Goal: Communication & Community: Answer question/provide support

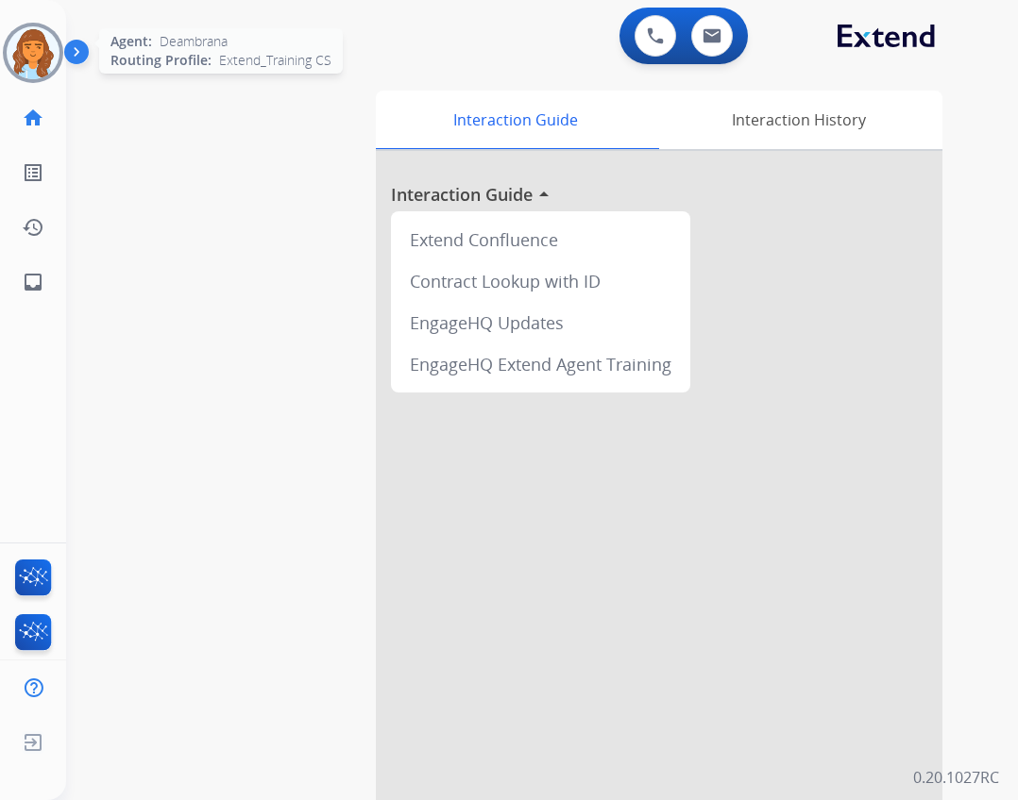
click at [51, 60] on img at bounding box center [33, 52] width 53 height 53
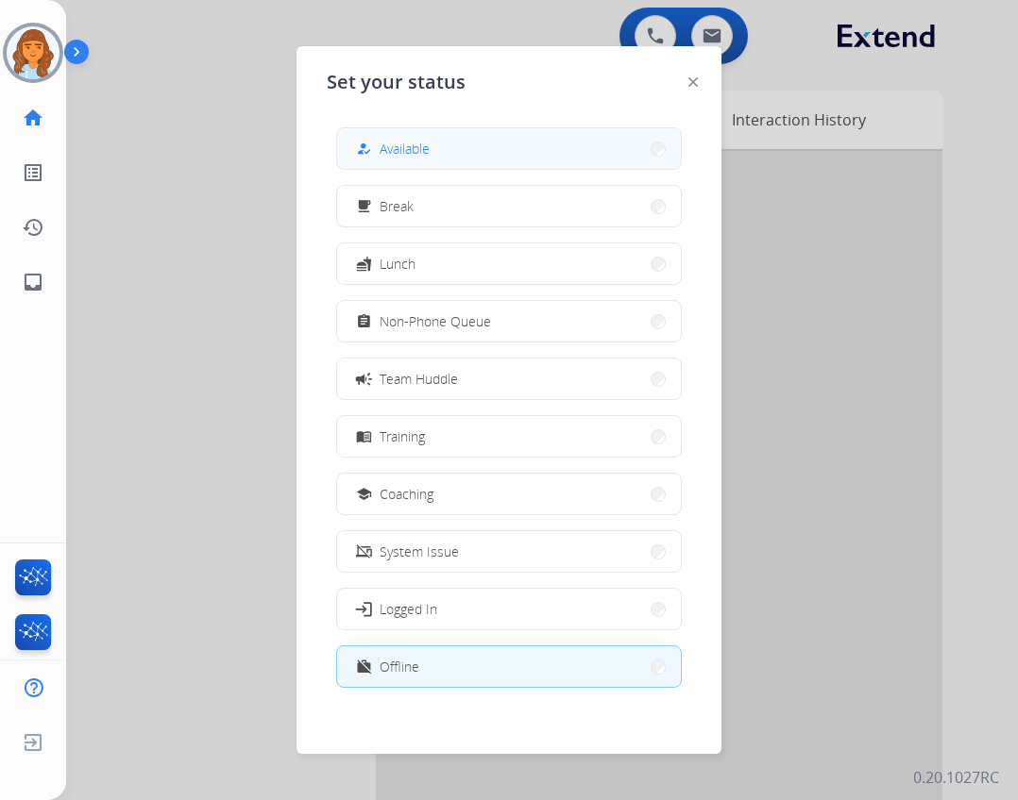
click at [351, 137] on button "how_to_reg Available" at bounding box center [509, 148] width 344 height 41
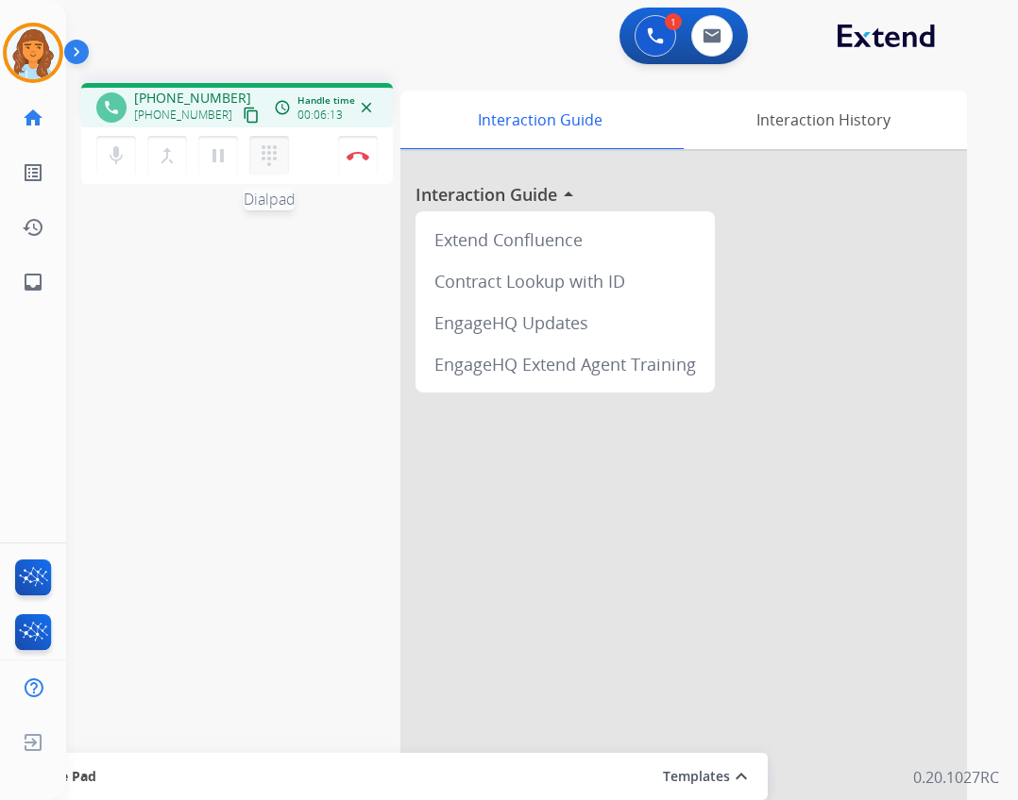
click at [266, 145] on mat-icon "dialpad" at bounding box center [269, 155] width 23 height 23
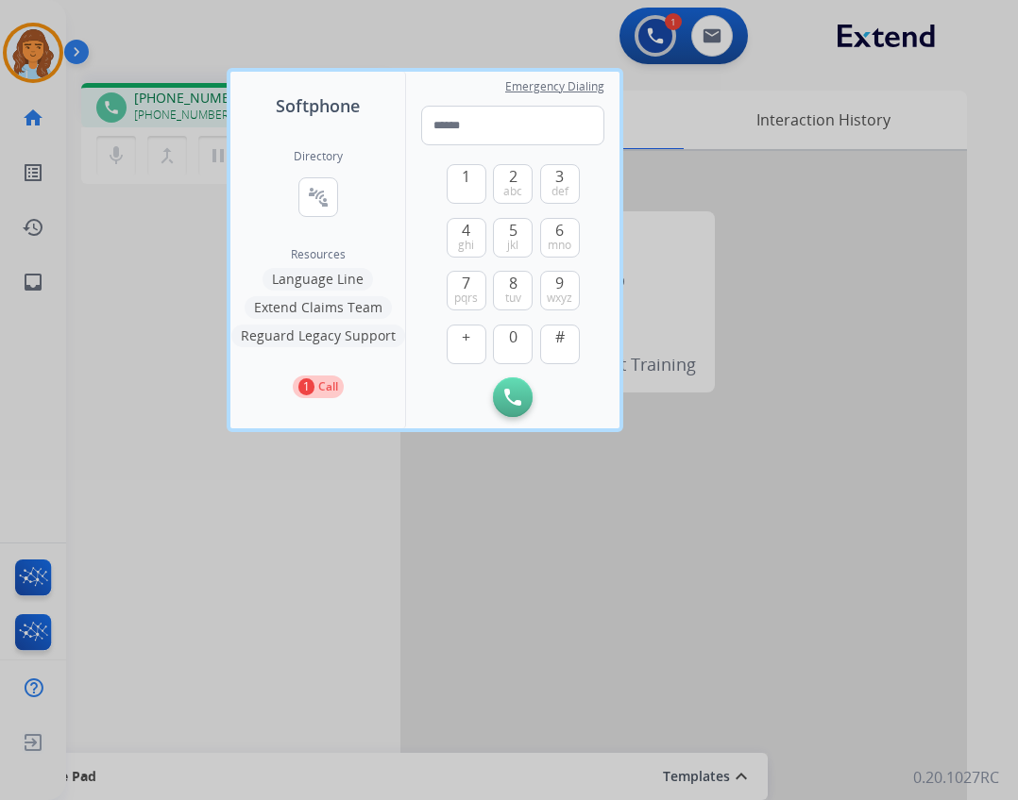
drag, startPoint x: 415, startPoint y: 568, endPoint x: 411, endPoint y: 529, distance: 39.9
click at [413, 542] on div at bounding box center [509, 400] width 1018 height 800
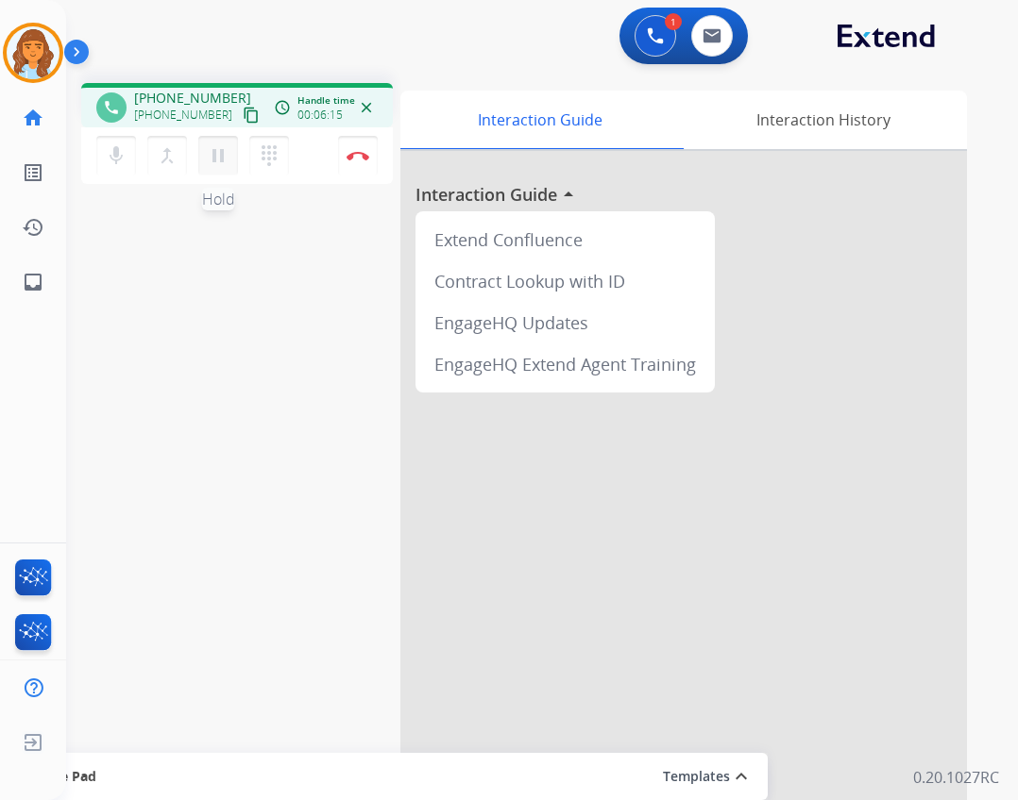
click at [218, 164] on mat-icon "pause" at bounding box center [218, 155] width 23 height 23
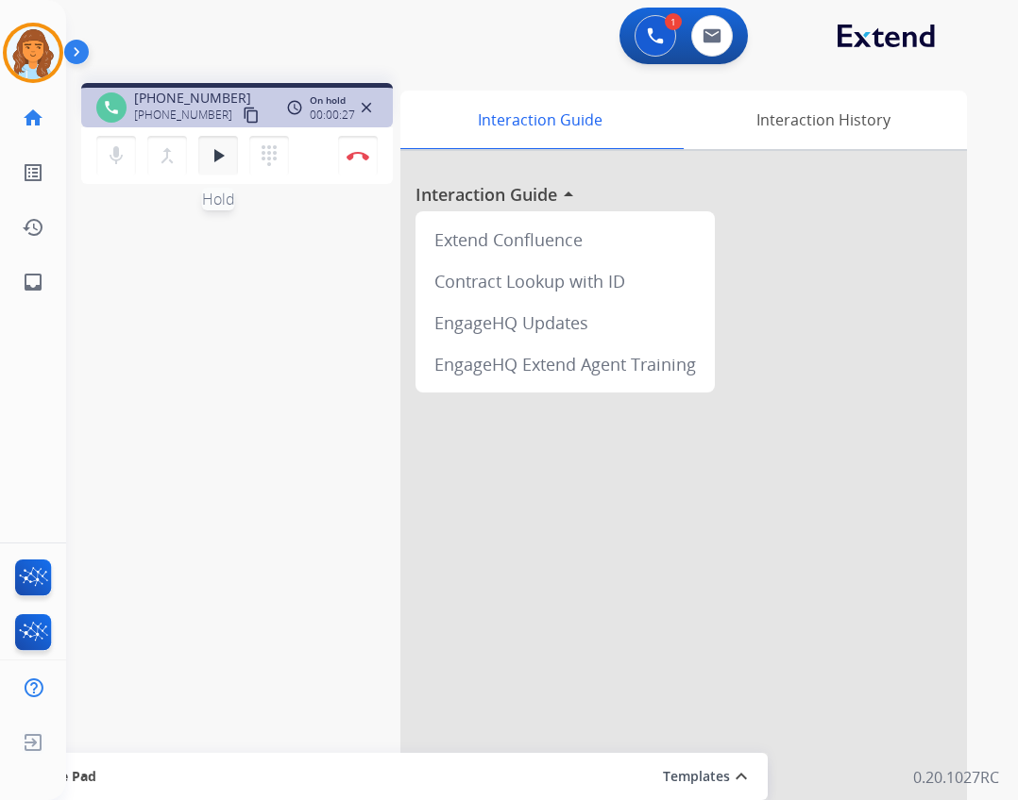
click at [233, 168] on button "play_arrow Hold" at bounding box center [218, 156] width 40 height 40
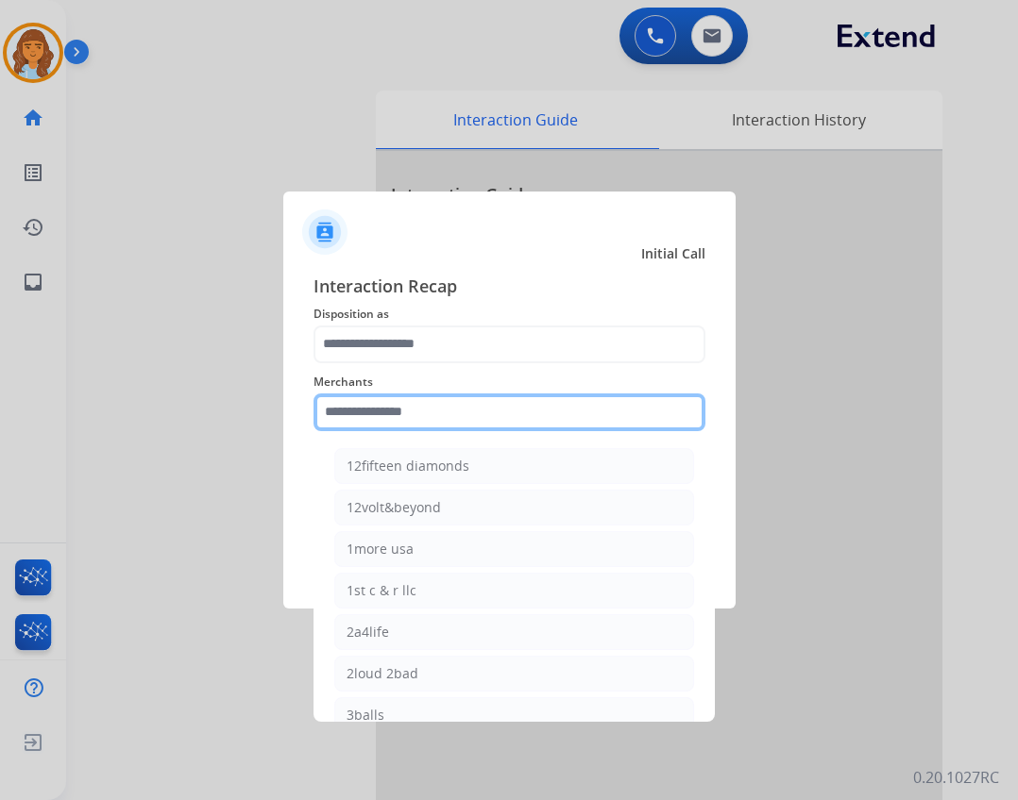
click at [353, 419] on input "text" at bounding box center [509, 413] width 392 height 38
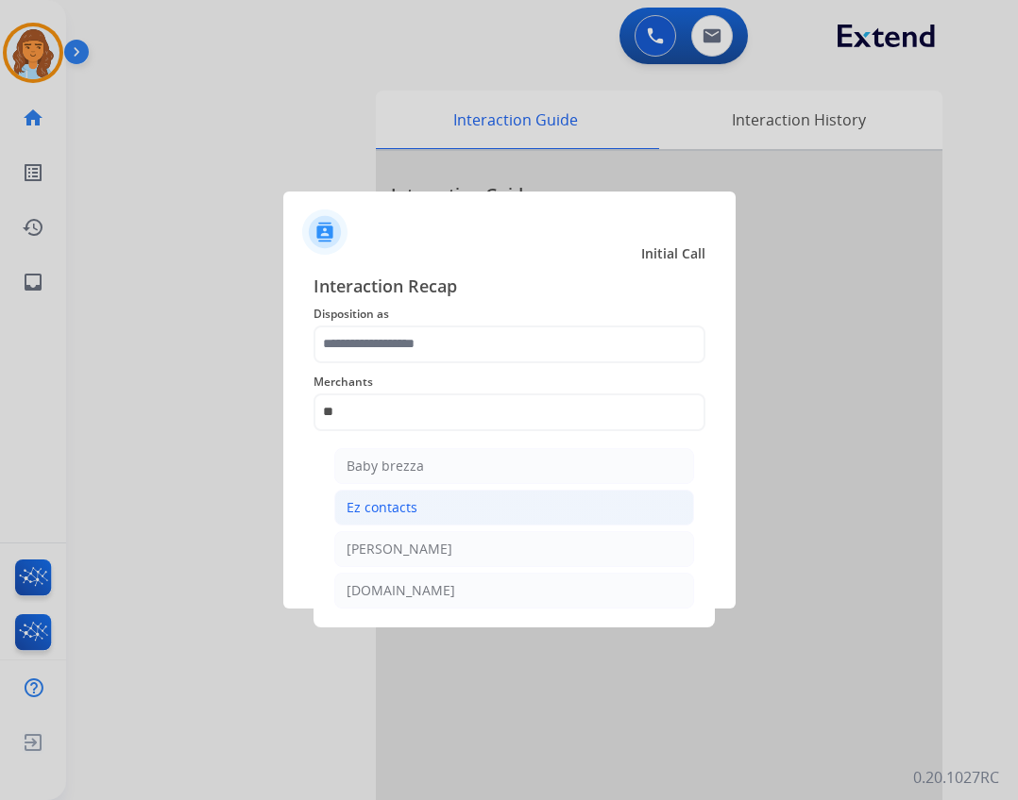
click at [371, 511] on div "Ez contacts" at bounding box center [381, 507] width 71 height 19
type input "**********"
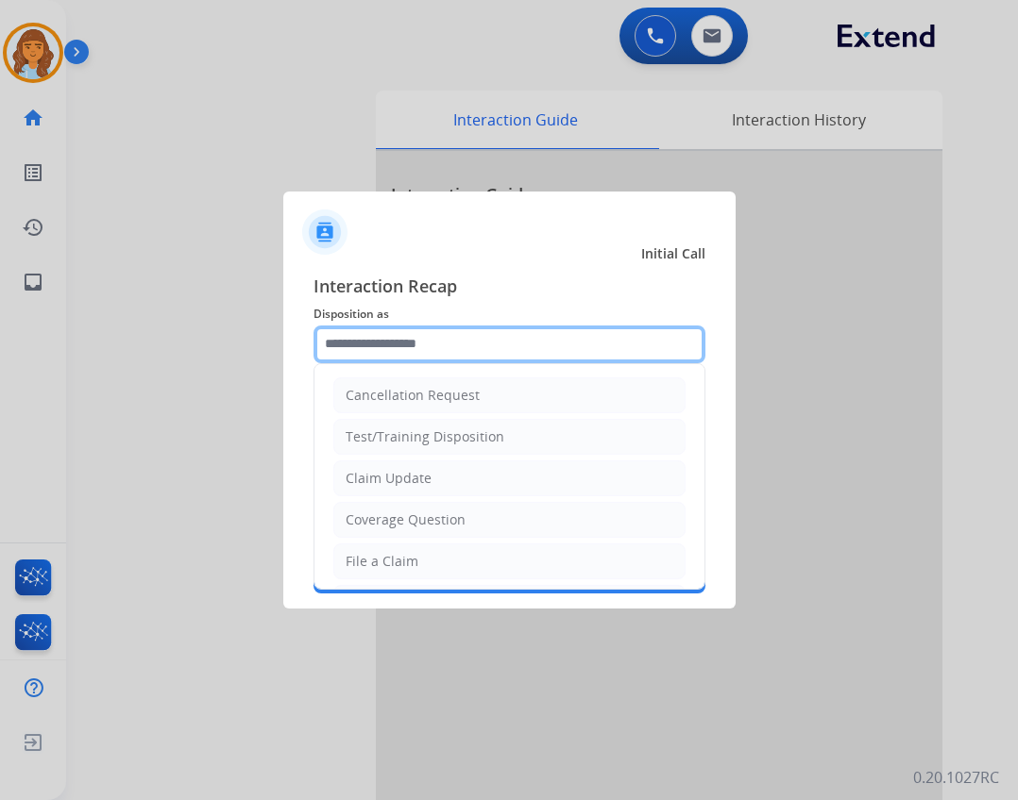
click at [392, 352] on input "text" at bounding box center [509, 345] width 392 height 38
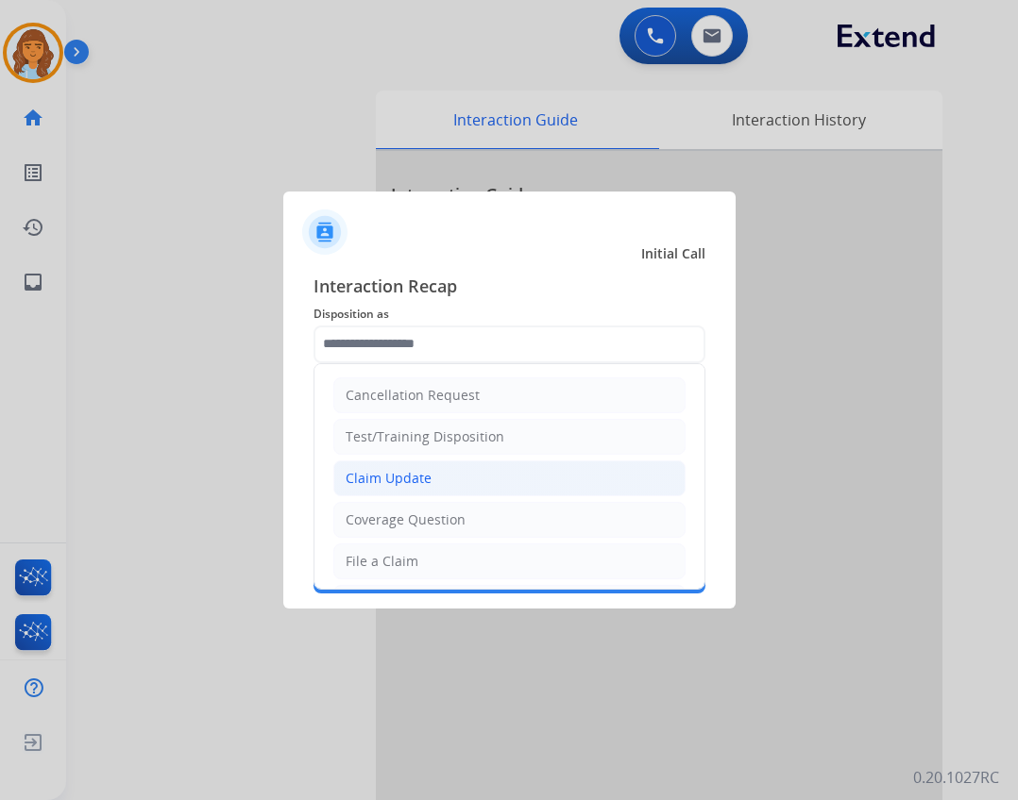
click at [433, 482] on li "Claim Update" at bounding box center [509, 479] width 352 height 36
type input "**********"
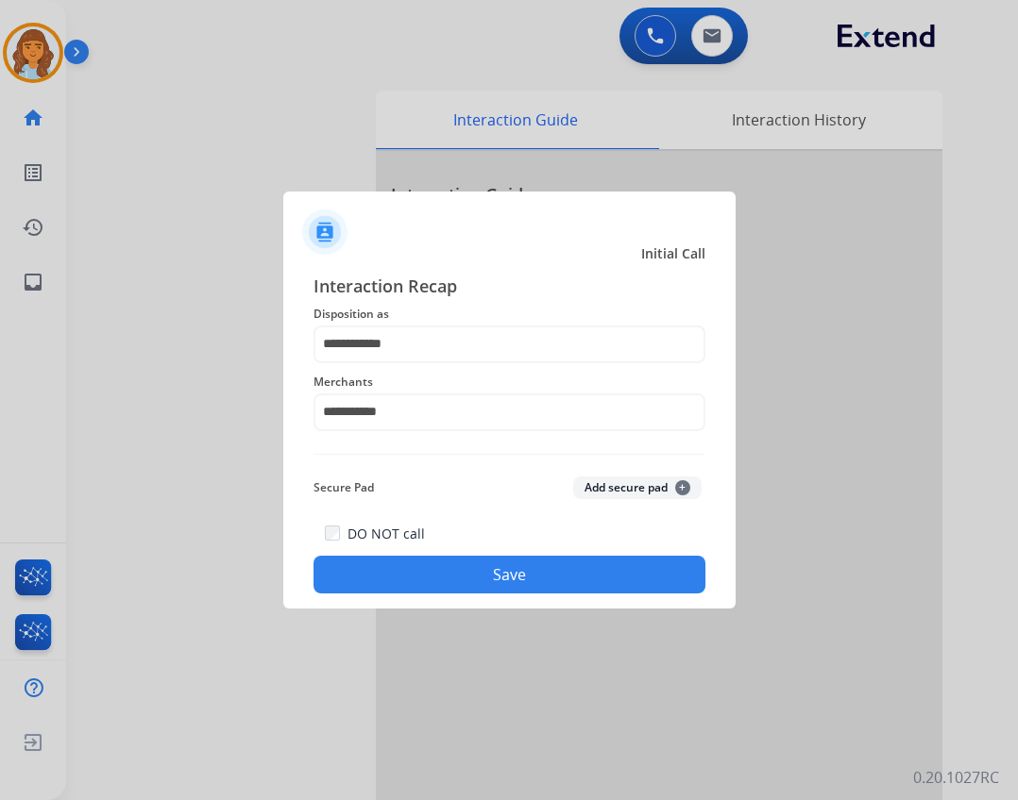
click at [432, 555] on div "DO NOT call Save" at bounding box center [509, 558] width 392 height 72
click at [445, 596] on div "**********" at bounding box center [509, 434] width 452 height 352
click at [472, 587] on button "Save" at bounding box center [509, 575] width 392 height 38
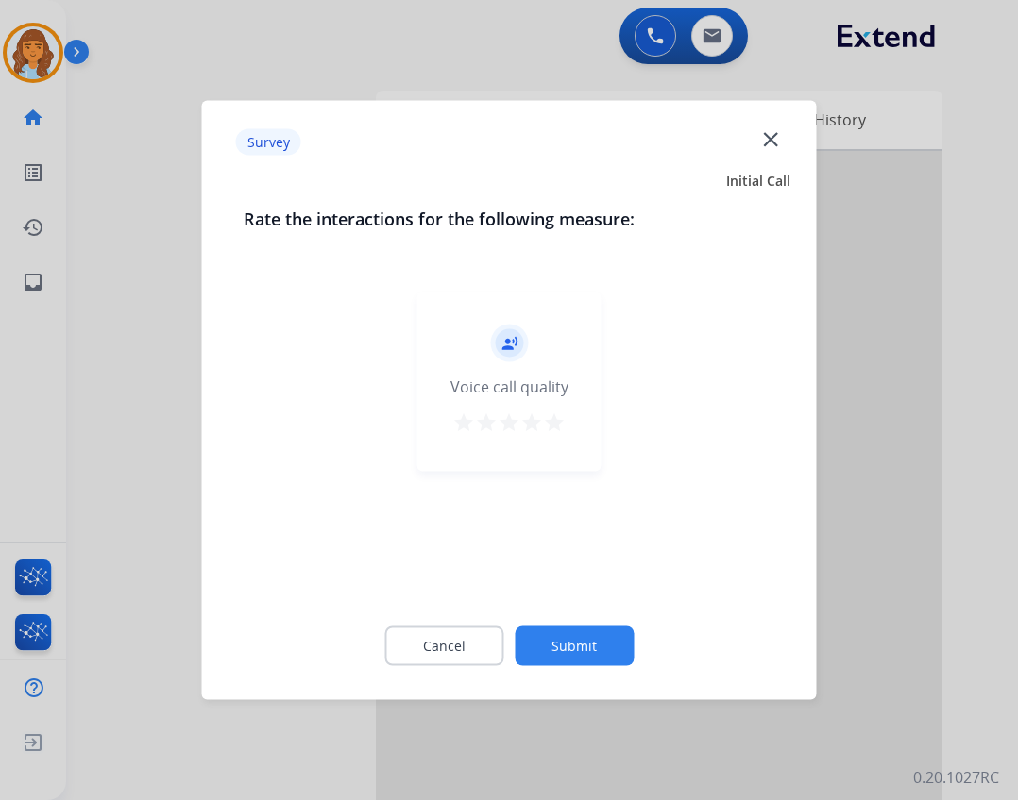
click at [569, 654] on button "Submit" at bounding box center [573, 647] width 119 height 40
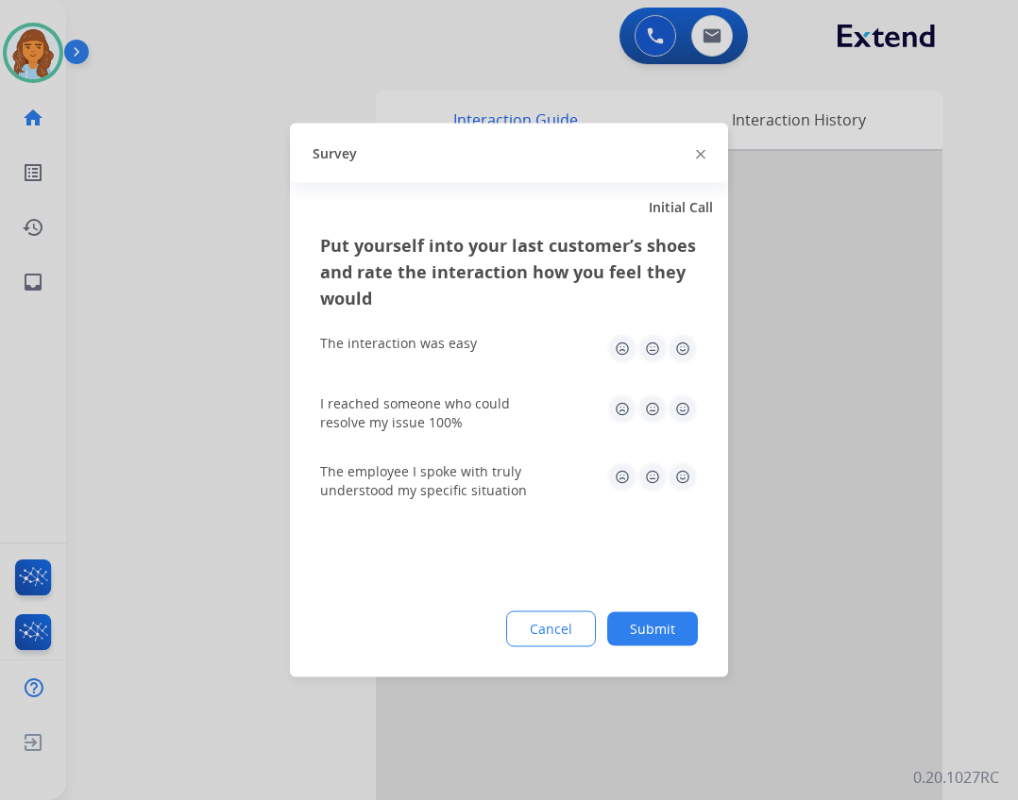
click at [652, 626] on button "Submit" at bounding box center [652, 630] width 91 height 34
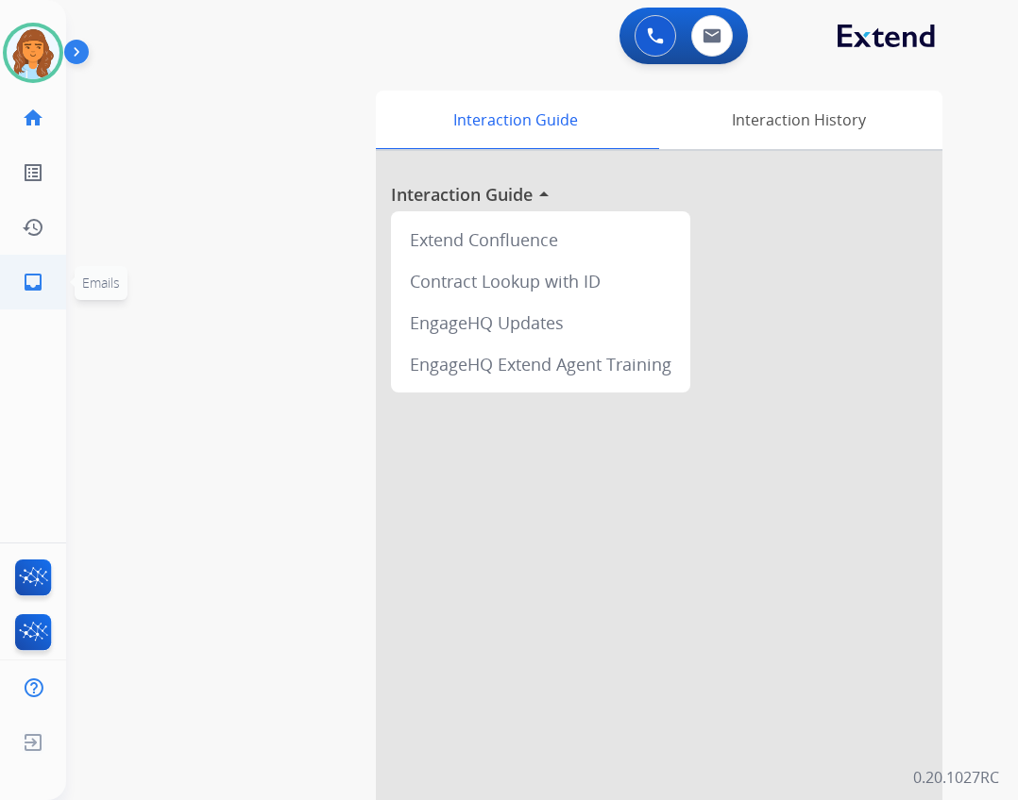
click at [52, 281] on link "inbox Emails" at bounding box center [33, 282] width 53 height 53
select select "**********"
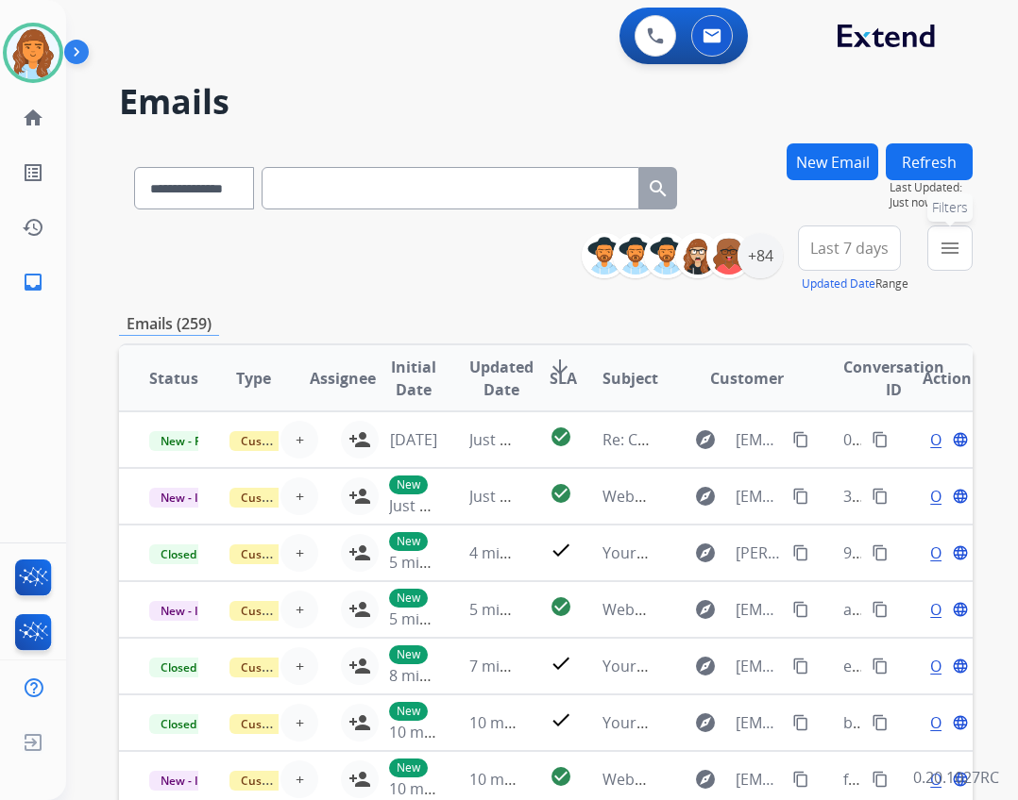
click at [961, 266] on button "menu Filters" at bounding box center [949, 248] width 45 height 45
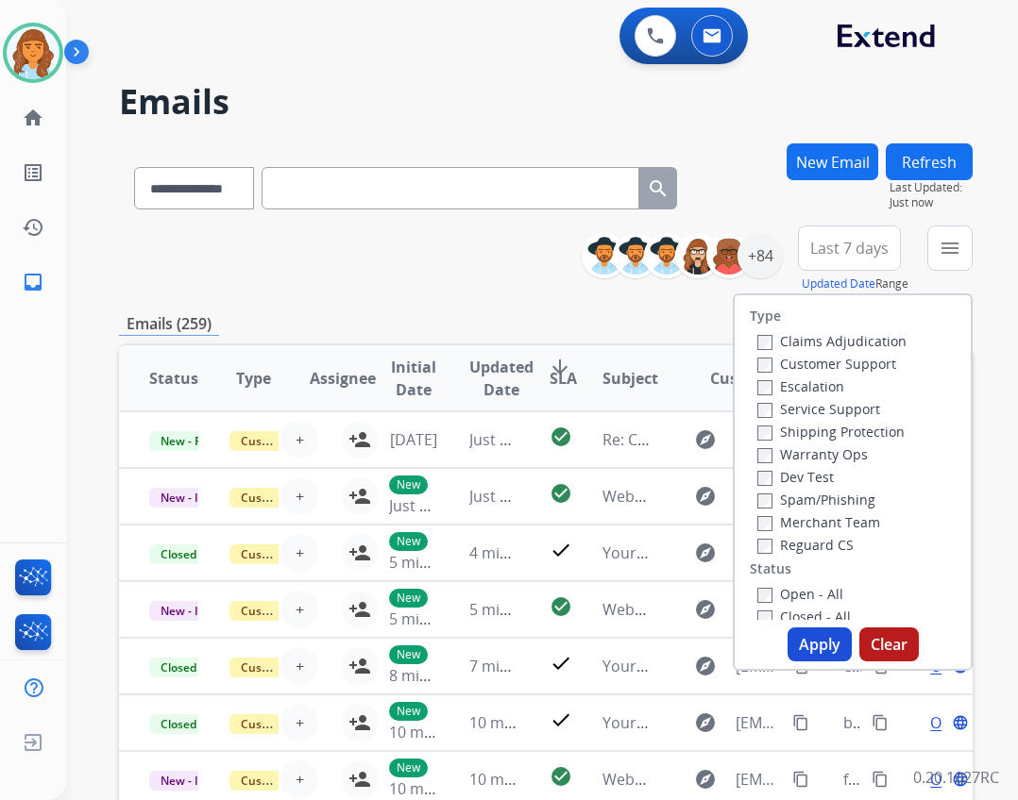
click at [811, 595] on label "Open - All" at bounding box center [800, 594] width 86 height 18
click at [806, 543] on label "Reguard CS" at bounding box center [805, 545] width 96 height 18
click at [829, 433] on label "Shipping Protection" at bounding box center [830, 432] width 147 height 18
click at [827, 362] on label "Customer Support" at bounding box center [826, 364] width 139 height 18
click at [804, 640] on button "Apply" at bounding box center [819, 645] width 64 height 34
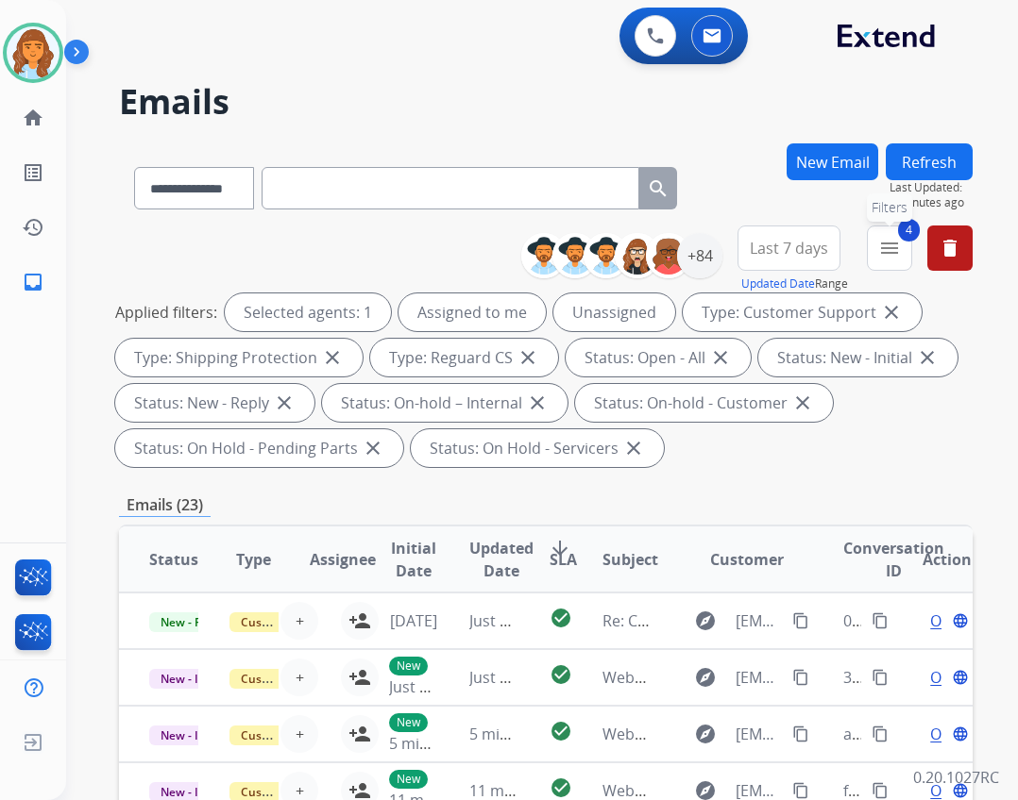
click at [876, 262] on button "4 menu Filters" at bounding box center [889, 248] width 45 height 45
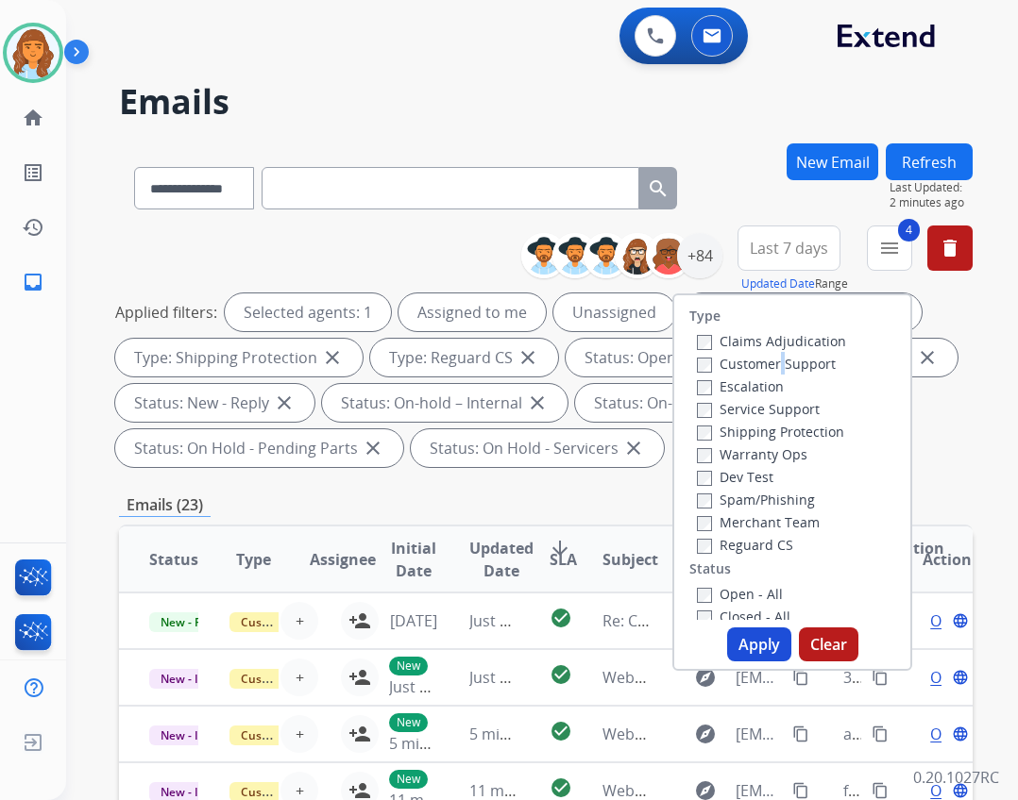
click at [753, 643] on button "Apply" at bounding box center [759, 645] width 64 height 34
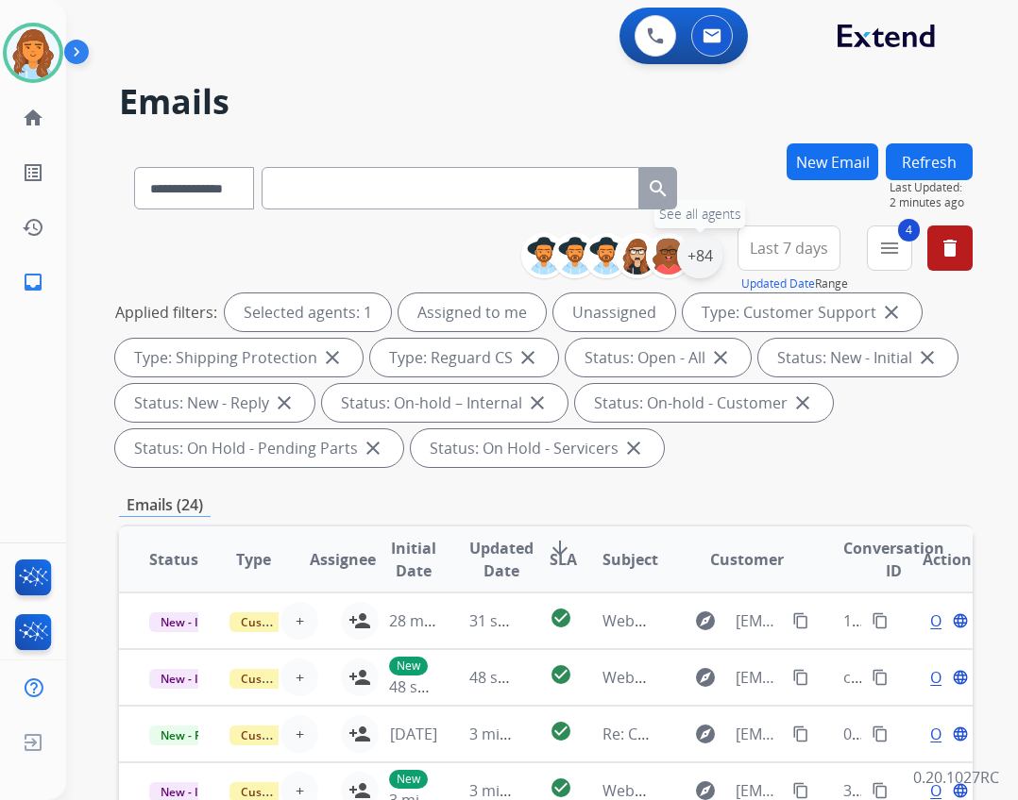
click at [715, 261] on div "+84" at bounding box center [699, 255] width 45 height 45
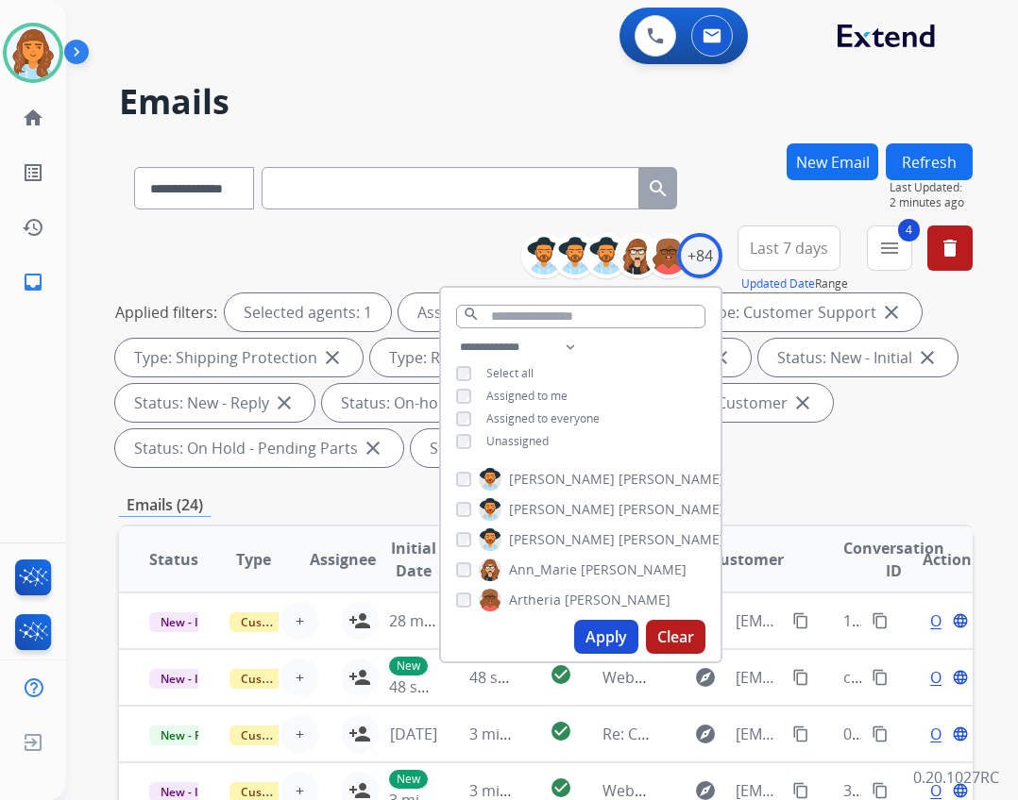
click at [531, 449] on div "**********" at bounding box center [580, 396] width 279 height 121
click at [524, 433] on span "Unassigned" at bounding box center [517, 441] width 62 height 16
click at [589, 637] on button "Apply" at bounding box center [606, 637] width 64 height 34
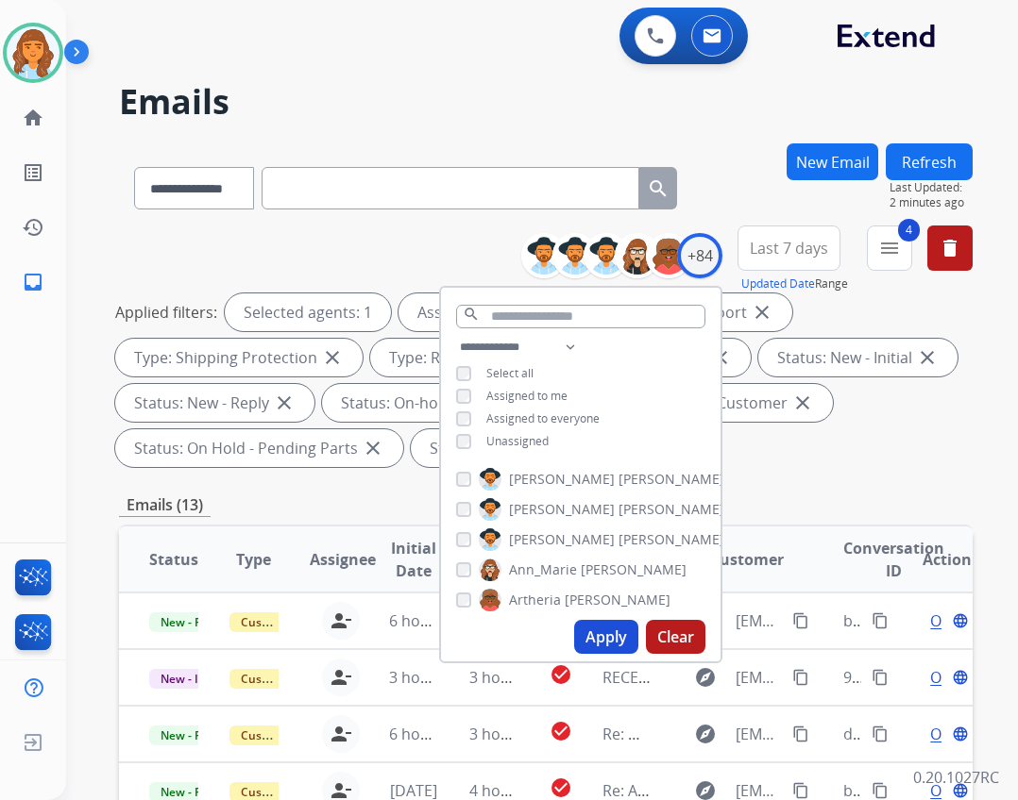
click at [617, 639] on button "Apply" at bounding box center [606, 637] width 64 height 34
click at [888, 263] on button "4 menu Filters" at bounding box center [889, 248] width 45 height 45
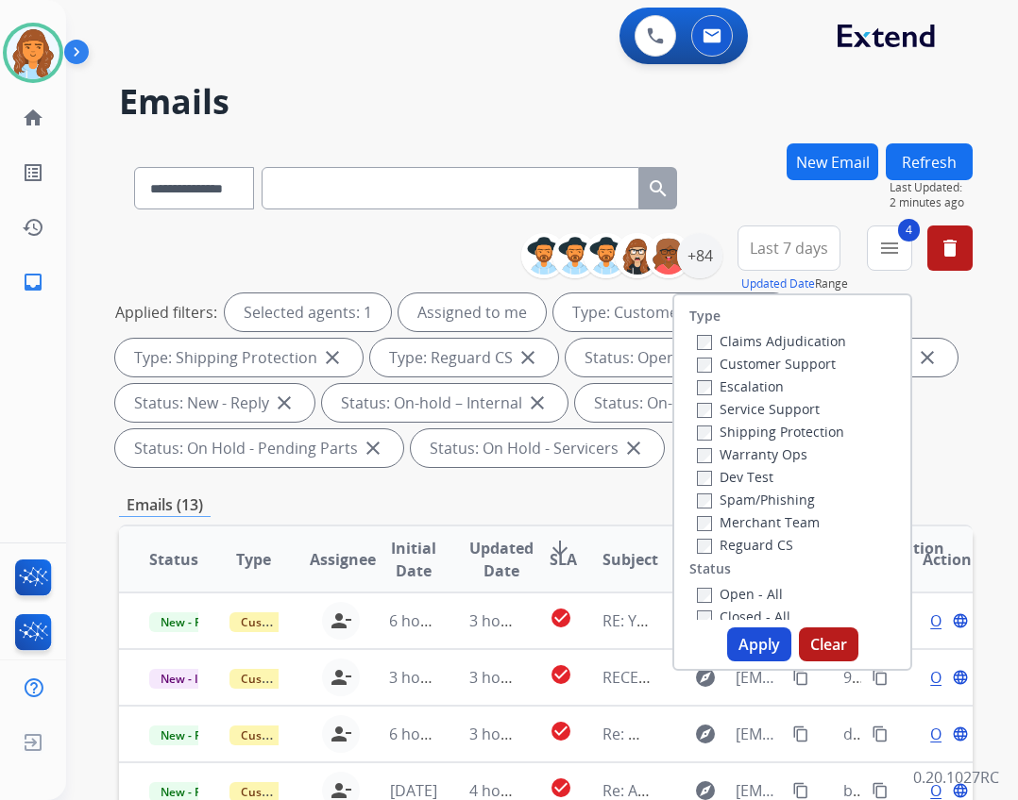
click at [766, 659] on button "Apply" at bounding box center [759, 645] width 64 height 34
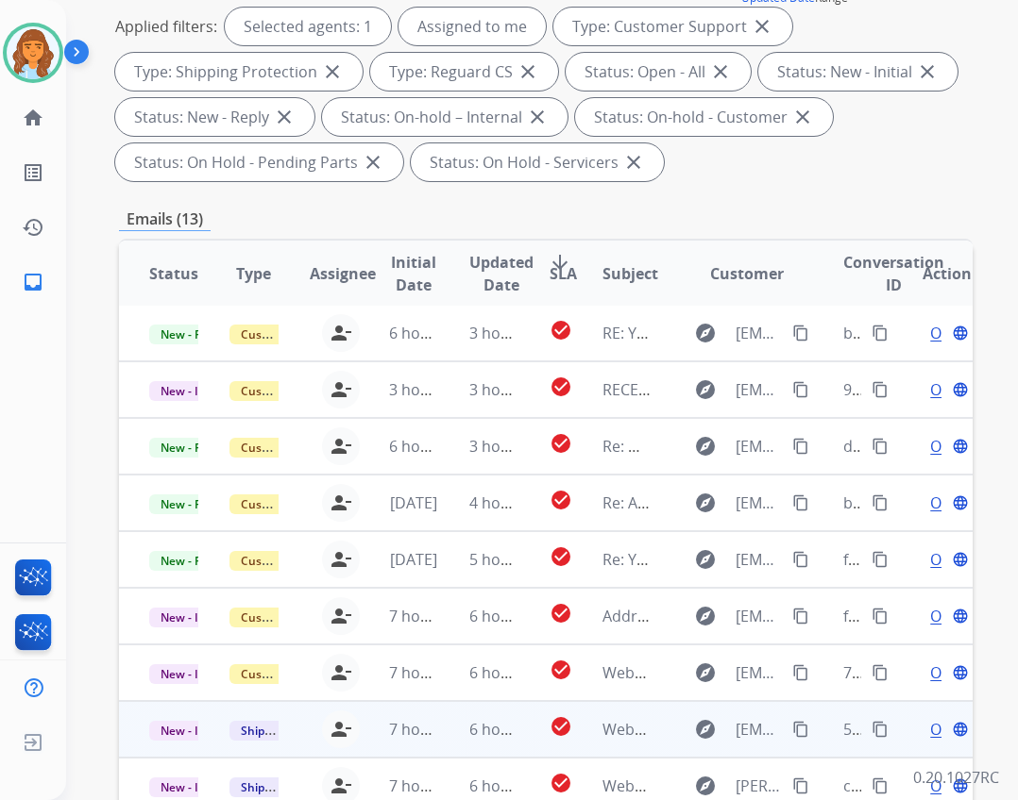
scroll to position [455, 0]
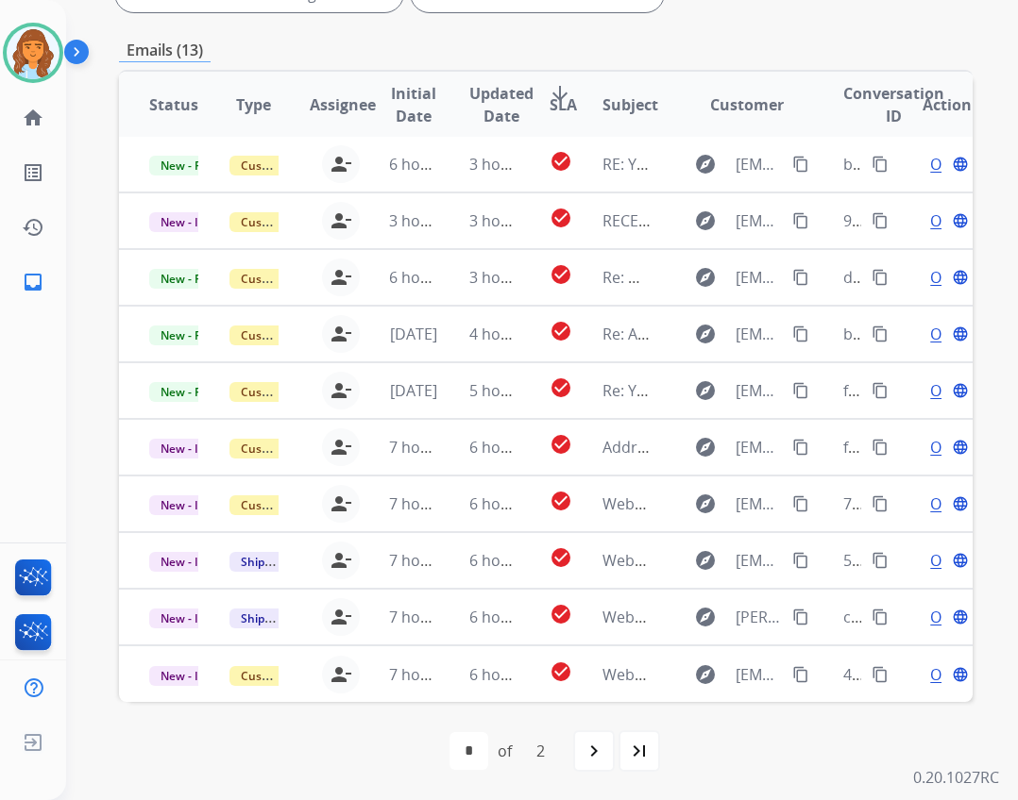
drag, startPoint x: 588, startPoint y: 751, endPoint x: 595, endPoint y: 711, distance: 41.1
click at [586, 751] on mat-icon "navigate_next" at bounding box center [593, 751] width 23 height 23
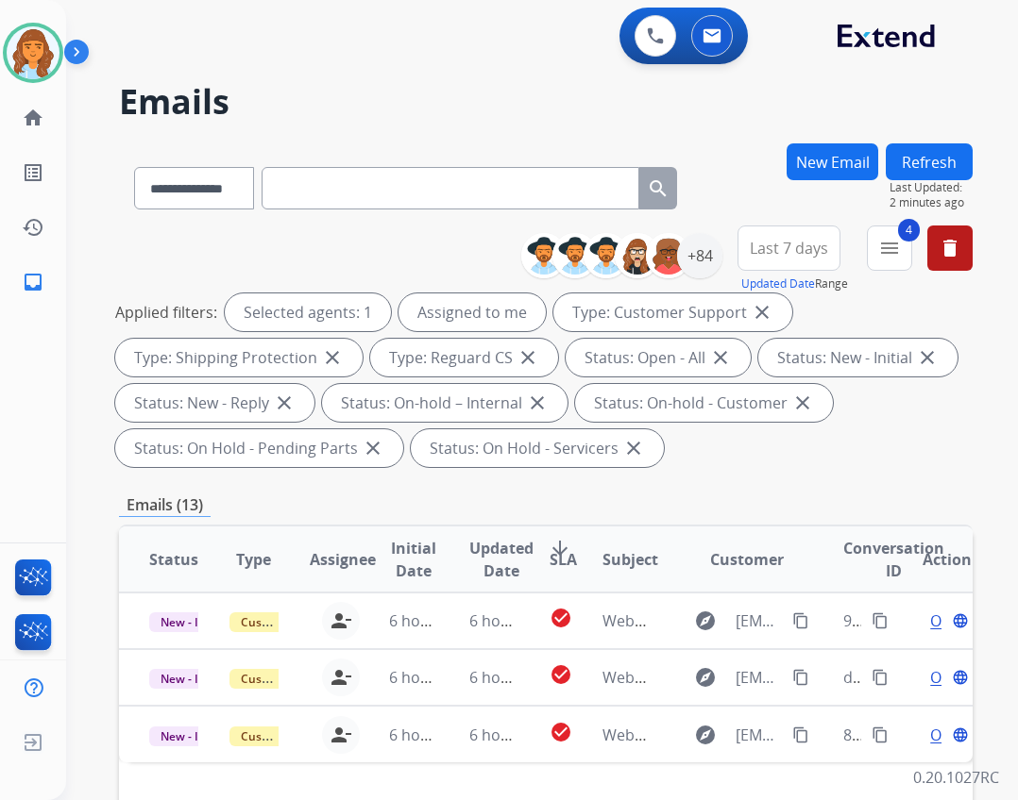
scroll to position [0, 0]
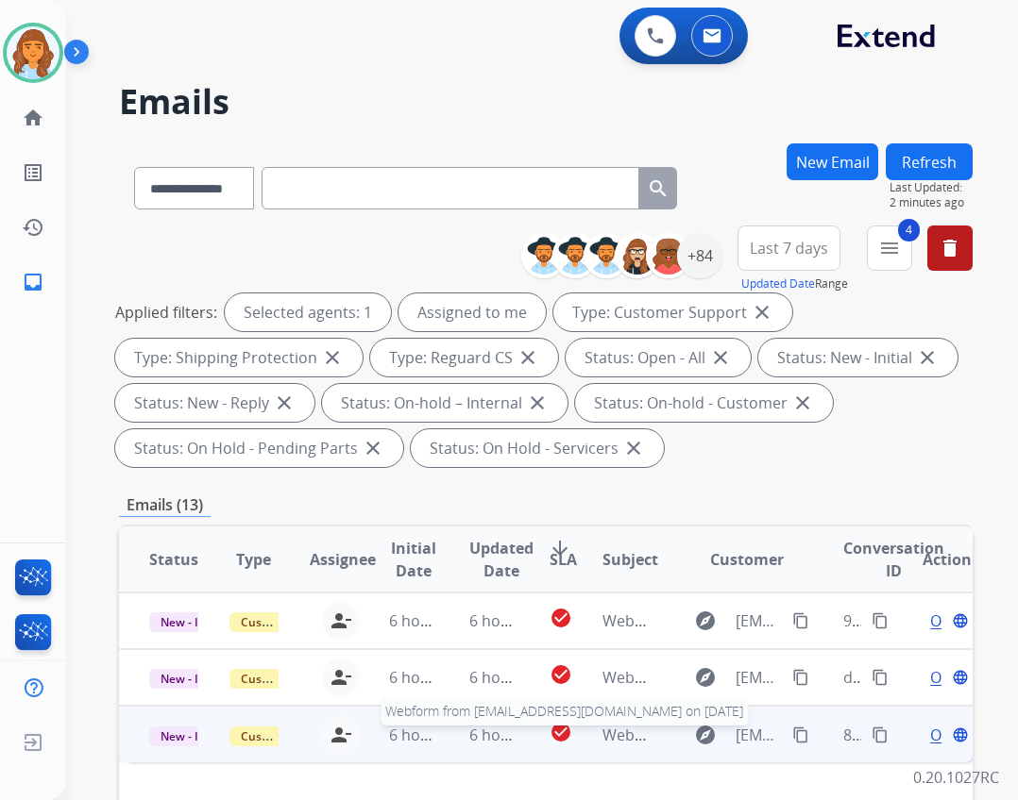
click at [602, 738] on span "Webform from kimberley7582@gmail.com on 08/27/2025" at bounding box center [816, 735] width 428 height 21
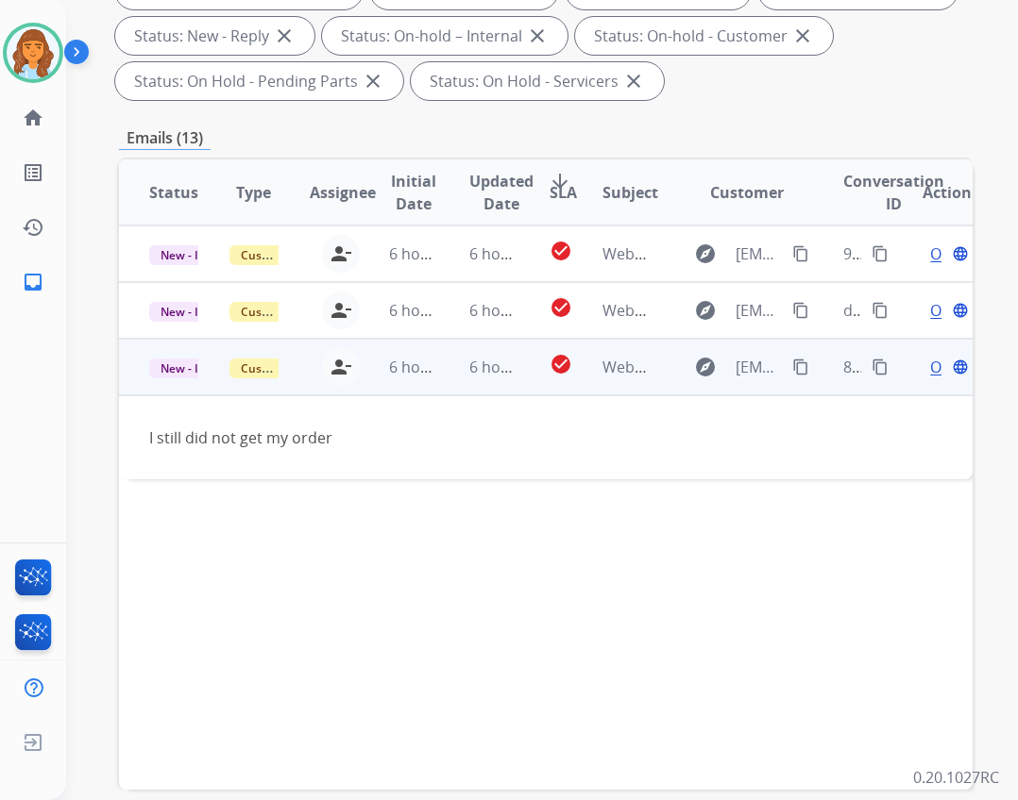
scroll to position [455, 0]
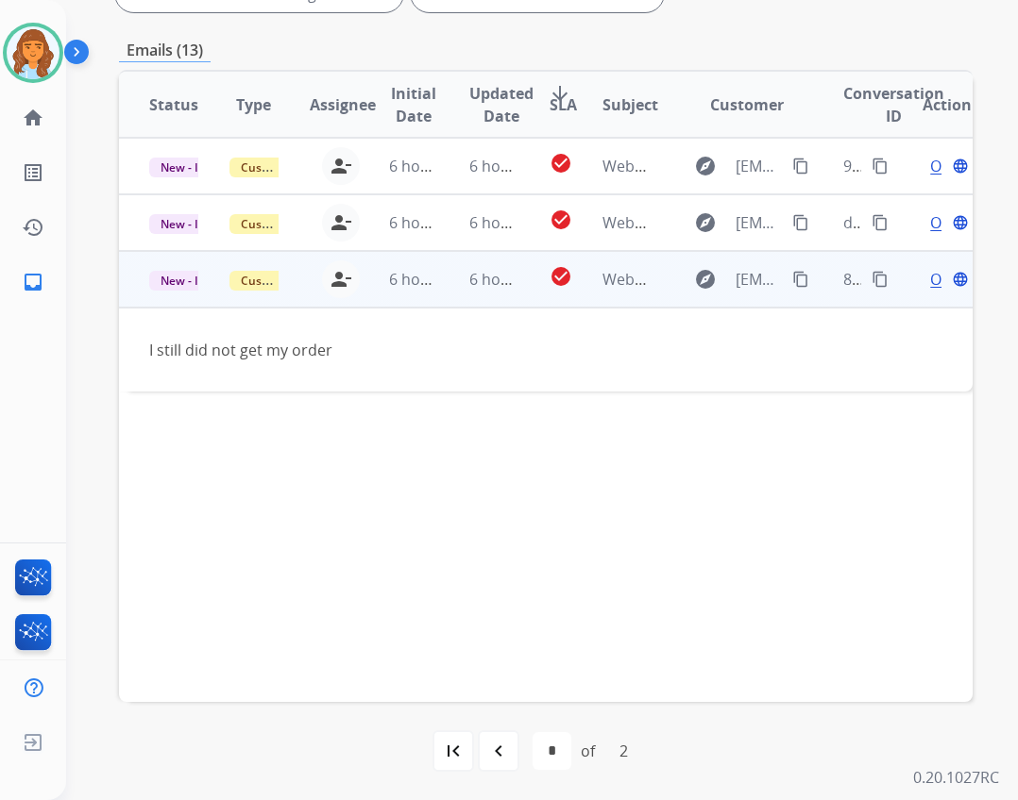
click at [930, 284] on span "Open" at bounding box center [949, 279] width 39 height 23
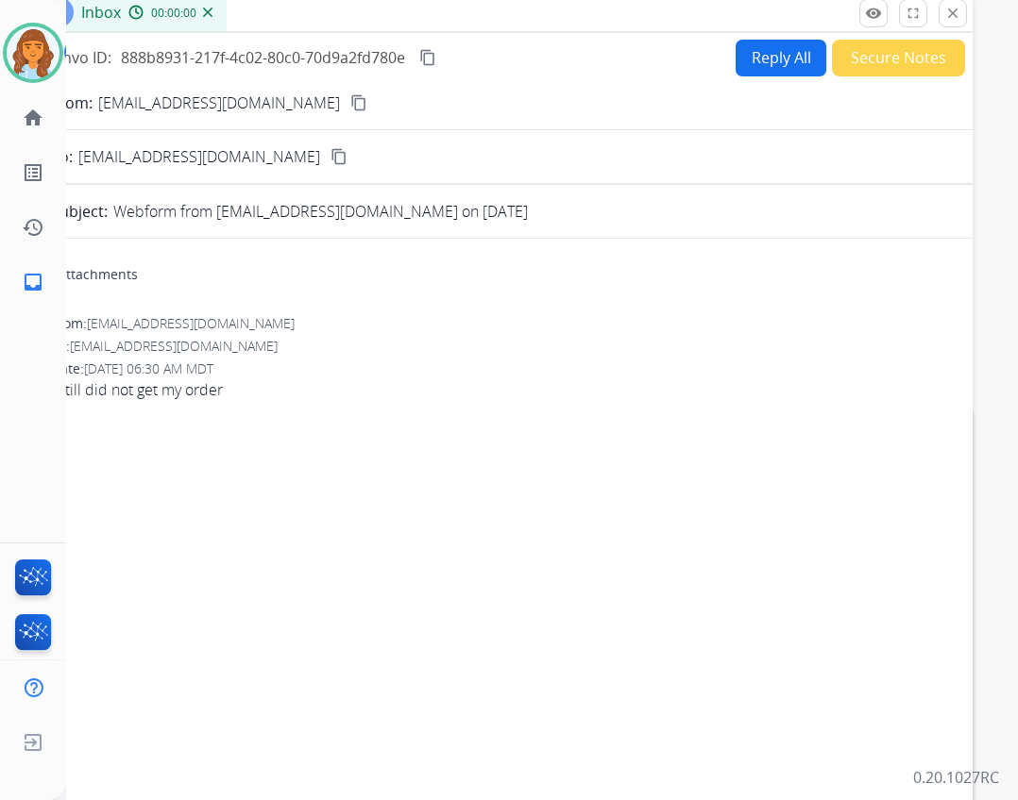
scroll to position [0, 0]
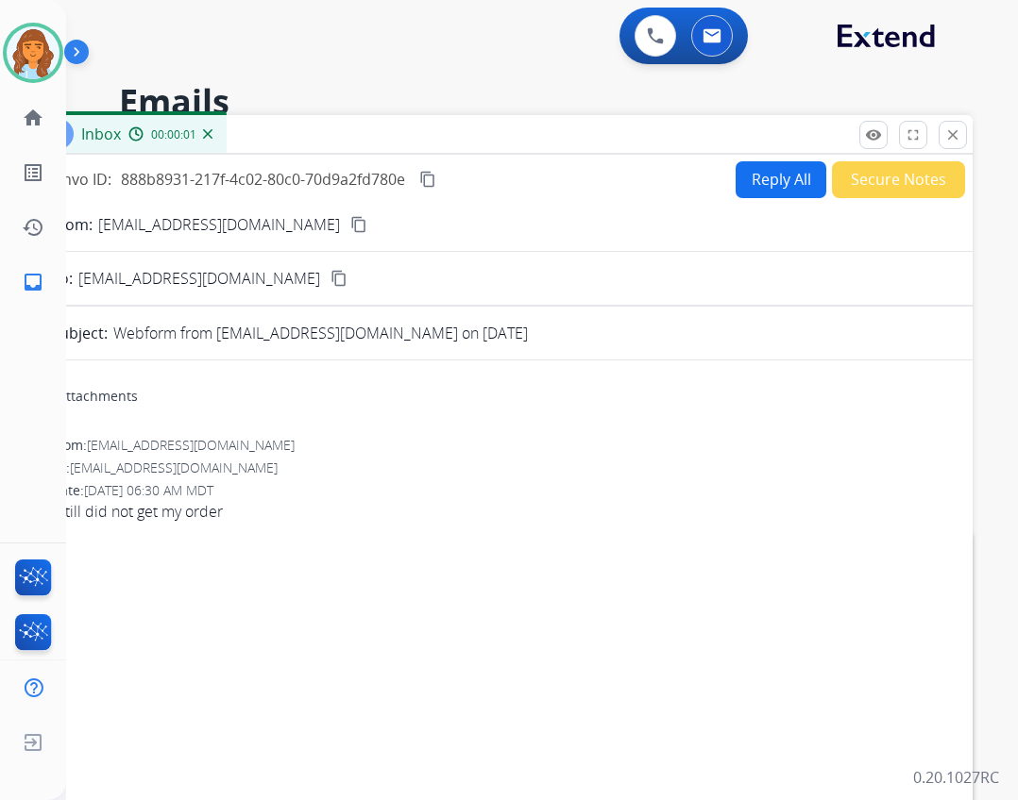
click at [760, 180] on button "Reply All" at bounding box center [780, 179] width 91 height 37
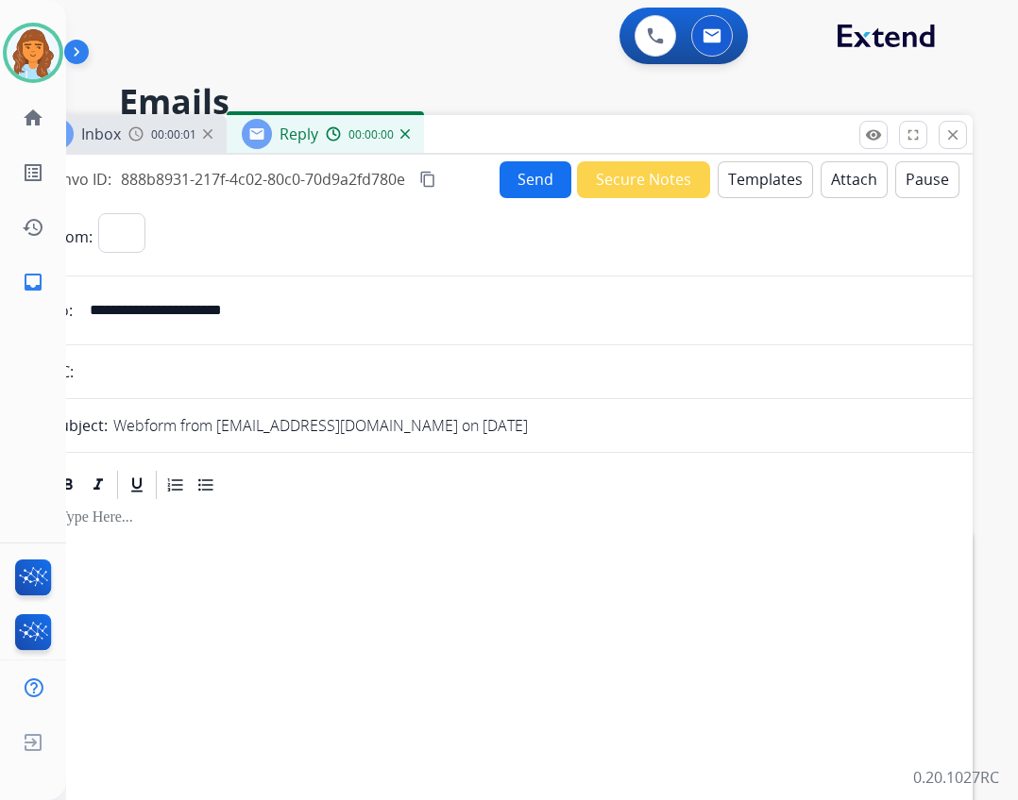
select select "**********"
click at [734, 193] on button "Templates" at bounding box center [764, 179] width 95 height 37
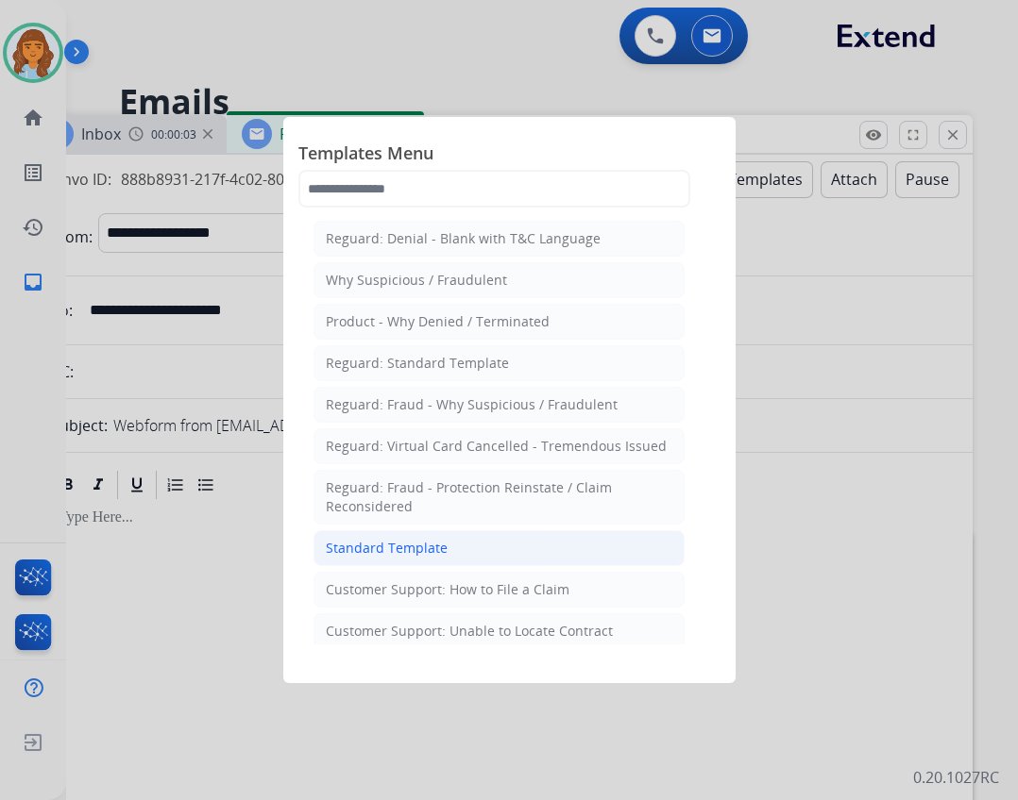
click at [470, 550] on li "Standard Template" at bounding box center [498, 548] width 371 height 36
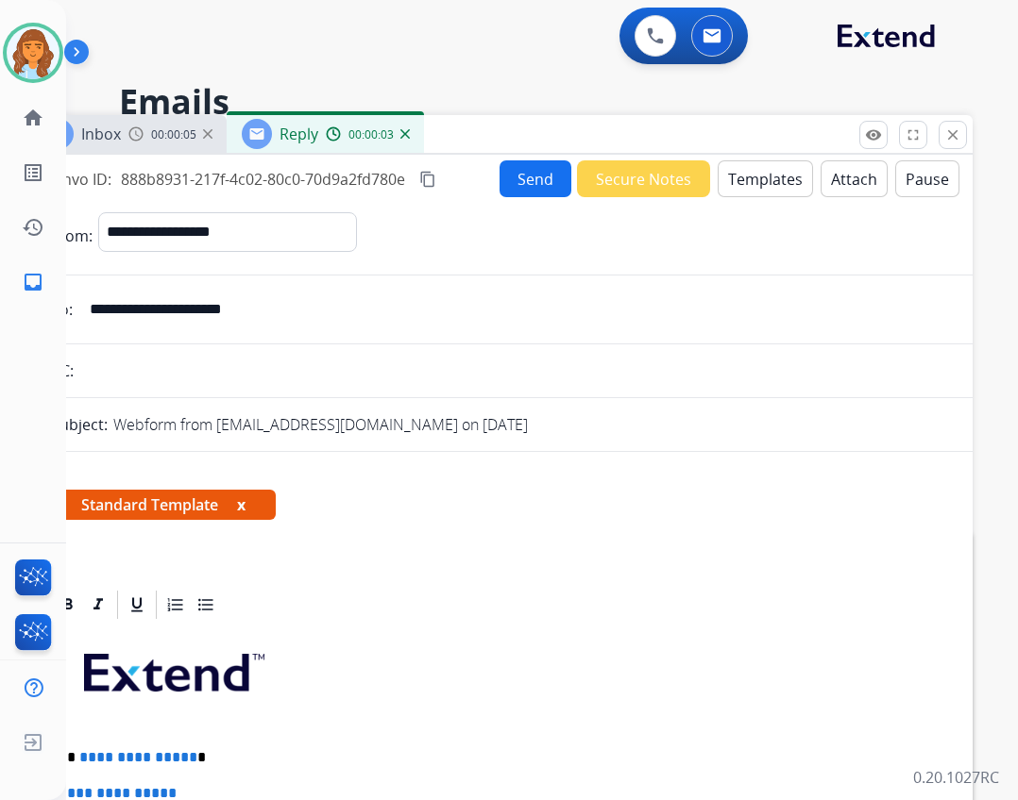
click at [754, 178] on button "Templates" at bounding box center [764, 178] width 95 height 37
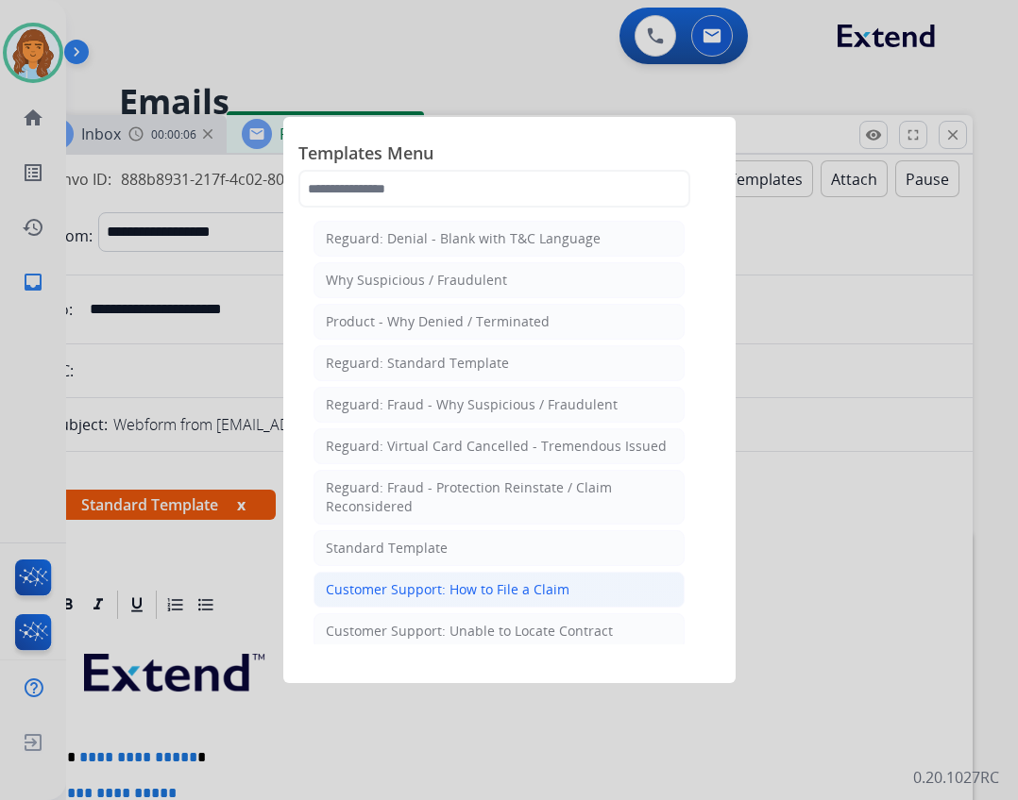
click at [508, 591] on div "Customer Support: How to File a Claim" at bounding box center [448, 590] width 244 height 19
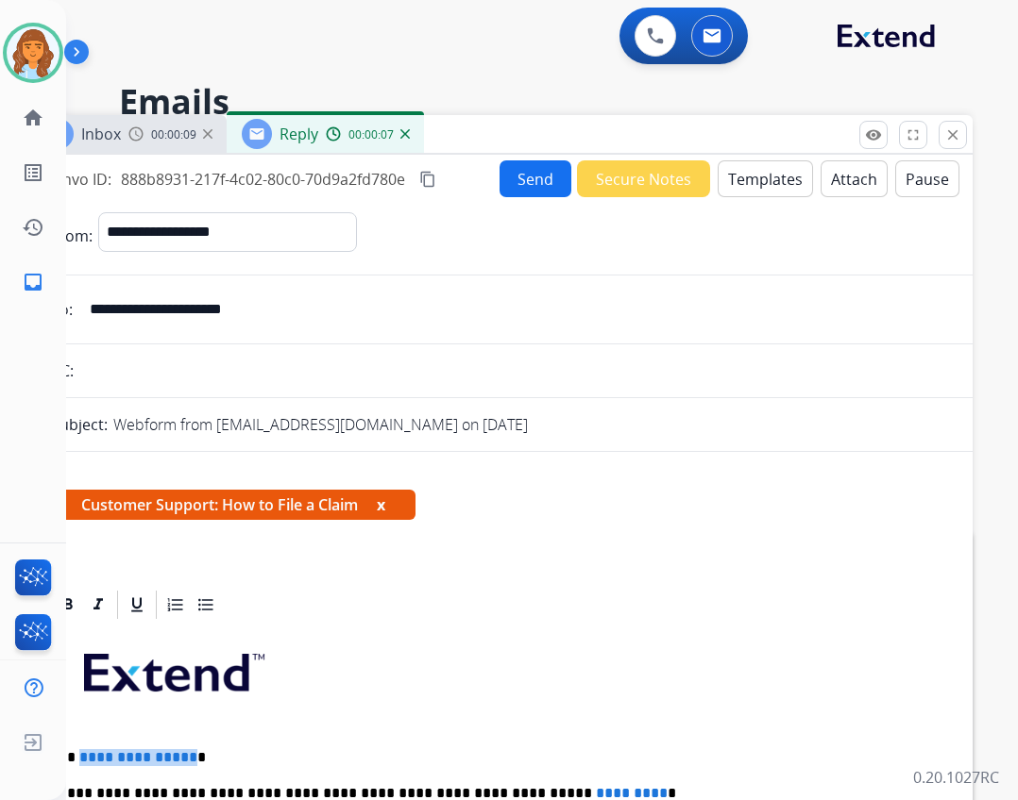
drag, startPoint x: 78, startPoint y: 762, endPoint x: 188, endPoint y: 761, distance: 109.5
click at [188, 761] on p "**********" at bounding box center [493, 757] width 868 height 17
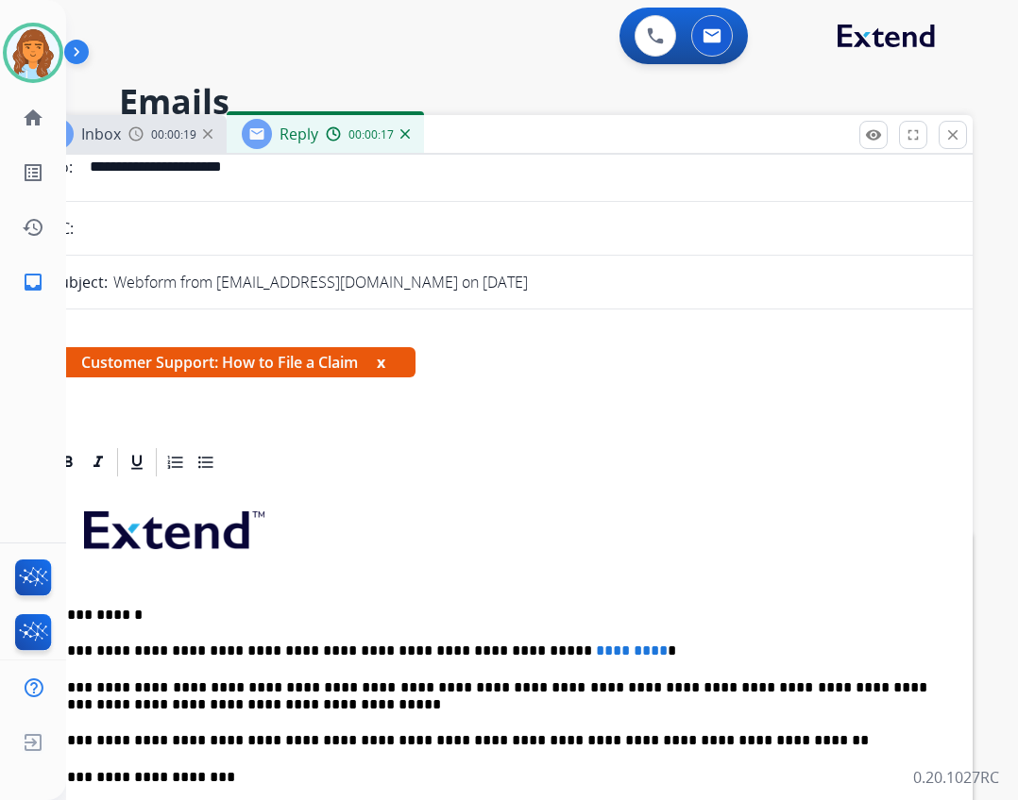
scroll to position [189, 0]
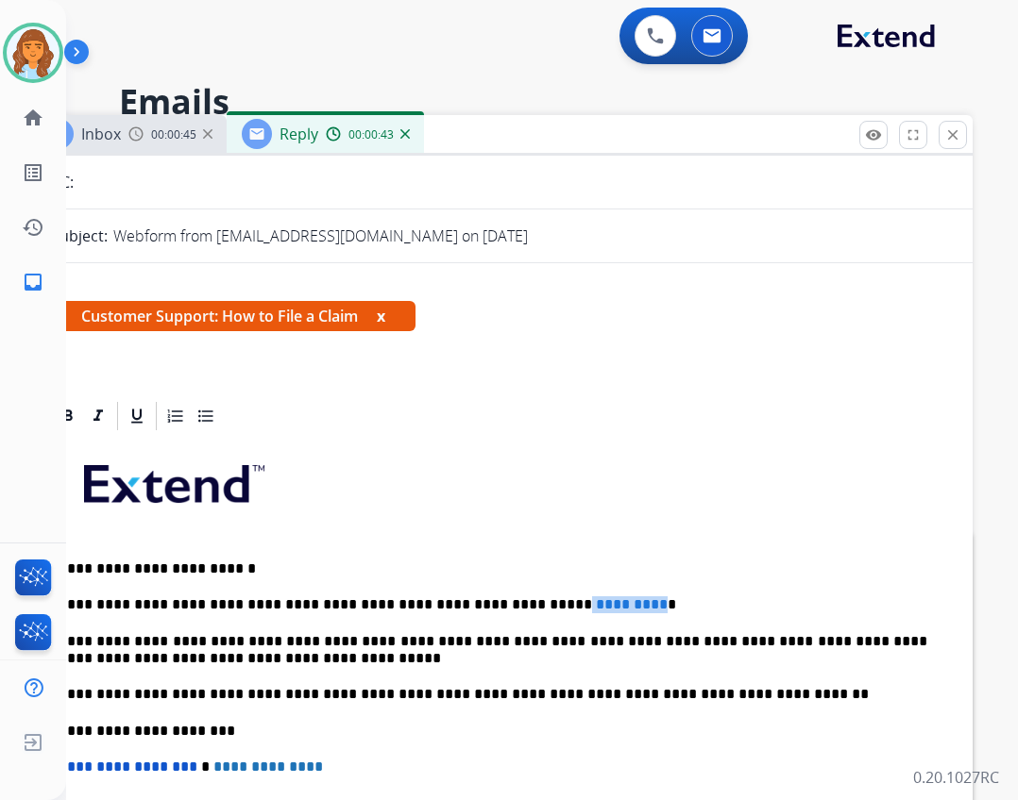
drag, startPoint x: 490, startPoint y: 606, endPoint x: 574, endPoint y: 611, distance: 84.1
click at [574, 611] on p "**********" at bounding box center [493, 605] width 868 height 17
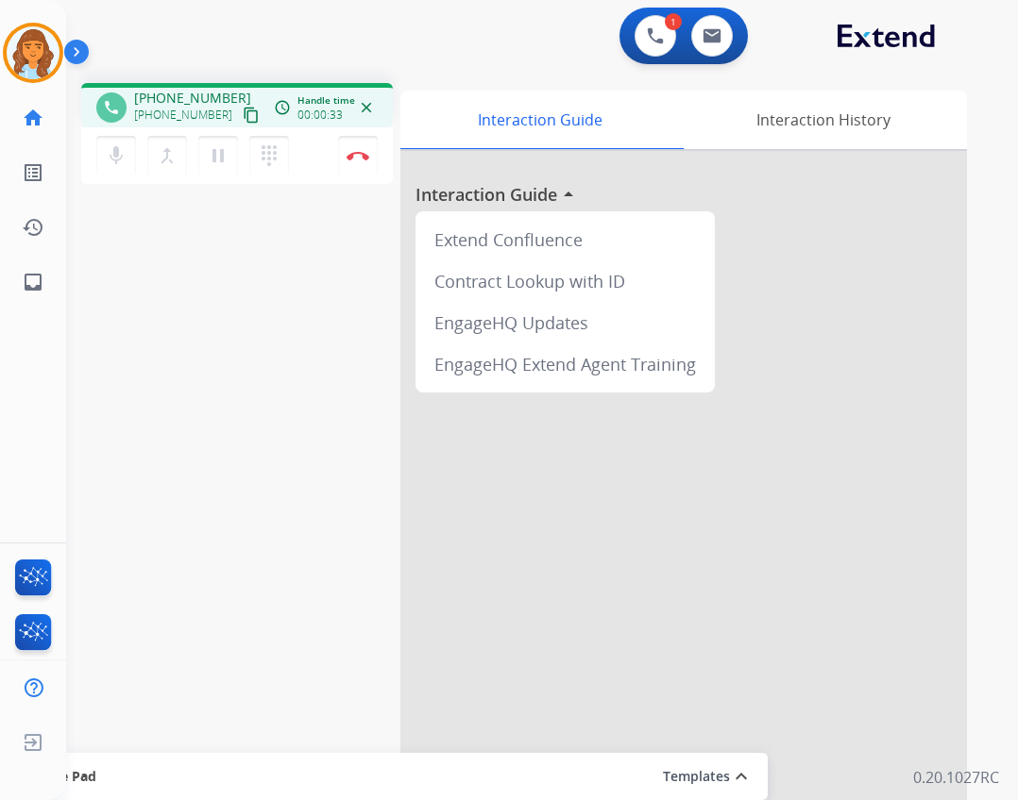
click at [243, 112] on mat-icon "content_copy" at bounding box center [251, 115] width 17 height 17
click at [362, 153] on img at bounding box center [357, 155] width 23 height 9
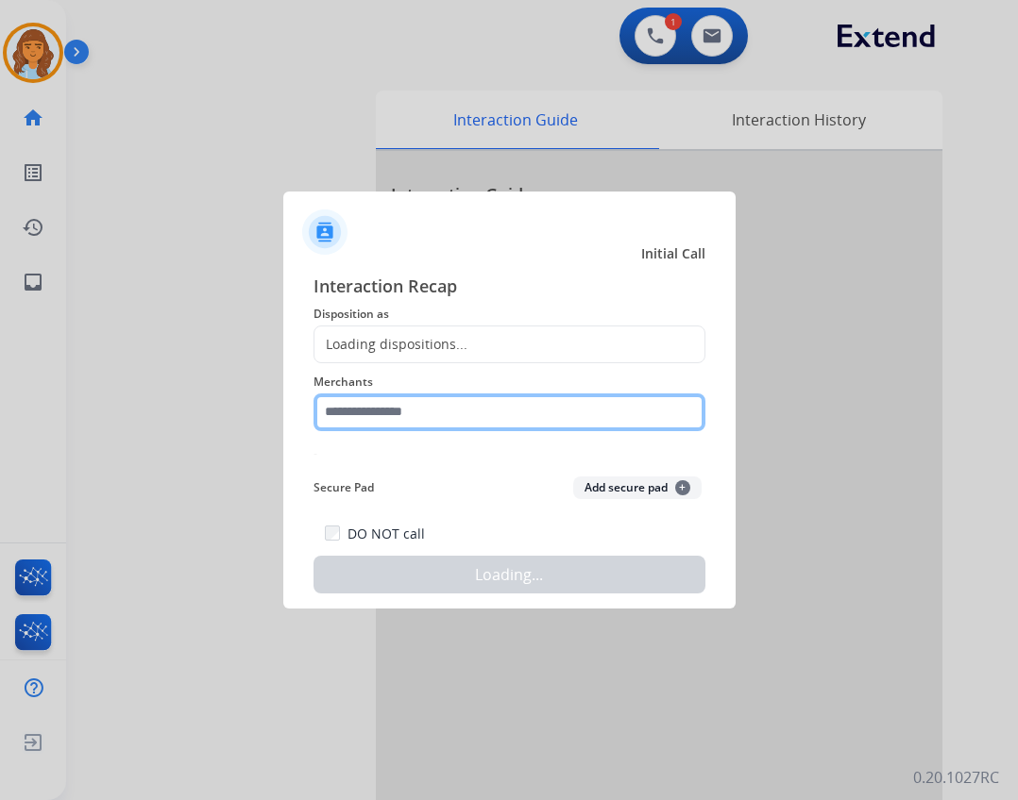
click at [461, 398] on input "text" at bounding box center [509, 413] width 392 height 38
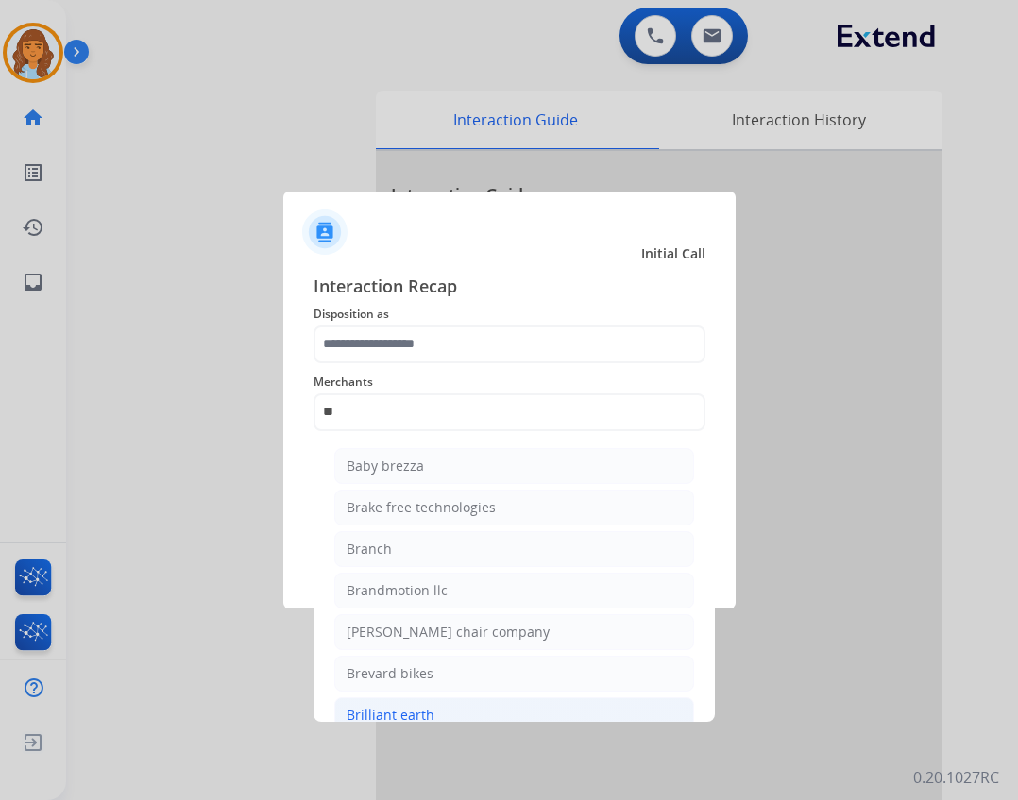
click at [453, 718] on li "Brilliant earth" at bounding box center [514, 716] width 360 height 36
type input "**********"
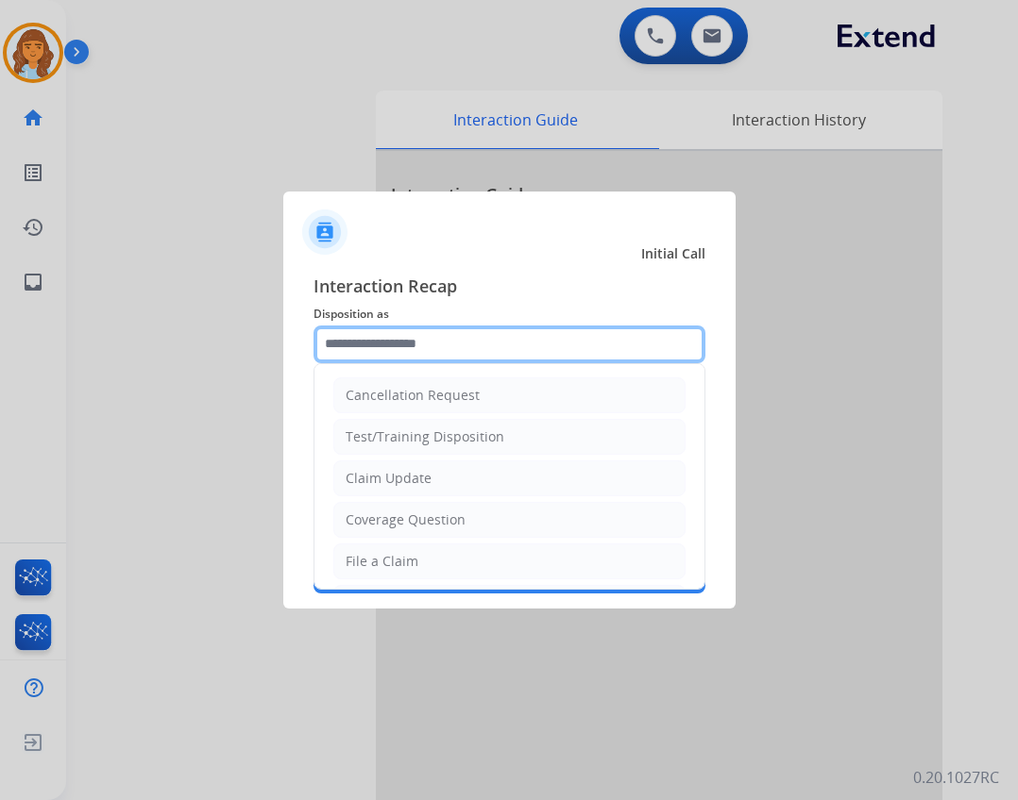
click at [421, 355] on input "text" at bounding box center [509, 345] width 392 height 38
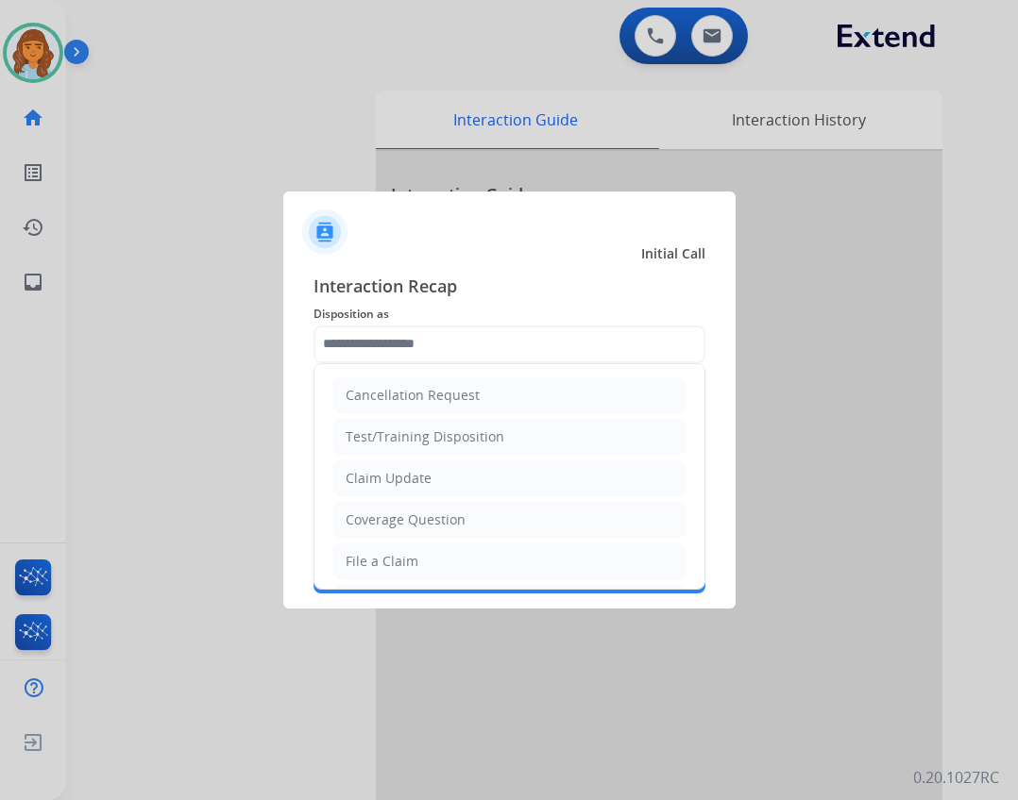
click at [413, 564] on div "File a Claim" at bounding box center [381, 561] width 73 height 19
type input "**********"
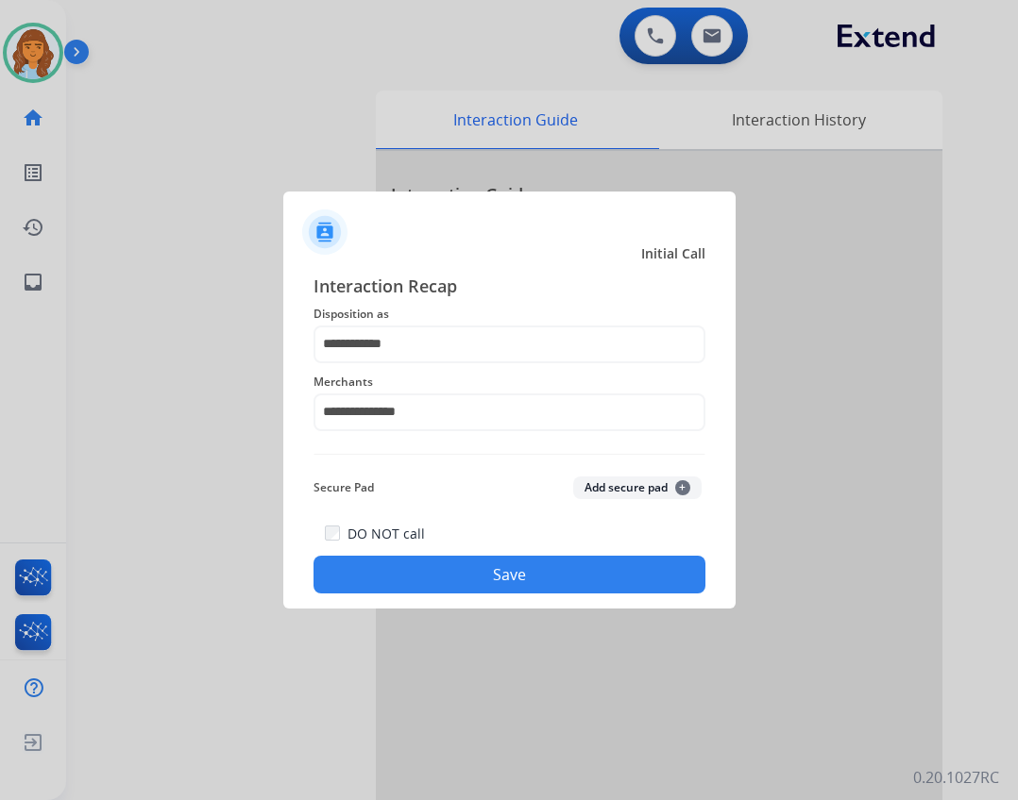
click at [469, 569] on button "Save" at bounding box center [509, 575] width 392 height 38
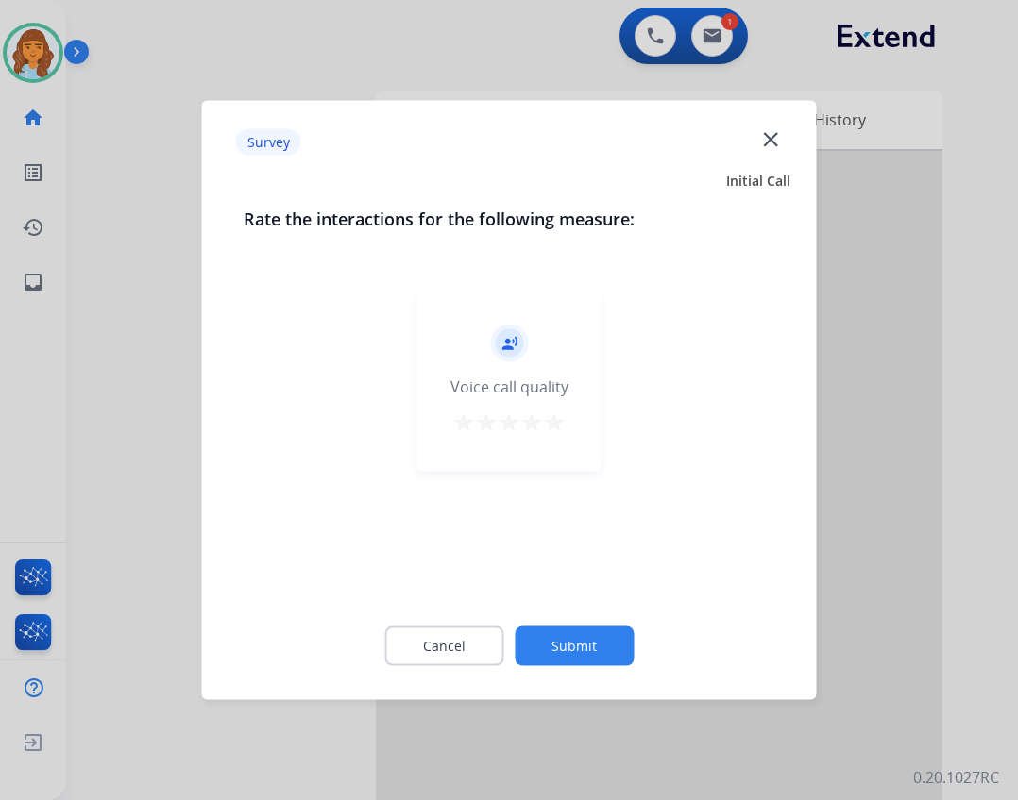
click at [581, 644] on button "Submit" at bounding box center [573, 647] width 119 height 40
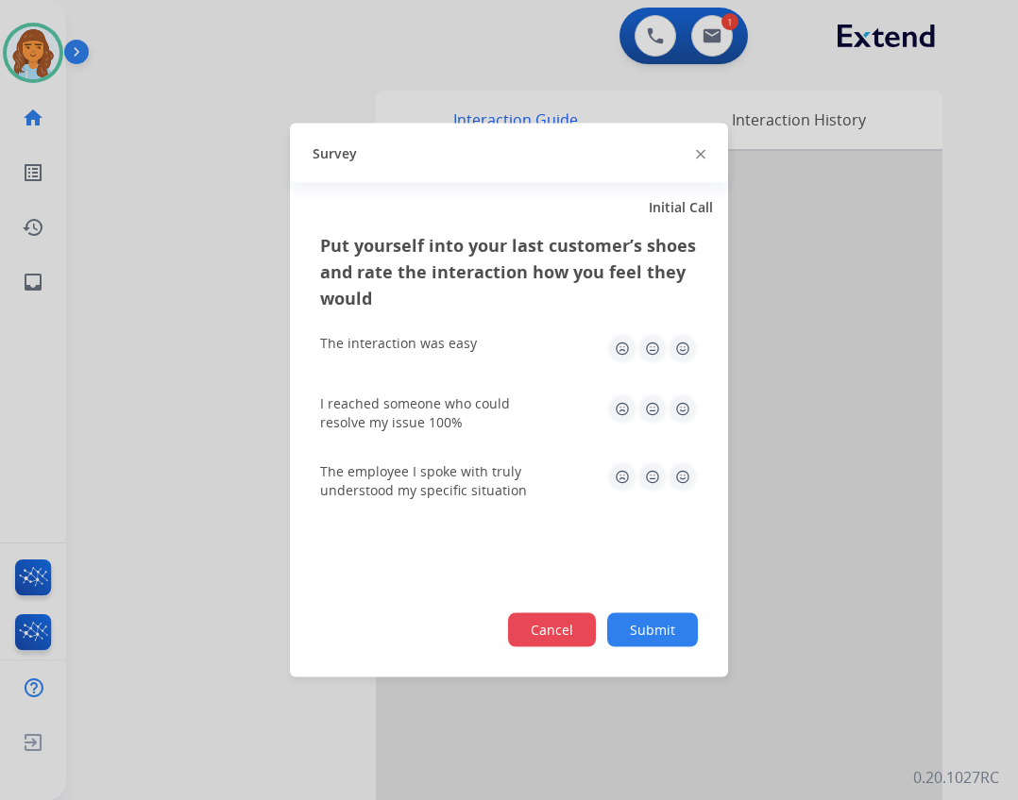
drag, startPoint x: 603, startPoint y: 633, endPoint x: 555, endPoint y: 633, distance: 48.1
click at [588, 633] on div "Cancel Submit" at bounding box center [509, 631] width 378 height 34
click at [555, 633] on button "Cancel" at bounding box center [552, 631] width 88 height 34
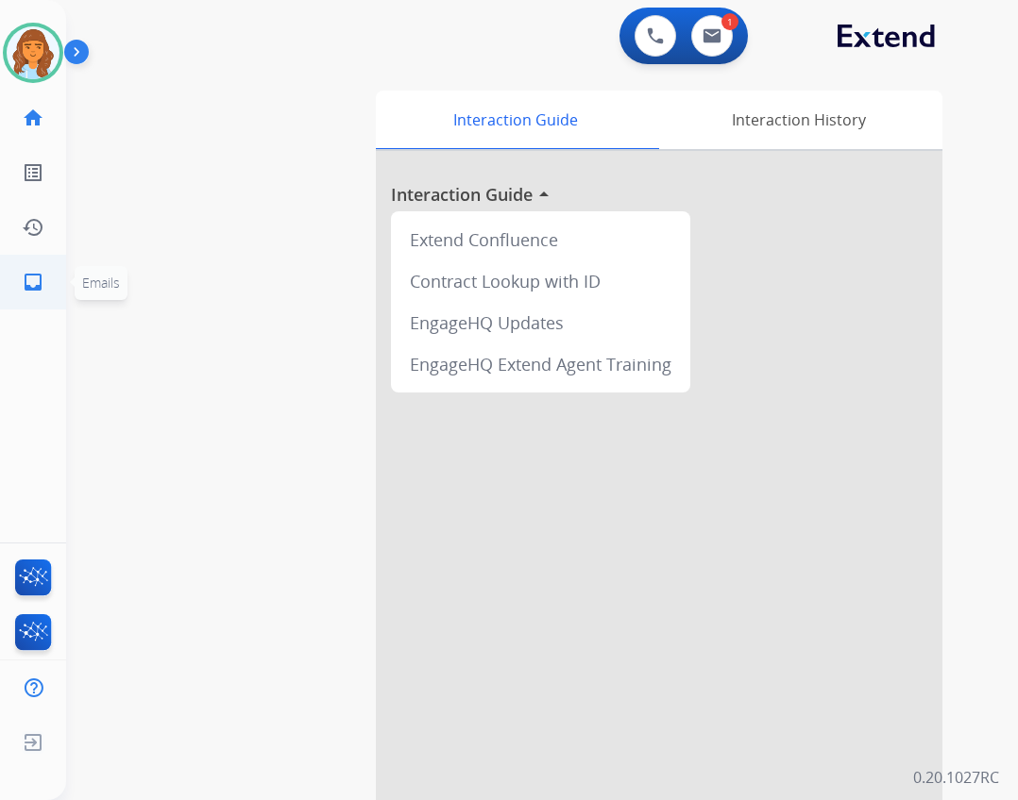
click at [34, 288] on mat-icon "inbox" at bounding box center [33, 282] width 23 height 23
select select "**********"
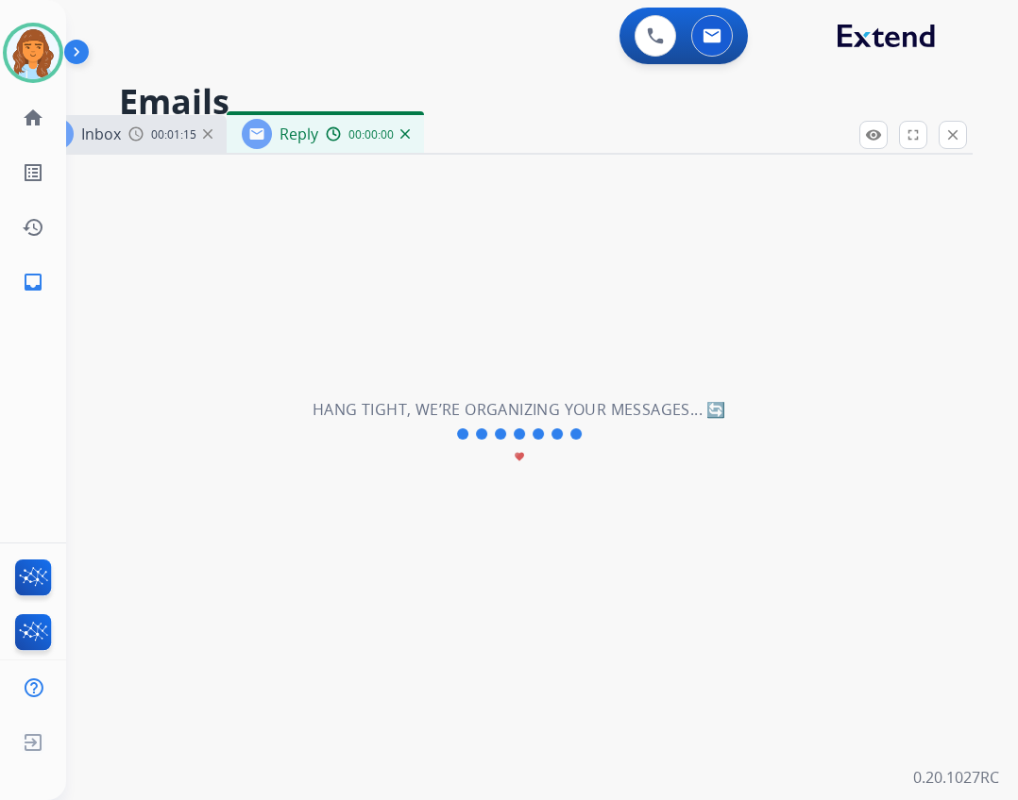
select select "**********"
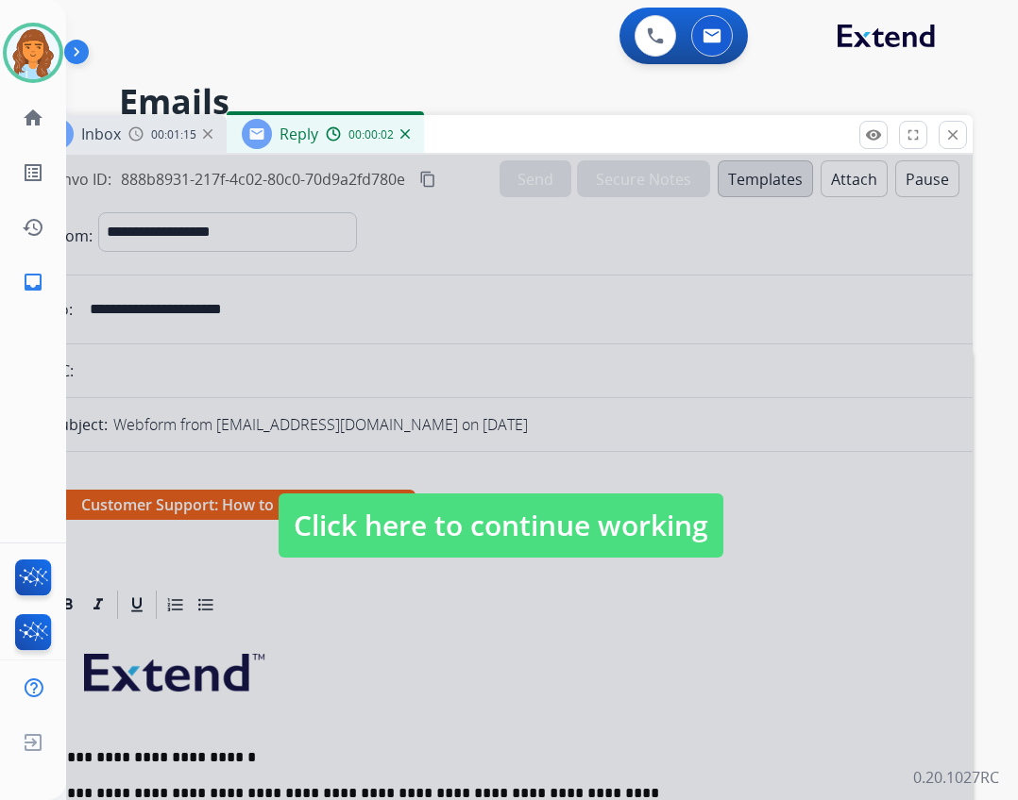
click at [391, 519] on span "Click here to continue working" at bounding box center [500, 526] width 445 height 64
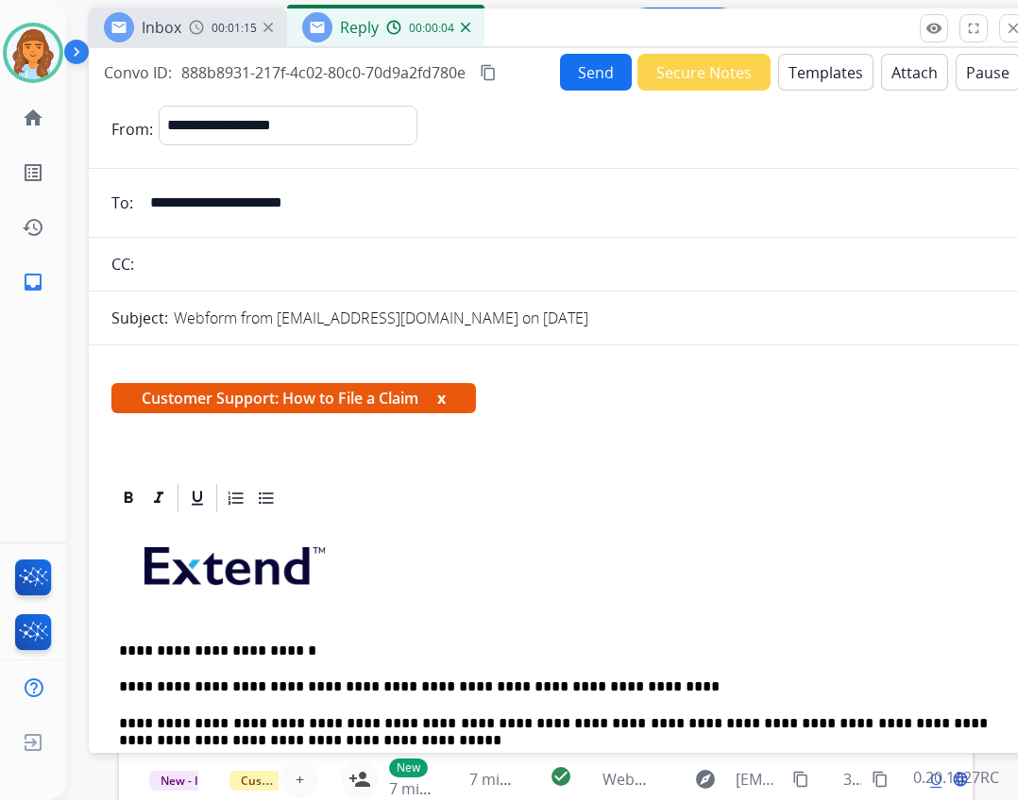
drag, startPoint x: 441, startPoint y: 143, endPoint x: 501, endPoint y: 36, distance: 122.6
click at [501, 36] on div "Inbox 00:01:15 Reply 00:00:04" at bounding box center [561, 28] width 944 height 40
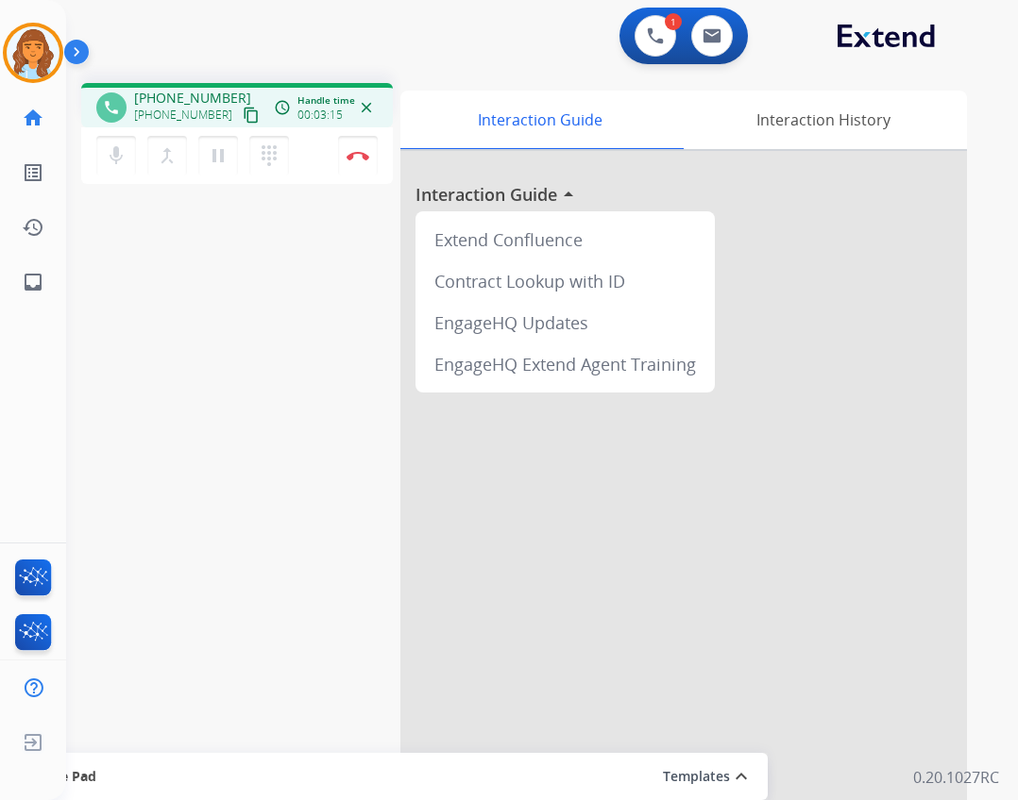
drag, startPoint x: 233, startPoint y: 116, endPoint x: 239, endPoint y: 105, distance: 12.7
click at [243, 113] on mat-icon "content_copy" at bounding box center [251, 115] width 17 height 17
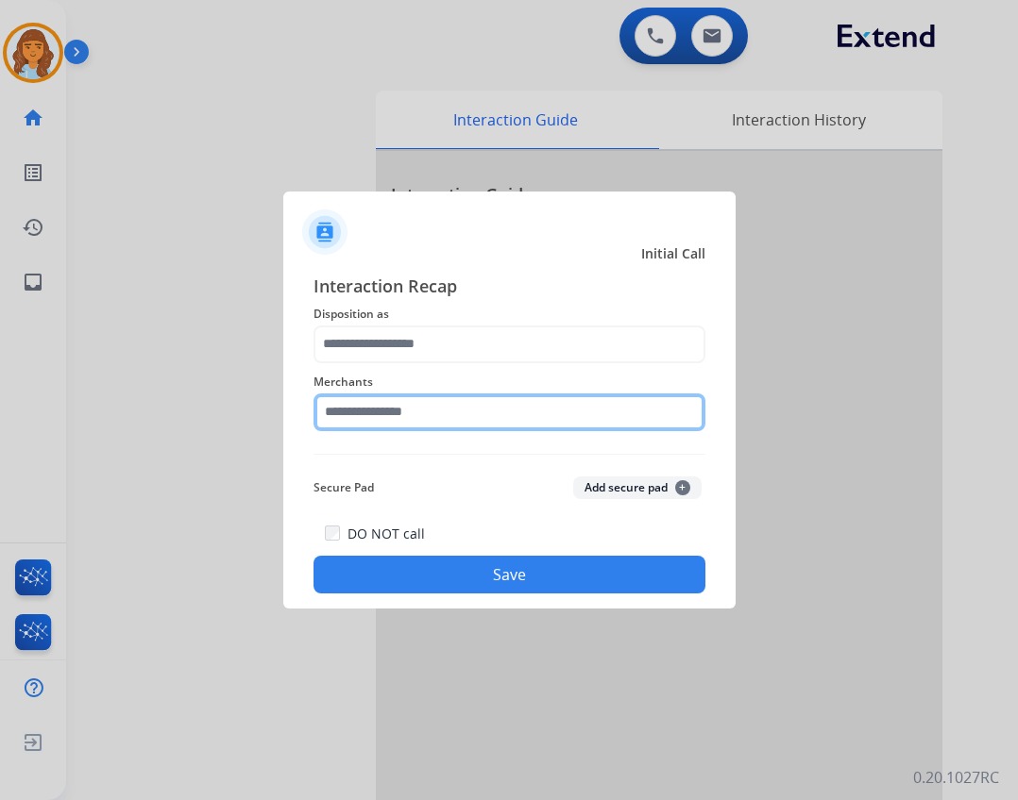
click at [373, 407] on input "text" at bounding box center [509, 413] width 392 height 38
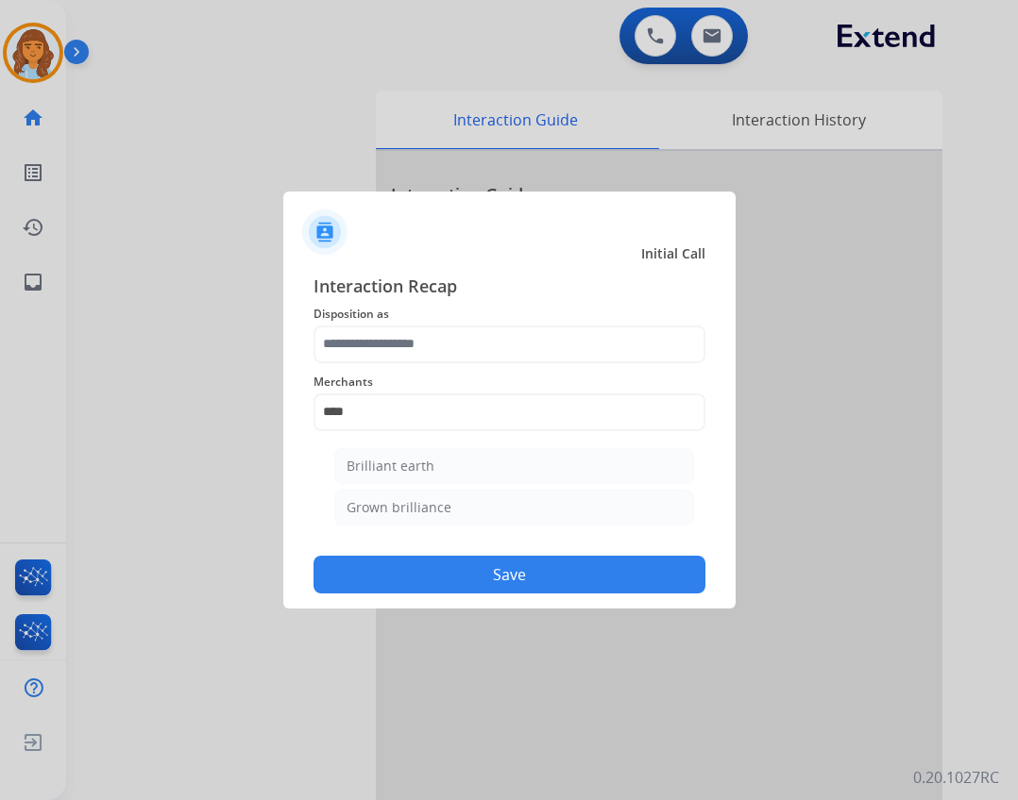
click at [356, 469] on div "Brilliant earth" at bounding box center [390, 466] width 88 height 19
type input "**********"
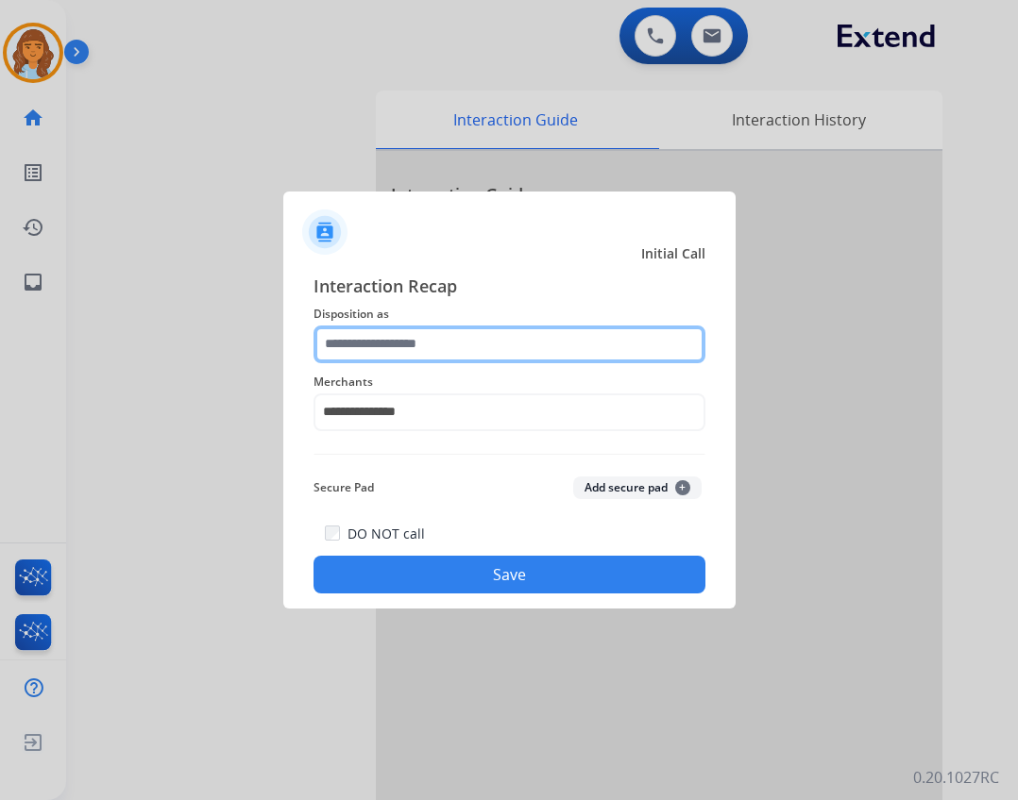
click at [386, 340] on input "text" at bounding box center [509, 345] width 392 height 38
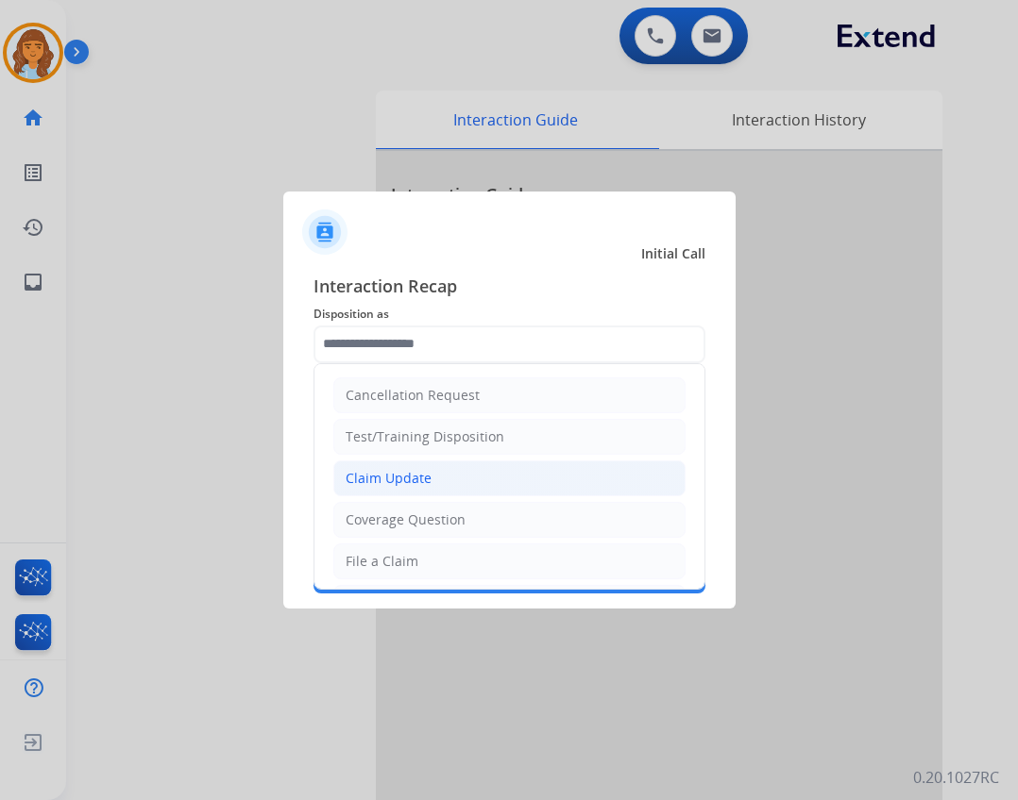
click at [484, 476] on li "Claim Update" at bounding box center [509, 479] width 352 height 36
type input "**********"
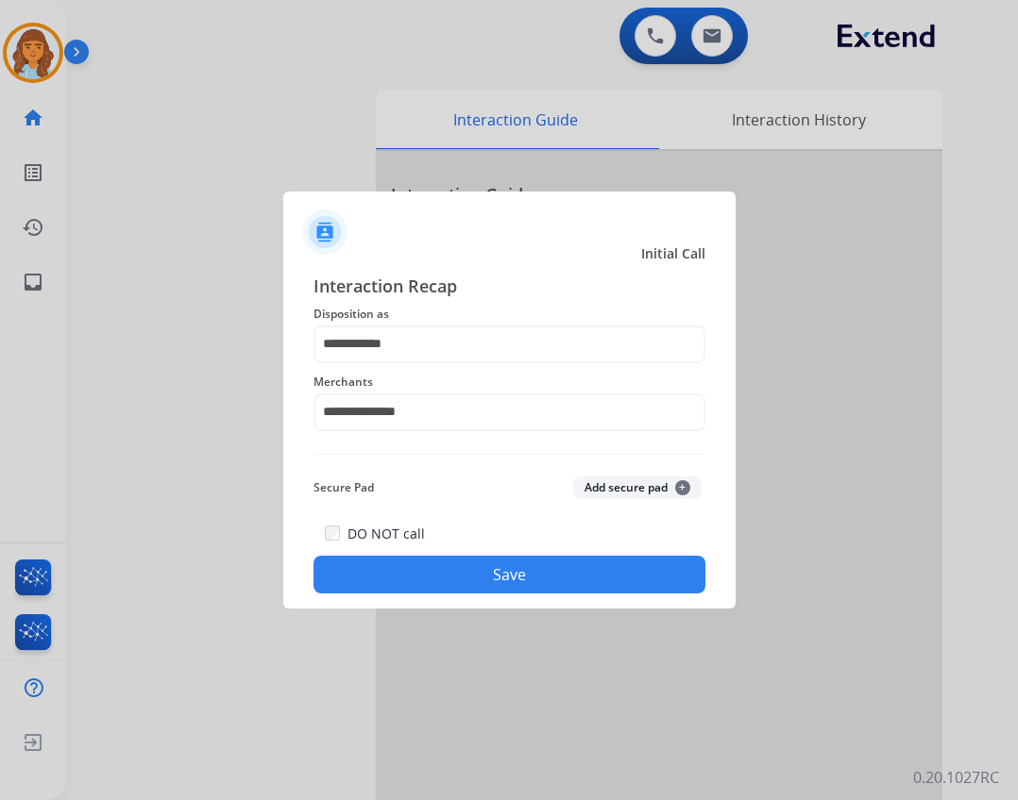
click at [578, 596] on div "**********" at bounding box center [509, 434] width 452 height 352
click at [586, 571] on button "Save" at bounding box center [509, 575] width 392 height 38
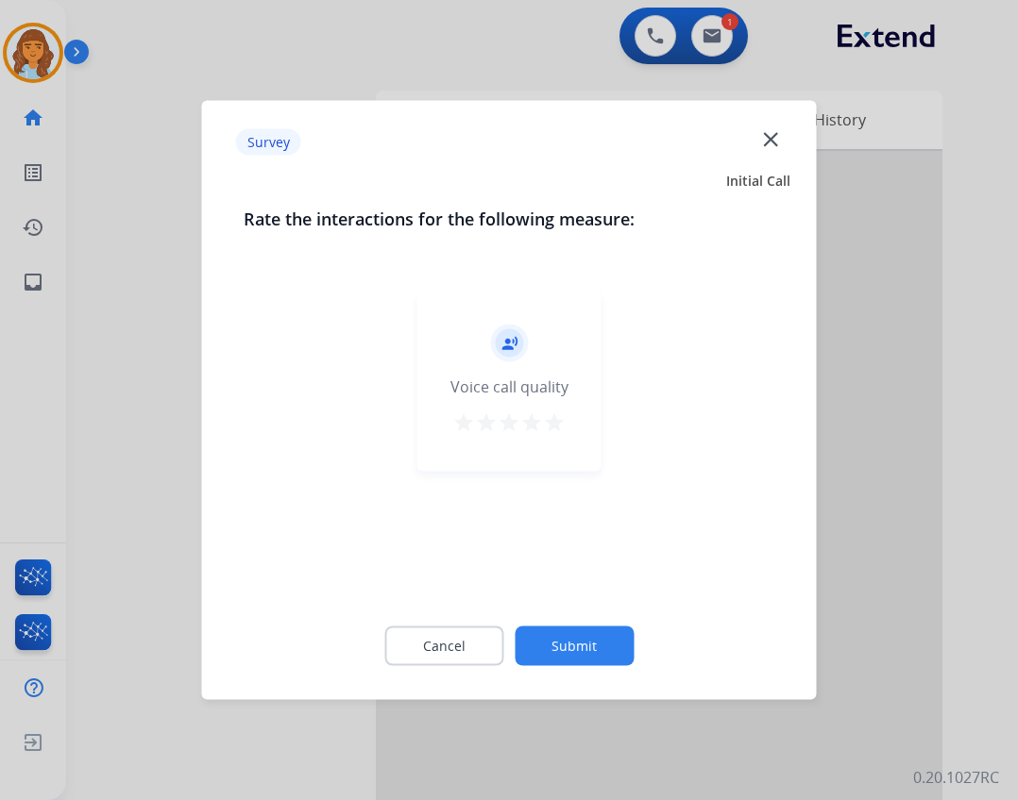
click at [548, 648] on button "Submit" at bounding box center [573, 647] width 119 height 40
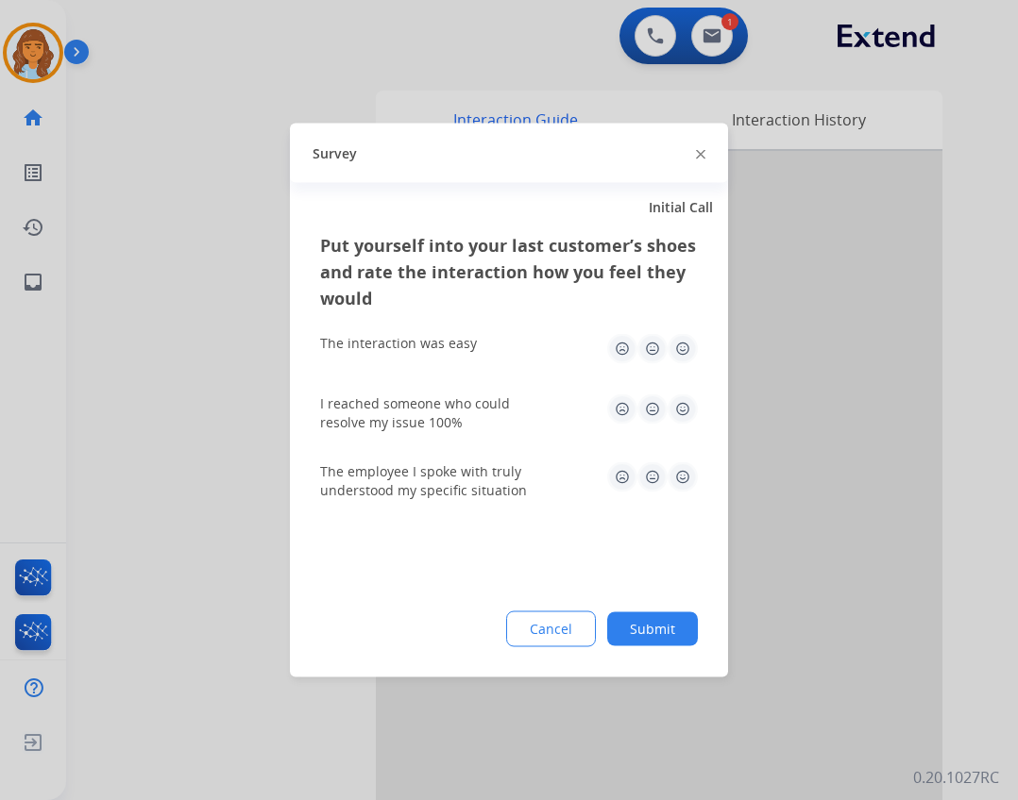
click at [665, 643] on button "Submit" at bounding box center [652, 630] width 91 height 34
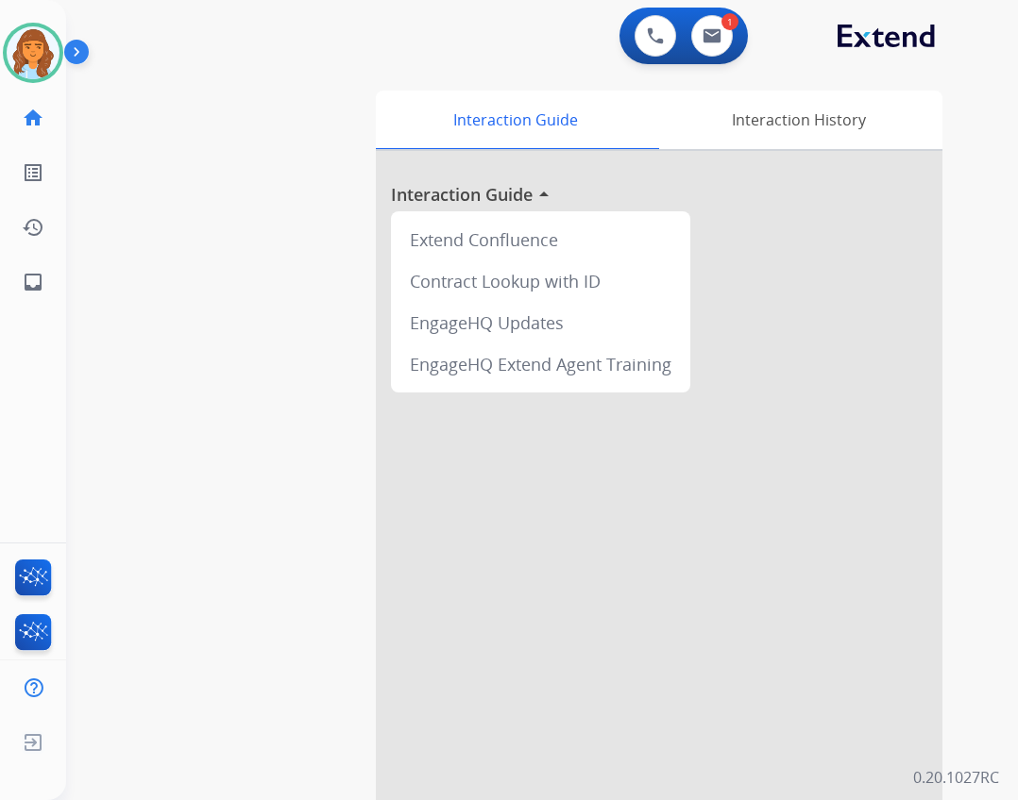
scroll to position [55, 0]
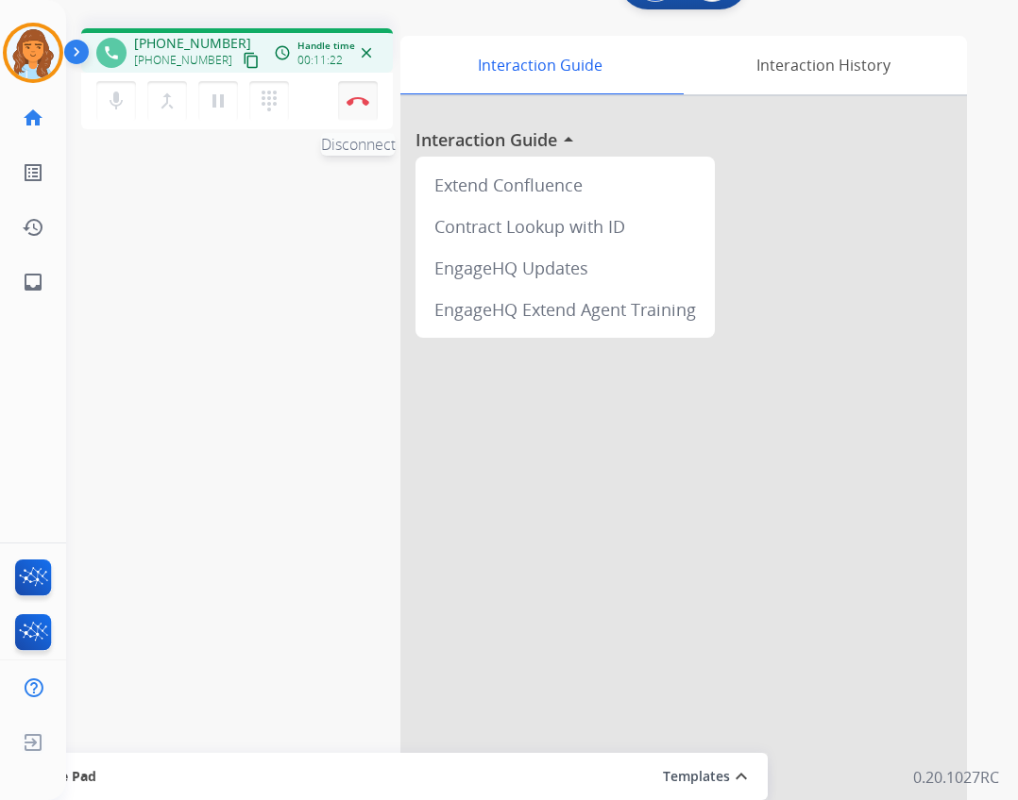
click at [339, 109] on button "Disconnect" at bounding box center [358, 101] width 40 height 40
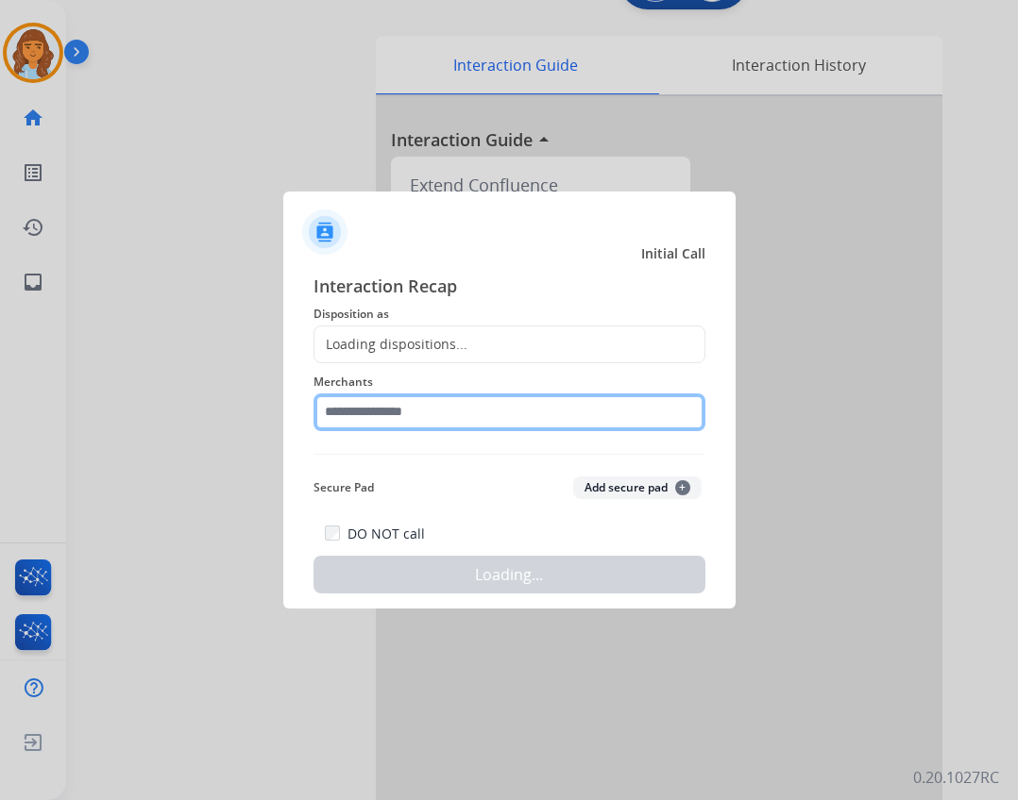
click at [459, 413] on input "text" at bounding box center [509, 413] width 392 height 38
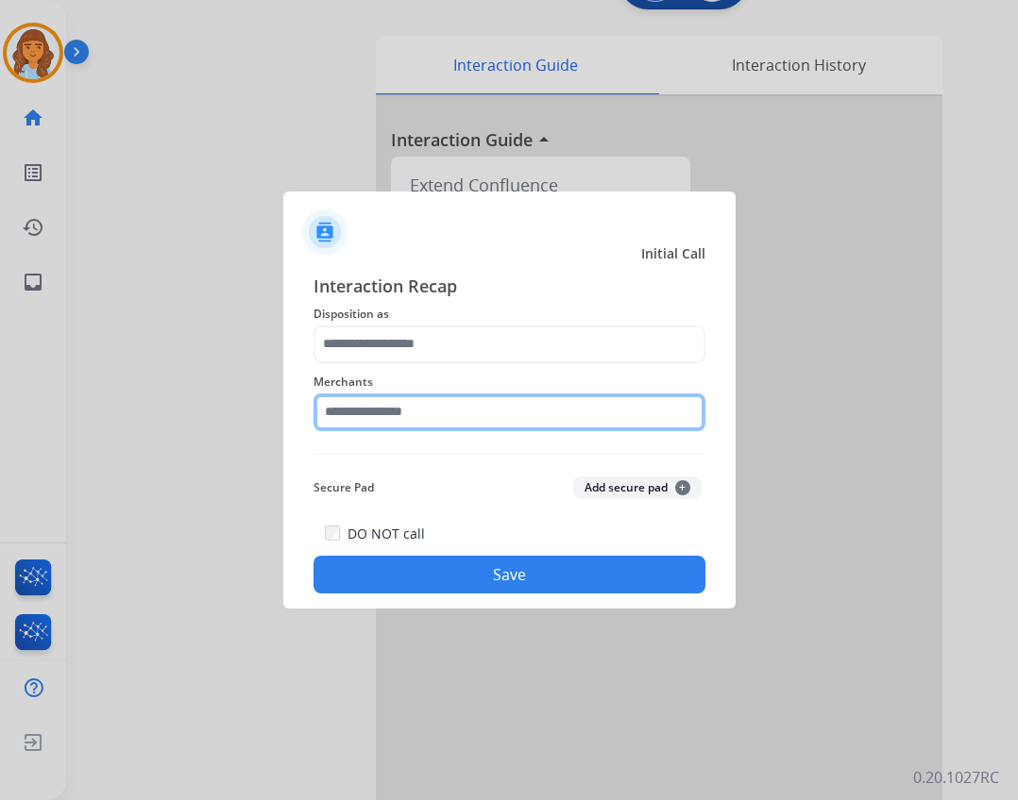
click at [474, 420] on input "text" at bounding box center [509, 413] width 392 height 38
type input "*"
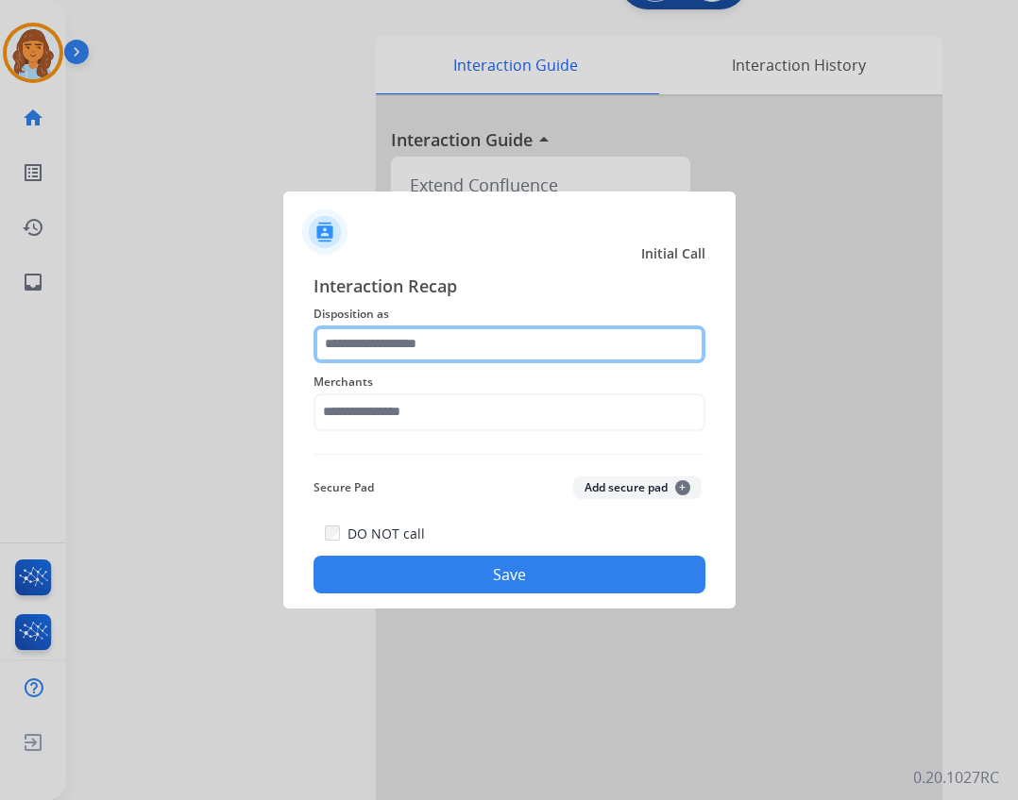
click at [650, 336] on input "text" at bounding box center [509, 345] width 392 height 38
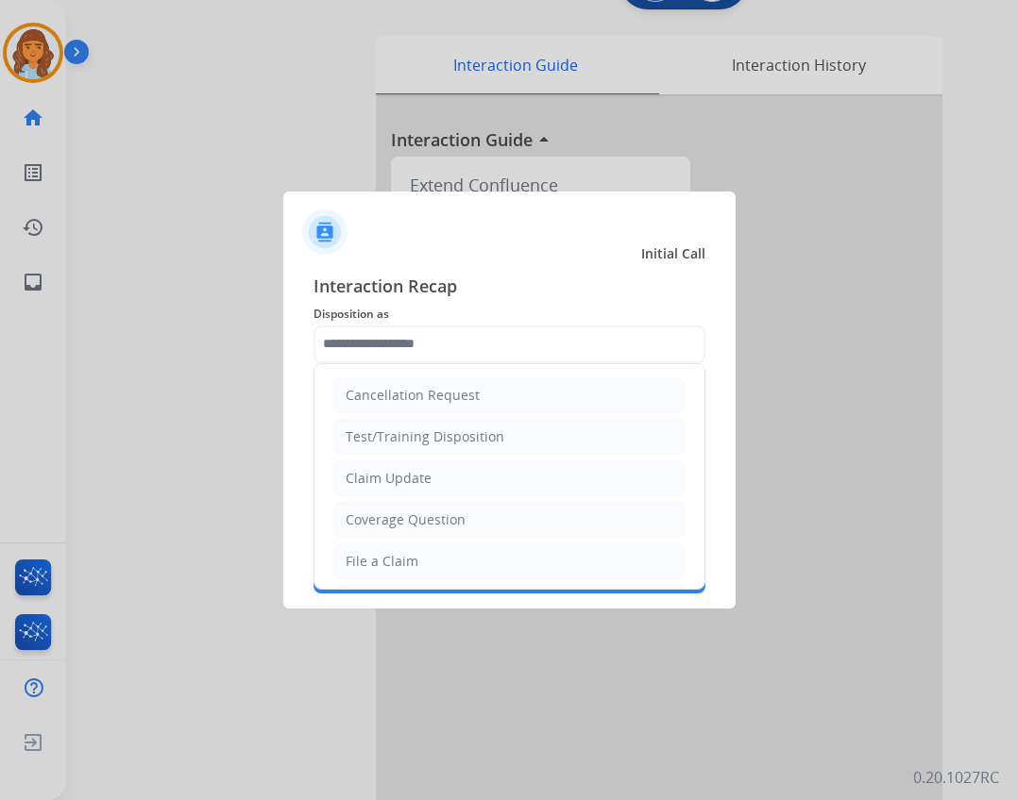
drag, startPoint x: 547, startPoint y: 506, endPoint x: 514, endPoint y: 484, distance: 40.3
click at [546, 507] on li "Coverage Question" at bounding box center [509, 520] width 352 height 36
type input "**********"
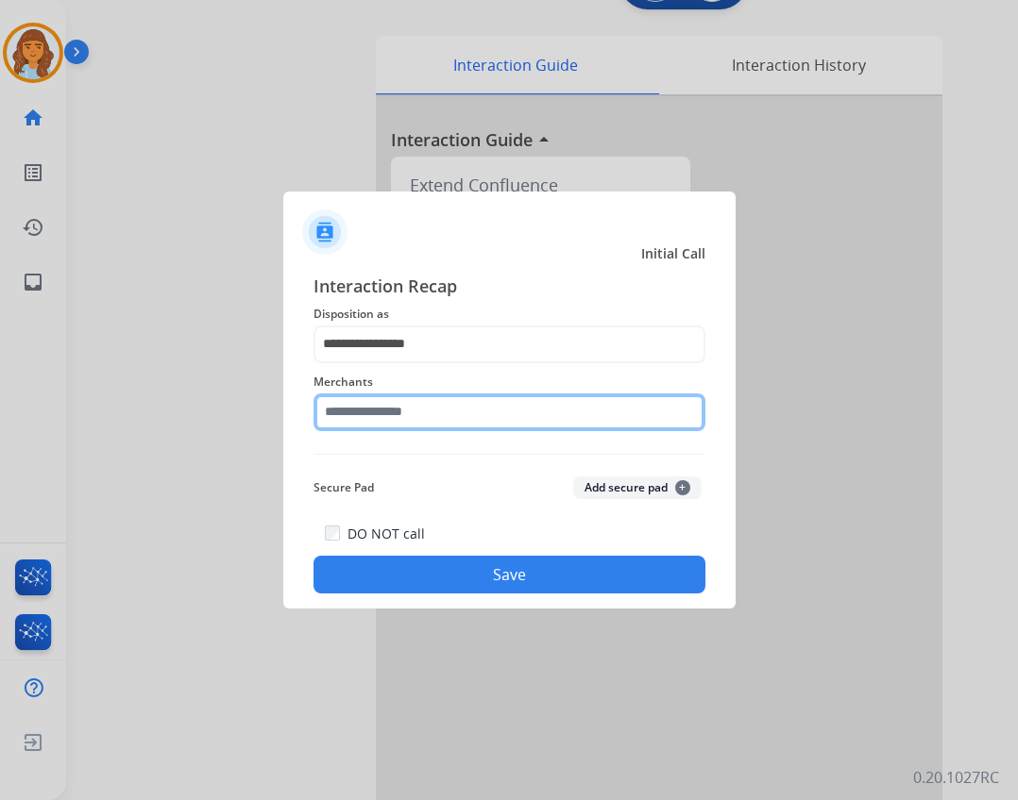
click at [465, 416] on input "text" at bounding box center [509, 413] width 392 height 38
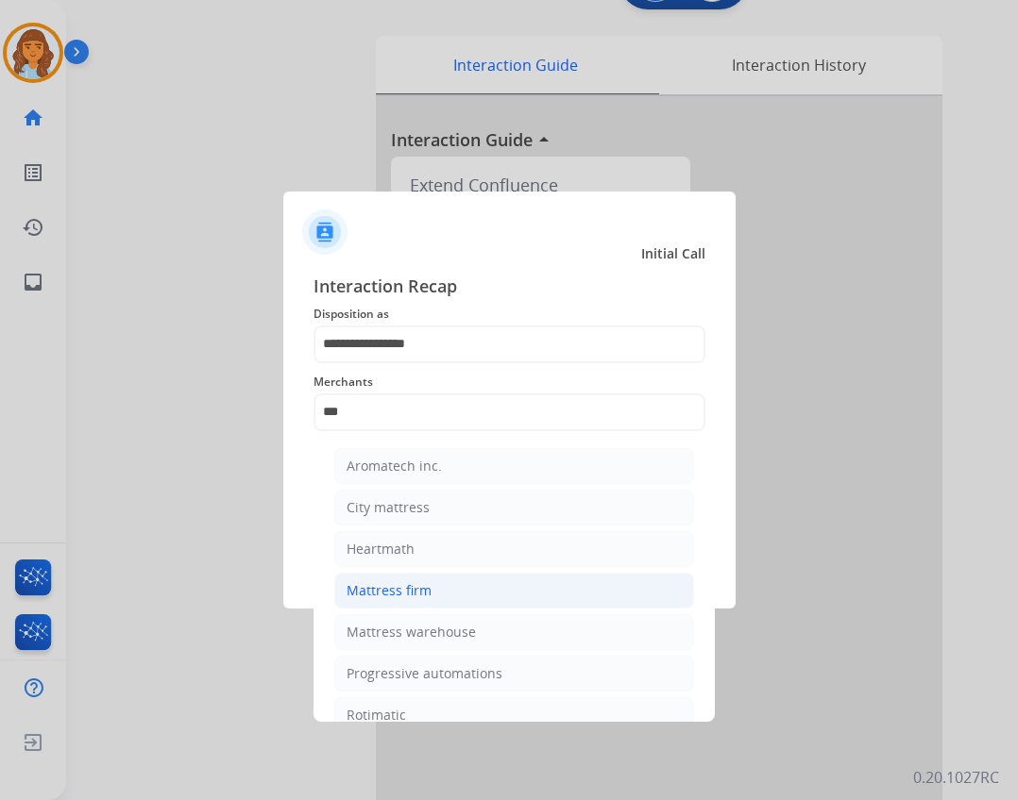
click at [413, 587] on div "Mattress firm" at bounding box center [388, 590] width 85 height 19
type input "**********"
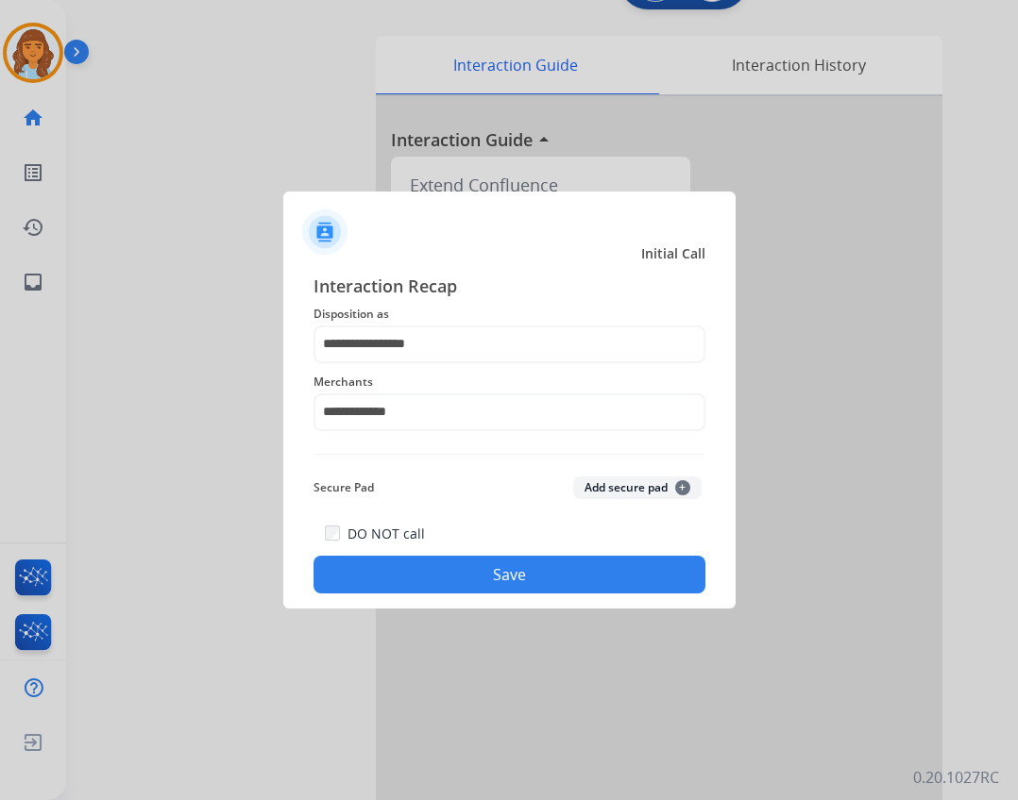
click at [517, 566] on button "Save" at bounding box center [509, 575] width 392 height 38
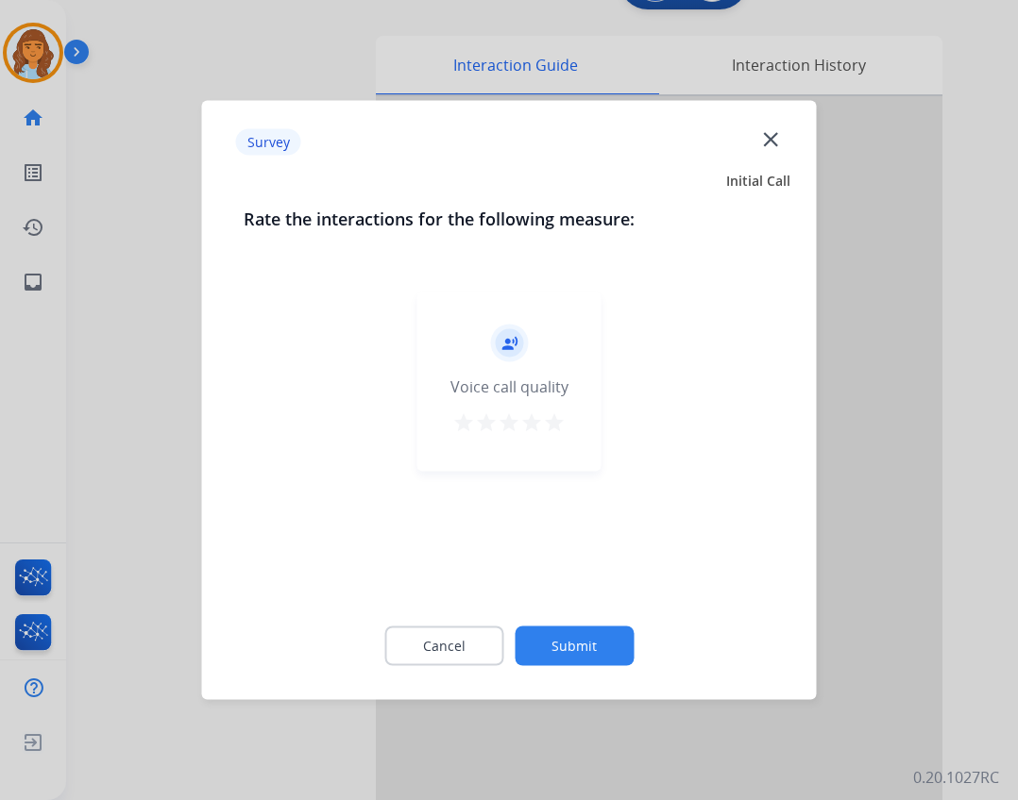
click at [550, 657] on button "Submit" at bounding box center [573, 647] width 119 height 40
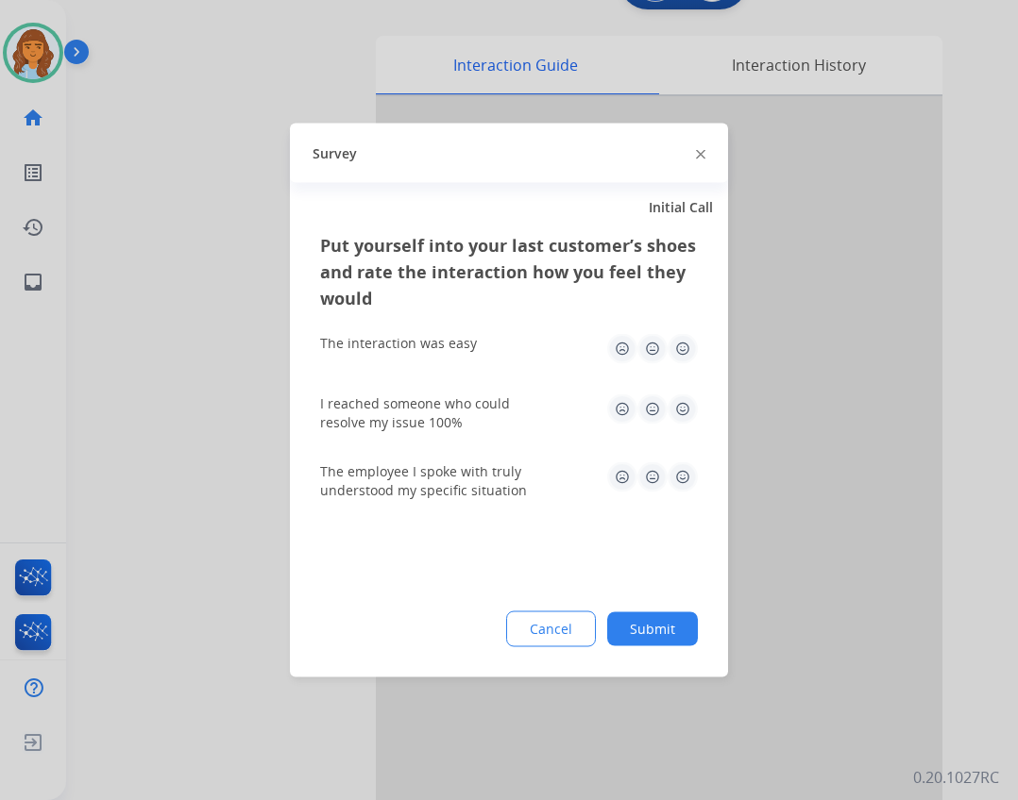
drag, startPoint x: 656, startPoint y: 660, endPoint x: 644, endPoint y: 633, distance: 29.1
click at [648, 640] on div "Put yourself into your last customer’s shoes and rate the interaction how you f…" at bounding box center [509, 455] width 438 height 446
click at [644, 633] on button "Submit" at bounding box center [652, 630] width 91 height 34
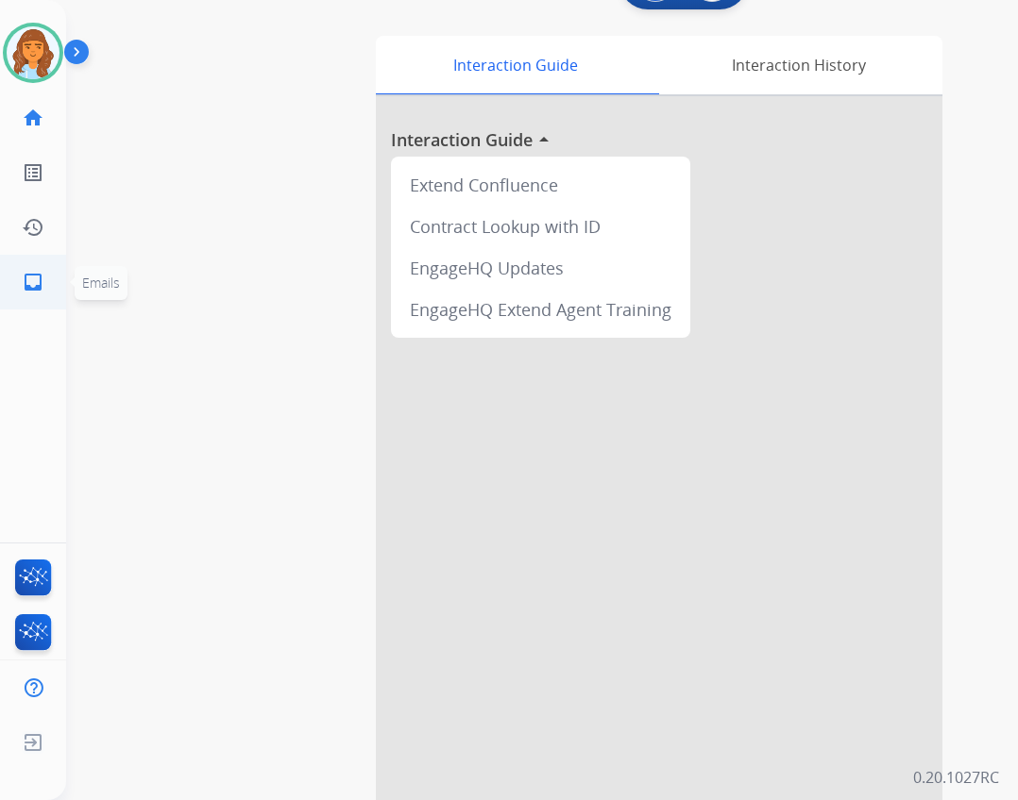
click at [24, 284] on mat-icon "inbox" at bounding box center [33, 282] width 23 height 23
select select "**********"
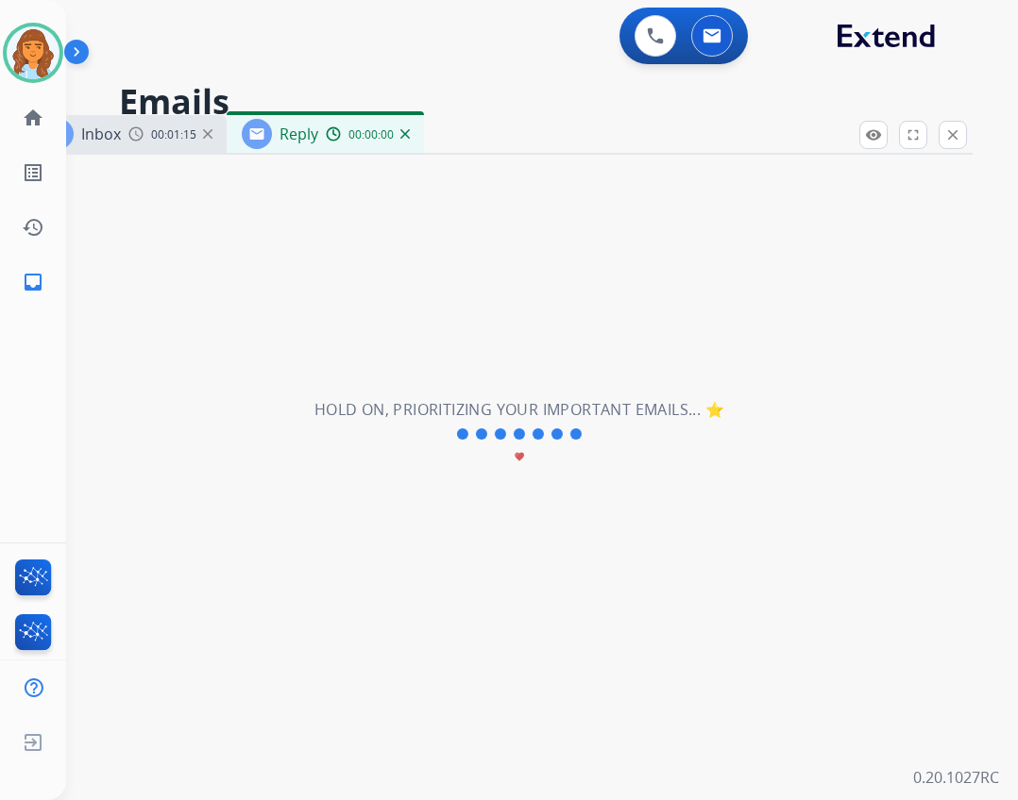
select select "**********"
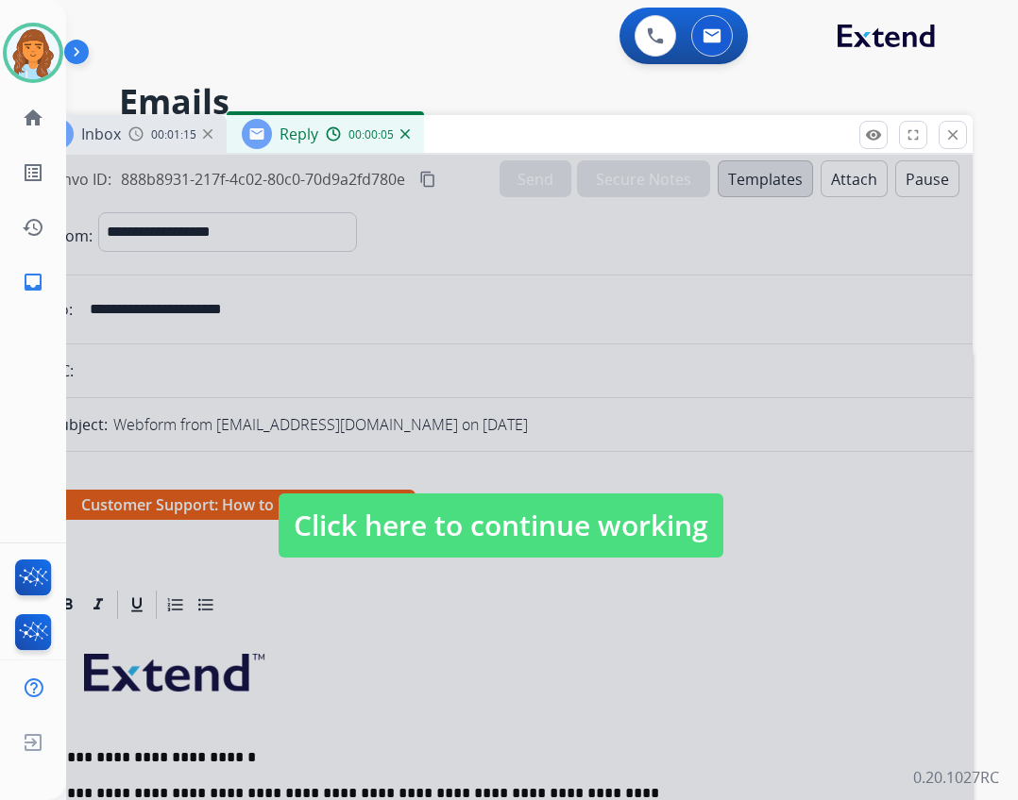
click at [644, 514] on span "Click here to continue working" at bounding box center [500, 526] width 445 height 64
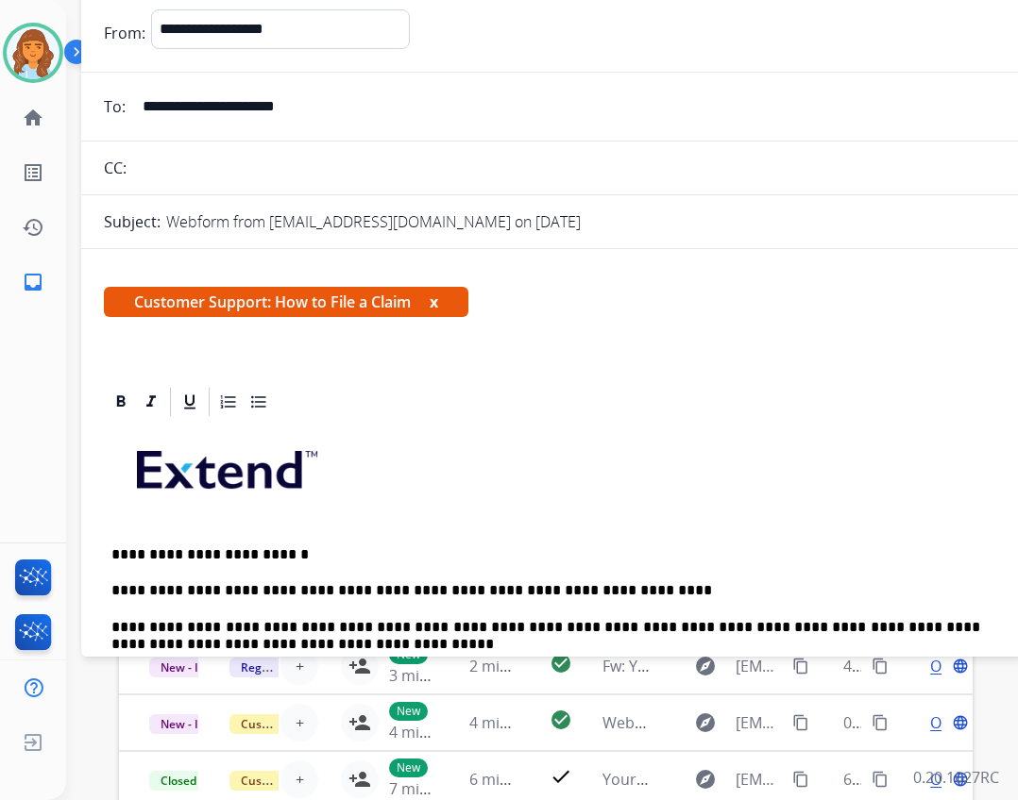
drag, startPoint x: 536, startPoint y: 140, endPoint x: 589, endPoint y: -63, distance: 209.7
click at [589, 0] on html "**********" at bounding box center [509, 400] width 1018 height 800
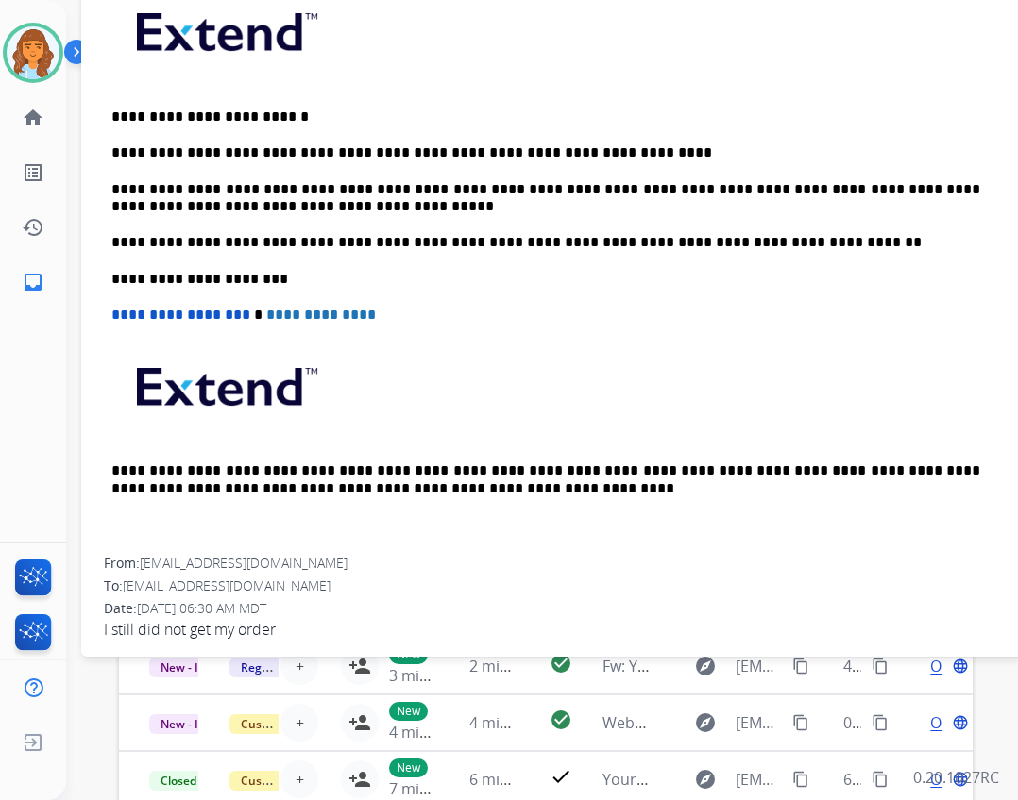
scroll to position [450, 0]
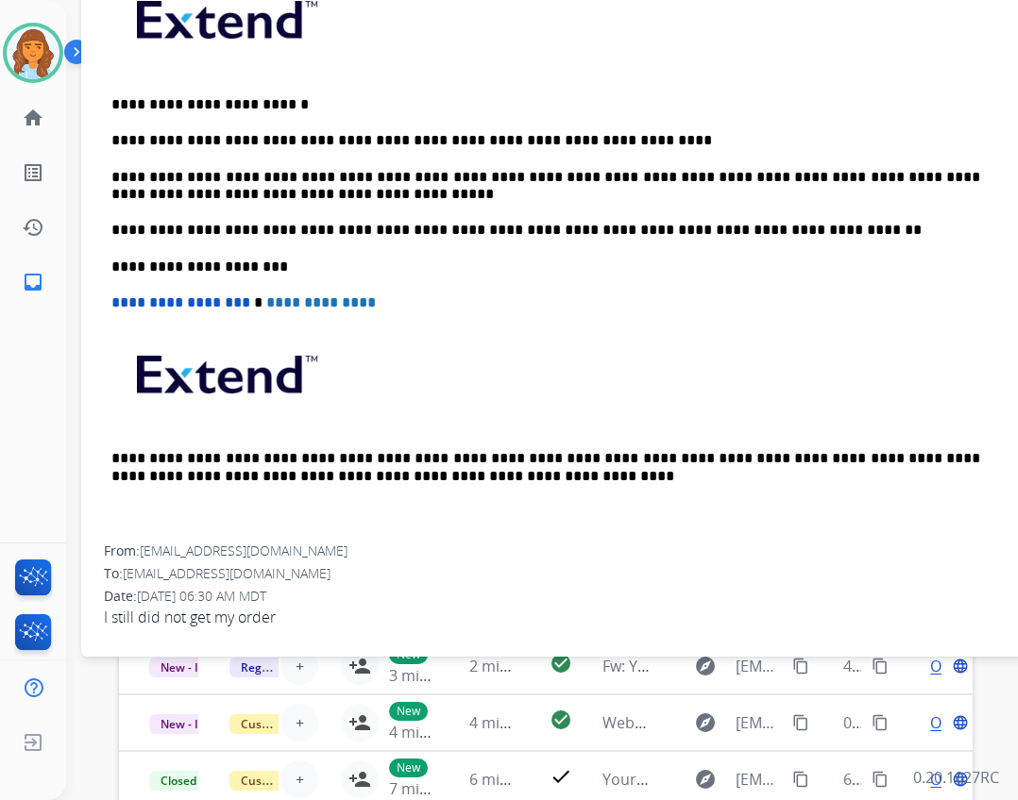
drag, startPoint x: 82, startPoint y: 200, endPoint x: 86, endPoint y: 233, distance: 33.3
click at [86, 233] on div "**********" at bounding box center [553, 289] width 944 height 709
click at [79, 248] on div "**********" at bounding box center [519, 468] width 906 height 800
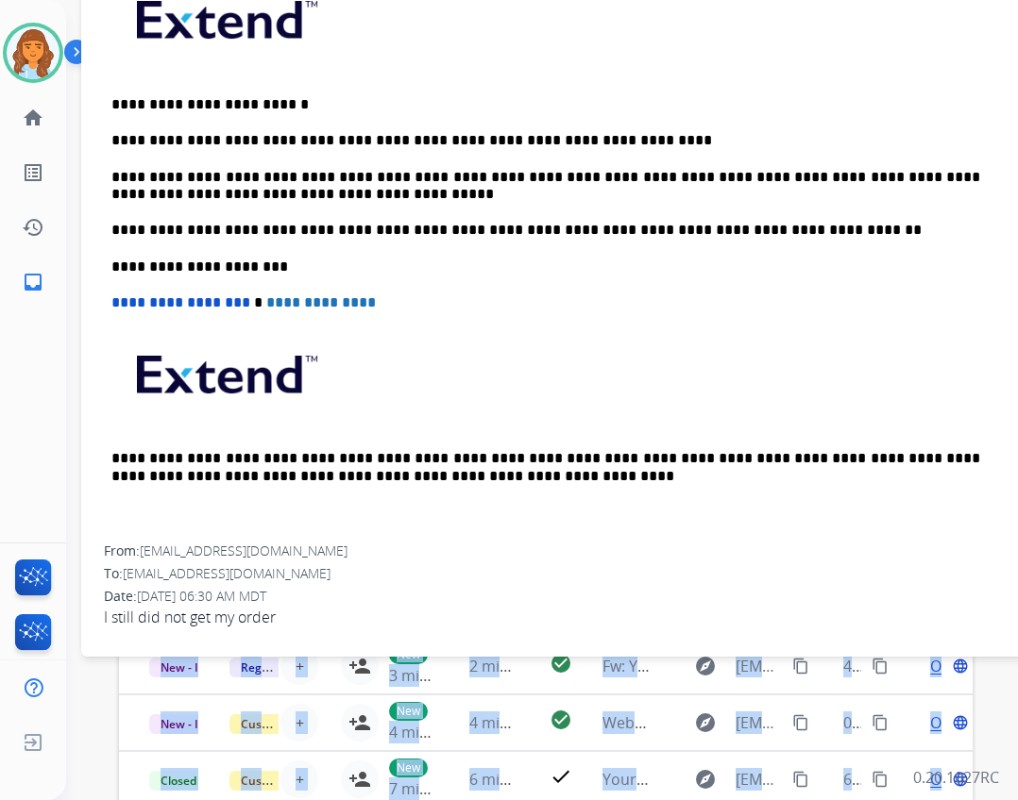
click at [78, 255] on div "**********" at bounding box center [519, 468] width 906 height 800
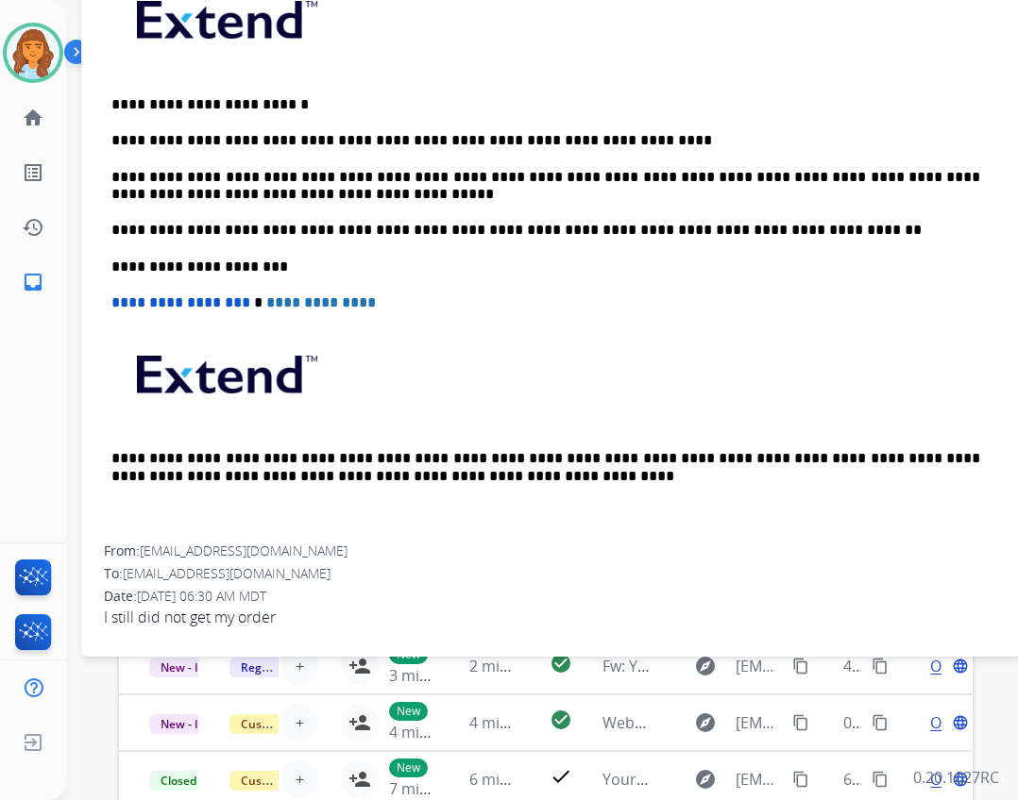
click at [80, 255] on div "**********" at bounding box center [519, 468] width 906 height 800
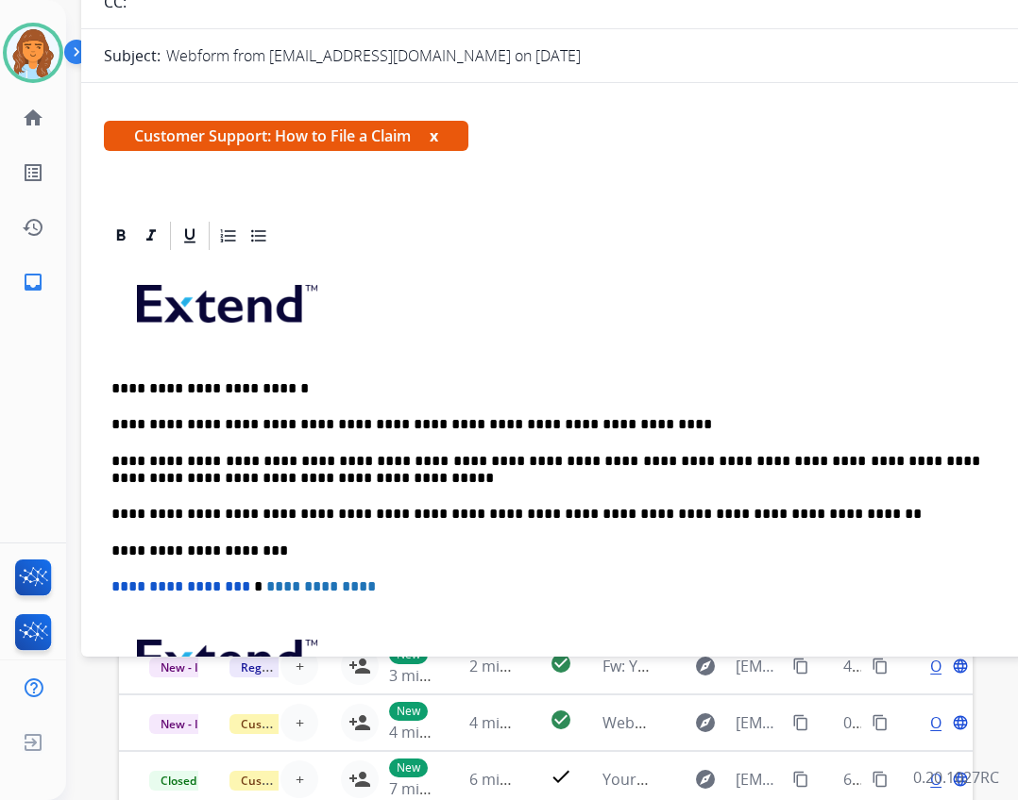
scroll to position [0, 0]
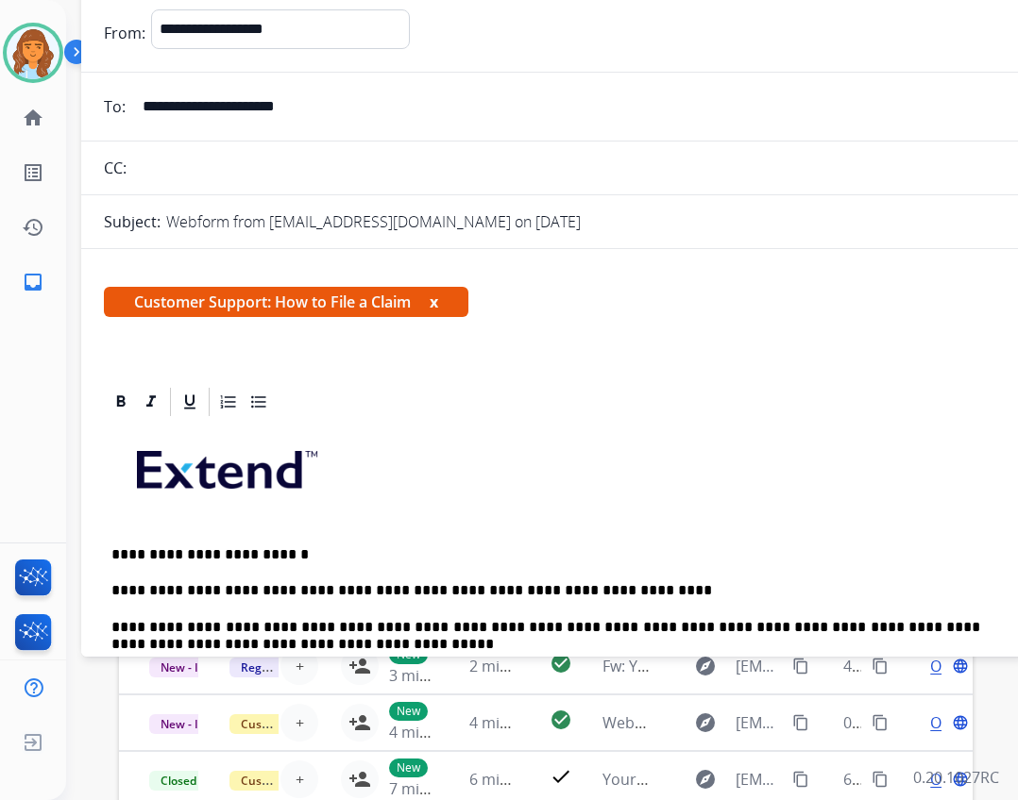
drag, startPoint x: 1008, startPoint y: 2, endPoint x: 934, endPoint y: 59, distance: 93.6
click at [934, 59] on form "**********" at bounding box center [553, 551] width 944 height 1115
click at [751, 6] on form "**********" at bounding box center [553, 551] width 944 height 1115
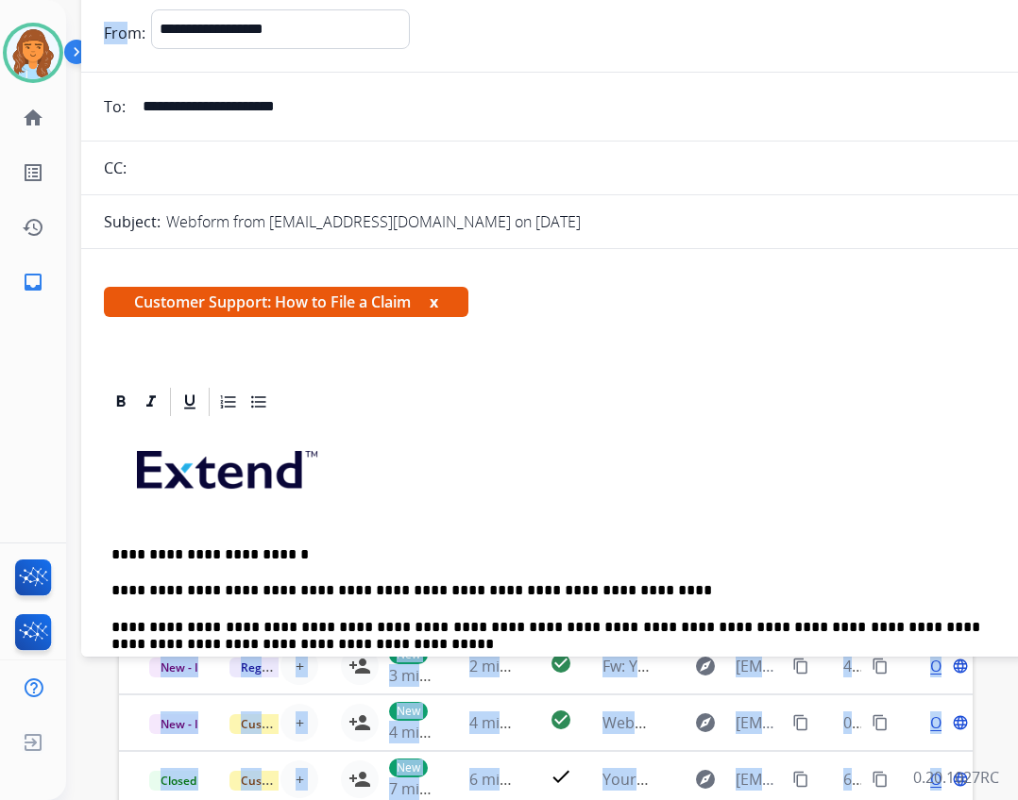
drag, startPoint x: 80, startPoint y: 19, endPoint x: 78, endPoint y: 39, distance: 19.9
click at [127, 37] on div "**********" at bounding box center [541, 400] width 951 height 800
click at [74, 27] on div "0 Voice Interactions 0 Email Interactions" at bounding box center [519, 38] width 906 height 60
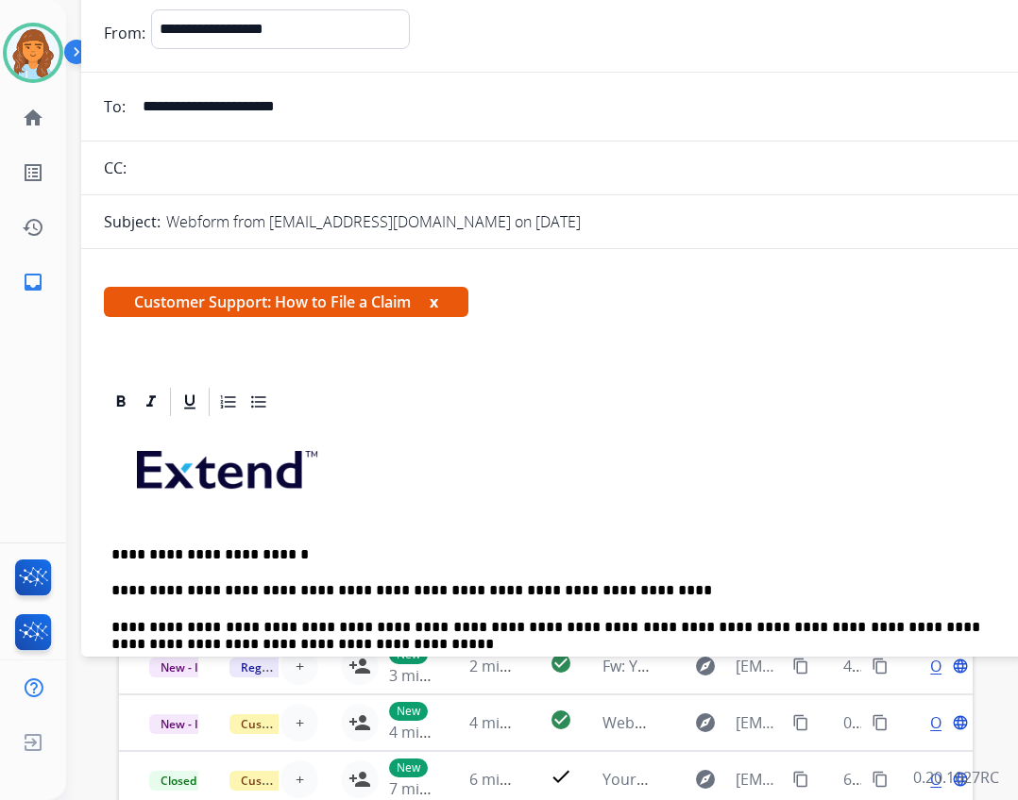
click at [83, 96] on div "**********" at bounding box center [553, 107] width 944 height 38
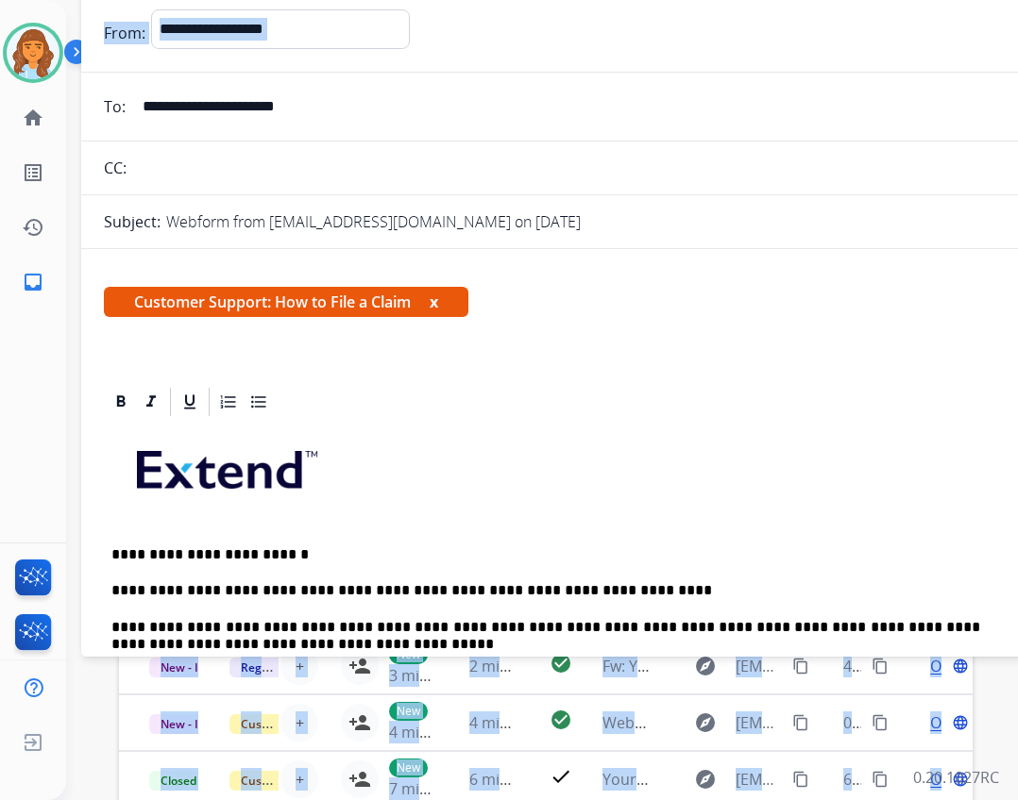
drag, startPoint x: 76, startPoint y: 101, endPoint x: 105, endPoint y: 104, distance: 28.5
click at [105, 104] on div "**********" at bounding box center [519, 468] width 906 height 800
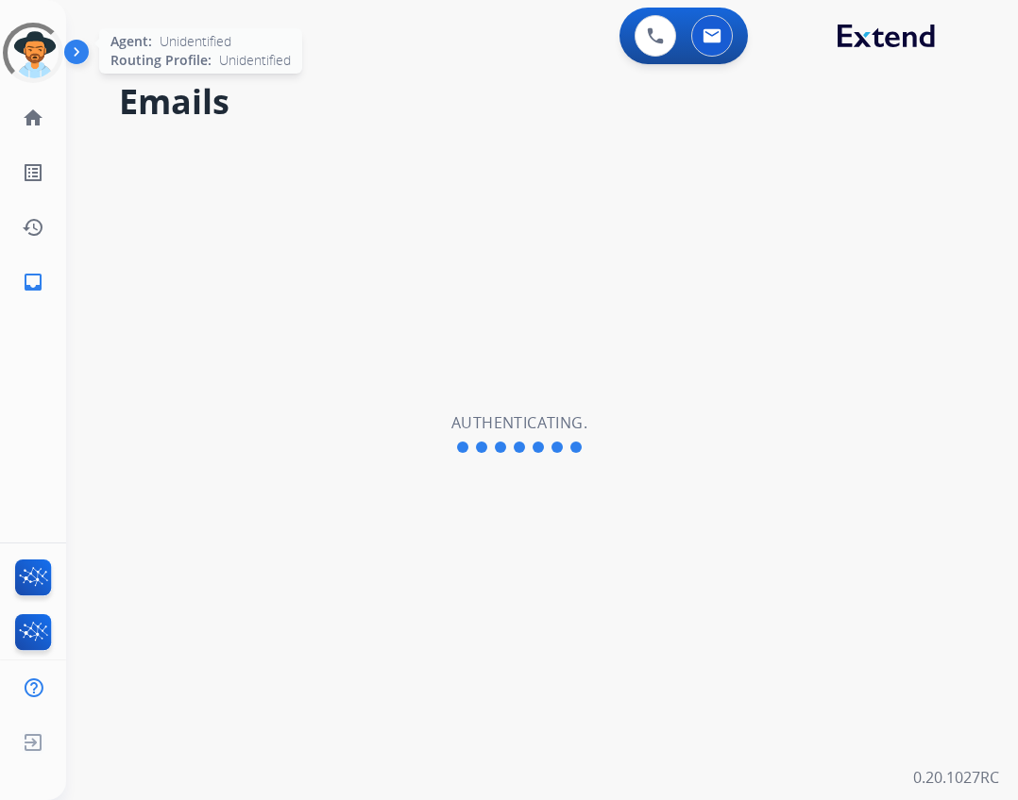
click at [44, 51] on div at bounding box center [33, 53] width 60 height 60
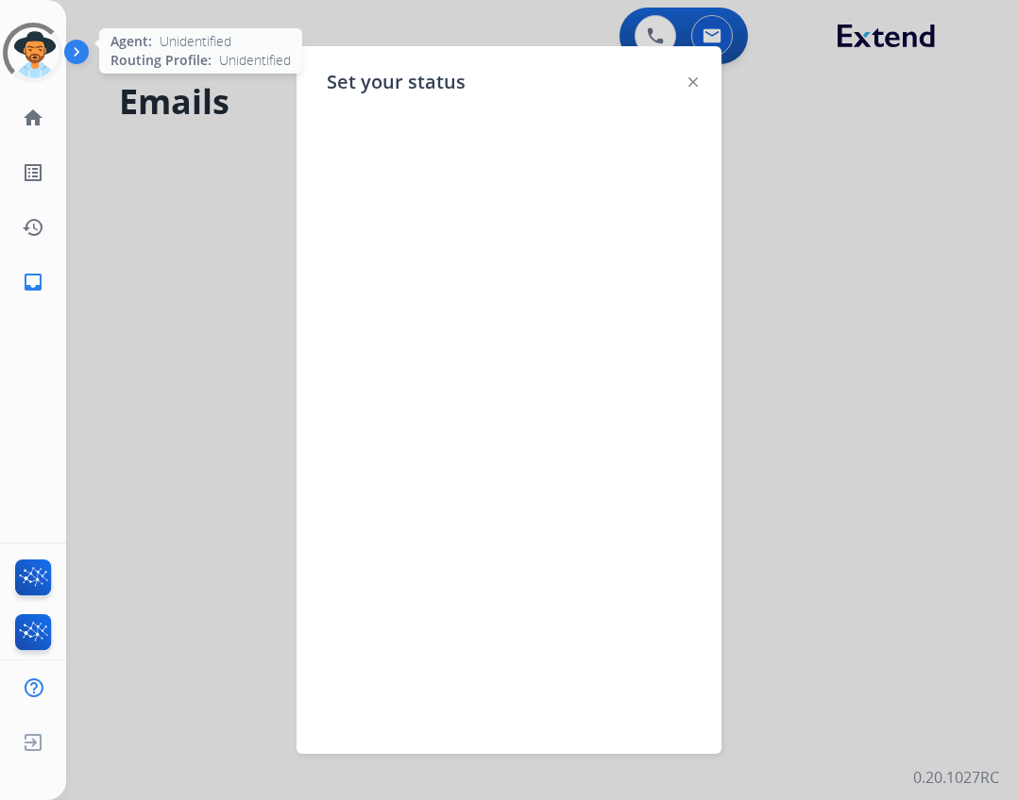
select select "**********"
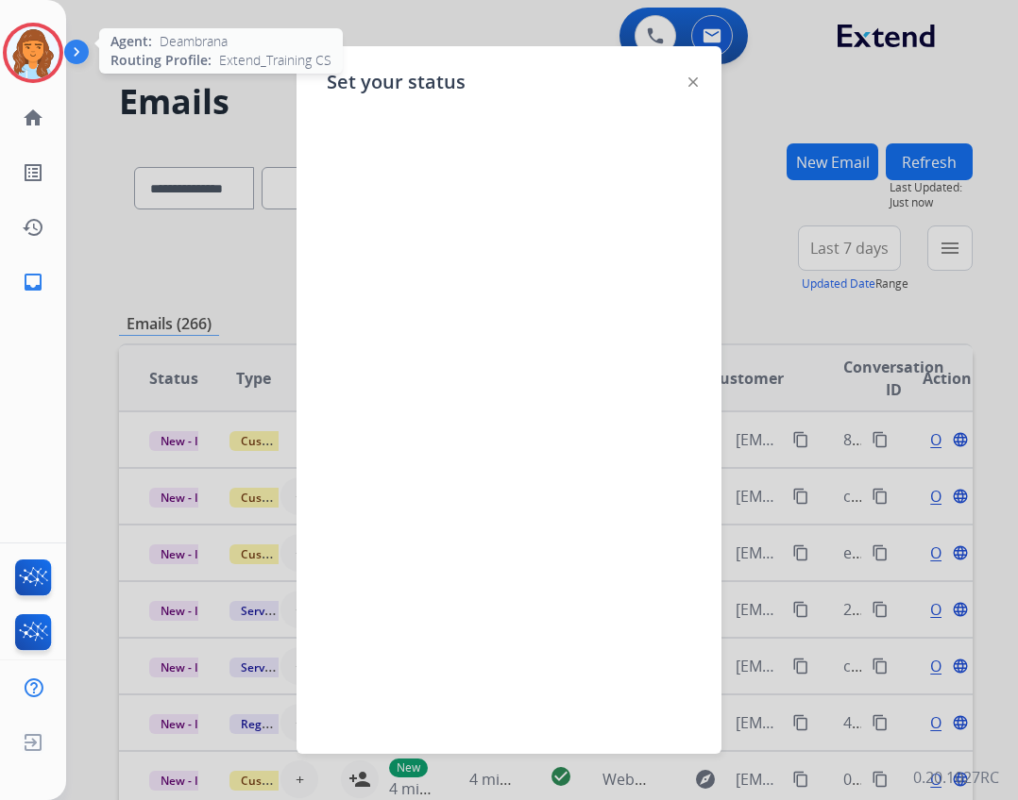
click at [45, 54] on img at bounding box center [33, 52] width 53 height 53
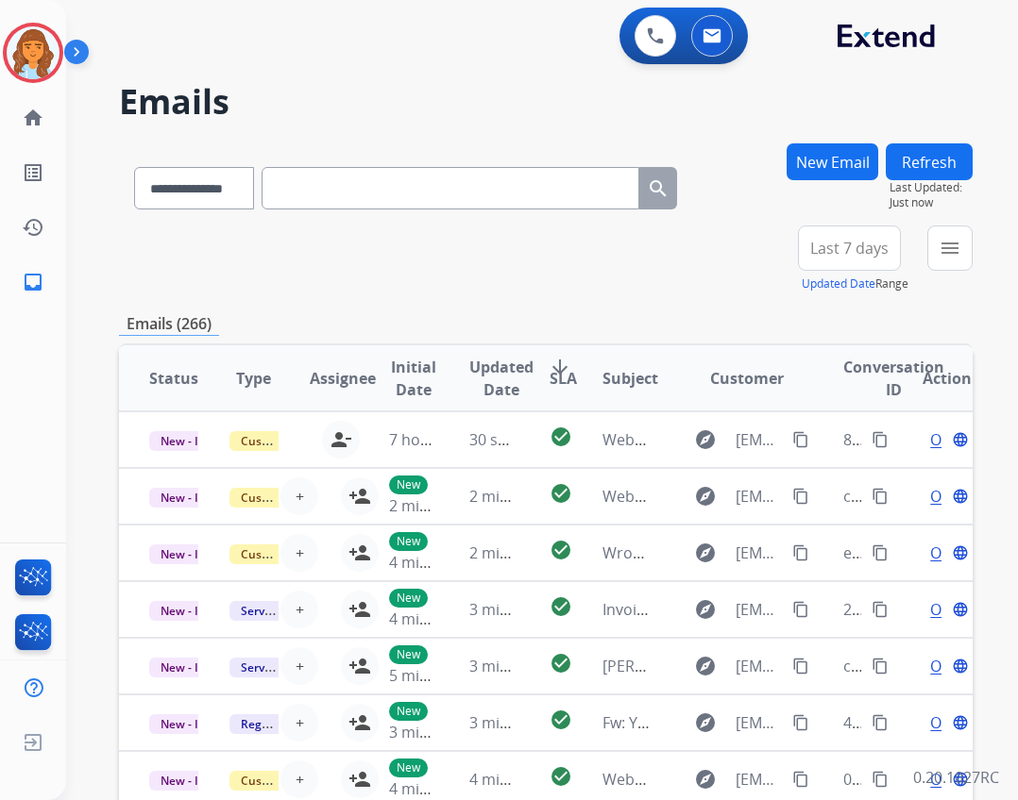
drag, startPoint x: 38, startPoint y: 41, endPoint x: 100, endPoint y: 52, distance: 63.3
click at [37, 41] on img at bounding box center [33, 52] width 53 height 53
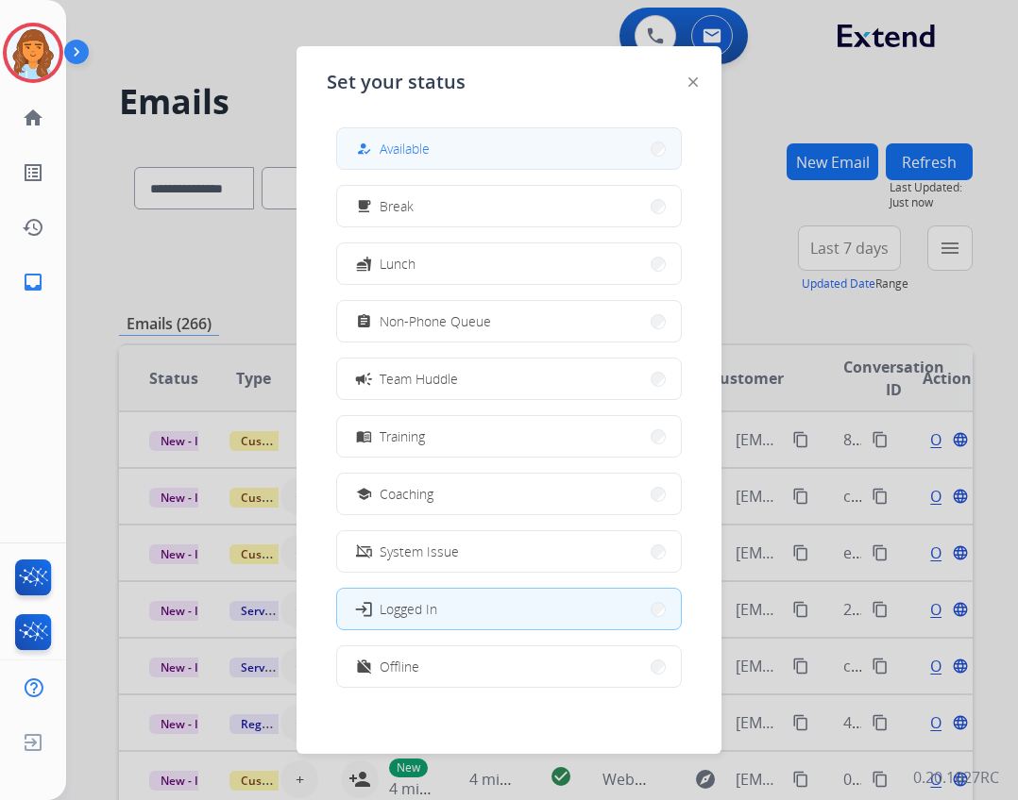
click at [381, 136] on div "how_to_reg Available free_breakfast Break fastfood Lunch assignment Non-Phone Q…" at bounding box center [509, 409] width 364 height 595
click at [385, 160] on button "how_to_reg Available" at bounding box center [509, 148] width 344 height 41
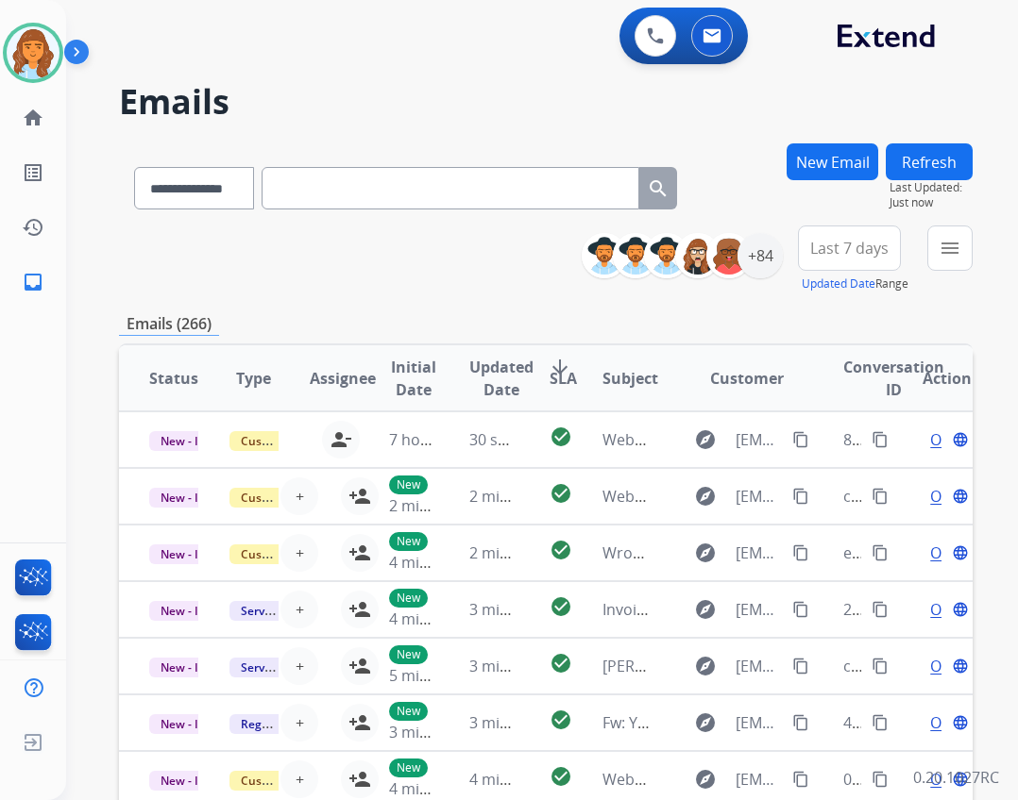
click at [957, 268] on button "menu" at bounding box center [949, 248] width 45 height 45
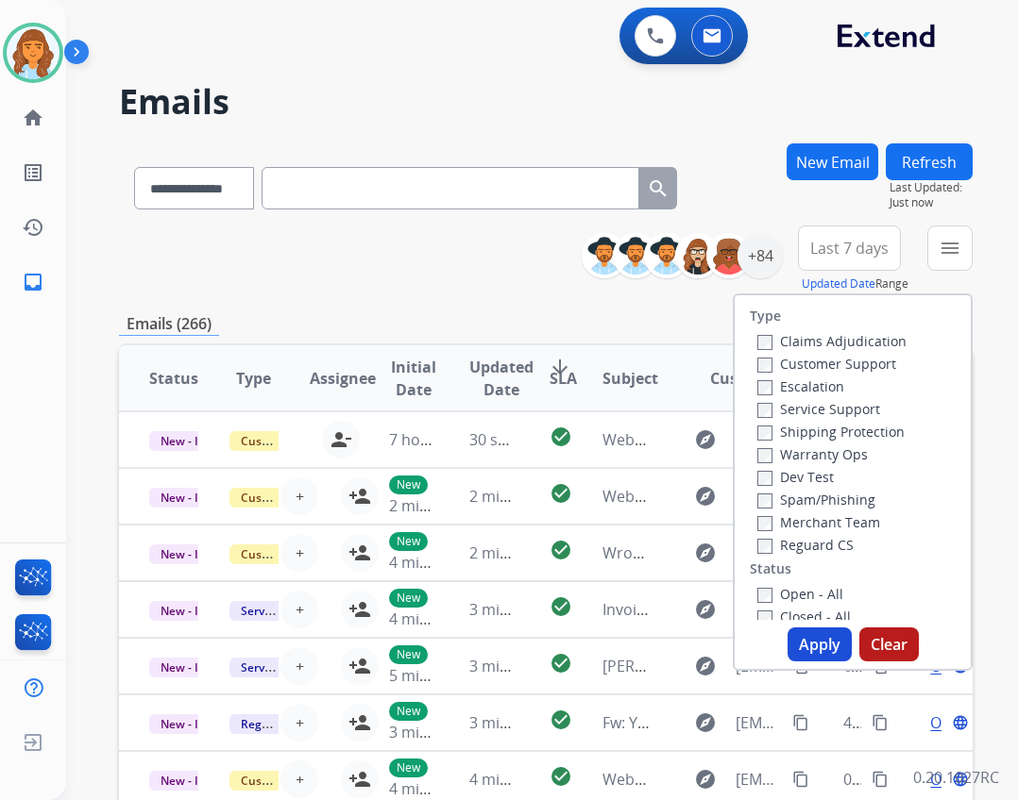
click at [835, 546] on label "Reguard CS" at bounding box center [805, 545] width 96 height 18
click at [812, 369] on label "Customer Support" at bounding box center [826, 364] width 139 height 18
click at [769, 587] on label "Open - All" at bounding box center [800, 594] width 86 height 18
click at [801, 430] on label "Shipping Protection" at bounding box center [830, 432] width 147 height 18
click at [760, 253] on div "+84" at bounding box center [759, 255] width 45 height 45
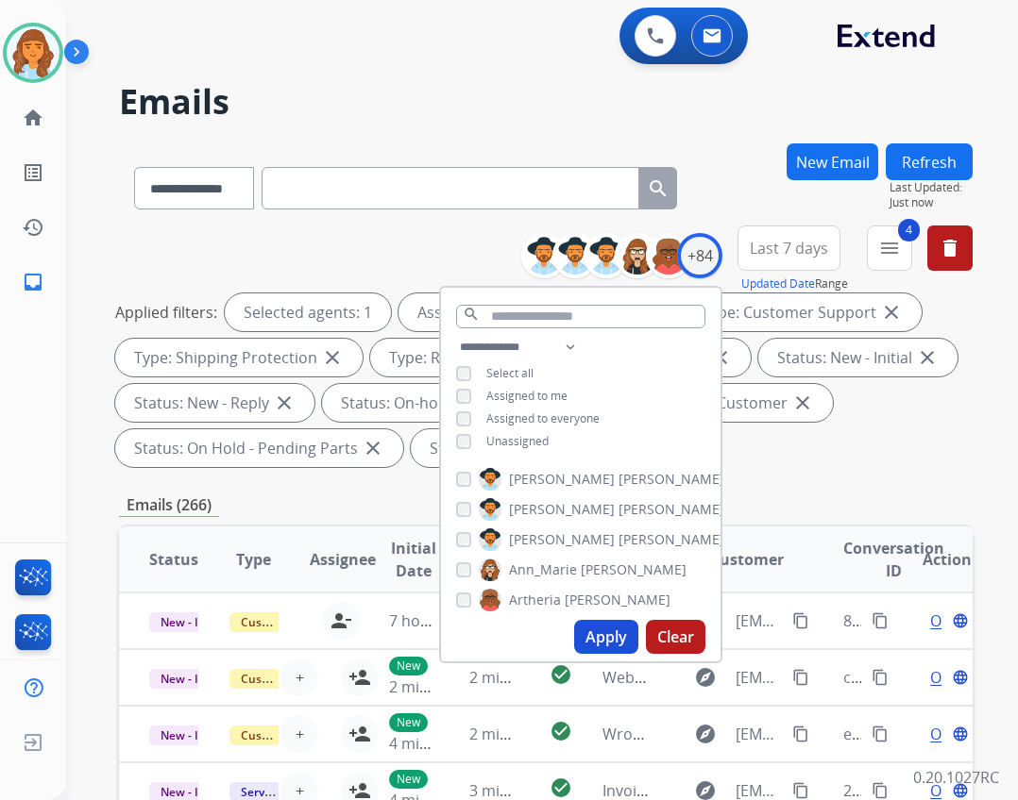
click at [514, 451] on div "**********" at bounding box center [580, 396] width 279 height 121
click at [508, 441] on span "Unassigned" at bounding box center [517, 441] width 62 height 16
click at [601, 648] on button "Apply" at bounding box center [606, 637] width 64 height 34
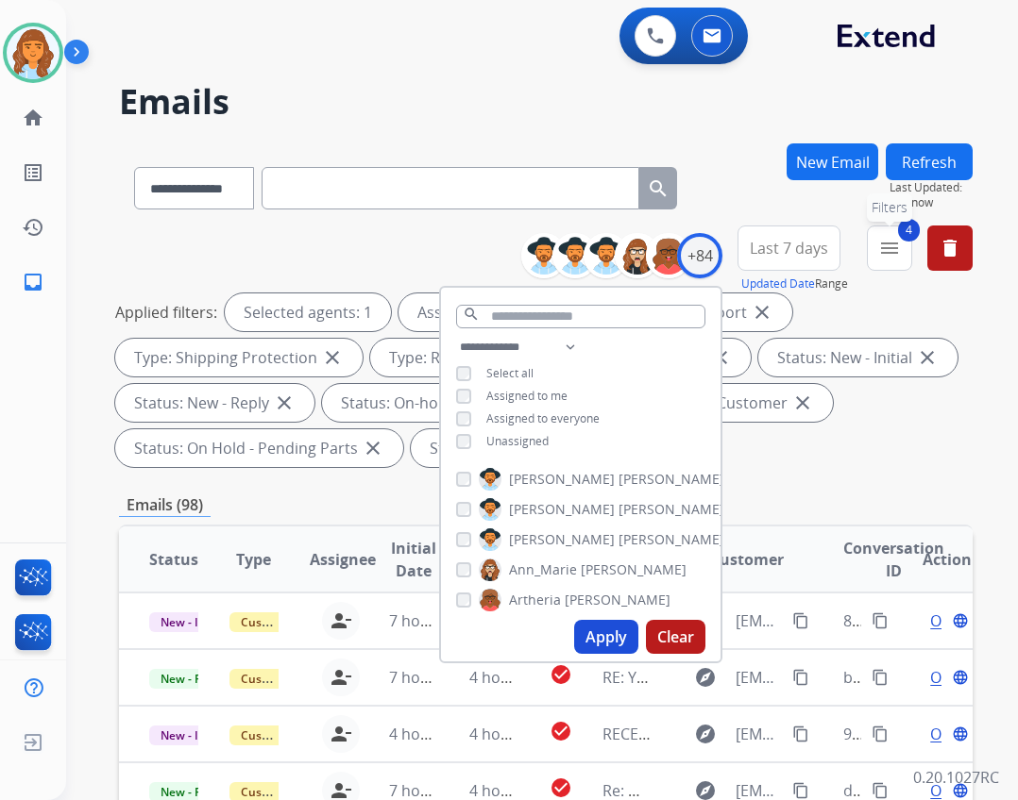
click at [880, 249] on mat-icon "menu" at bounding box center [889, 248] width 23 height 23
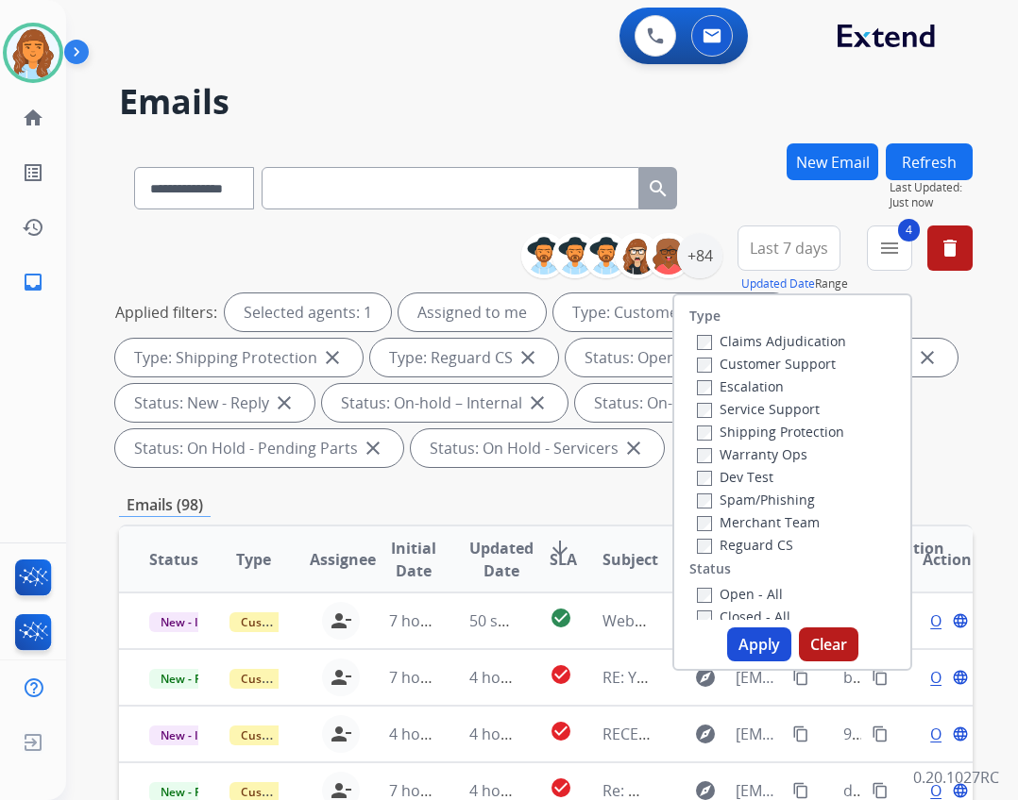
click at [747, 642] on button "Apply" at bounding box center [759, 645] width 64 height 34
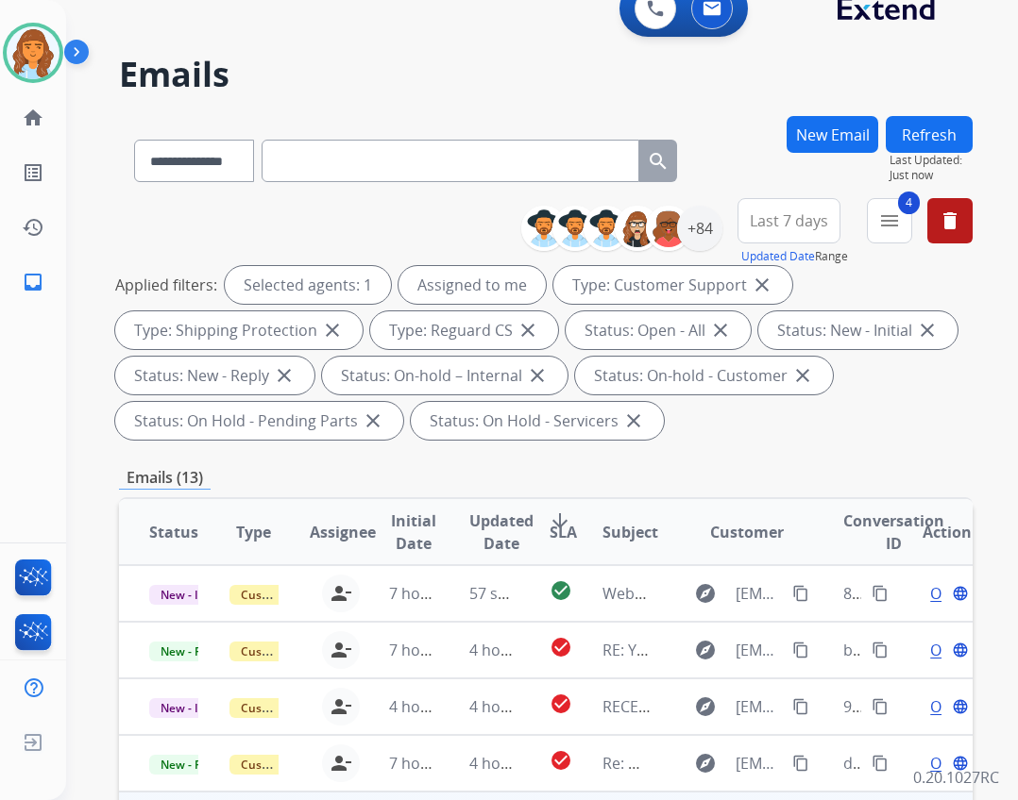
scroll to position [378, 0]
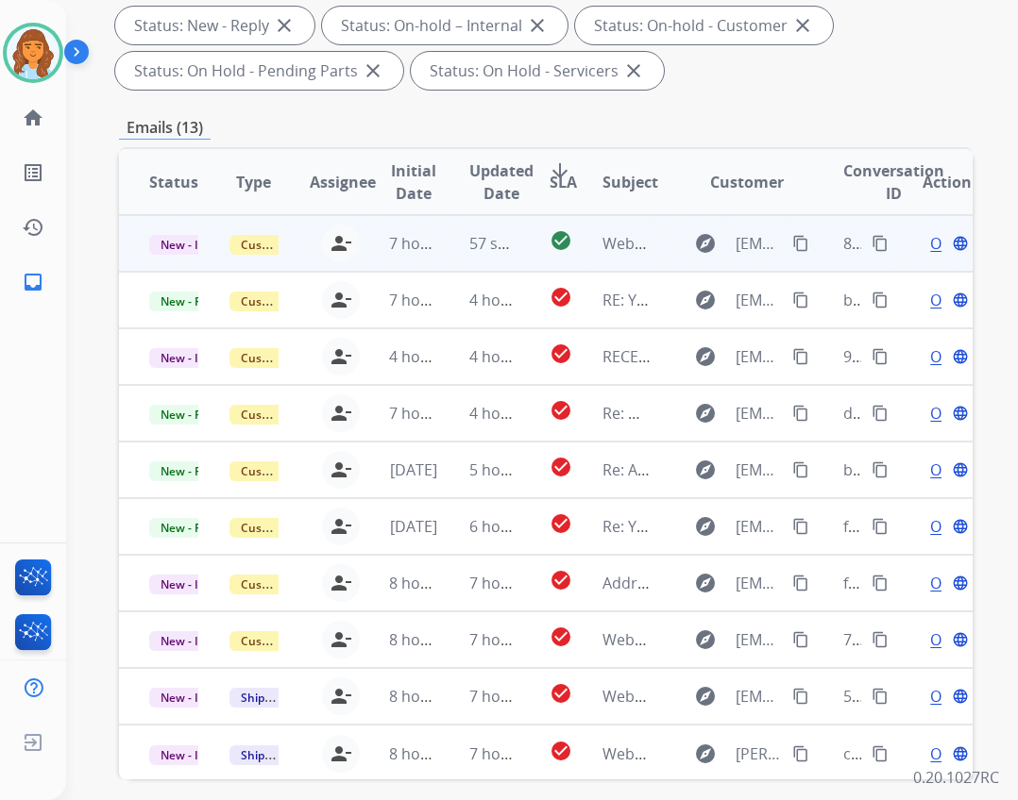
click at [652, 240] on td "explore kimberley7582@gmail.com content_copy" at bounding box center [732, 243] width 160 height 57
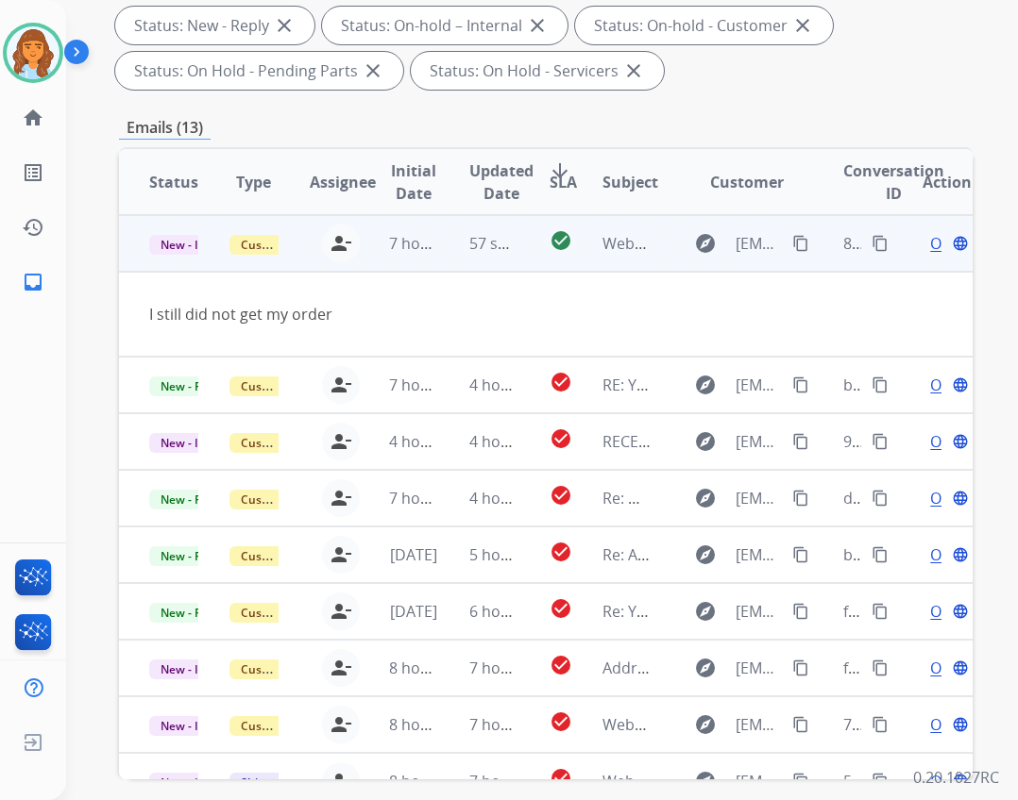
click at [922, 242] on div "Open language" at bounding box center [946, 243] width 49 height 23
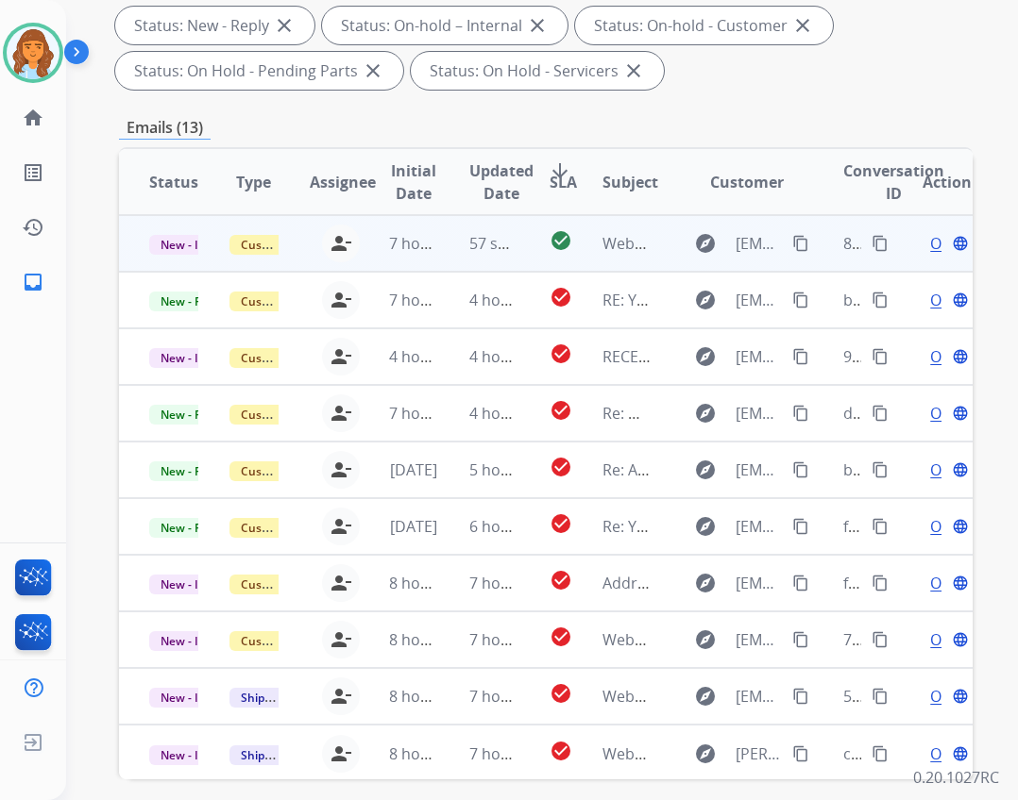
click at [930, 244] on span "Open" at bounding box center [949, 243] width 39 height 23
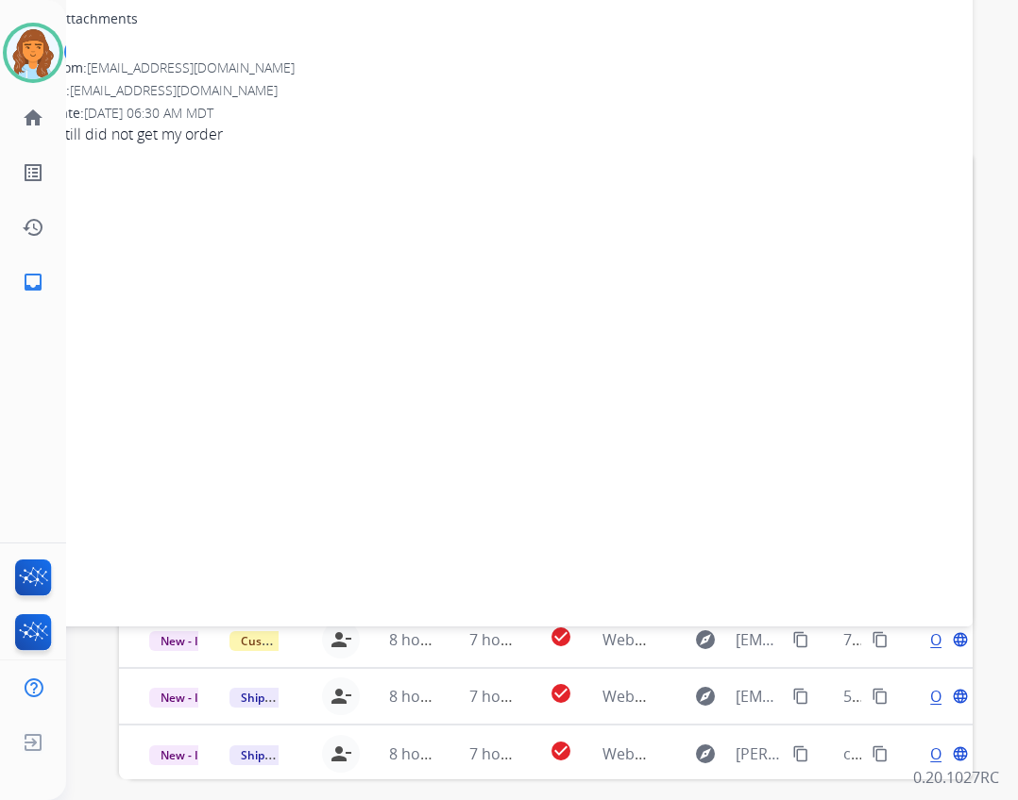
scroll to position [0, 0]
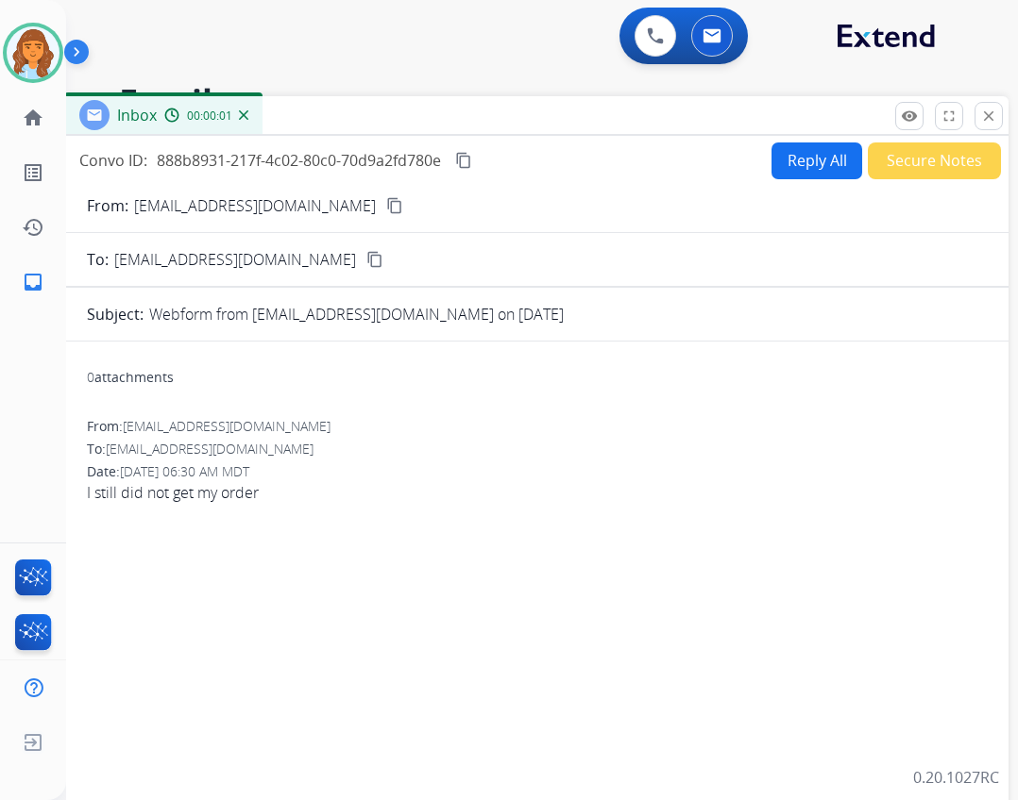
drag, startPoint x: 682, startPoint y: 145, endPoint x: 718, endPoint y: 126, distance: 40.5
click at [718, 126] on div "Inbox 00:00:01" at bounding box center [536, 116] width 944 height 40
click at [817, 167] on button "Reply All" at bounding box center [816, 161] width 91 height 37
select select "**********"
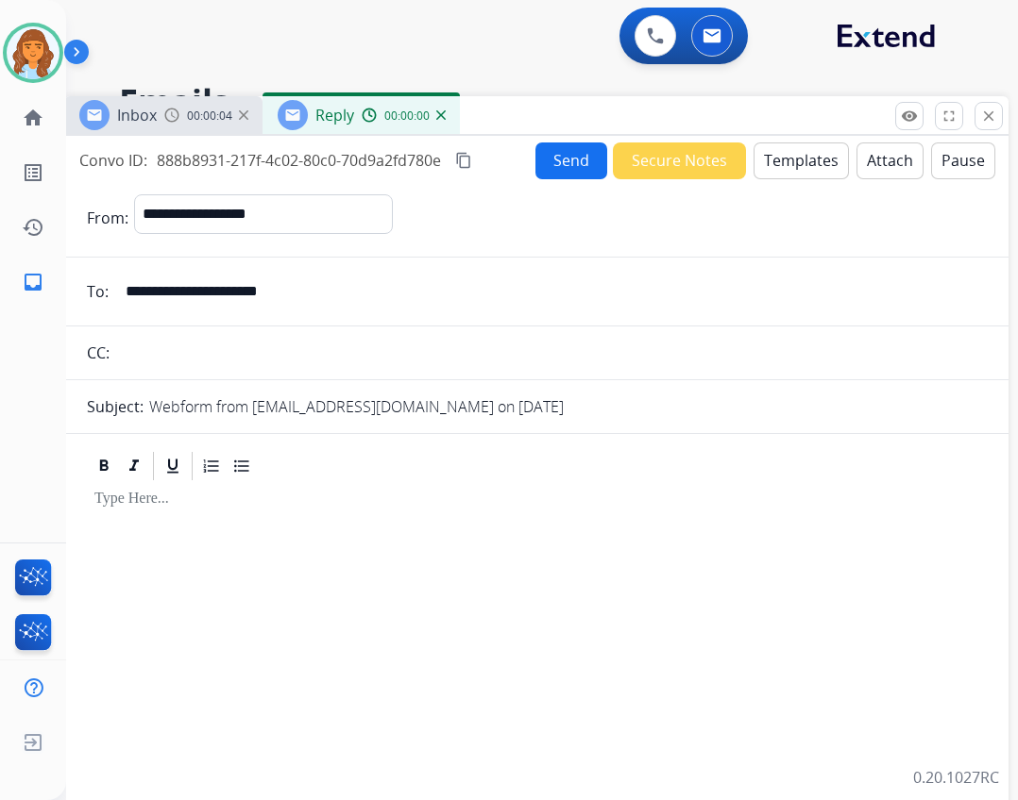
click at [759, 161] on button "Templates" at bounding box center [800, 161] width 95 height 37
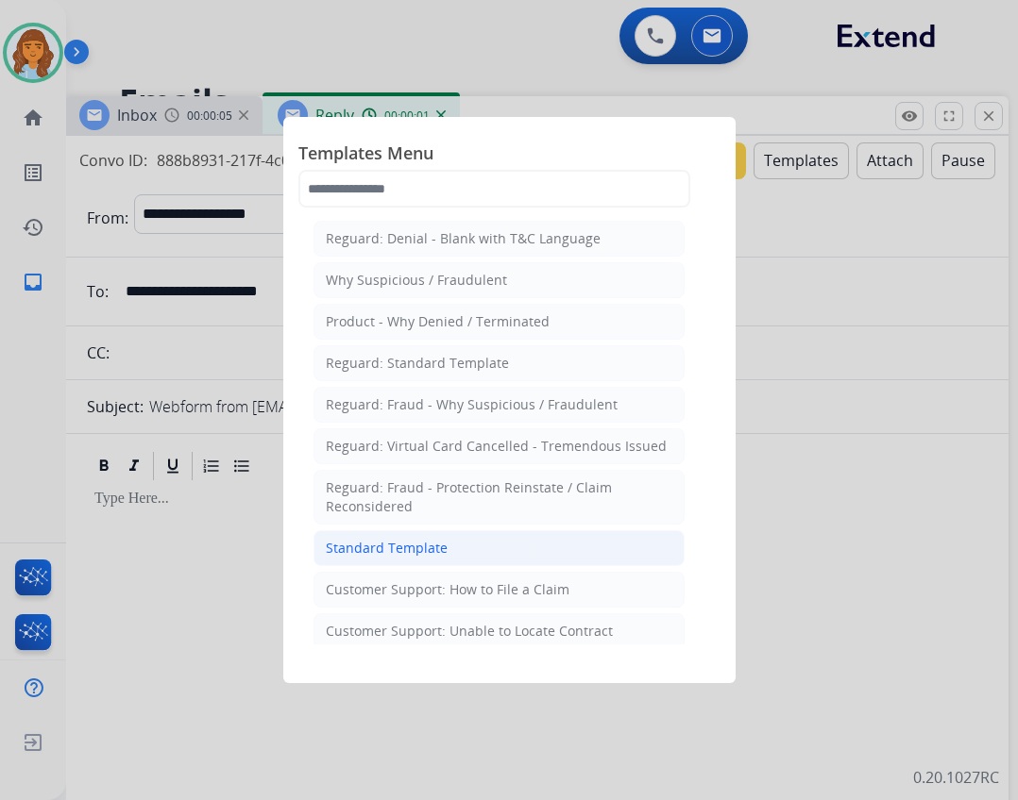
click at [417, 540] on div "Standard Template" at bounding box center [387, 548] width 122 height 19
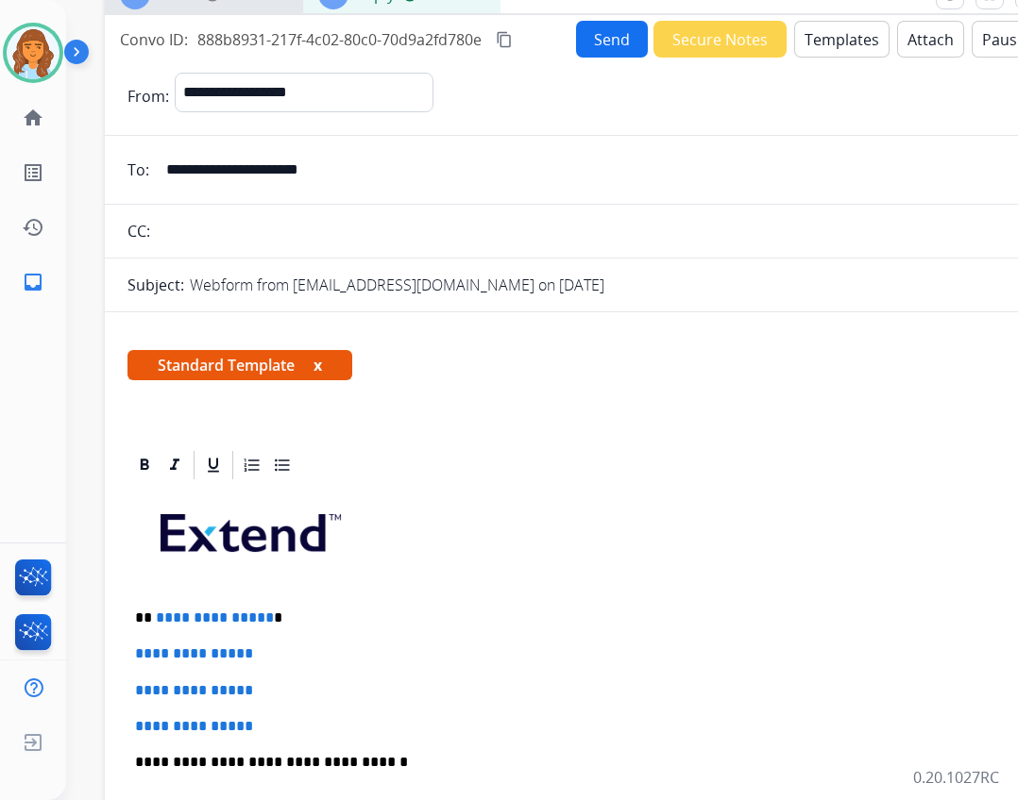
drag, startPoint x: 540, startPoint y: 119, endPoint x: 543, endPoint y: 28, distance: 90.7
click at [579, 0] on html "**********" at bounding box center [509, 400] width 1018 height 800
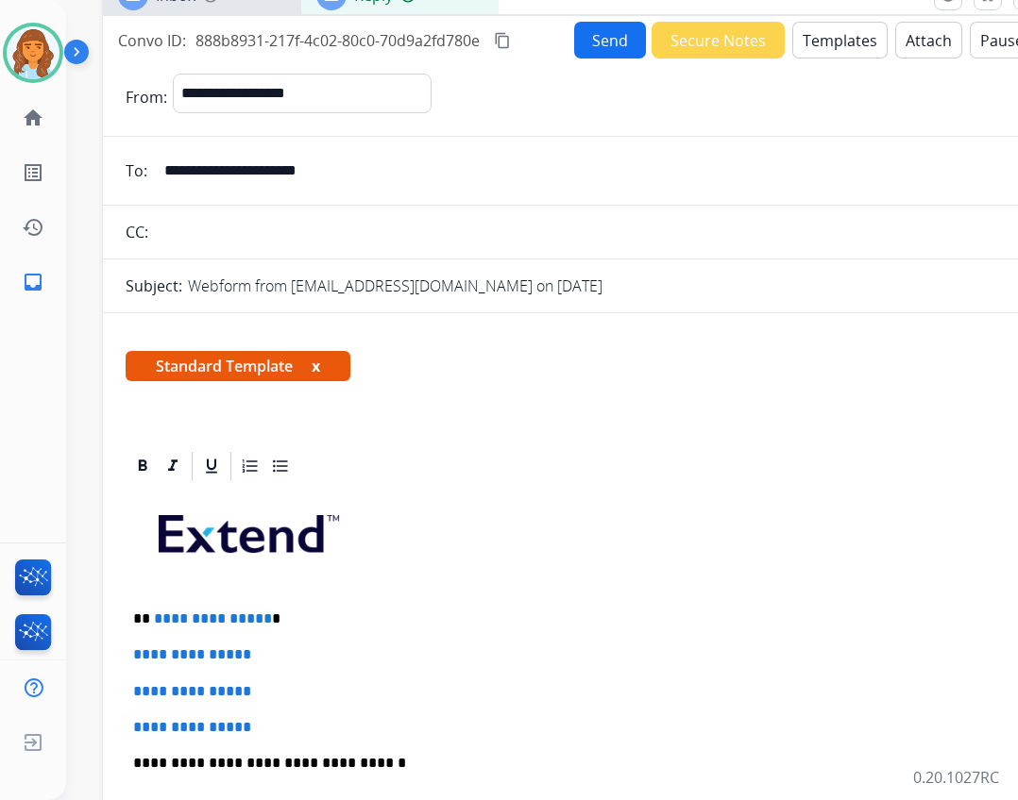
click at [802, 44] on button "Templates" at bounding box center [839, 40] width 95 height 37
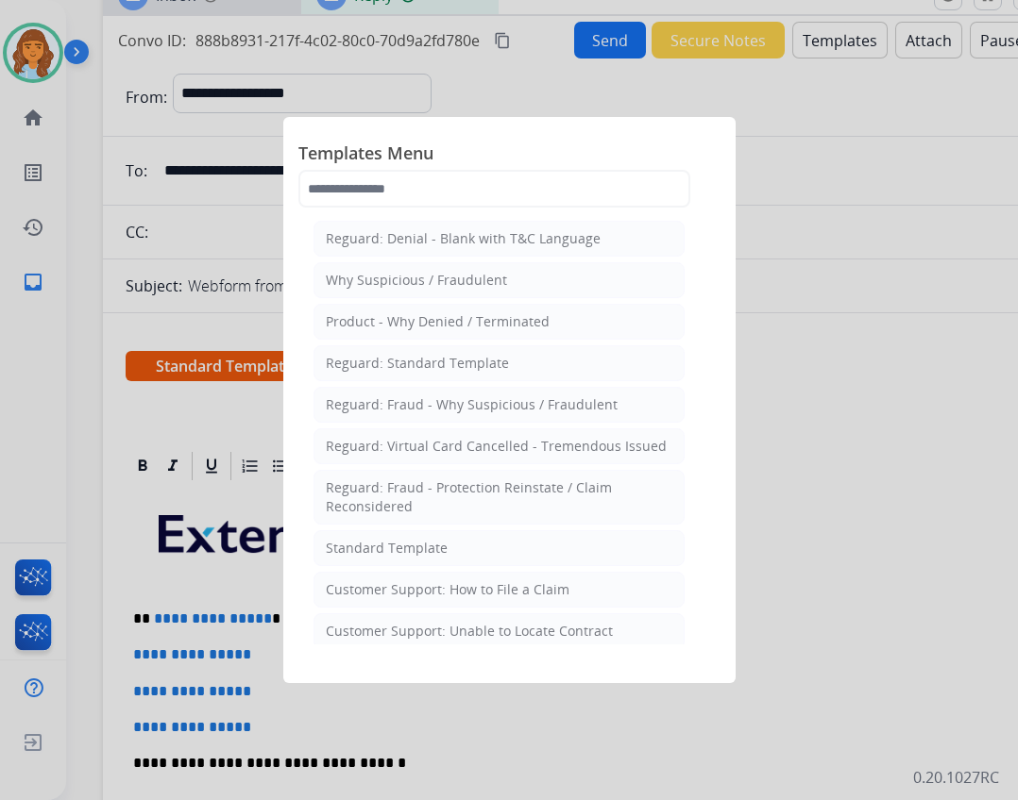
click at [471, 594] on div "Customer Support: How to File a Claim" at bounding box center [448, 590] width 244 height 19
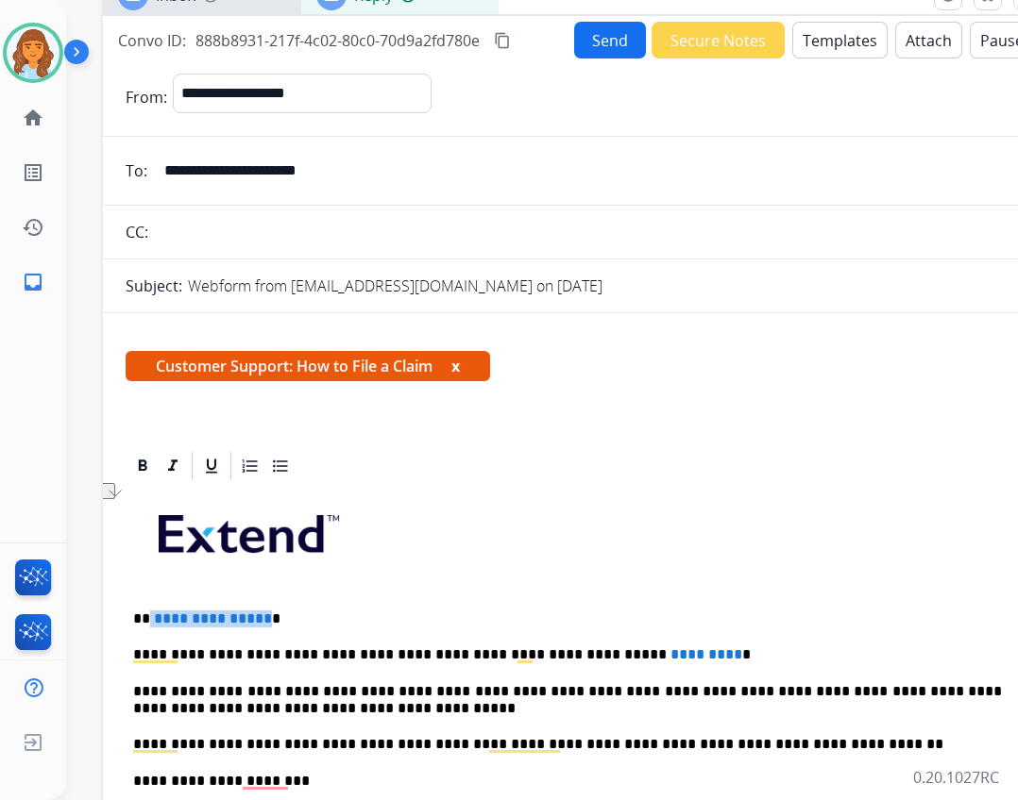
drag, startPoint x: 146, startPoint y: 616, endPoint x: 260, endPoint y: 621, distance: 113.4
click at [260, 621] on p "**********" at bounding box center [567, 619] width 868 height 17
drag, startPoint x: 564, startPoint y: 656, endPoint x: 646, endPoint y: 659, distance: 81.2
click at [646, 659] on p "**********" at bounding box center [567, 655] width 868 height 17
click at [602, 42] on button "Send" at bounding box center [610, 40] width 72 height 37
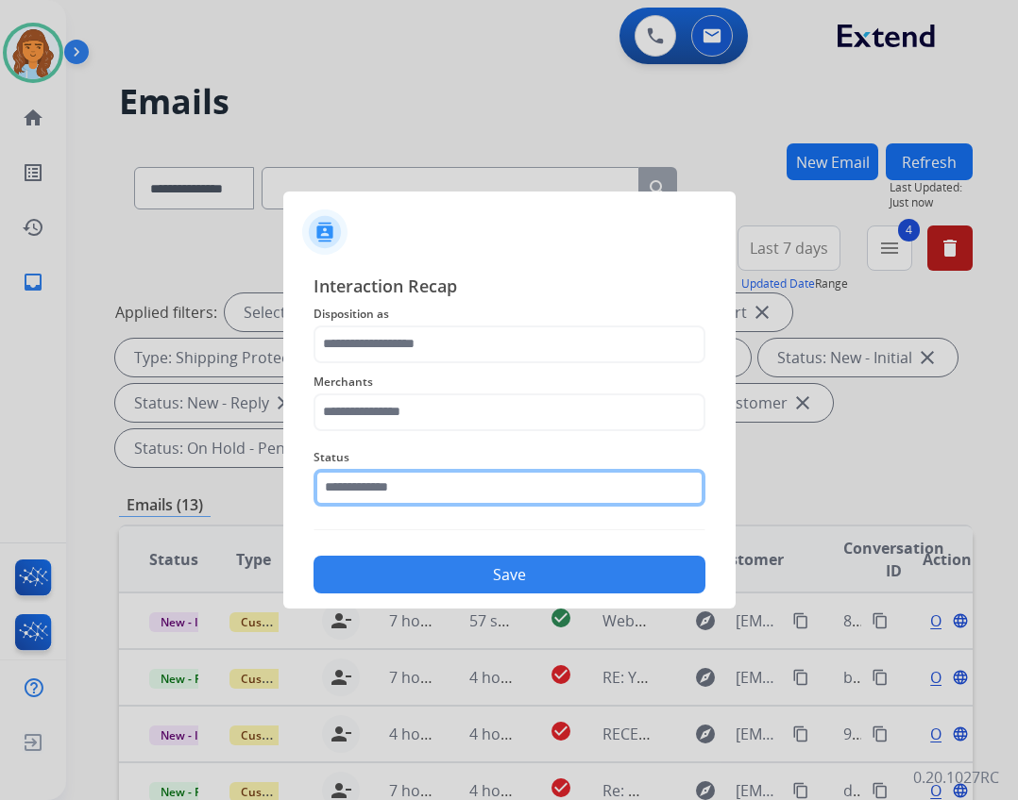
click at [490, 494] on input "text" at bounding box center [509, 488] width 392 height 38
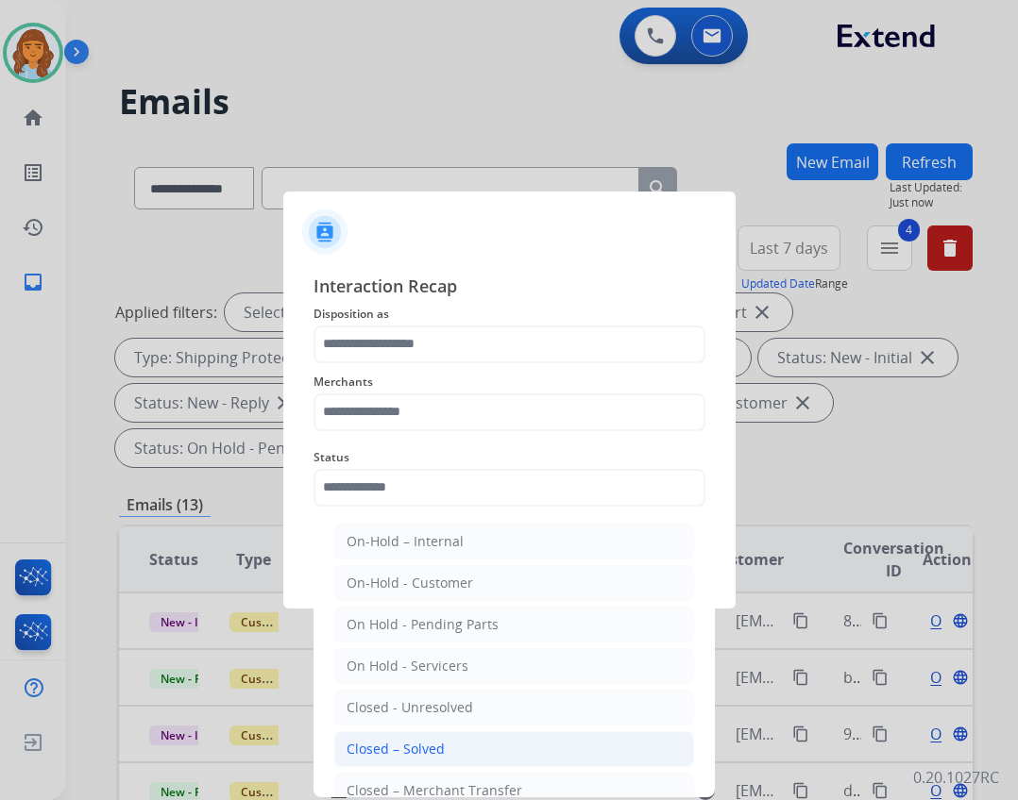
click at [429, 745] on div "Closed – Solved" at bounding box center [395, 749] width 98 height 19
type input "**********"
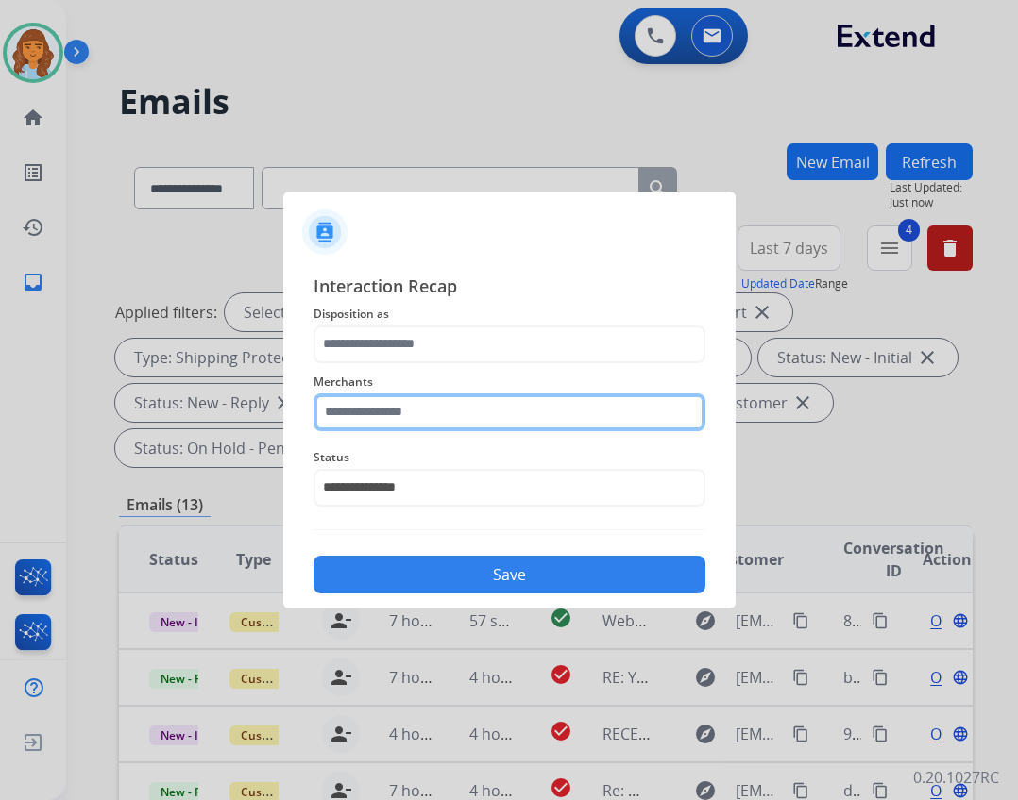
click at [425, 403] on input "text" at bounding box center [509, 413] width 392 height 38
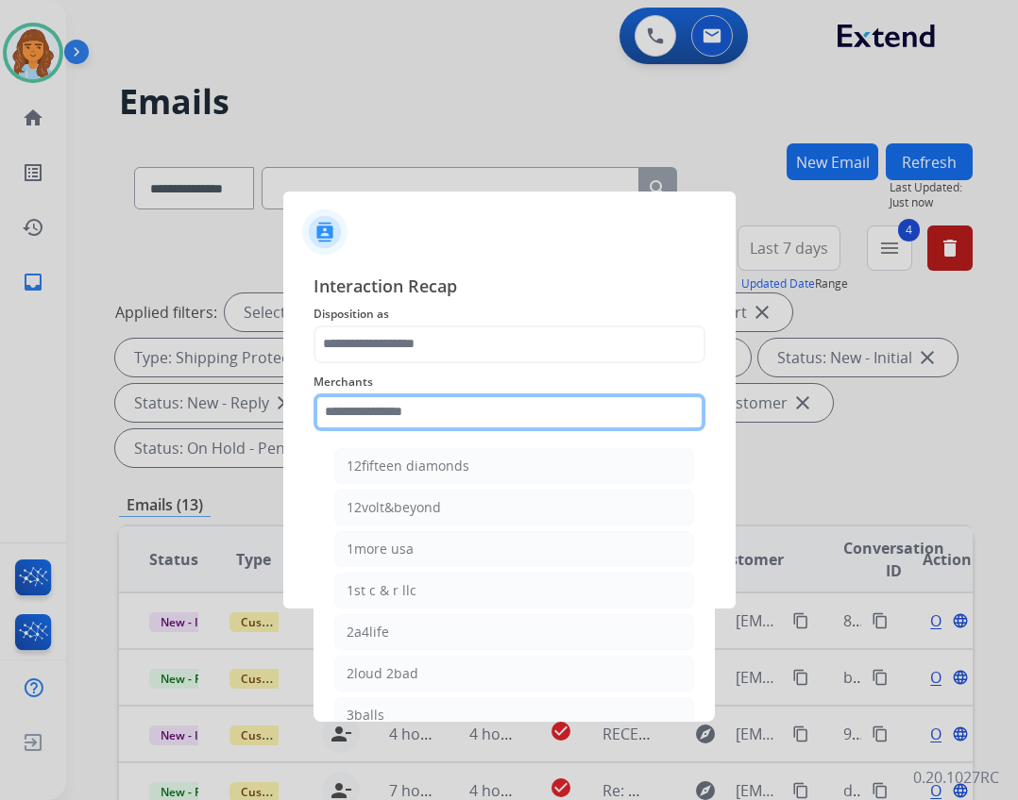
click at [432, 424] on input "text" at bounding box center [509, 413] width 392 height 38
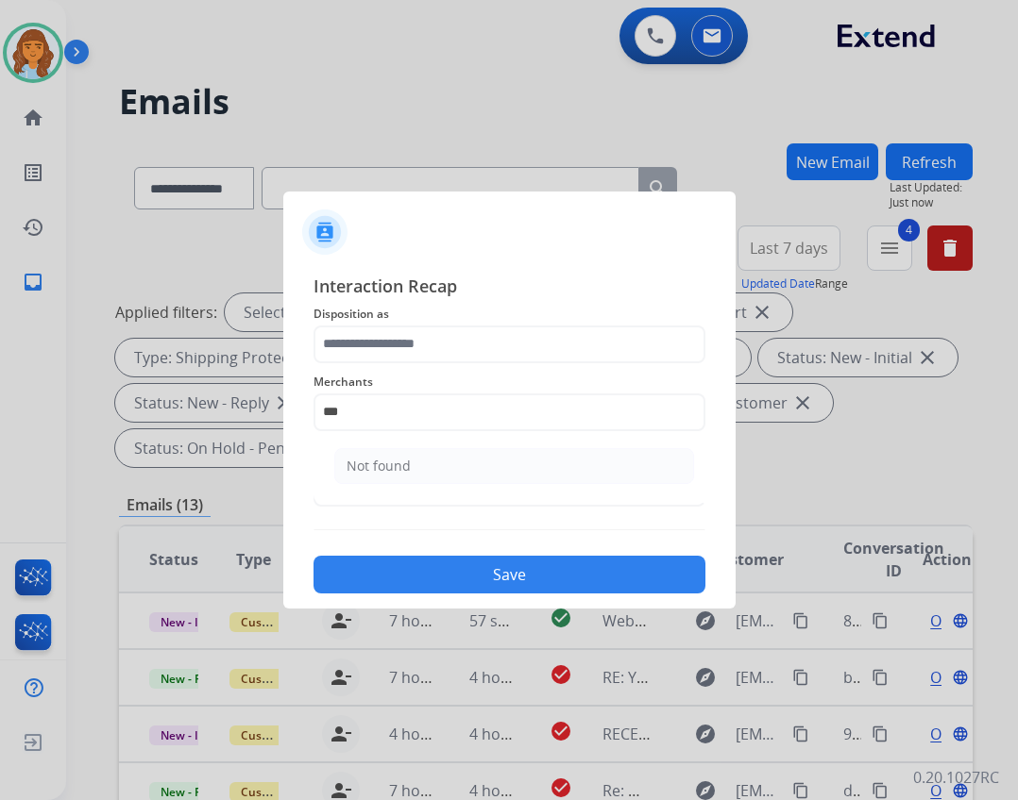
drag, startPoint x: 388, startPoint y: 508, endPoint x: 387, endPoint y: 484, distance: 23.6
click at [385, 508] on div "**********" at bounding box center [509, 477] width 392 height 76
click at [389, 473] on div "Not found" at bounding box center [378, 466] width 64 height 19
type input "*********"
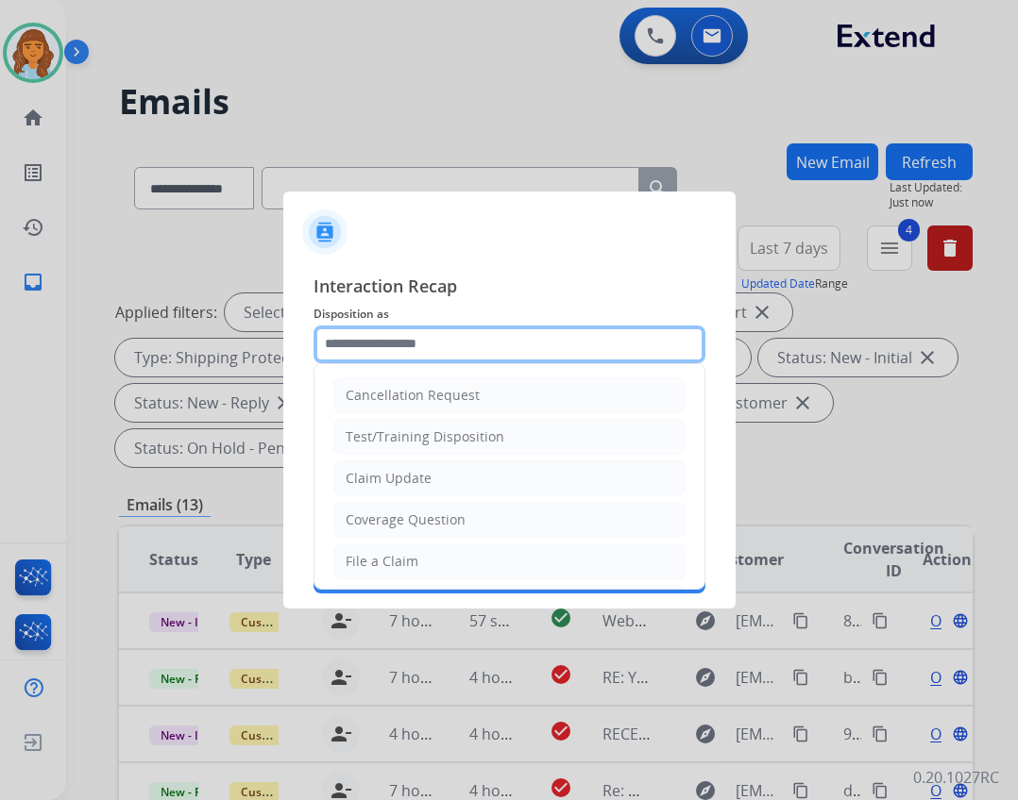
click at [426, 355] on input "text" at bounding box center [509, 345] width 392 height 38
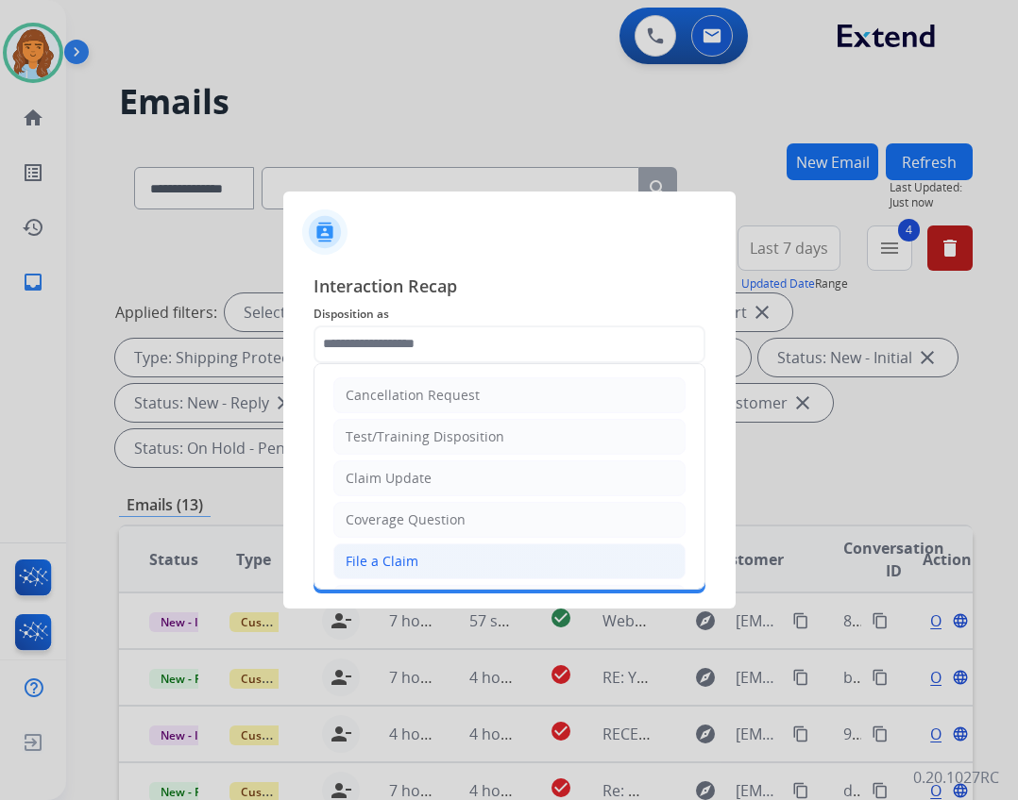
click at [454, 548] on li "File a Claim" at bounding box center [509, 562] width 352 height 36
type input "**********"
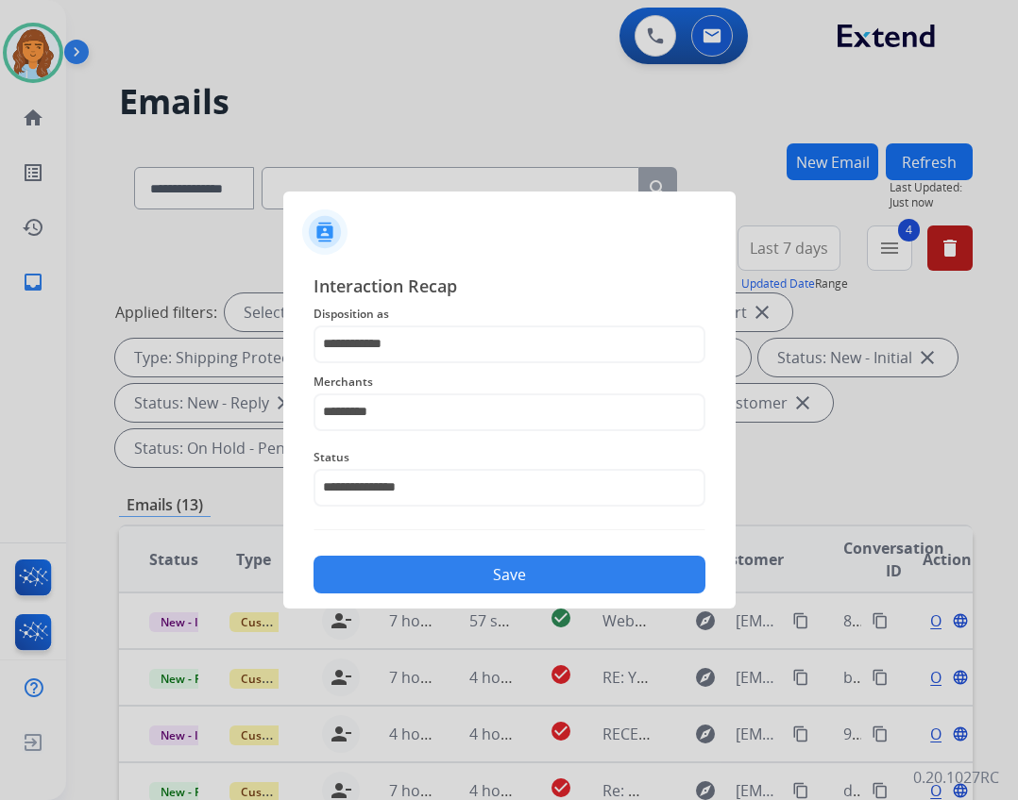
click at [537, 571] on button "Save" at bounding box center [509, 575] width 392 height 38
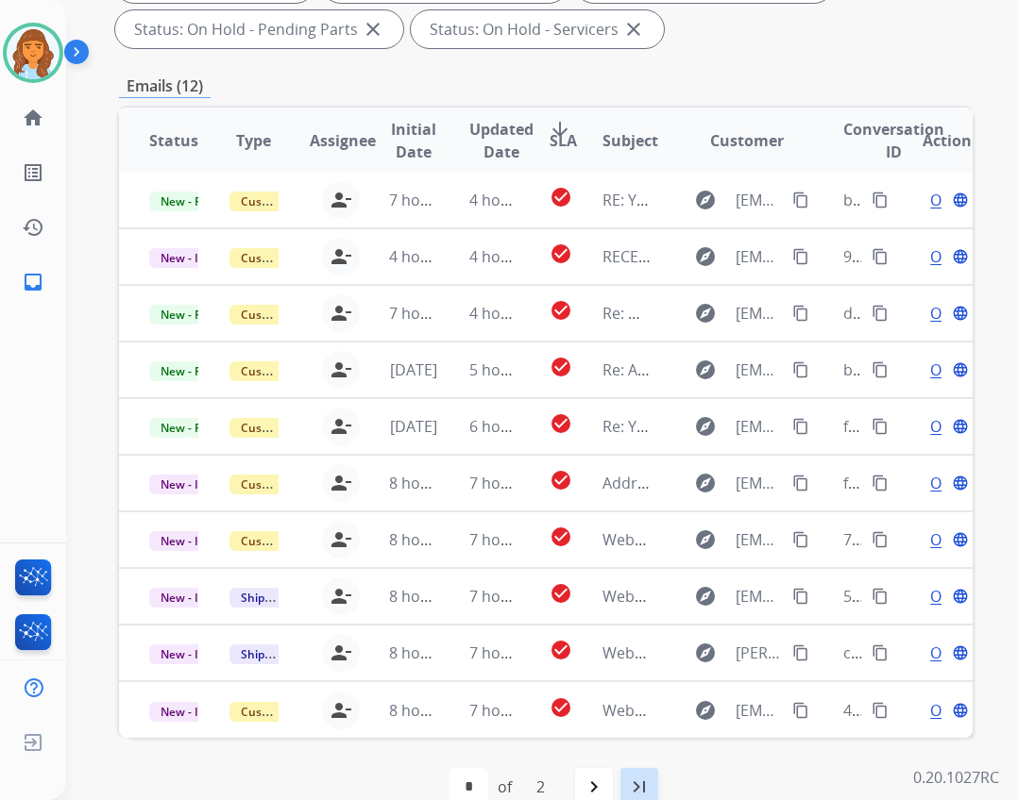
scroll to position [455, 0]
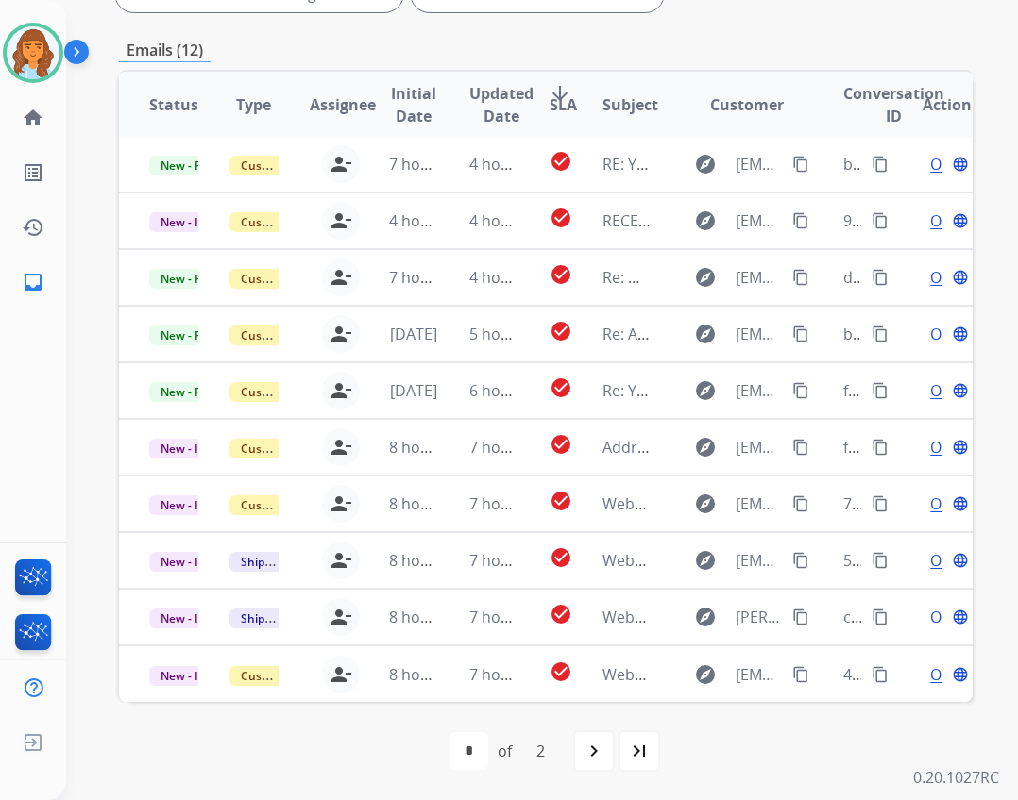
click at [576, 749] on div "navigate_next" at bounding box center [594, 752] width 42 height 42
select select "*"
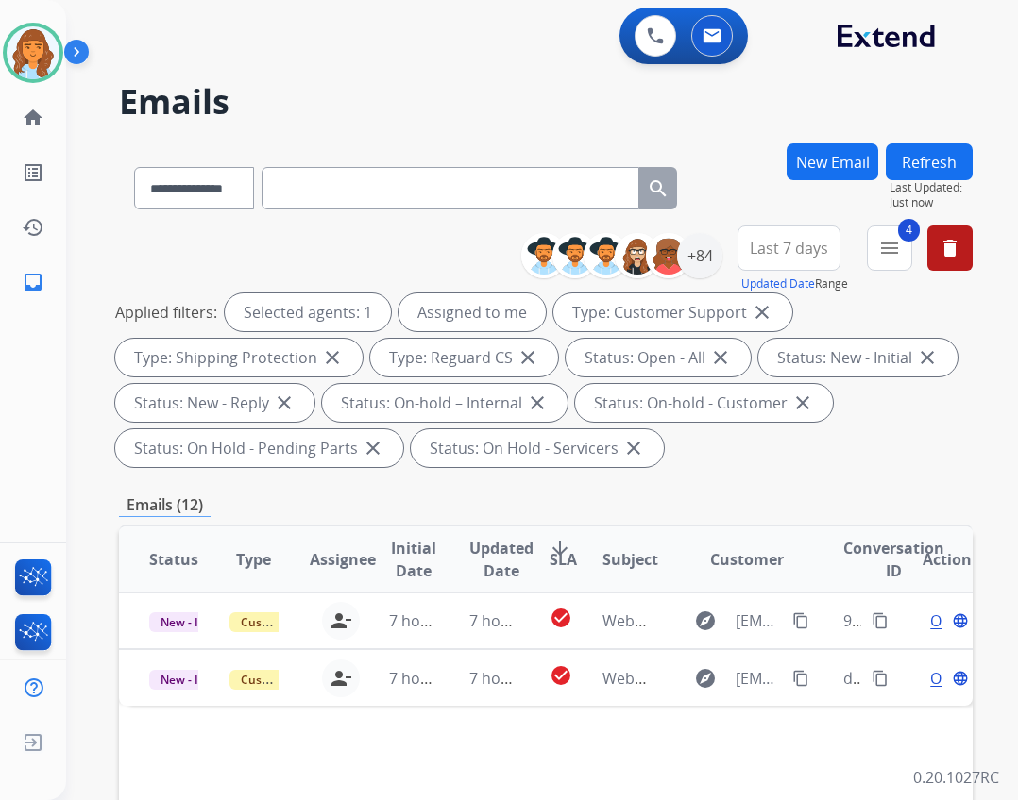
scroll to position [0, 0]
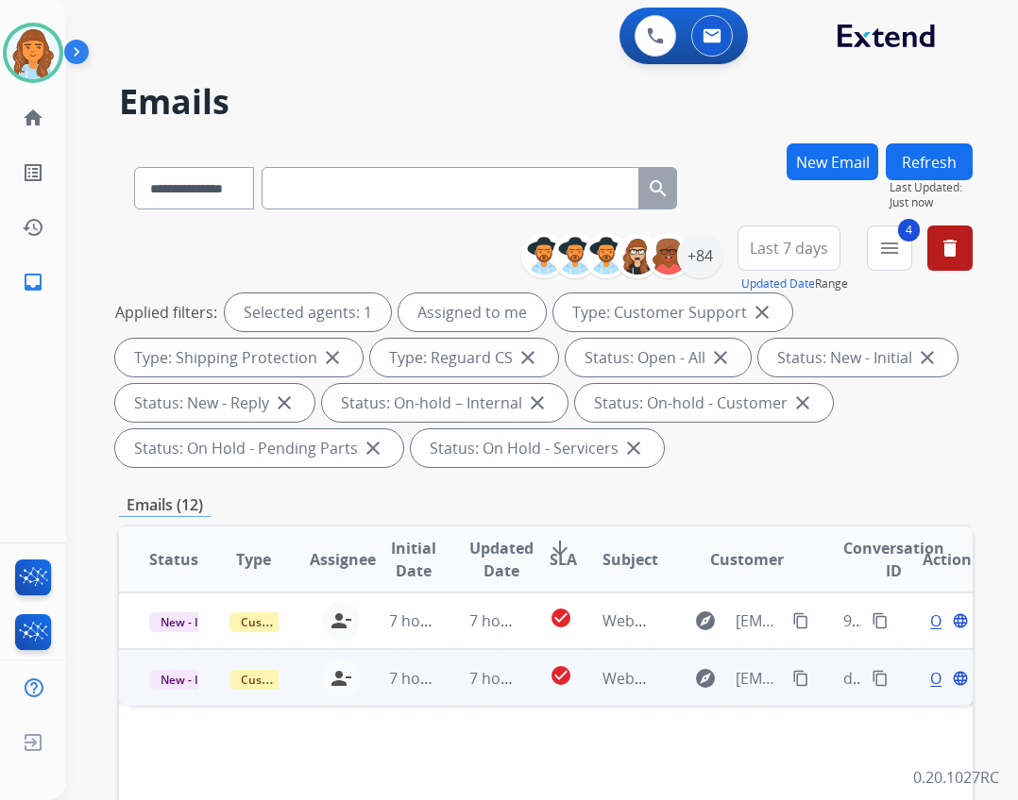
click at [572, 667] on td "Webform from kimberley7582@gmail.com on 08/27/2025" at bounding box center [612, 677] width 80 height 57
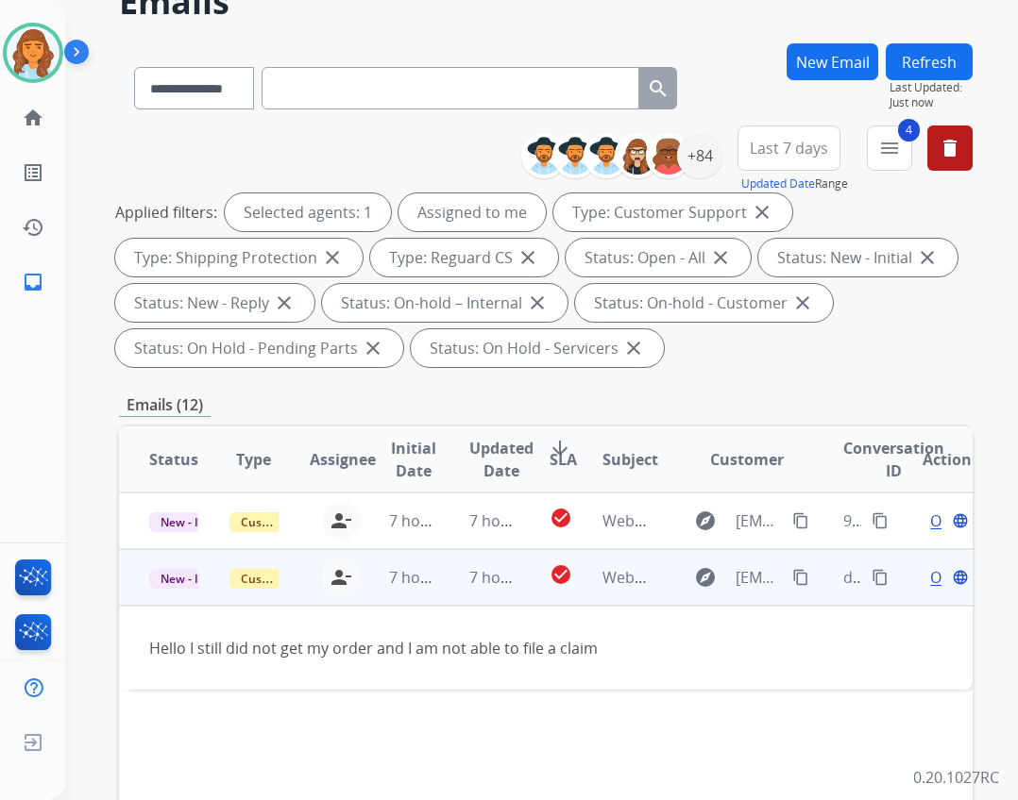
scroll to position [189, 0]
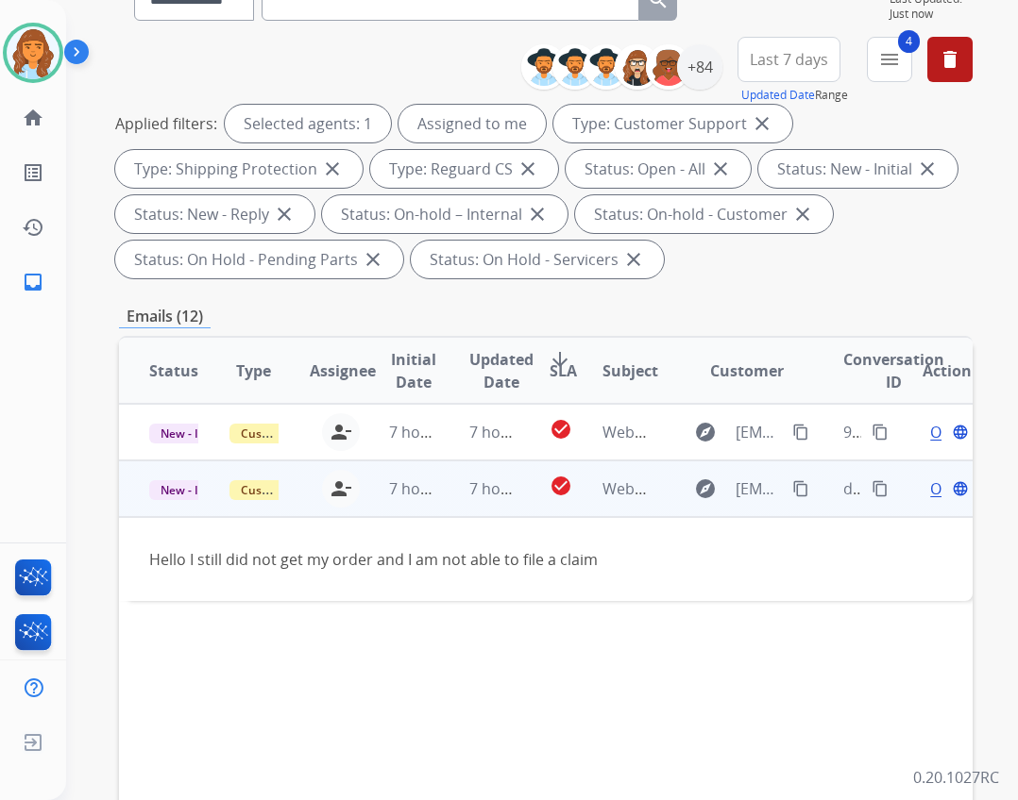
click at [929, 488] on div "Open language" at bounding box center [946, 489] width 49 height 23
click at [922, 492] on div "Open language" at bounding box center [946, 490] width 49 height 23
click at [930, 492] on span "Open" at bounding box center [949, 489] width 39 height 23
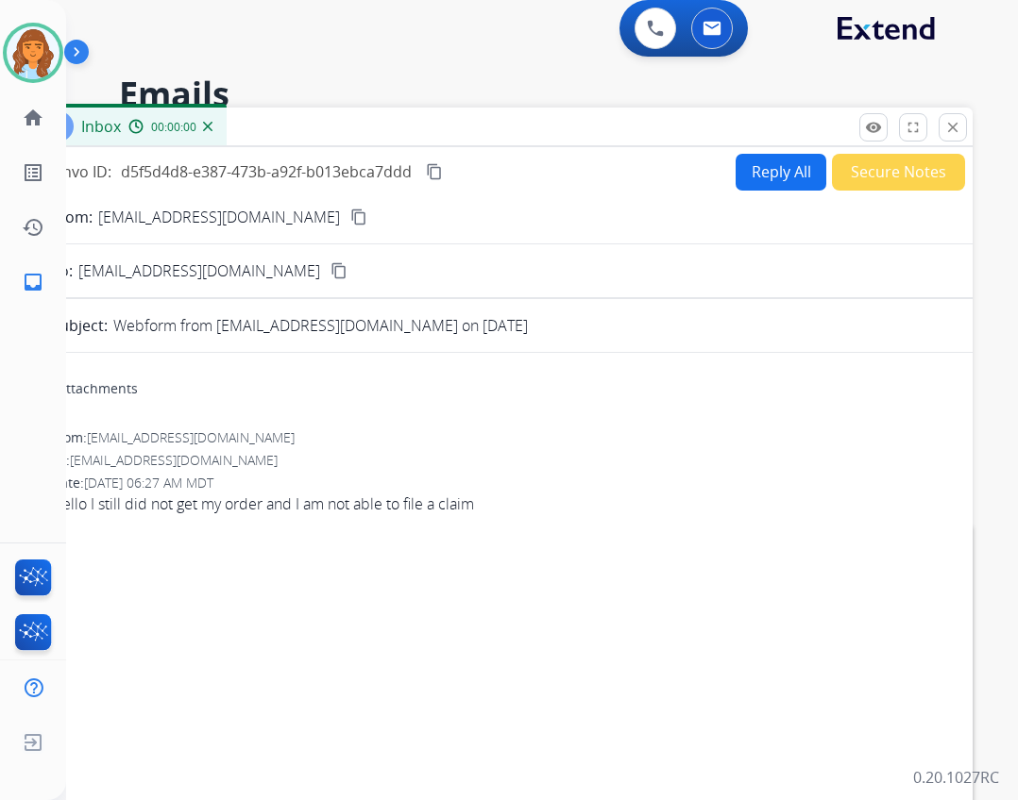
scroll to position [0, 0]
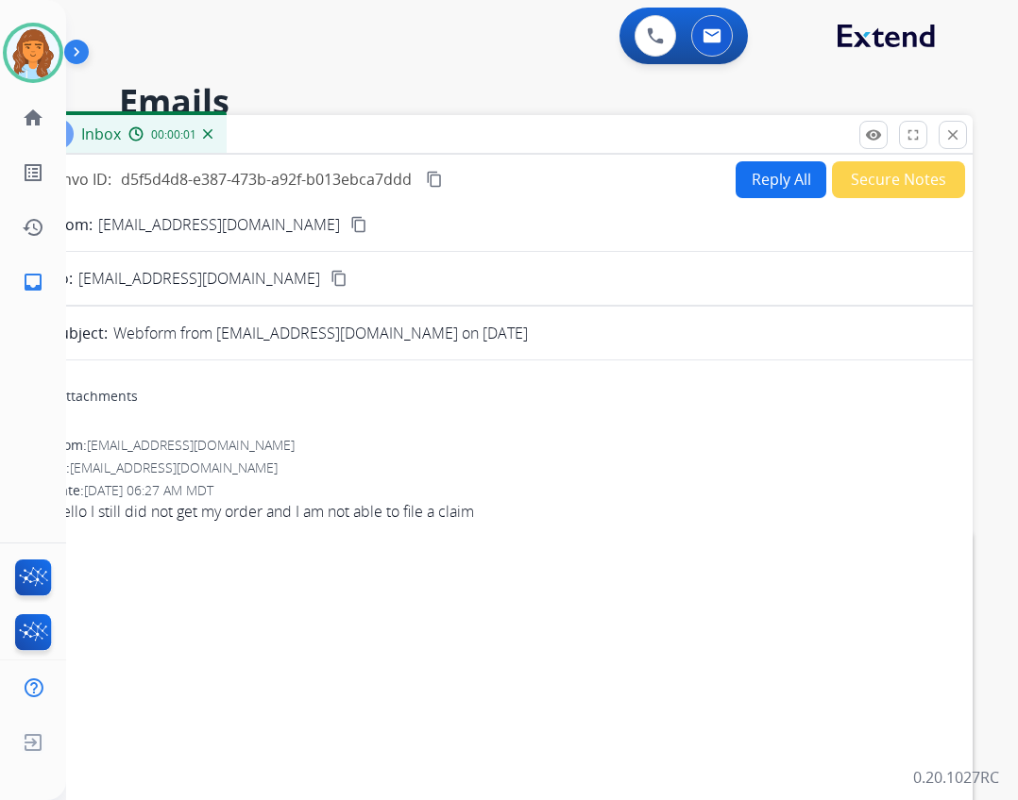
click at [745, 168] on button "Reply All" at bounding box center [780, 179] width 91 height 37
select select "**********"
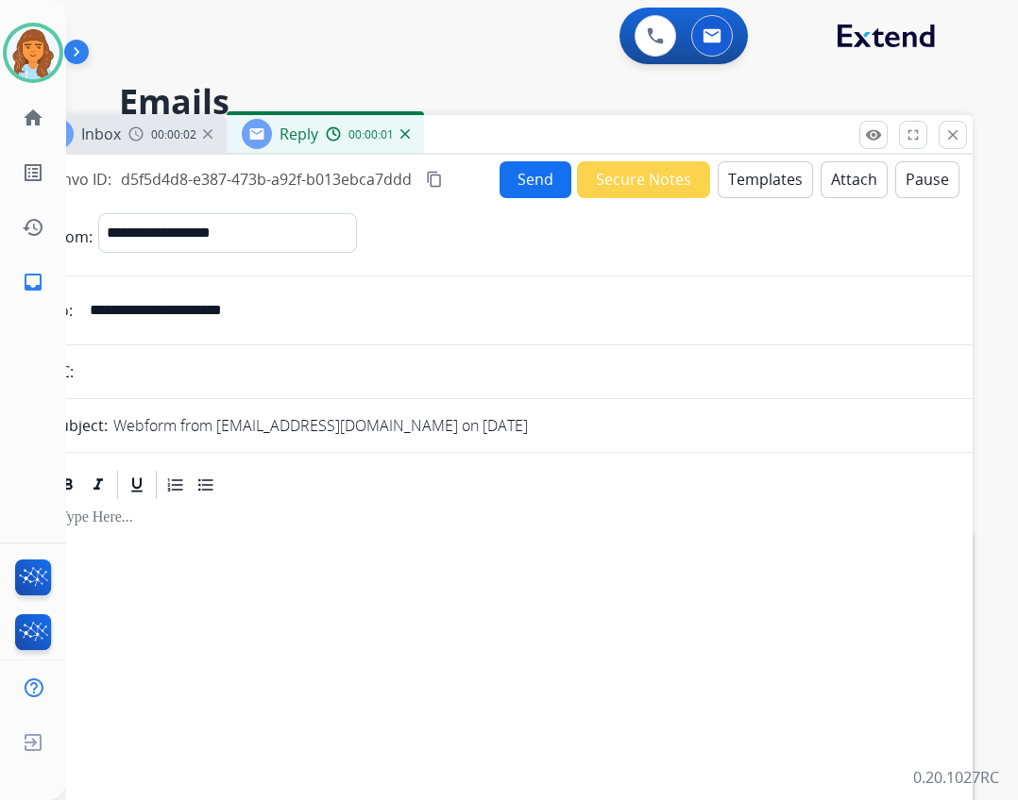
click at [727, 186] on button "Templates" at bounding box center [764, 179] width 95 height 37
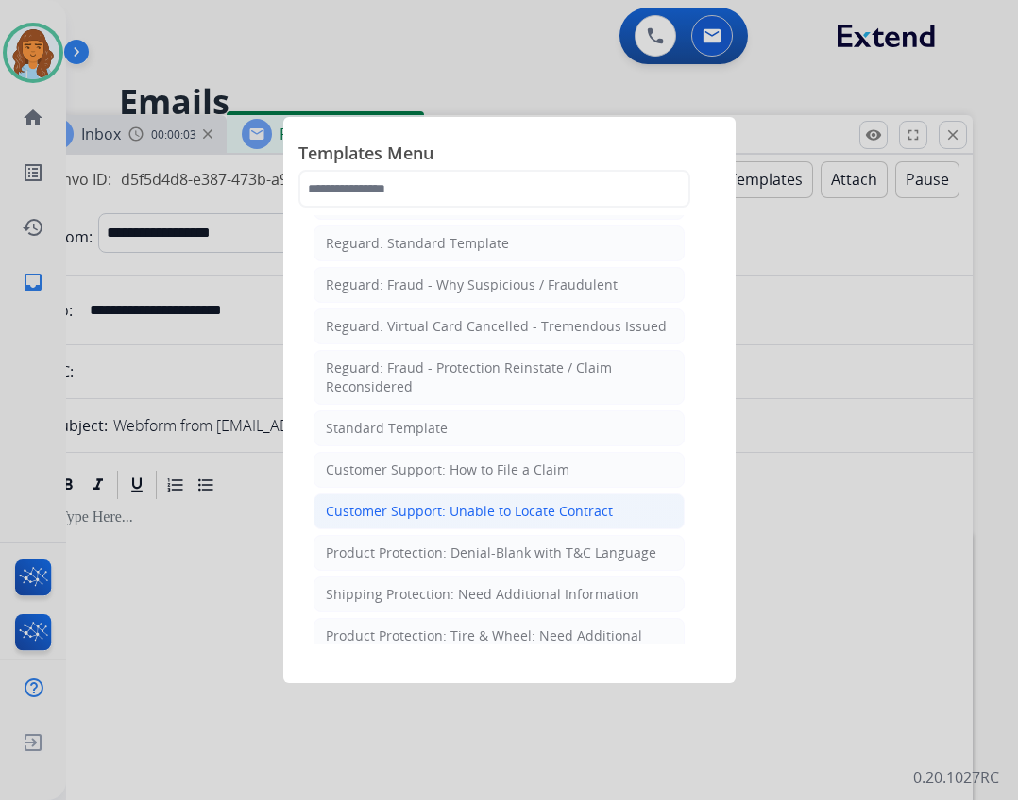
scroll to position [189, 0]
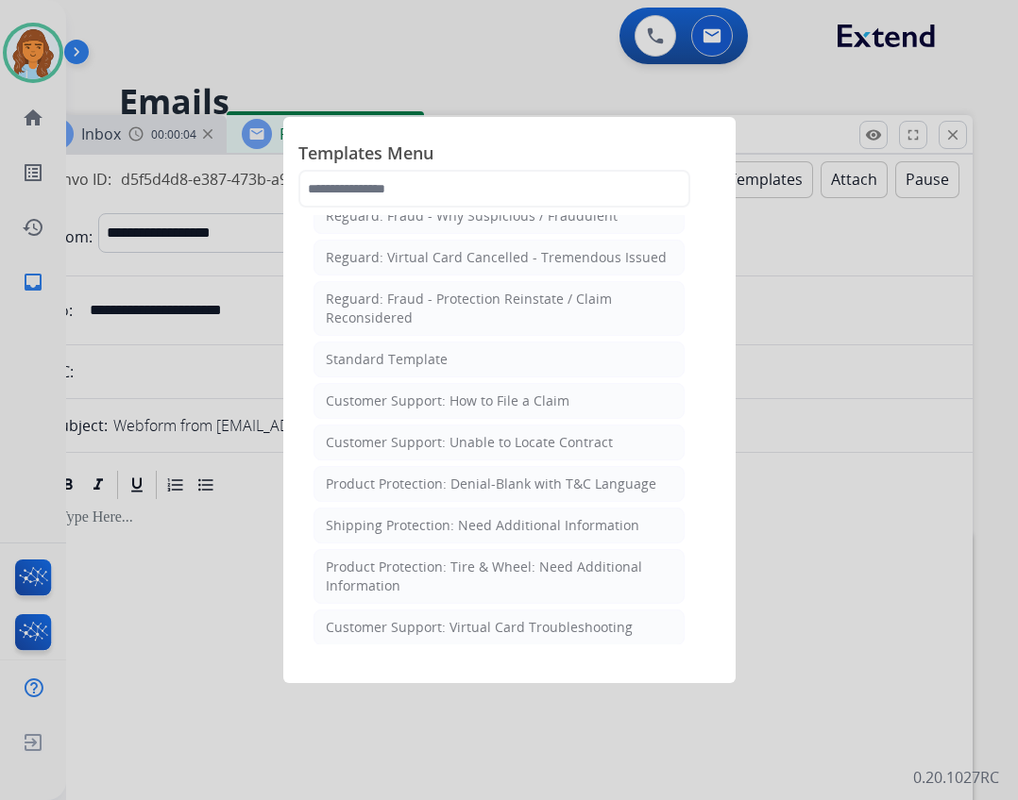
drag, startPoint x: 547, startPoint y: 405, endPoint x: 536, endPoint y: 403, distance: 10.6
click at [537, 403] on div "Customer Support: How to File a Claim" at bounding box center [448, 401] width 244 height 19
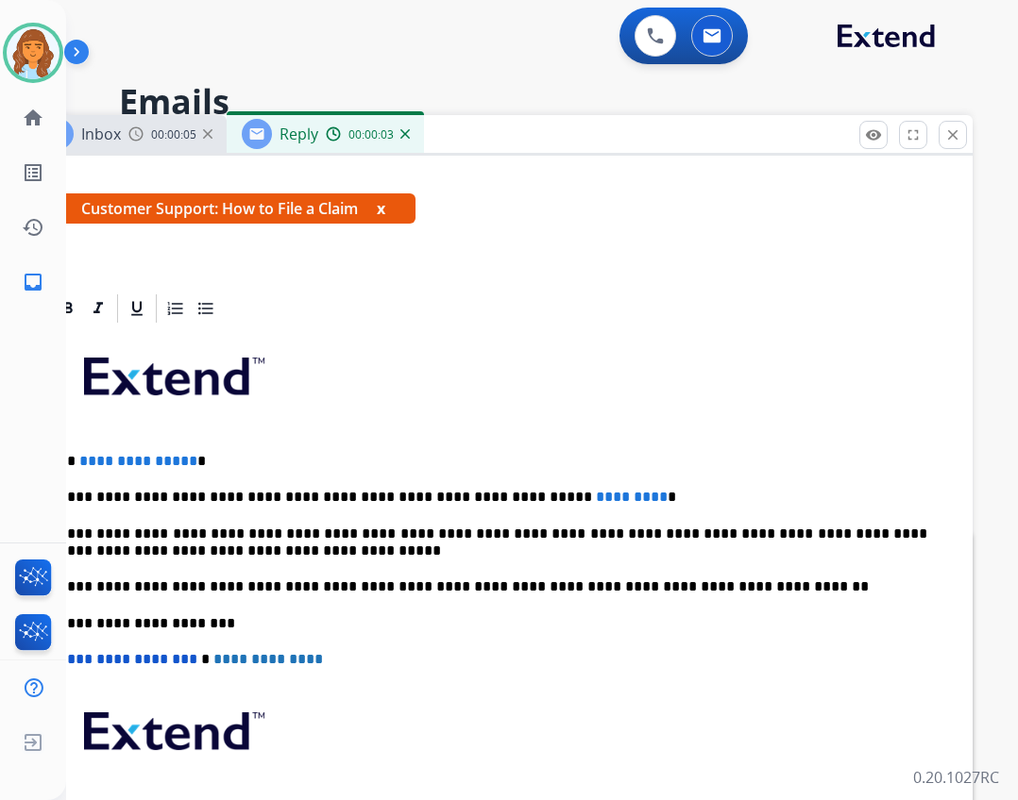
scroll to position [306, 0]
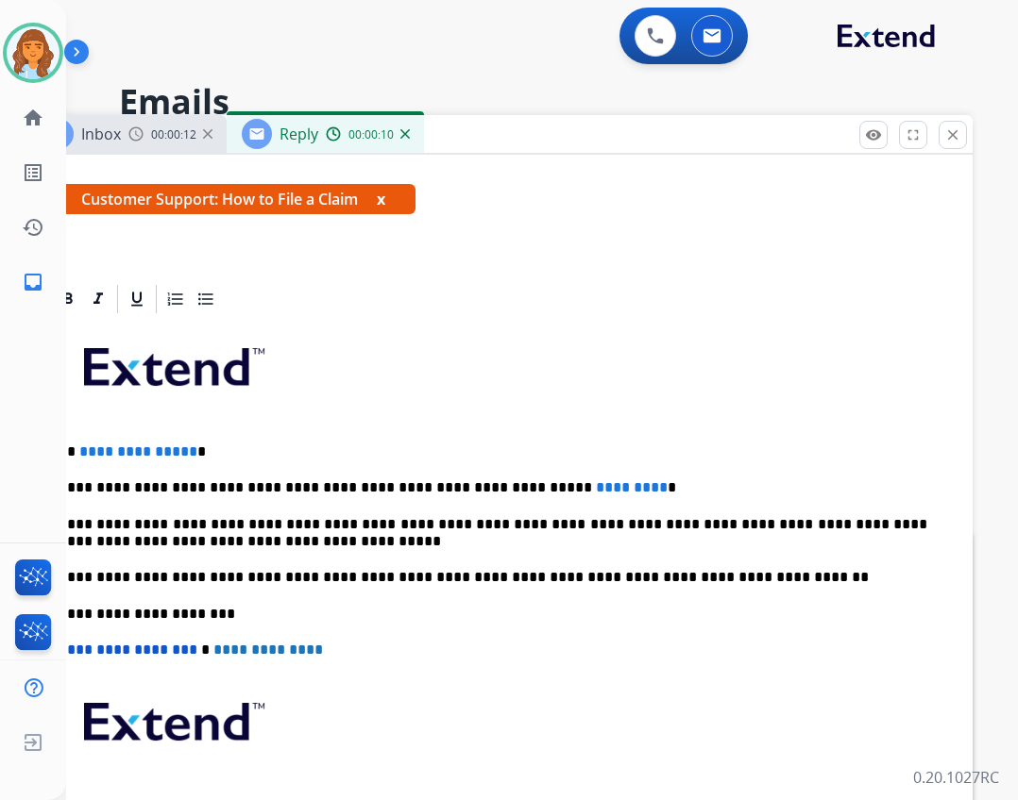
click at [523, 544] on p "**********" at bounding box center [493, 533] width 868 height 35
drag, startPoint x: 492, startPoint y: 489, endPoint x: 571, endPoint y: 490, distance: 79.3
click at [596, 490] on span "*********" at bounding box center [632, 487] width 72 height 14
drag, startPoint x: 78, startPoint y: 450, endPoint x: 188, endPoint y: 456, distance: 109.6
click at [188, 456] on p "**********" at bounding box center [493, 452] width 868 height 17
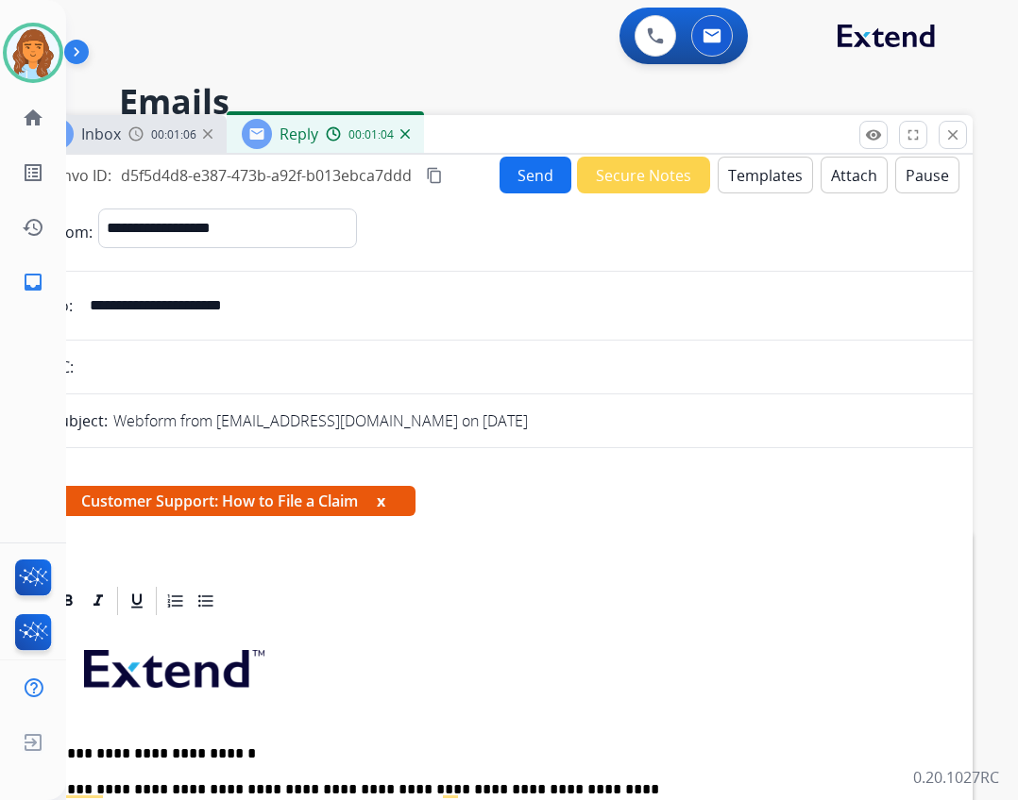
scroll to position [0, 0]
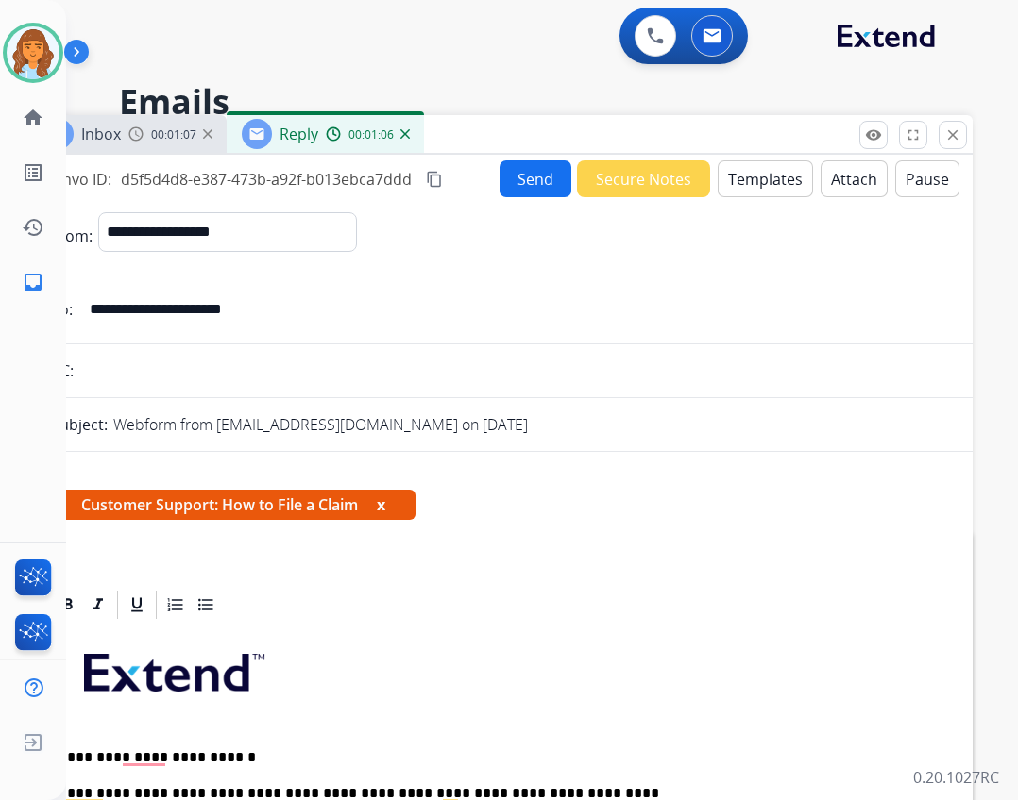
click at [511, 186] on button "Send" at bounding box center [535, 178] width 72 height 37
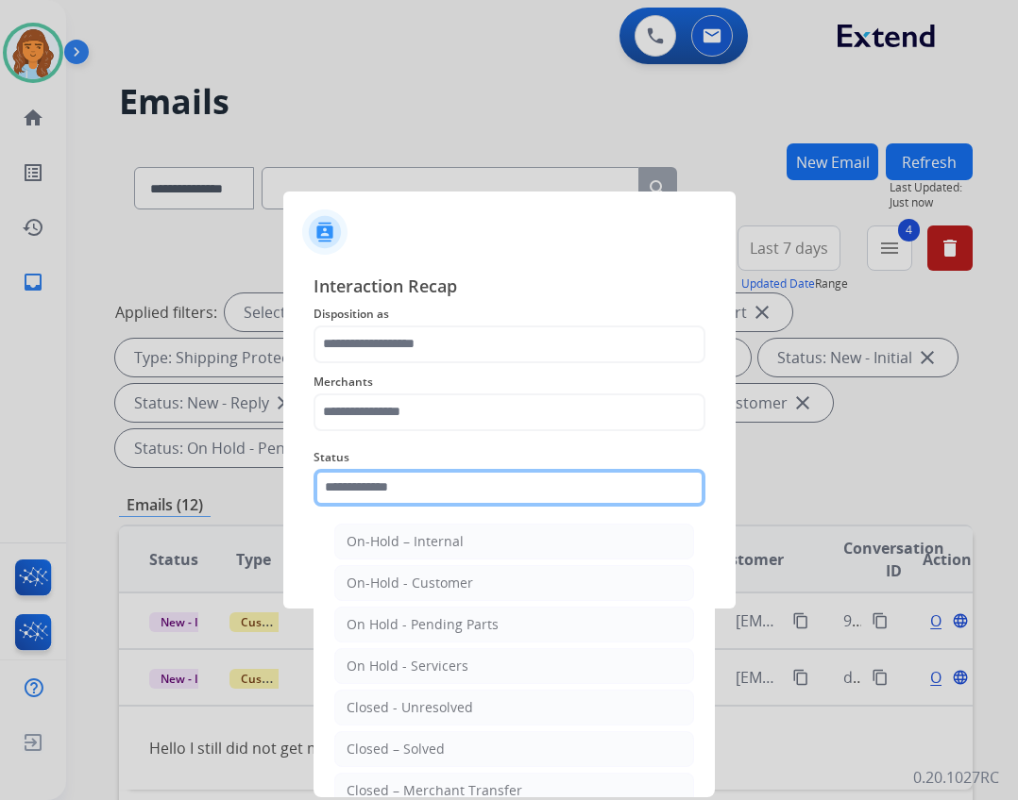
click at [596, 503] on input "text" at bounding box center [509, 488] width 392 height 38
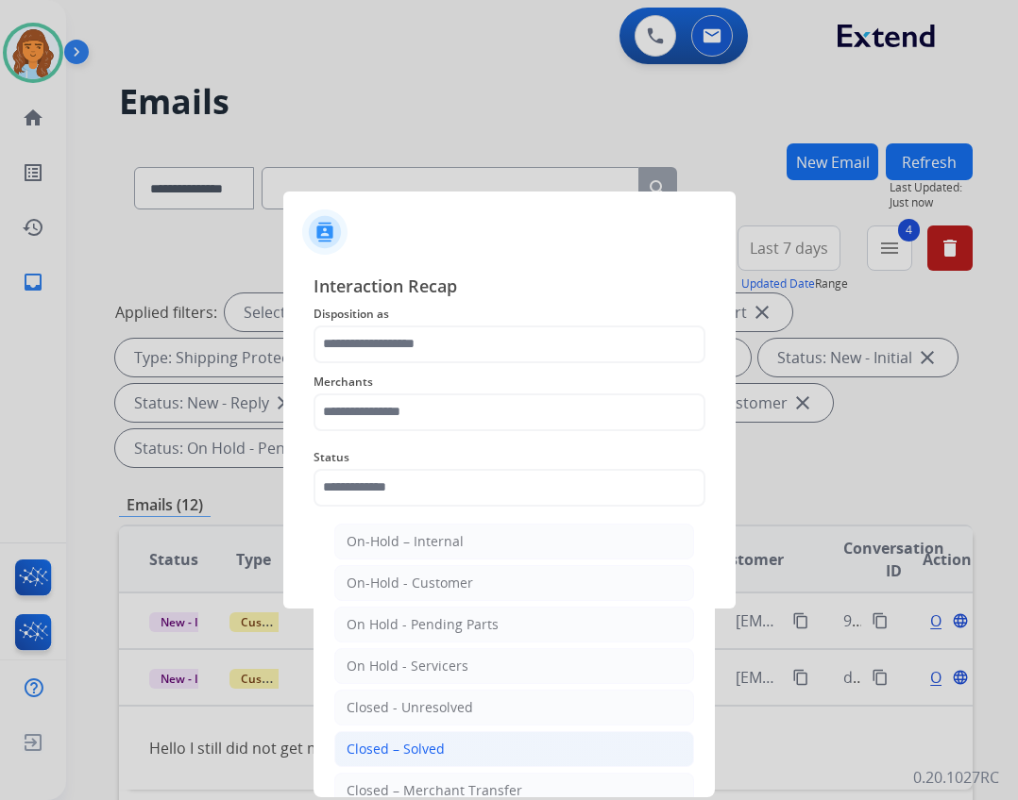
click at [445, 756] on li "Closed – Solved" at bounding box center [514, 750] width 360 height 36
type input "**********"
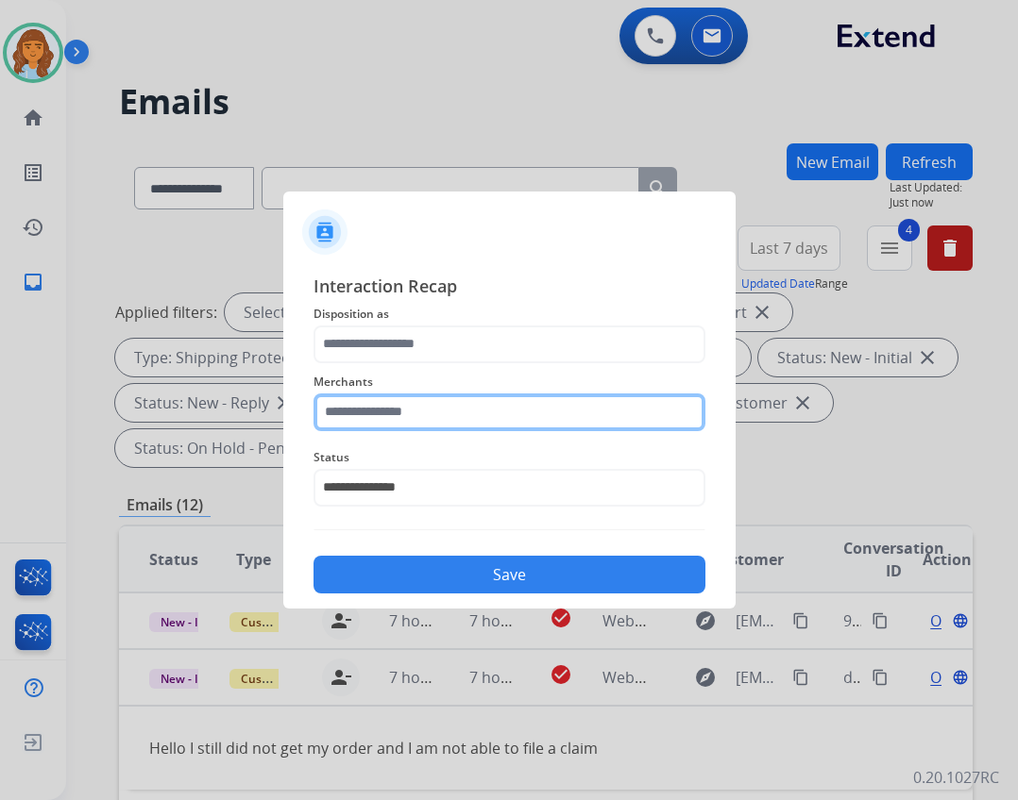
click at [412, 409] on input "text" at bounding box center [509, 413] width 392 height 38
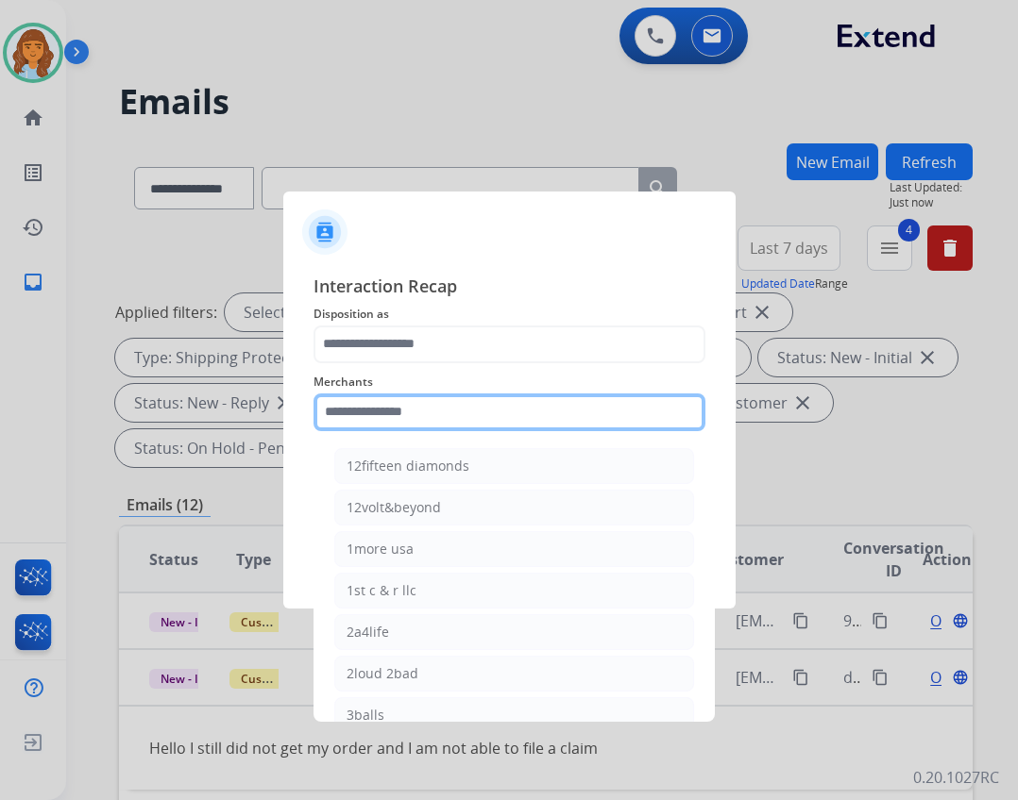
type input "*"
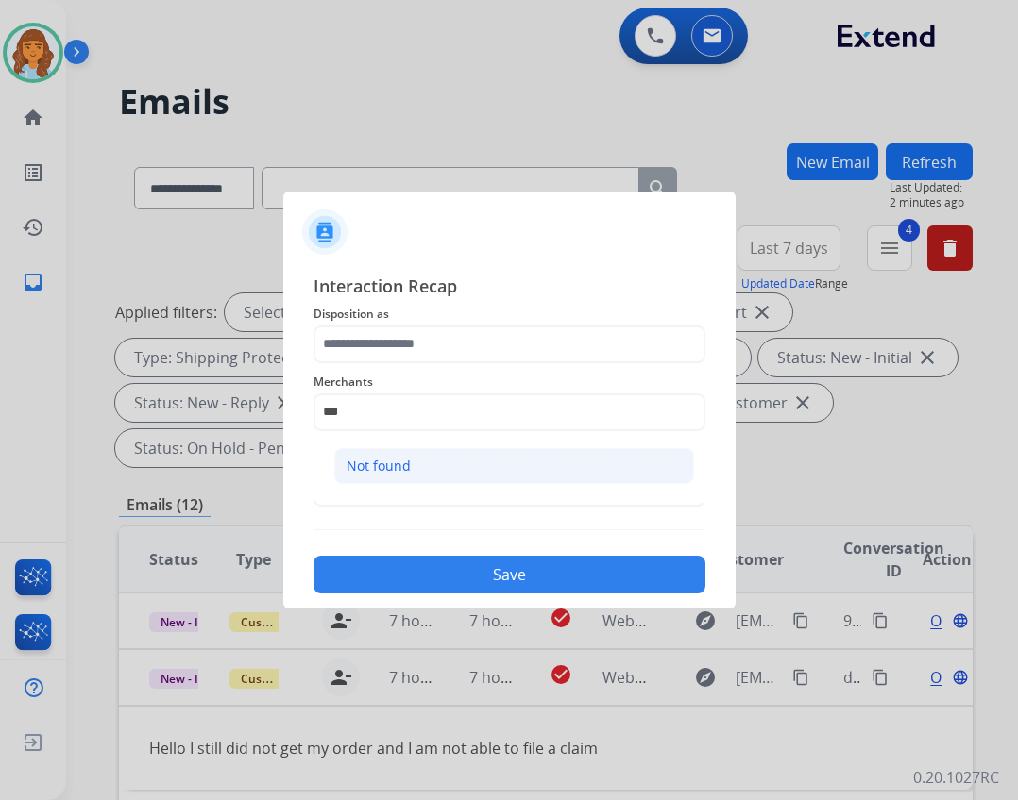
click at [559, 472] on li "Not found" at bounding box center [514, 466] width 360 height 36
type input "*********"
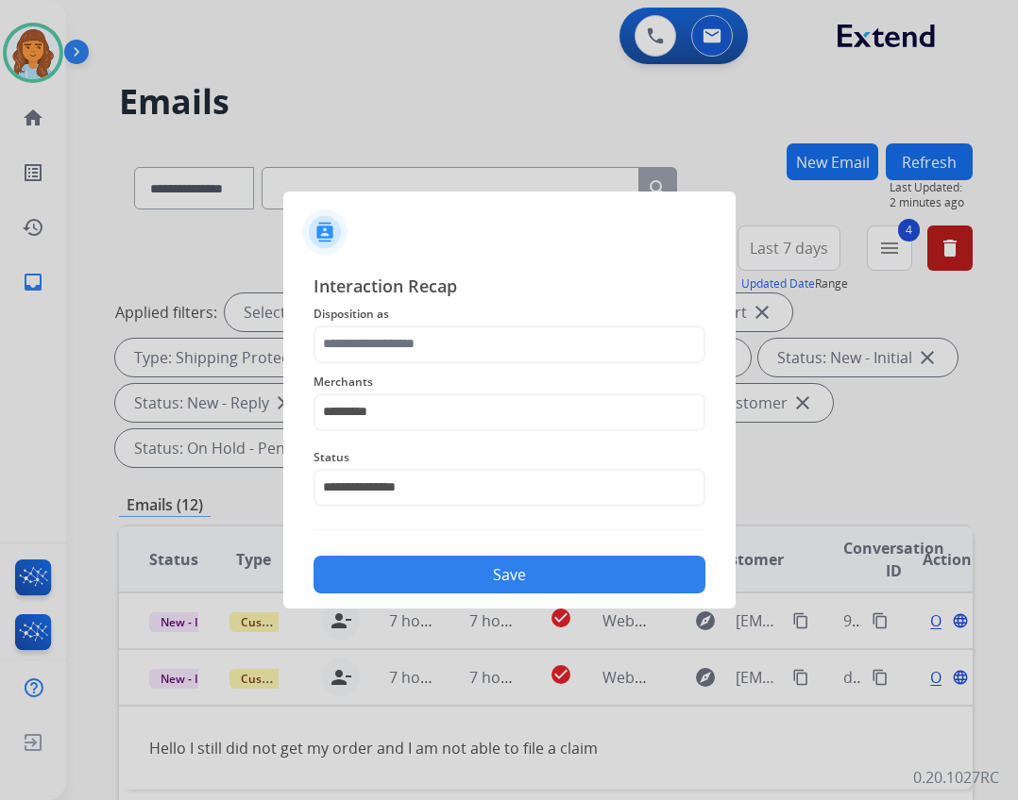
click at [546, 365] on div "Merchants *********" at bounding box center [509, 401] width 392 height 76
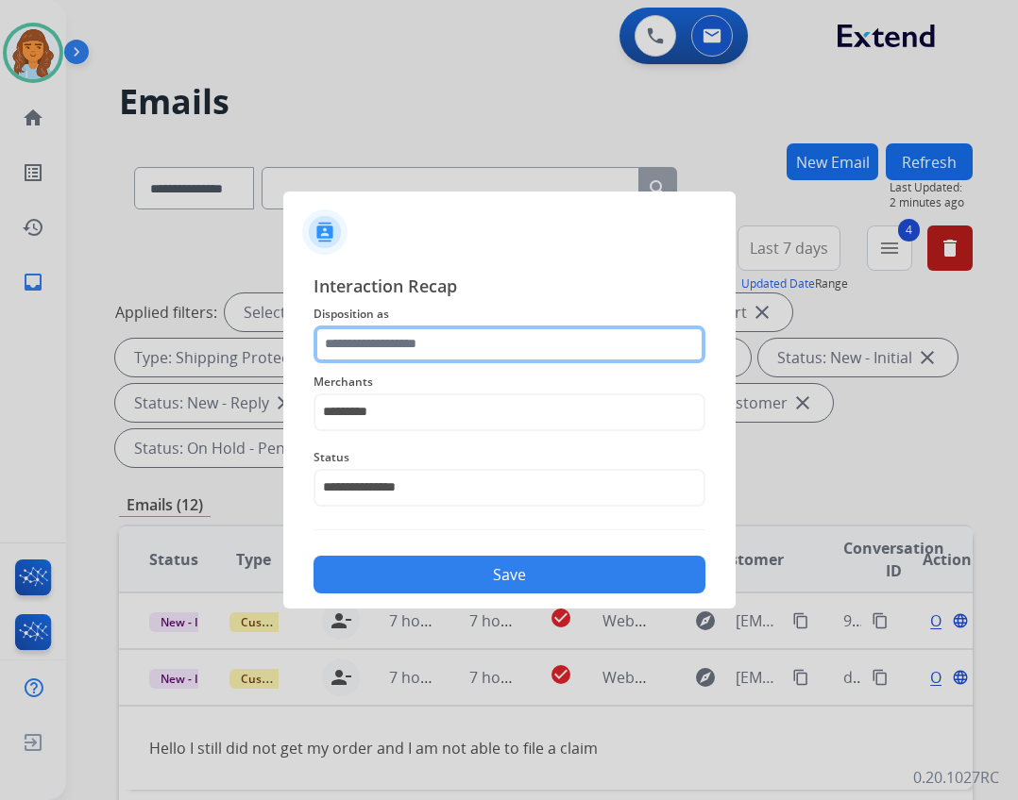
click at [539, 345] on input "text" at bounding box center [509, 345] width 392 height 38
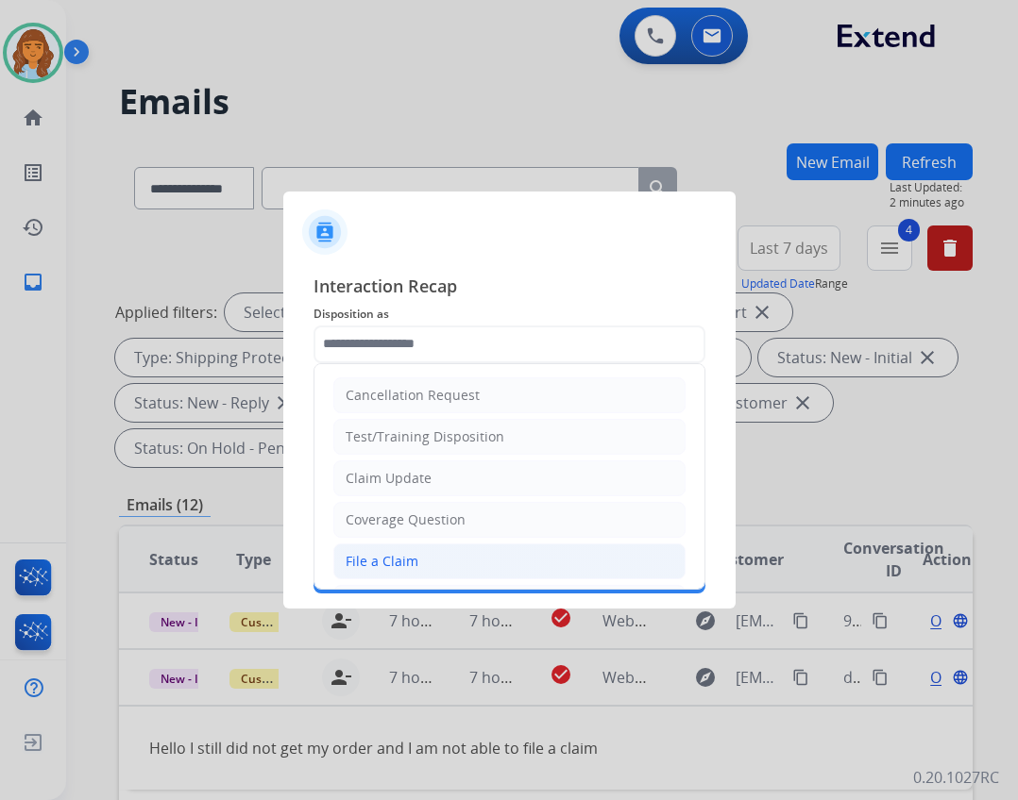
click at [475, 564] on li "File a Claim" at bounding box center [509, 562] width 352 height 36
type input "**********"
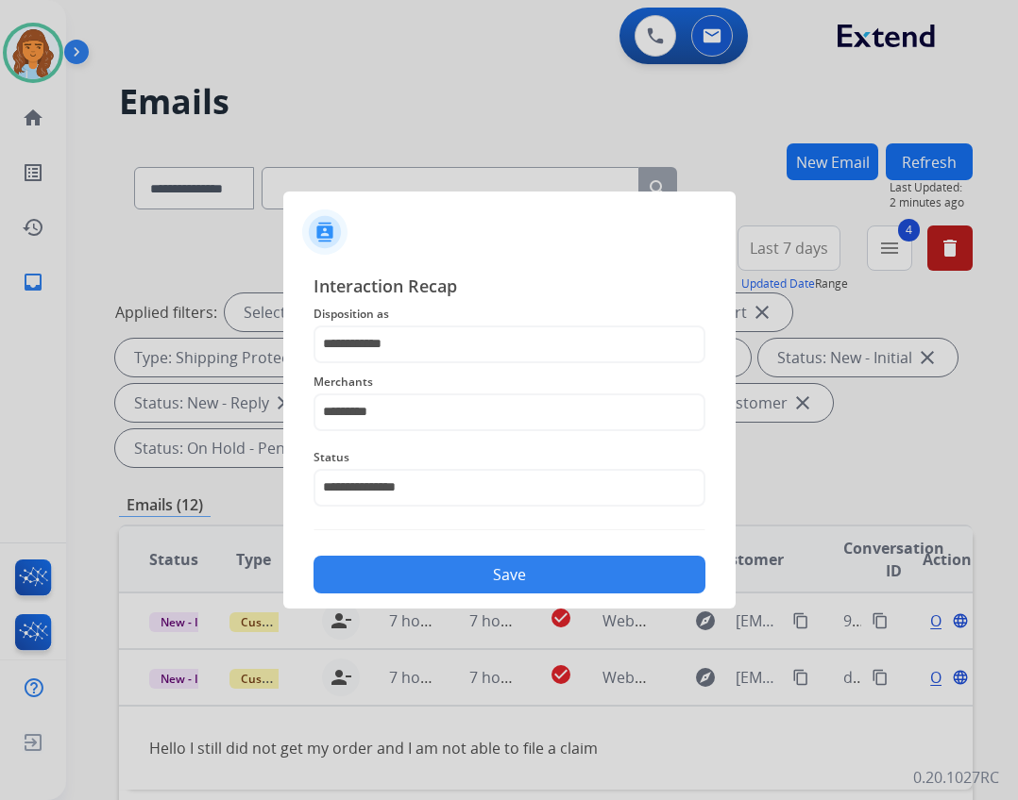
click at [530, 579] on button "Save" at bounding box center [509, 575] width 392 height 38
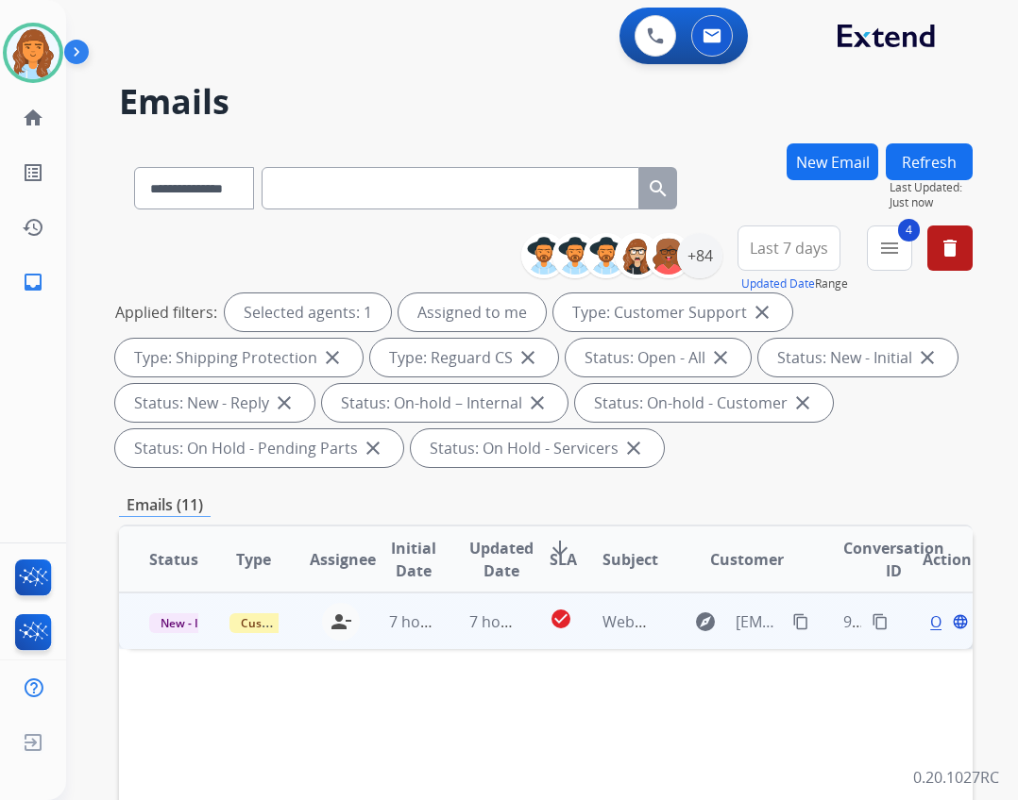
click at [659, 617] on td "explore josephjcanovas@gmail.com content_copy" at bounding box center [732, 621] width 160 height 57
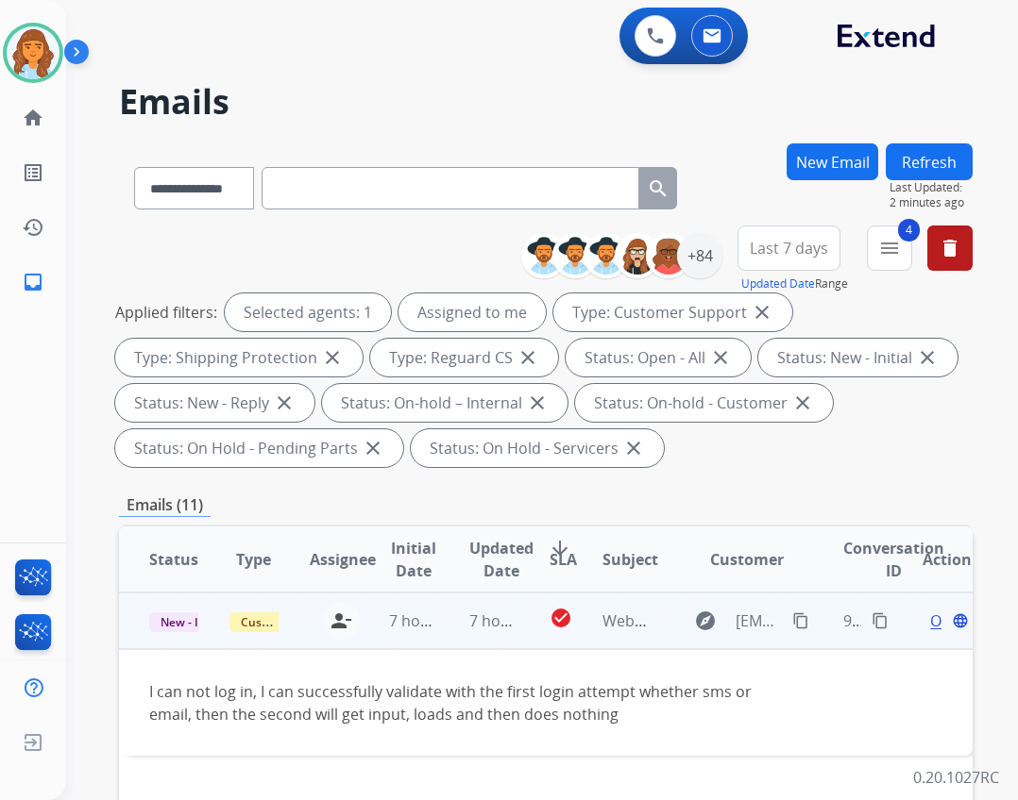
click at [930, 620] on span "Open" at bounding box center [949, 621] width 39 height 23
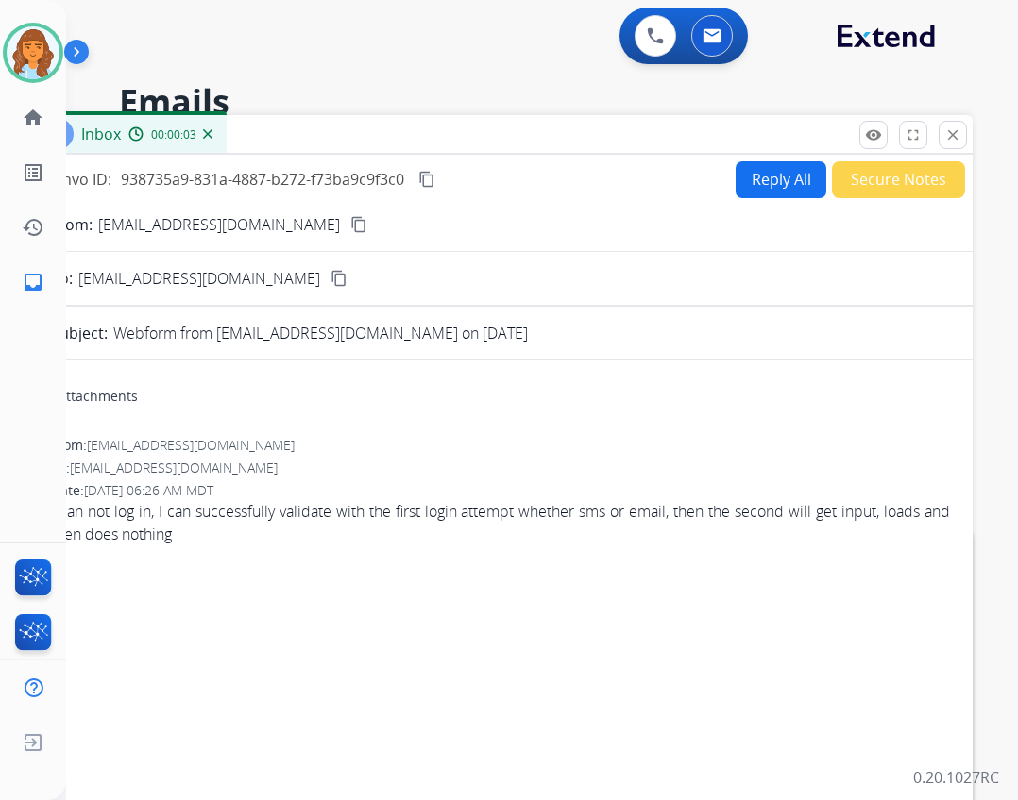
click at [735, 177] on button "Reply All" at bounding box center [780, 179] width 91 height 37
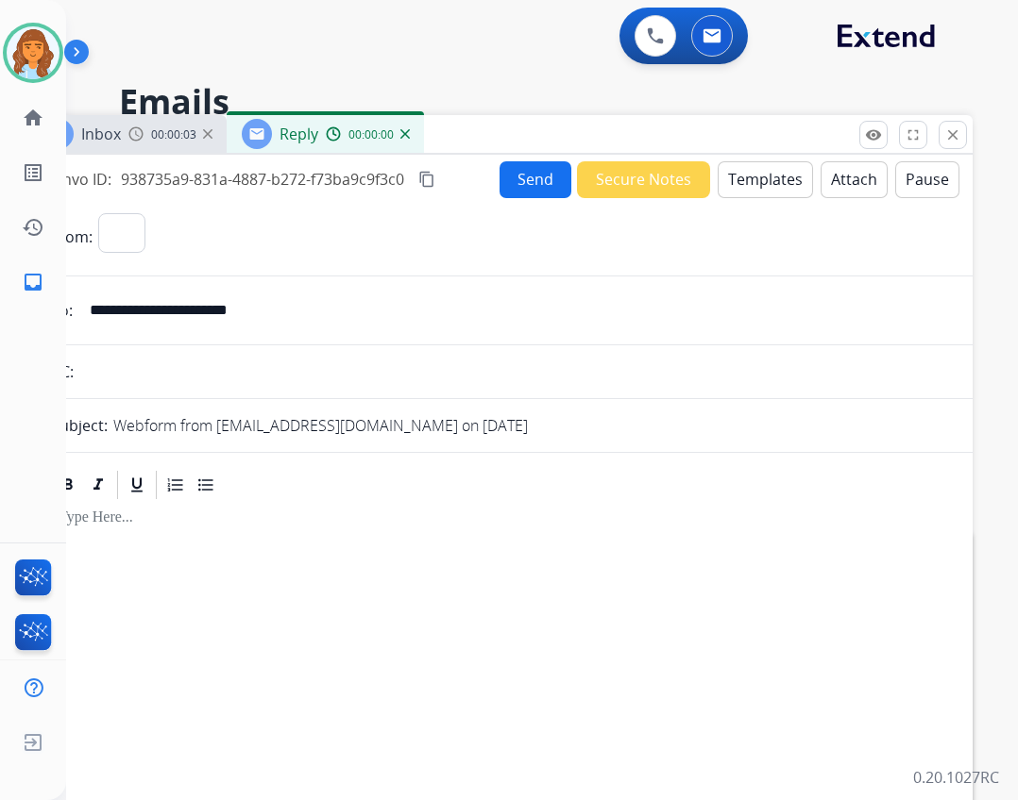
select select "**********"
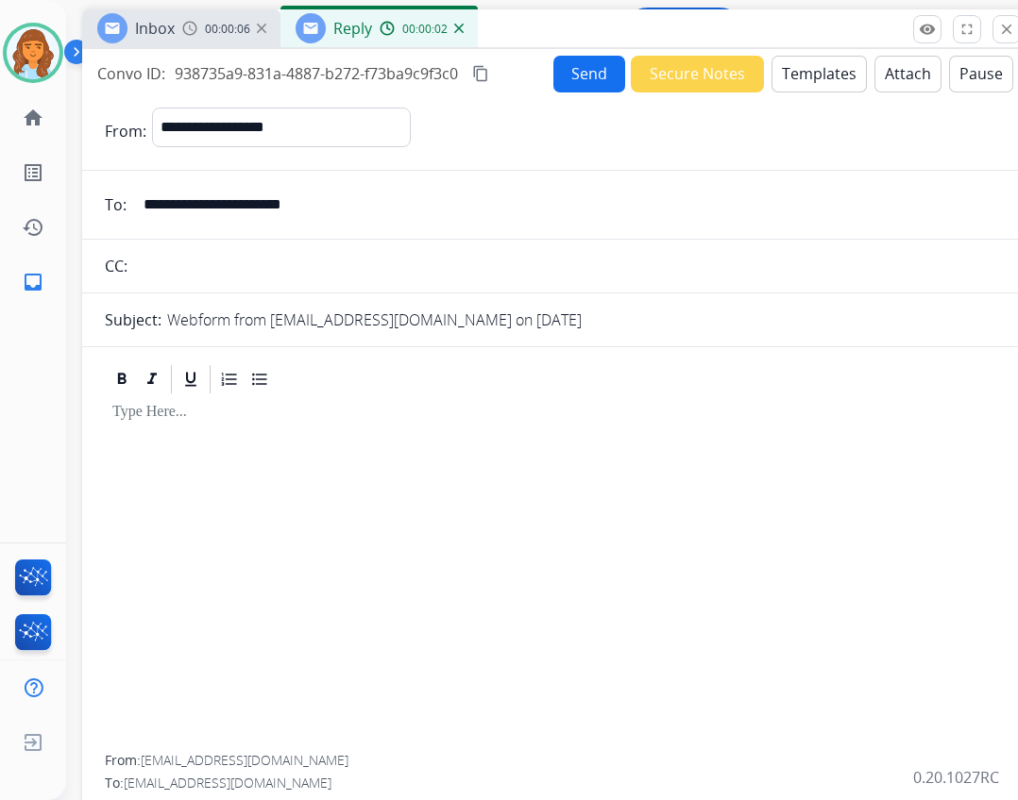
drag, startPoint x: 738, startPoint y: 147, endPoint x: 792, endPoint y: 42, distance: 118.6
click at [792, 42] on div "Inbox 00:00:06 Reply 00:00:02" at bounding box center [554, 29] width 944 height 40
click at [782, 61] on button "Templates" at bounding box center [818, 74] width 95 height 37
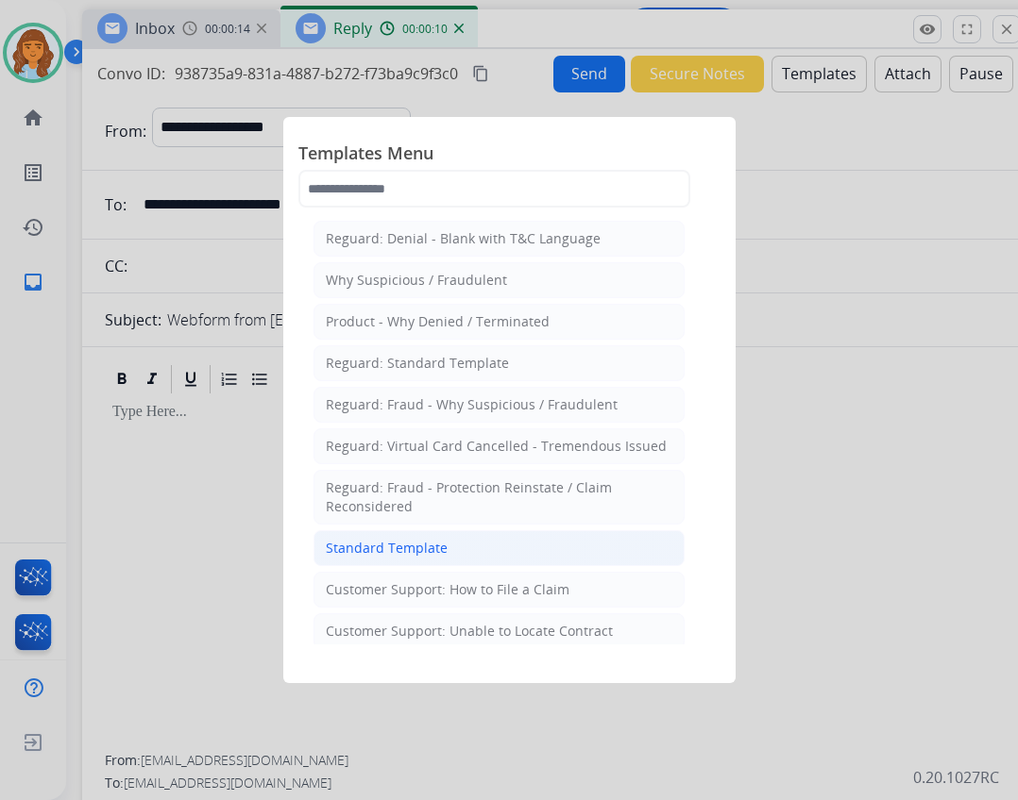
click at [400, 560] on li "Standard Template" at bounding box center [498, 548] width 371 height 36
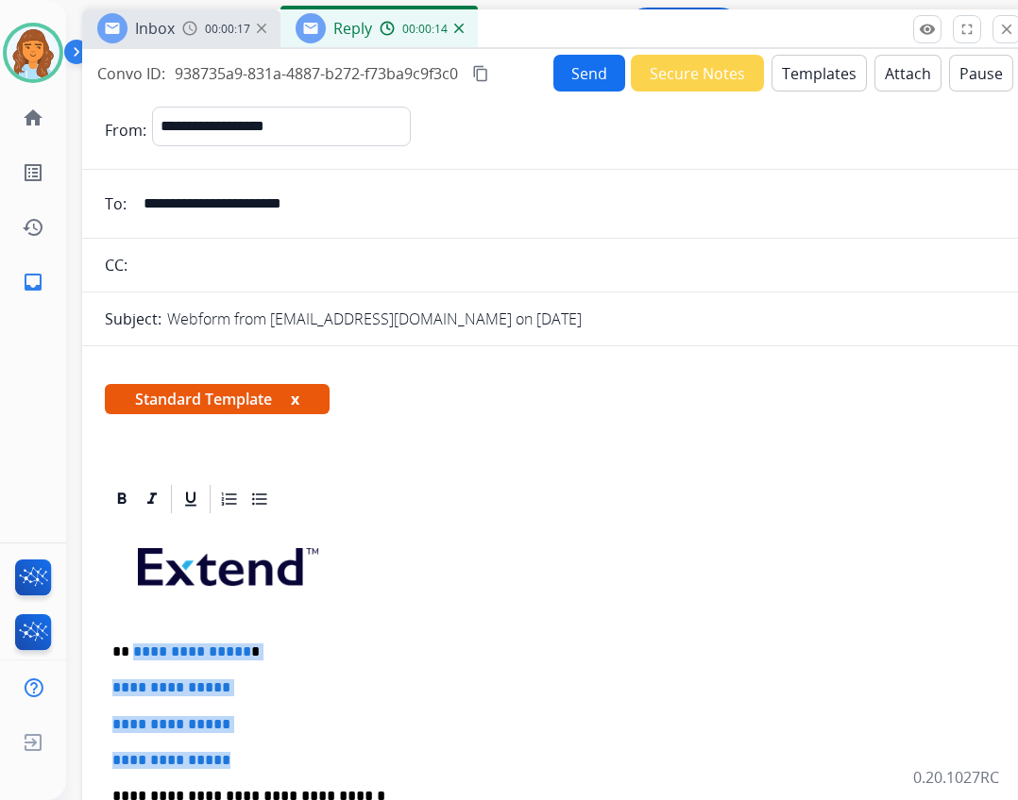
drag, startPoint x: 132, startPoint y: 651, endPoint x: 241, endPoint y: 760, distance: 153.5
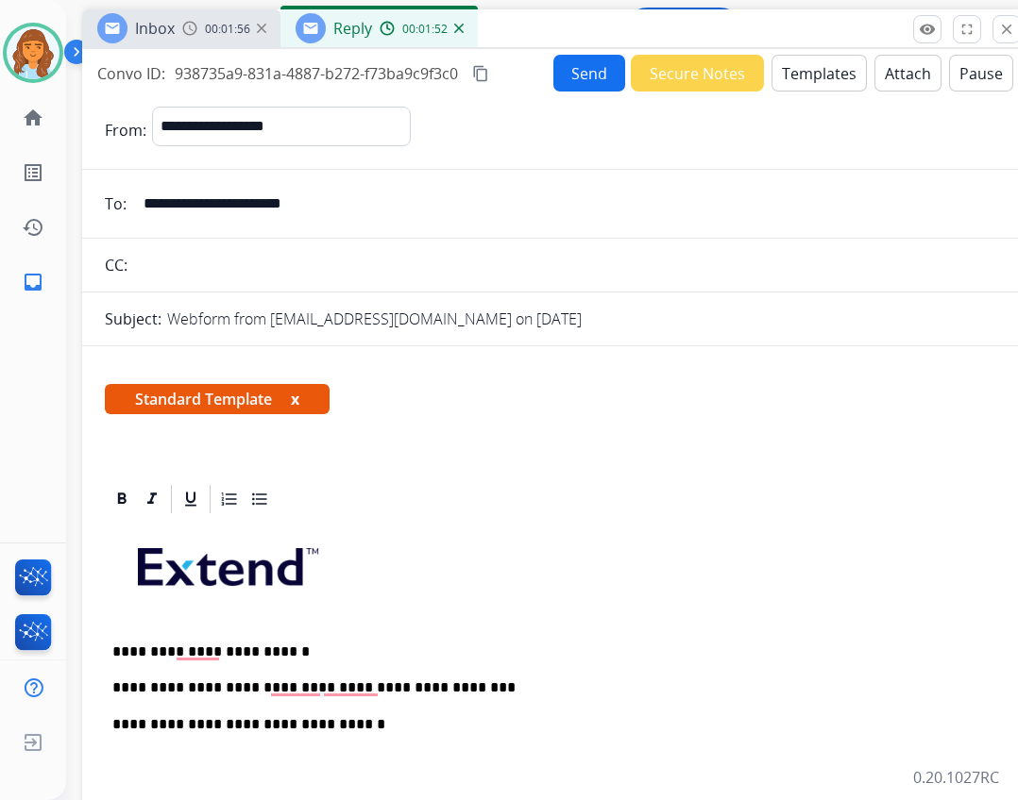
click at [322, 693] on p "**********" at bounding box center [546, 688] width 868 height 17
click at [460, 686] on p "**********" at bounding box center [546, 688] width 868 height 17
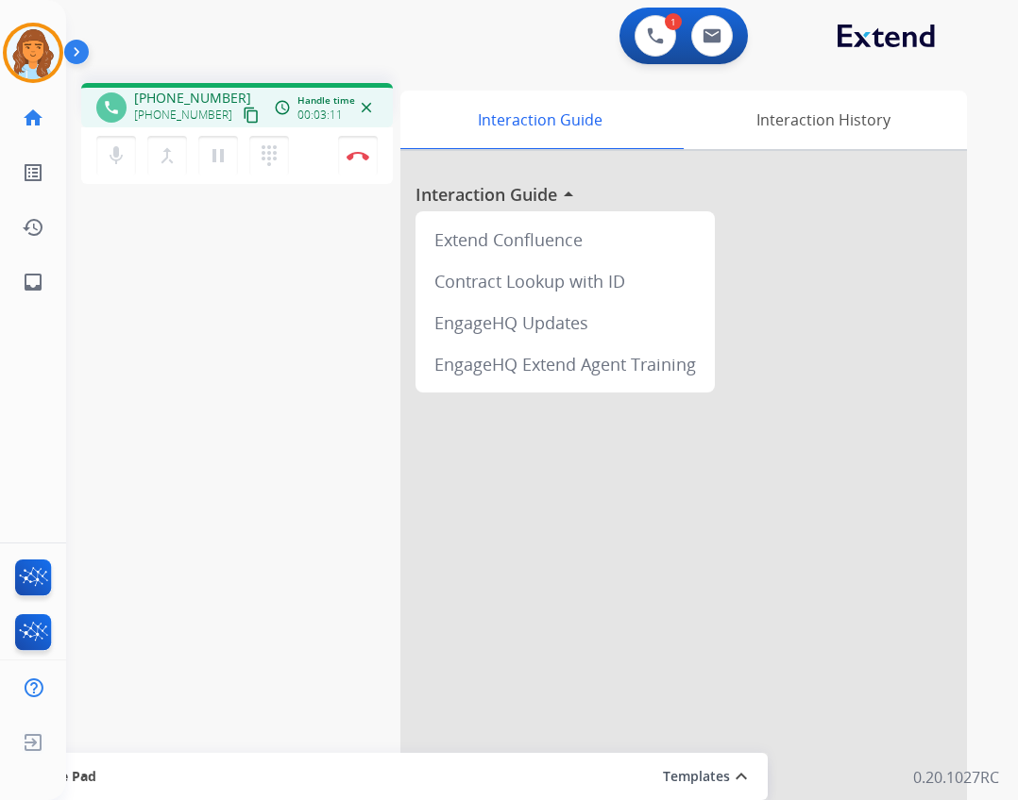
click at [243, 109] on mat-icon "content_copy" at bounding box center [251, 115] width 17 height 17
click at [368, 159] on img at bounding box center [357, 155] width 23 height 9
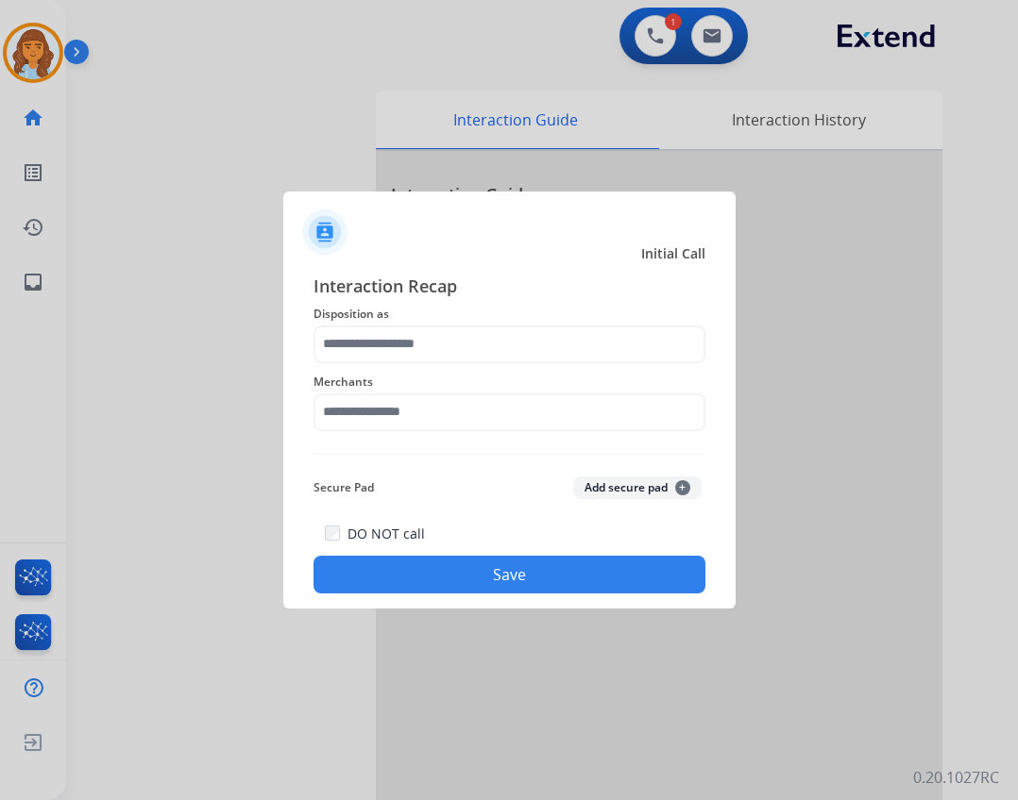
click at [405, 442] on div "Interaction Recap Disposition as Merchants Secure Pad Add secure pad + DO NOT c…" at bounding box center [509, 434] width 392 height 322
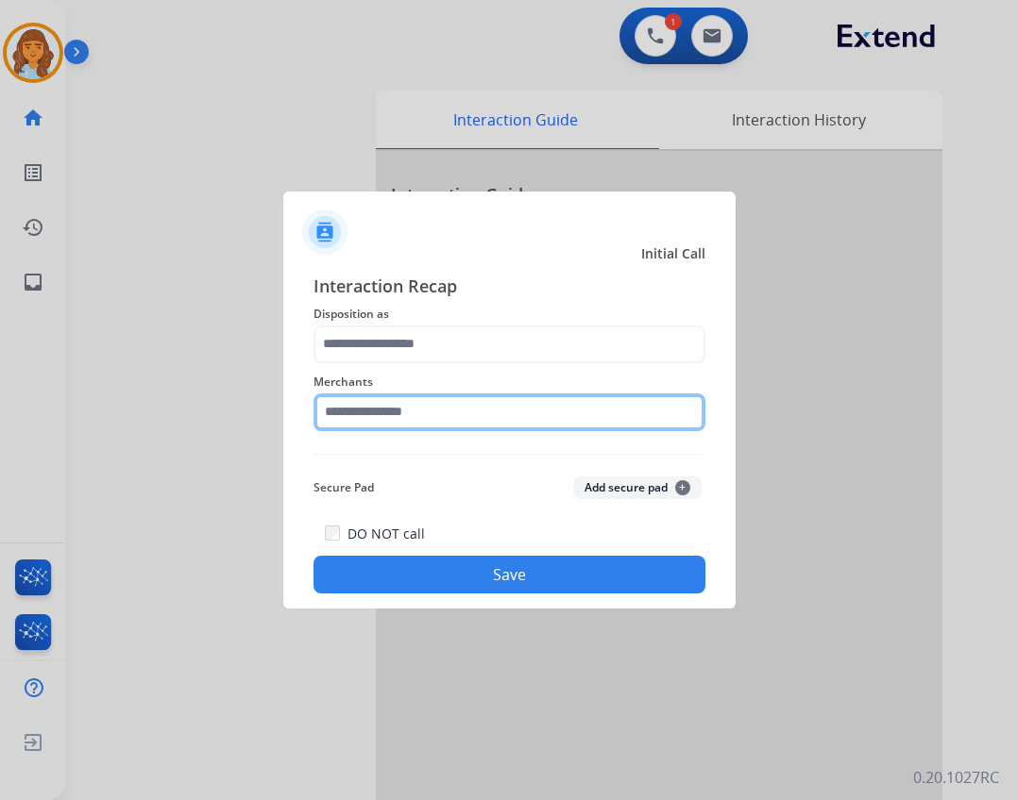
click at [405, 419] on input "text" at bounding box center [509, 413] width 392 height 38
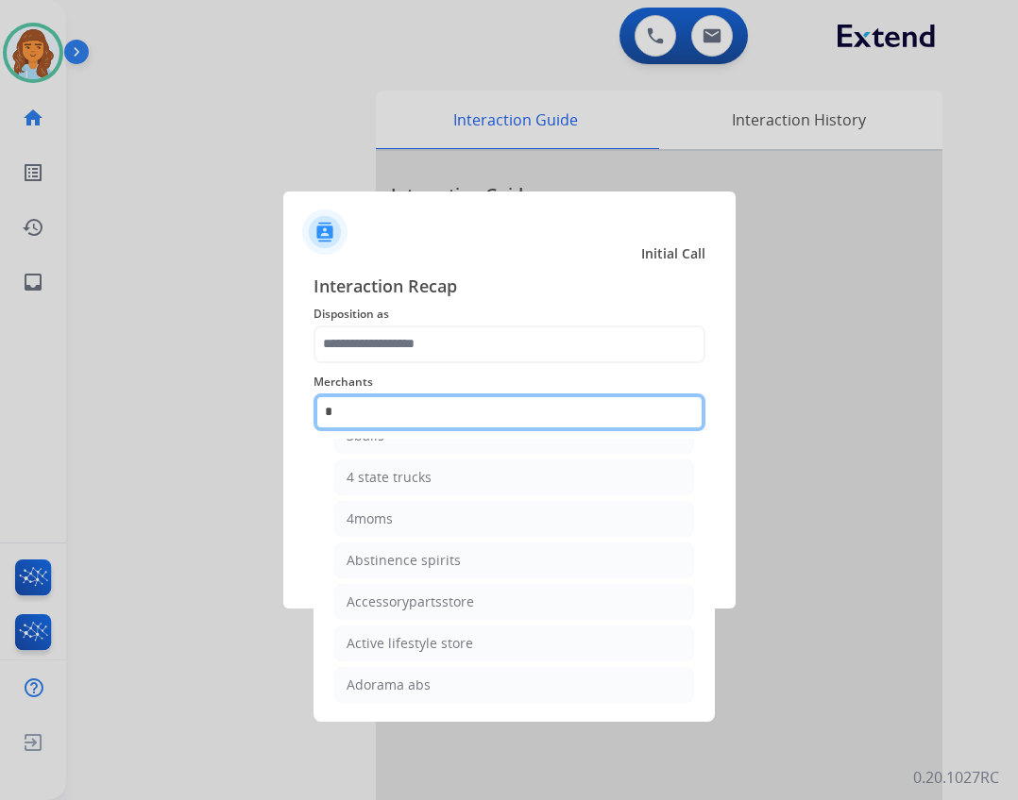
scroll to position [155, 0]
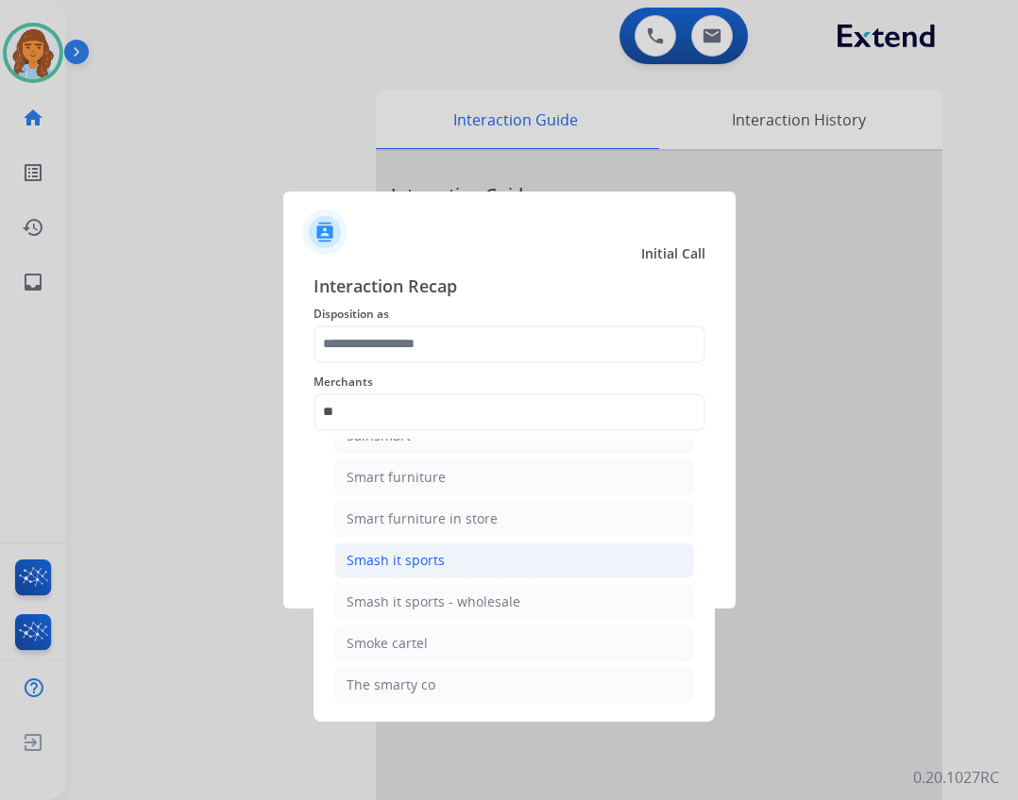
click at [506, 571] on li "Smash it sports" at bounding box center [514, 561] width 360 height 36
type input "**********"
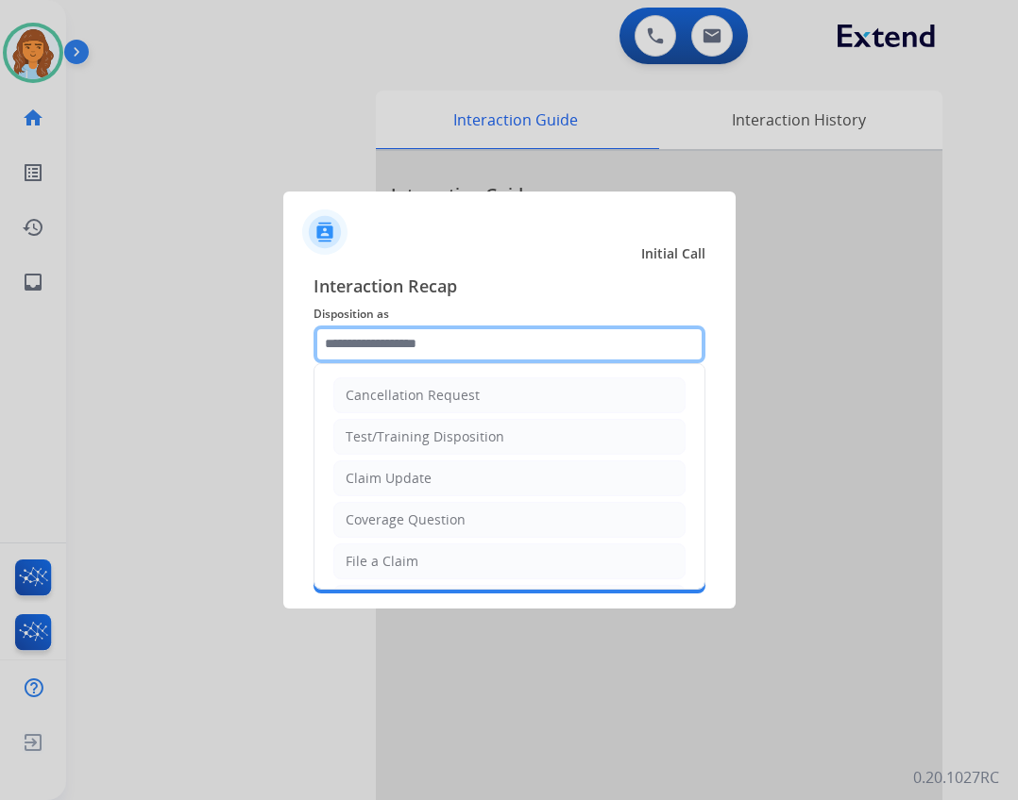
click at [457, 351] on input "text" at bounding box center [509, 345] width 392 height 38
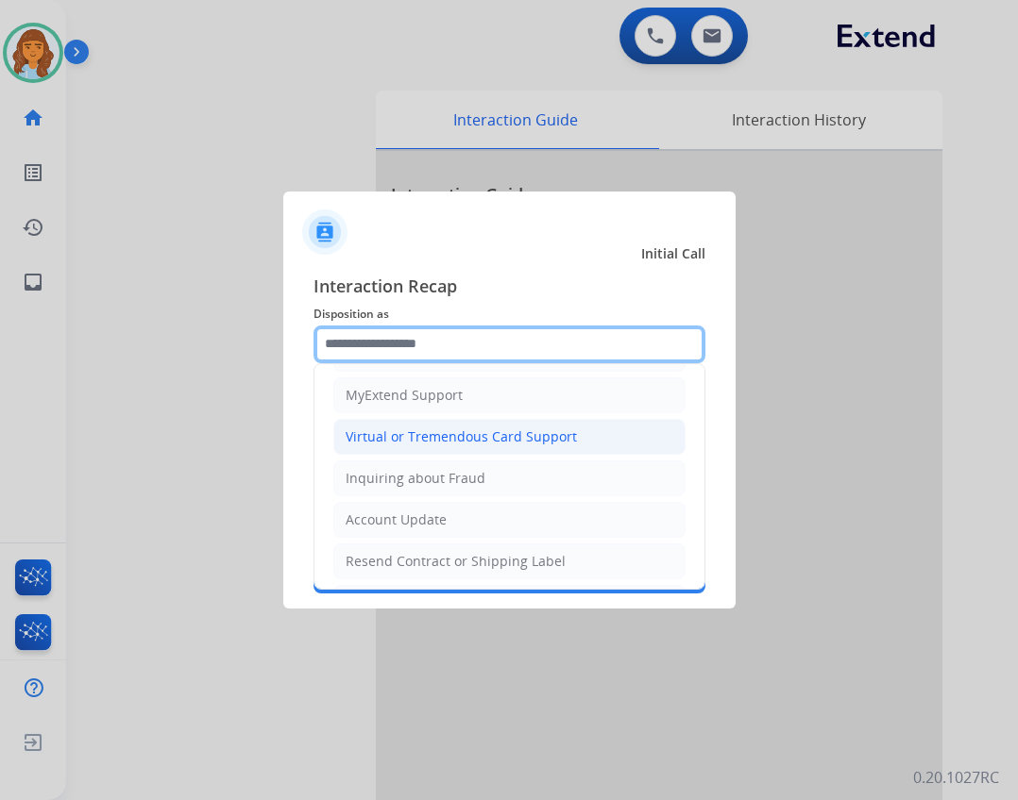
scroll to position [106, 0]
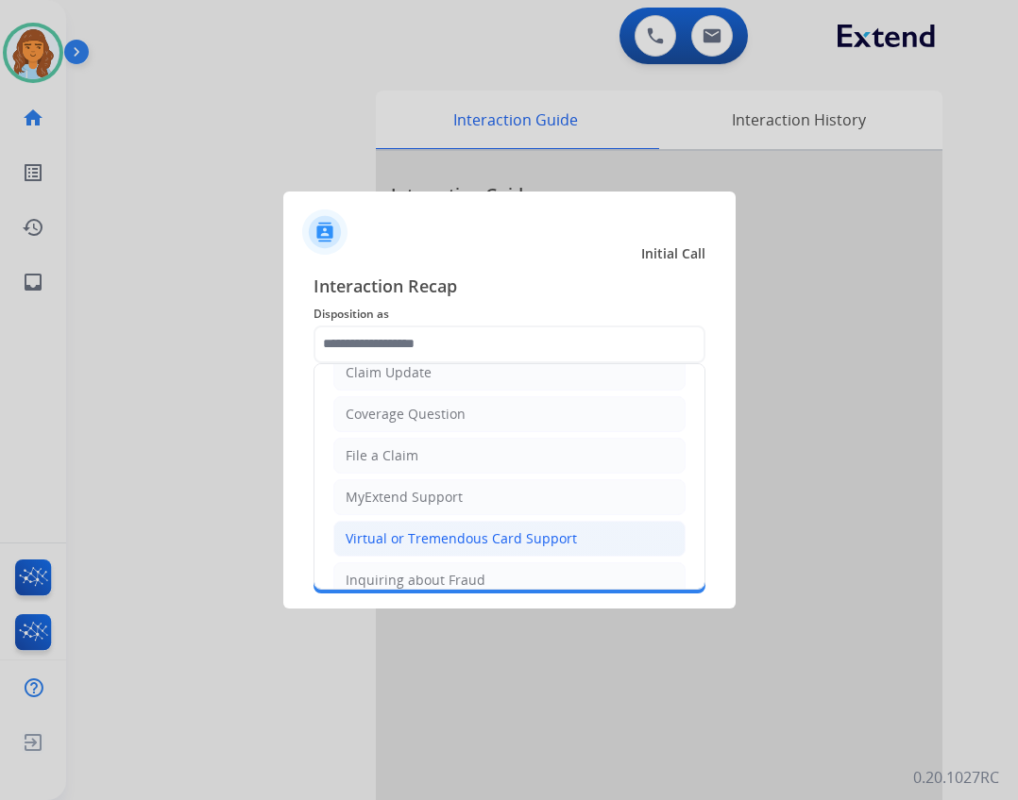
click at [533, 544] on div "Virtual or Tremendous Card Support" at bounding box center [460, 539] width 231 height 19
type input "**********"
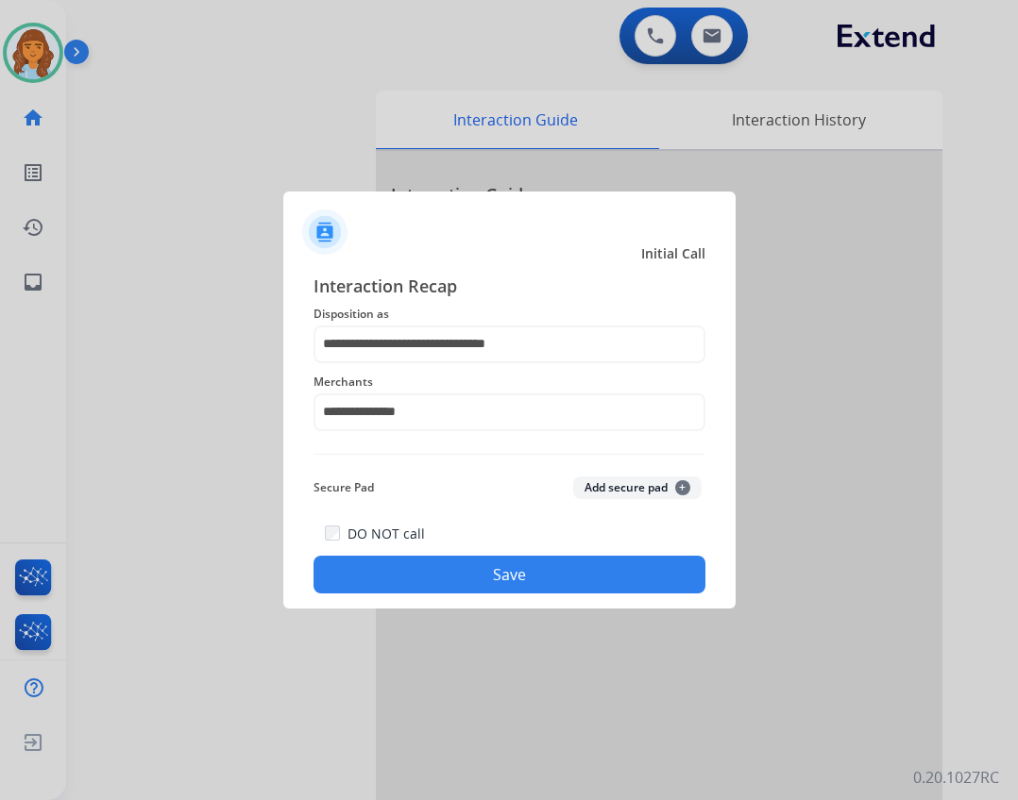
drag, startPoint x: 534, startPoint y: 546, endPoint x: 536, endPoint y: 555, distance: 9.6
click at [534, 547] on div "DO NOT call Save" at bounding box center [509, 558] width 392 height 72
click at [537, 558] on button "Save" at bounding box center [509, 575] width 392 height 38
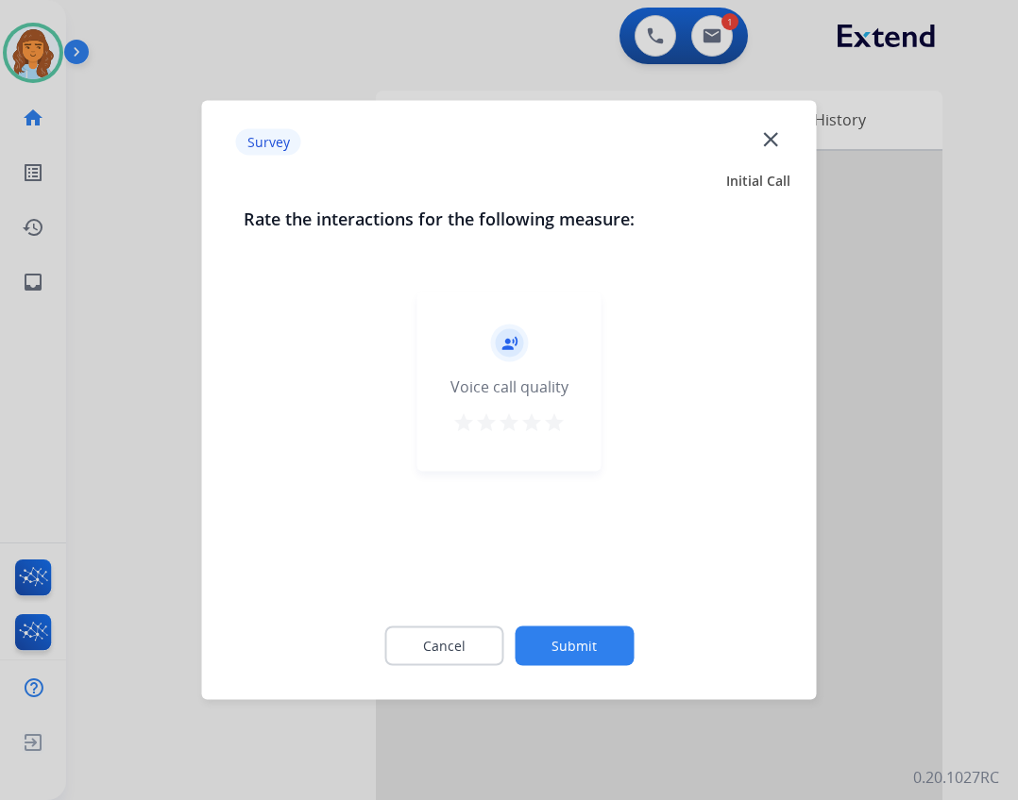
click at [570, 654] on button "Submit" at bounding box center [573, 647] width 119 height 40
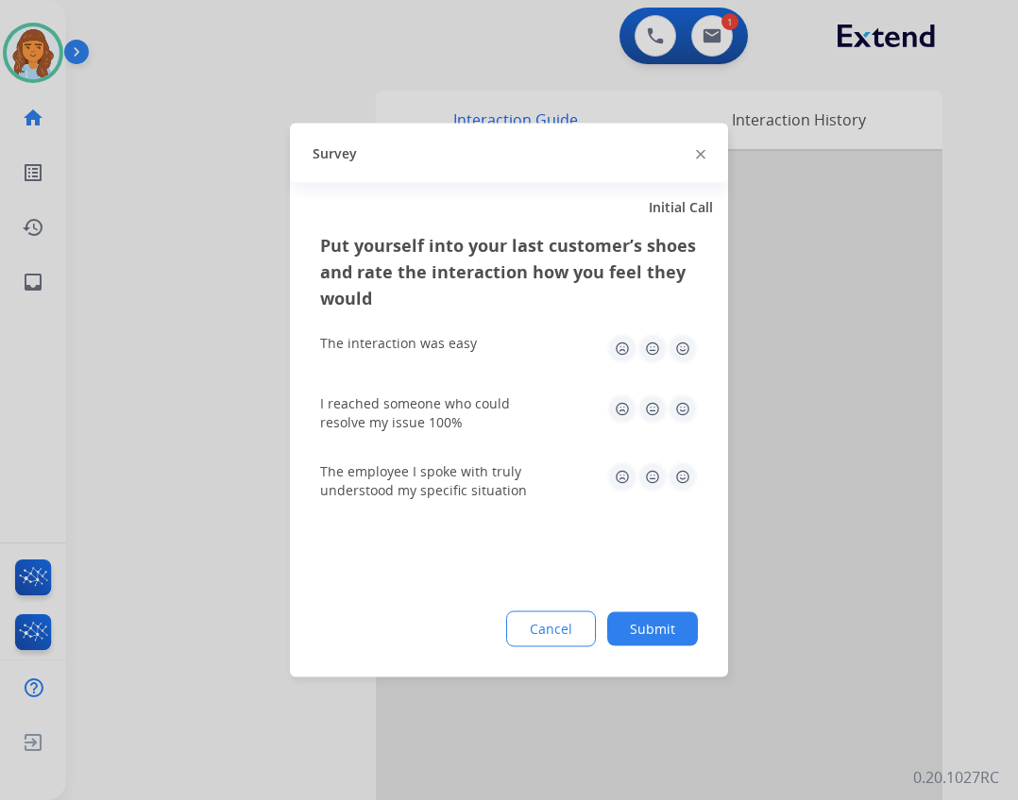
click at [618, 621] on button "Submit" at bounding box center [652, 630] width 91 height 34
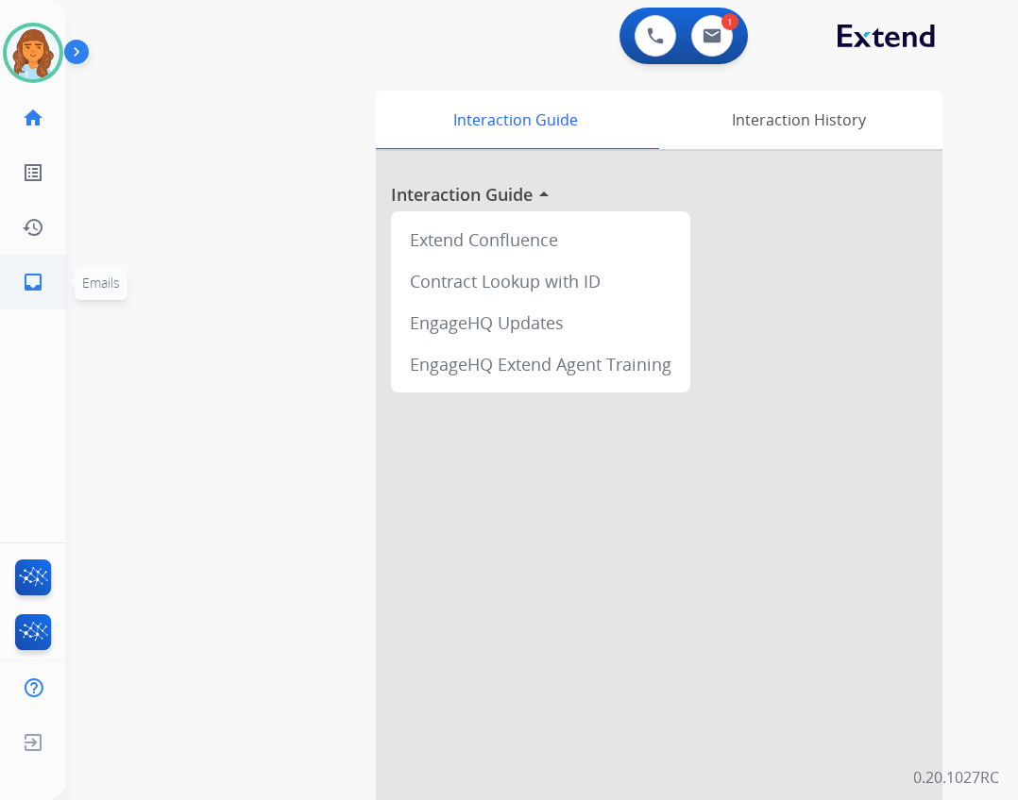
click at [40, 290] on mat-icon "inbox" at bounding box center [33, 282] width 23 height 23
select select "**********"
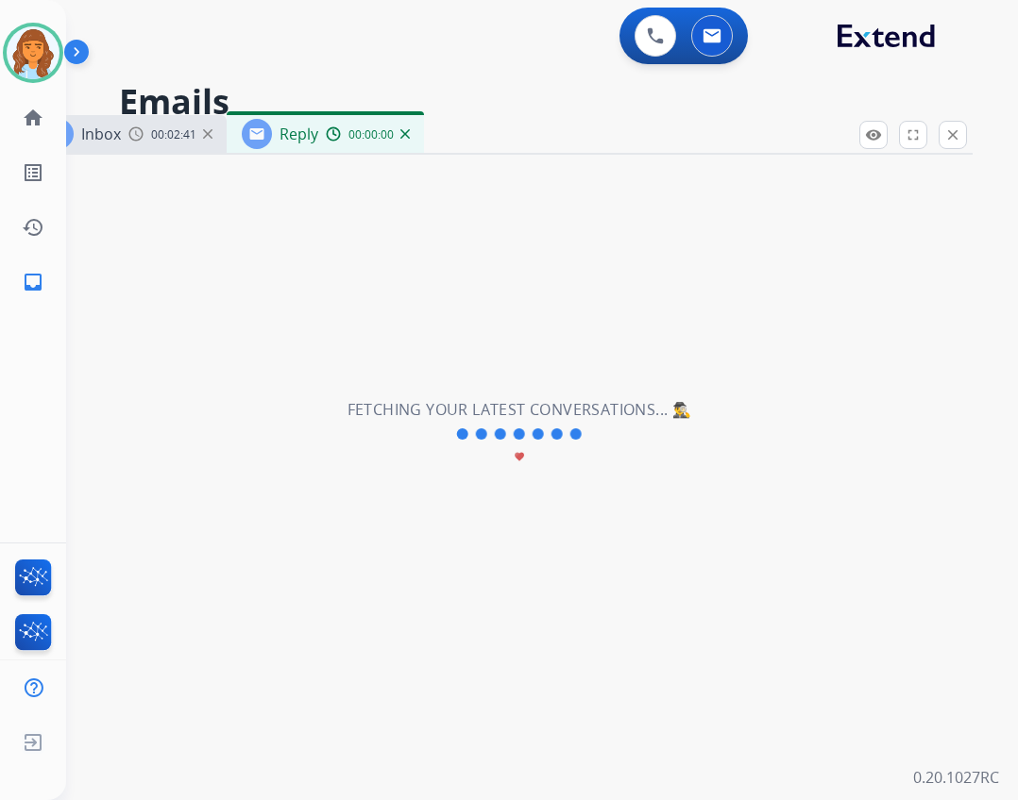
select select "**********"
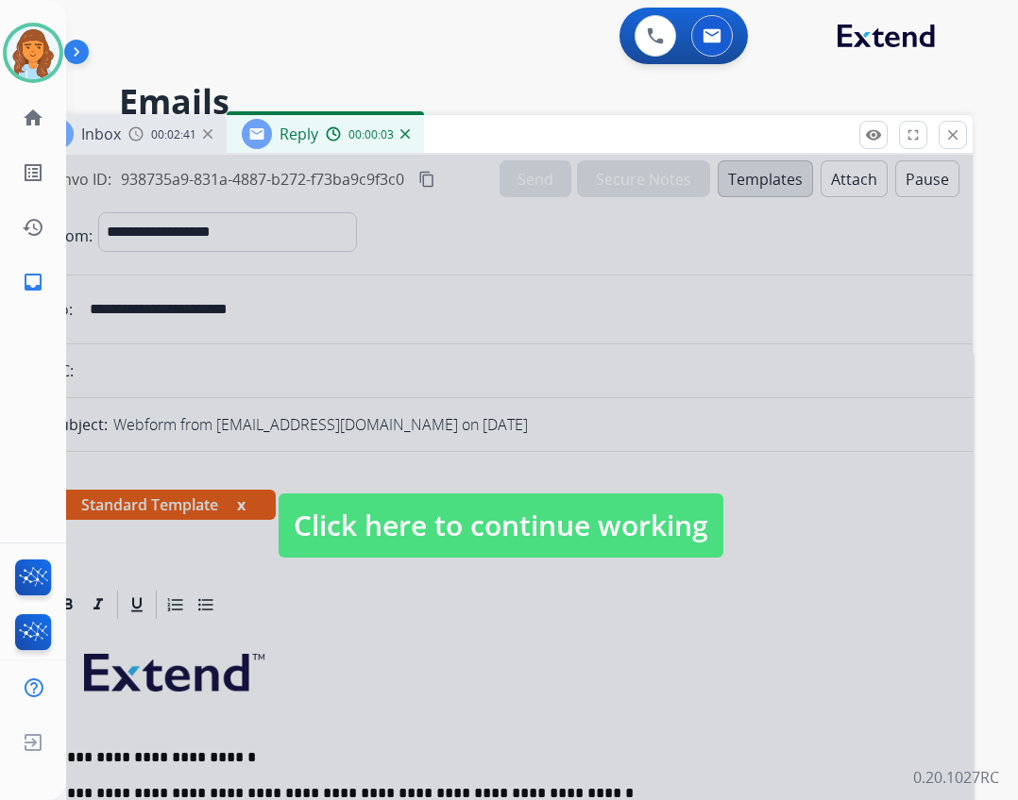
click at [278, 529] on span "Click here to continue working" at bounding box center [500, 526] width 445 height 64
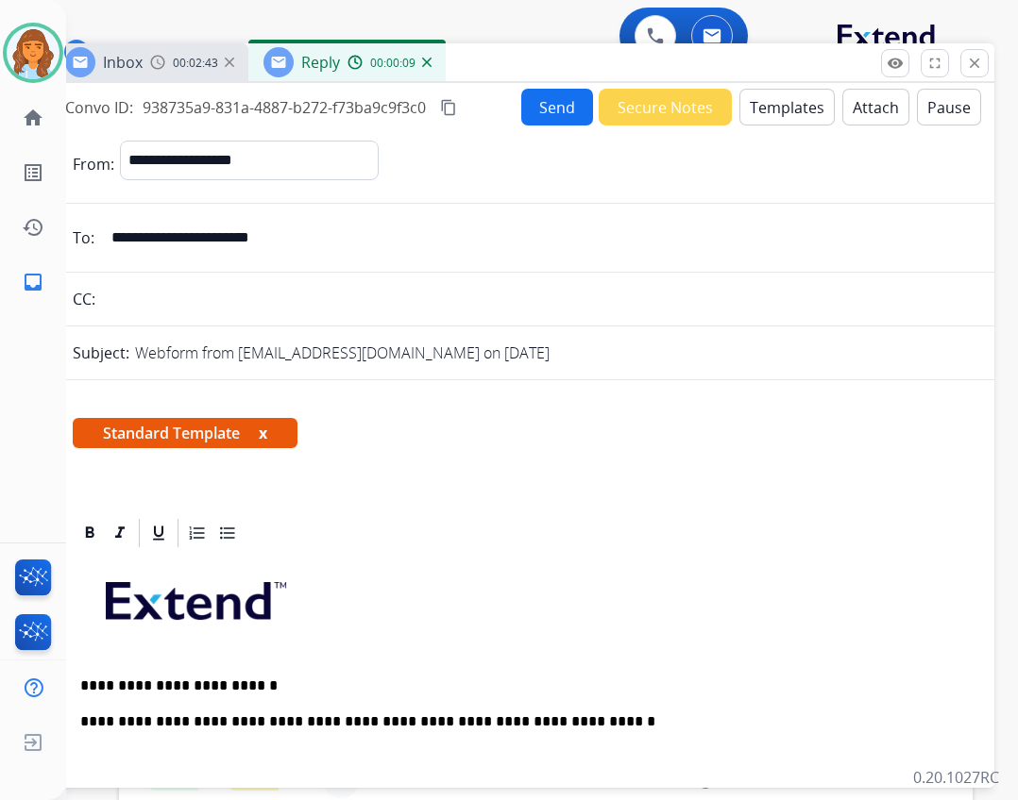
drag, startPoint x: 461, startPoint y: 123, endPoint x: 482, endPoint y: 51, distance: 75.0
click at [482, 51] on div "Inbox 00:02:43 Reply 00:00:09" at bounding box center [522, 63] width 944 height 40
click at [694, 693] on p "**********" at bounding box center [514, 686] width 868 height 17
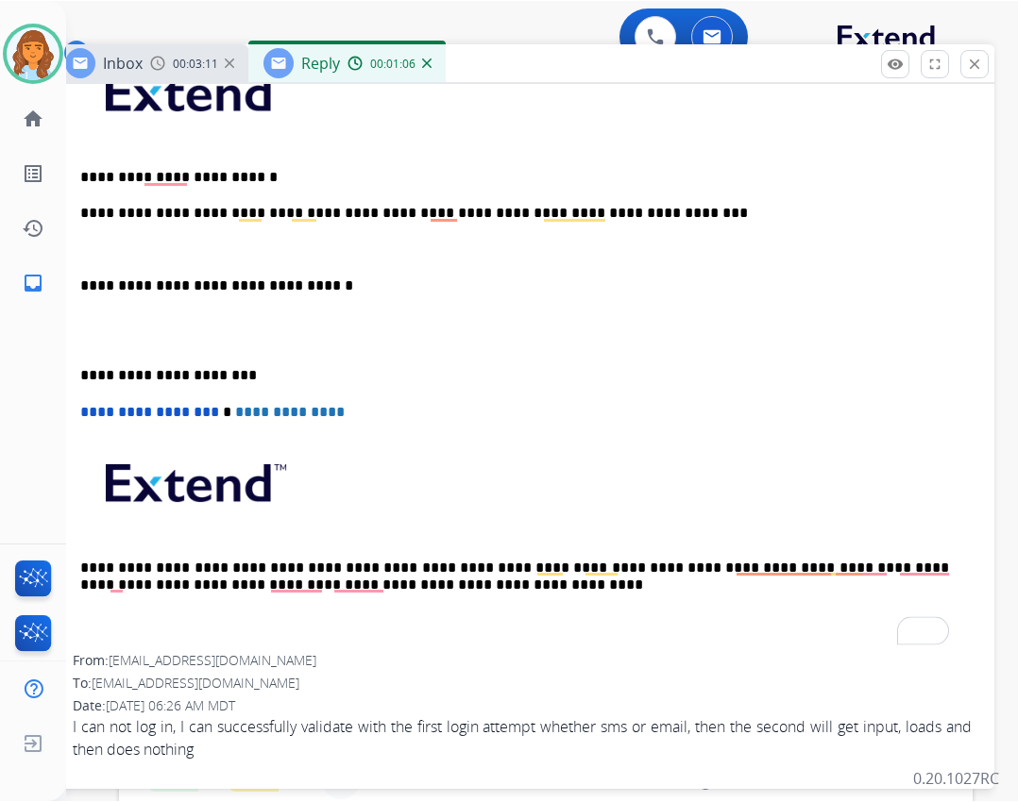
scroll to position [546, 0]
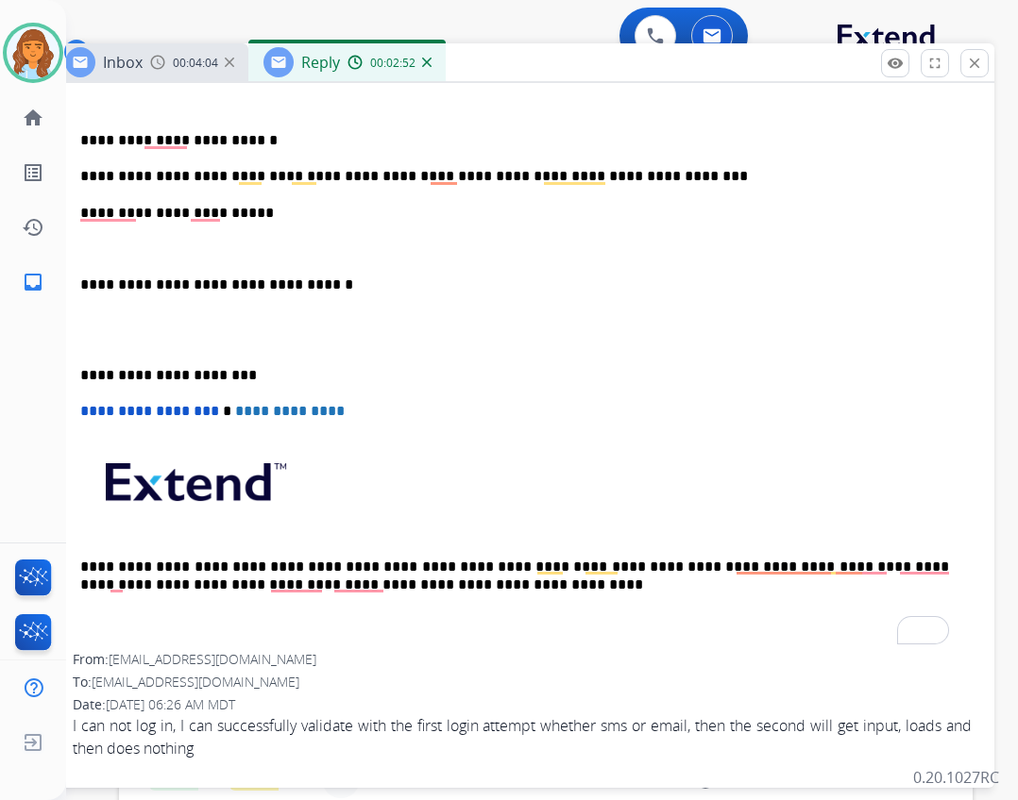
drag, startPoint x: 191, startPoint y: 215, endPoint x: 228, endPoint y: 215, distance: 37.8
click at [196, 215] on p "**********" at bounding box center [514, 213] width 868 height 17
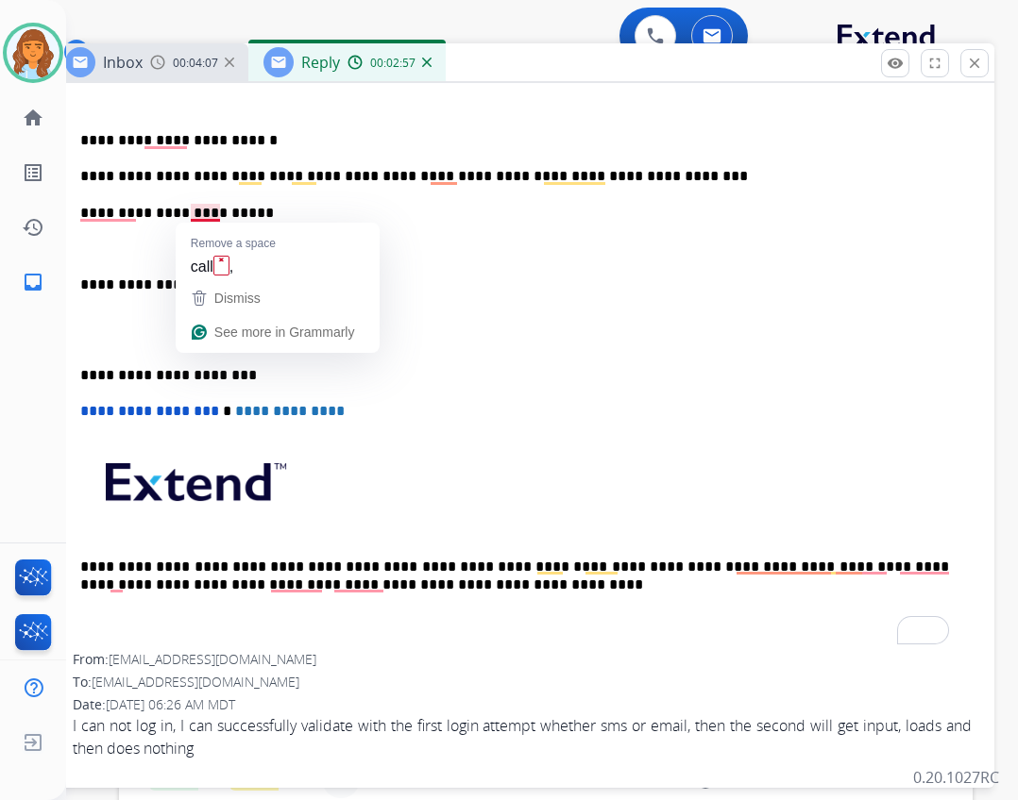
click at [187, 213] on p "**********" at bounding box center [514, 213] width 868 height 17
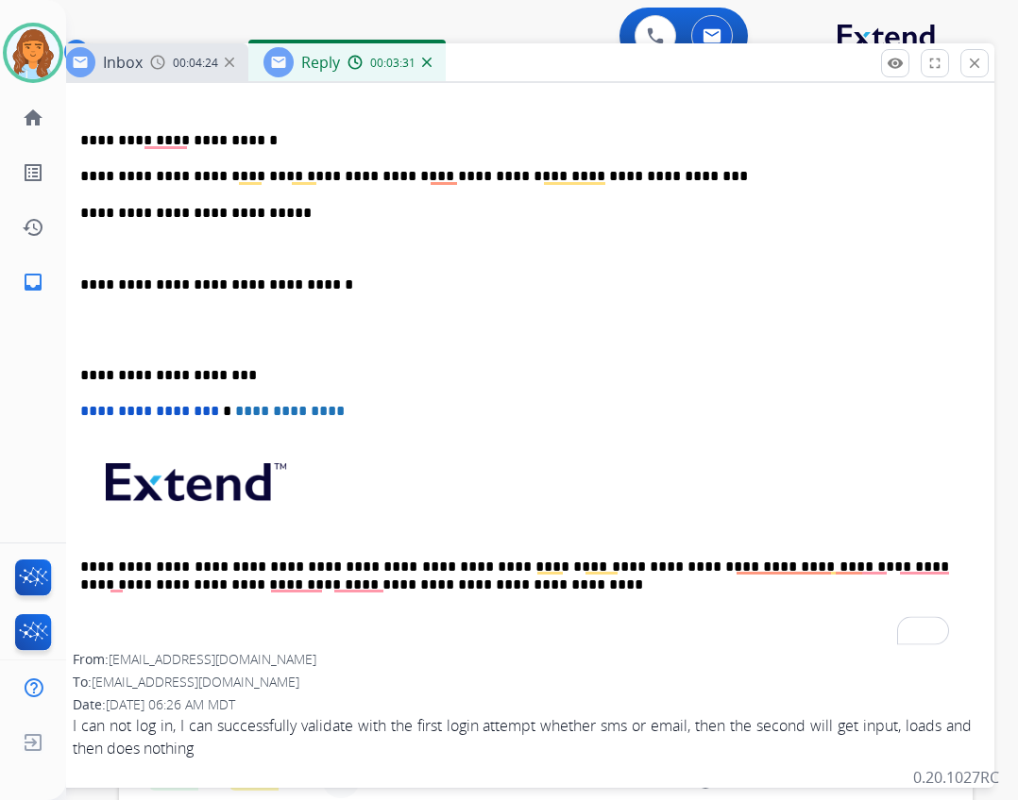
click at [273, 220] on p "**********" at bounding box center [514, 213] width 868 height 17
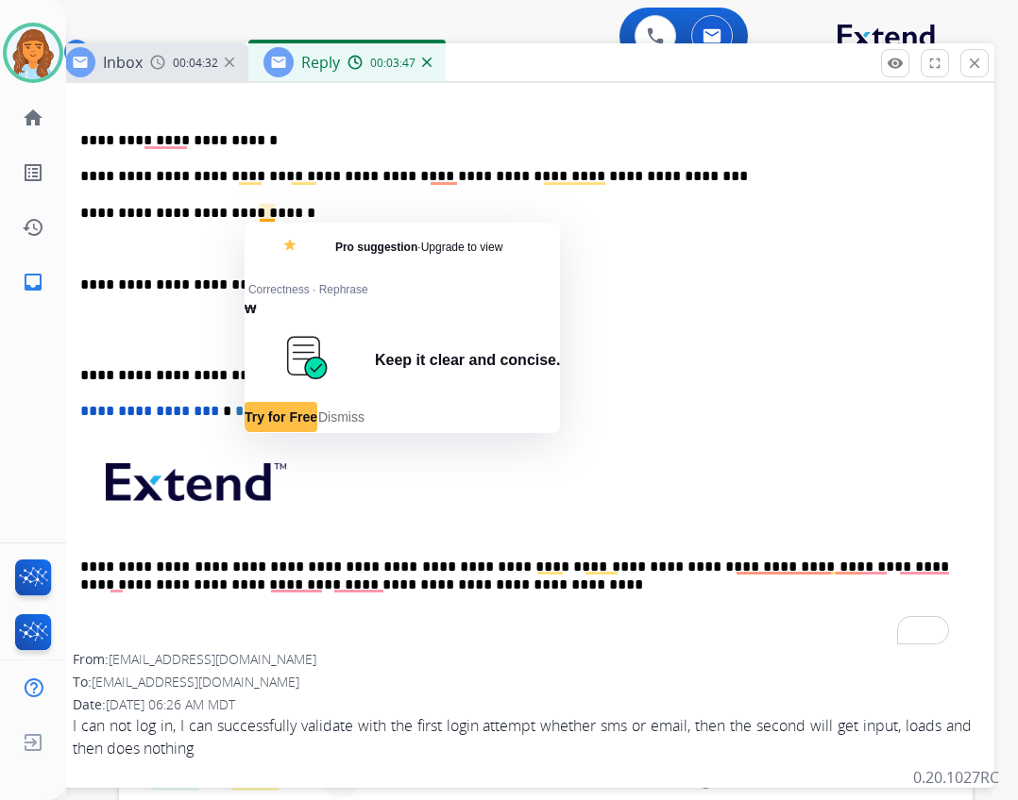
click at [273, 216] on p "**********" at bounding box center [514, 213] width 868 height 17
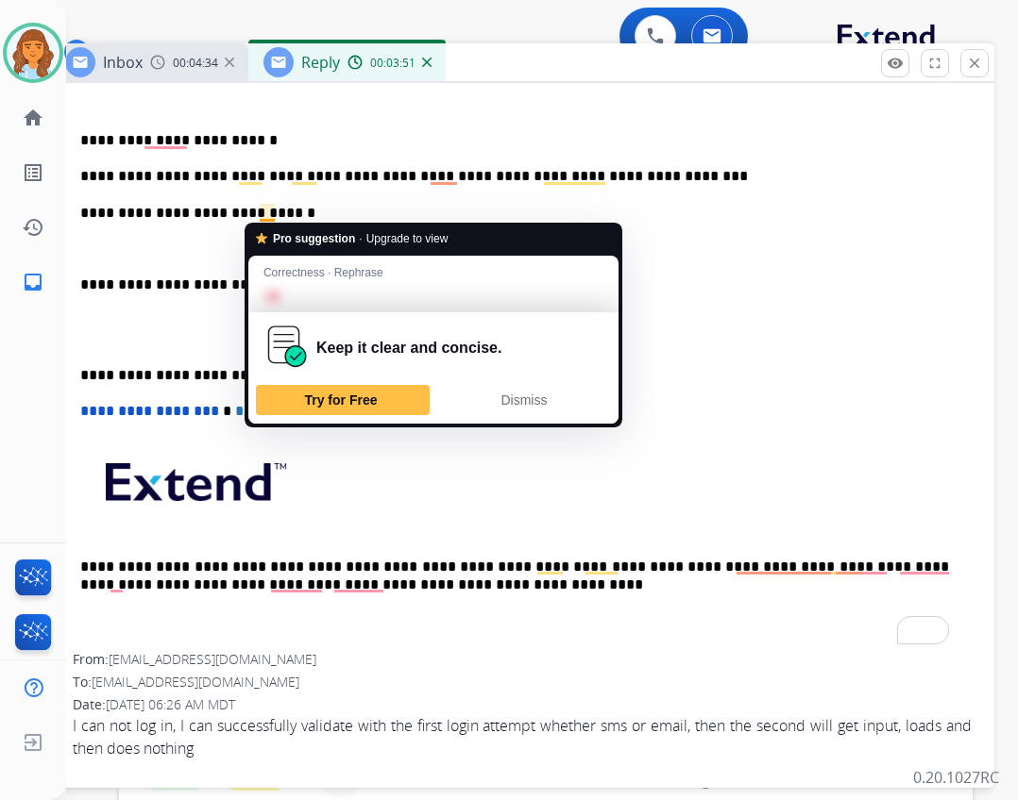
click at [293, 219] on p "**********" at bounding box center [514, 213] width 868 height 17
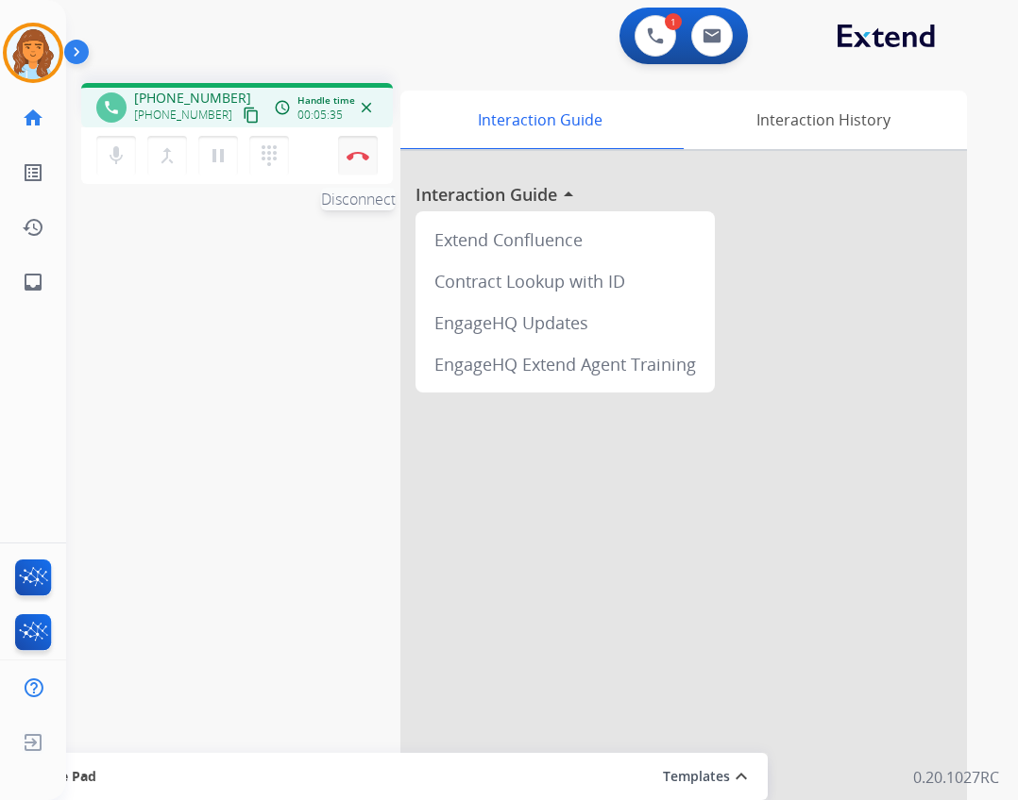
click at [366, 149] on button "Disconnect" at bounding box center [358, 156] width 40 height 40
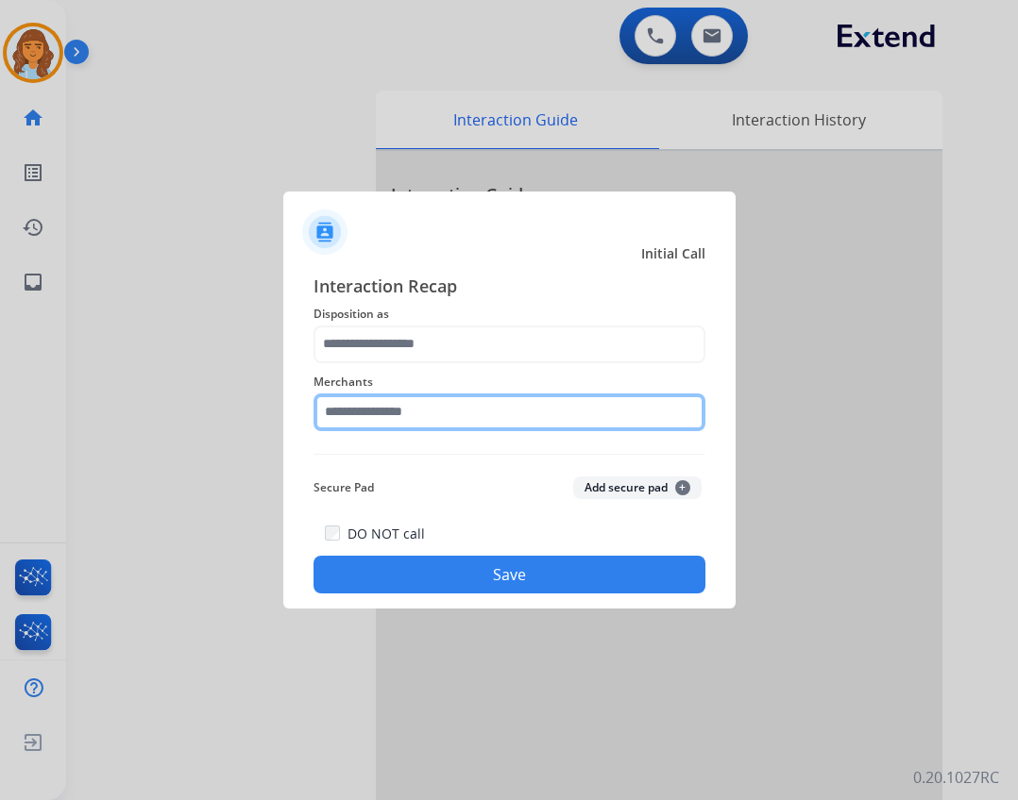
click at [411, 417] on input "text" at bounding box center [509, 413] width 392 height 38
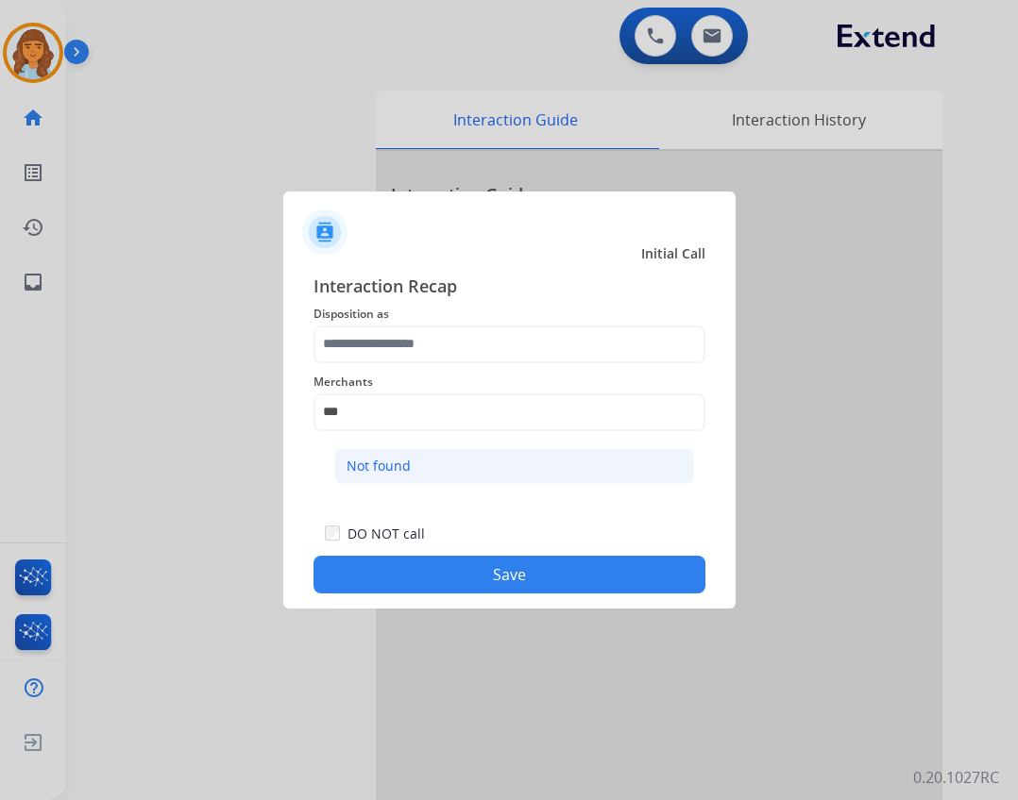
click at [462, 468] on li "Not found" at bounding box center [514, 466] width 360 height 36
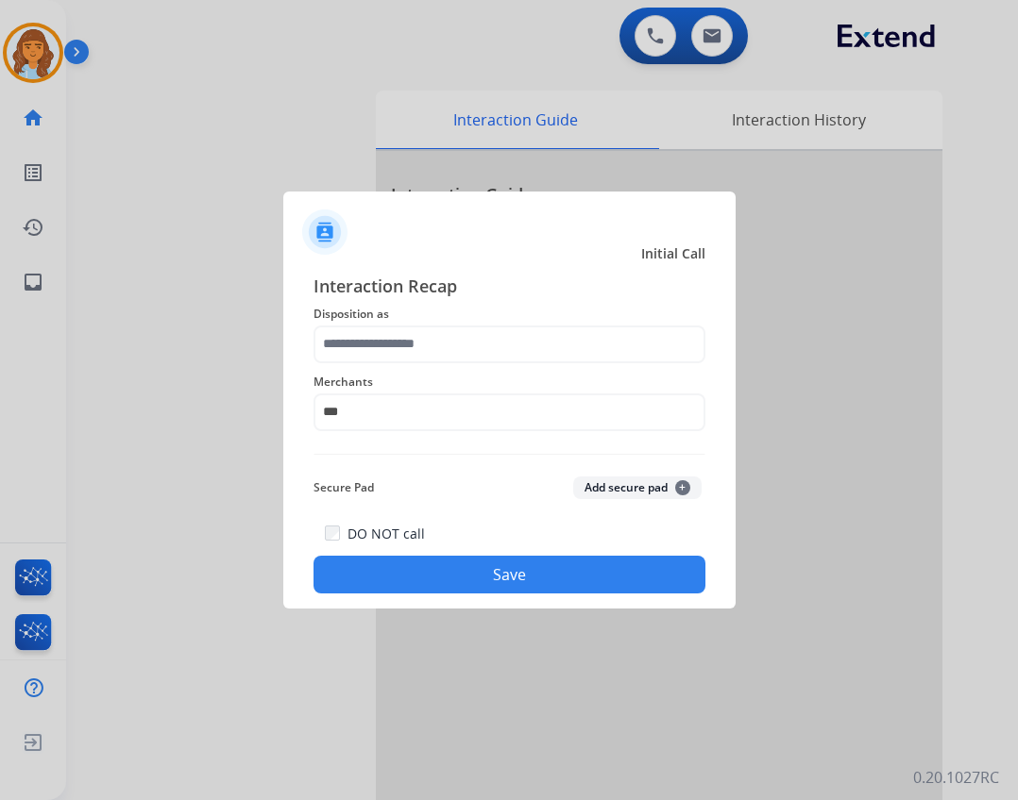
type input "*********"
click at [460, 364] on div "Merchants *********" at bounding box center [509, 401] width 392 height 76
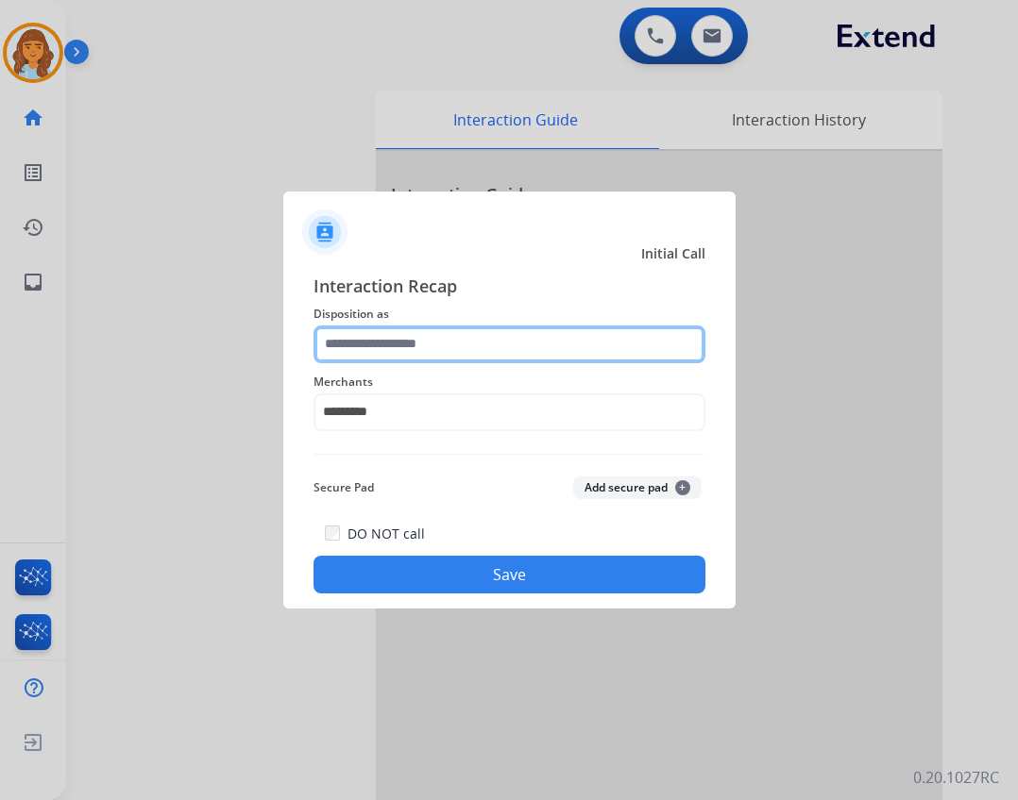
click at [465, 360] on input "text" at bounding box center [509, 345] width 392 height 38
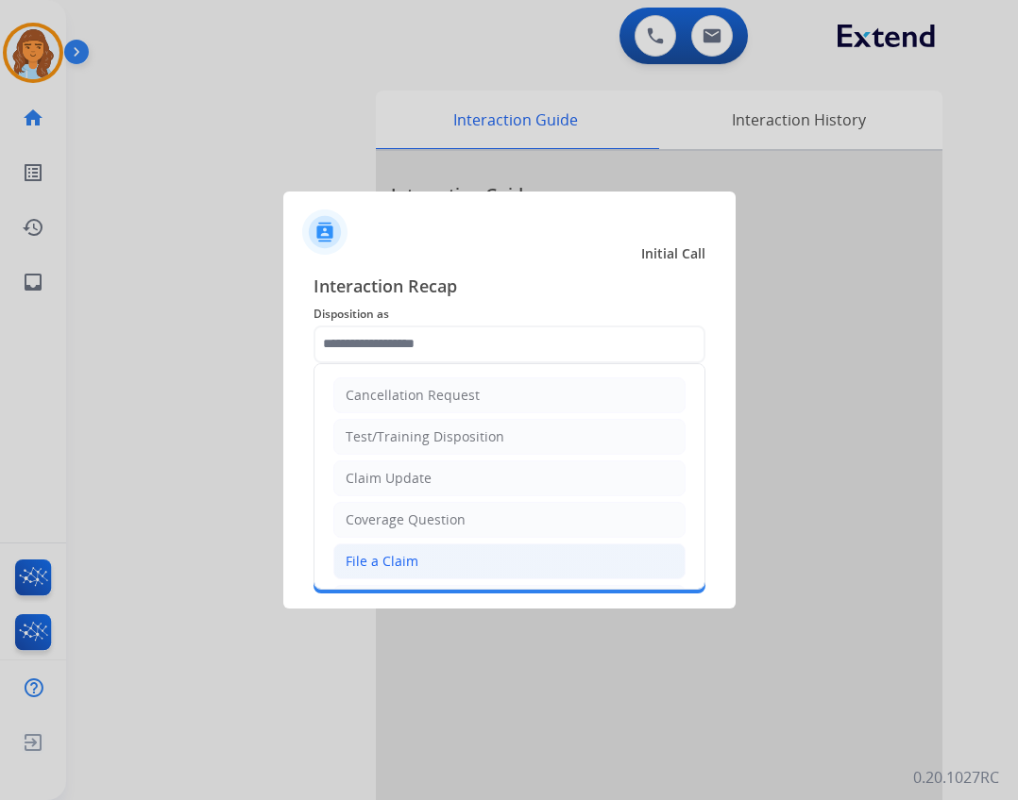
click at [428, 559] on li "File a Claim" at bounding box center [509, 562] width 352 height 36
type input "**********"
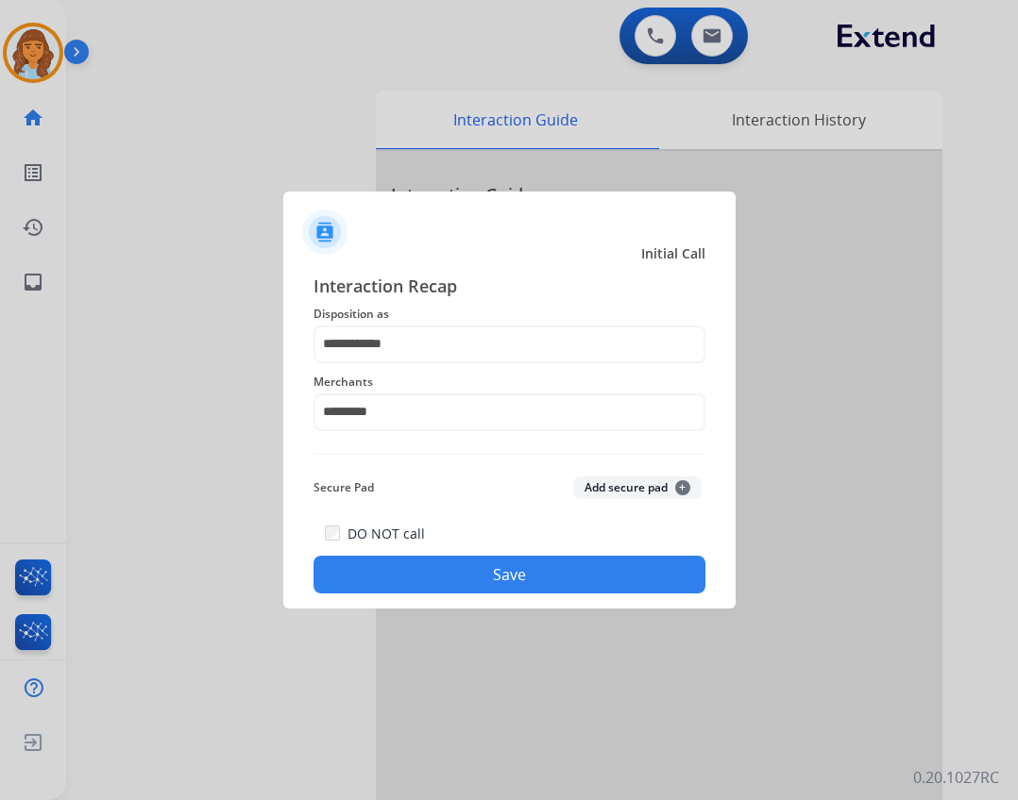
click at [471, 567] on button "Save" at bounding box center [509, 575] width 392 height 38
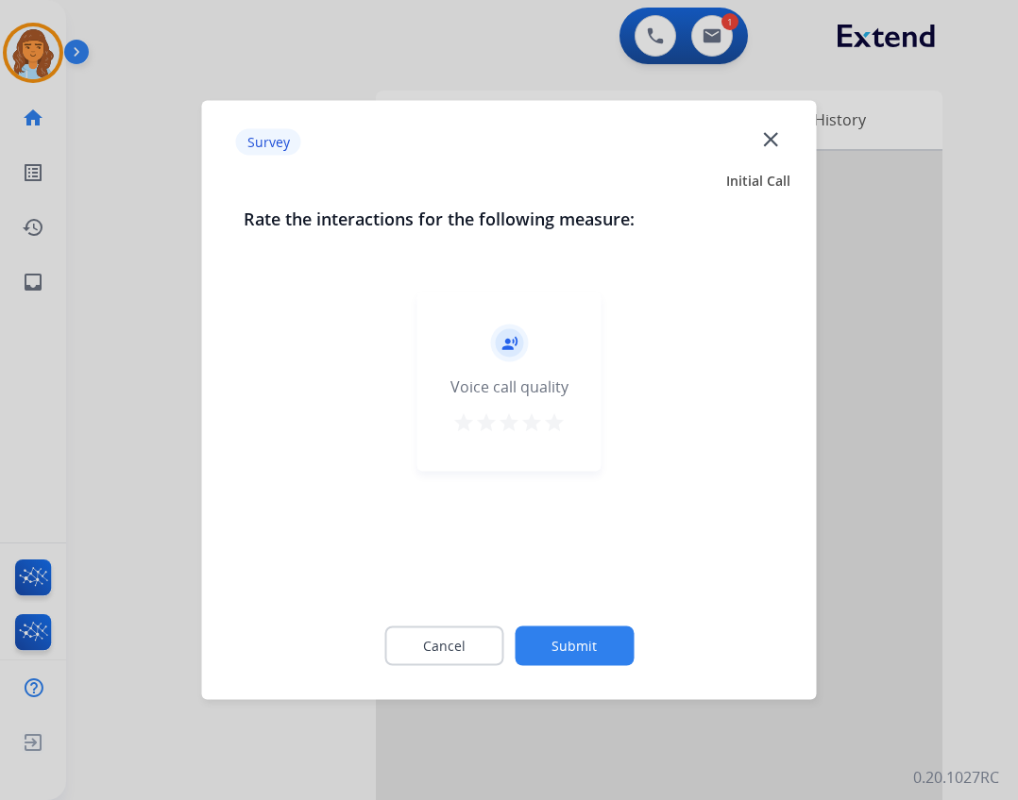
click at [562, 665] on div "Cancel Submit" at bounding box center [509, 646] width 531 height 85
click at [558, 662] on button "Submit" at bounding box center [573, 647] width 119 height 40
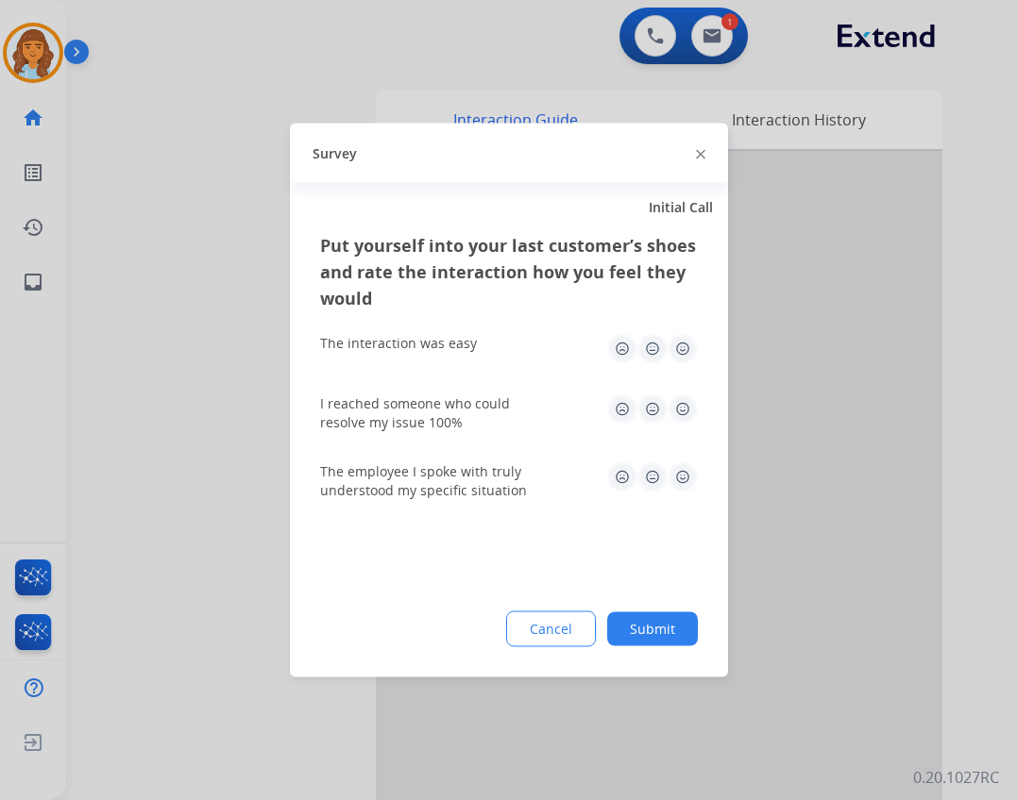
click at [666, 639] on button "Submit" at bounding box center [652, 630] width 91 height 34
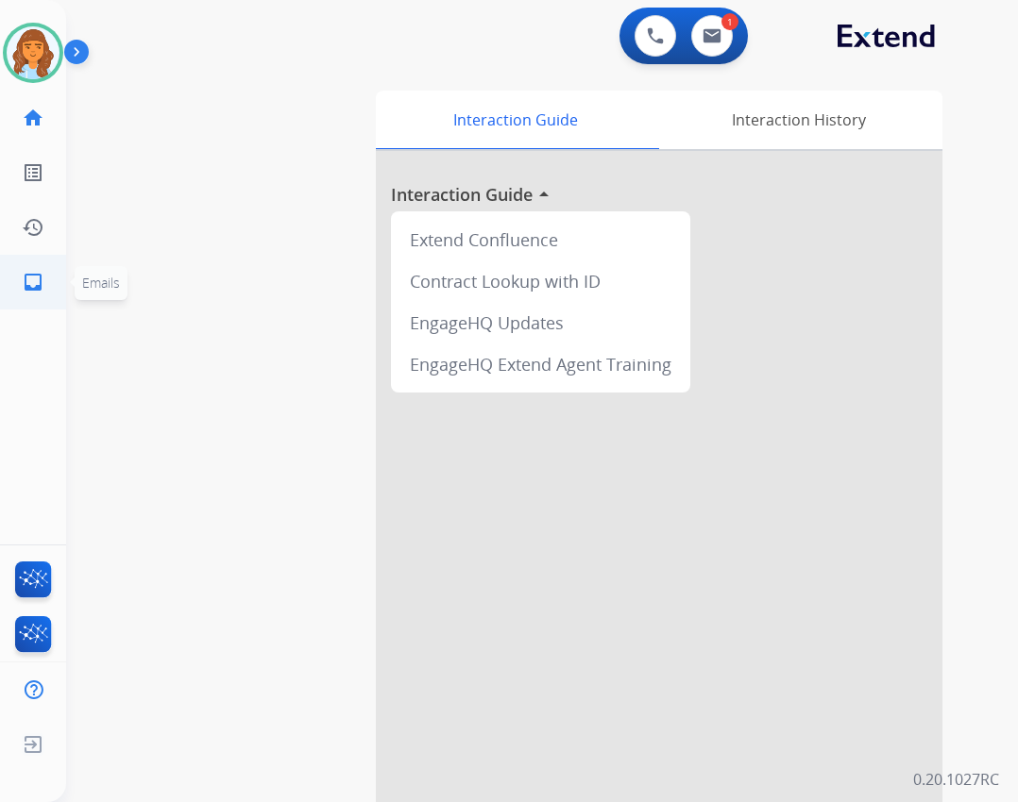
click at [40, 286] on mat-icon "inbox" at bounding box center [33, 282] width 23 height 23
select select "**********"
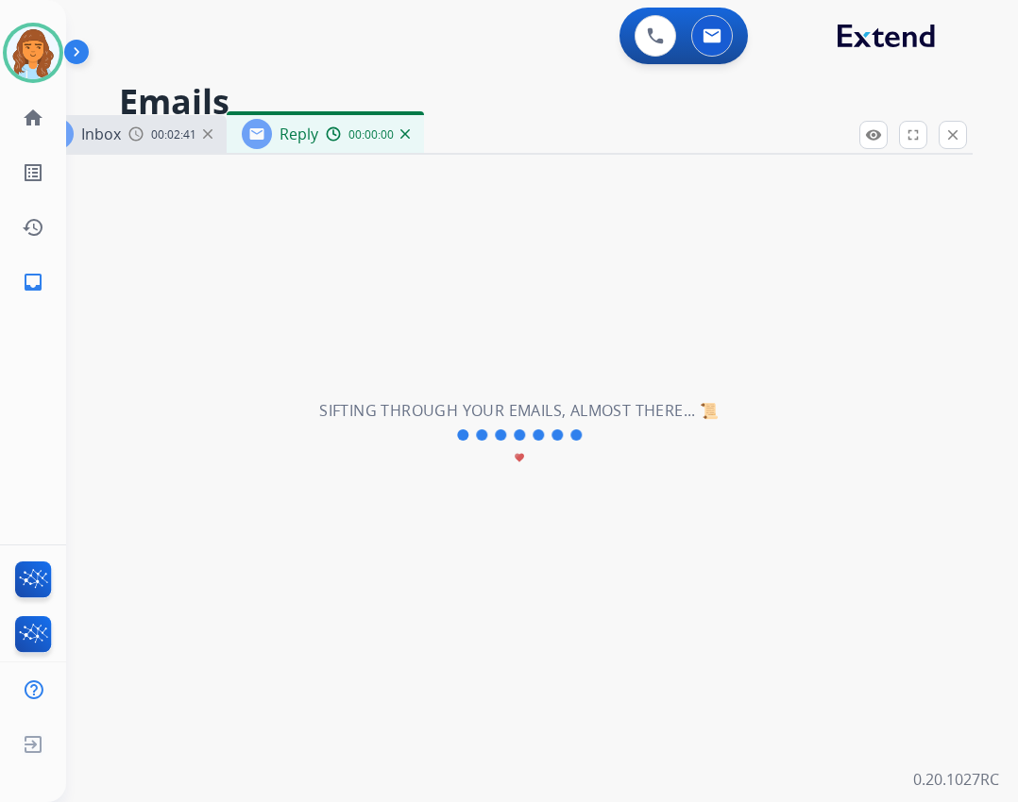
select select "**********"
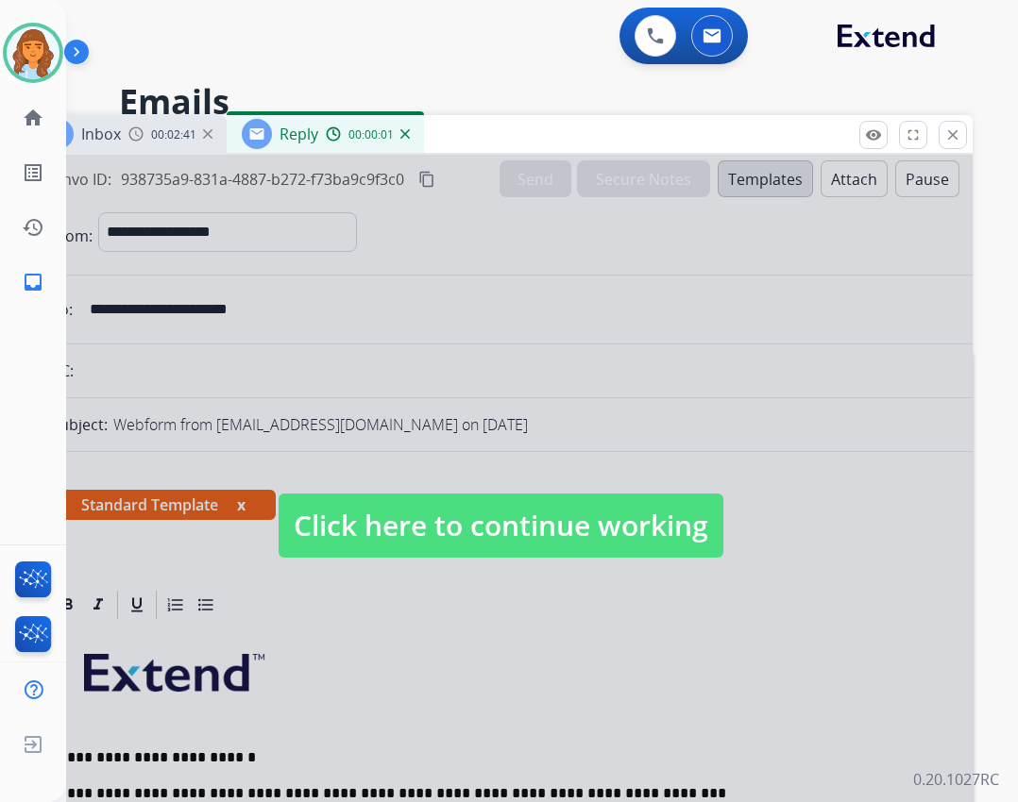
click at [385, 513] on span "Click here to continue working" at bounding box center [500, 526] width 445 height 64
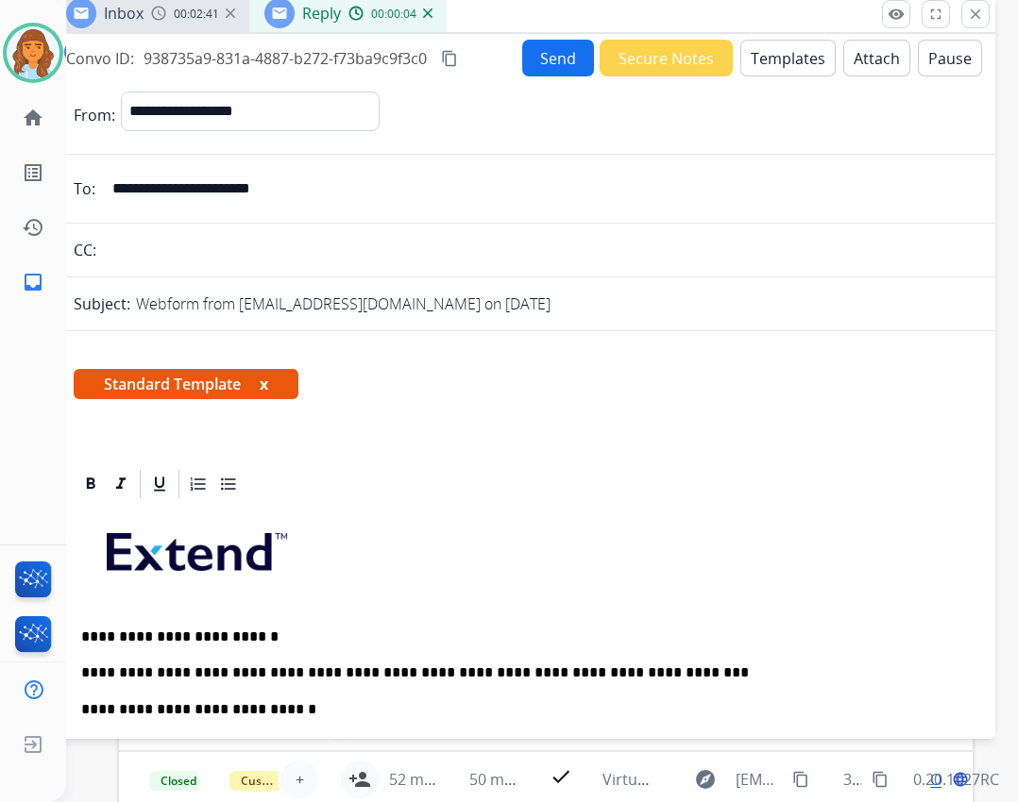
drag, startPoint x: 565, startPoint y: 147, endPoint x: 588, endPoint y: 26, distance: 122.9
click at [588, 26] on div "Inbox 00:02:41 Reply 00:00:04" at bounding box center [523, 14] width 944 height 40
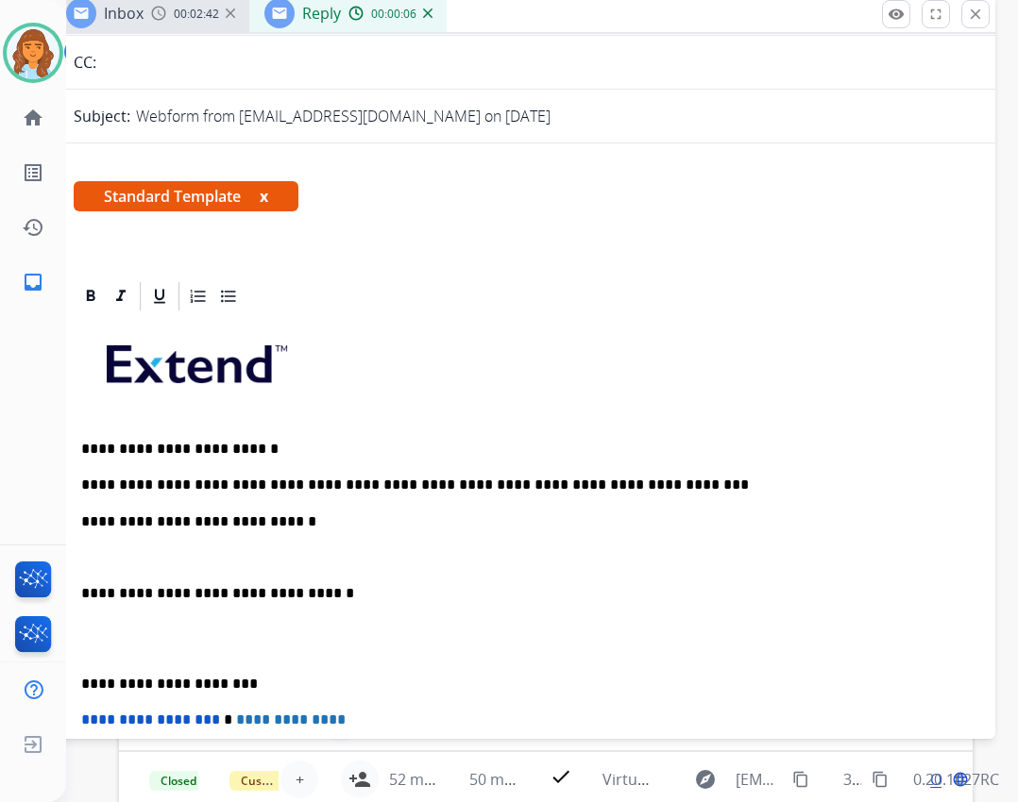
scroll to position [189, 0]
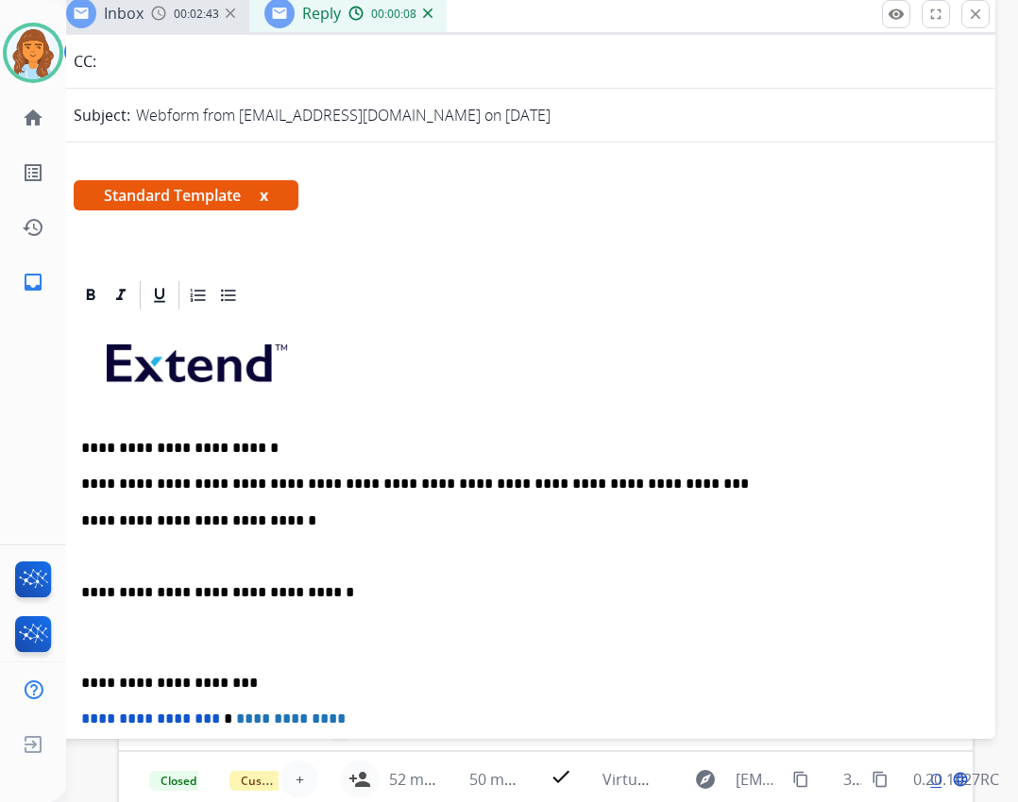
click at [281, 515] on p "**********" at bounding box center [515, 521] width 868 height 17
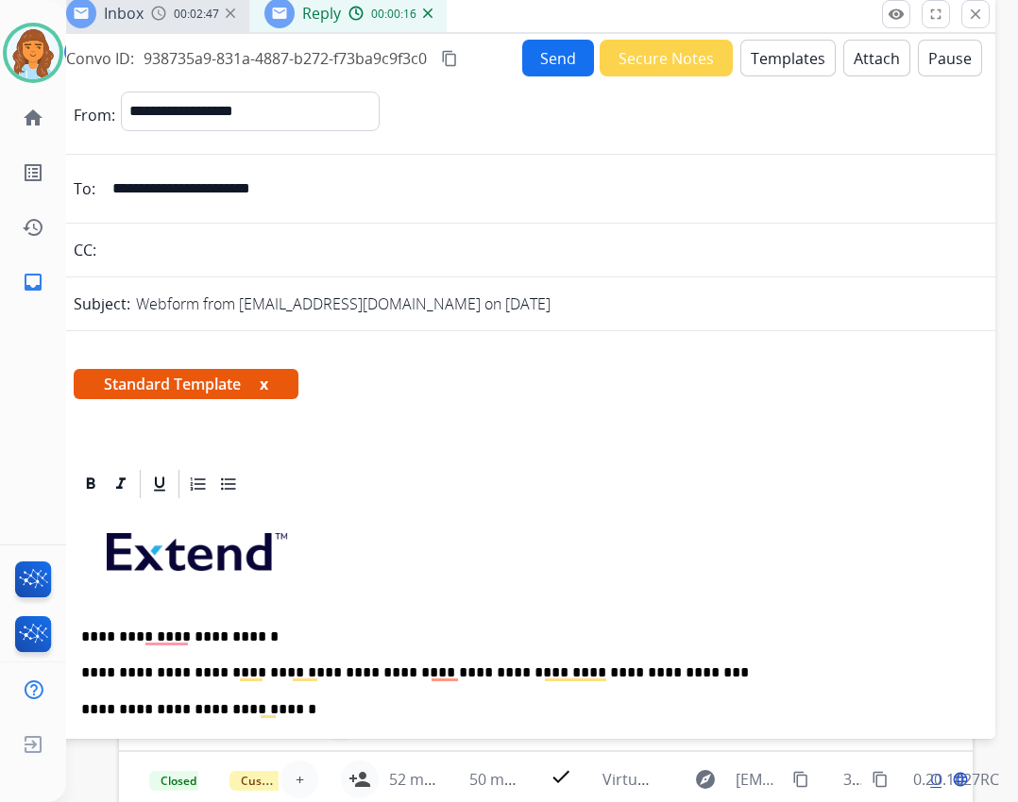
select select "**********"
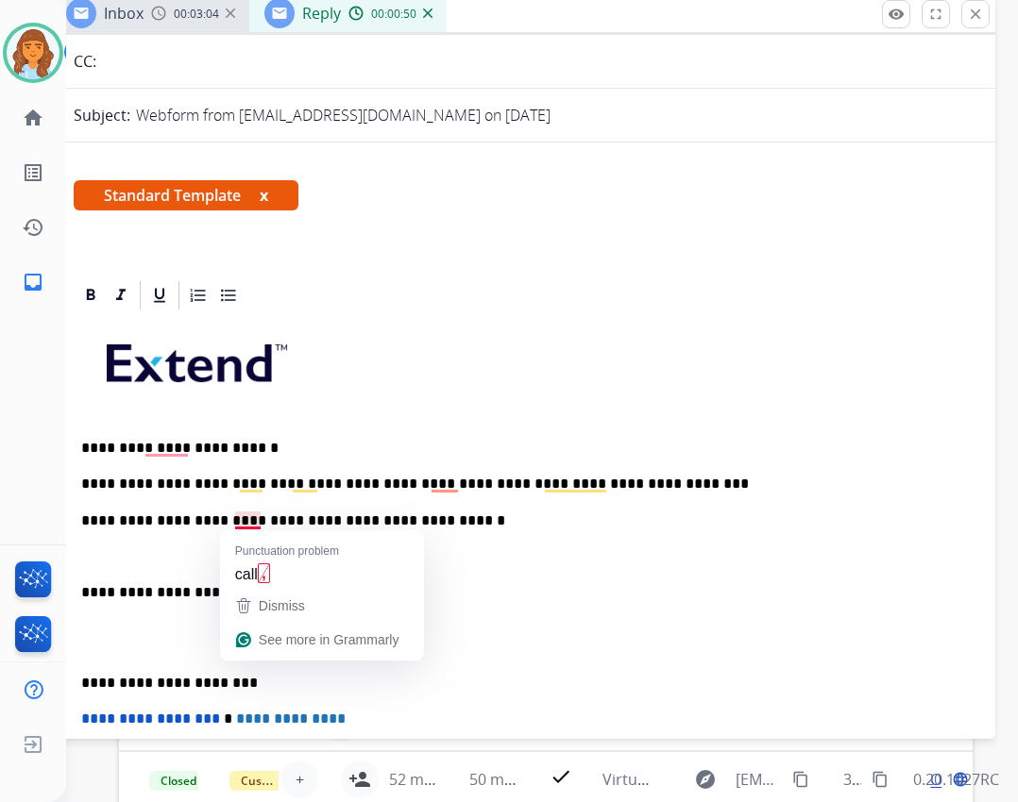
click at [242, 525] on p "**********" at bounding box center [515, 521] width 868 height 17
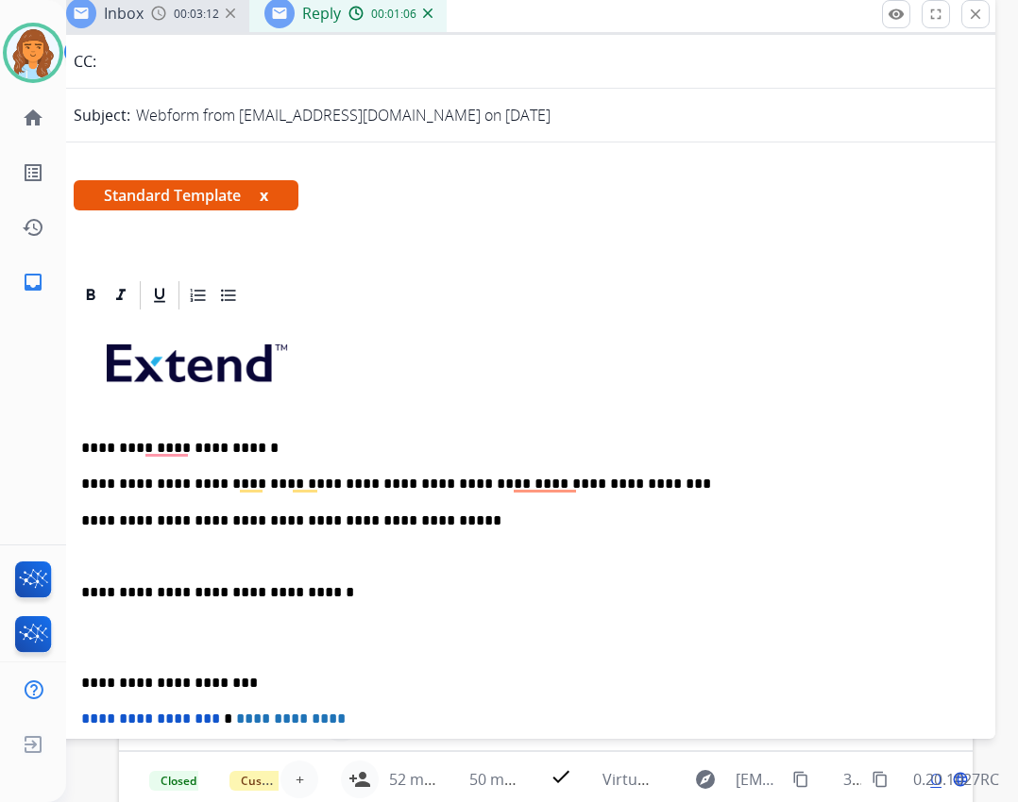
click at [73, 603] on div "**********" at bounding box center [523, 680] width 944 height 804
click at [83, 591] on p "**********" at bounding box center [515, 592] width 868 height 17
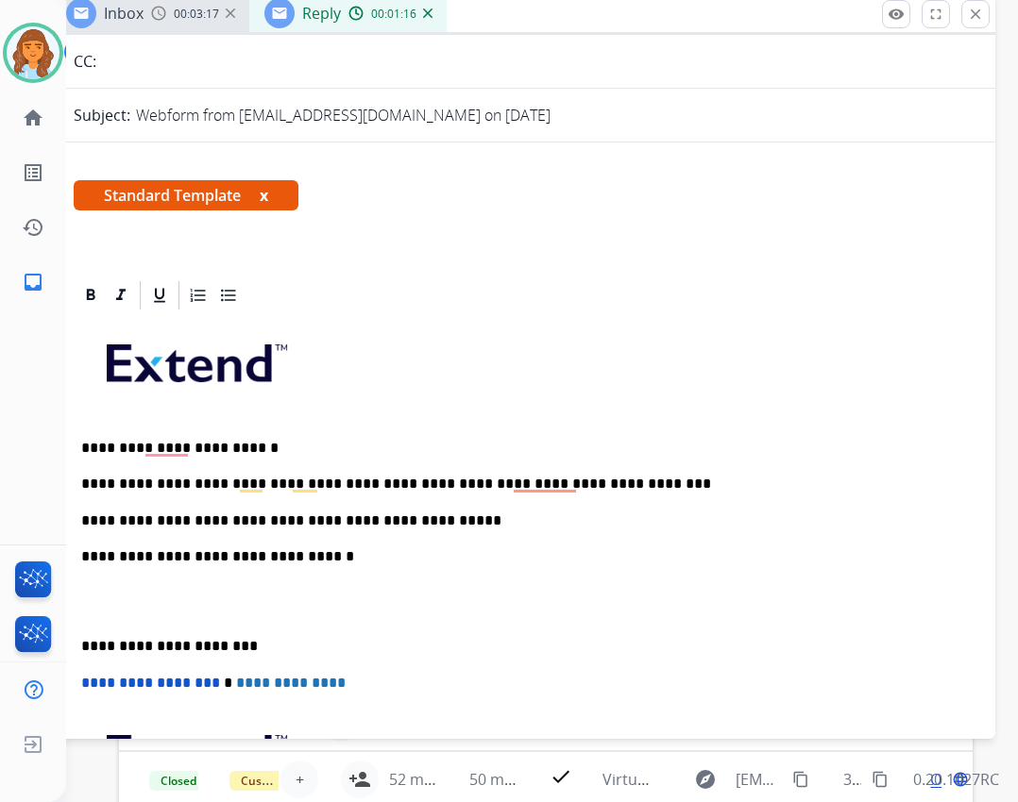
click at [82, 645] on p "**********" at bounding box center [515, 646] width 868 height 17
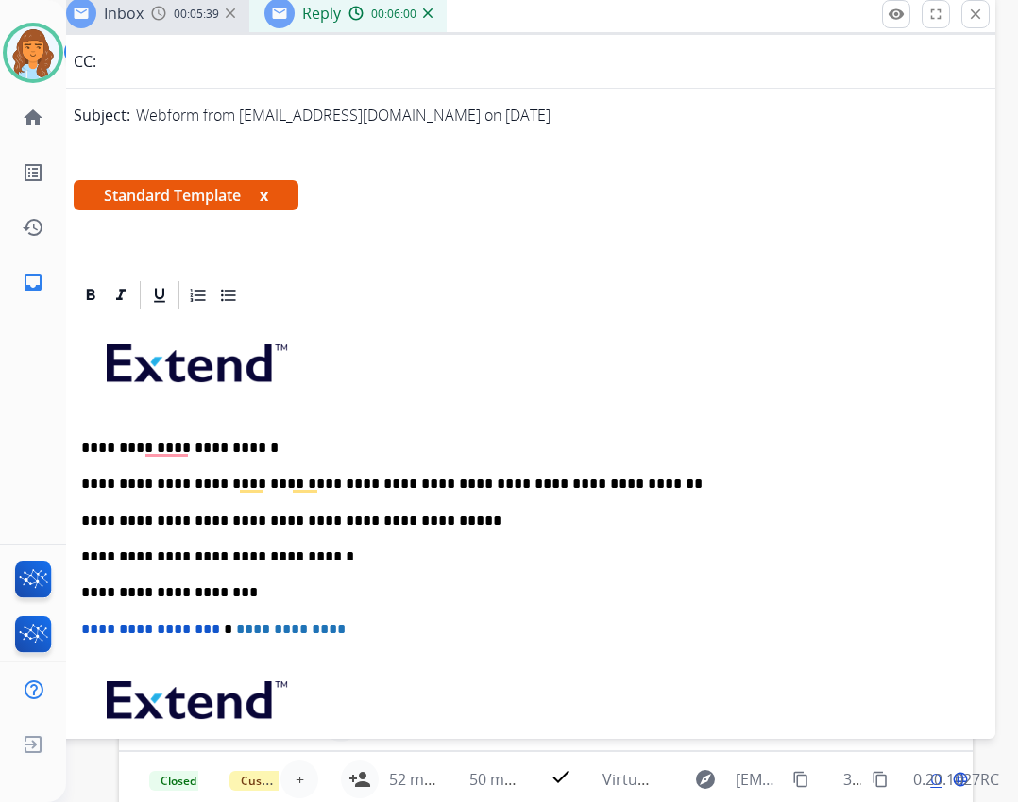
scroll to position [0, 0]
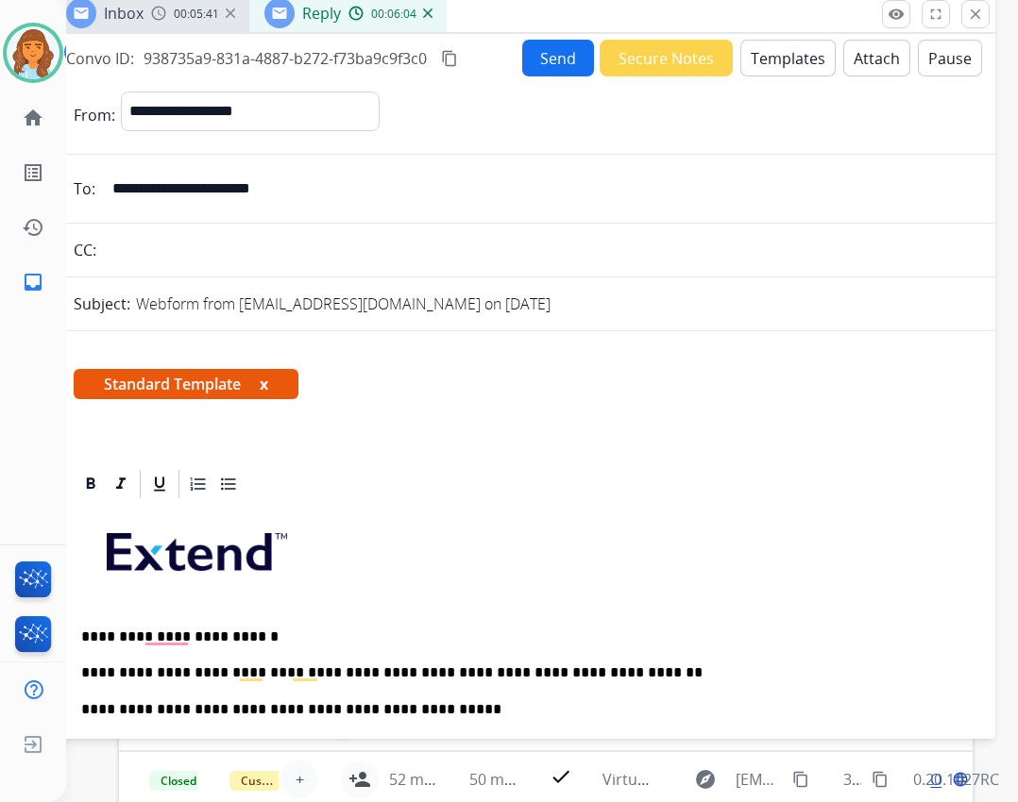
click at [546, 42] on button "Send" at bounding box center [558, 58] width 72 height 37
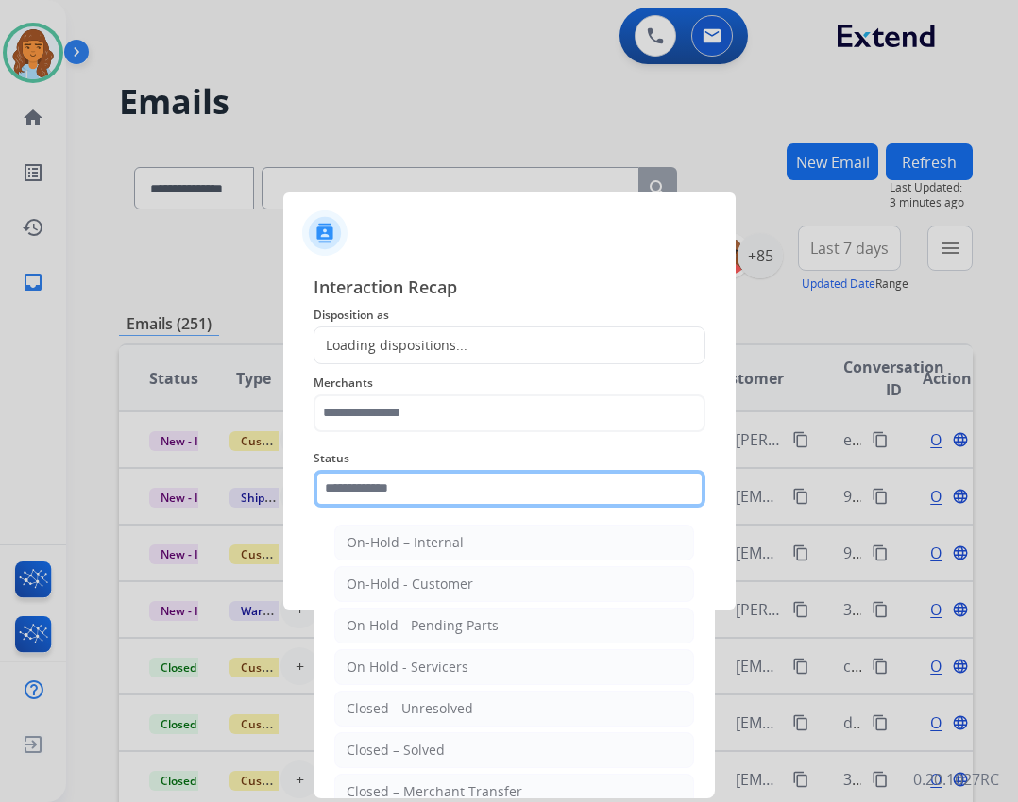
click at [427, 479] on input "text" at bounding box center [509, 489] width 392 height 38
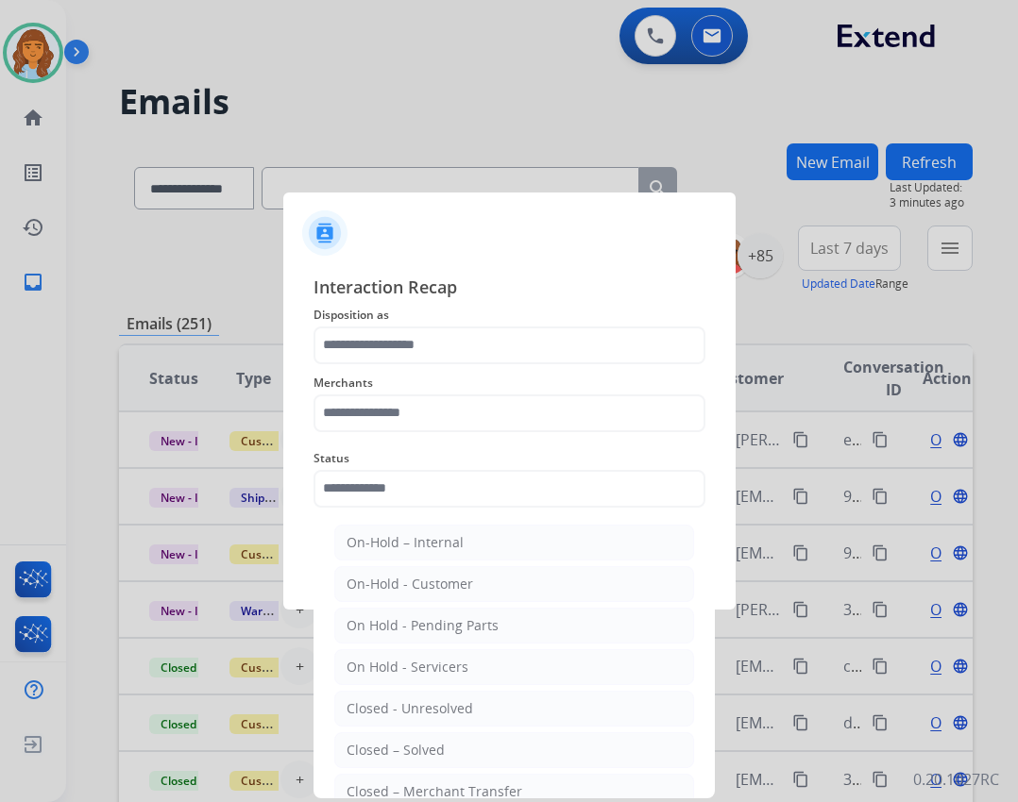
click at [379, 749] on div "Closed – Solved" at bounding box center [395, 750] width 98 height 19
type input "**********"
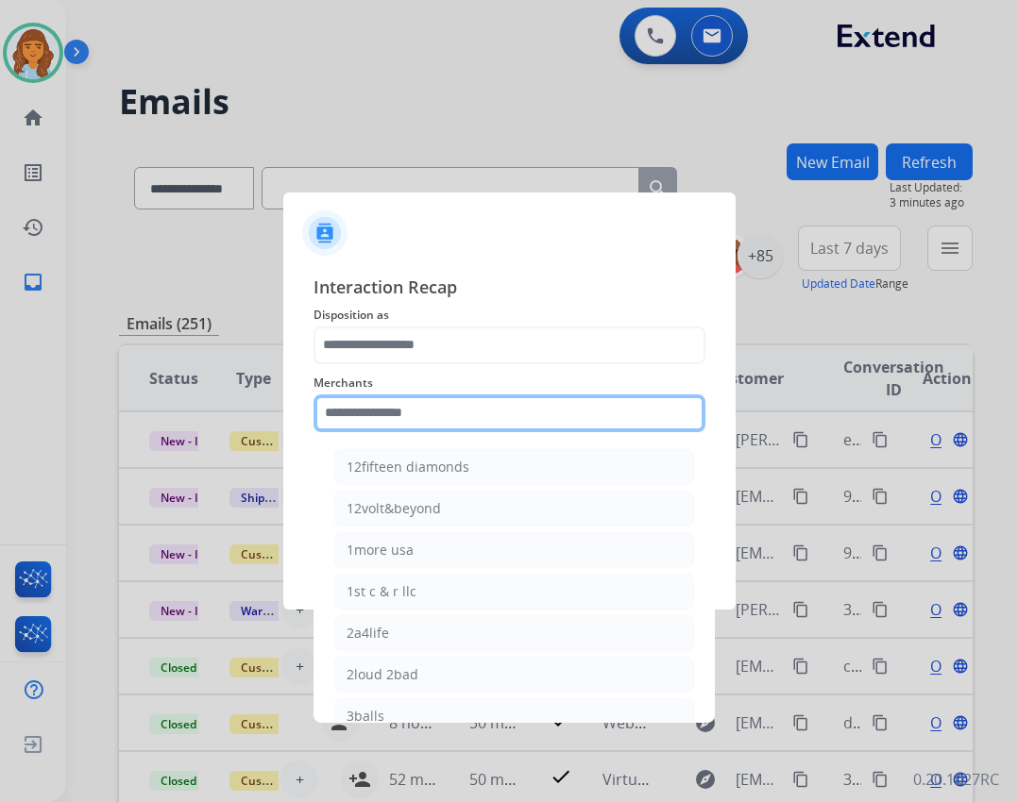
click at [457, 413] on input "text" at bounding box center [509, 414] width 392 height 38
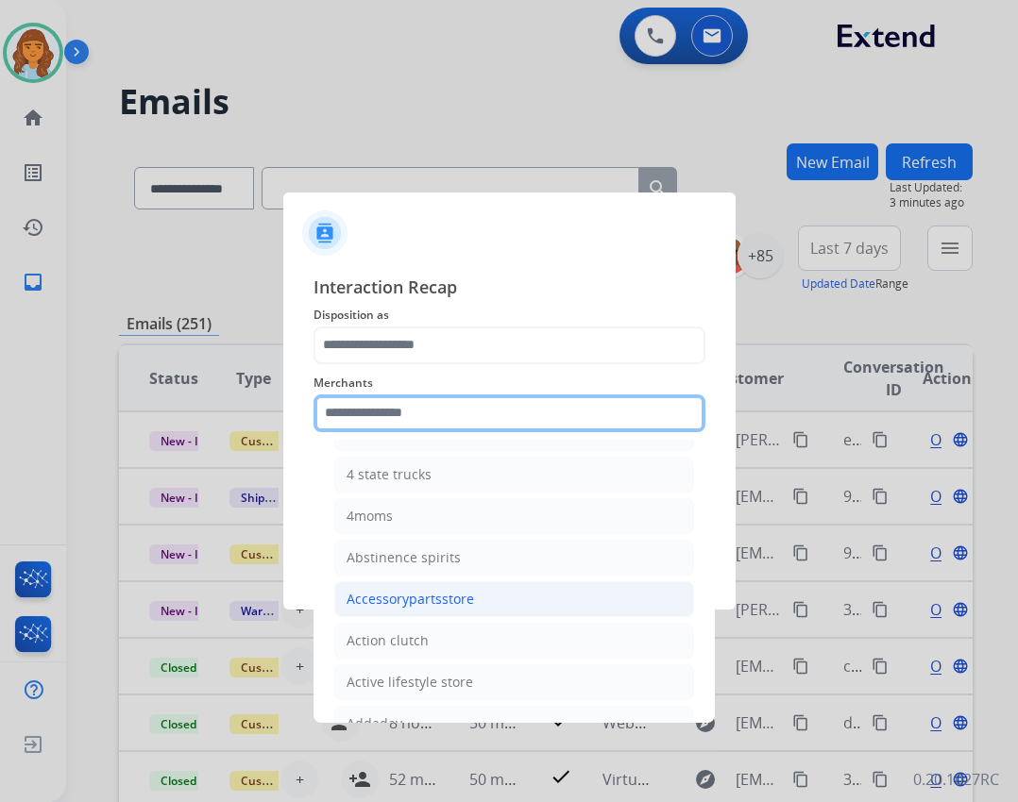
scroll to position [472, 0]
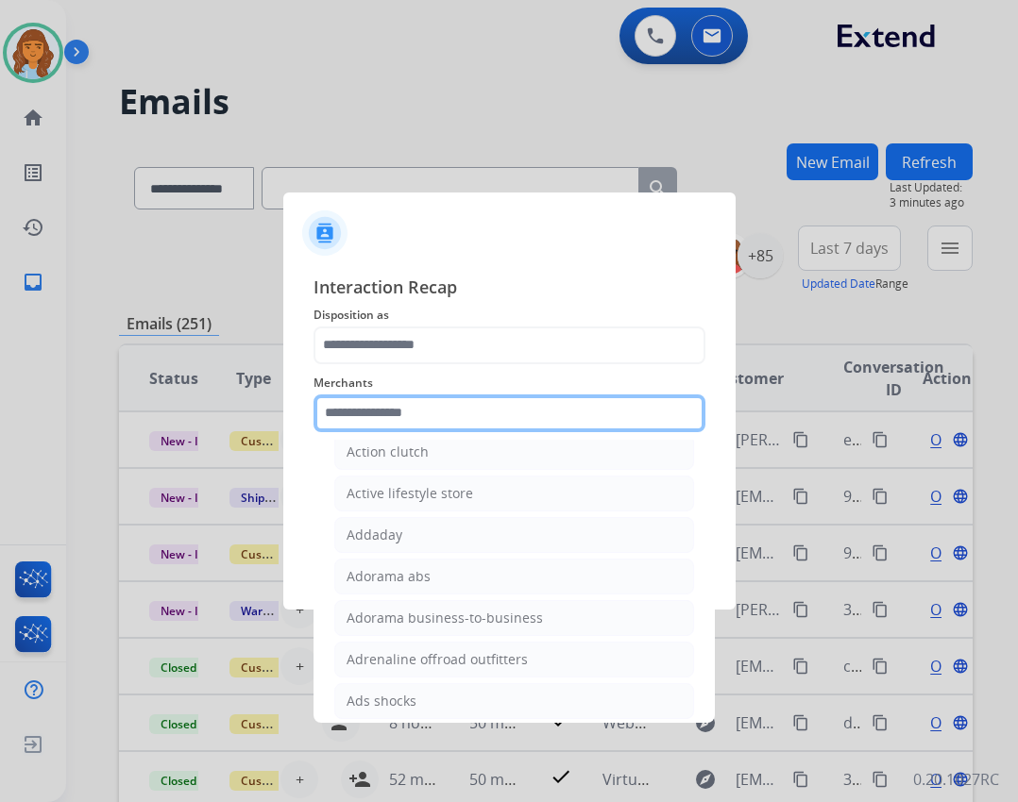
type input "*"
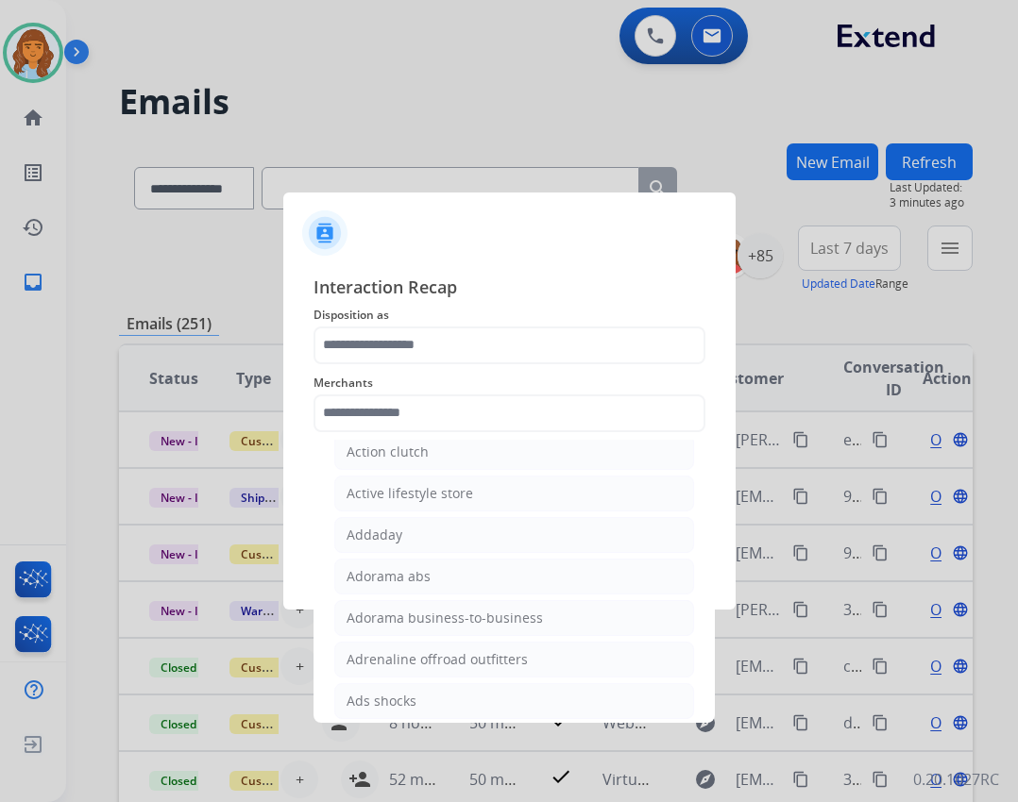
click at [717, 404] on div "Interaction Recap Disposition as Merchants 12fifteen diamonds 12volt&beyond 1mo…" at bounding box center [509, 435] width 452 height 352
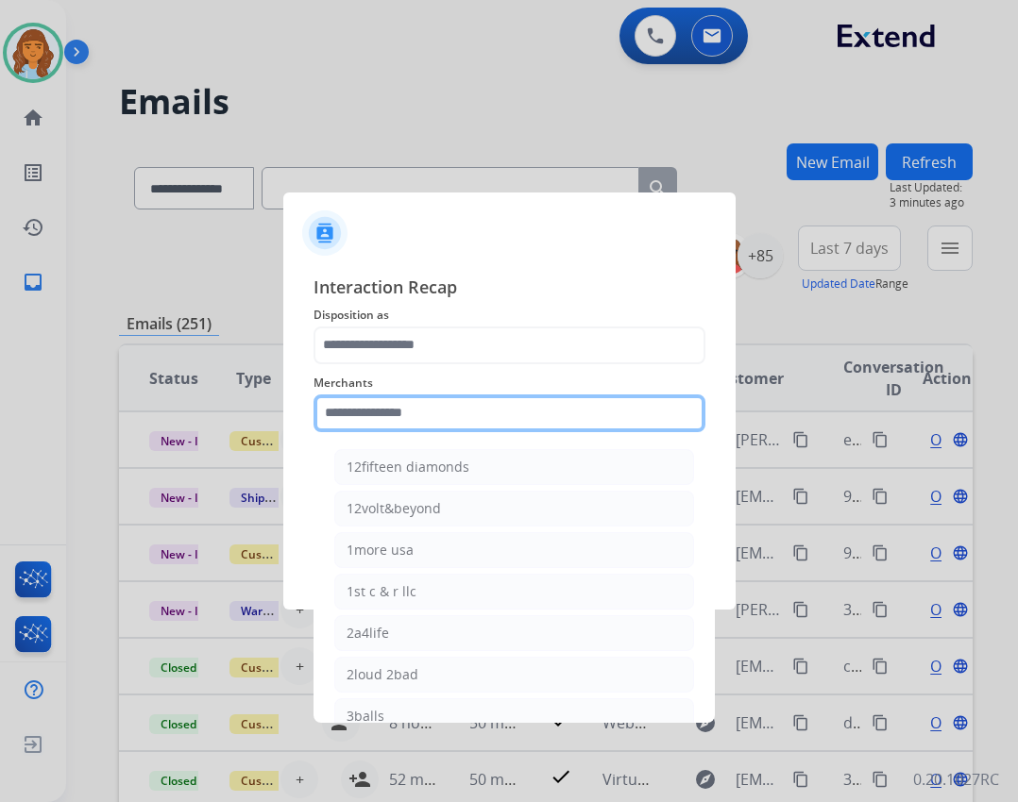
click at [588, 401] on input "text" at bounding box center [509, 414] width 392 height 38
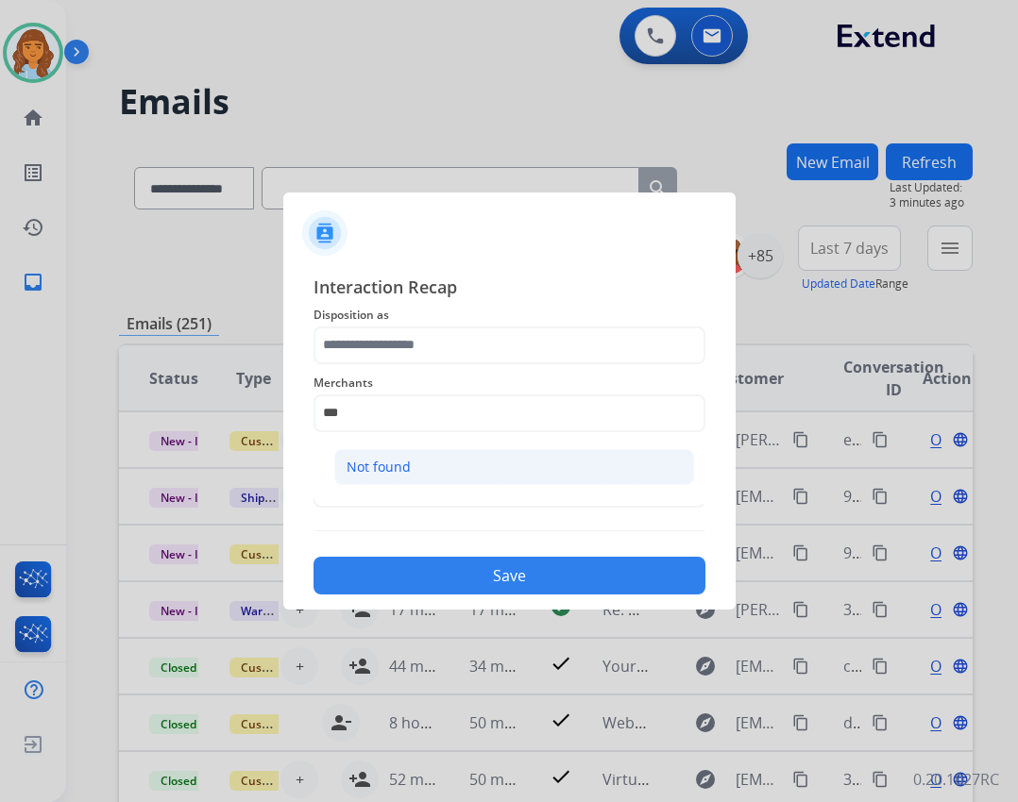
click at [571, 458] on li "Not found" at bounding box center [514, 467] width 360 height 36
type input "*********"
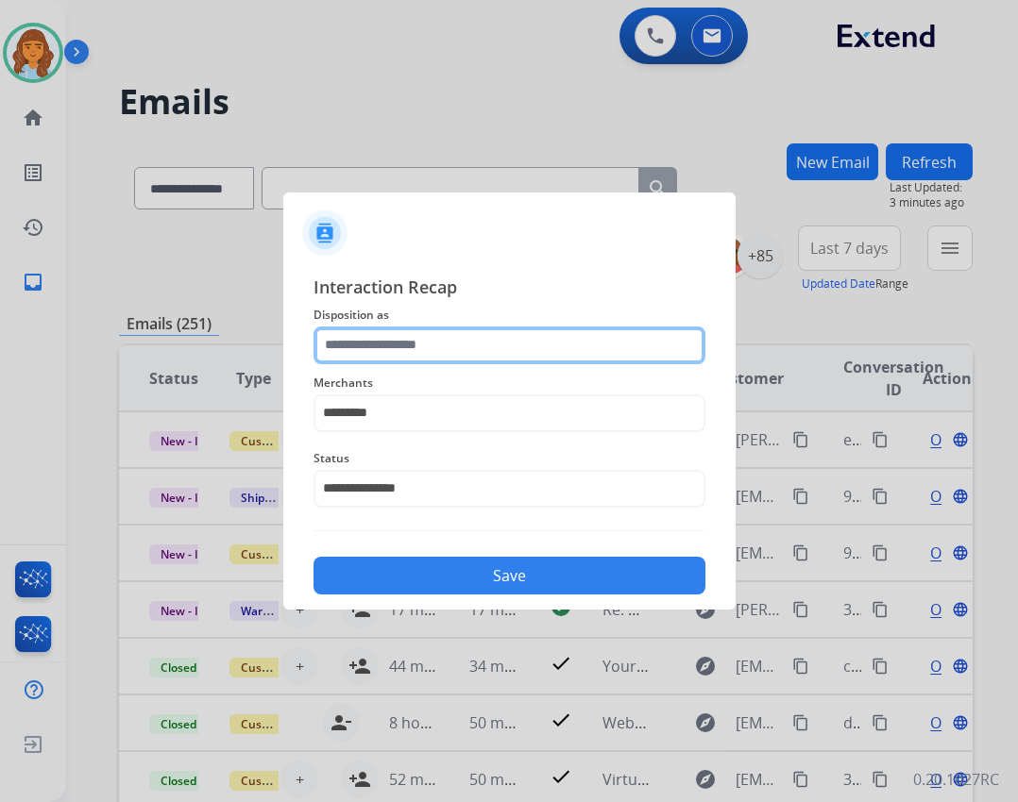
click at [552, 359] on input "text" at bounding box center [509, 346] width 392 height 38
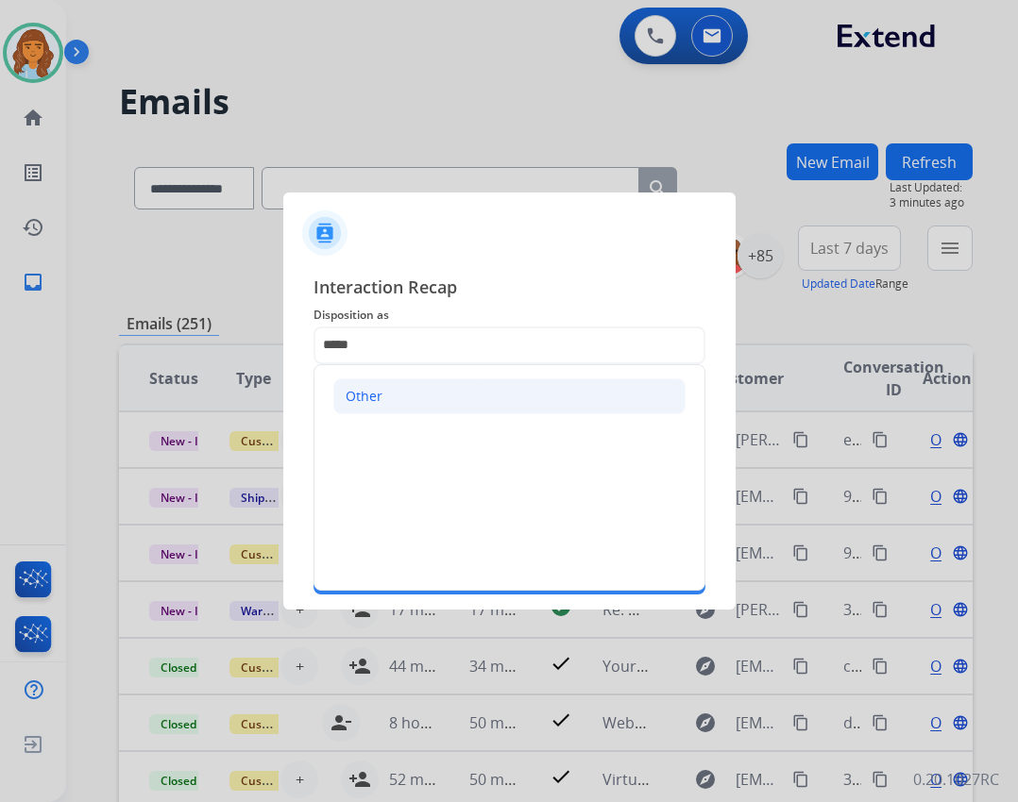
click at [568, 410] on li "Other" at bounding box center [509, 397] width 352 height 36
type input "*****"
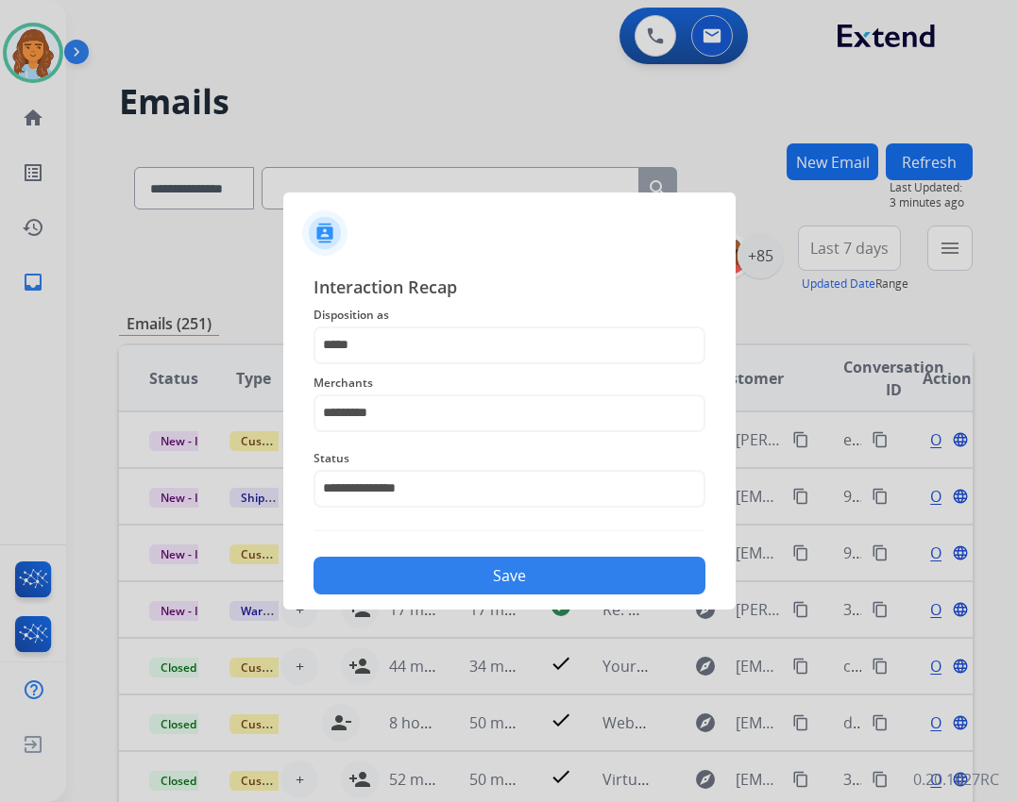
click at [604, 579] on button "Save" at bounding box center [509, 576] width 392 height 38
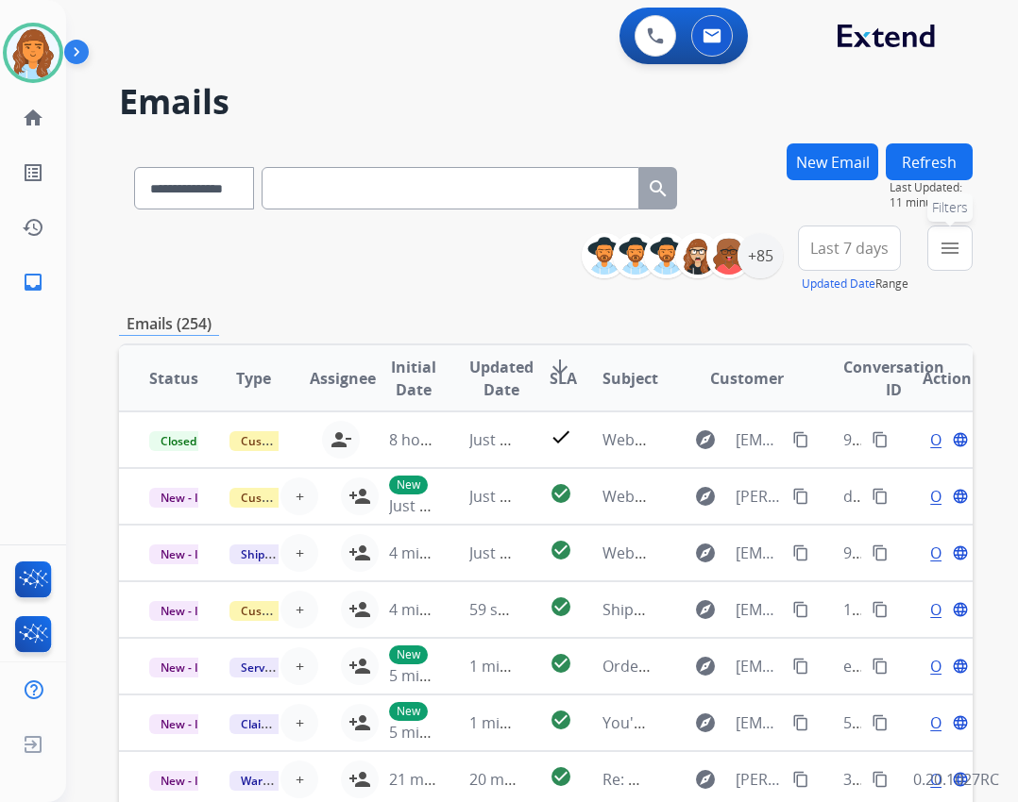
drag, startPoint x: 0, startPoint y: 726, endPoint x: 934, endPoint y: 252, distance: 1046.9
click at [934, 252] on button "menu Filters" at bounding box center [949, 248] width 45 height 45
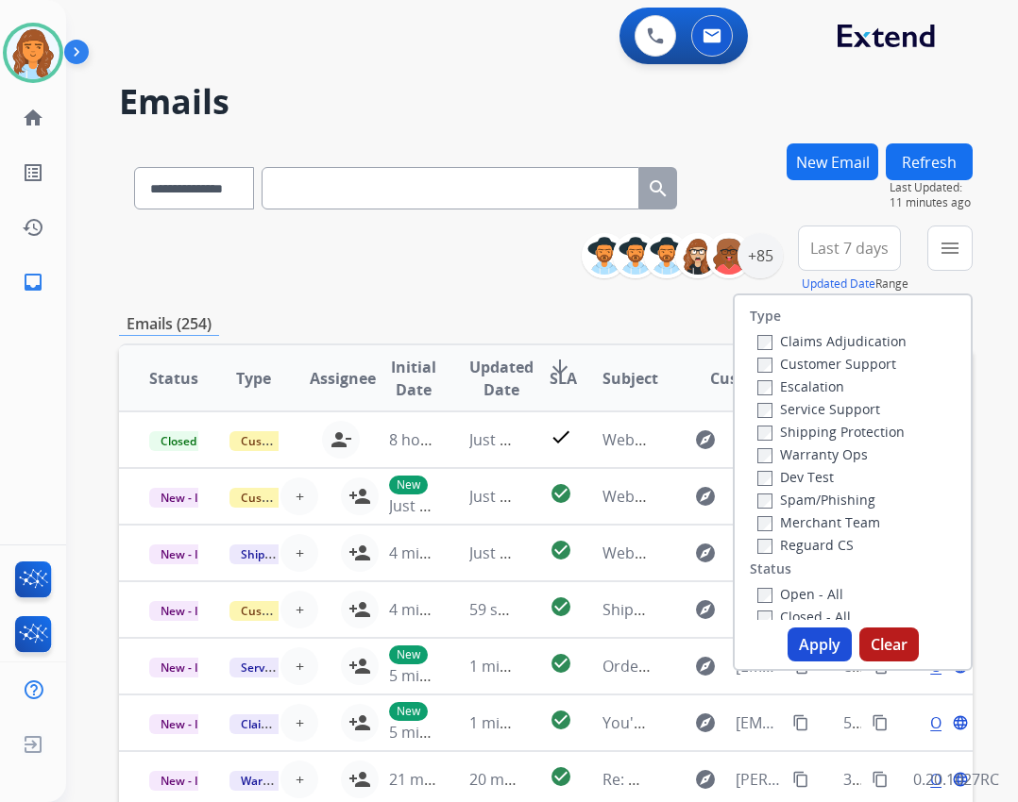
click at [783, 598] on label "Open - All" at bounding box center [800, 594] width 86 height 18
click at [794, 548] on label "Reguard CS" at bounding box center [805, 545] width 96 height 18
click at [894, 177] on button "Refresh" at bounding box center [928, 161] width 87 height 37
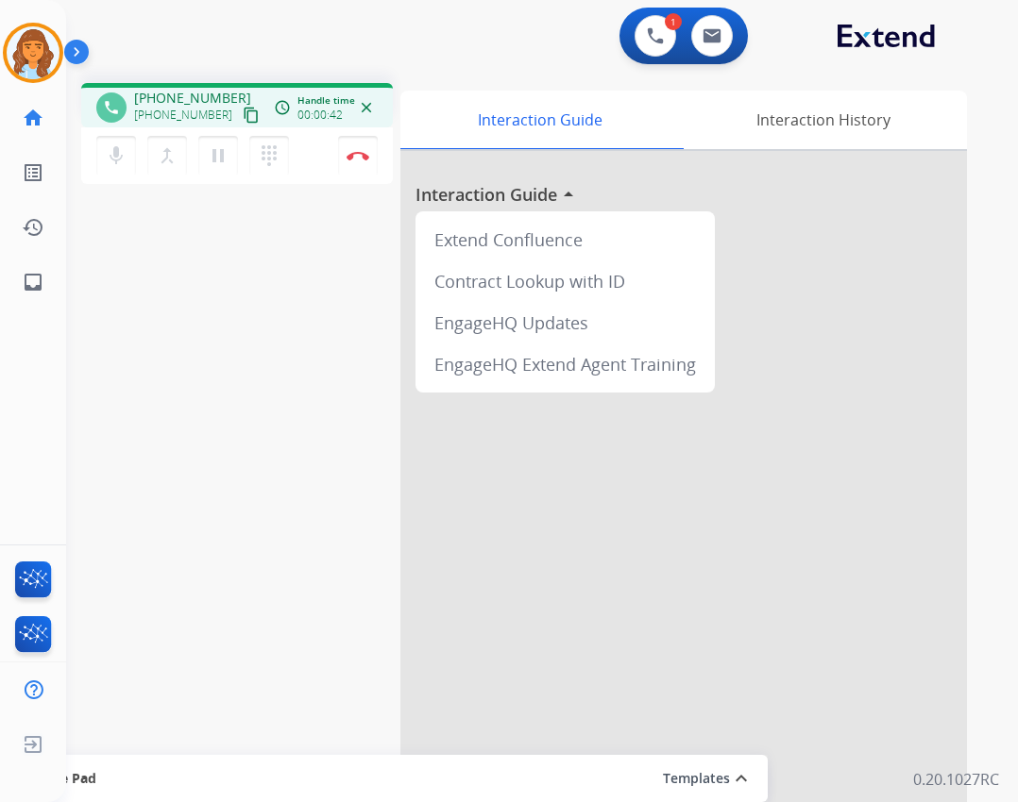
click at [243, 118] on mat-icon "content_copy" at bounding box center [251, 115] width 17 height 17
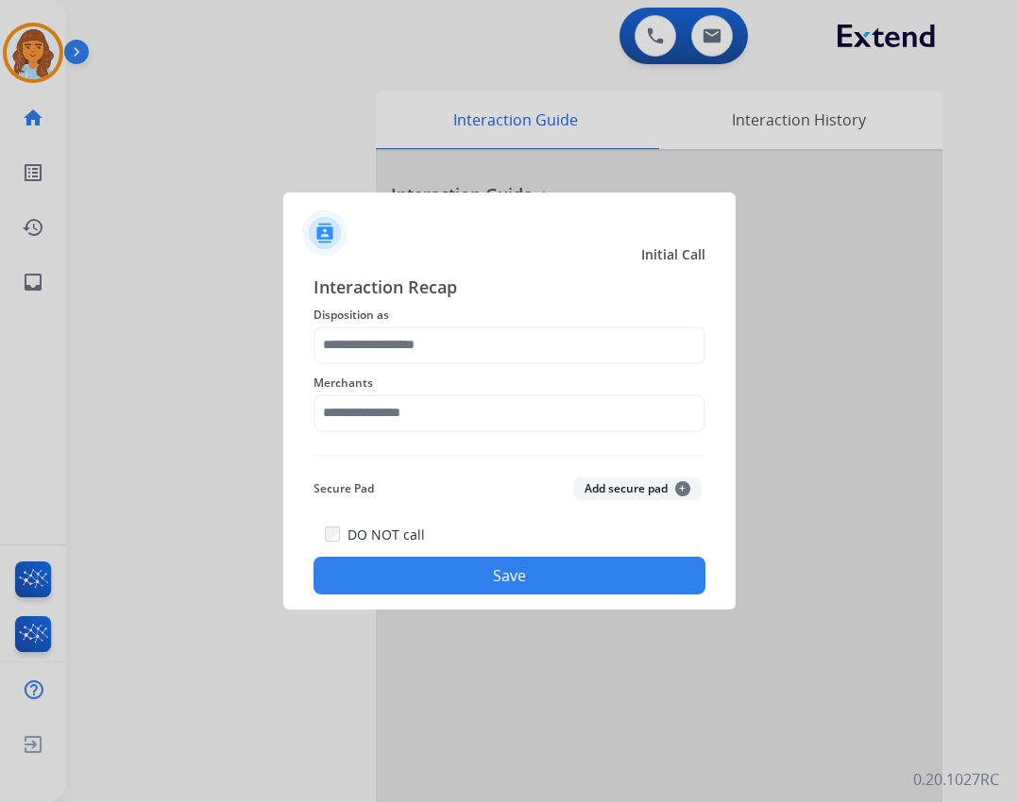
click at [408, 567] on button "Save" at bounding box center [509, 576] width 392 height 38
drag, startPoint x: 592, startPoint y: 386, endPoint x: 600, endPoint y: 406, distance: 21.6
click at [594, 396] on div "Merchants" at bounding box center [509, 402] width 392 height 76
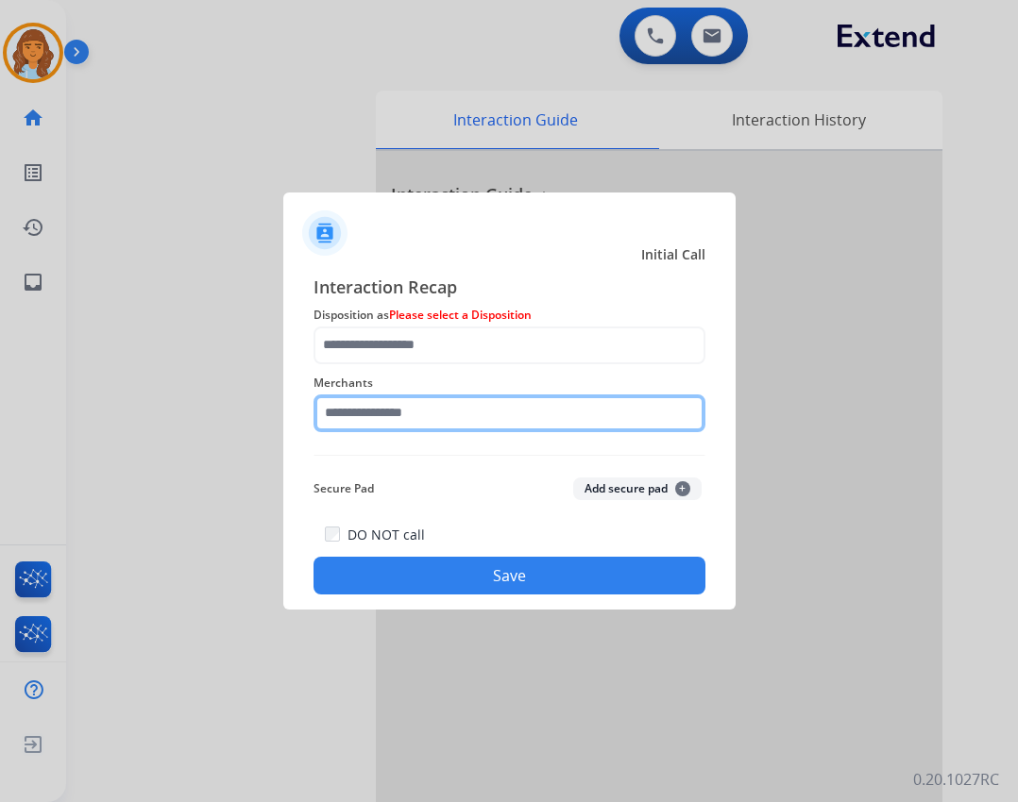
click at [606, 420] on input "text" at bounding box center [509, 414] width 392 height 38
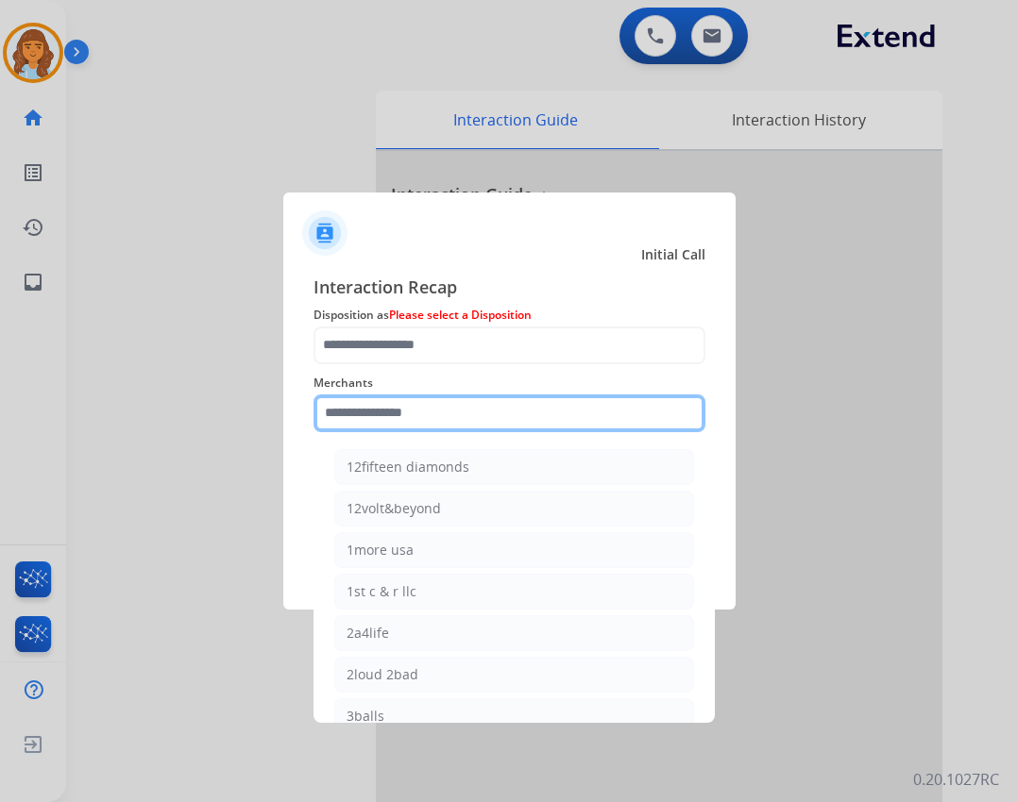
click at [497, 426] on input "text" at bounding box center [509, 414] width 392 height 38
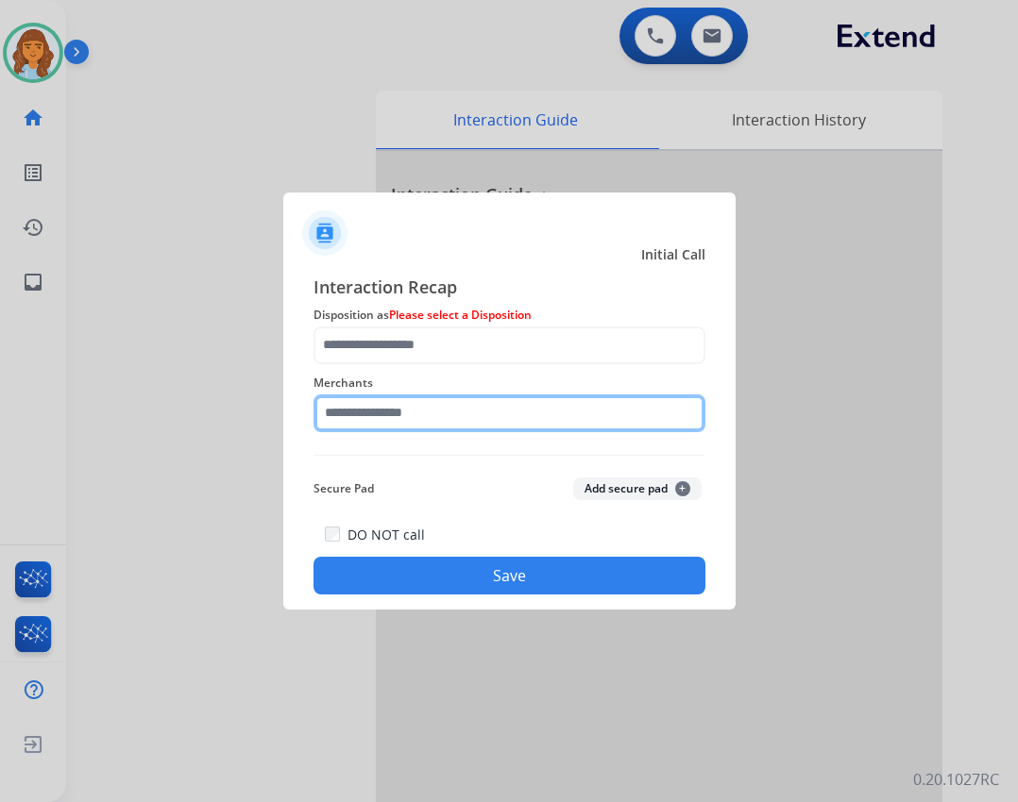
click at [479, 417] on input "text" at bounding box center [509, 414] width 392 height 38
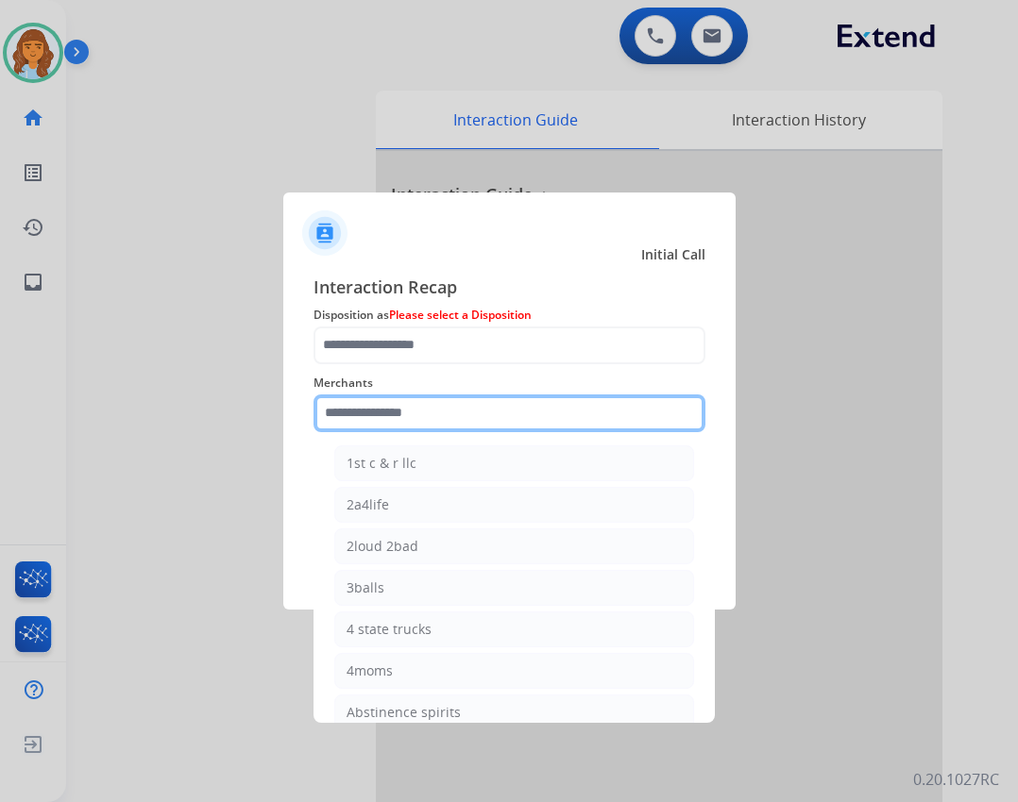
scroll to position [472, 0]
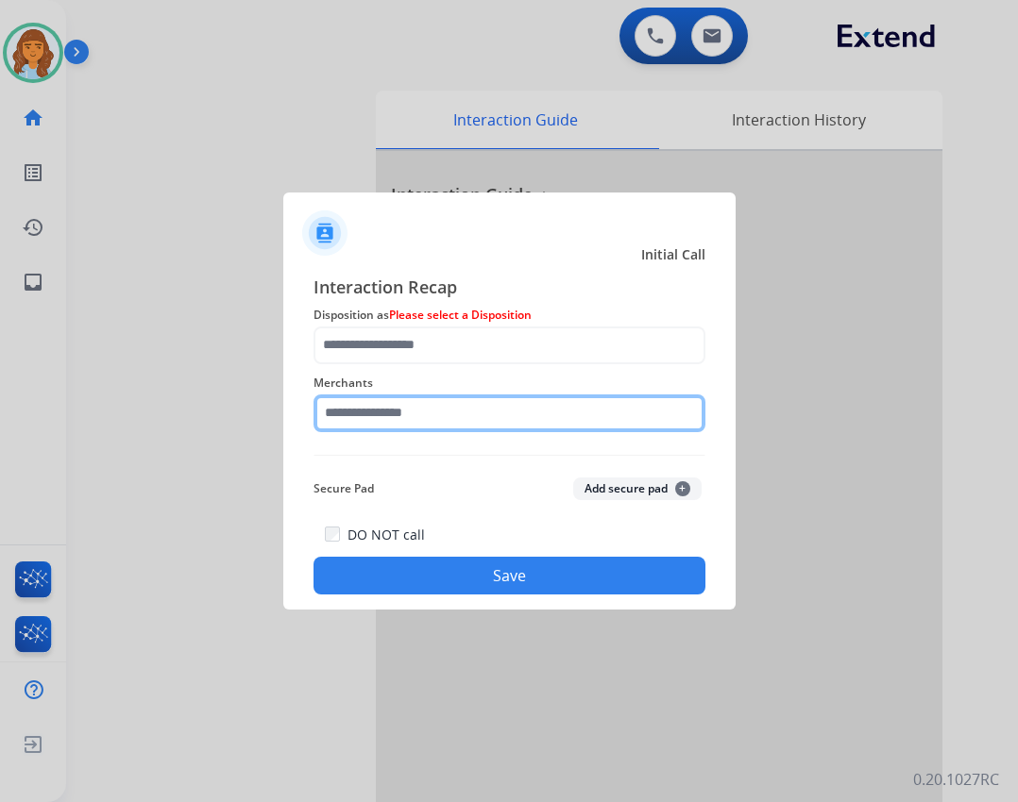
click at [488, 399] on input "text" at bounding box center [509, 414] width 392 height 38
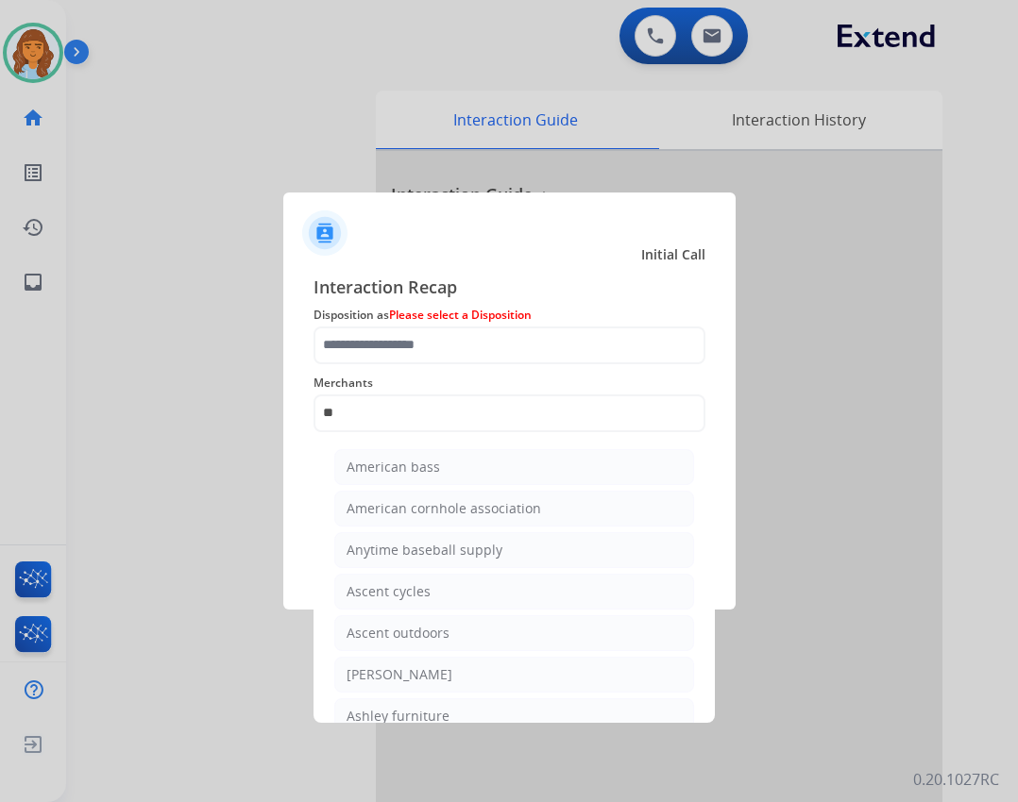
click at [527, 663] on li "[PERSON_NAME]" at bounding box center [514, 675] width 360 height 36
type input "**********"
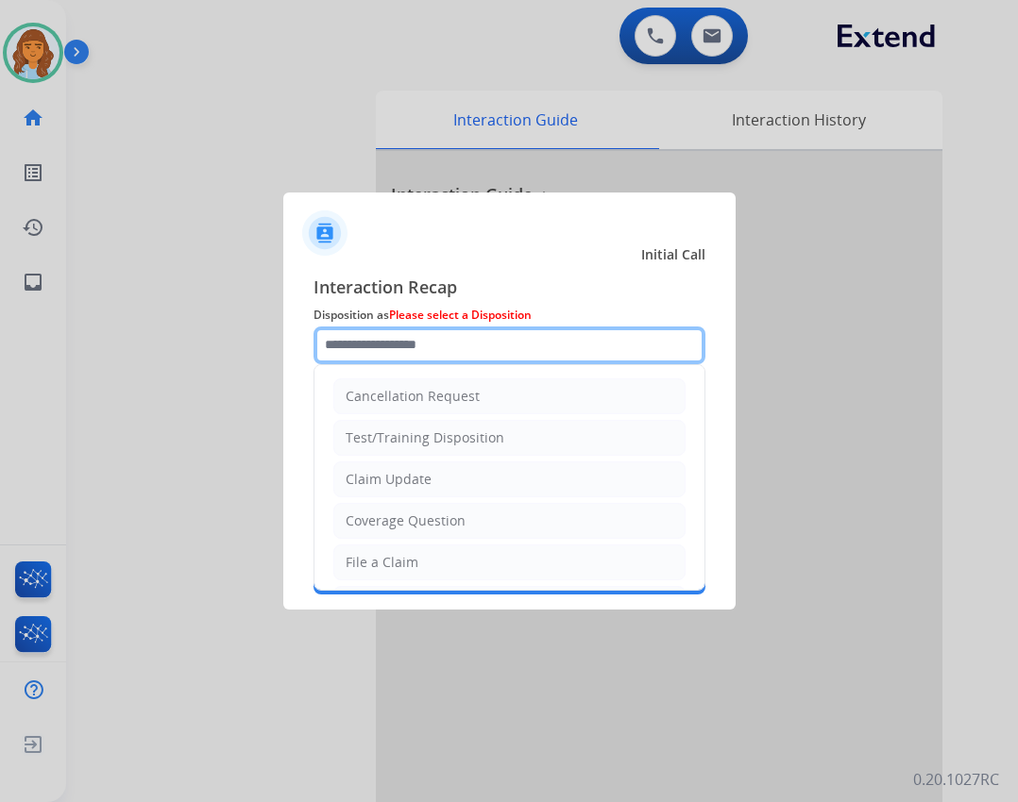
click at [483, 354] on input "text" at bounding box center [509, 346] width 392 height 38
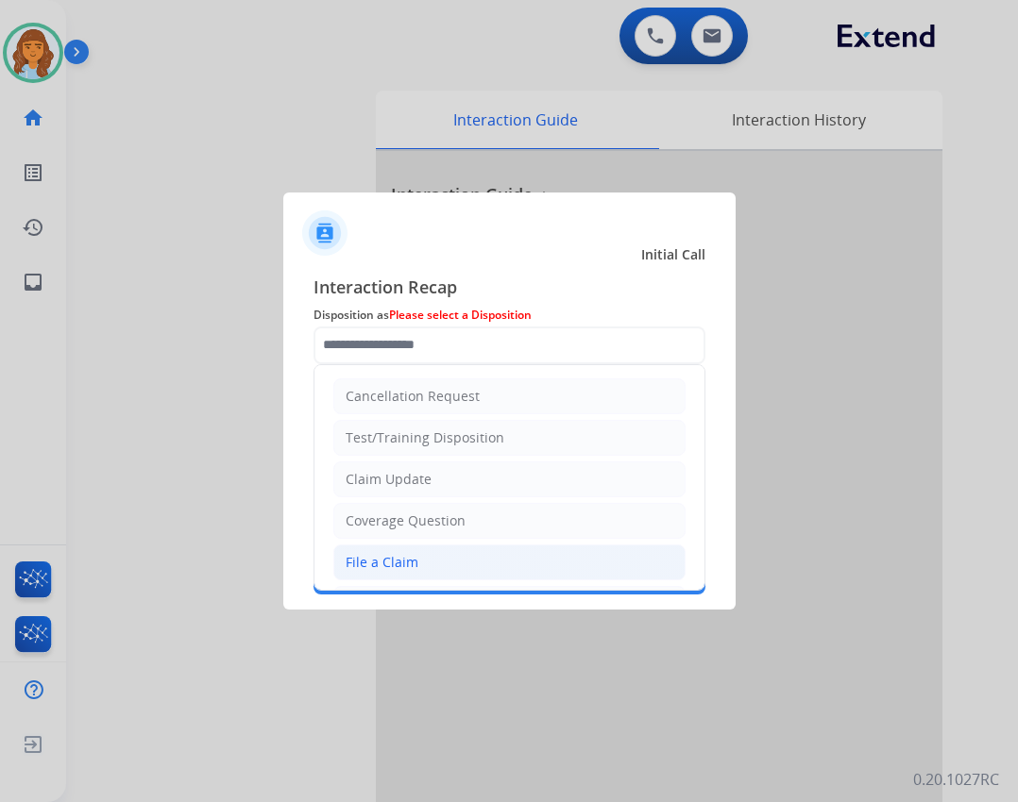
click at [395, 572] on li "File a Claim" at bounding box center [509, 563] width 352 height 36
type input "**********"
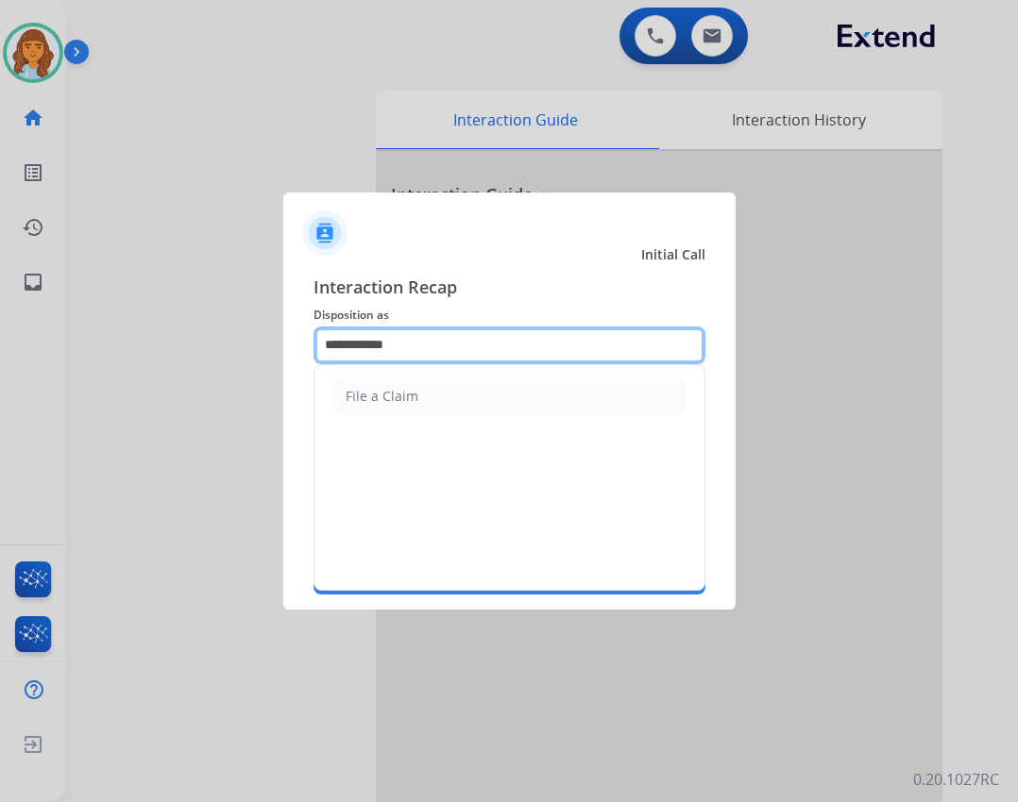
drag, startPoint x: 456, startPoint y: 354, endPoint x: 328, endPoint y: 355, distance: 128.4
click at [328, 355] on input "**********" at bounding box center [509, 346] width 392 height 38
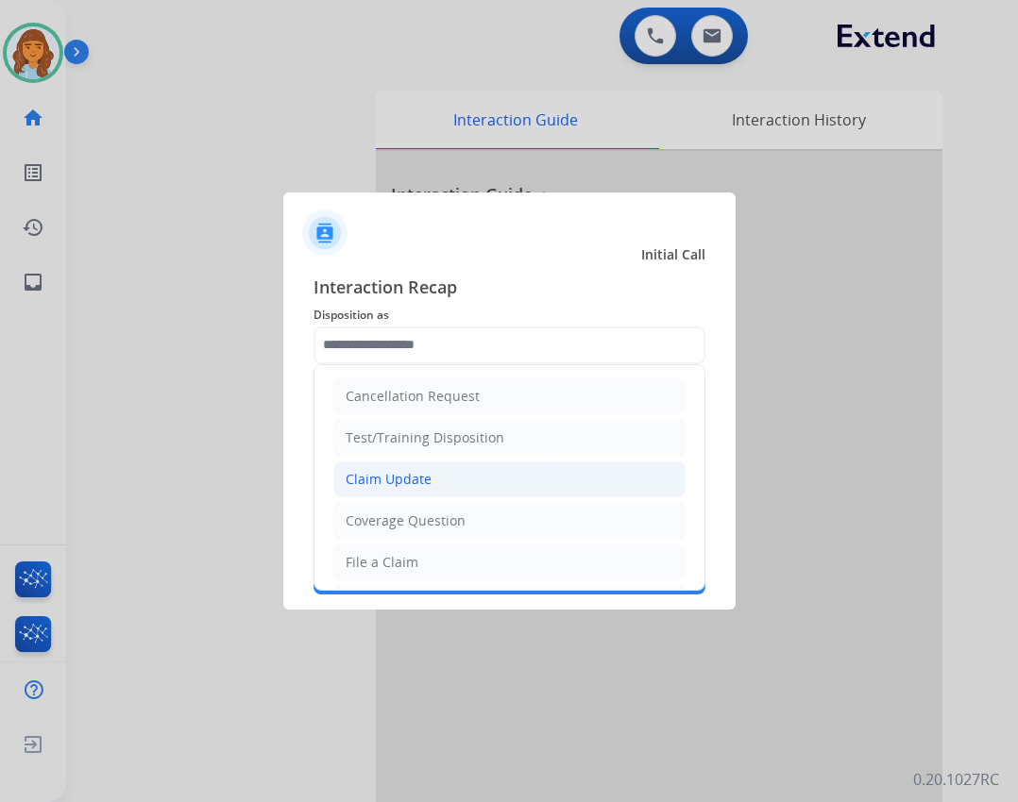
click at [408, 486] on div "Claim Update" at bounding box center [388, 479] width 86 height 19
type input "**********"
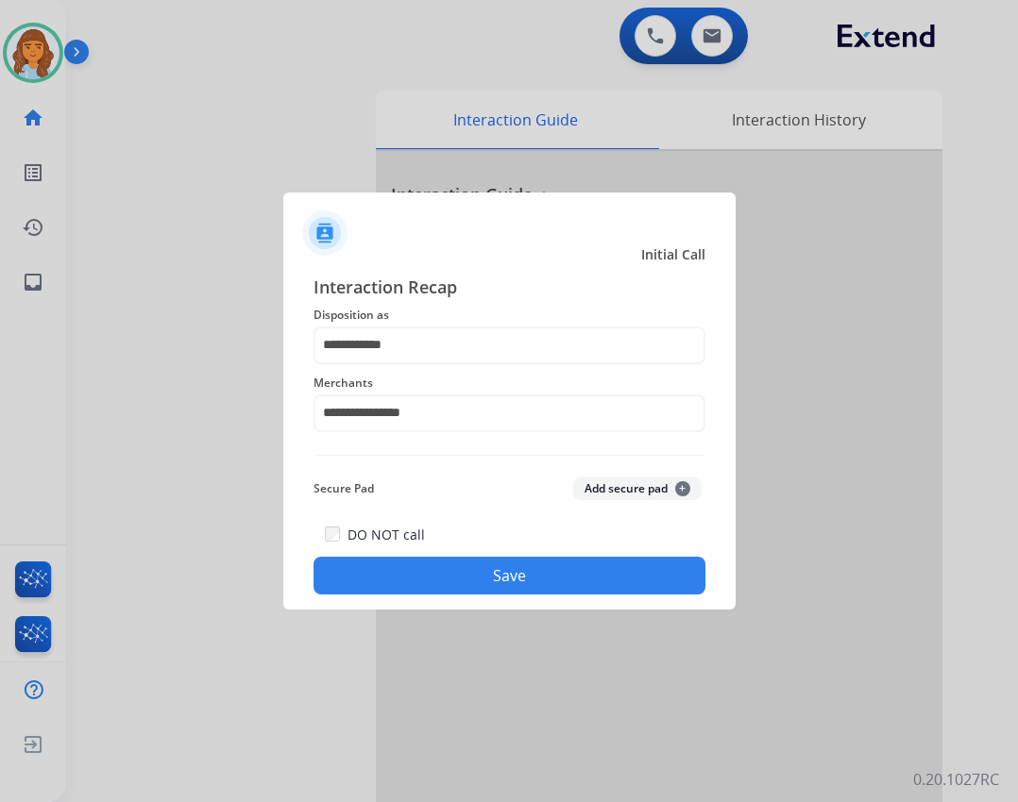
click at [459, 561] on button "Save" at bounding box center [509, 576] width 392 height 38
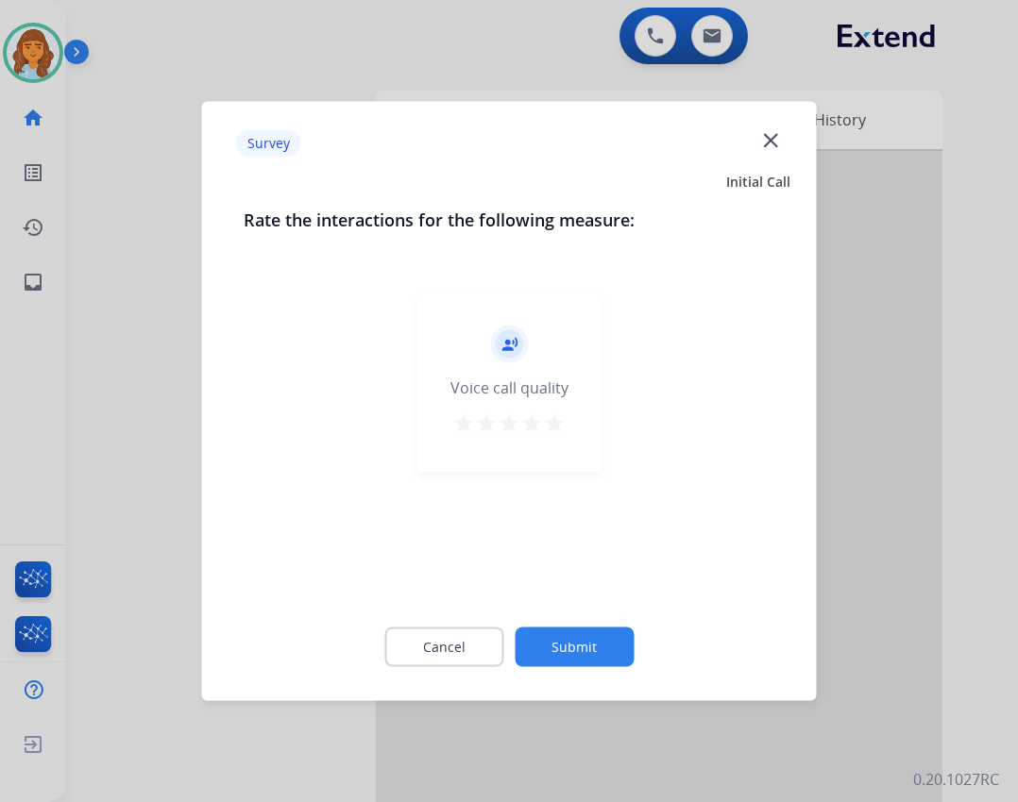
drag, startPoint x: 540, startPoint y: 644, endPoint x: 530, endPoint y: 632, distance: 15.4
click at [530, 632] on button "Submit" at bounding box center [573, 648] width 119 height 40
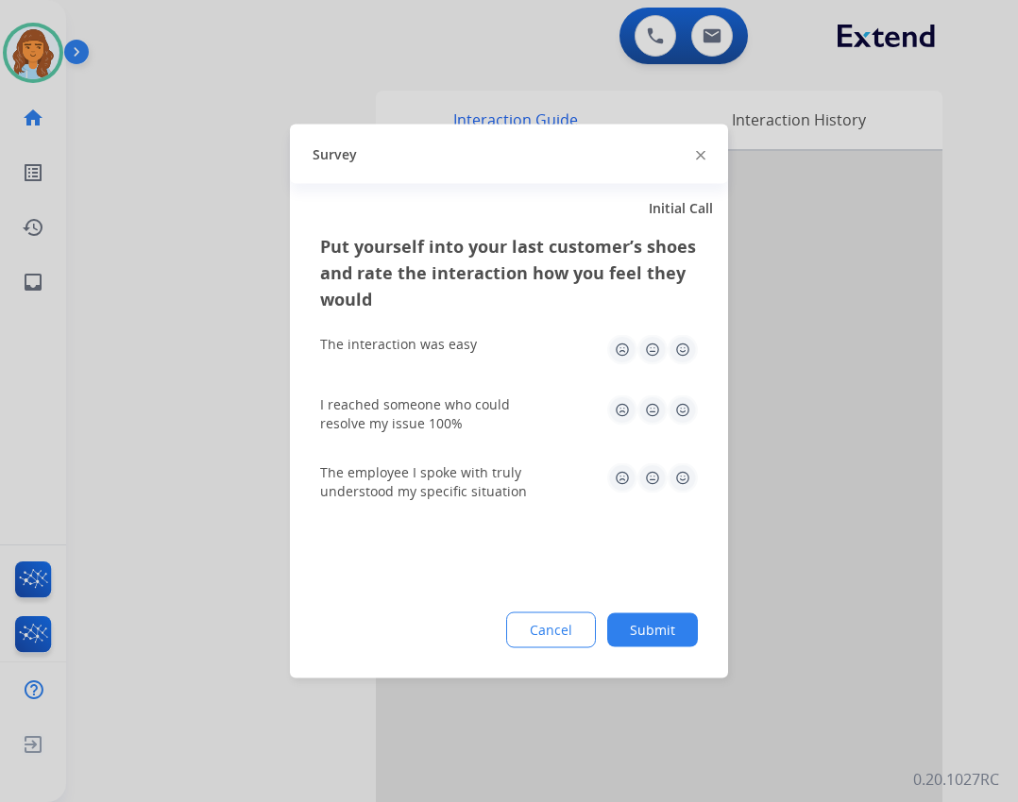
click at [663, 626] on button "Submit" at bounding box center [652, 631] width 91 height 34
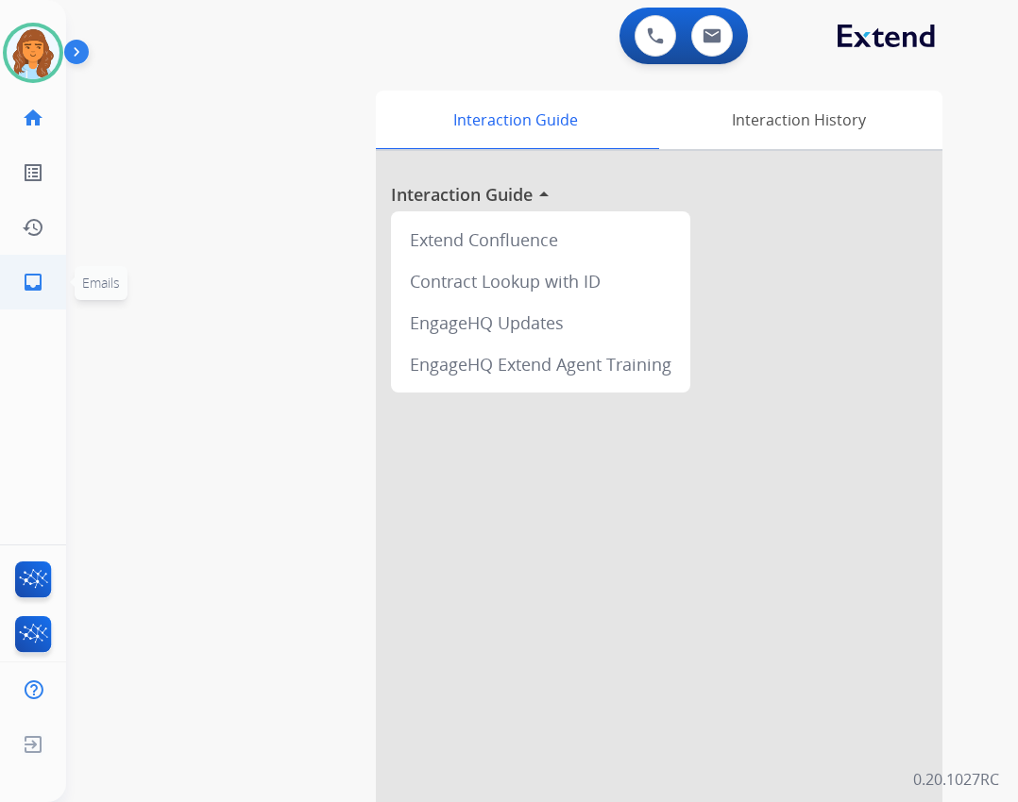
click at [31, 264] on link "inbox Emails" at bounding box center [33, 282] width 53 height 53
select select "**********"
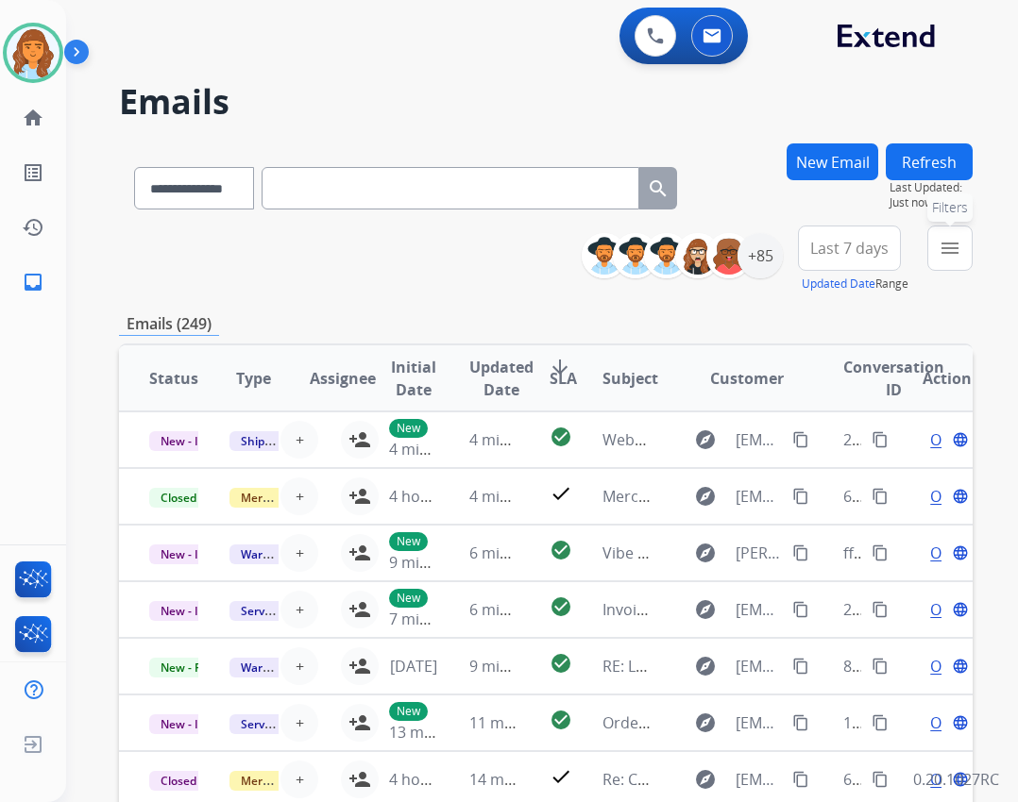
click at [954, 268] on button "menu Filters" at bounding box center [949, 248] width 45 height 45
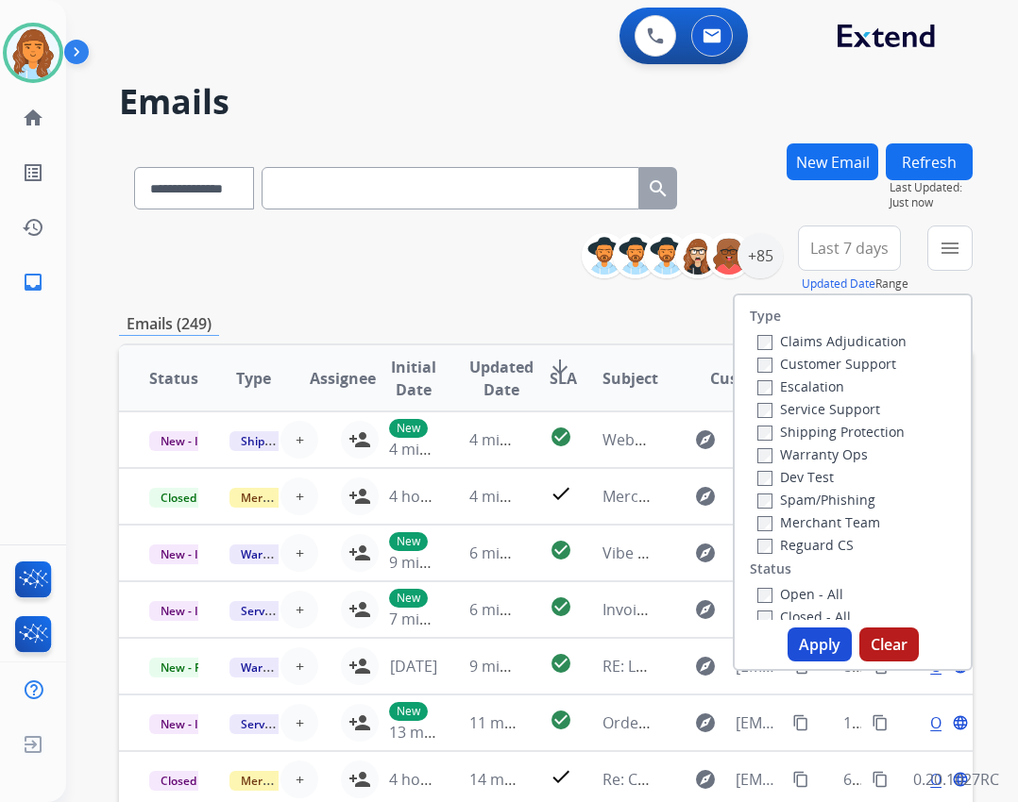
click at [767, 551] on label "Reguard CS" at bounding box center [805, 545] width 96 height 18
click at [766, 598] on label "Open - All" at bounding box center [800, 594] width 86 height 18
click at [833, 434] on label "Shipping Protection" at bounding box center [830, 432] width 147 height 18
click at [827, 366] on label "Customer Support" at bounding box center [826, 364] width 139 height 18
click at [811, 638] on button "Apply" at bounding box center [819, 645] width 64 height 34
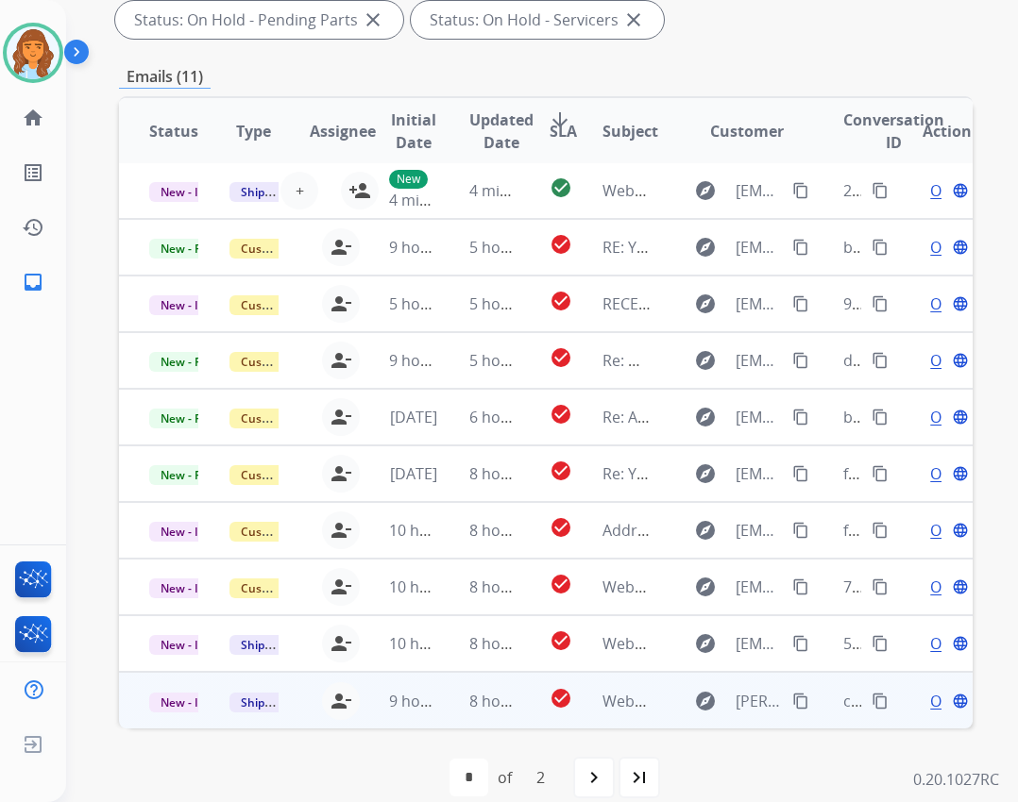
scroll to position [453, 0]
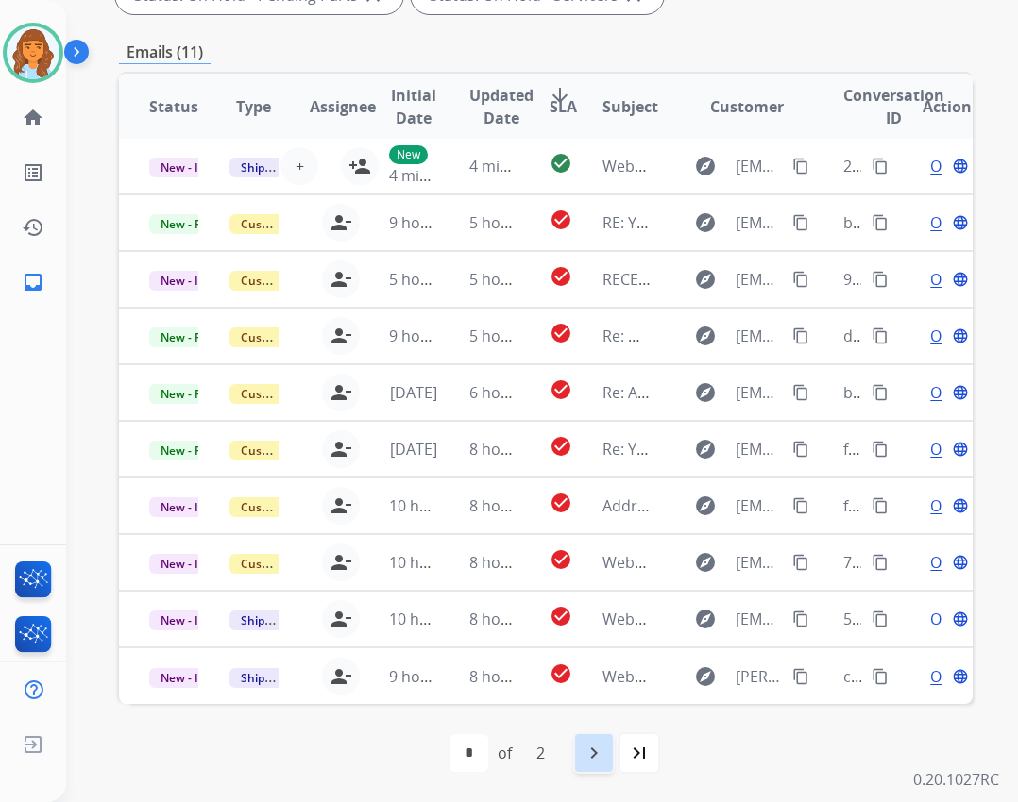
click at [601, 750] on mat-icon "navigate_next" at bounding box center [593, 753] width 23 height 23
select select "*"
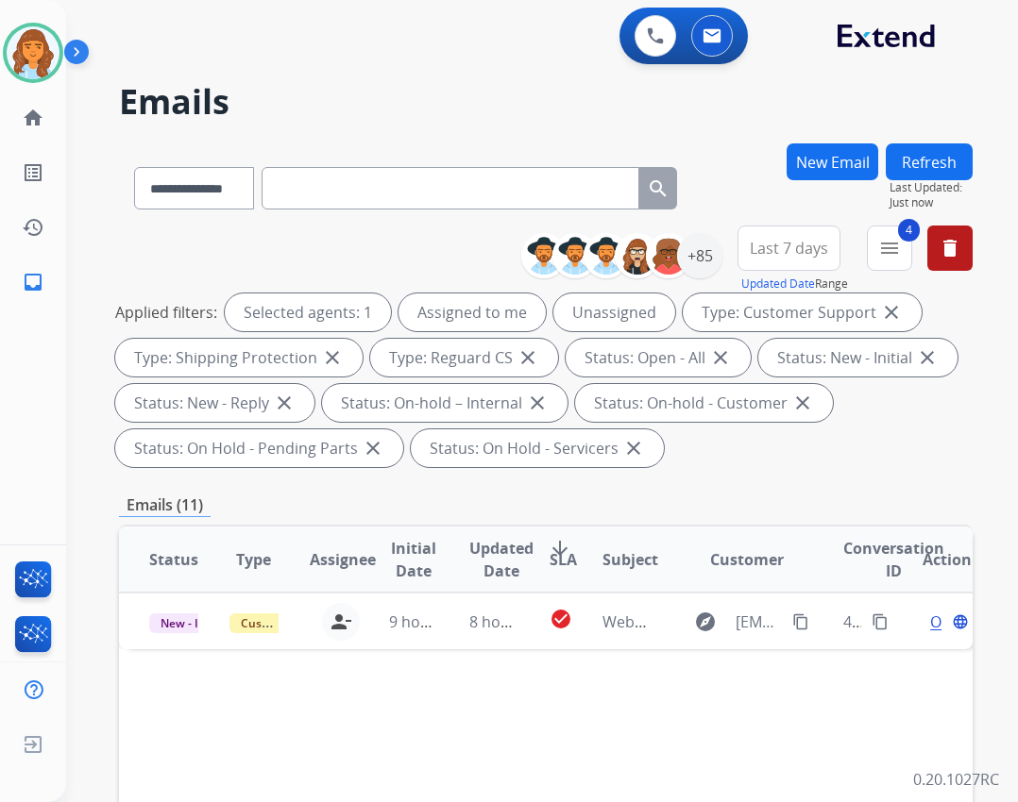
scroll to position [0, 0]
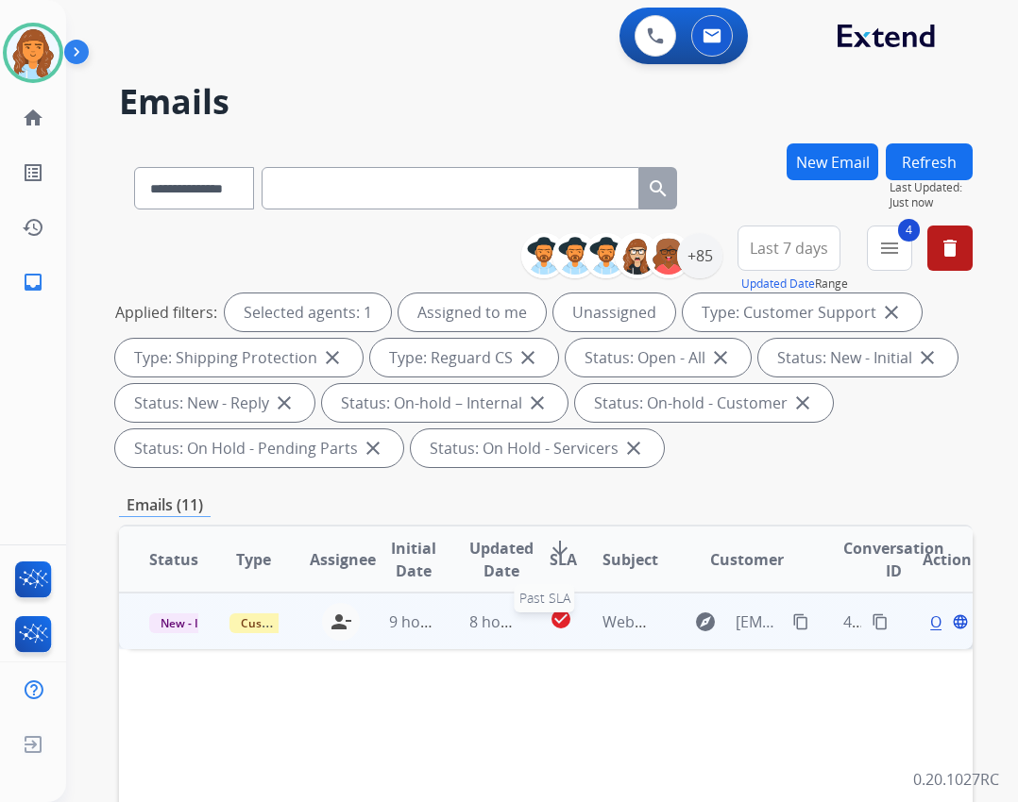
click at [562, 622] on mat-icon "check_circle" at bounding box center [560, 619] width 23 height 23
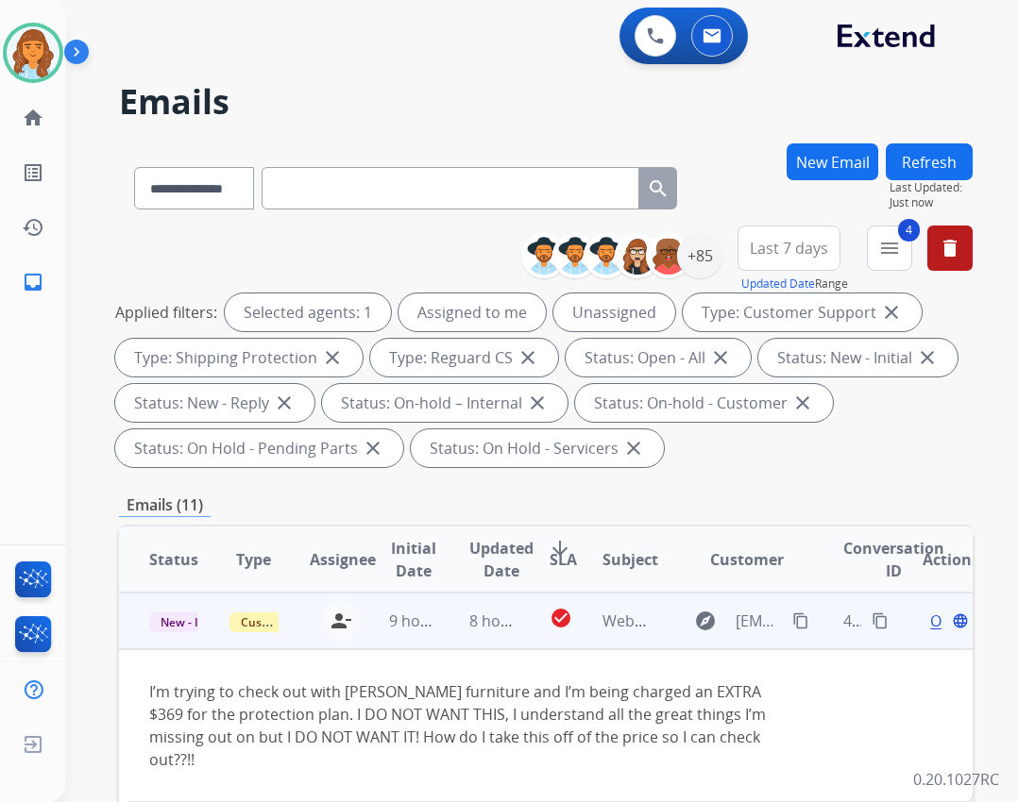
click at [930, 620] on span "Open" at bounding box center [949, 621] width 39 height 23
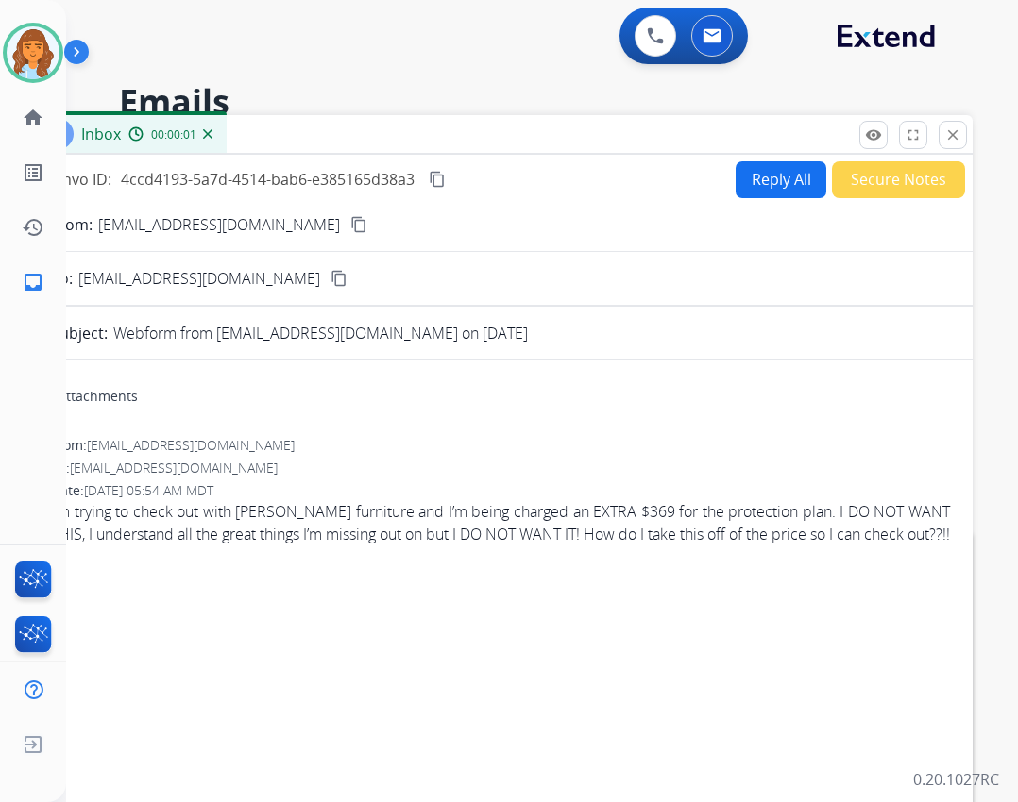
click at [788, 188] on button "Reply All" at bounding box center [780, 179] width 91 height 37
select select "**********"
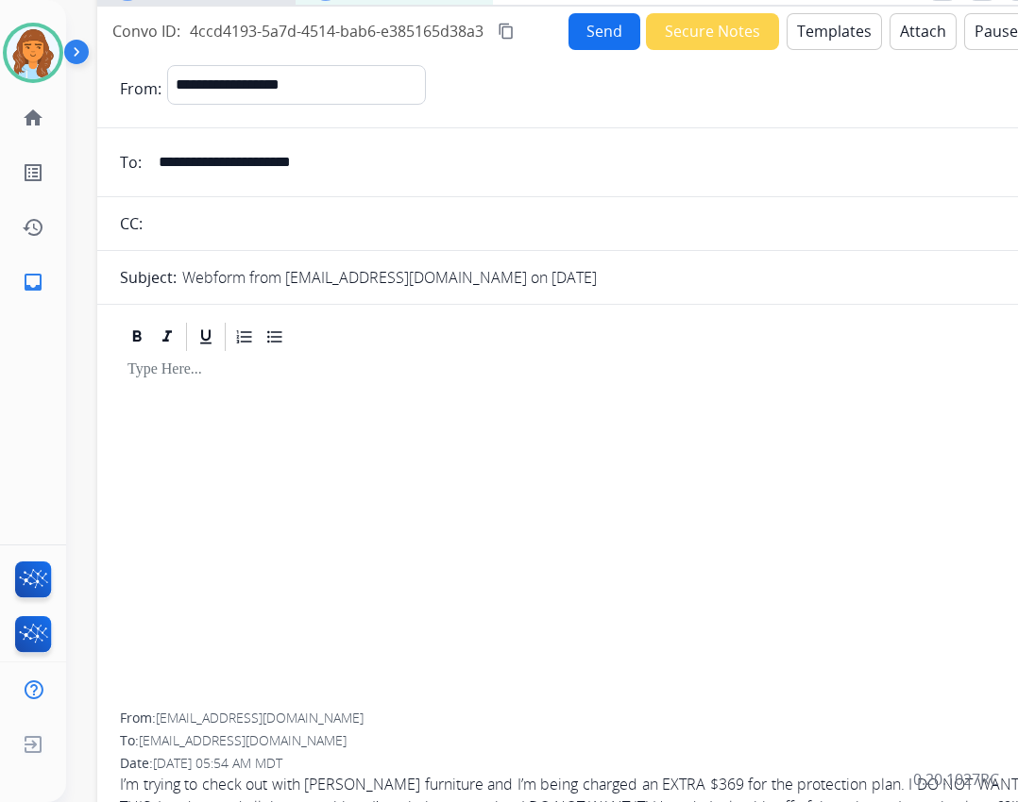
drag, startPoint x: 681, startPoint y: 131, endPoint x: 749, endPoint y: -17, distance: 163.4
click at [749, 0] on html "**********" at bounding box center [509, 401] width 1018 height 802
click at [806, 43] on button "Templates" at bounding box center [833, 31] width 95 height 37
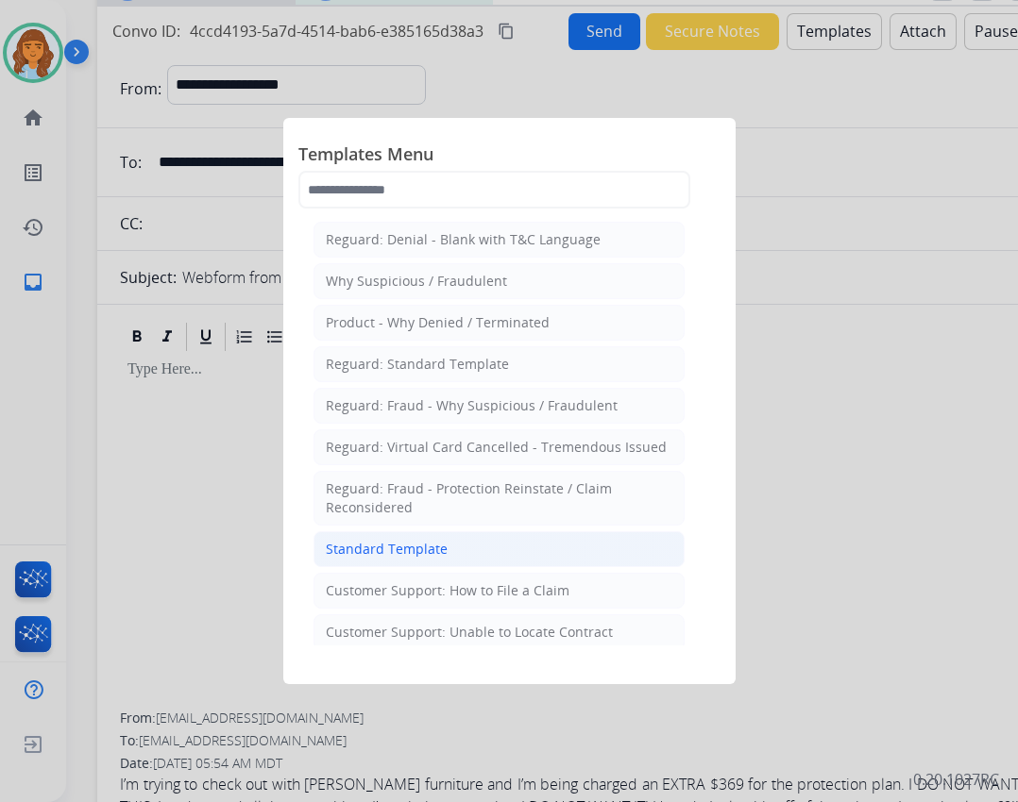
click at [463, 547] on li "Standard Template" at bounding box center [498, 549] width 371 height 36
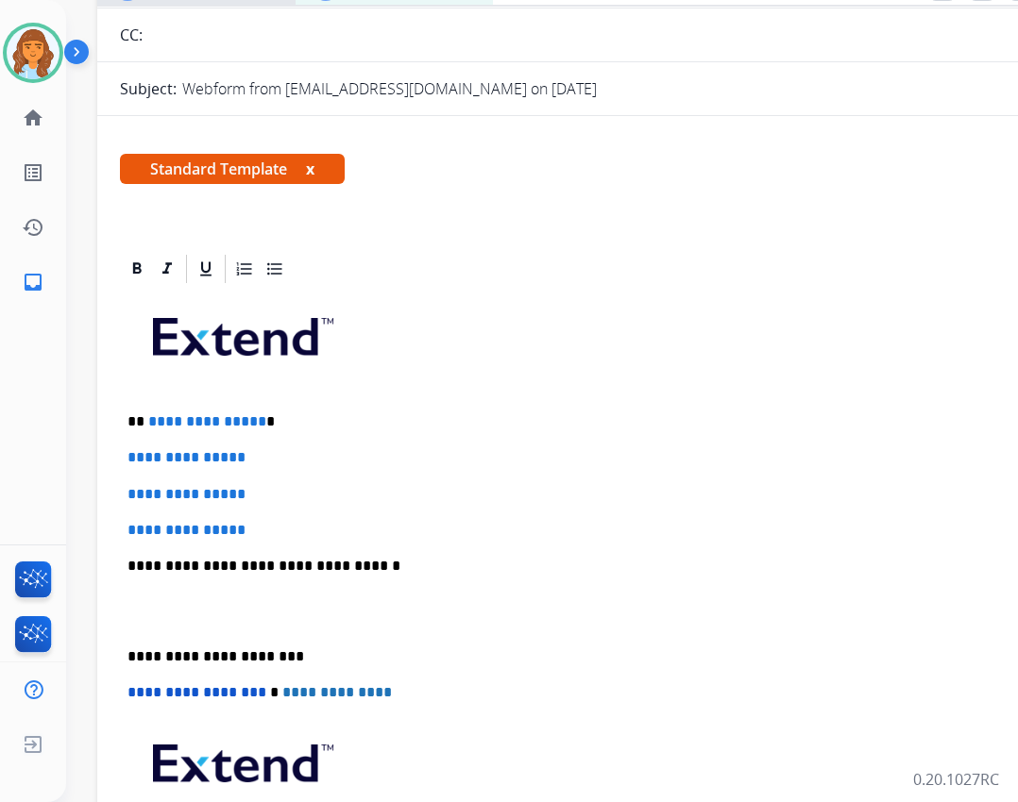
scroll to position [189, 0]
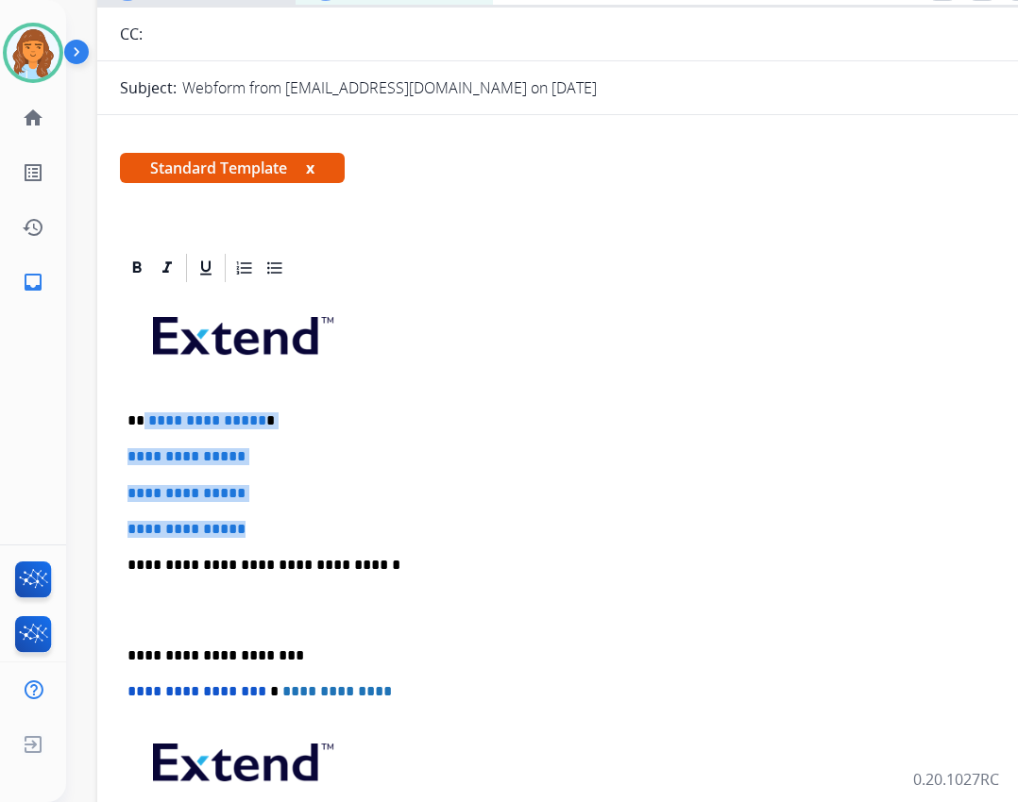
drag, startPoint x: 142, startPoint y: 419, endPoint x: 256, endPoint y: 526, distance: 156.3
click at [256, 526] on div "**********" at bounding box center [569, 609] width 899 height 649
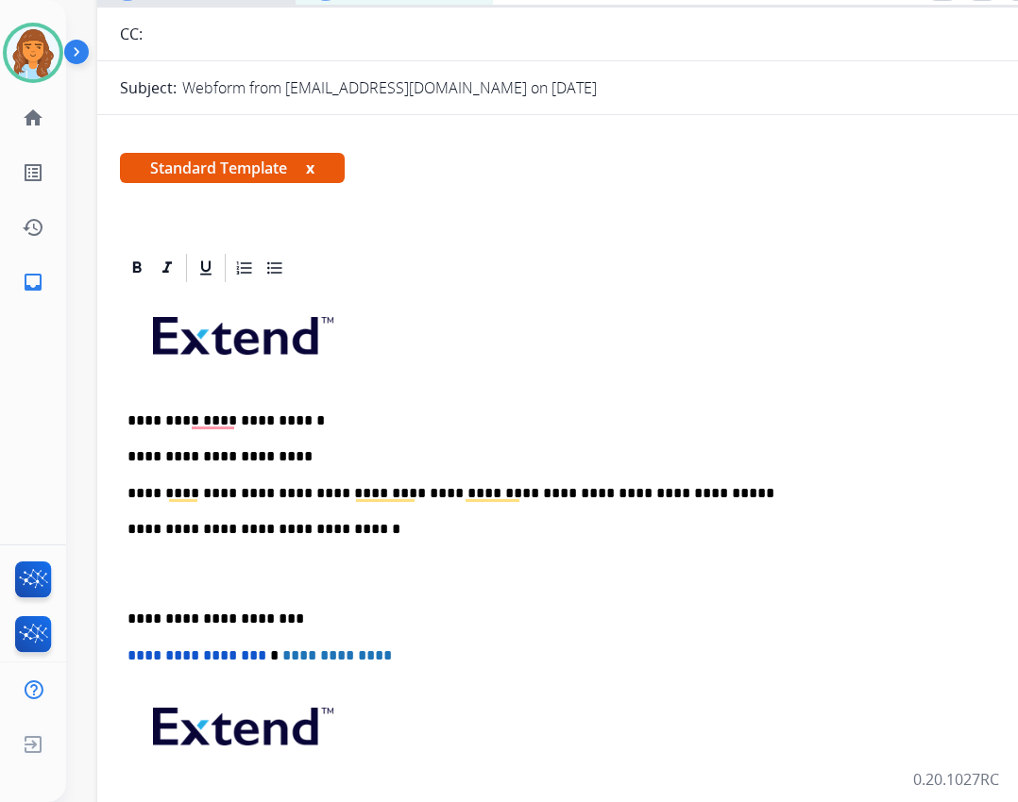
click at [122, 619] on div "**********" at bounding box center [569, 592] width 899 height 614
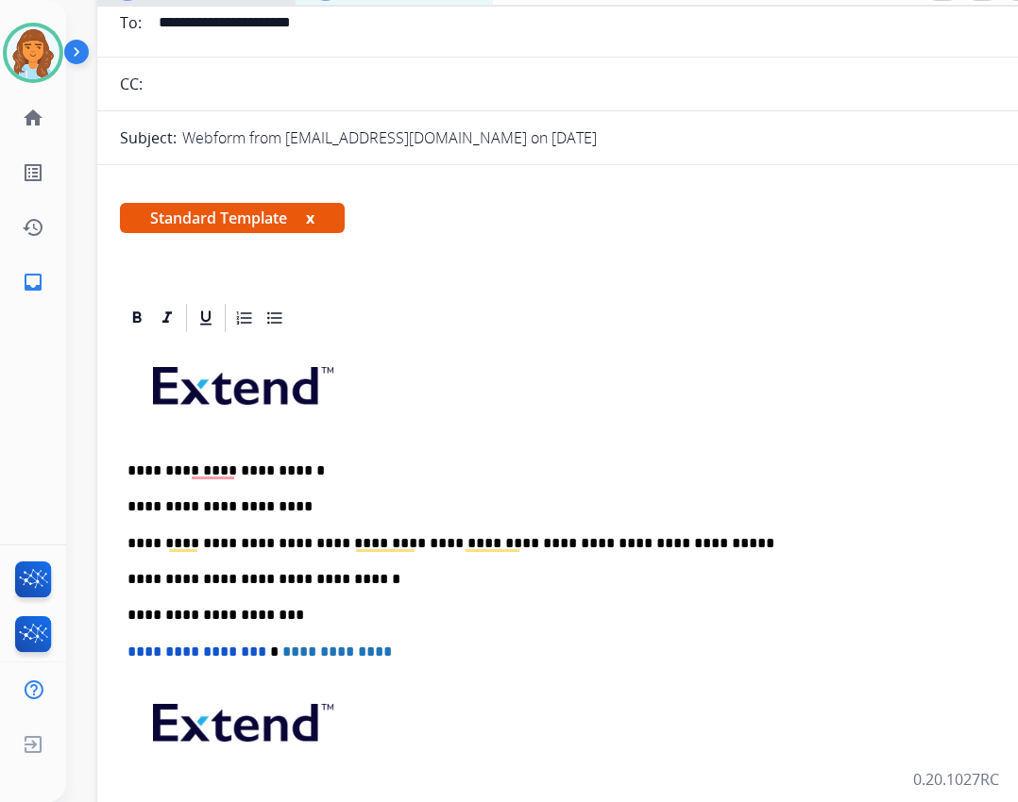
scroll to position [0, 0]
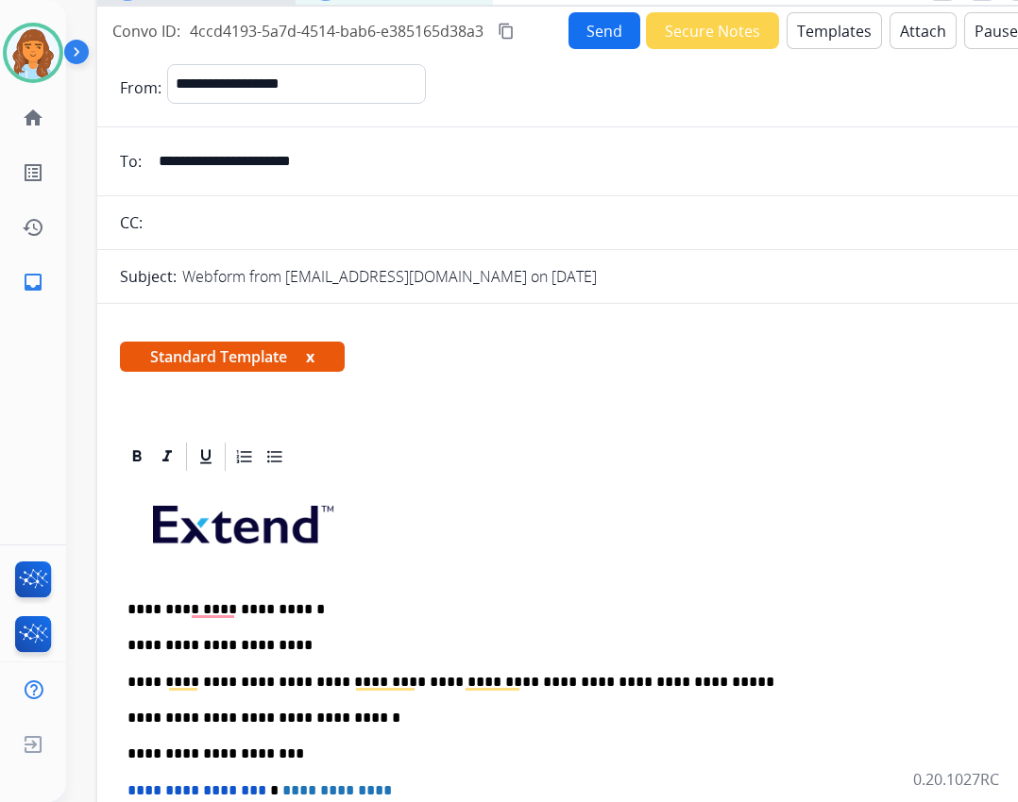
click at [587, 24] on button "Send" at bounding box center [604, 30] width 72 height 37
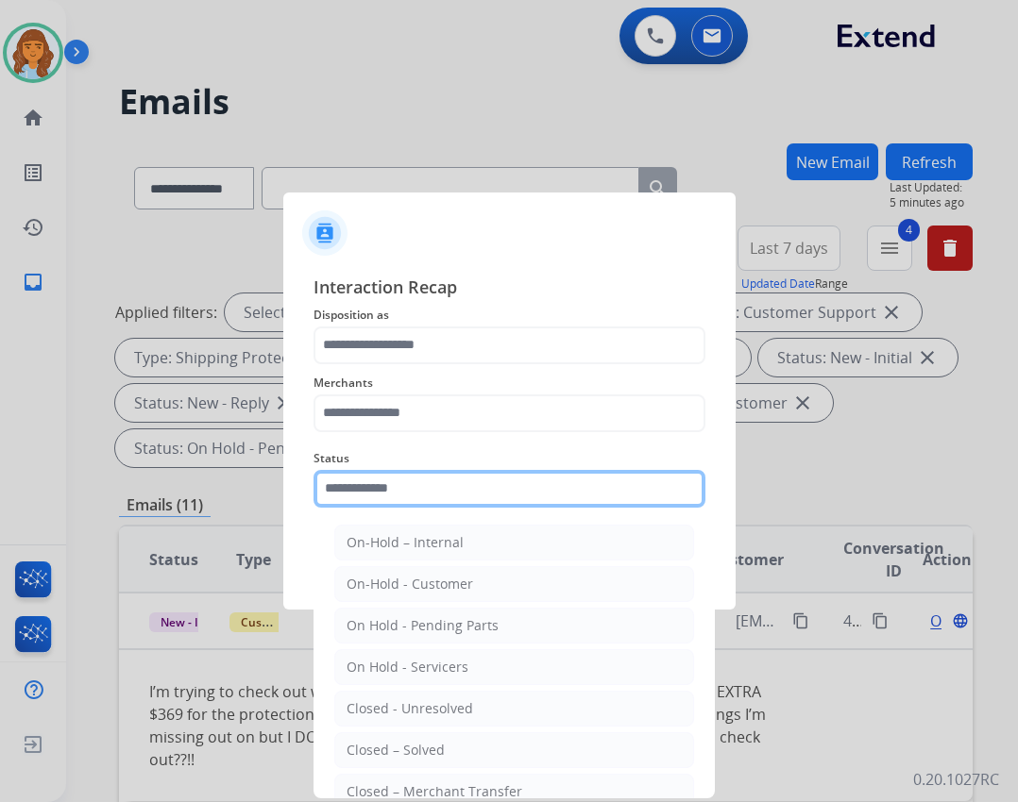
click at [558, 485] on input "text" at bounding box center [509, 489] width 392 height 38
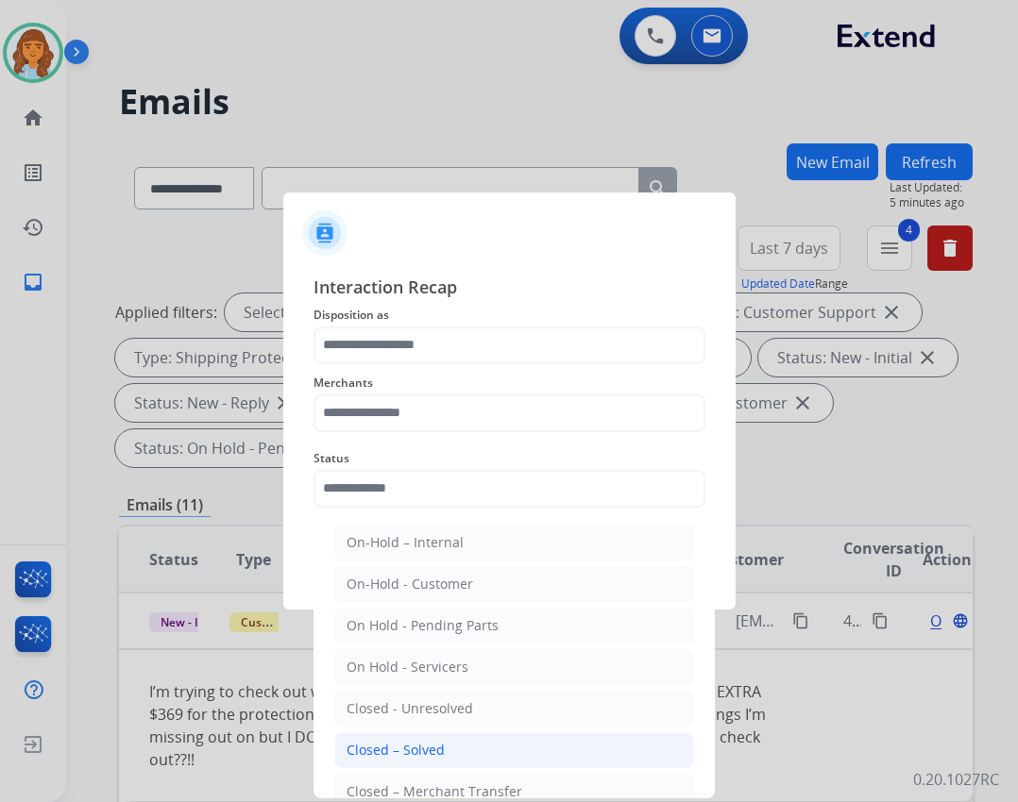
click at [431, 744] on div "Closed – Solved" at bounding box center [395, 750] width 98 height 19
type input "**********"
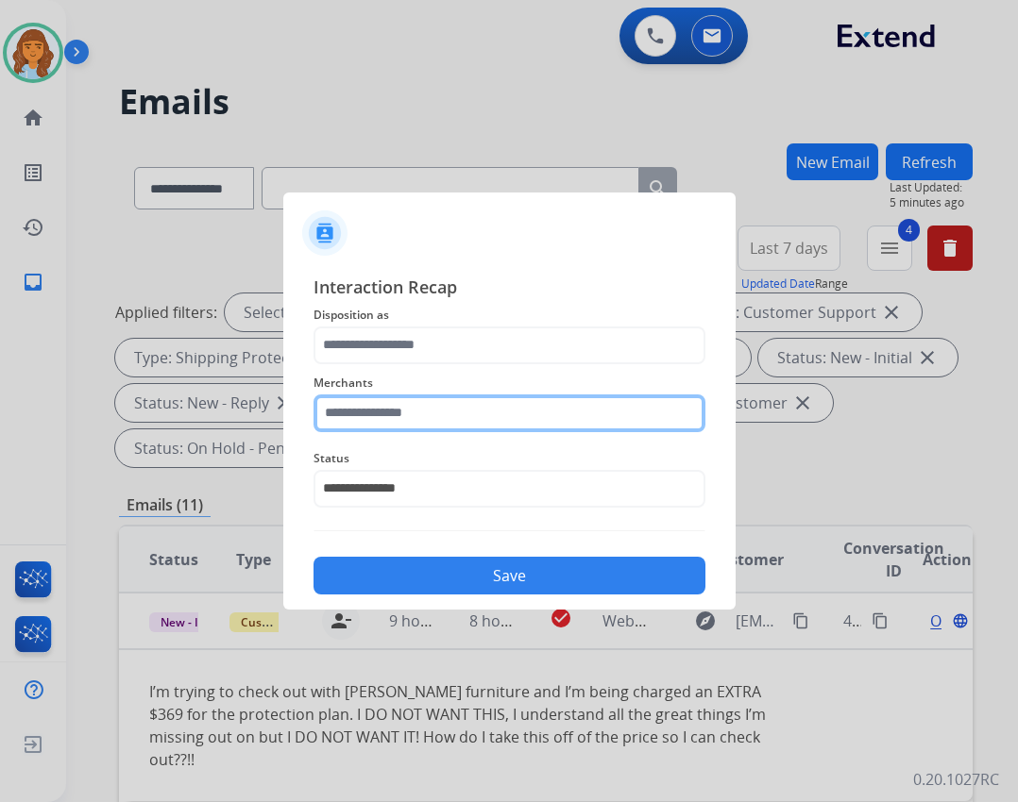
click at [413, 427] on input "text" at bounding box center [509, 414] width 392 height 38
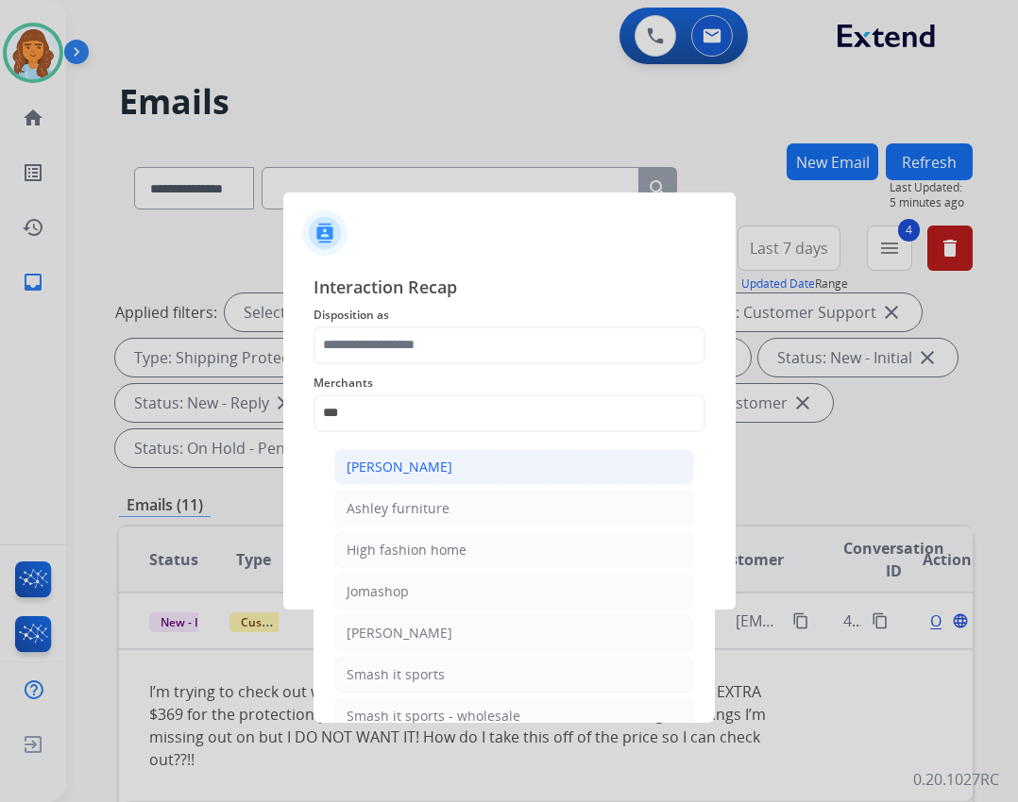
click at [484, 462] on li "Ashley - Reguard" at bounding box center [514, 467] width 360 height 36
type input "**********"
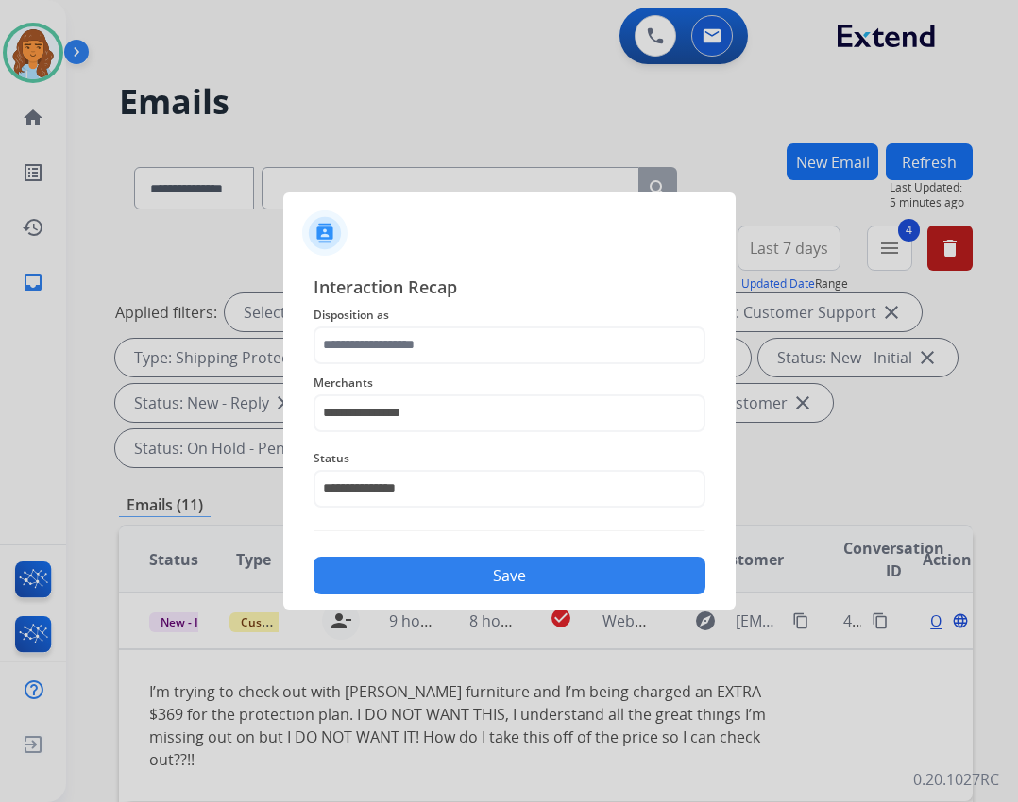
click at [568, 366] on div "**********" at bounding box center [509, 402] width 392 height 76
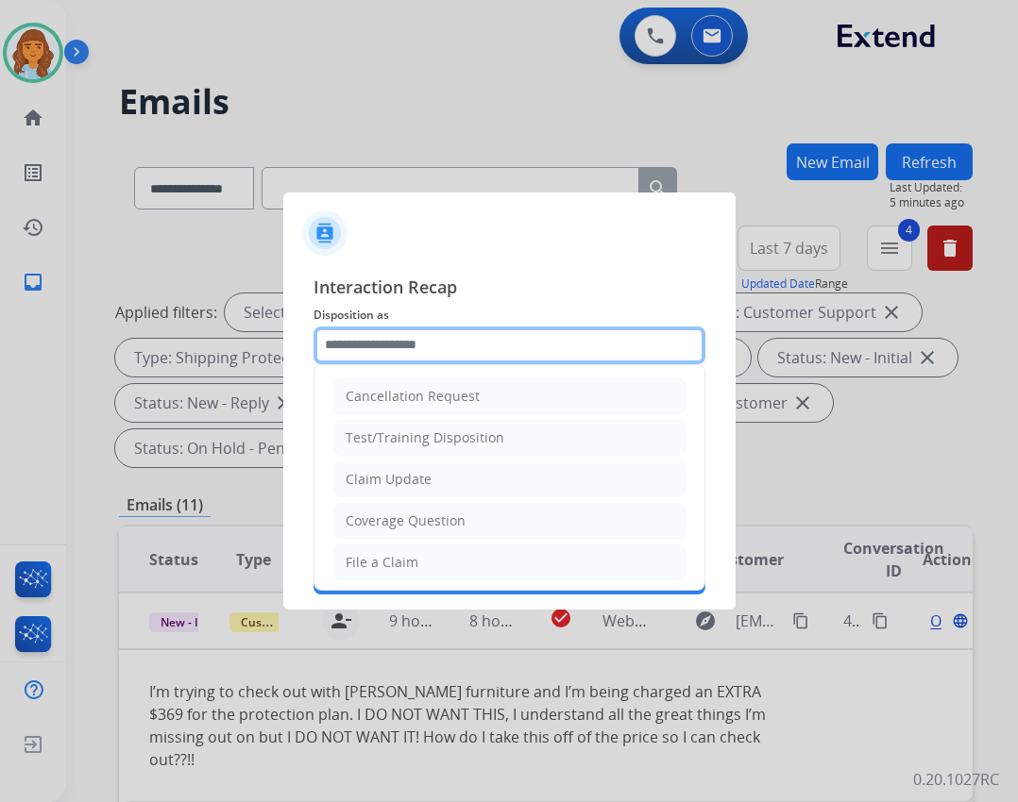
click at [568, 354] on input "text" at bounding box center [509, 346] width 392 height 38
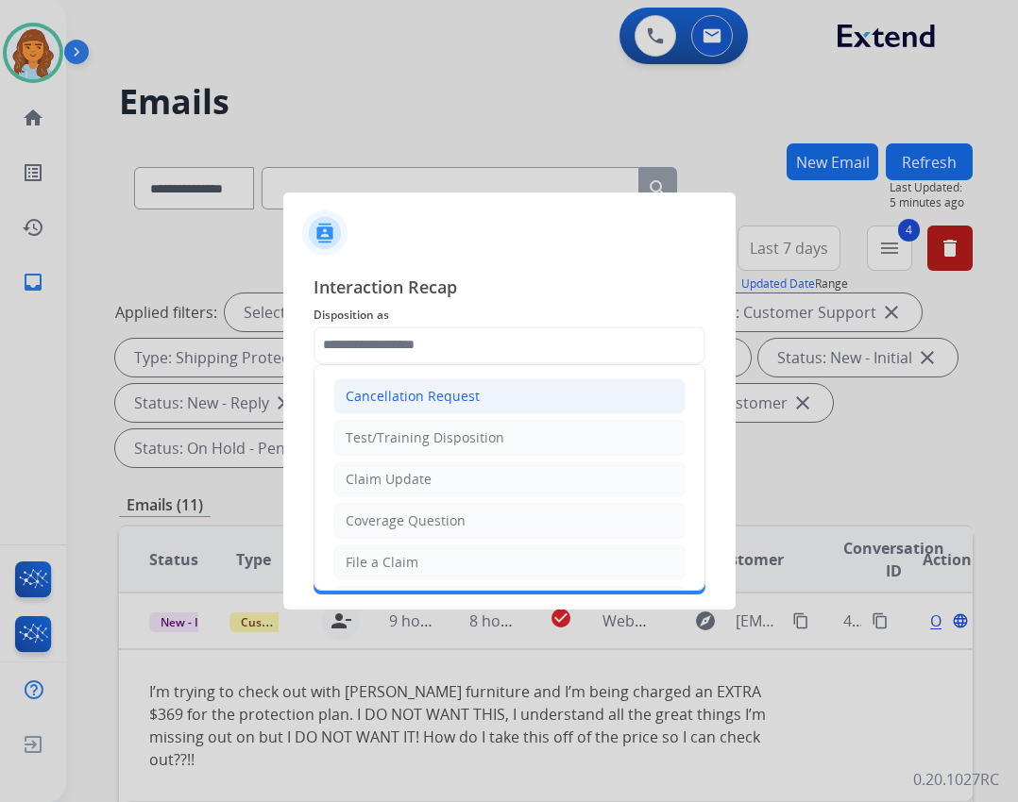
click at [537, 394] on li "Cancellation Request" at bounding box center [509, 397] width 352 height 36
type input "**********"
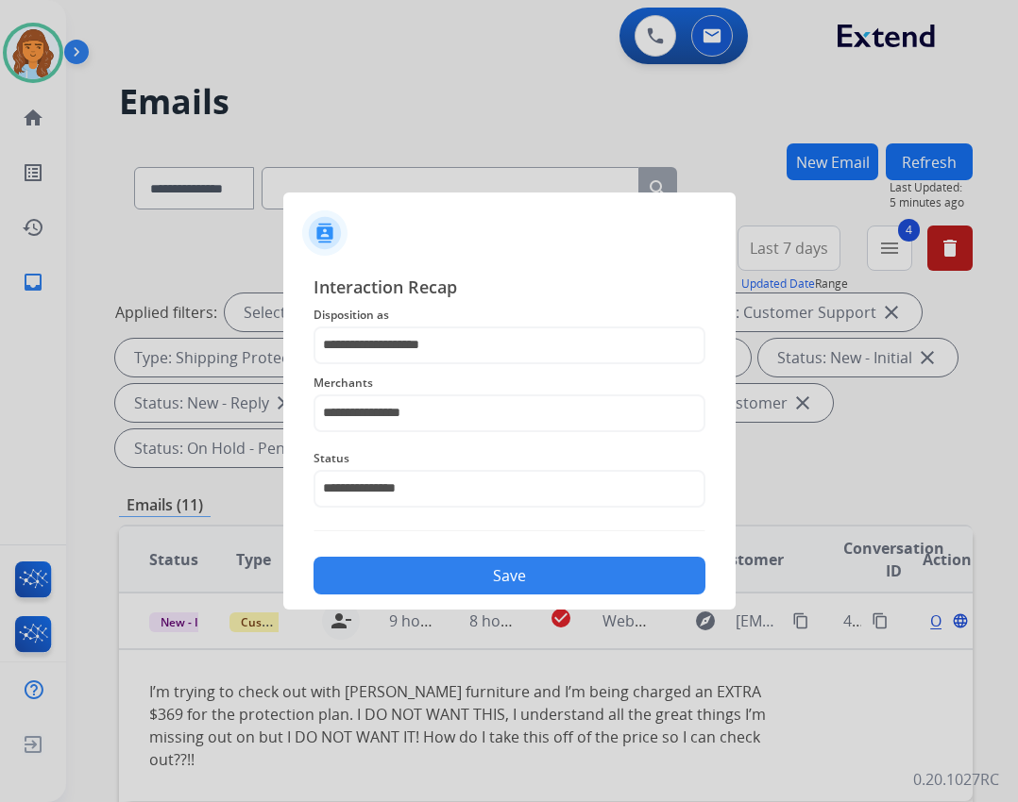
click at [515, 583] on button "Save" at bounding box center [509, 576] width 392 height 38
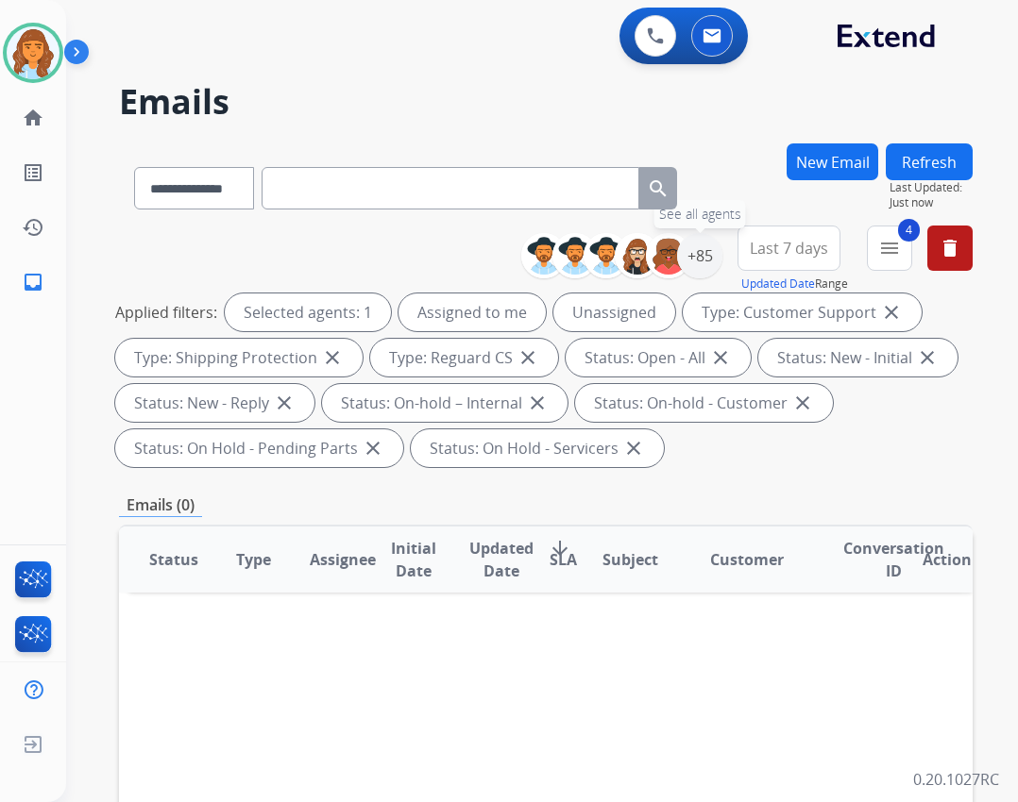
click at [682, 277] on div "+85 See all agents" at bounding box center [628, 255] width 187 height 45
click at [696, 263] on div "+85" at bounding box center [699, 255] width 45 height 45
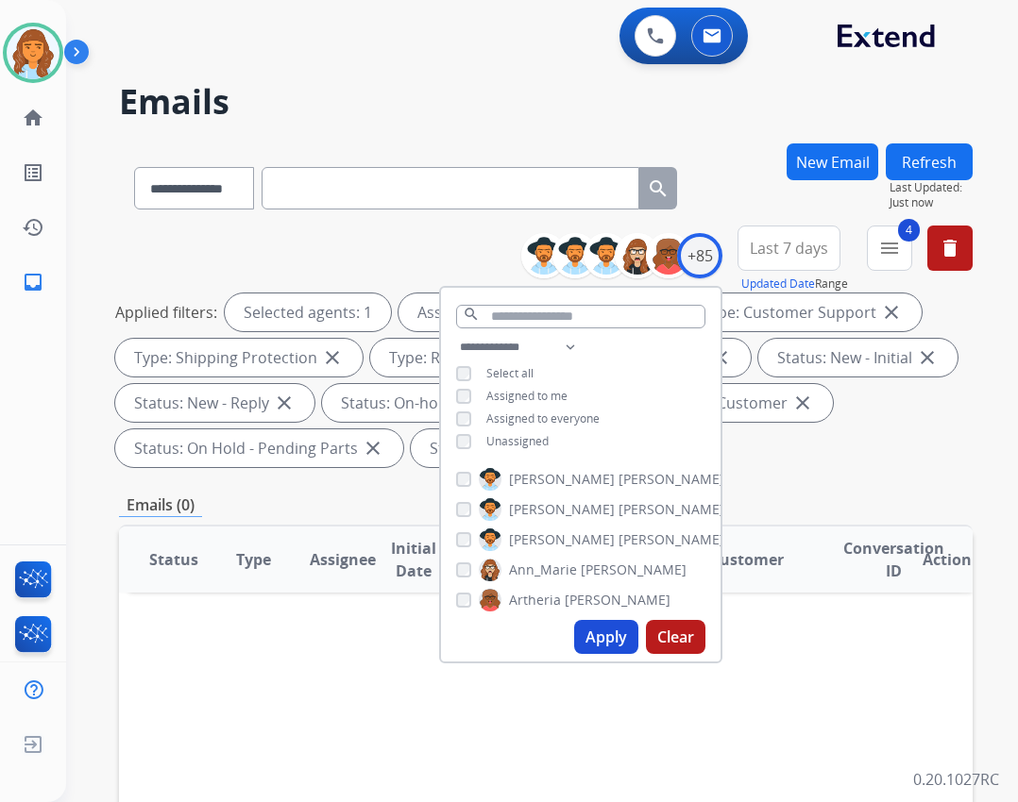
click at [529, 436] on span "Unassigned" at bounding box center [517, 441] width 62 height 16
click at [592, 634] on button "Apply" at bounding box center [606, 637] width 64 height 34
select select "*"
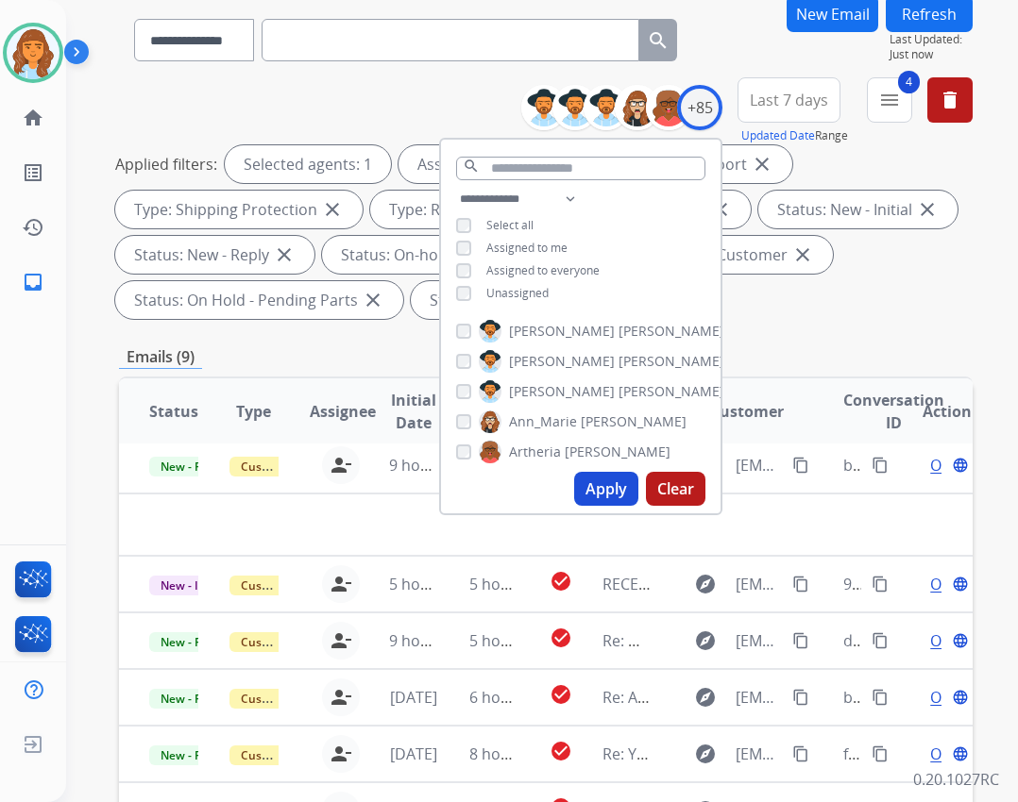
scroll to position [453, 0]
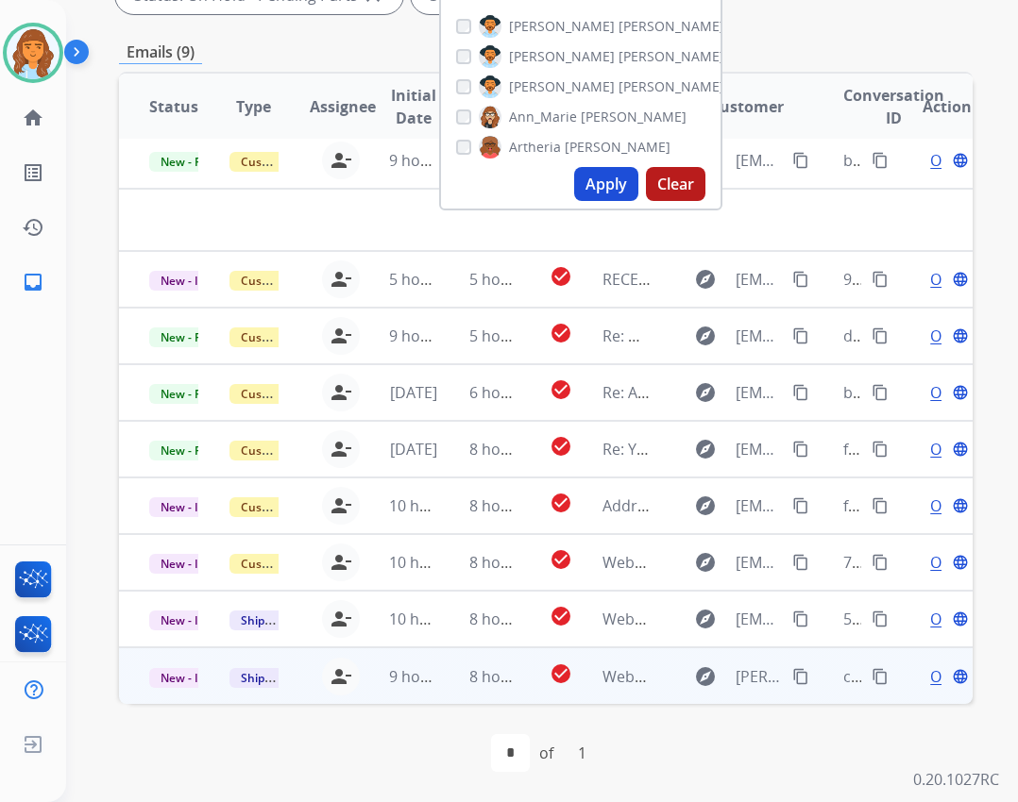
click at [612, 664] on td "Webform from Courtney.scanga@comcast.net on 08/27/2025" at bounding box center [612, 676] width 80 height 57
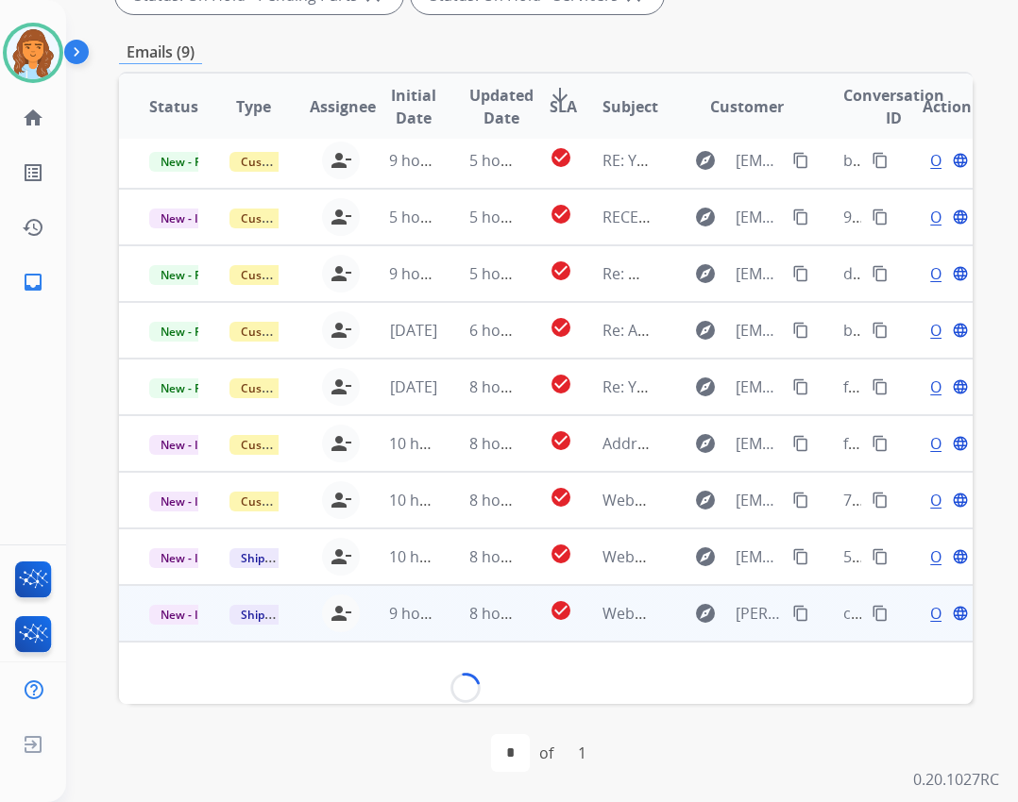
scroll to position [29, 0]
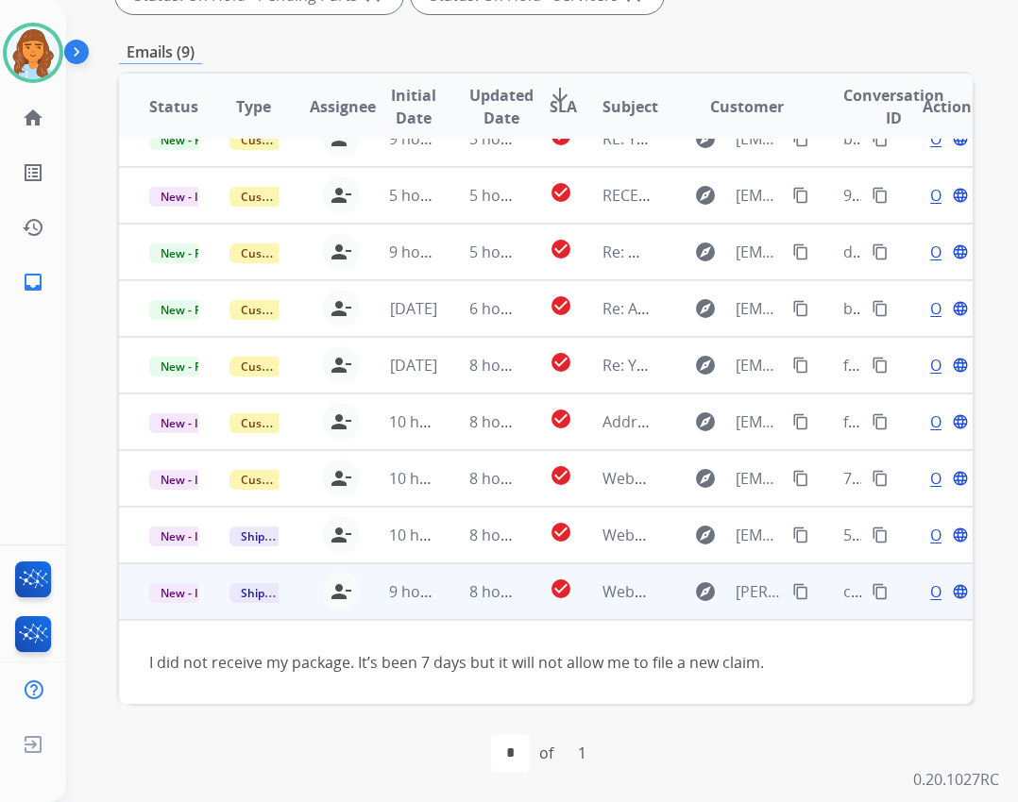
click at [922, 583] on div "Open language" at bounding box center [946, 592] width 49 height 23
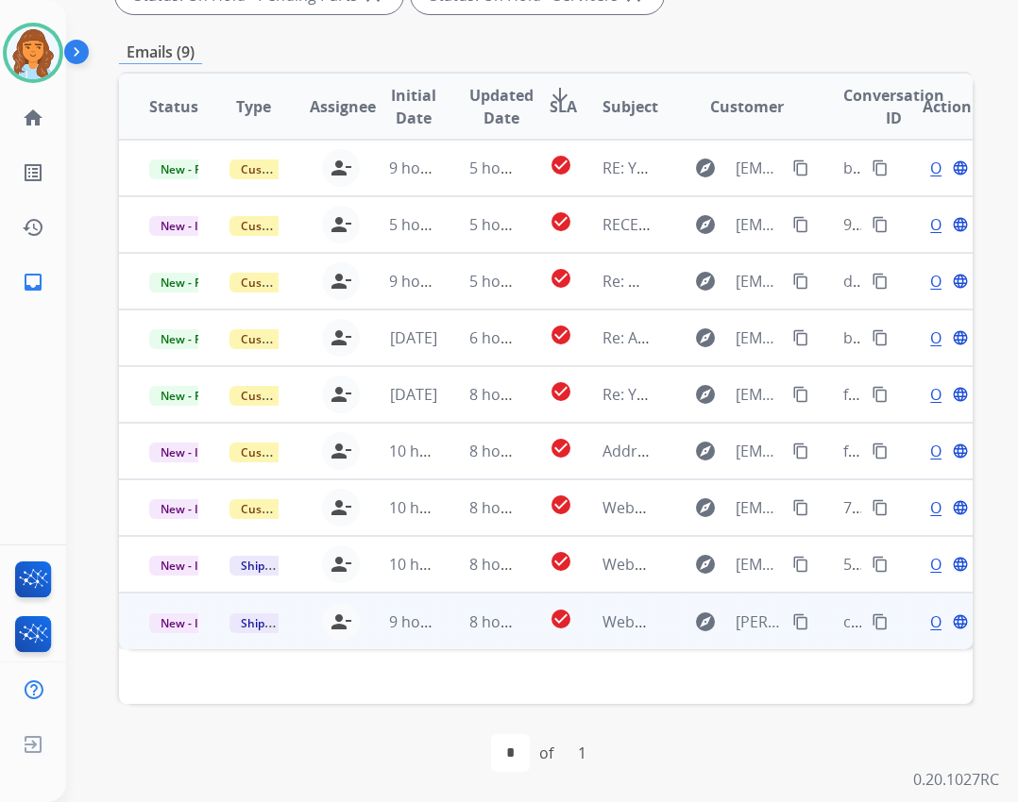
scroll to position [0, 0]
click at [922, 632] on div "Open language" at bounding box center [946, 622] width 49 height 23
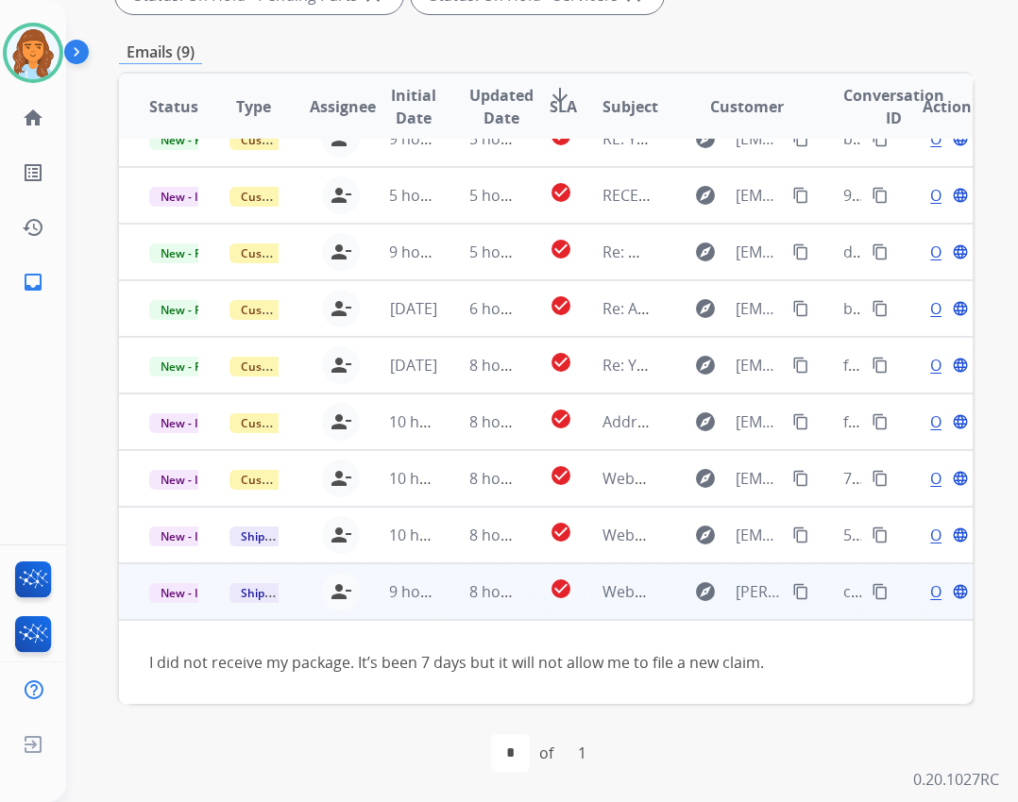
click at [930, 592] on span "Open" at bounding box center [949, 592] width 39 height 23
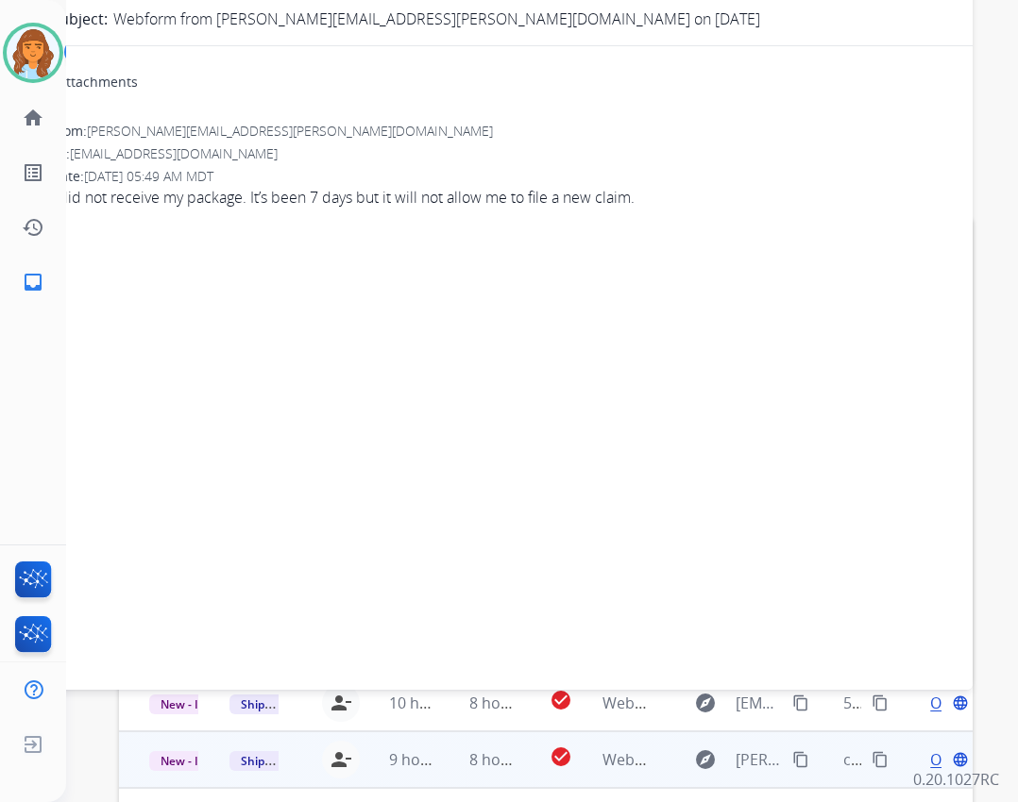
scroll to position [0, 0]
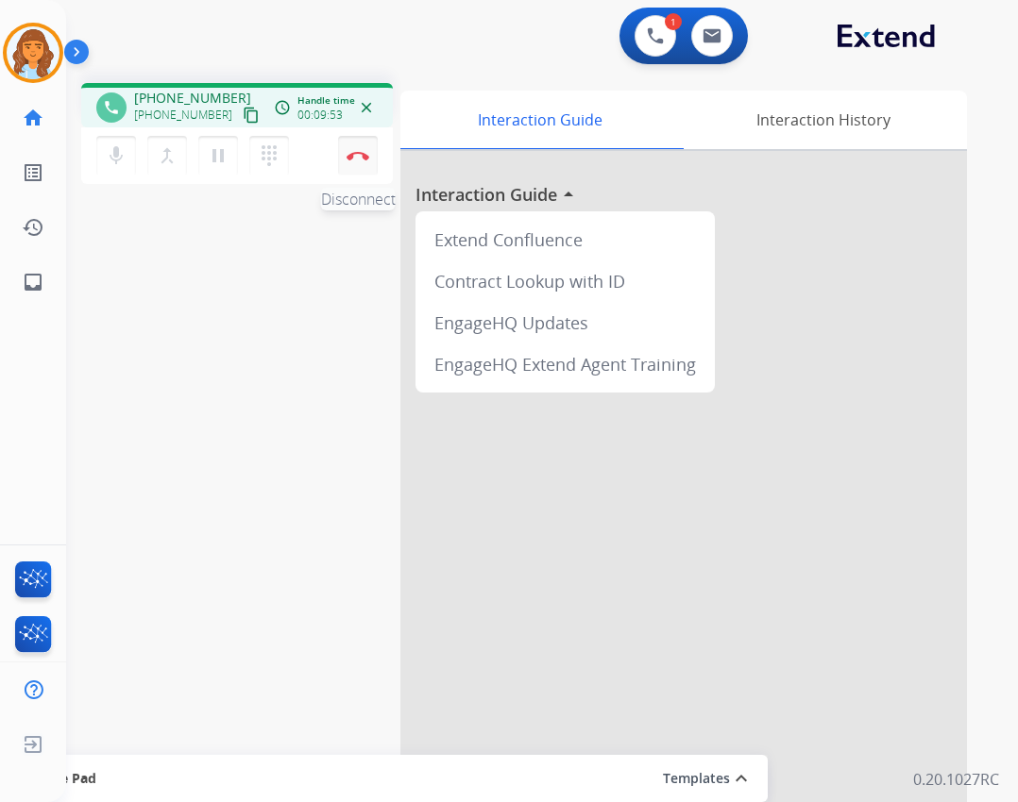
click at [363, 147] on button "Disconnect" at bounding box center [358, 156] width 40 height 40
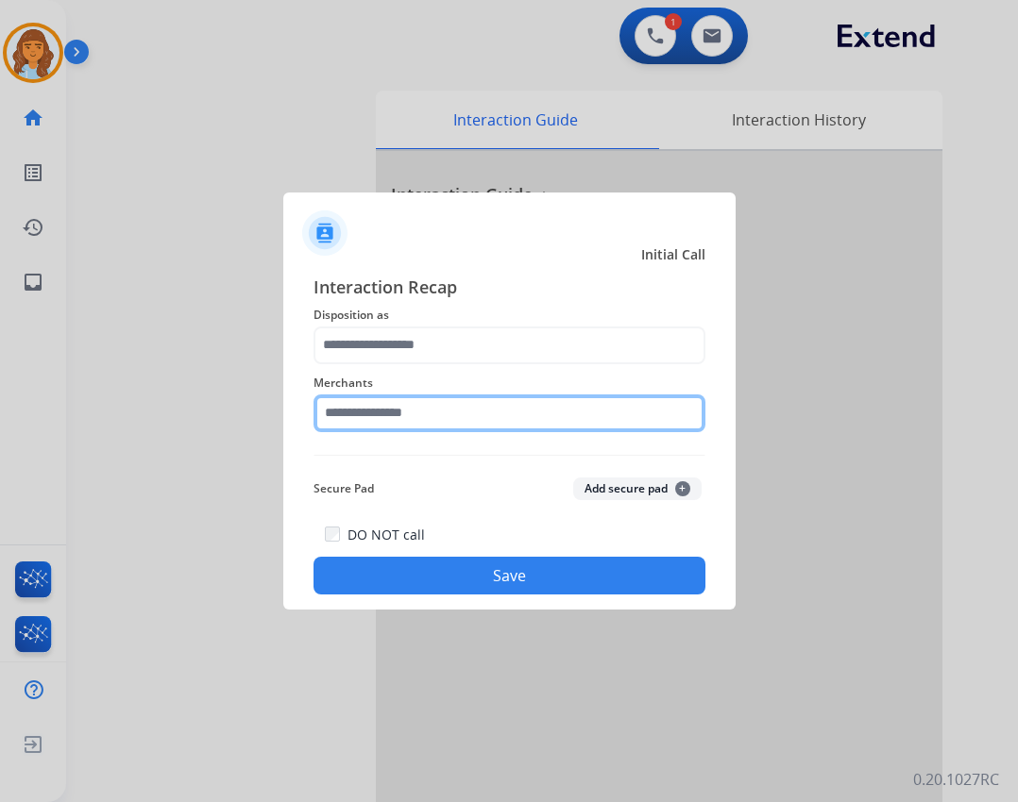
click at [423, 408] on input "text" at bounding box center [509, 414] width 392 height 38
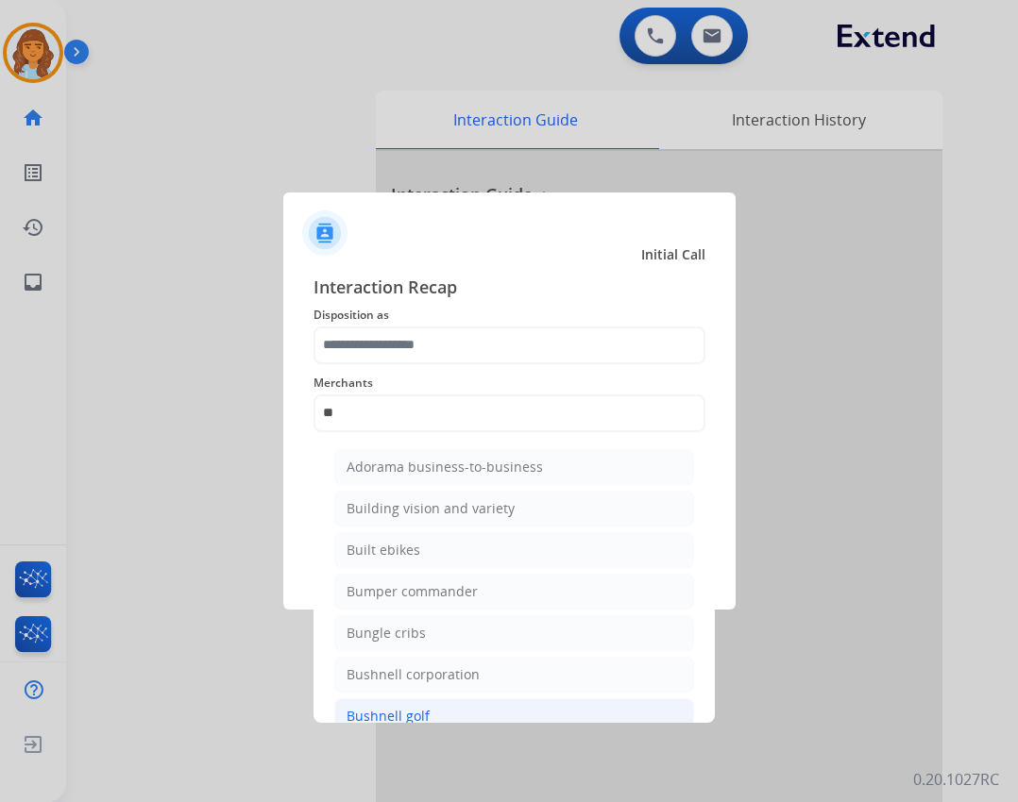
click at [432, 720] on li "Bushnell golf" at bounding box center [514, 717] width 360 height 36
type input "**********"
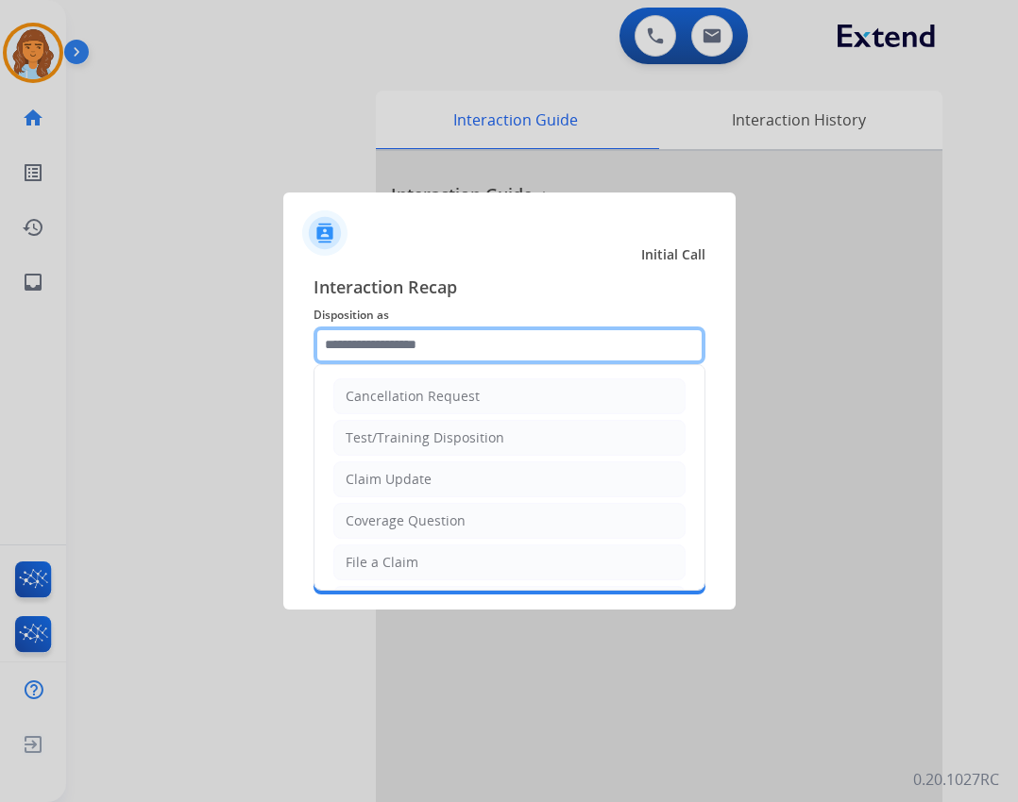
click at [484, 353] on input "text" at bounding box center [509, 346] width 392 height 38
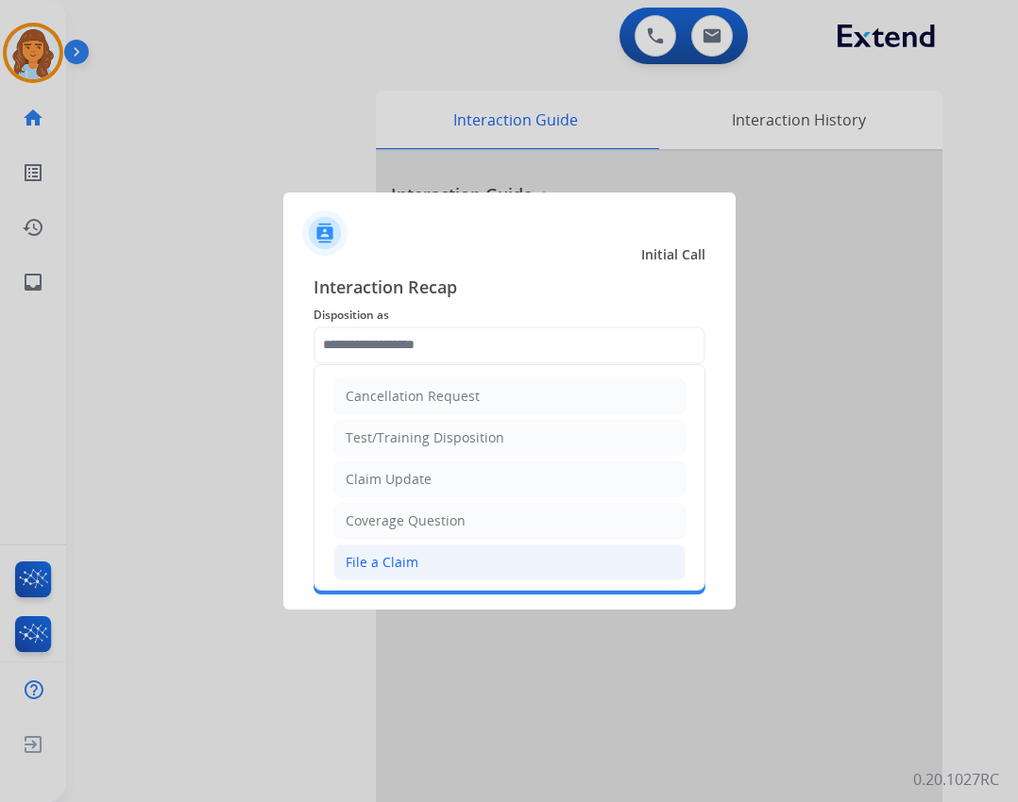
click at [391, 569] on div "File a Claim" at bounding box center [381, 562] width 73 height 19
type input "**********"
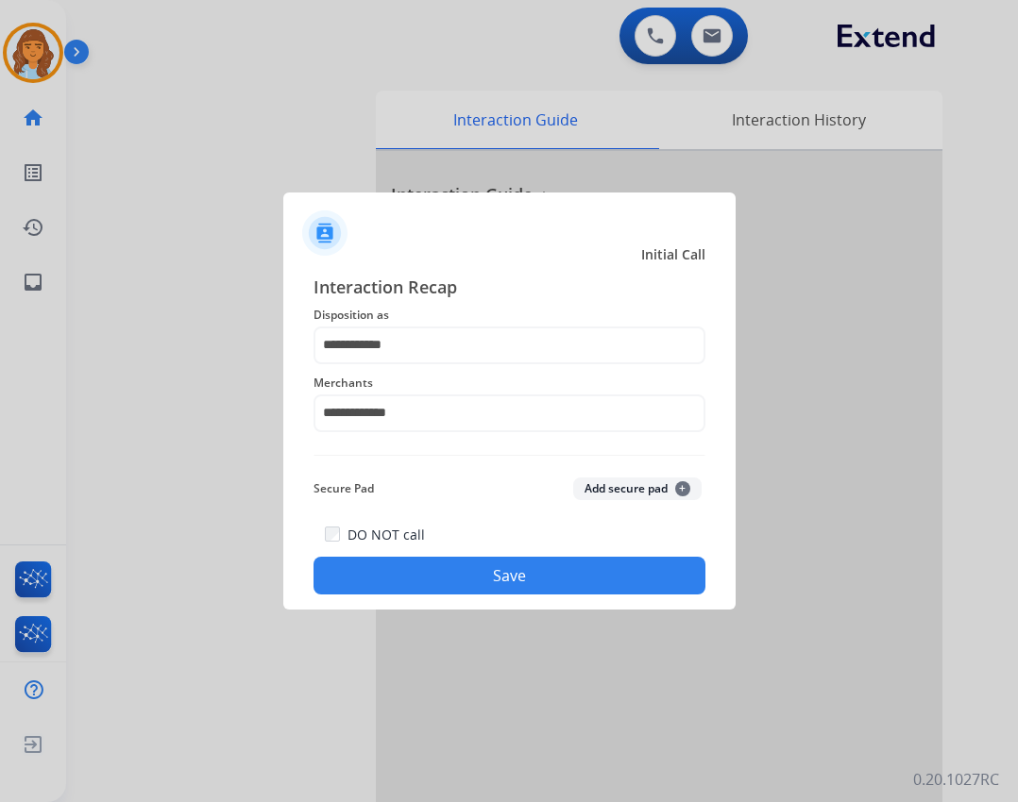
click at [389, 575] on button "Save" at bounding box center [509, 576] width 392 height 38
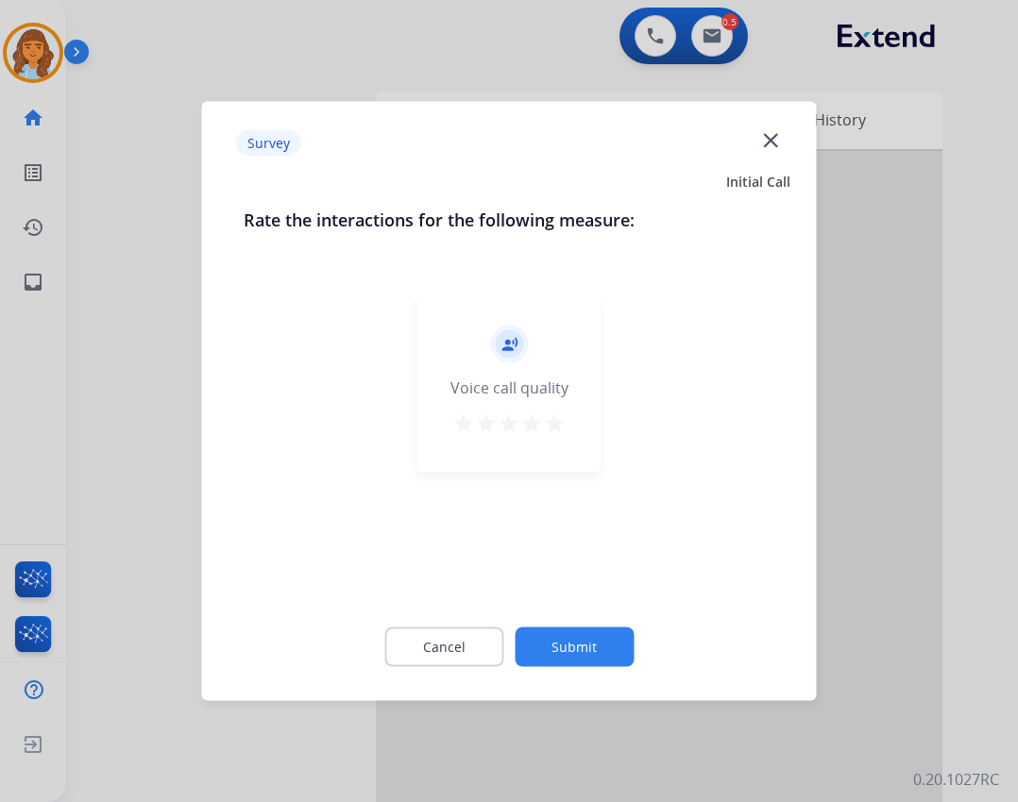
click at [775, 148] on mat-icon "close" at bounding box center [770, 139] width 25 height 25
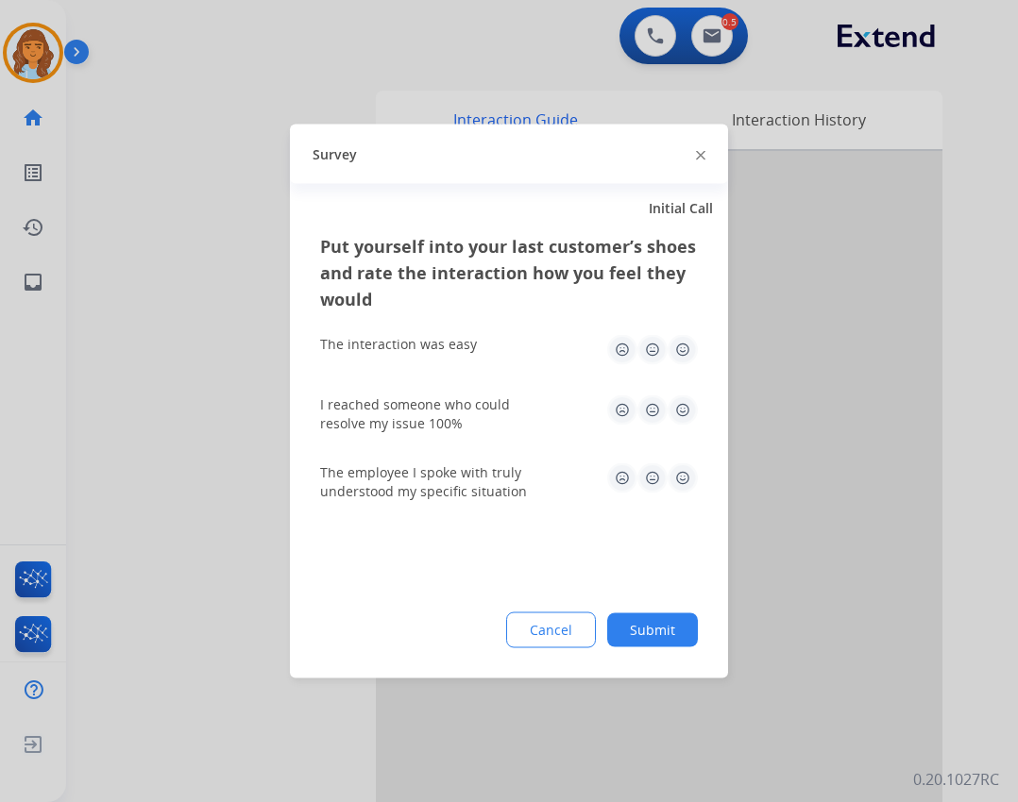
click at [624, 625] on button "Submit" at bounding box center [652, 631] width 91 height 34
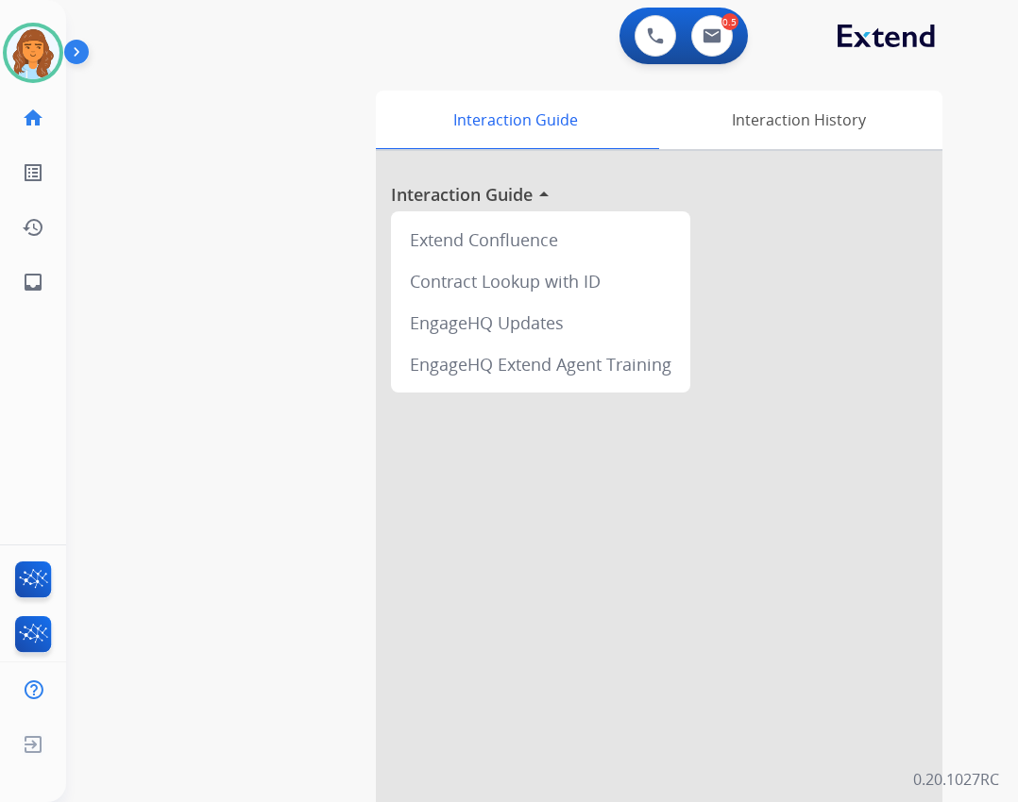
click at [46, 312] on div "Deambrana Available Edit Avatar Agent: Deambrana Routing Profile: Extend_Traini…" at bounding box center [33, 401] width 66 height 802
drag, startPoint x: 25, startPoint y: 240, endPoint x: 18, endPoint y: 286, distance: 46.9
click at [23, 256] on div "Deambrana Available Edit Avatar Agent: Deambrana Routing Profile: Extend_Traini…" at bounding box center [33, 155] width 66 height 310
click at [18, 286] on link "inbox Emails" at bounding box center [33, 282] width 53 height 53
select select "**********"
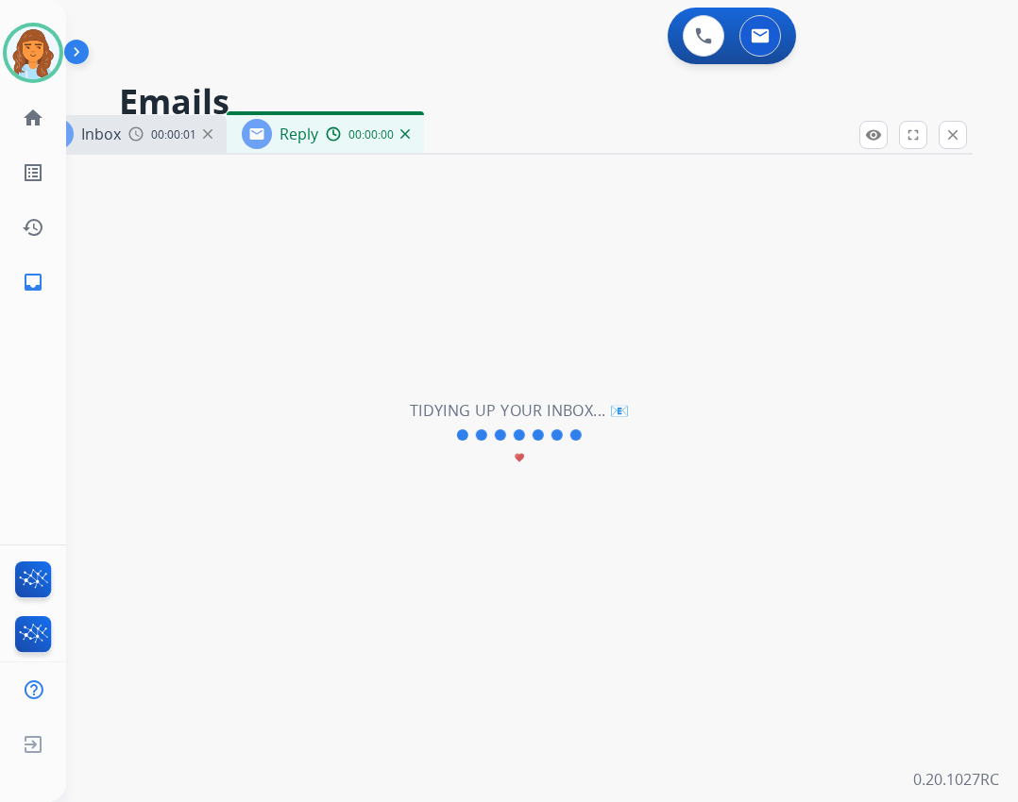
select select "**********"
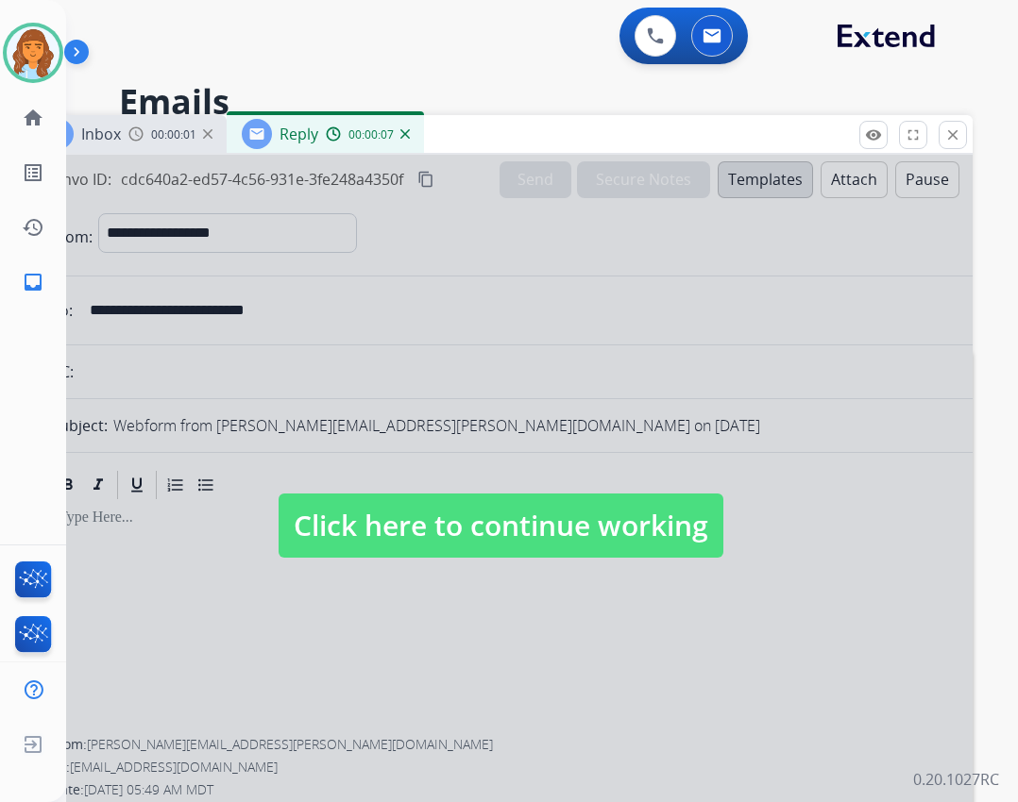
click at [545, 523] on span "Click here to continue working" at bounding box center [500, 526] width 445 height 64
select select
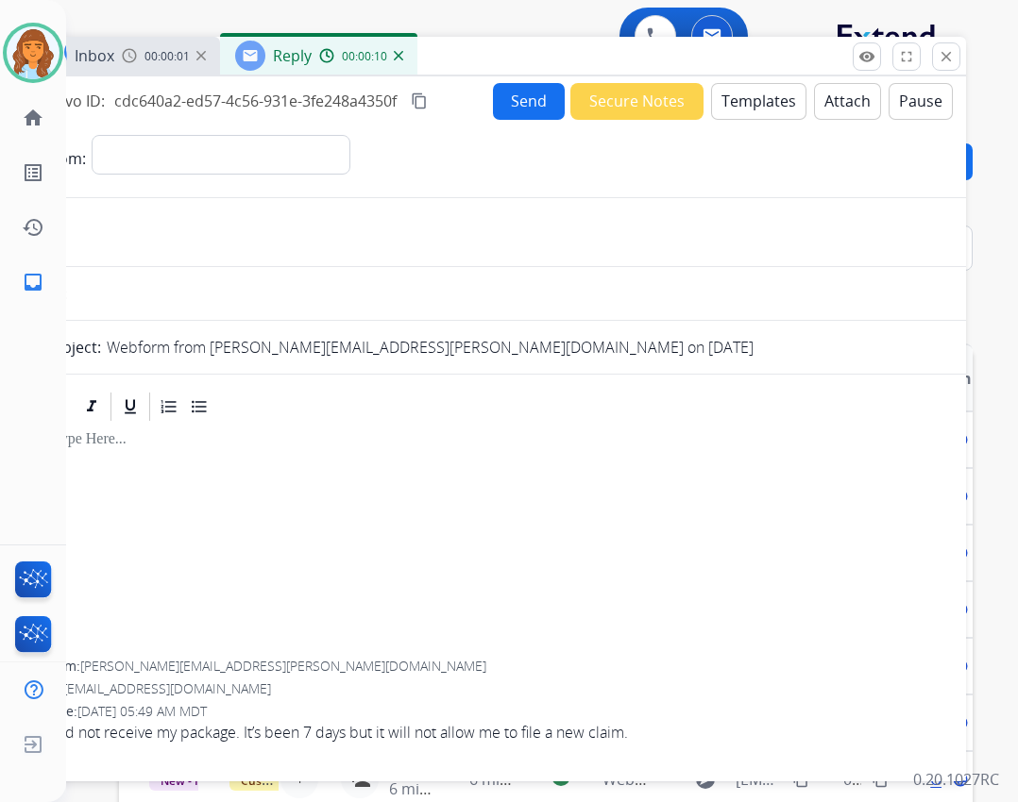
drag, startPoint x: 593, startPoint y: 130, endPoint x: 586, endPoint y: 52, distance: 78.6
click at [586, 52] on div "Inbox 00:00:01 Reply 00:00:10" at bounding box center [494, 57] width 944 height 40
click at [724, 113] on button "Templates" at bounding box center [758, 101] width 95 height 37
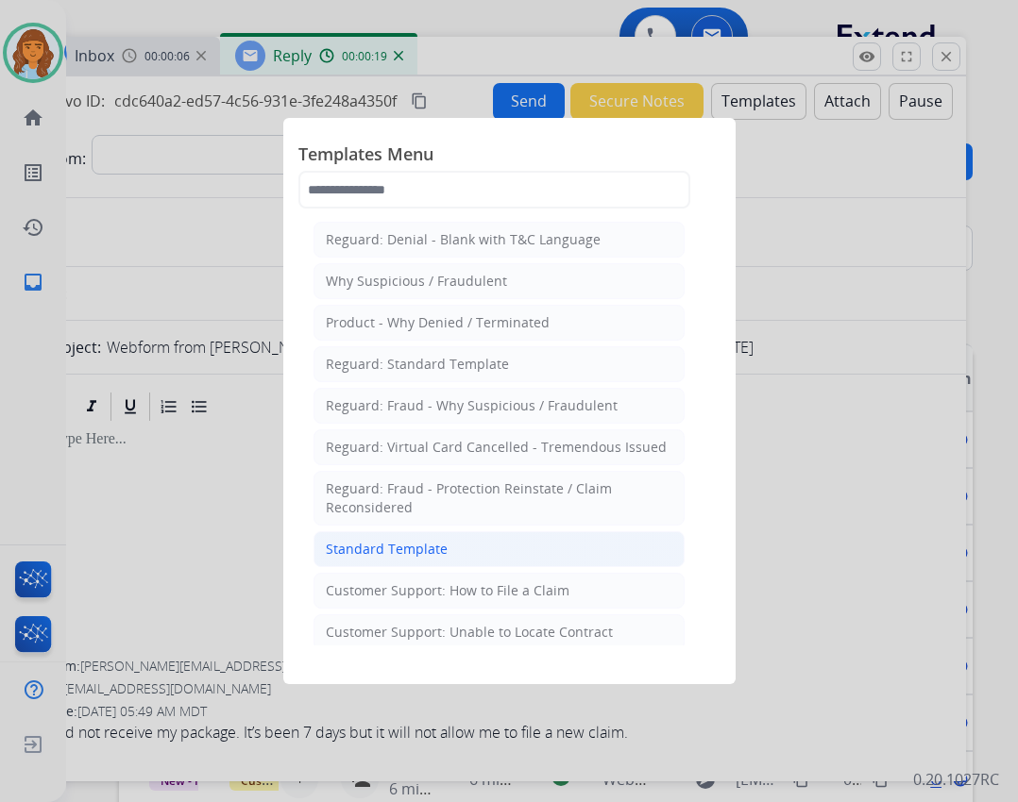
click at [502, 559] on li "Standard Template" at bounding box center [498, 549] width 371 height 36
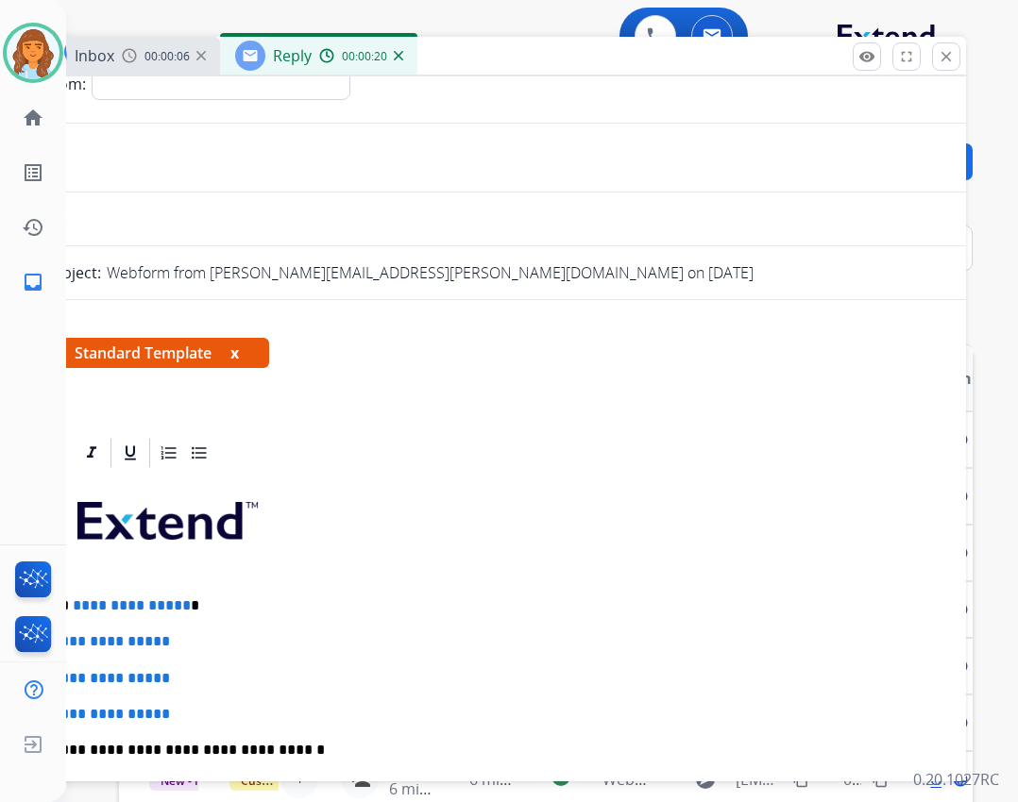
scroll to position [283, 0]
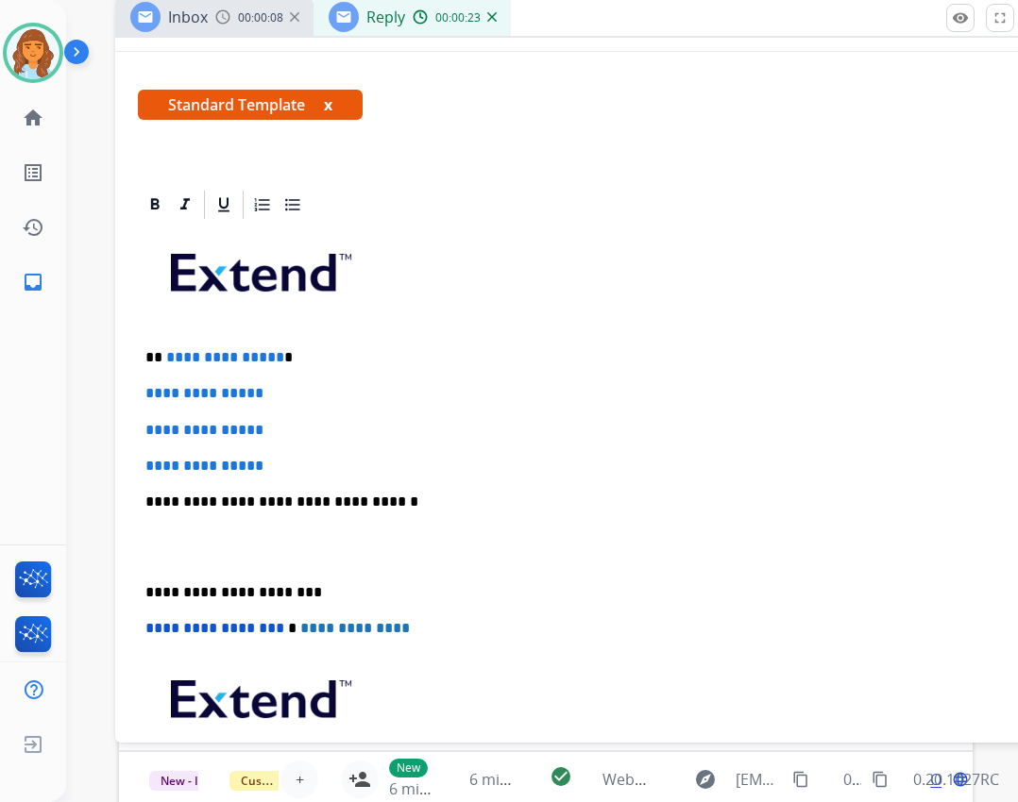
drag, startPoint x: 462, startPoint y: 76, endPoint x: 555, endPoint y: 34, distance: 102.3
click at [555, 34] on div "Inbox 00:00:08 Reply 00:00:23" at bounding box center [587, 18] width 944 height 40
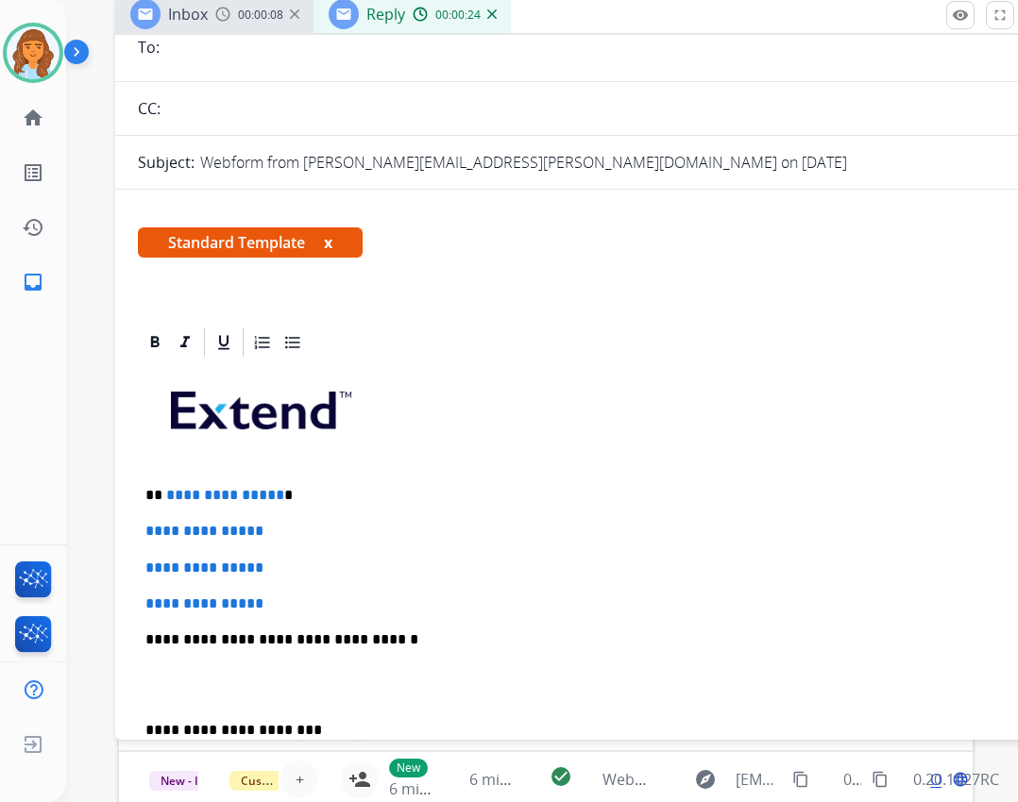
scroll to position [0, 0]
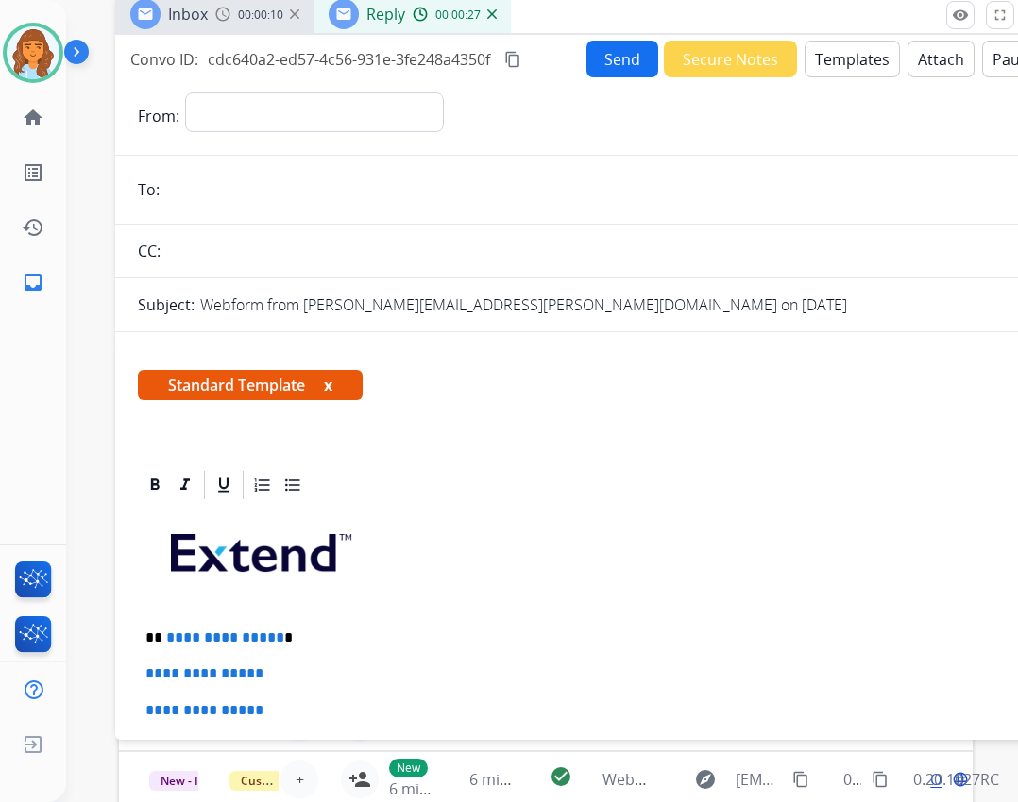
click at [860, 61] on button "Templates" at bounding box center [851, 59] width 95 height 37
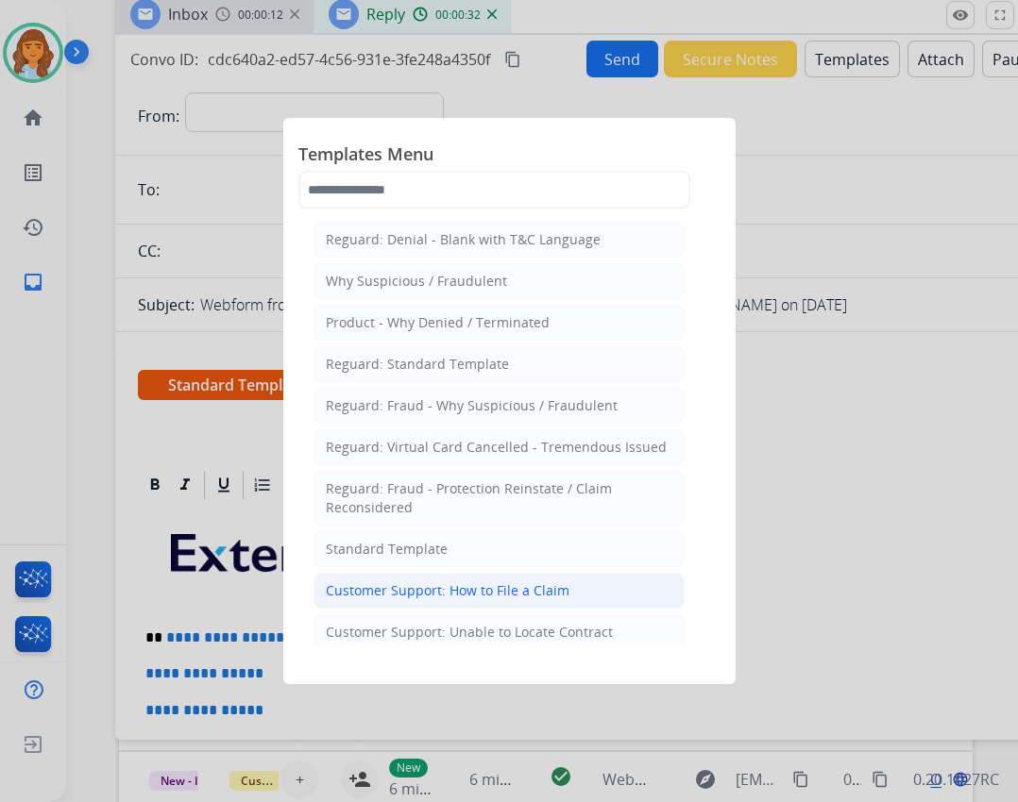
click at [581, 599] on li "Customer Support: How to File a Claim" at bounding box center [498, 591] width 371 height 36
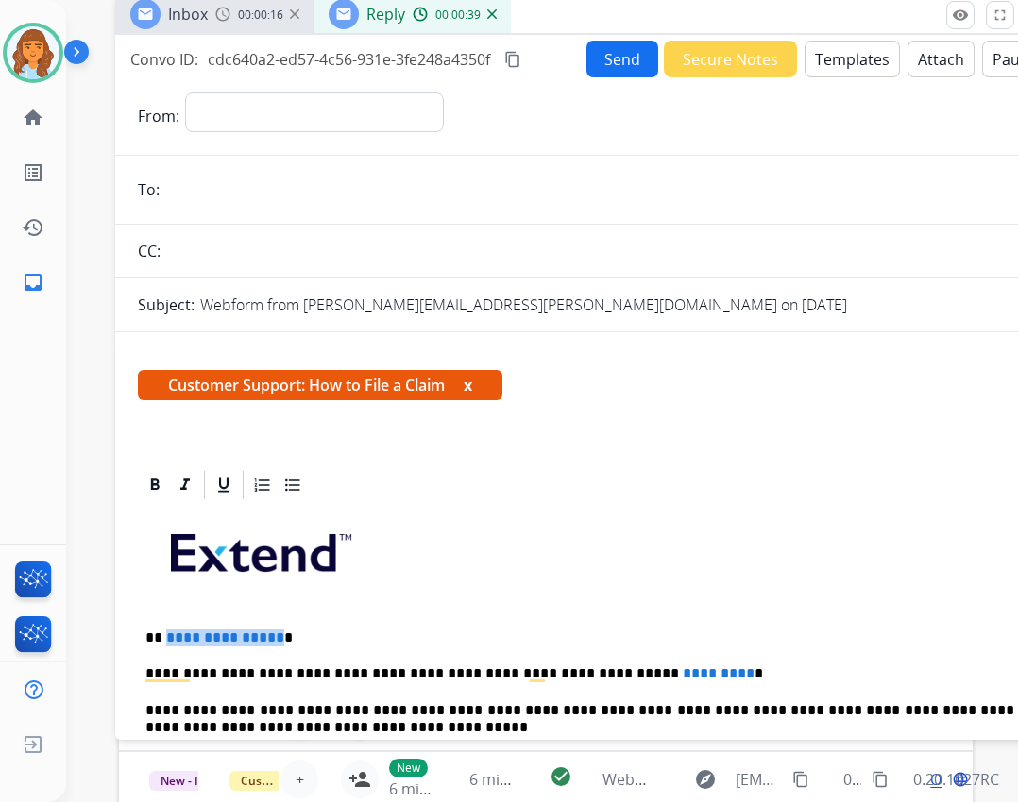
drag, startPoint x: 164, startPoint y: 628, endPoint x: 274, endPoint y: 626, distance: 109.5
click at [274, 626] on div "**********" at bounding box center [587, 790] width 899 height 577
drag, startPoint x: 581, startPoint y: 659, endPoint x: 659, endPoint y: 680, distance: 81.1
click at [659, 680] on div "**********" at bounding box center [587, 790] width 899 height 577
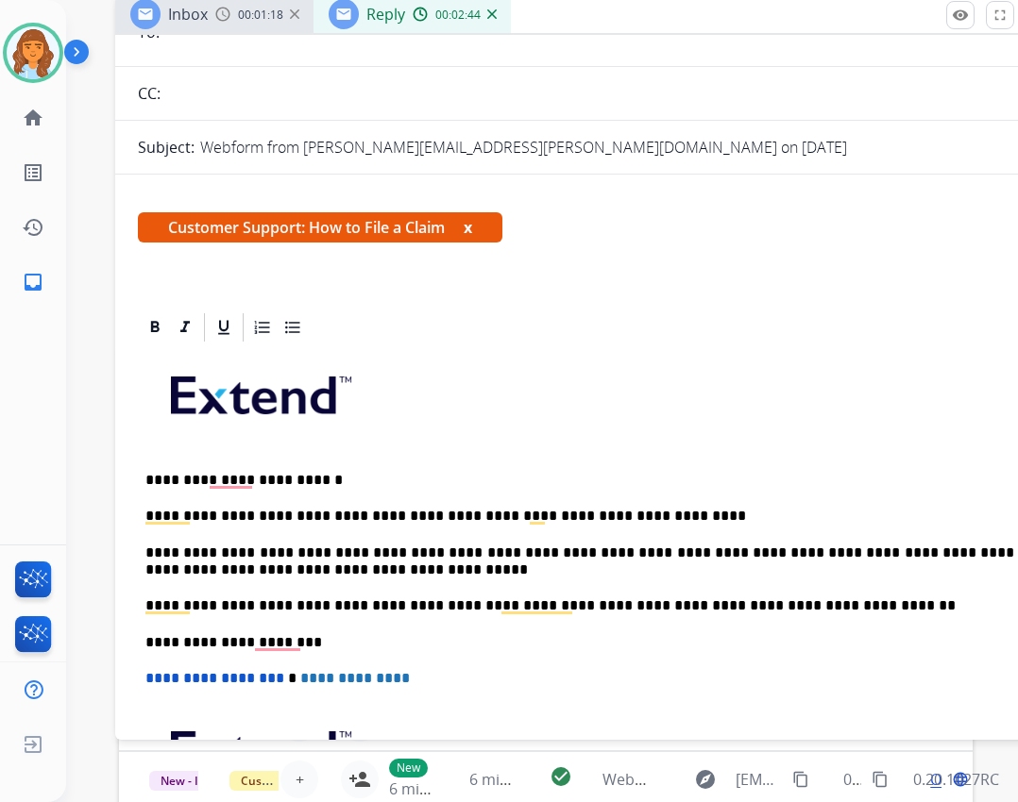
scroll to position [189, 0]
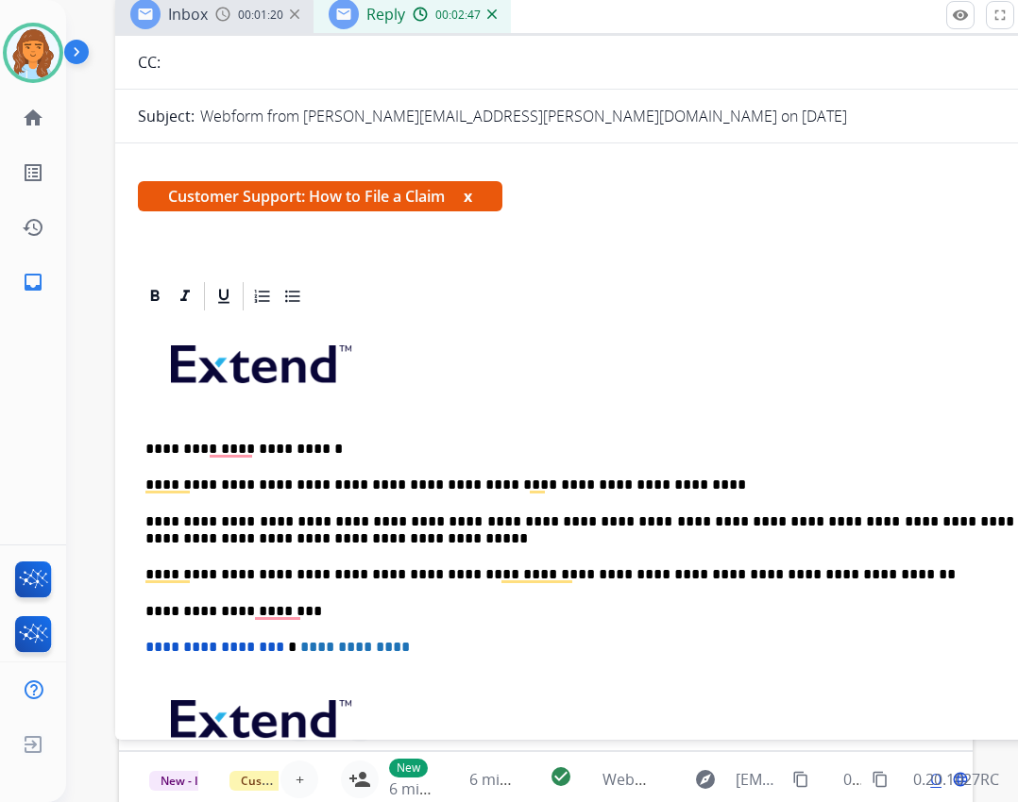
click at [518, 550] on div "**********" at bounding box center [587, 601] width 899 height 577
click at [492, 537] on p "**********" at bounding box center [579, 531] width 868 height 35
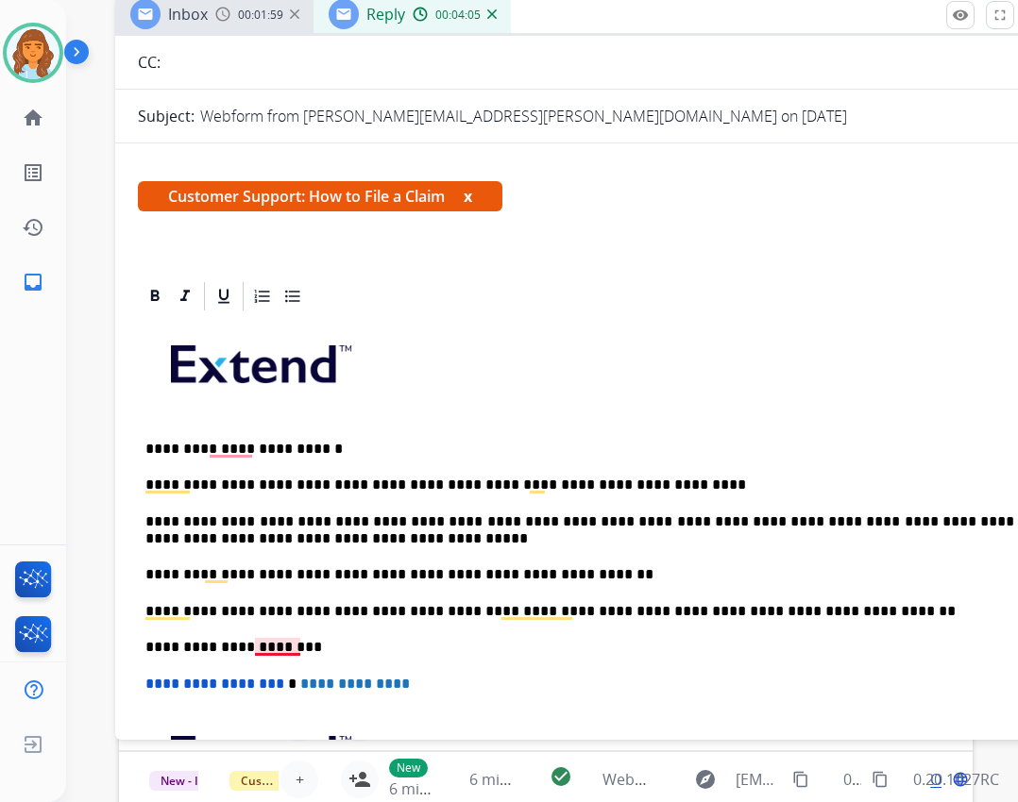
drag, startPoint x: 271, startPoint y: 646, endPoint x: 533, endPoint y: 644, distance: 262.4
click at [533, 644] on p "**********" at bounding box center [579, 647] width 868 height 17
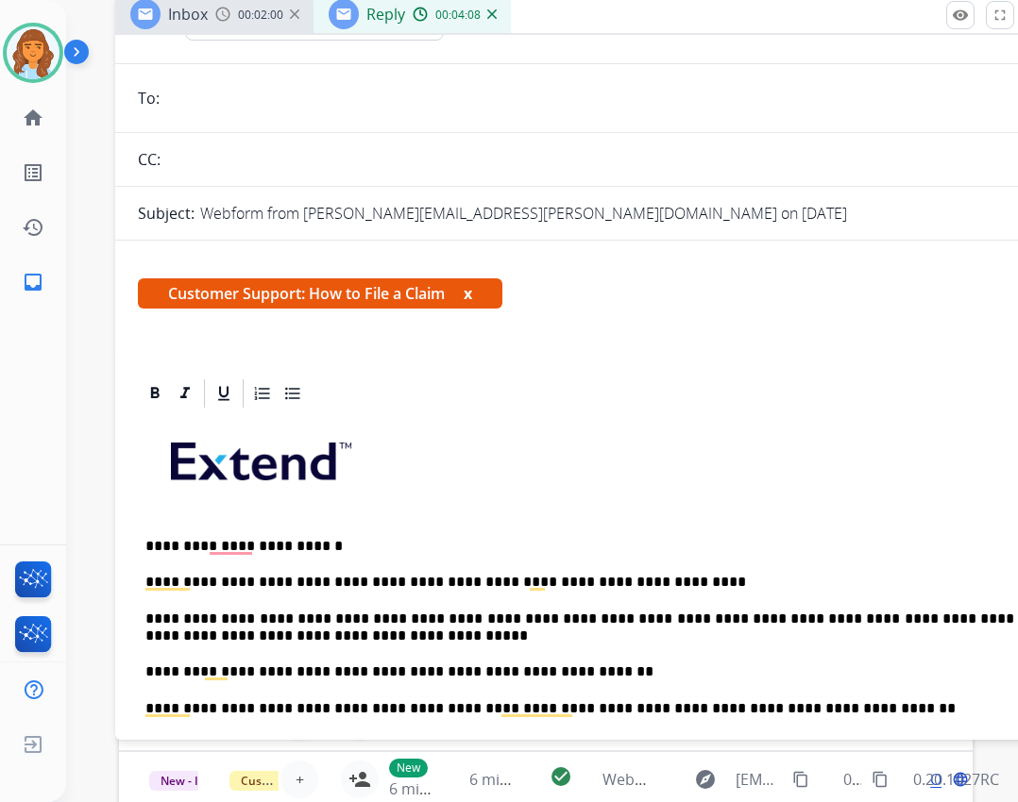
scroll to position [0, 0]
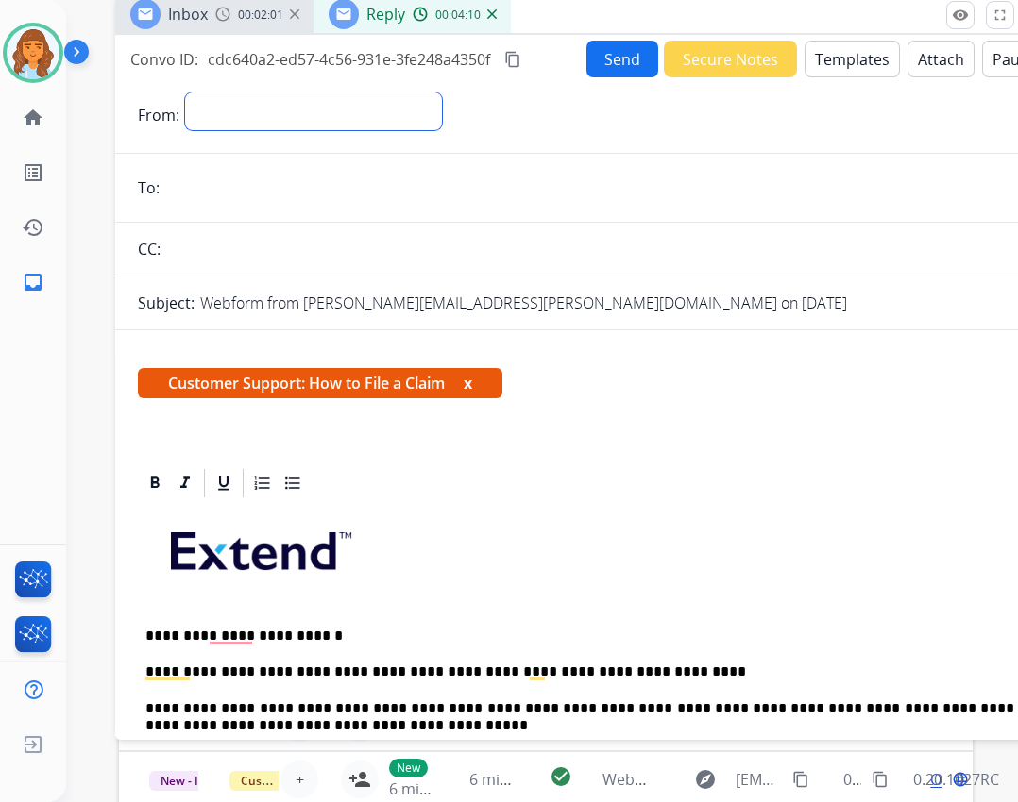
click at [330, 104] on select "**********" at bounding box center [313, 112] width 257 height 38
select select "**********"
click at [185, 93] on select "**********" at bounding box center [313, 112] width 257 height 38
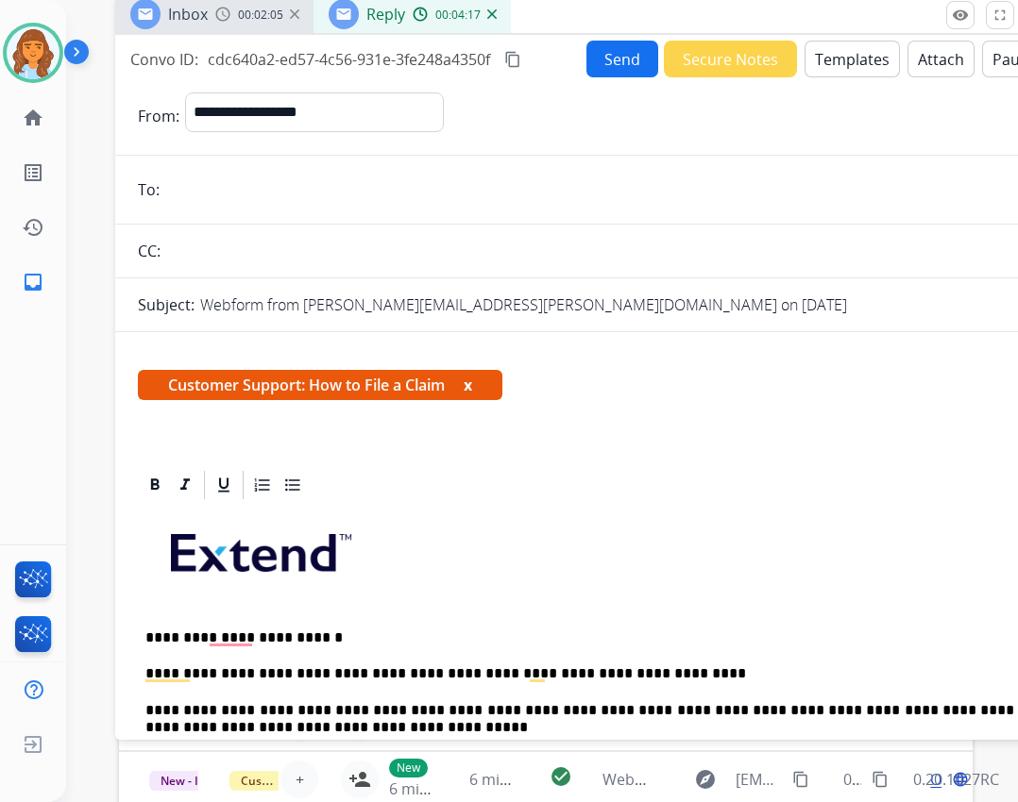
click at [623, 51] on button "Send" at bounding box center [622, 59] width 72 height 37
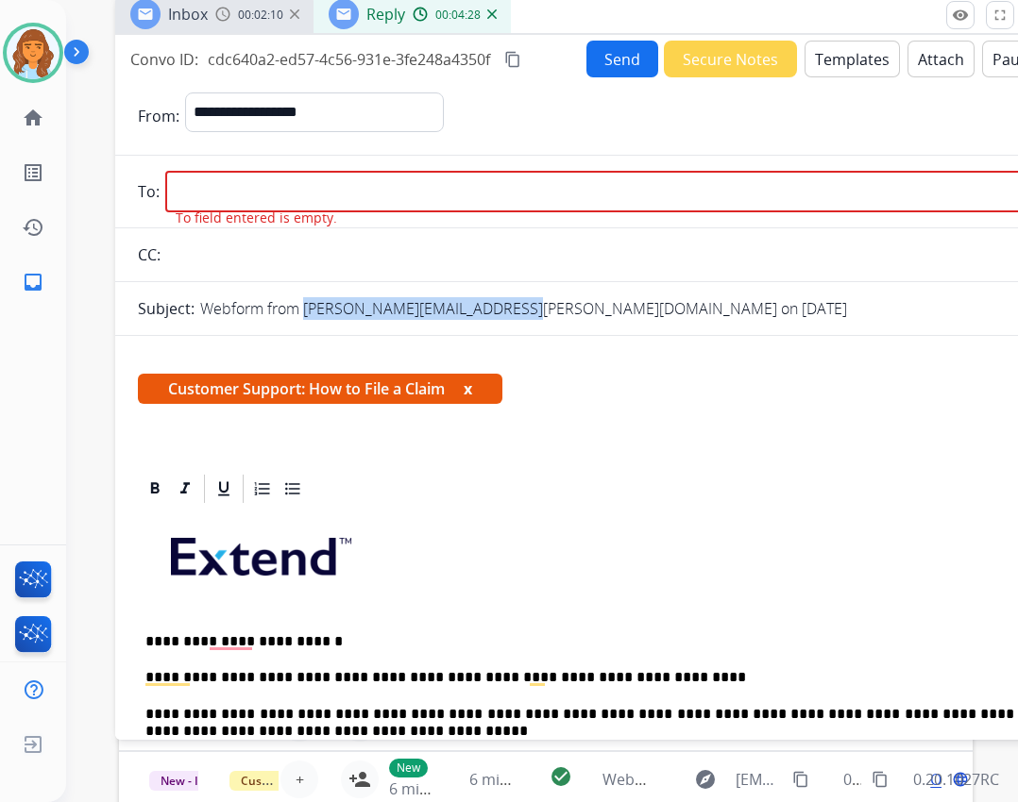
drag, startPoint x: 297, startPoint y: 309, endPoint x: 502, endPoint y: 314, distance: 204.9
click at [507, 312] on p "Webform from Courtney.scanga@comcast.net on 08/27/2025" at bounding box center [523, 308] width 647 height 23
copy p "Courtney.scanga@comcast.ne"
click at [413, 202] on input "email" at bounding box center [600, 192] width 871 height 42
paste input "**********"
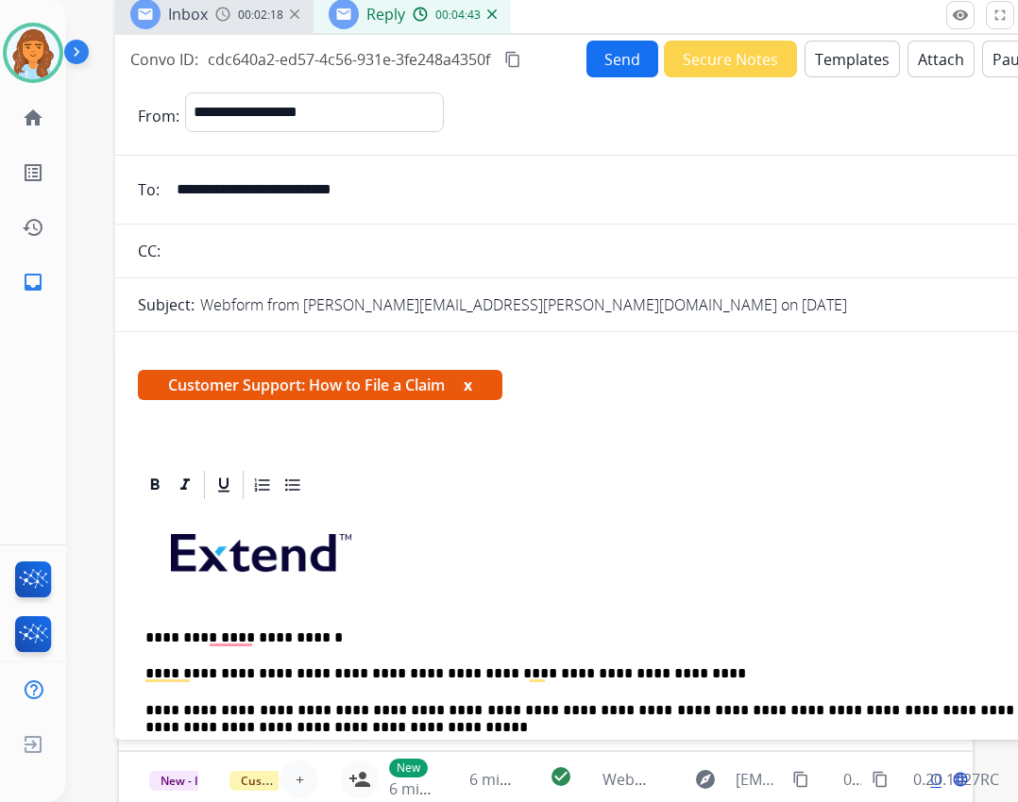
type input "**********"
click at [624, 56] on button "Send" at bounding box center [622, 59] width 72 height 37
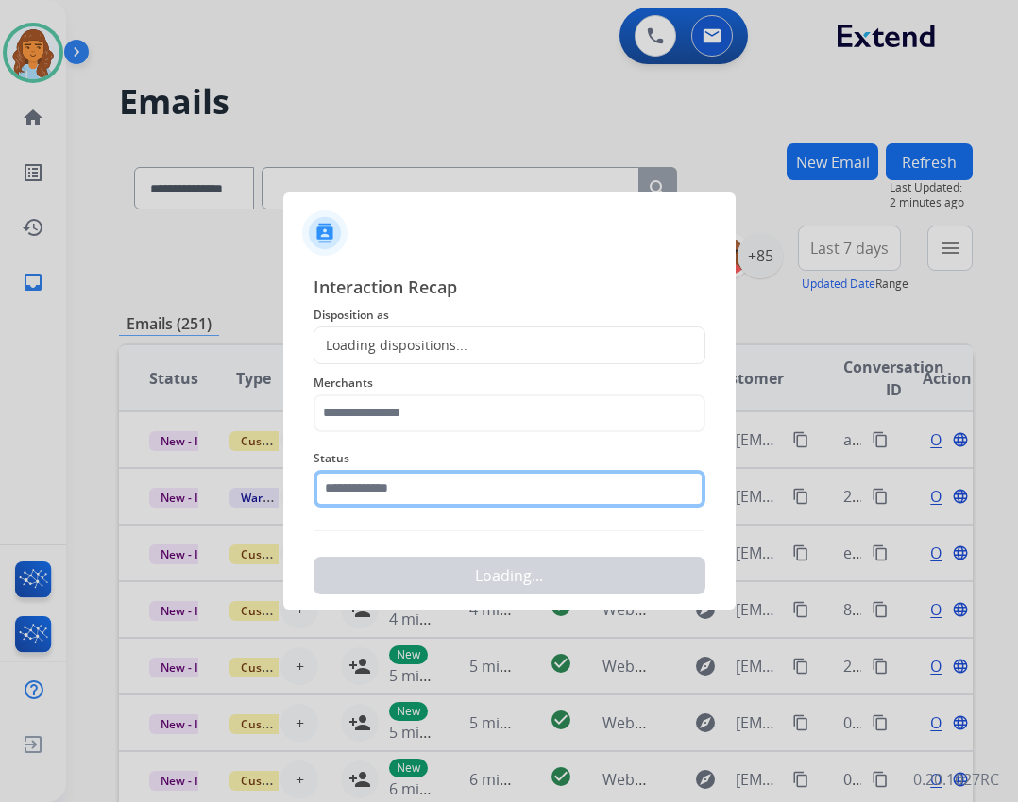
click at [460, 495] on input "text" at bounding box center [509, 489] width 392 height 38
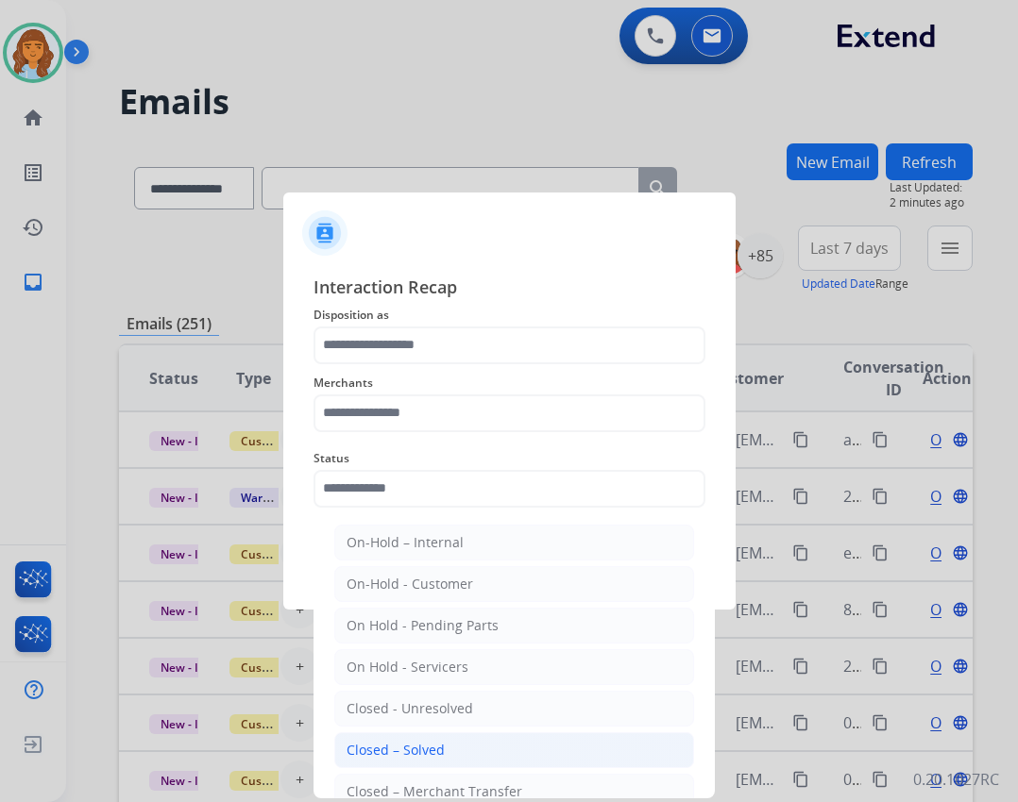
click at [427, 751] on div "Closed – Solved" at bounding box center [395, 750] width 98 height 19
type input "**********"
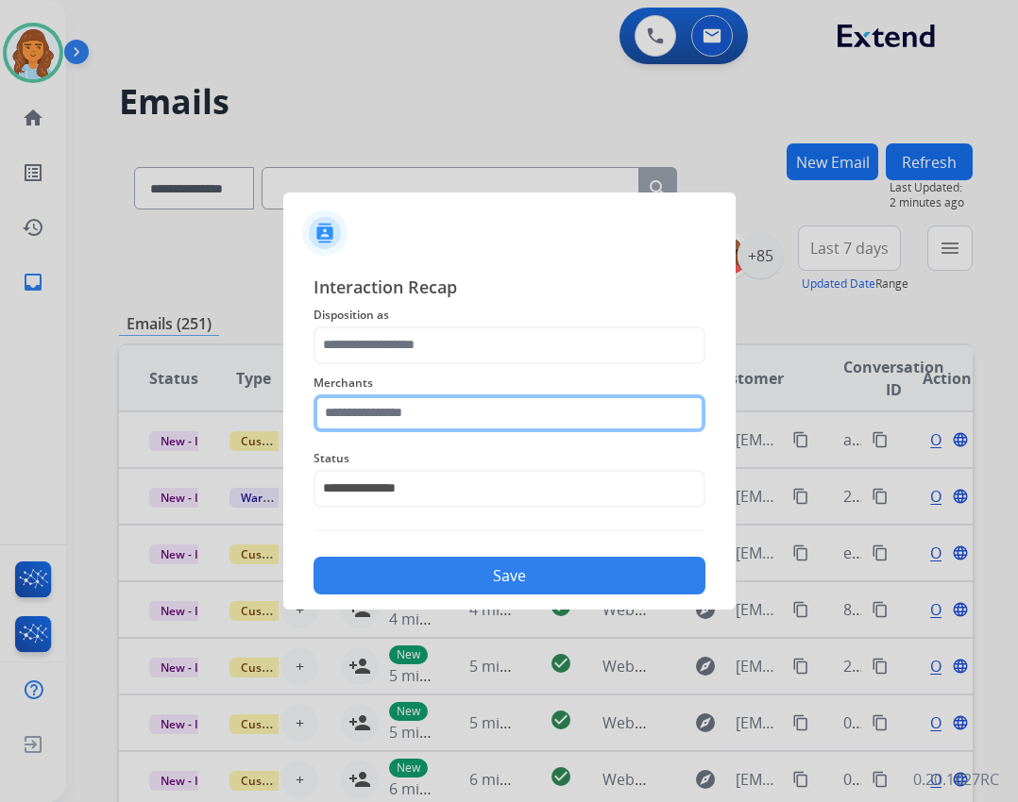
click at [464, 410] on input "text" at bounding box center [509, 414] width 392 height 38
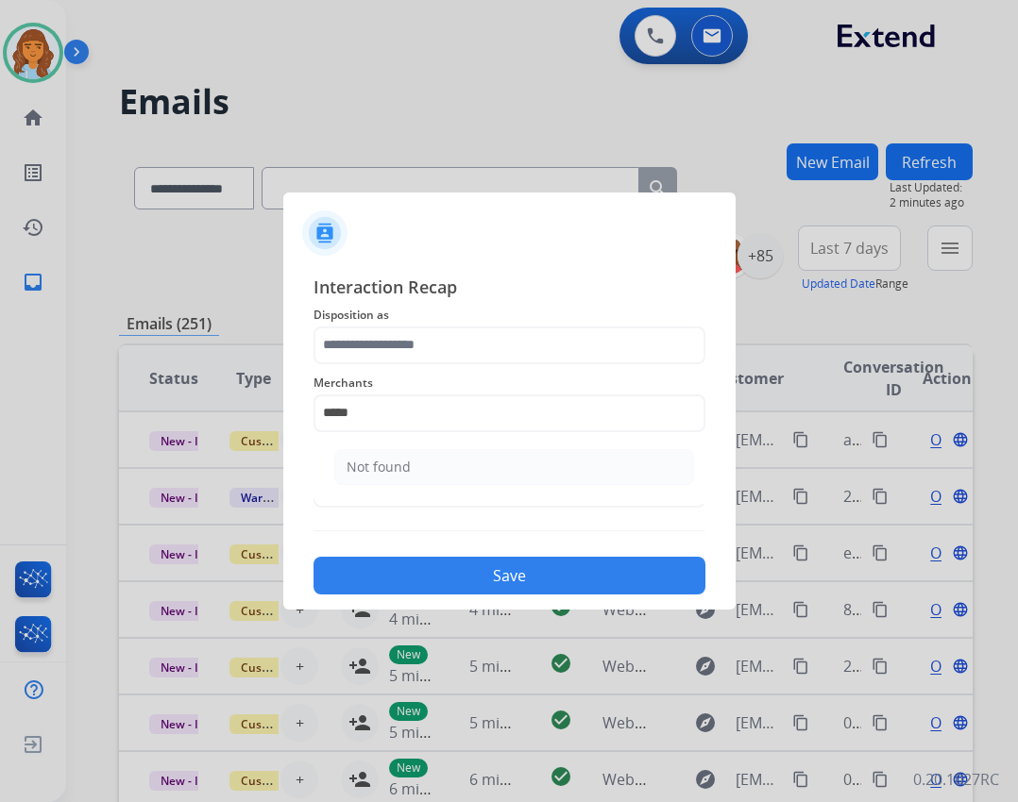
drag, startPoint x: 443, startPoint y: 473, endPoint x: 429, endPoint y: 447, distance: 29.2
click at [441, 473] on li "Not found" at bounding box center [514, 467] width 360 height 36
type input "*********"
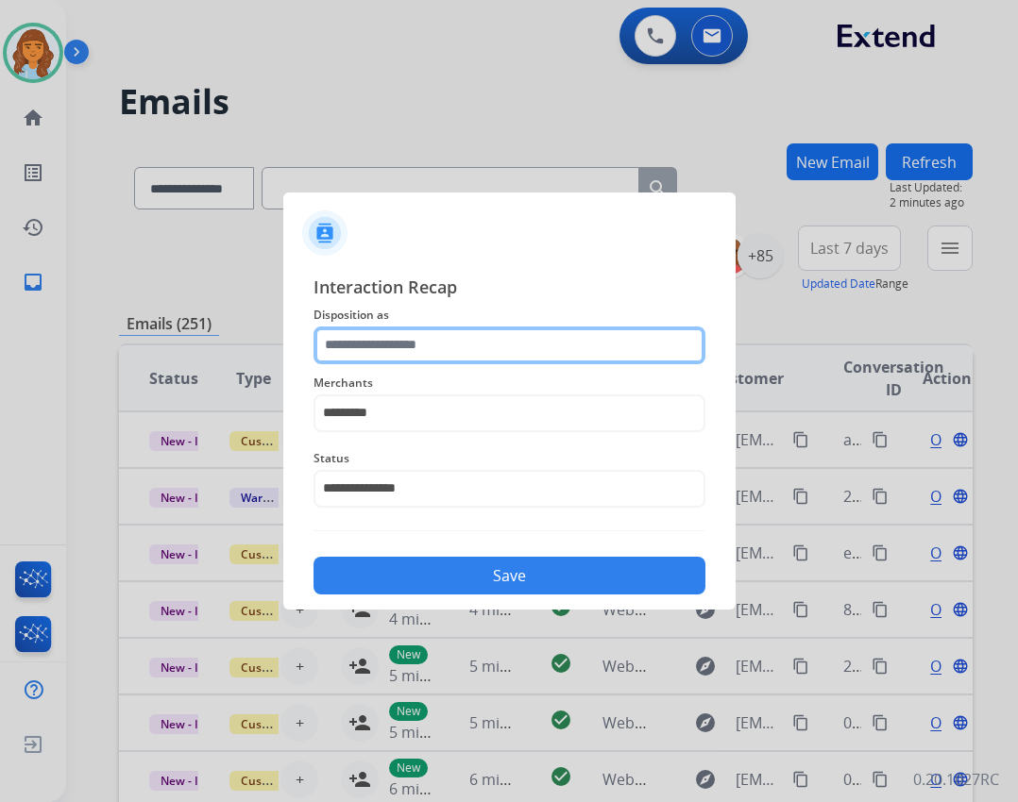
click at [409, 344] on input "text" at bounding box center [509, 346] width 392 height 38
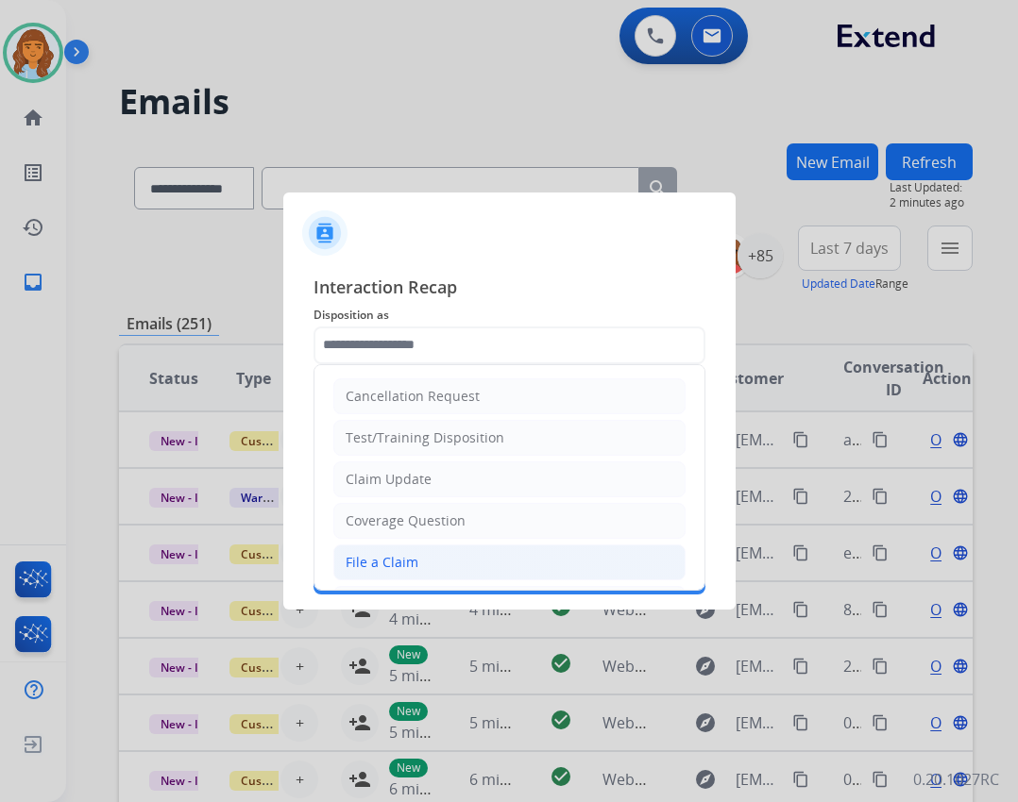
click at [397, 555] on div "File a Claim" at bounding box center [381, 562] width 73 height 19
type input "**********"
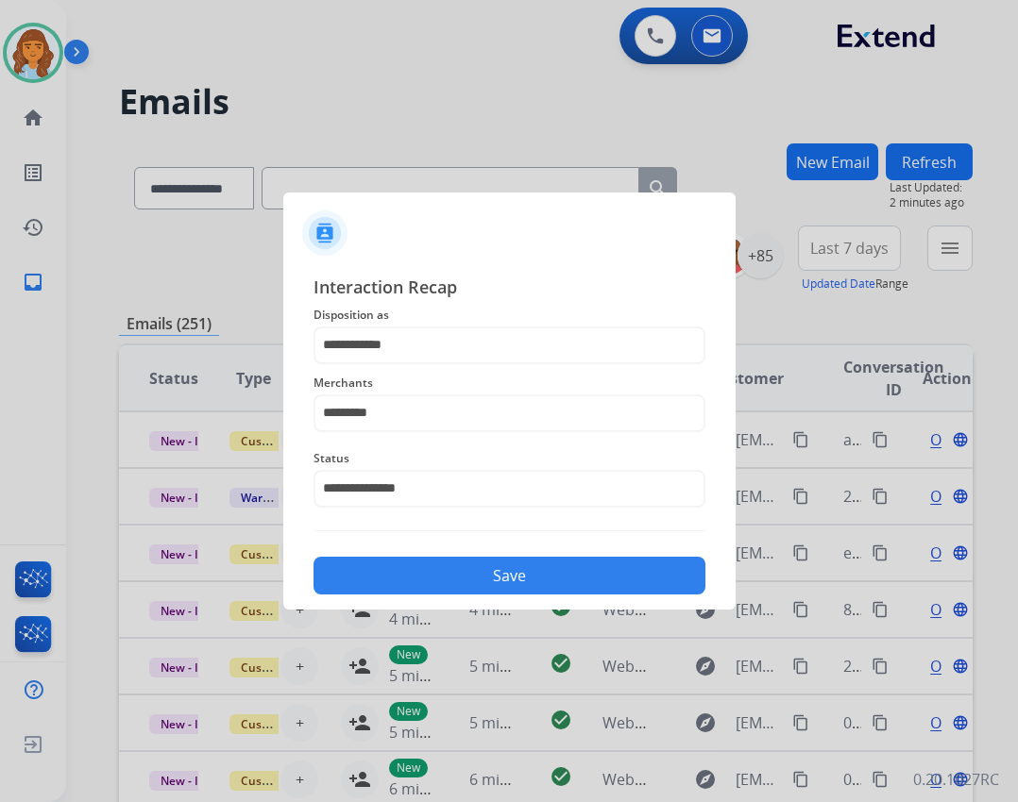
click at [406, 551] on div "Save" at bounding box center [509, 570] width 392 height 49
click at [383, 571] on button "Save" at bounding box center [509, 576] width 392 height 38
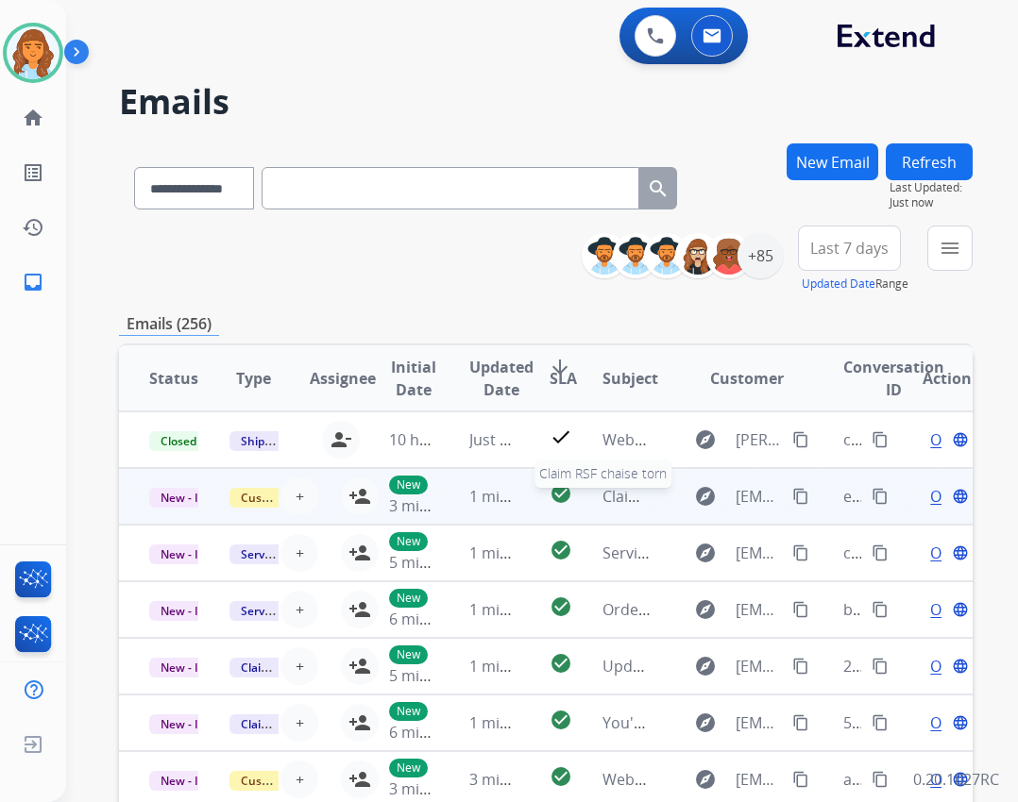
scroll to position [2, 0]
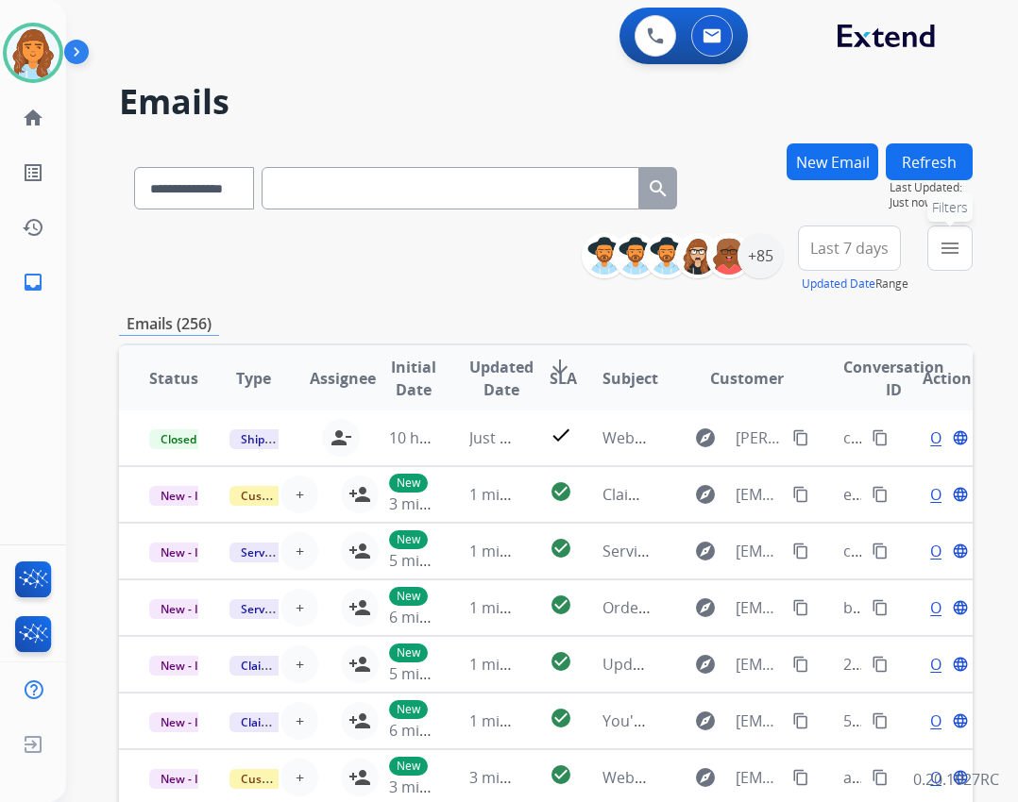
click at [960, 255] on mat-icon "menu" at bounding box center [949, 248] width 23 height 23
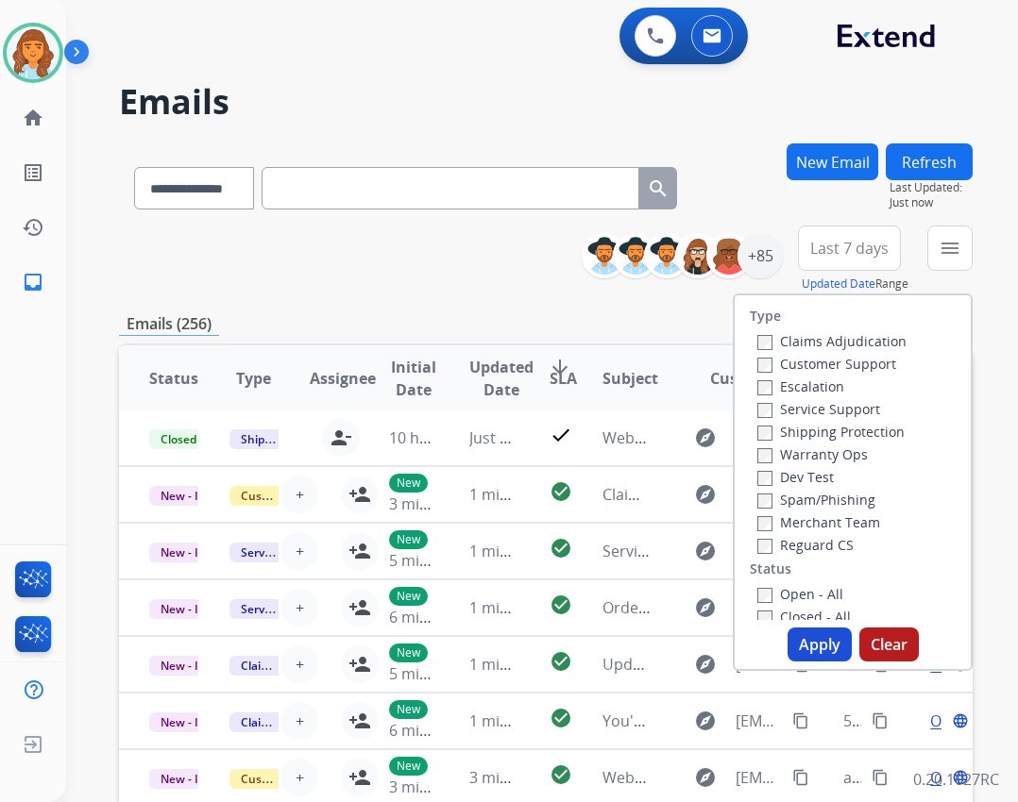
click at [797, 543] on label "Reguard CS" at bounding box center [805, 545] width 96 height 18
click at [787, 593] on label "Open - All" at bounding box center [800, 594] width 86 height 18
click at [783, 429] on label "Shipping Protection" at bounding box center [830, 432] width 147 height 18
click at [799, 367] on label "Customer Support" at bounding box center [826, 364] width 139 height 18
click at [820, 648] on button "Apply" at bounding box center [819, 645] width 64 height 34
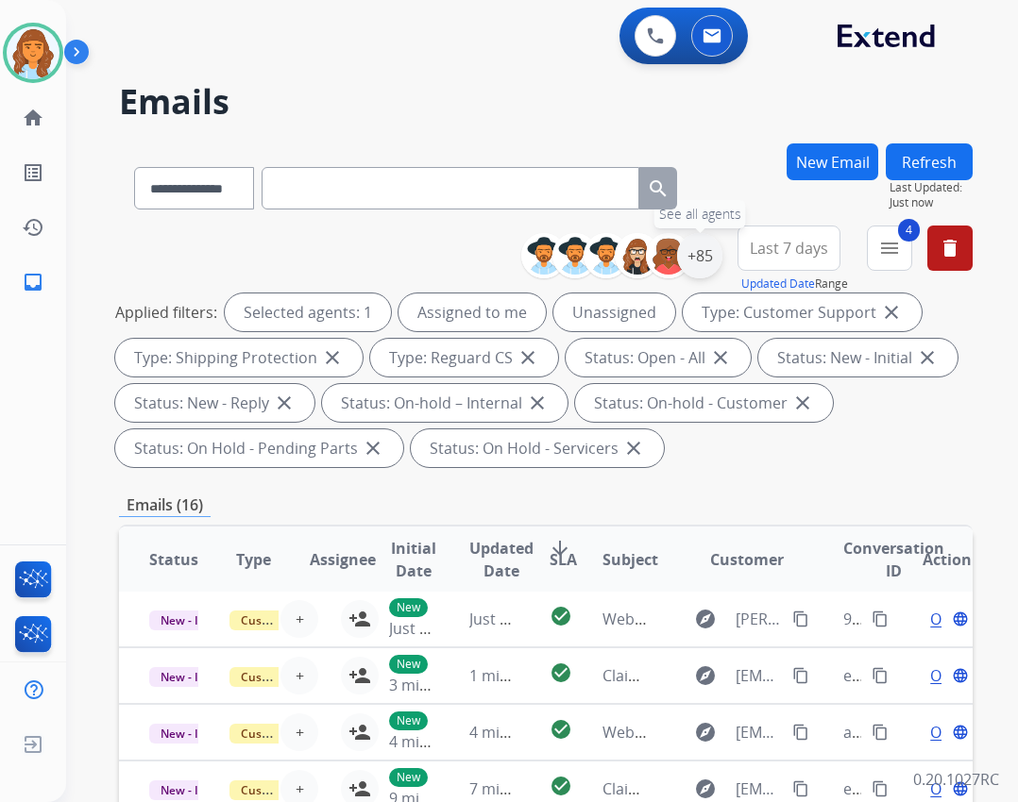
click at [698, 256] on div "+85" at bounding box center [699, 255] width 45 height 45
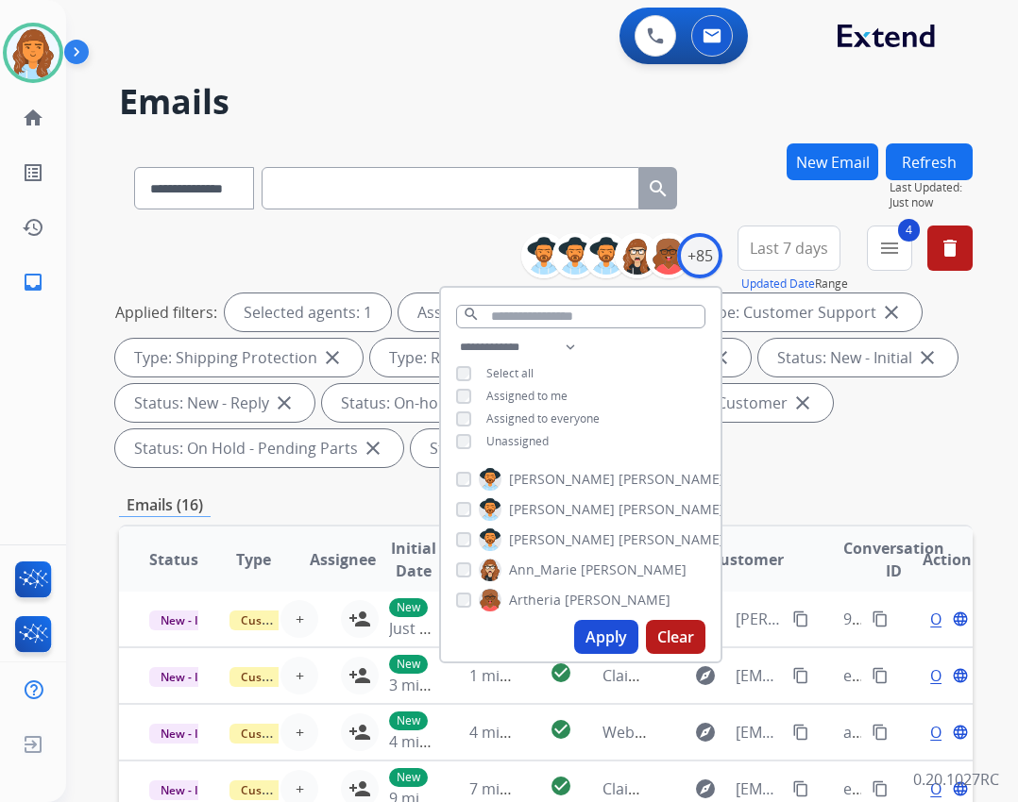
click at [534, 446] on span "Unassigned" at bounding box center [517, 441] width 62 height 16
click at [602, 645] on button "Apply" at bounding box center [606, 637] width 64 height 34
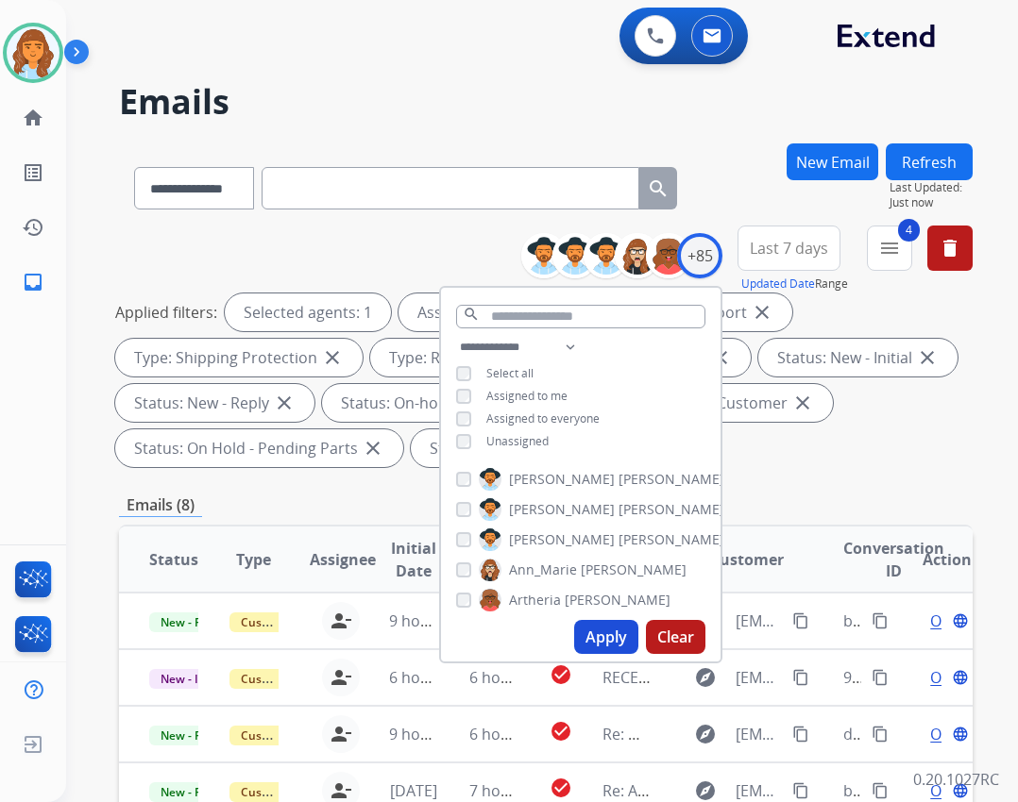
scroll to position [0, 0]
click at [792, 477] on div "**********" at bounding box center [545, 699] width 853 height 1112
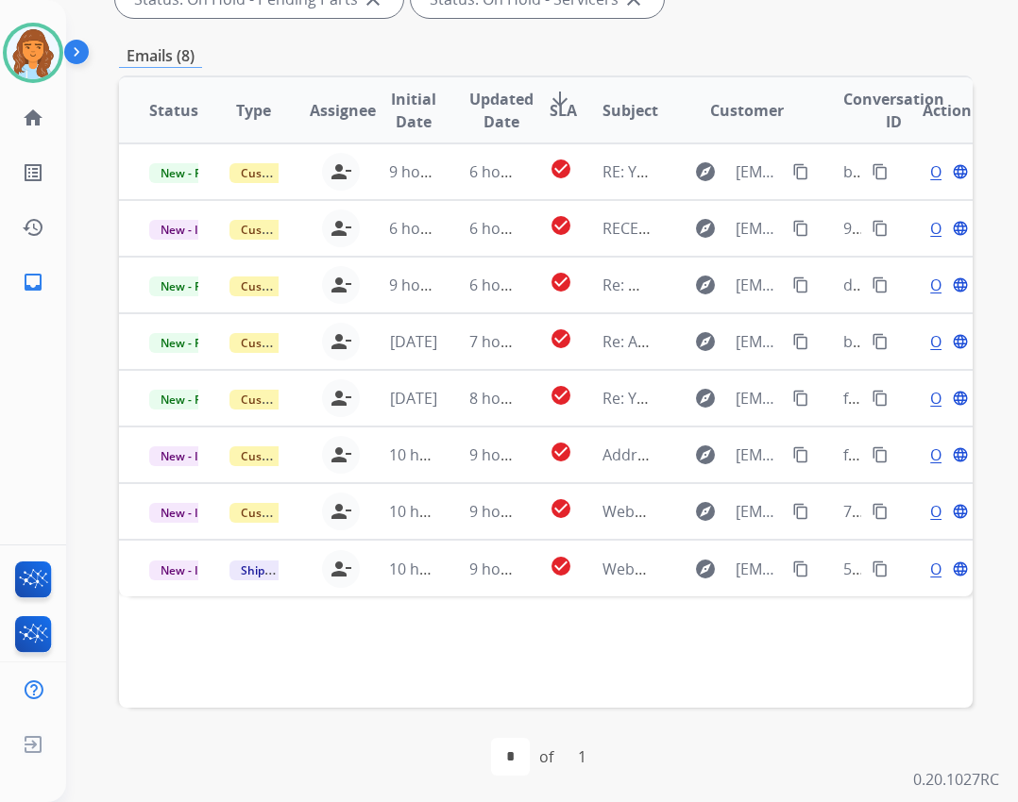
scroll to position [453, 0]
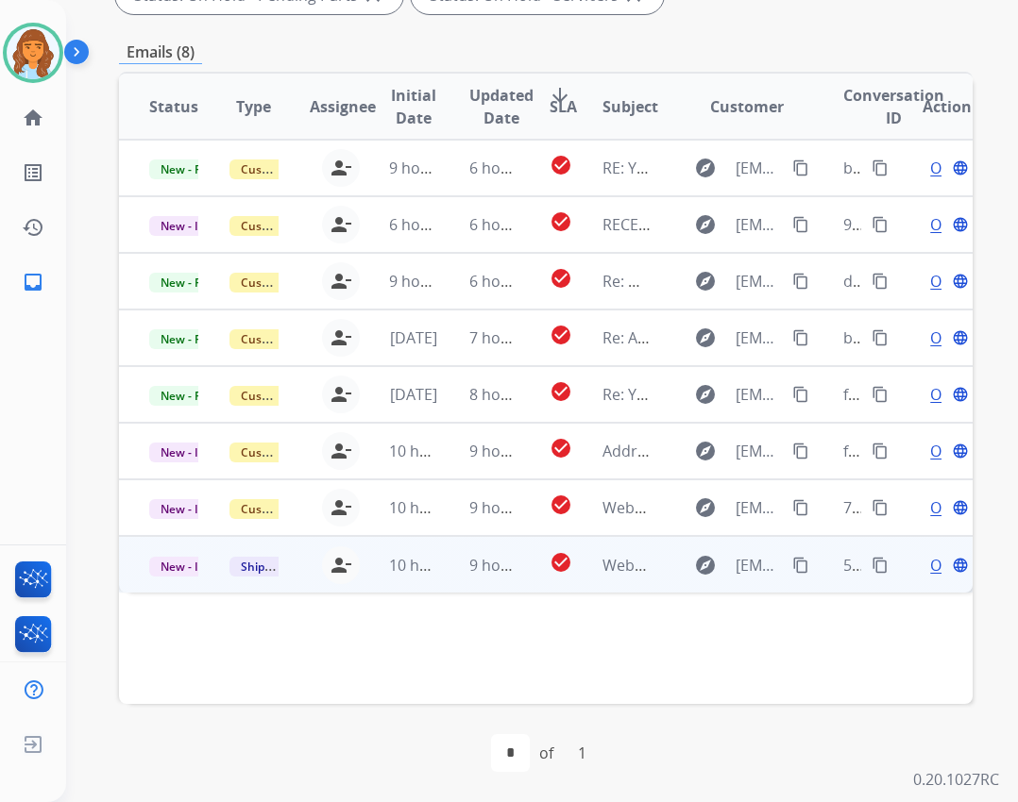
click at [606, 579] on td "Webform from Mikeya.lockhart@gmail.com on 08/27/2025" at bounding box center [612, 564] width 80 height 57
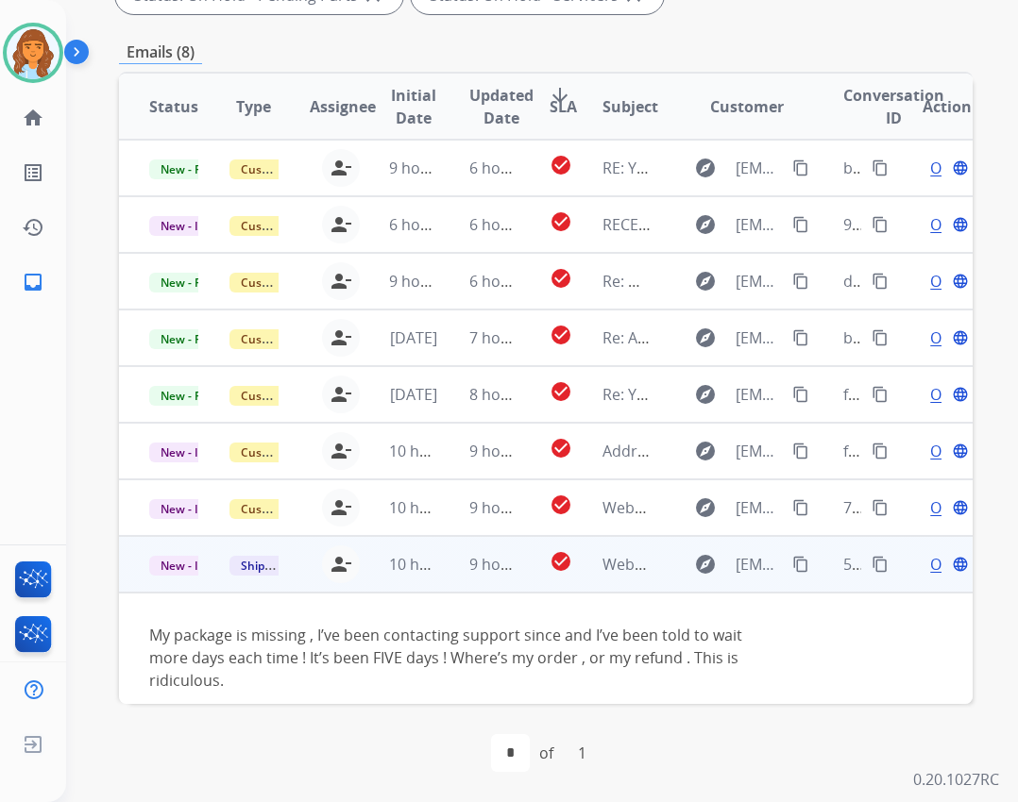
scroll to position [18, 0]
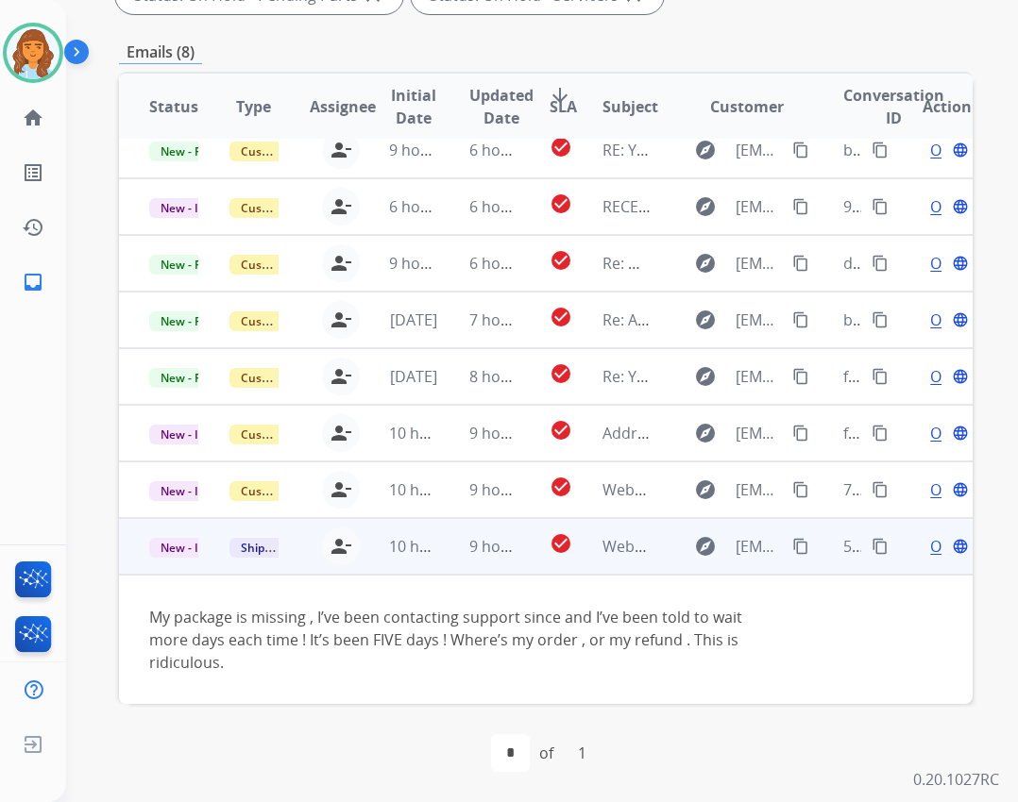
click at [775, 544] on div "explore Mikeya.lockhart@gmail.com content_copy" at bounding box center [746, 546] width 129 height 30
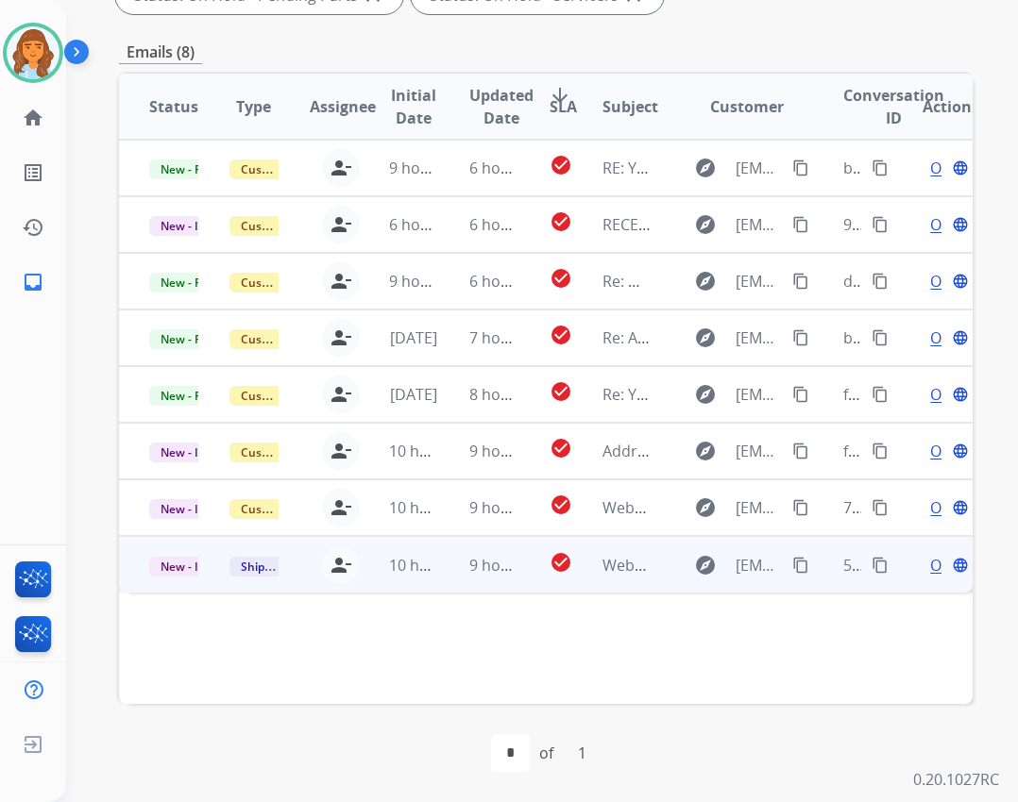
click at [930, 570] on span "Open" at bounding box center [949, 565] width 39 height 23
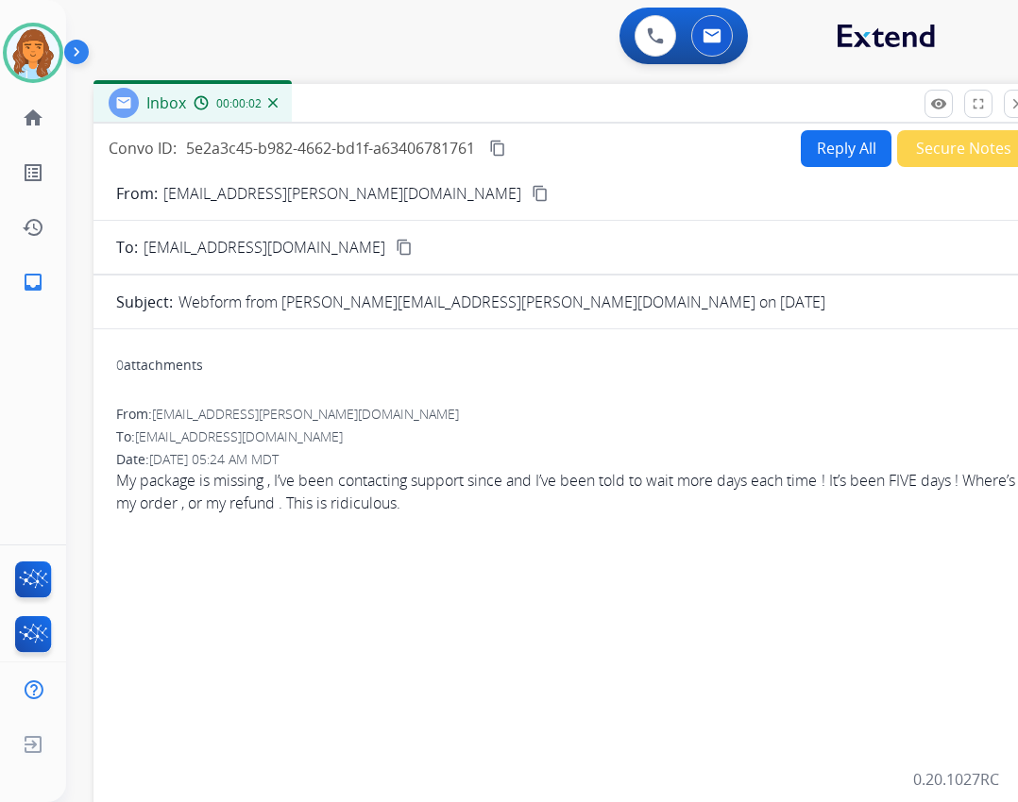
drag, startPoint x: 514, startPoint y: 131, endPoint x: 579, endPoint y: 100, distance: 72.2
click at [579, 100] on div "Inbox 00:00:02" at bounding box center [565, 104] width 944 height 40
click at [850, 160] on button "Reply All" at bounding box center [845, 148] width 91 height 37
select select "**********"
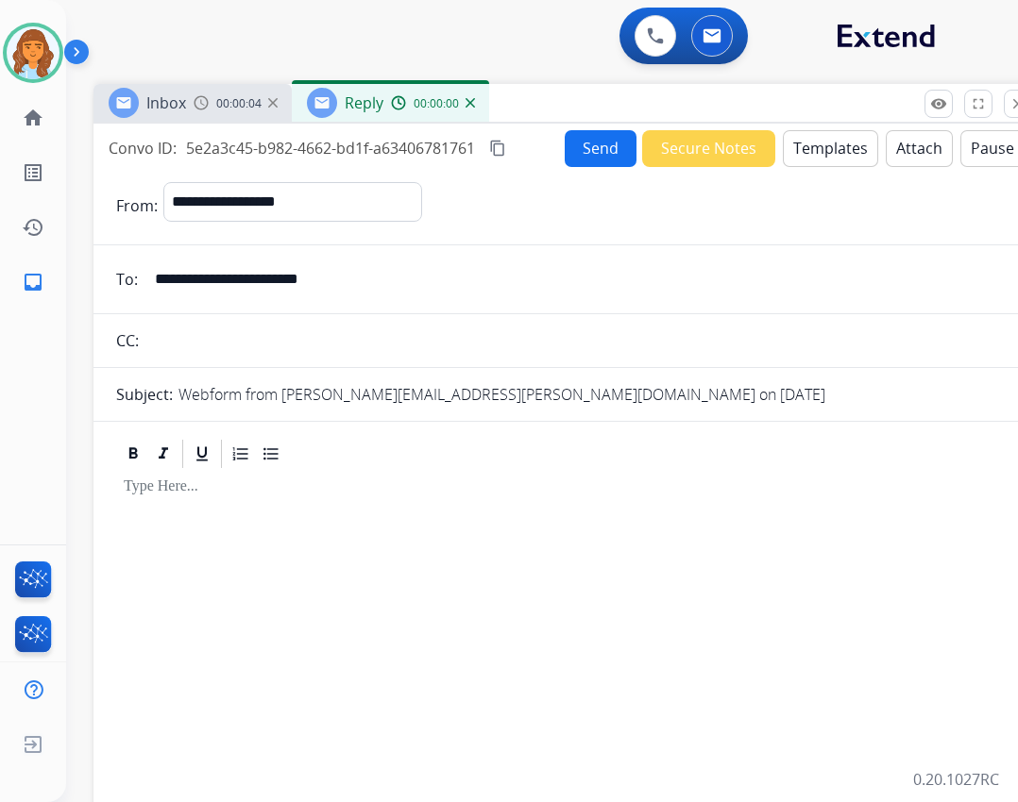
click at [806, 163] on button "Templates" at bounding box center [830, 148] width 95 height 37
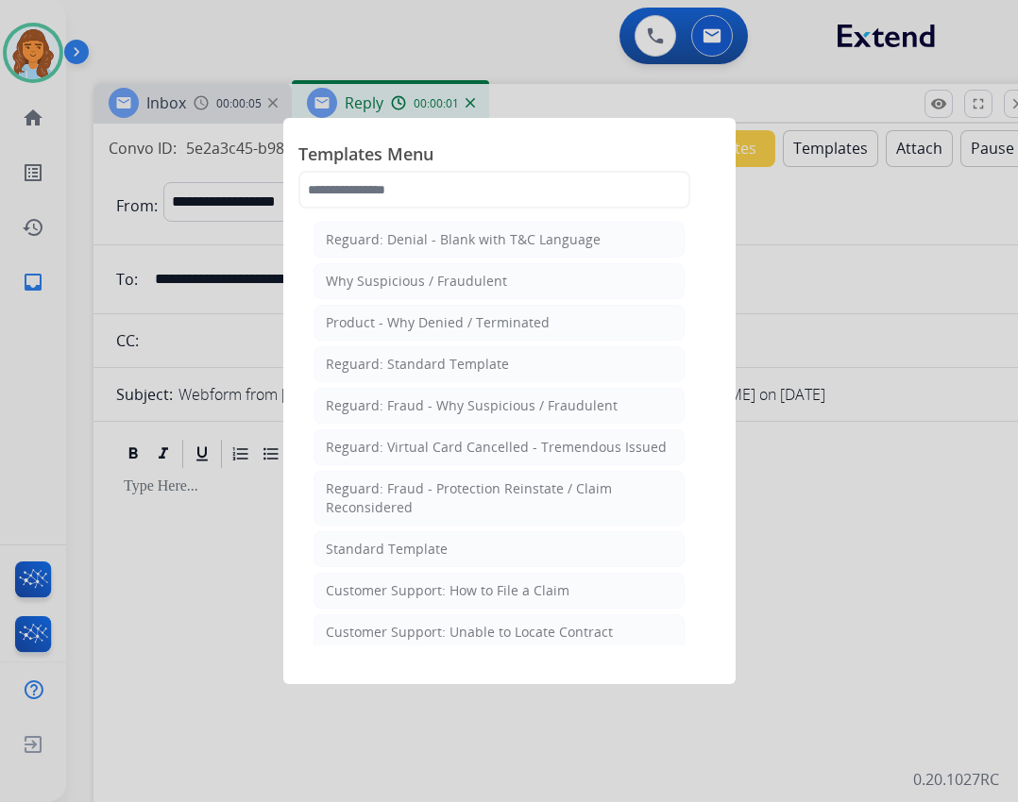
click at [425, 592] on div "Customer Support: How to File a Claim" at bounding box center [448, 590] width 244 height 19
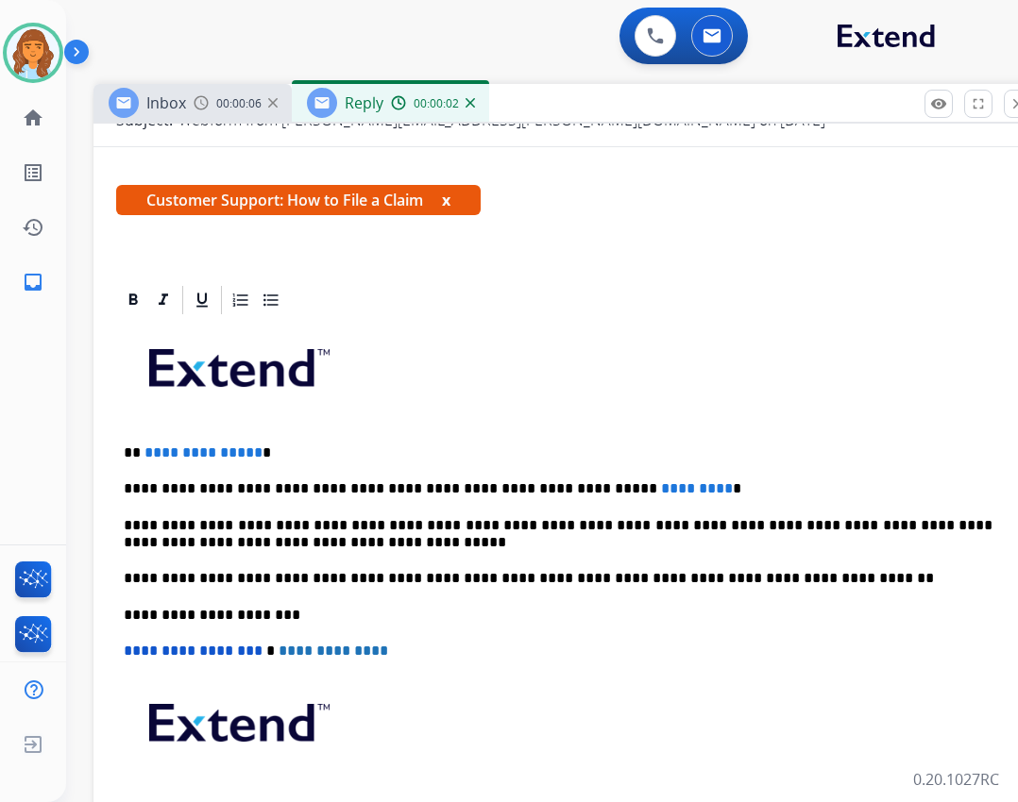
scroll to position [283, 0]
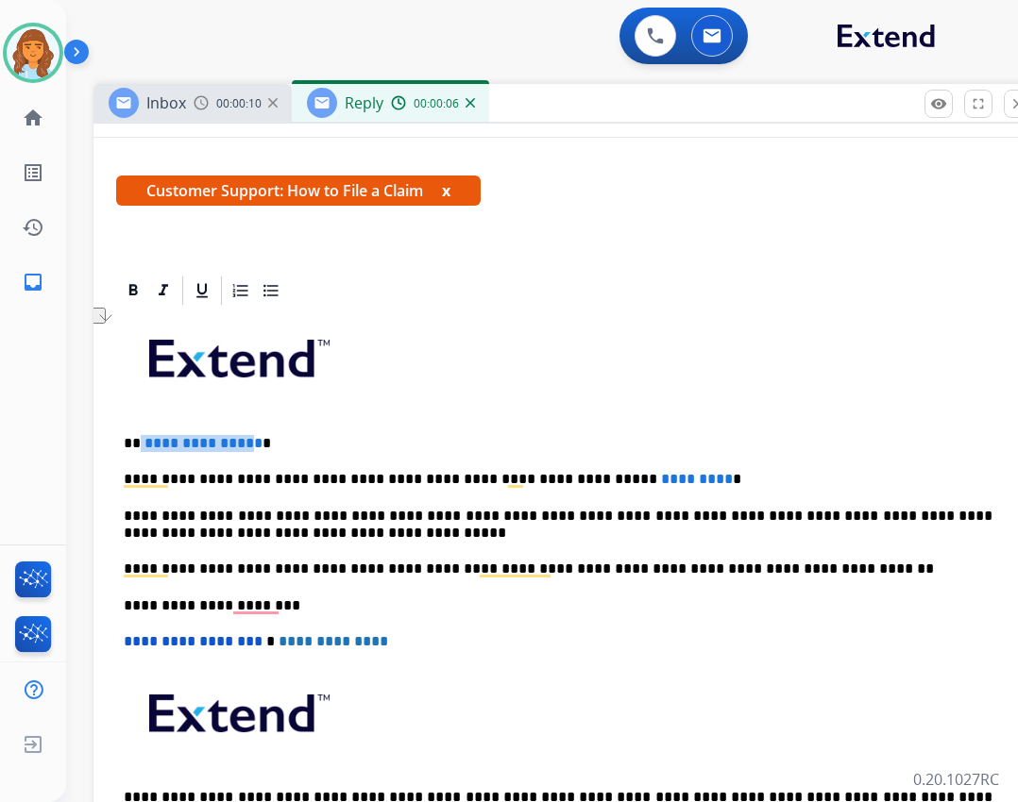
drag, startPoint x: 142, startPoint y: 443, endPoint x: 245, endPoint y: 443, distance: 103.8
click at [245, 443] on p "**********" at bounding box center [558, 443] width 868 height 17
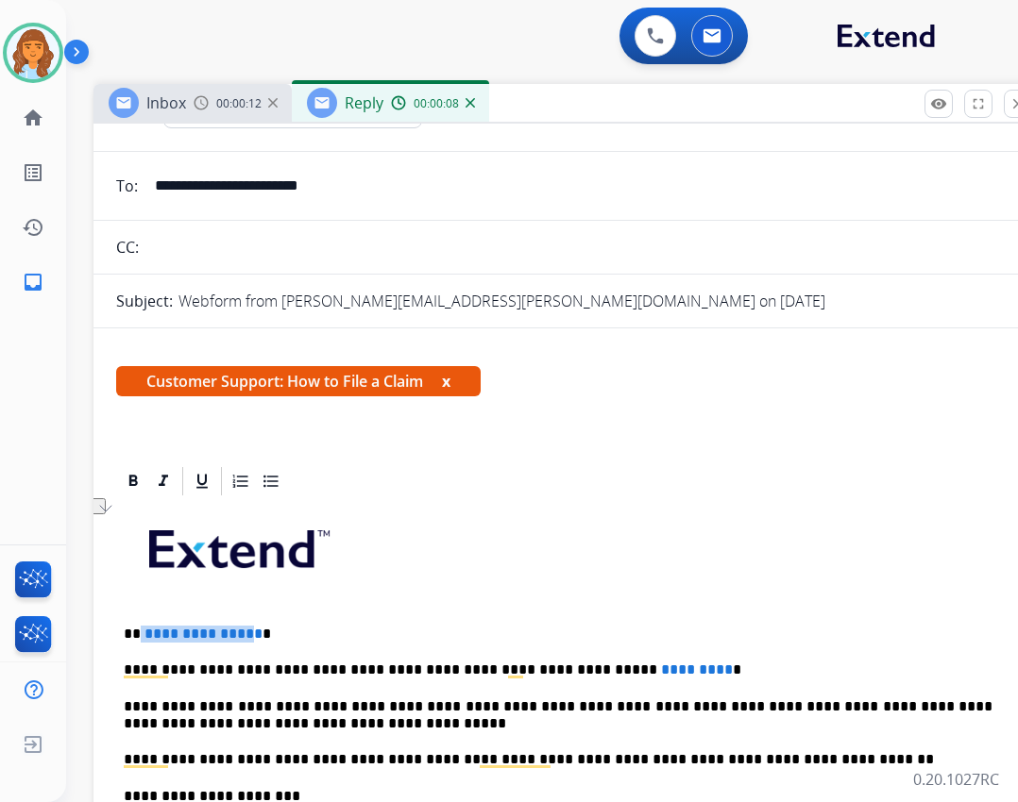
scroll to position [0, 0]
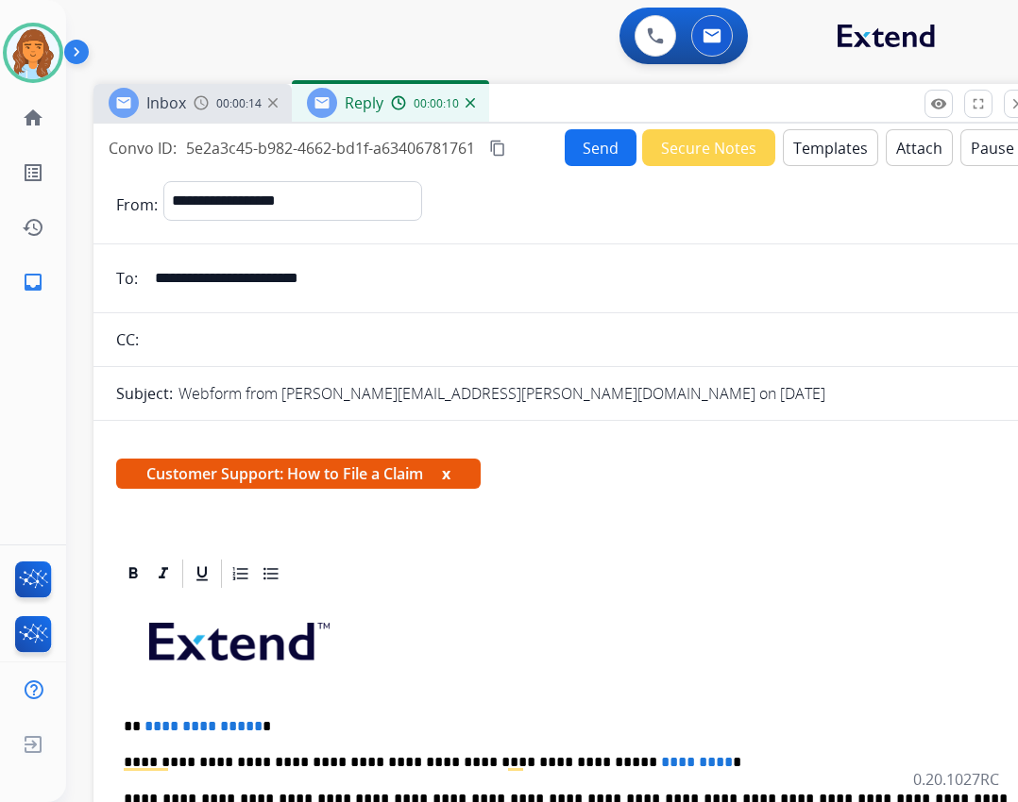
select select "**********"
click at [364, 280] on input "**********" at bounding box center [578, 279] width 871 height 38
drag, startPoint x: 138, startPoint y: 726, endPoint x: 250, endPoint y: 714, distance: 113.0
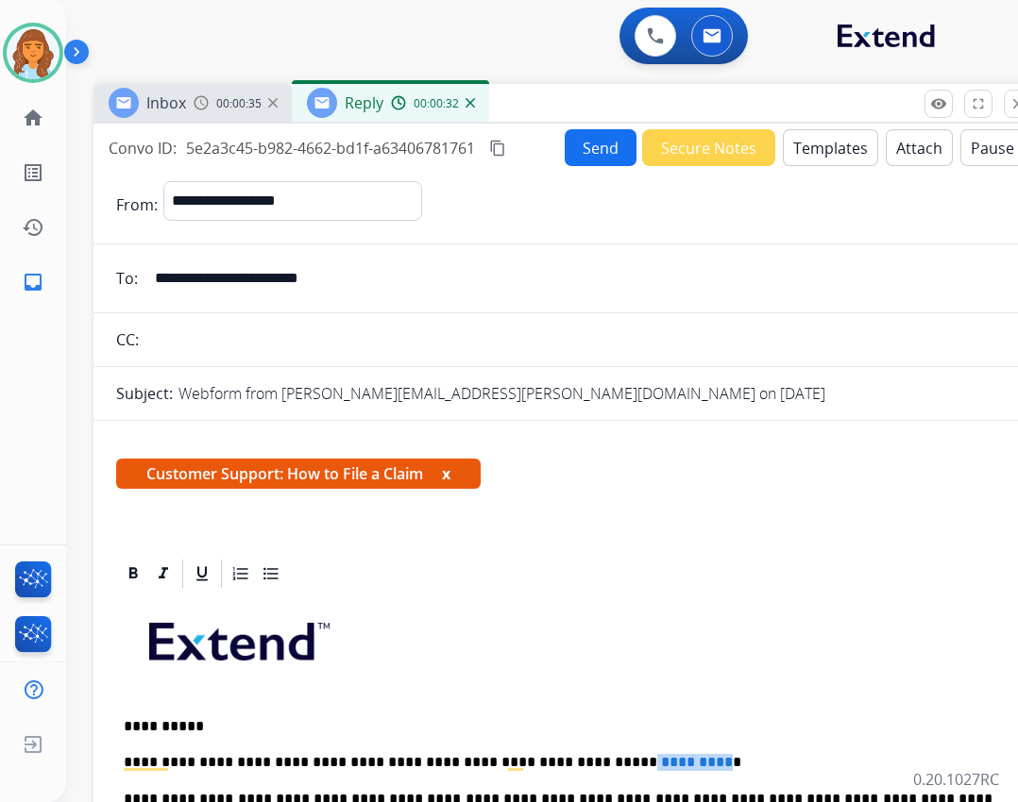
drag, startPoint x: 553, startPoint y: 761, endPoint x: 637, endPoint y: 752, distance: 84.4
click at [564, 147] on div "Send Secure Notes Templates Attach Pause" at bounding box center [794, 147] width 460 height 37
click at [568, 146] on button "Send" at bounding box center [600, 147] width 72 height 37
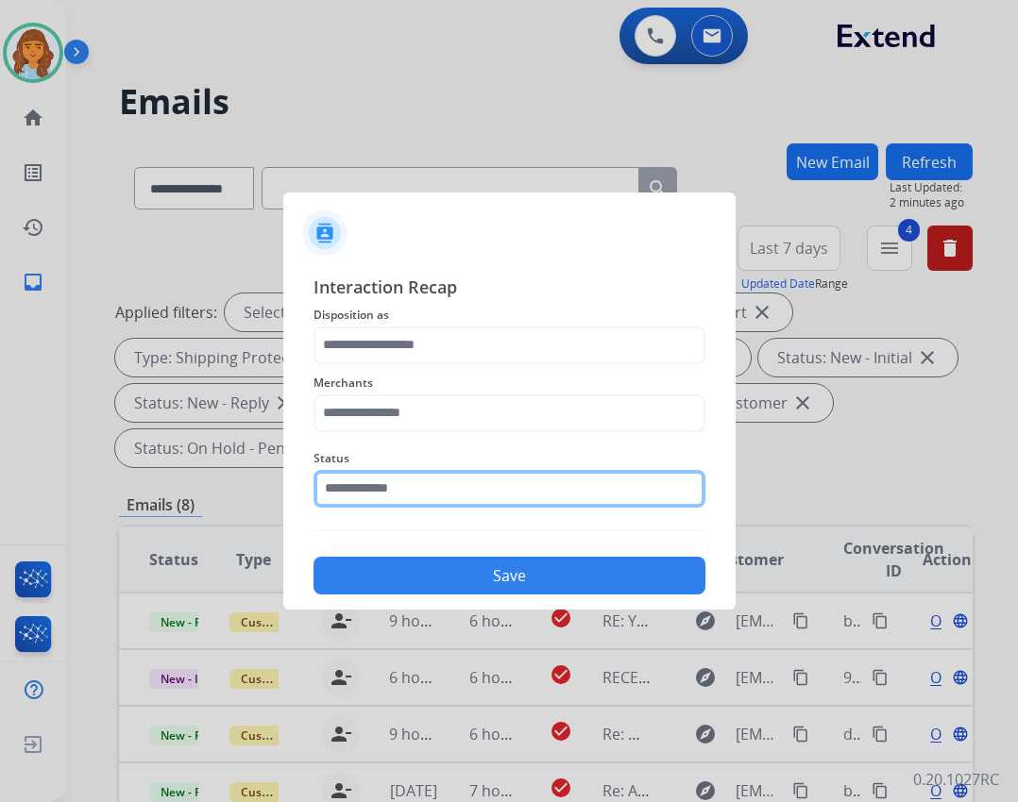
click at [488, 479] on input "text" at bounding box center [509, 489] width 392 height 38
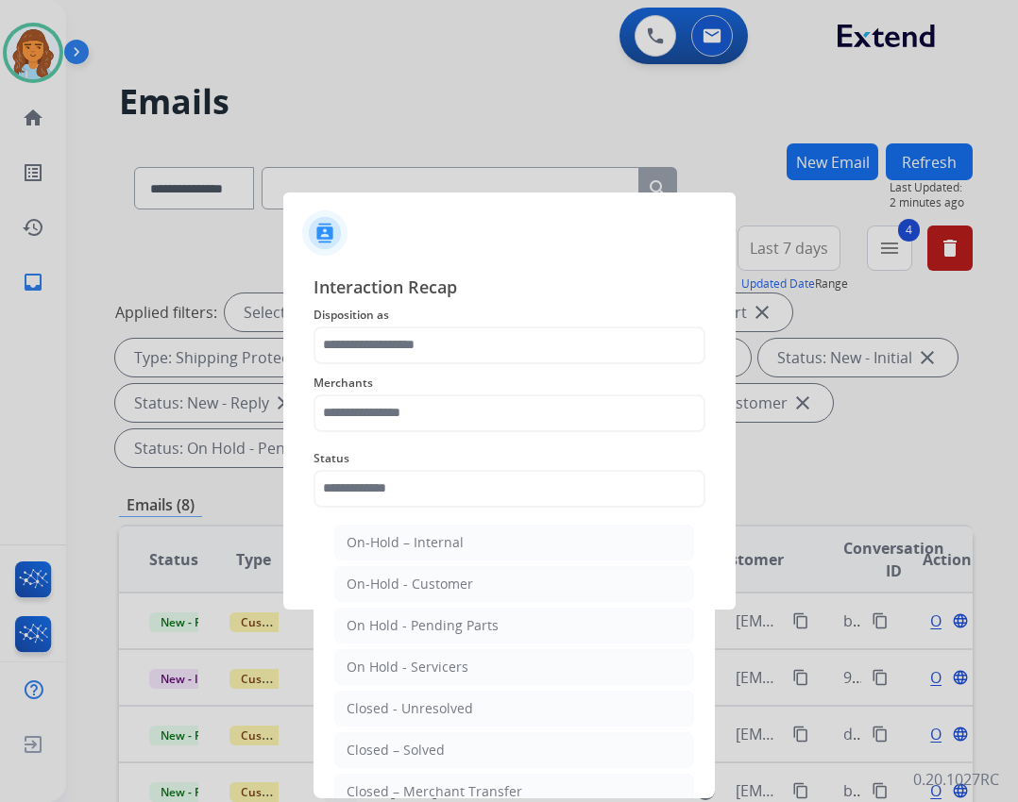
click at [493, 742] on li "Closed – Solved" at bounding box center [514, 750] width 360 height 36
type input "**********"
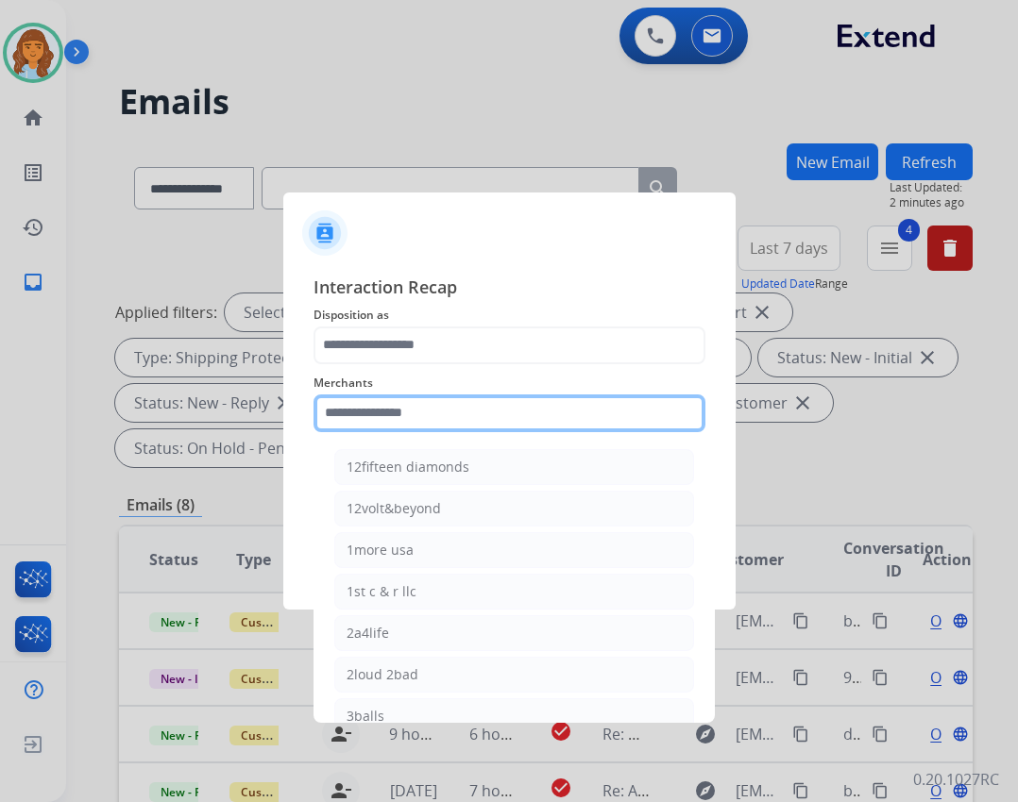
click at [552, 417] on input "text" at bounding box center [509, 414] width 392 height 38
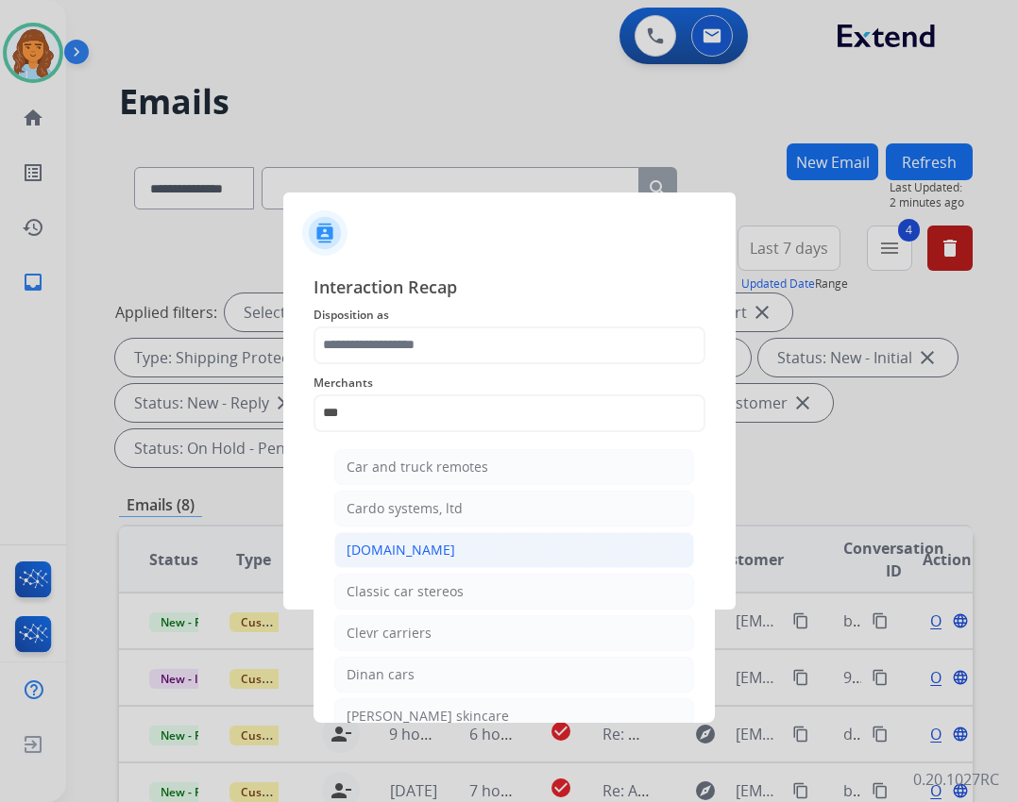
click at [431, 535] on li "[DOMAIN_NAME]" at bounding box center [514, 550] width 360 height 36
type input "**********"
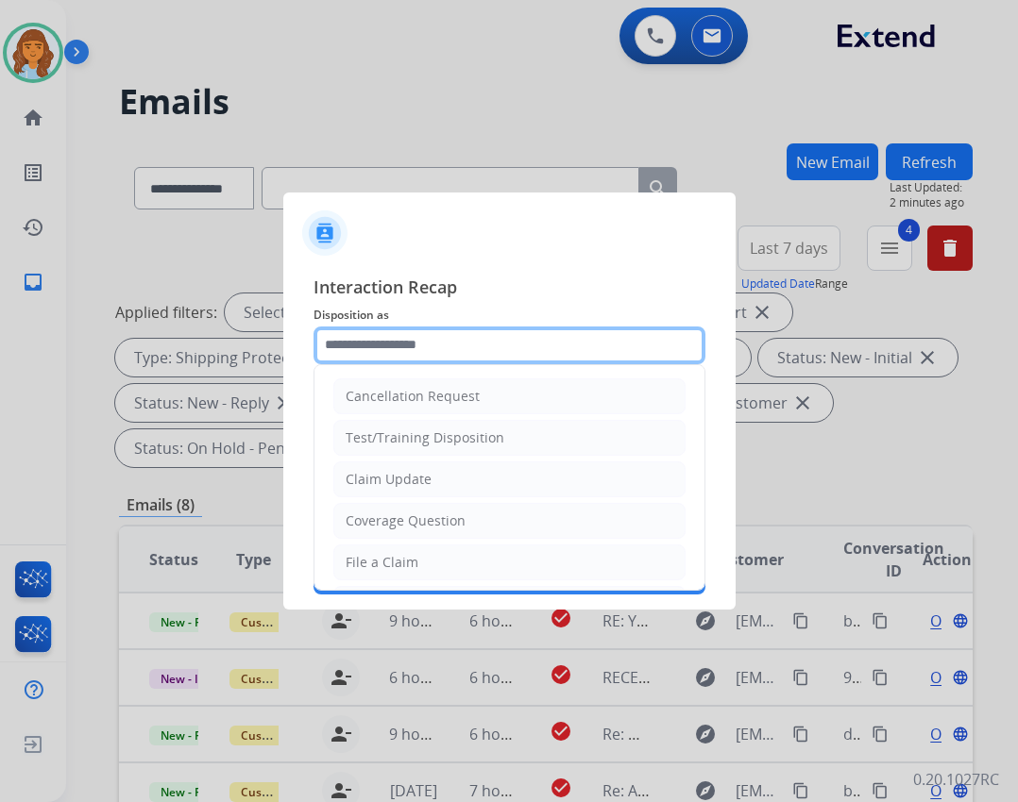
click at [436, 344] on input "text" at bounding box center [509, 346] width 392 height 38
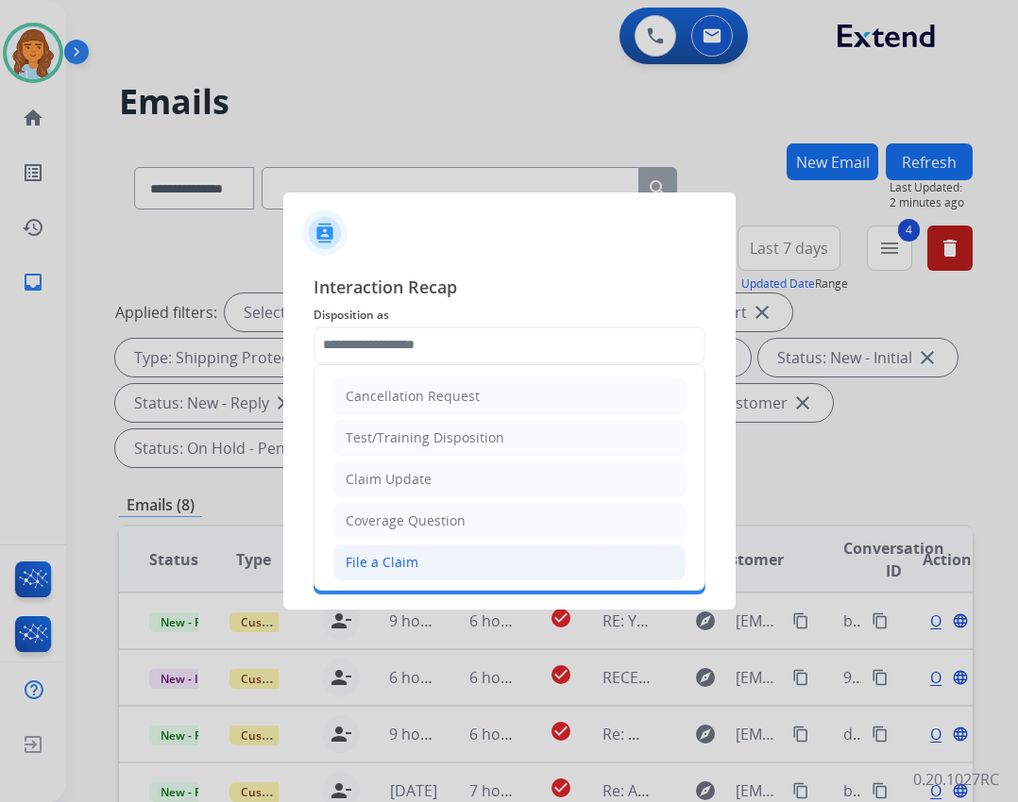
drag, startPoint x: 400, startPoint y: 587, endPoint x: 394, endPoint y: 564, distance: 24.5
click at [394, 574] on ul "Cancellation Request Test/Training Disposition Claim Update Coverage Question F…" at bounding box center [509, 624] width 390 height 519
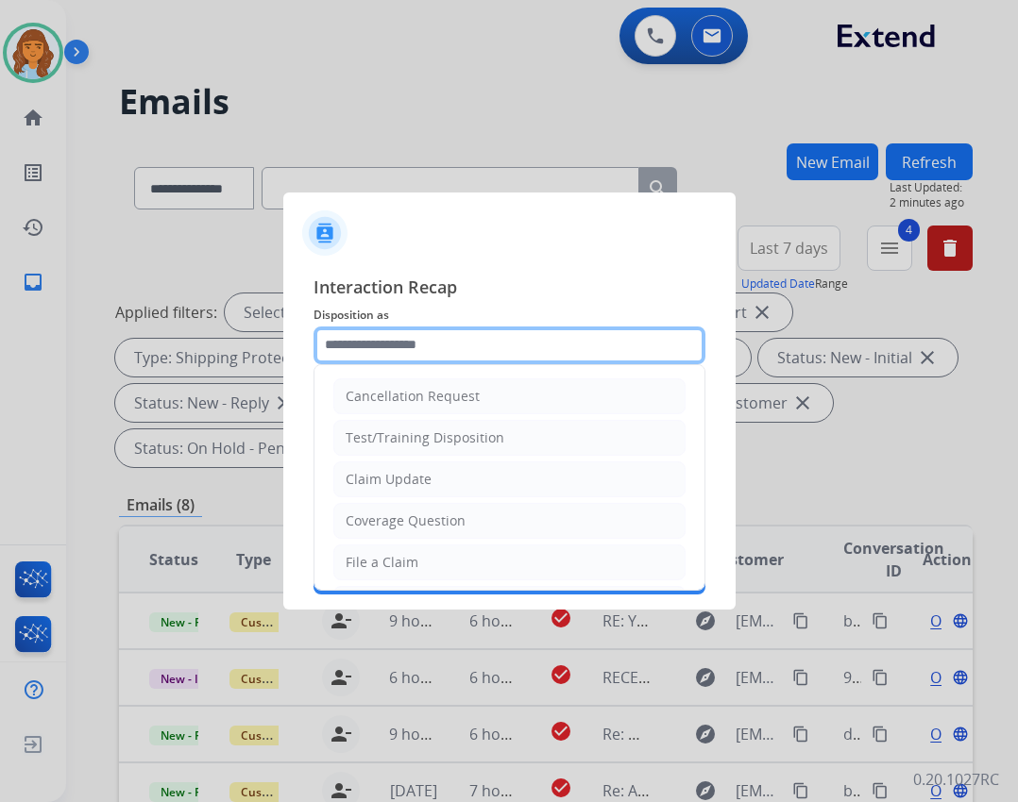
drag, startPoint x: 434, startPoint y: 336, endPoint x: 430, endPoint y: 374, distance: 37.9
click at [433, 337] on input "text" at bounding box center [509, 346] width 392 height 38
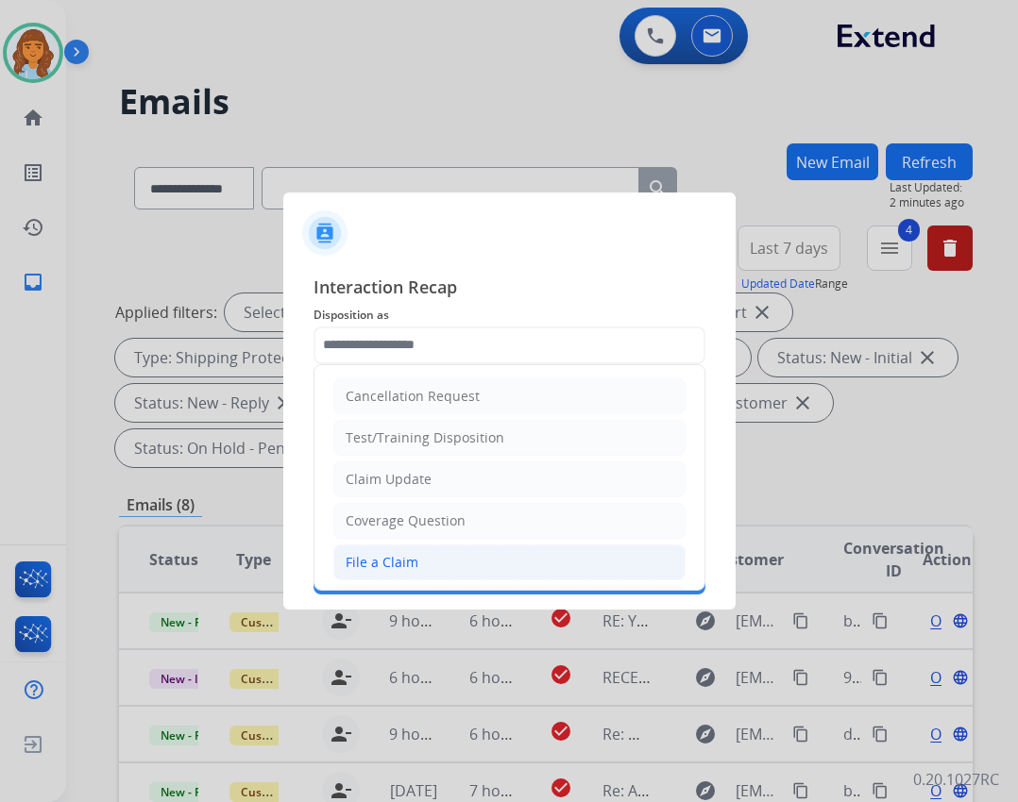
click at [426, 567] on li "File a Claim" at bounding box center [509, 563] width 352 height 36
type input "**********"
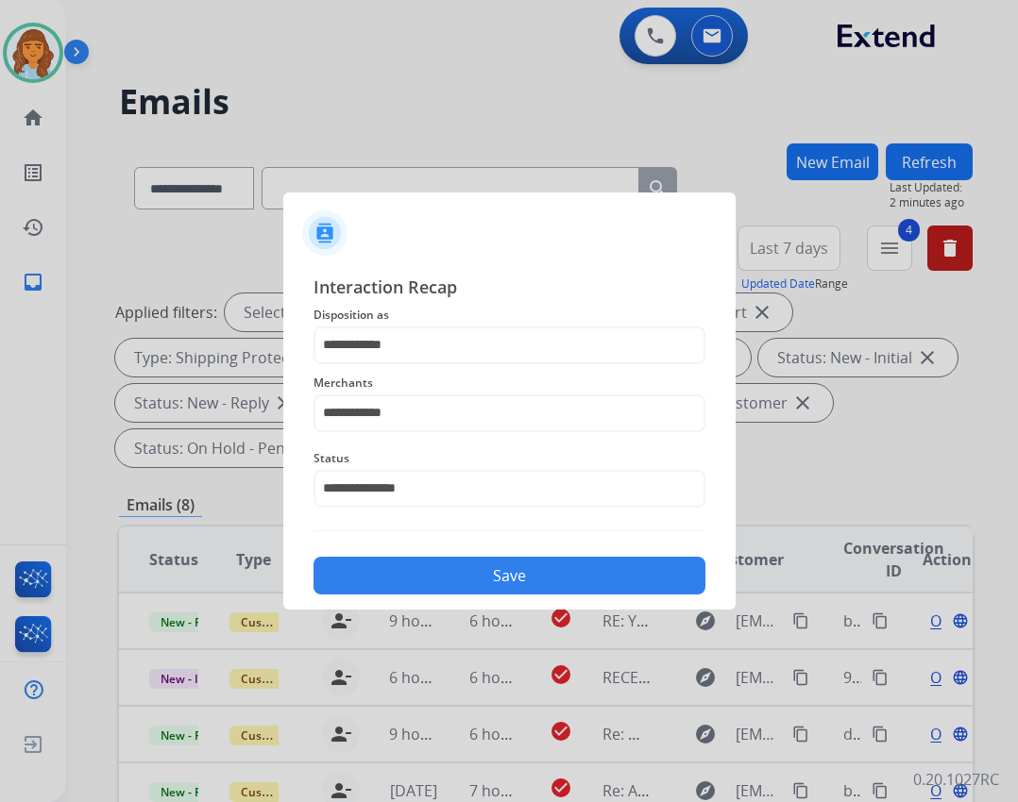
click at [476, 575] on button "Save" at bounding box center [509, 576] width 392 height 38
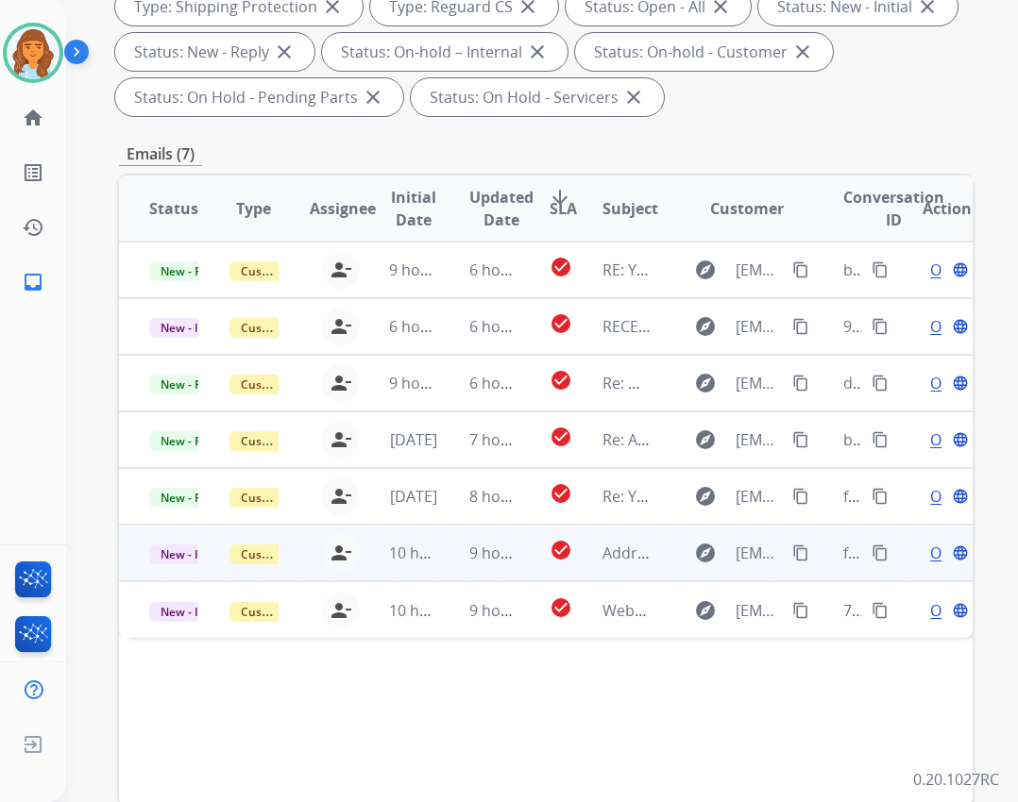
scroll to position [453, 0]
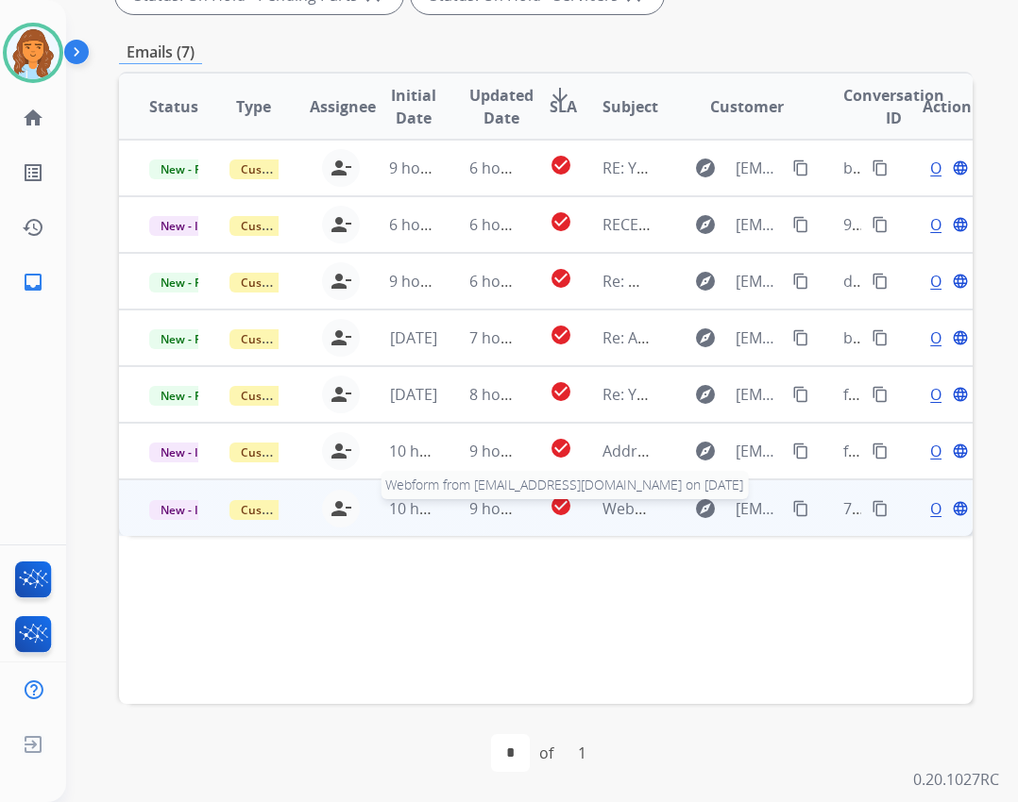
click at [628, 505] on span "Webform from [EMAIL_ADDRESS][DOMAIN_NAME] on [DATE]" at bounding box center [816, 508] width 428 height 21
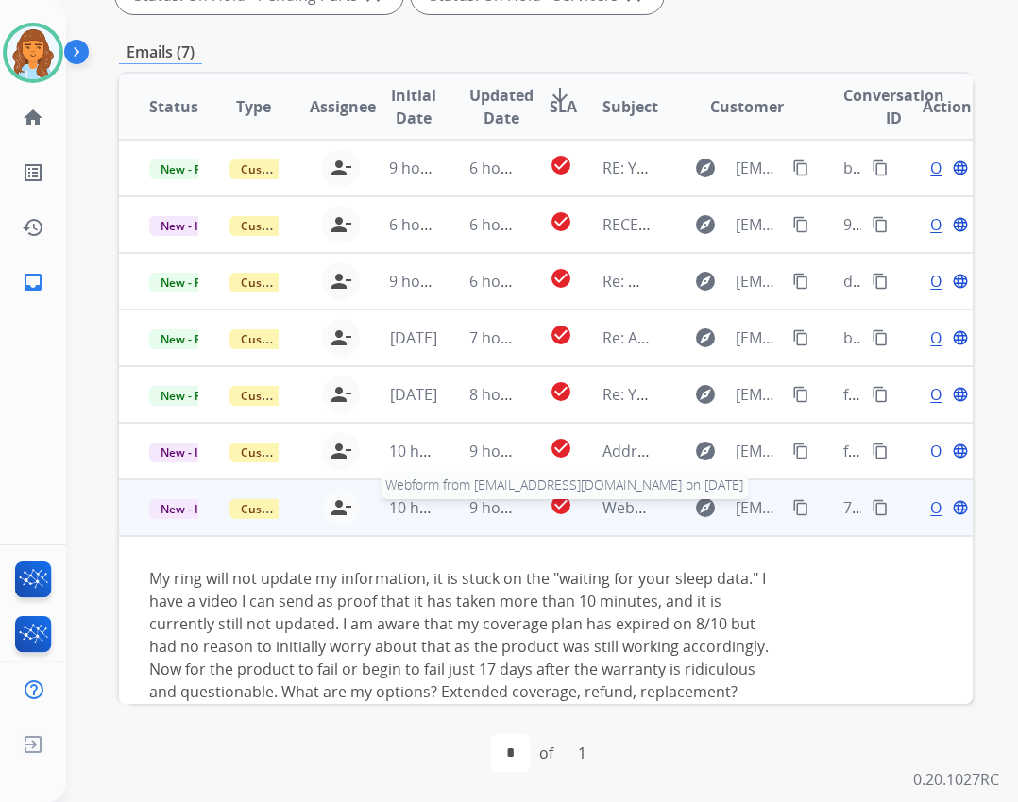
scroll to position [29, 0]
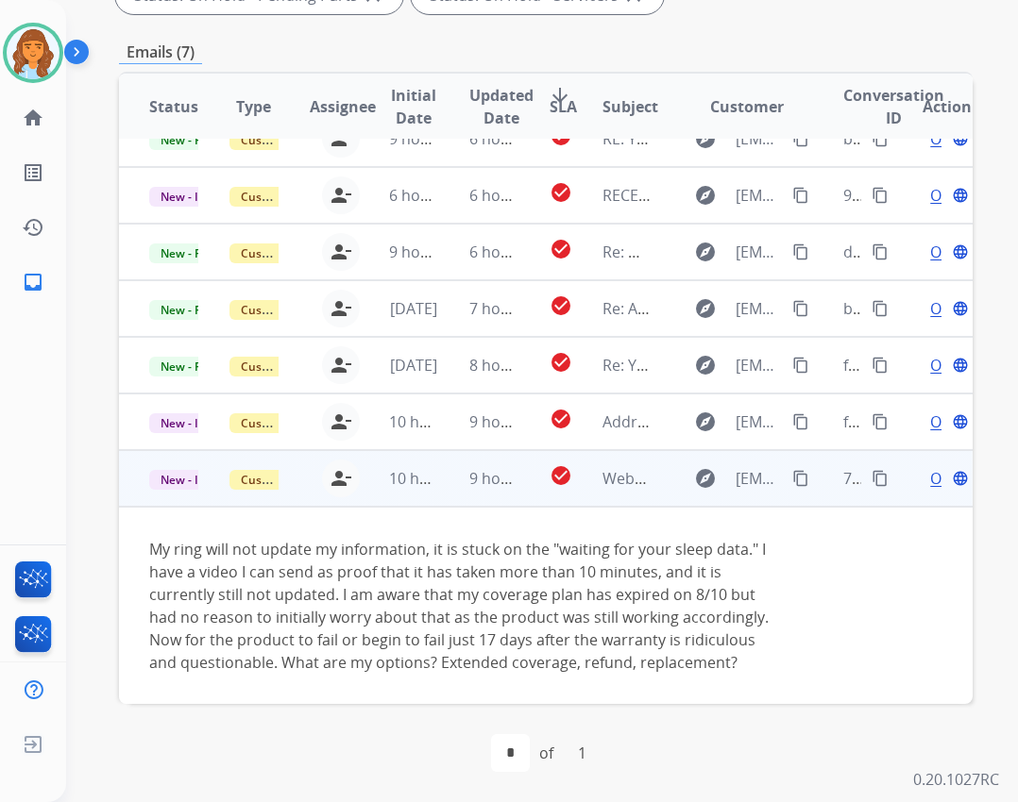
click at [930, 484] on span "Open" at bounding box center [949, 478] width 39 height 23
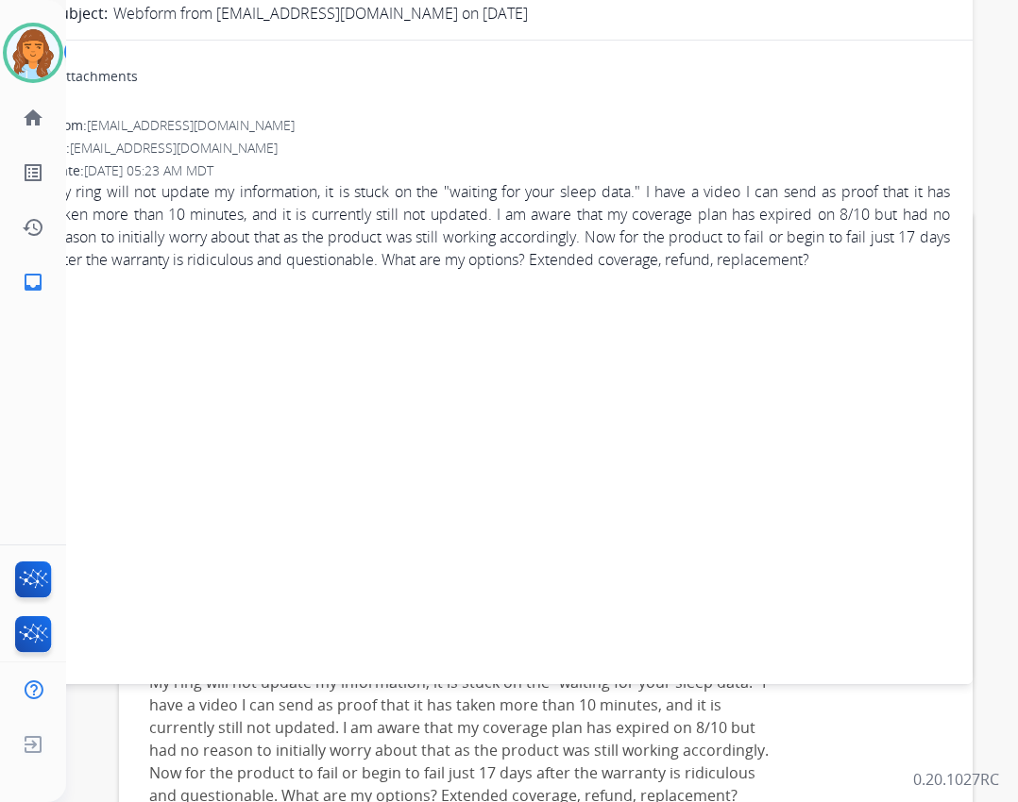
scroll to position [0, 0]
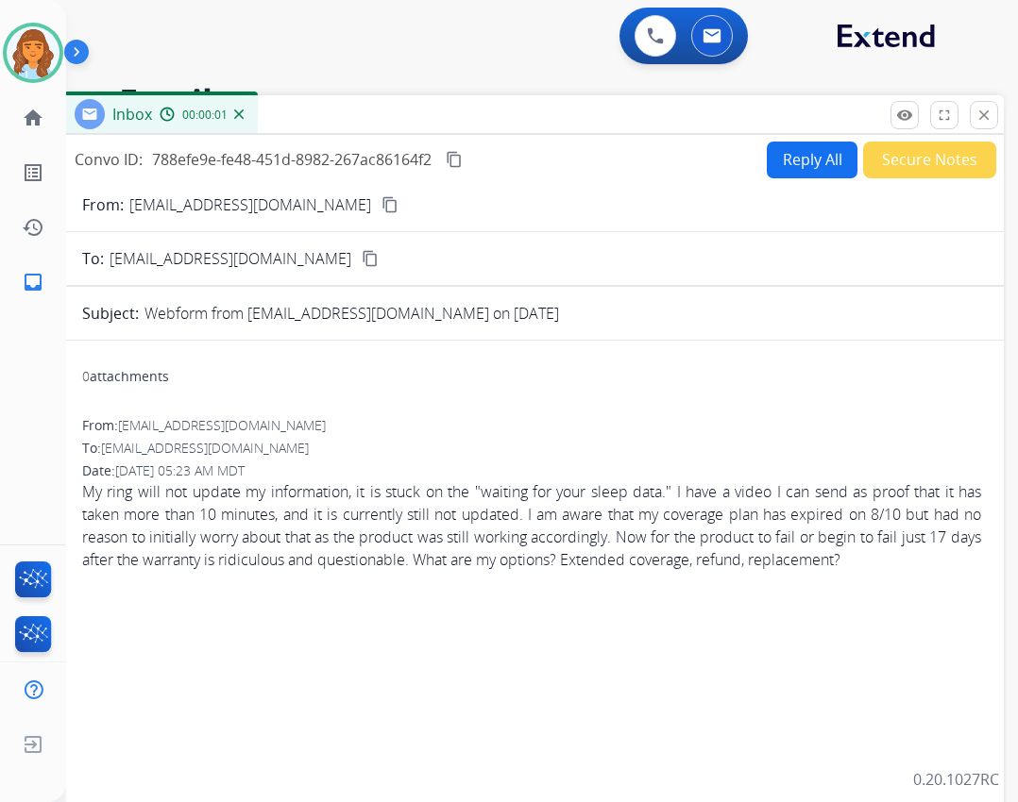
click at [461, 121] on div "Inbox 00:00:01" at bounding box center [531, 115] width 944 height 40
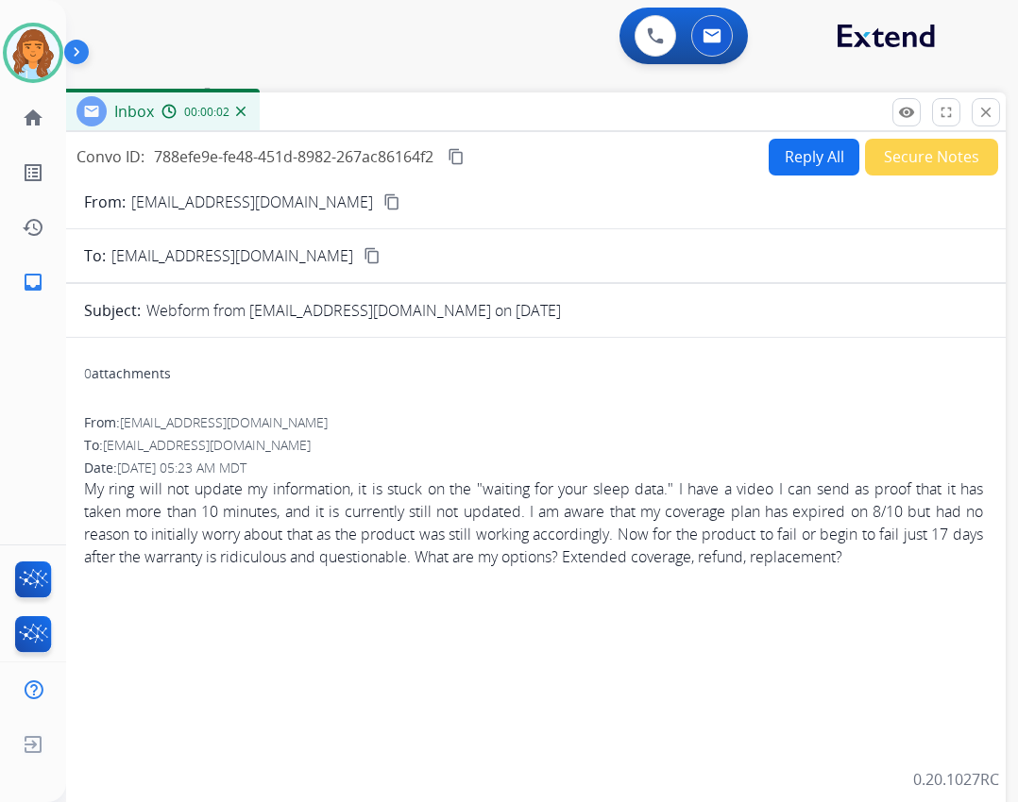
click at [843, 177] on form "From: [EMAIL_ADDRESS][DOMAIN_NAME] content_copy To: [EMAIL_ADDRESS][DOMAIN_NAME…" at bounding box center [533, 575] width 944 height 799
click at [819, 167] on button "Reply All" at bounding box center [813, 157] width 91 height 37
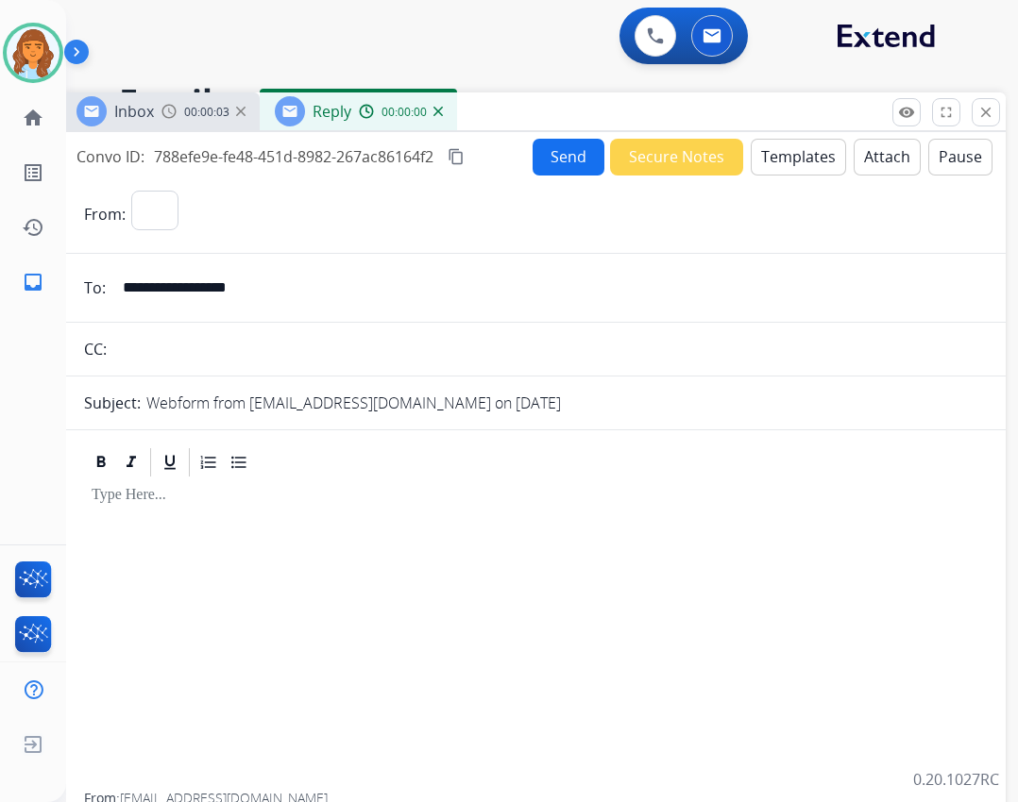
select select "**********"
click at [792, 155] on button "Templates" at bounding box center [797, 157] width 95 height 37
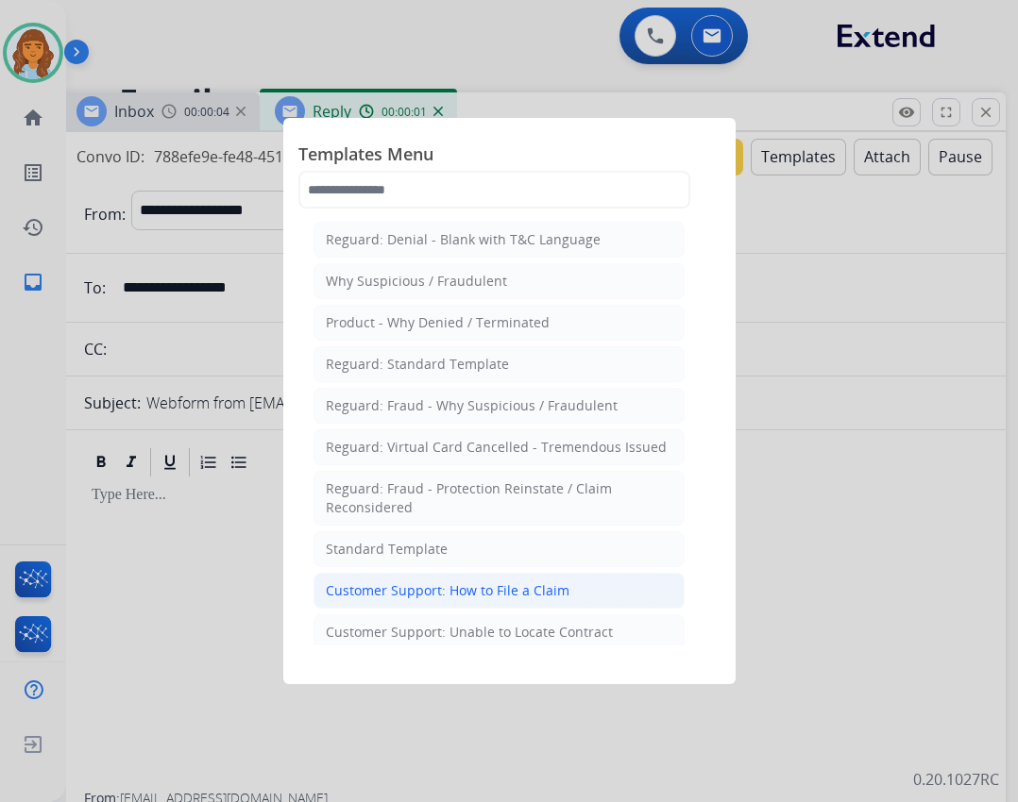
click at [436, 599] on div "Customer Support: How to File a Claim" at bounding box center [448, 590] width 244 height 19
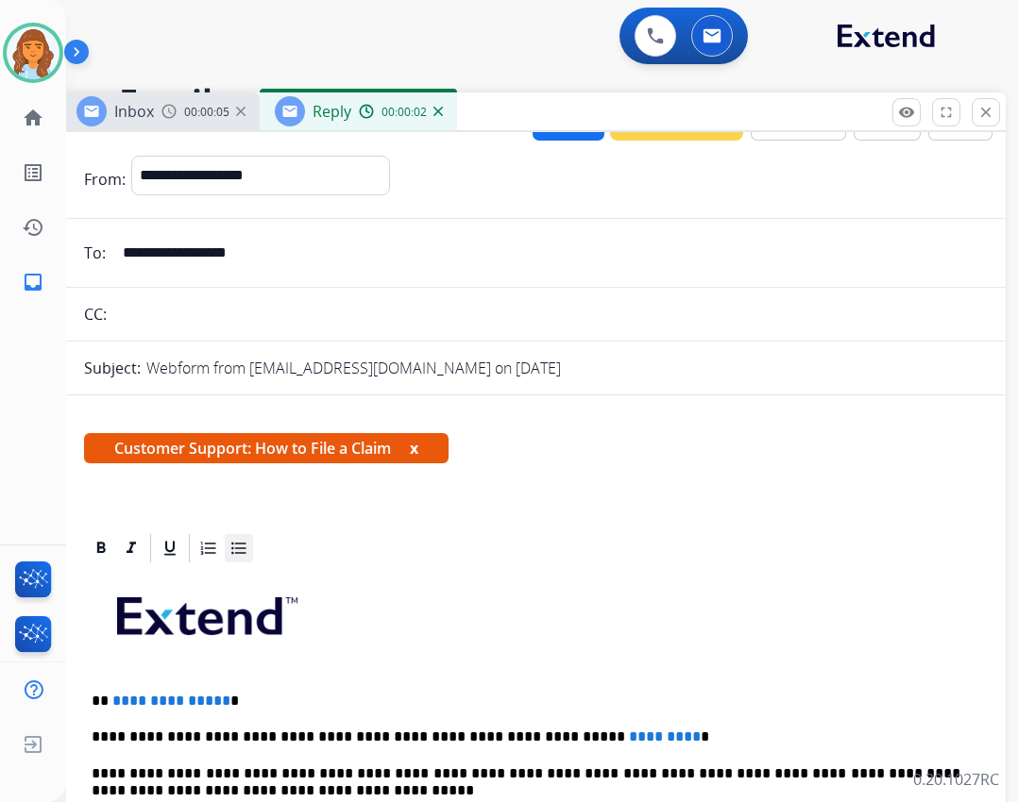
scroll to position [94, 0]
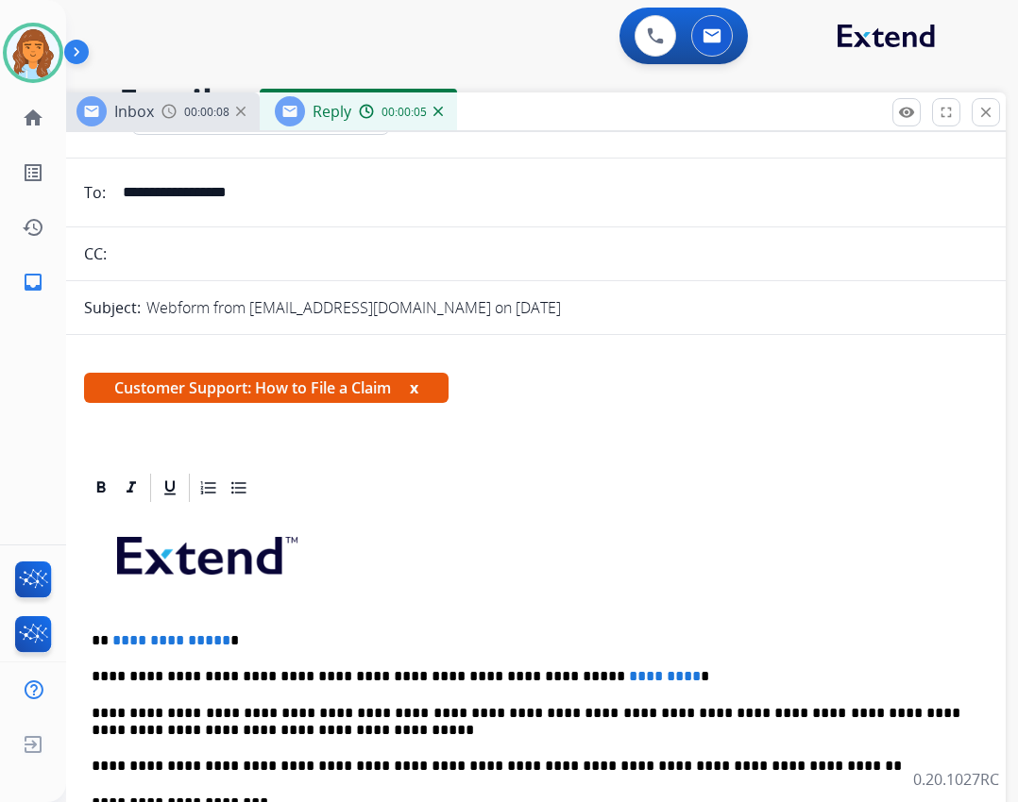
drag, startPoint x: 295, startPoint y: 199, endPoint x: 92, endPoint y: 175, distance: 205.4
click at [92, 175] on div "**********" at bounding box center [533, 193] width 944 height 38
drag, startPoint x: 134, startPoint y: 643, endPoint x: 217, endPoint y: 634, distance: 83.5
click at [217, 634] on span "**********" at bounding box center [171, 640] width 118 height 14
drag, startPoint x: 525, startPoint y: 678, endPoint x: 606, endPoint y: 681, distance: 81.2
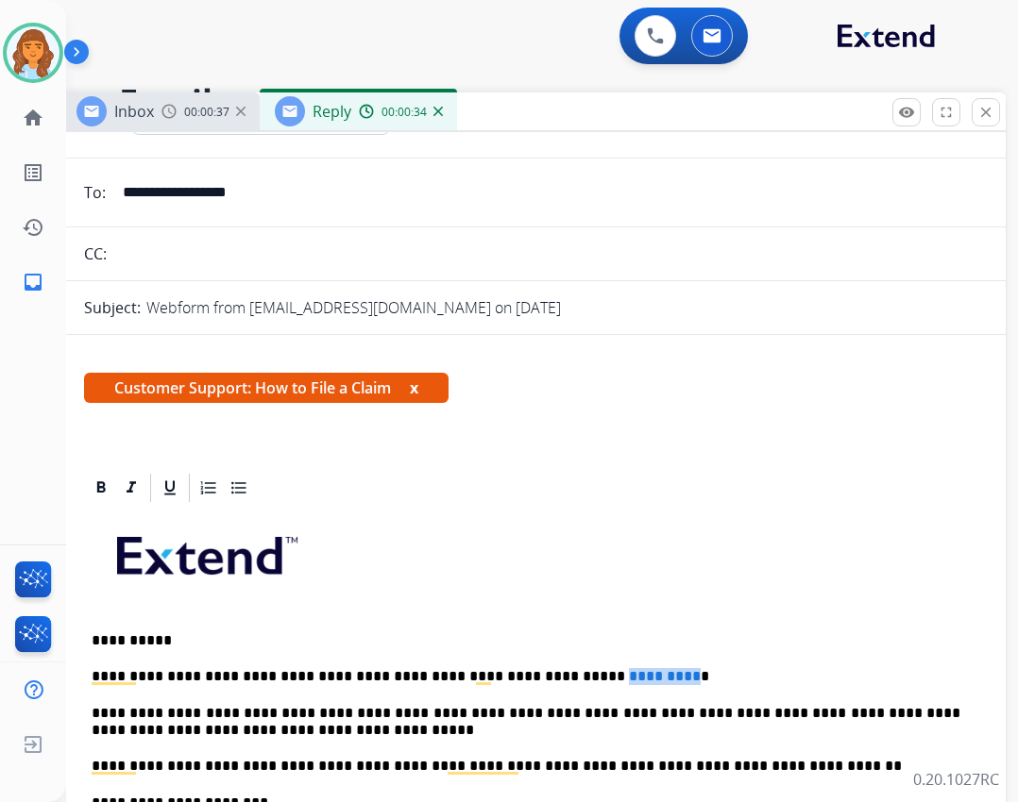
click at [606, 681] on p "**********" at bounding box center [526, 676] width 868 height 17
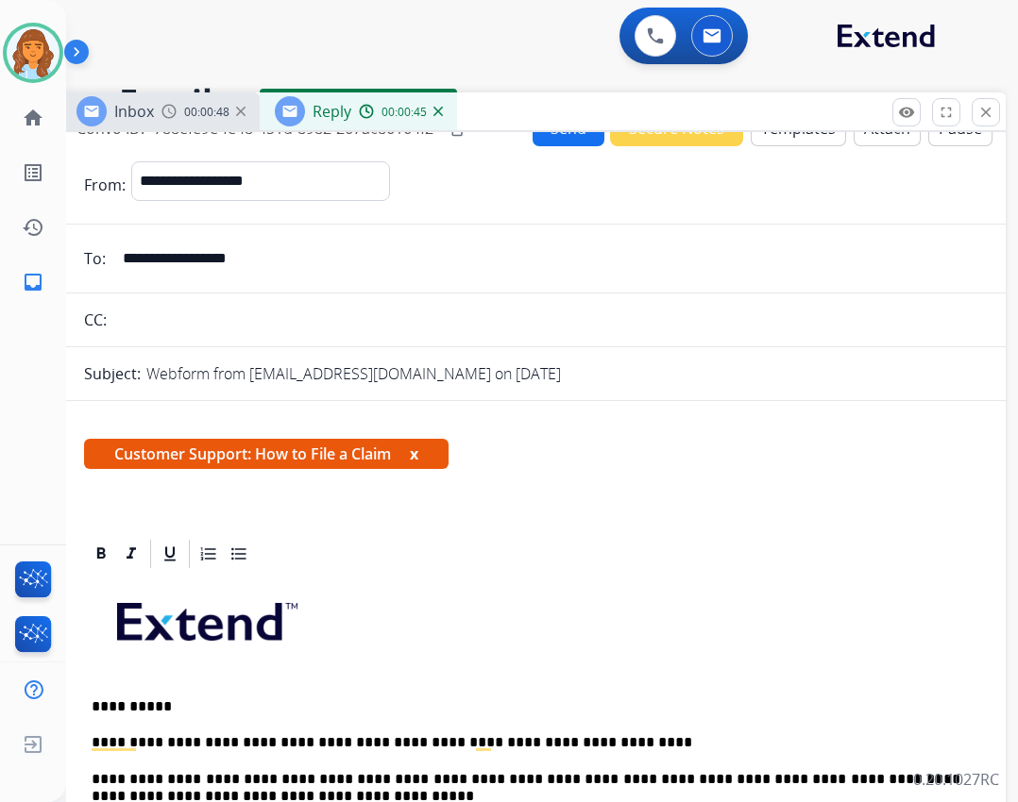
scroll to position [0, 0]
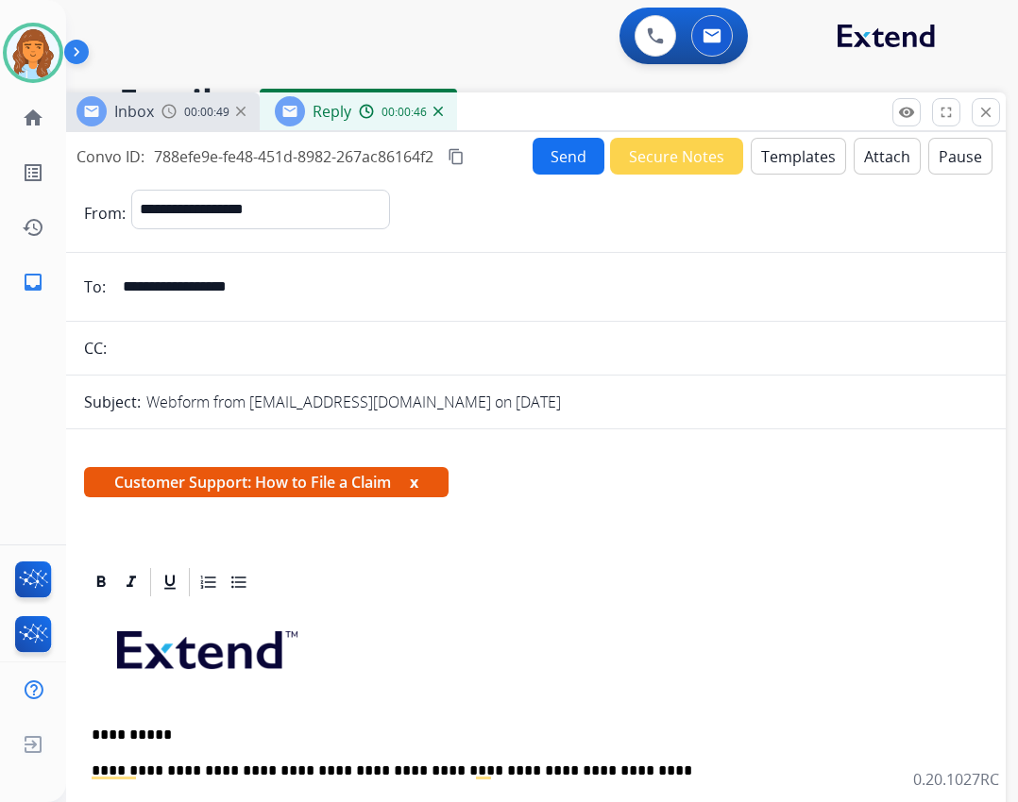
click at [524, 133] on div "**********" at bounding box center [533, 553] width 944 height 842
click at [532, 163] on button "Send" at bounding box center [568, 156] width 72 height 37
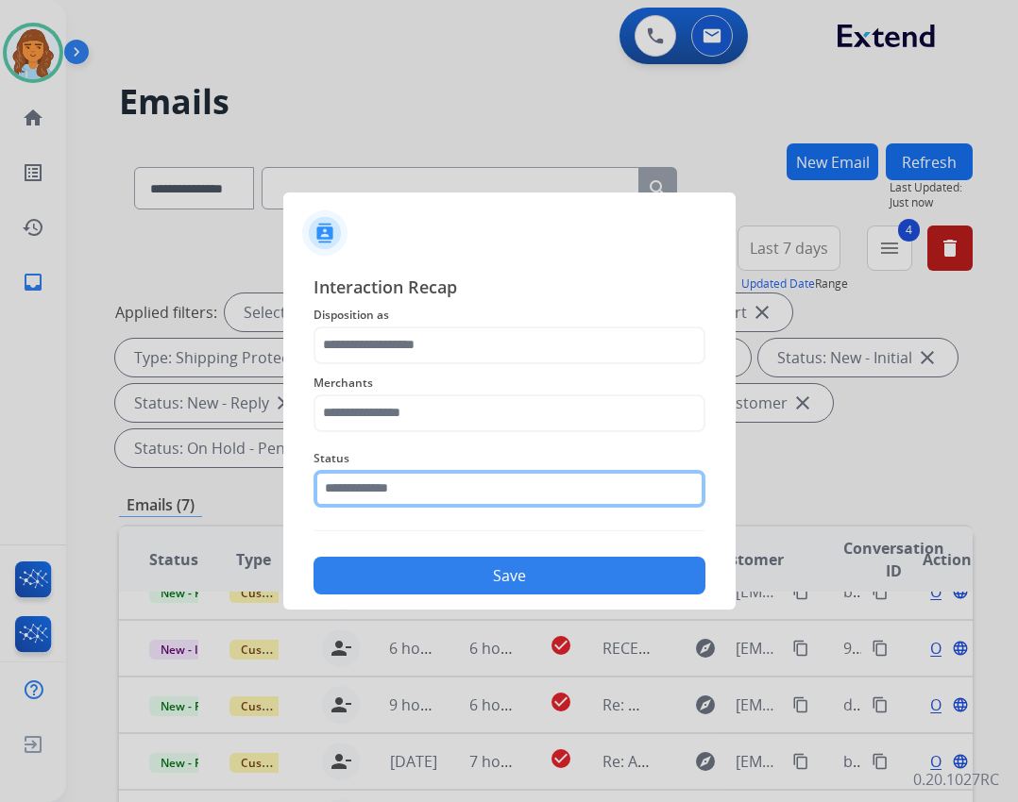
click at [462, 496] on input "text" at bounding box center [509, 489] width 392 height 38
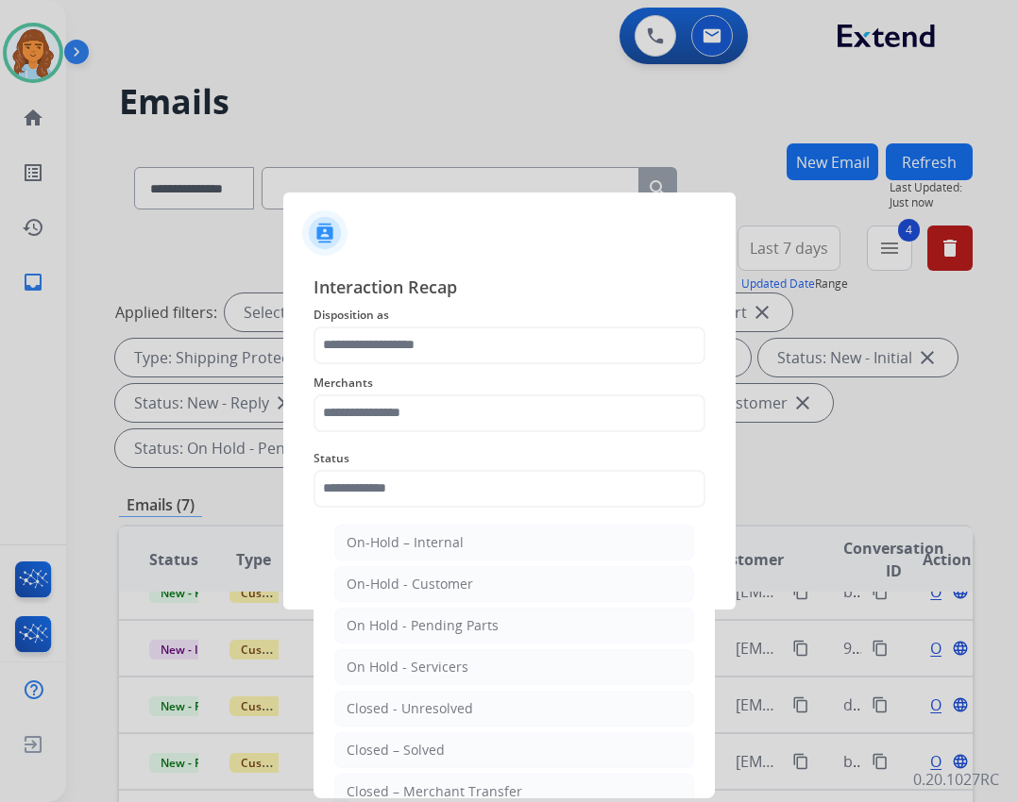
drag, startPoint x: 451, startPoint y: 739, endPoint x: 442, endPoint y: 733, distance: 11.0
click at [445, 738] on li "Closed – Solved" at bounding box center [514, 750] width 360 height 36
type input "**********"
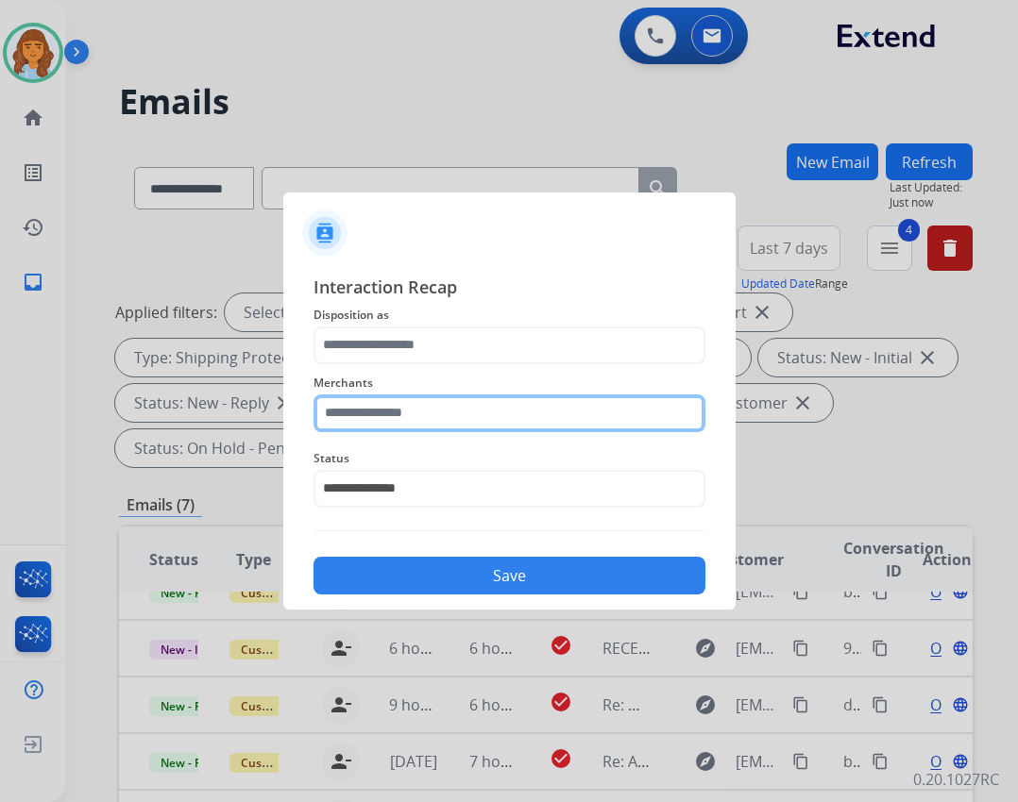
click at [429, 396] on input "text" at bounding box center [509, 414] width 392 height 38
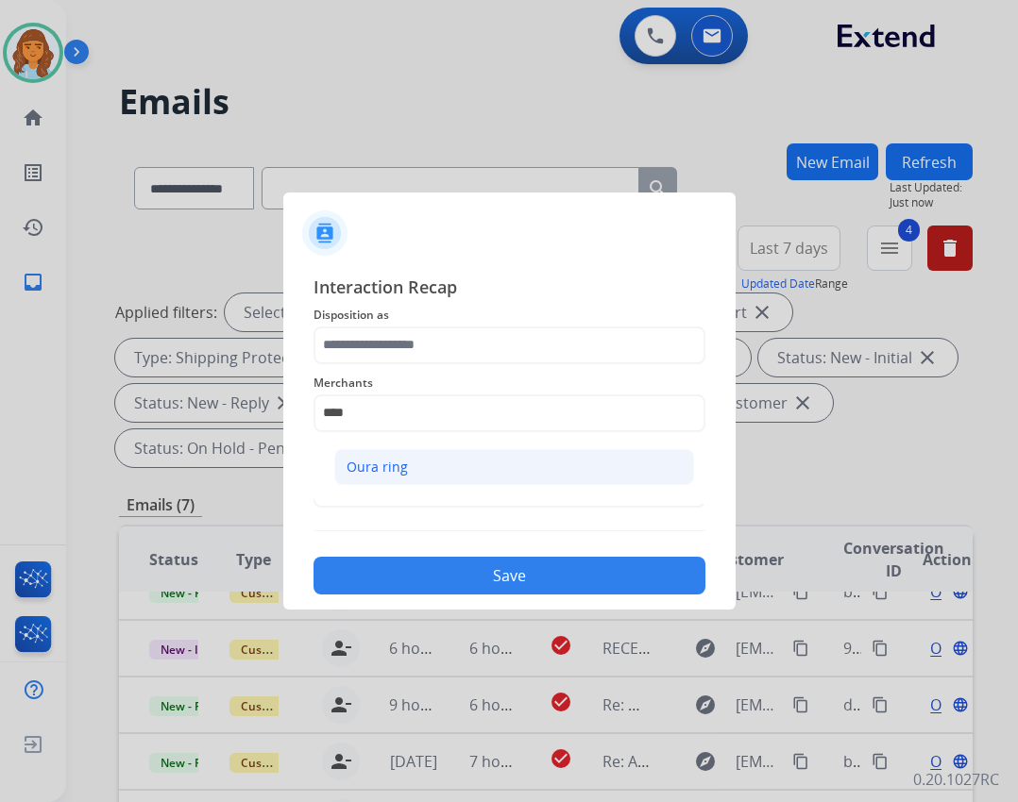
click at [439, 474] on li "Oura ring" at bounding box center [514, 467] width 360 height 36
type input "*********"
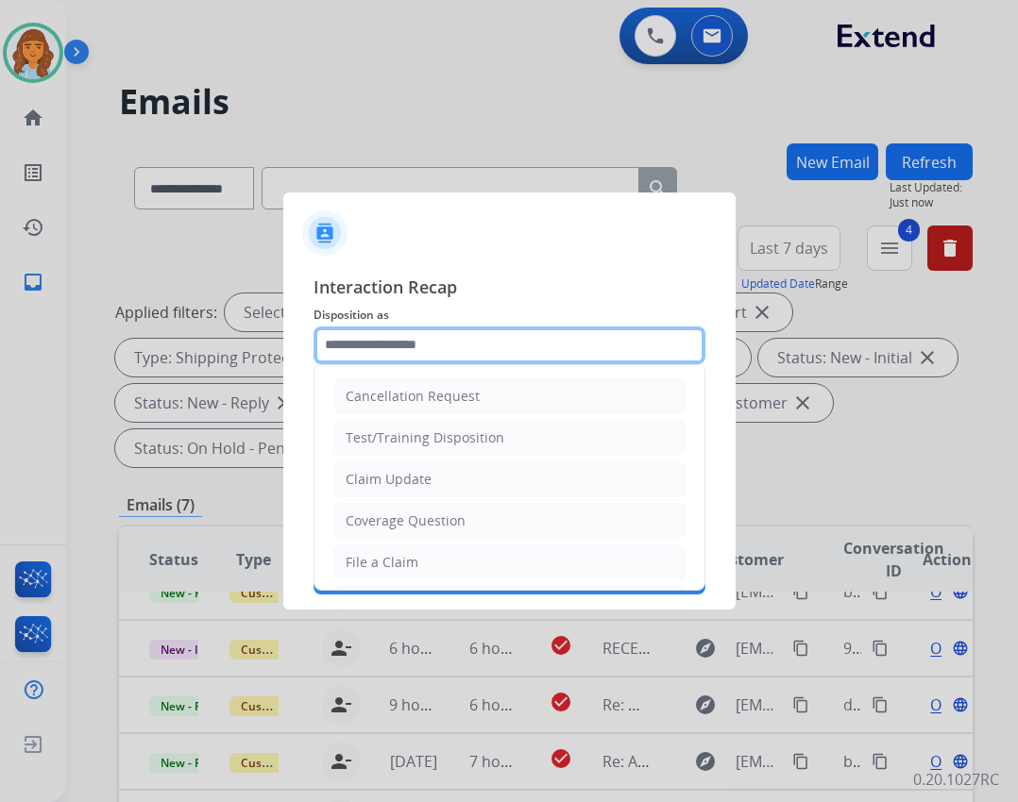
click at [420, 347] on input "text" at bounding box center [509, 346] width 392 height 38
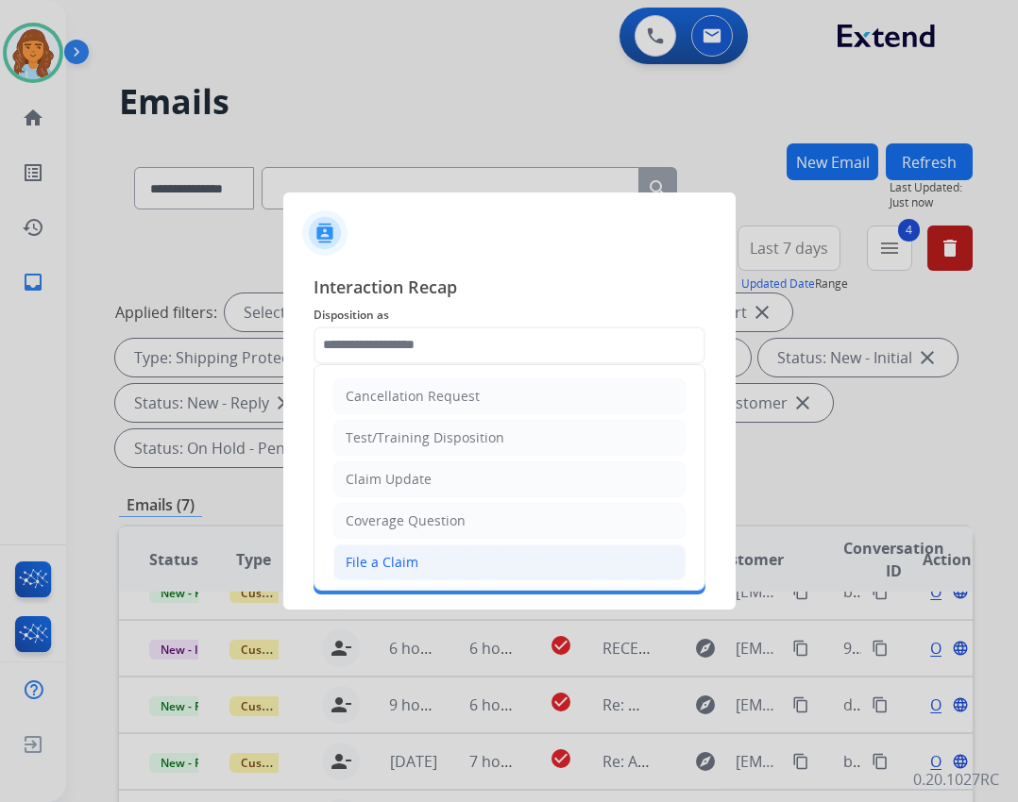
click at [413, 561] on div "File a Claim" at bounding box center [381, 562] width 73 height 19
type input "**********"
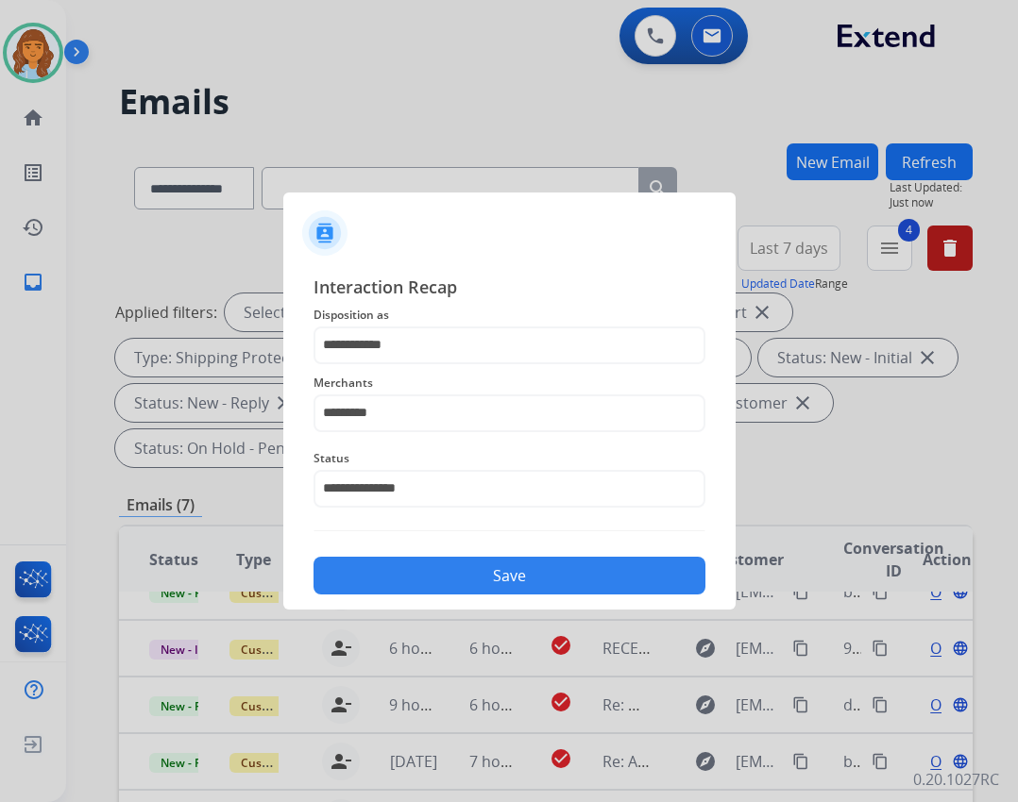
click at [490, 582] on button "Save" at bounding box center [509, 576] width 392 height 38
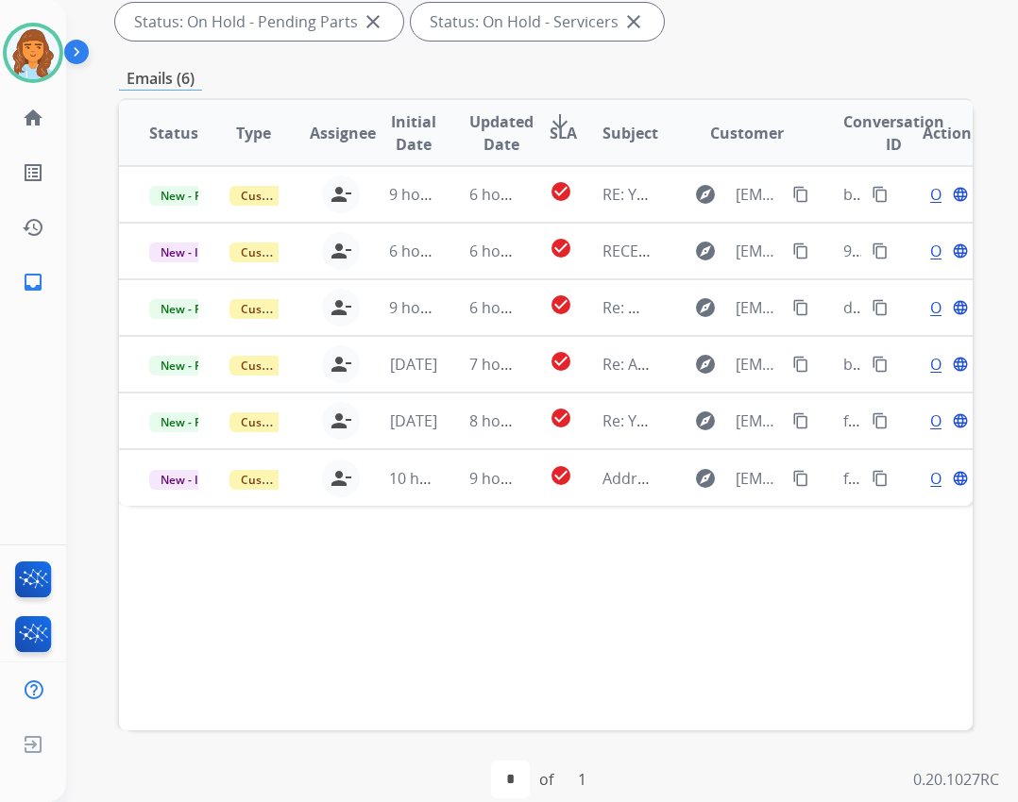
scroll to position [453, 0]
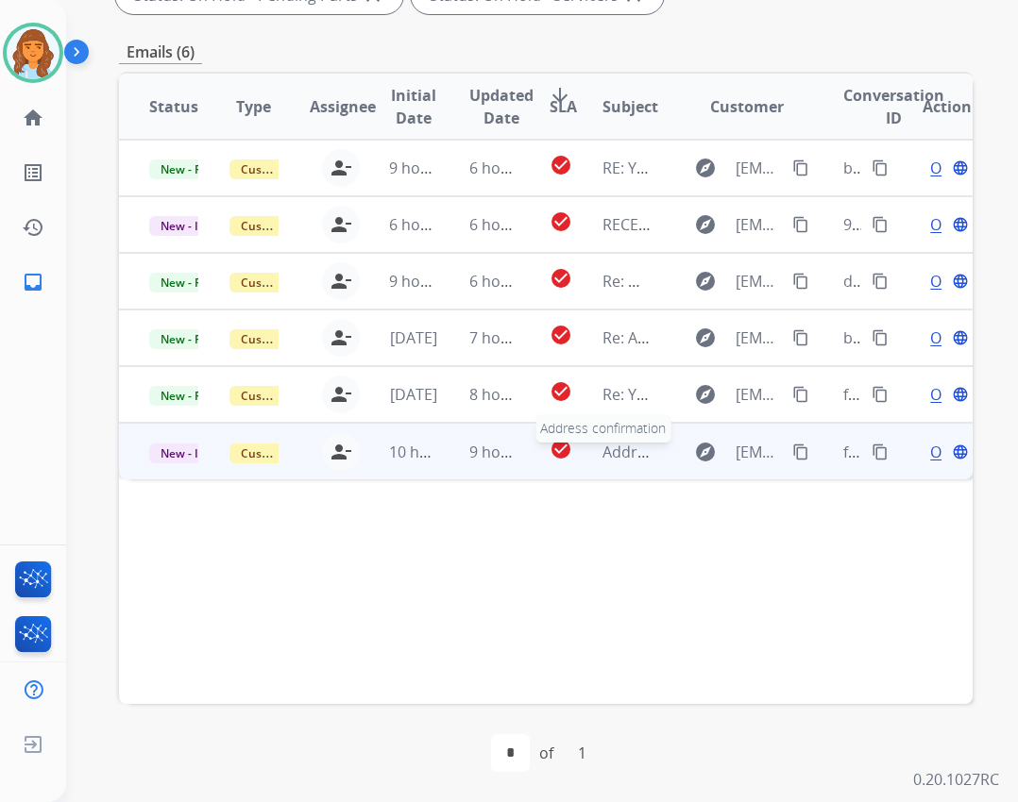
click at [607, 454] on span "Address confirmation" at bounding box center [679, 452] width 155 height 21
click at [930, 451] on span "Open" at bounding box center [949, 451] width 39 height 23
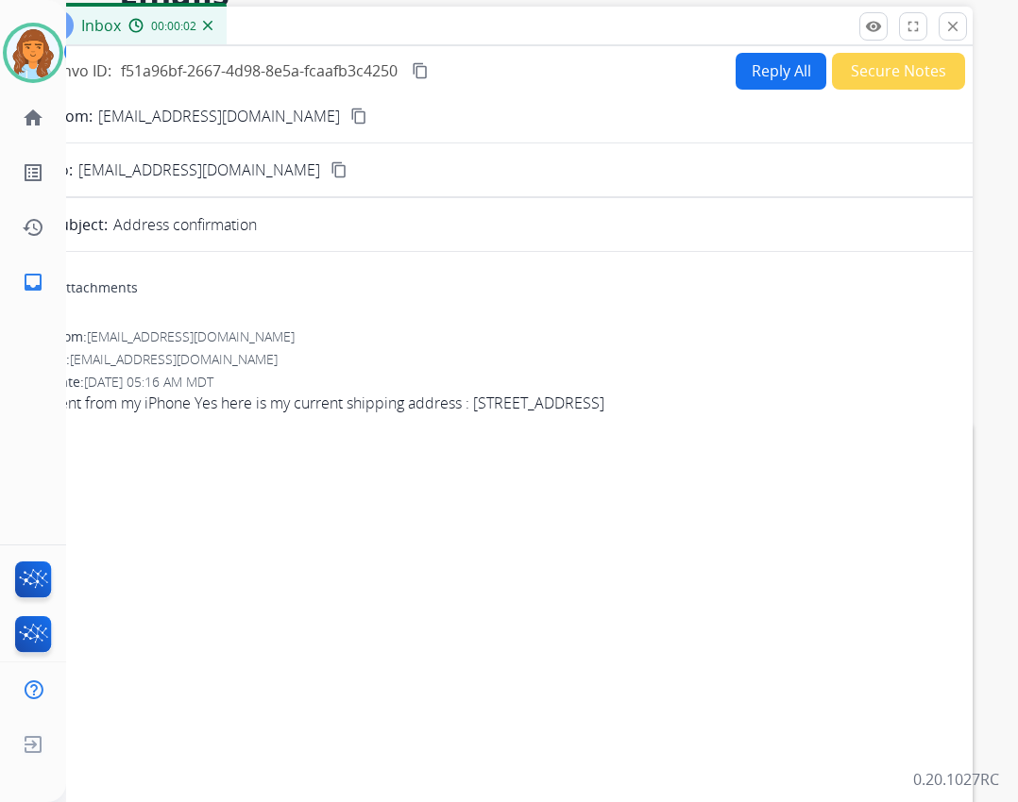
scroll to position [76, 0]
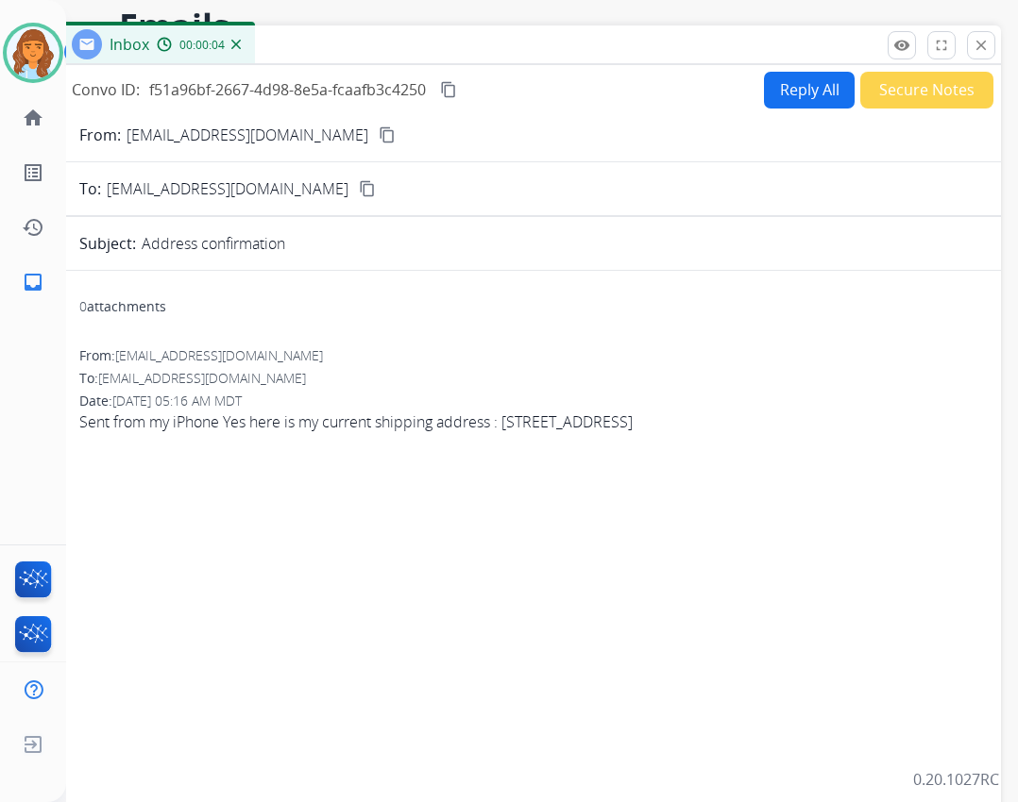
drag, startPoint x: 395, startPoint y: 62, endPoint x: 424, endPoint y: 47, distance: 32.9
click at [424, 47] on div "Inbox 00:00:04" at bounding box center [529, 45] width 944 height 40
click at [379, 129] on mat-icon "content_copy" at bounding box center [387, 134] width 17 height 17
click at [806, 89] on button "Reply All" at bounding box center [810, 89] width 91 height 37
select select "**********"
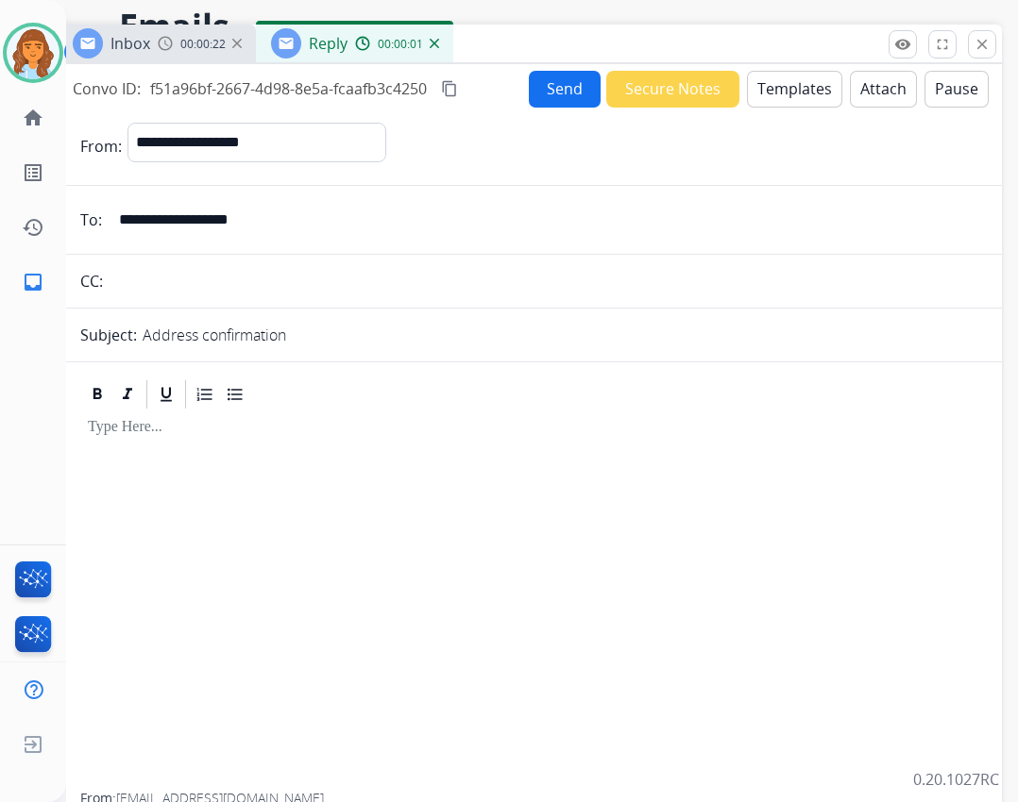
click at [777, 90] on button "Templates" at bounding box center [794, 89] width 95 height 37
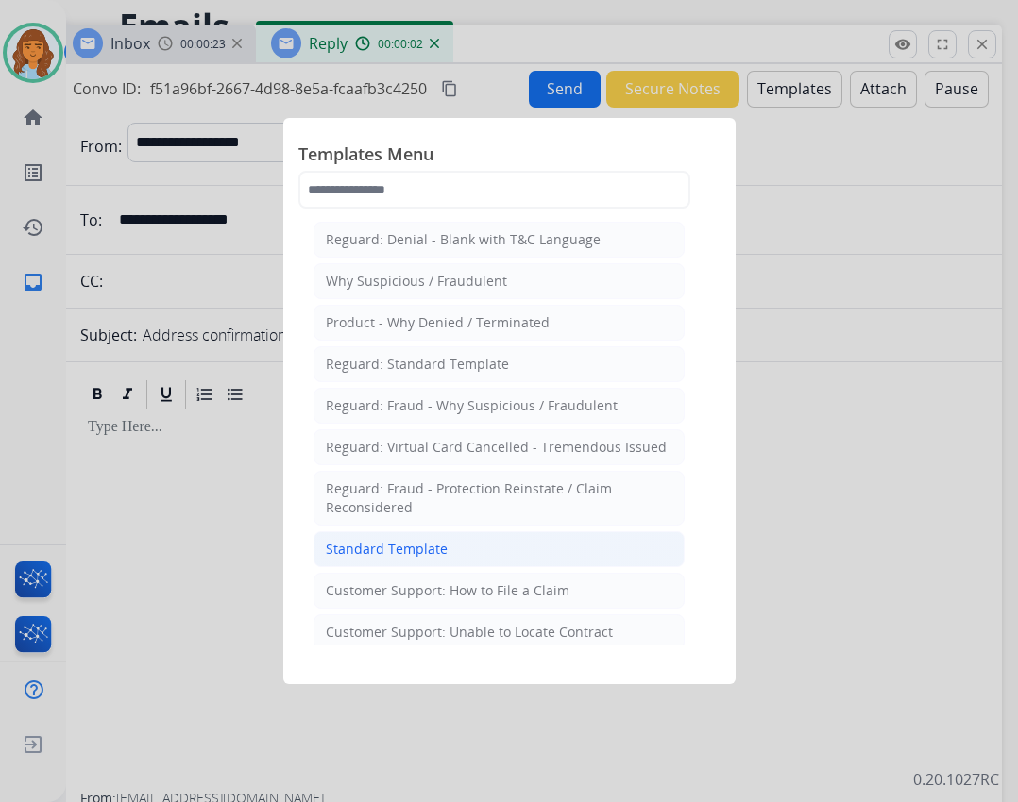
click at [454, 548] on li "Standard Template" at bounding box center [498, 549] width 371 height 36
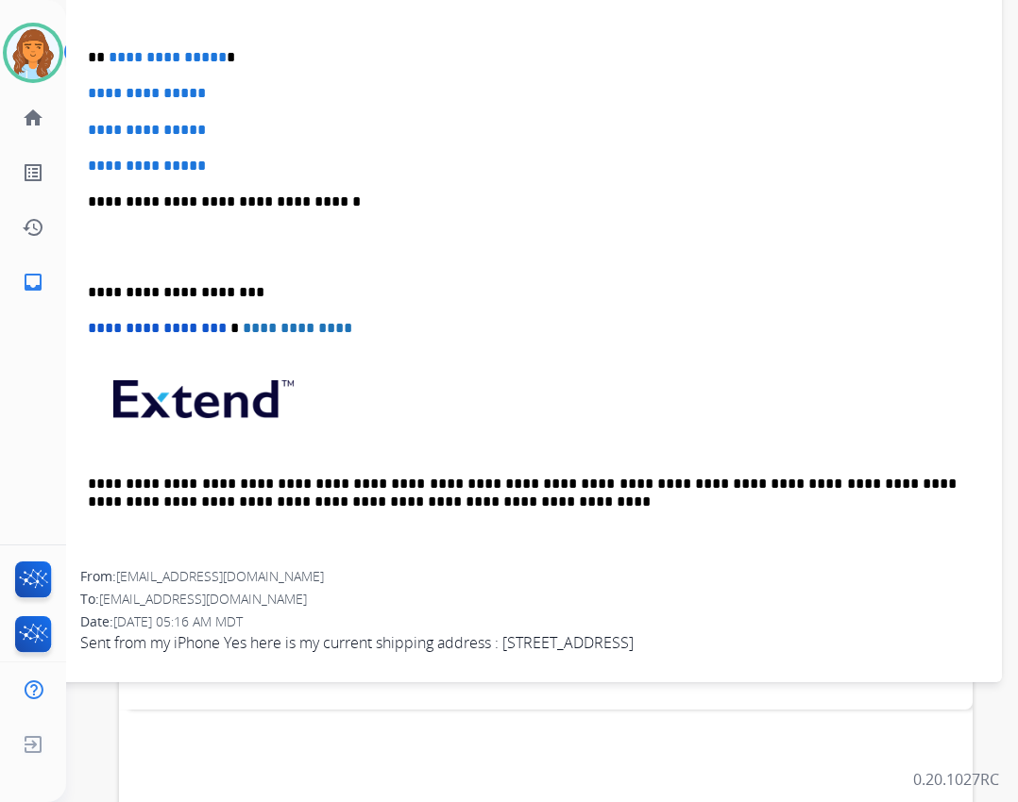
scroll to position [453, 0]
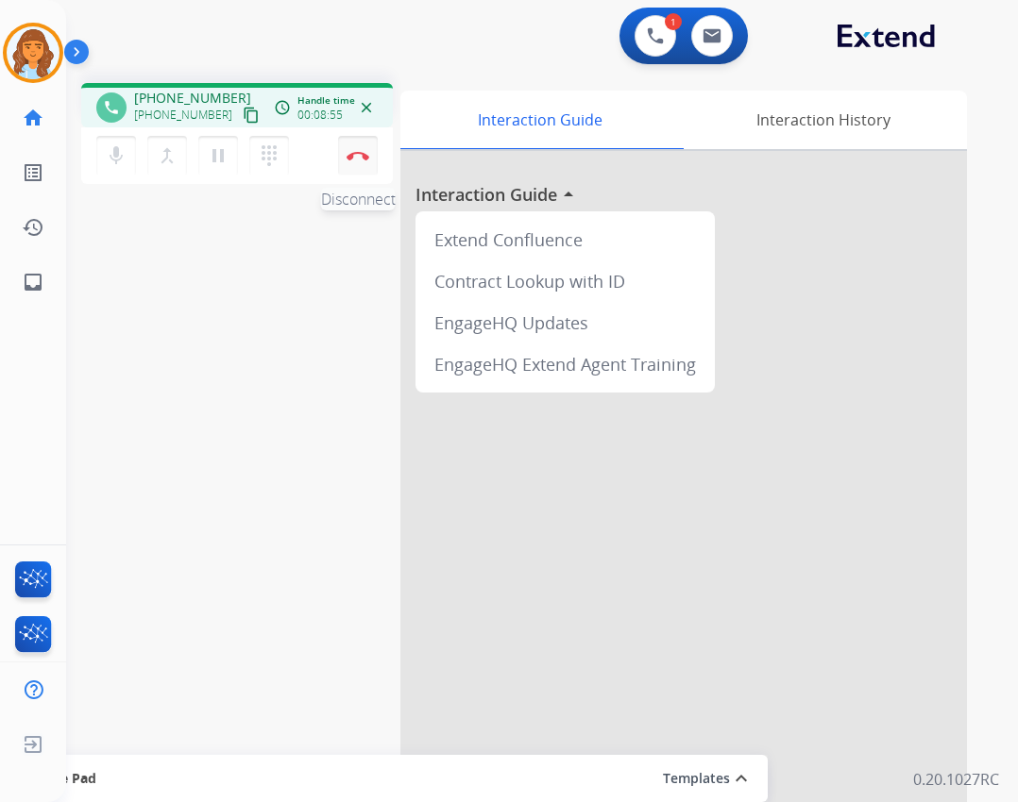
click at [358, 163] on button "Disconnect" at bounding box center [358, 156] width 40 height 40
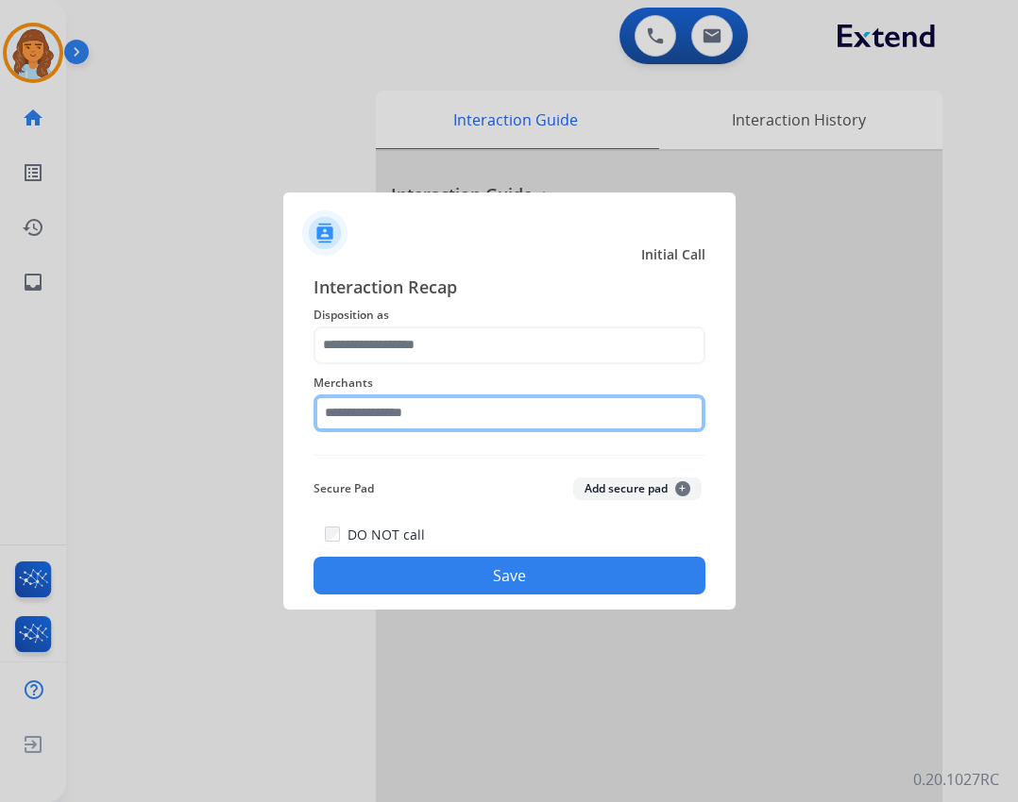
click at [407, 415] on input "text" at bounding box center [509, 414] width 392 height 38
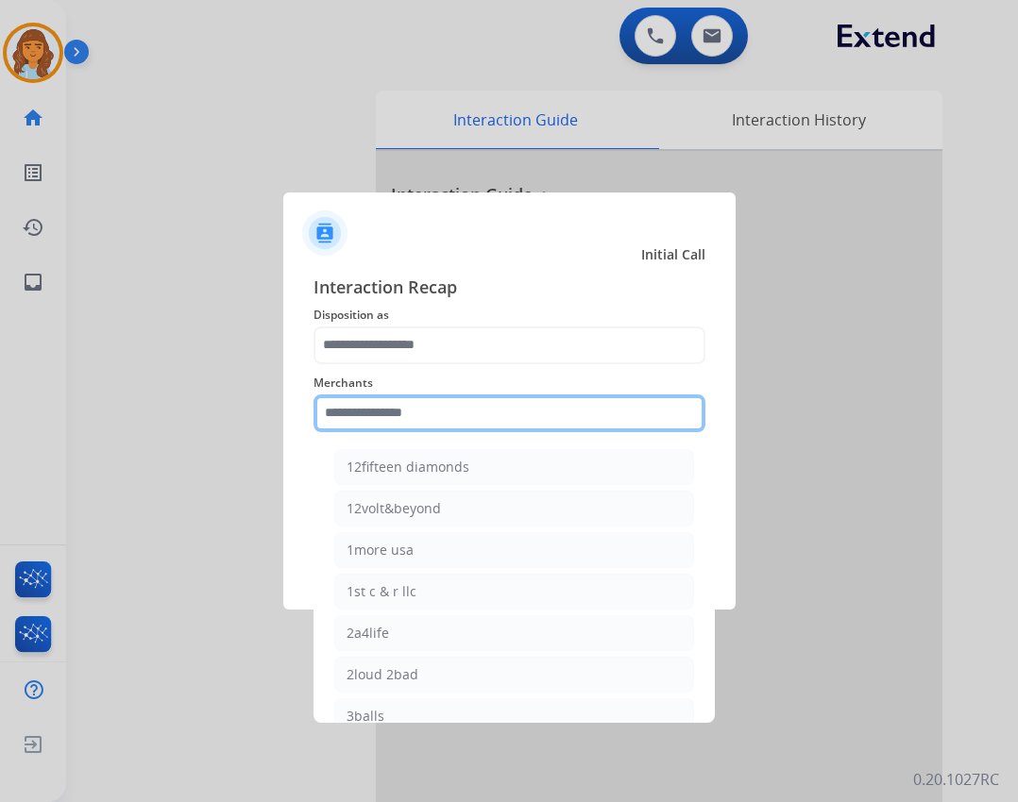
type input "*"
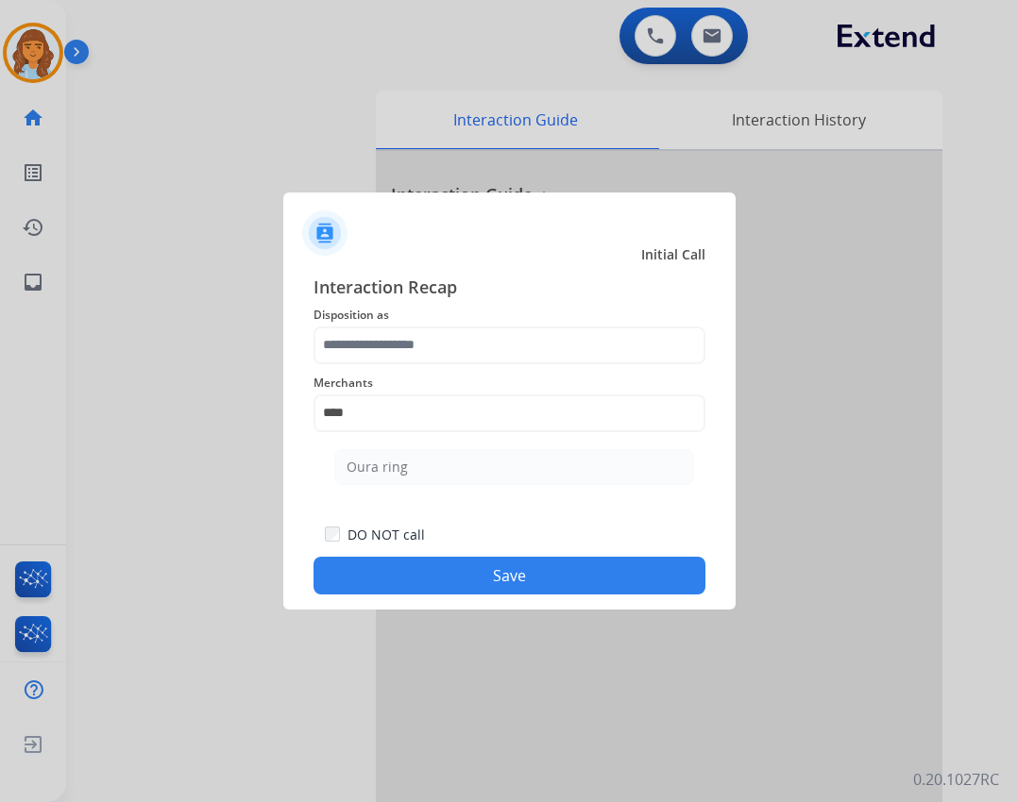
click at [567, 485] on ul "Oura ring" at bounding box center [513, 472] width 371 height 64
click at [571, 469] on li "Oura ring" at bounding box center [514, 467] width 360 height 36
type input "*********"
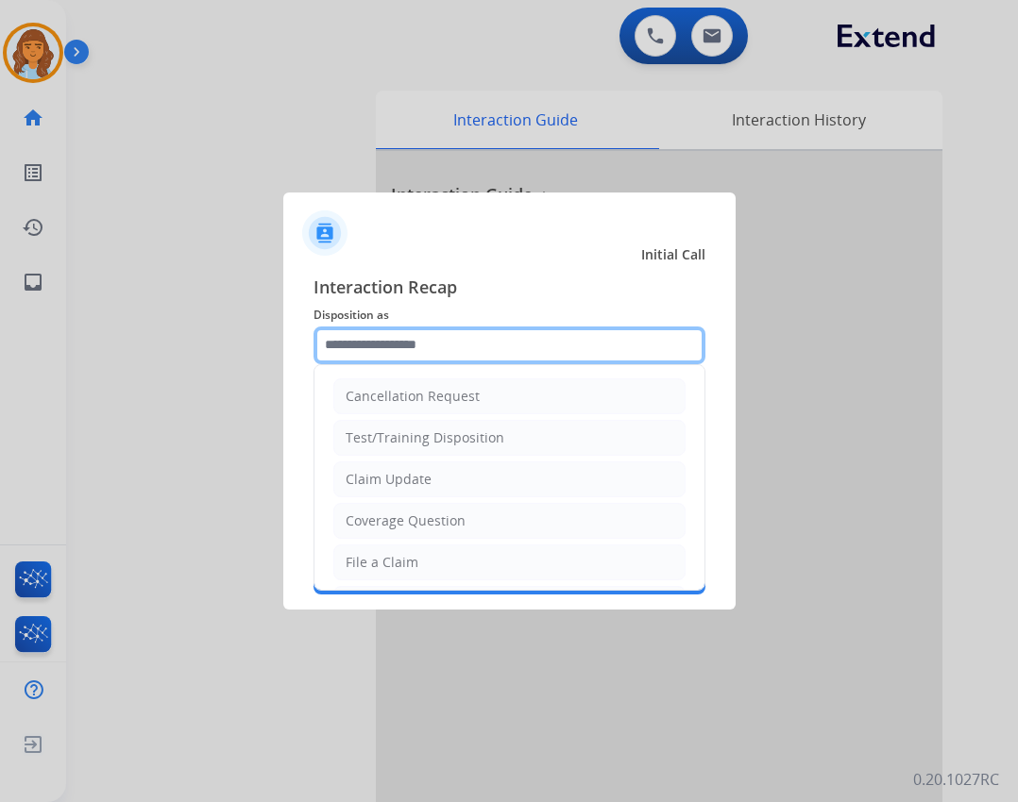
click at [514, 358] on input "text" at bounding box center [509, 346] width 392 height 38
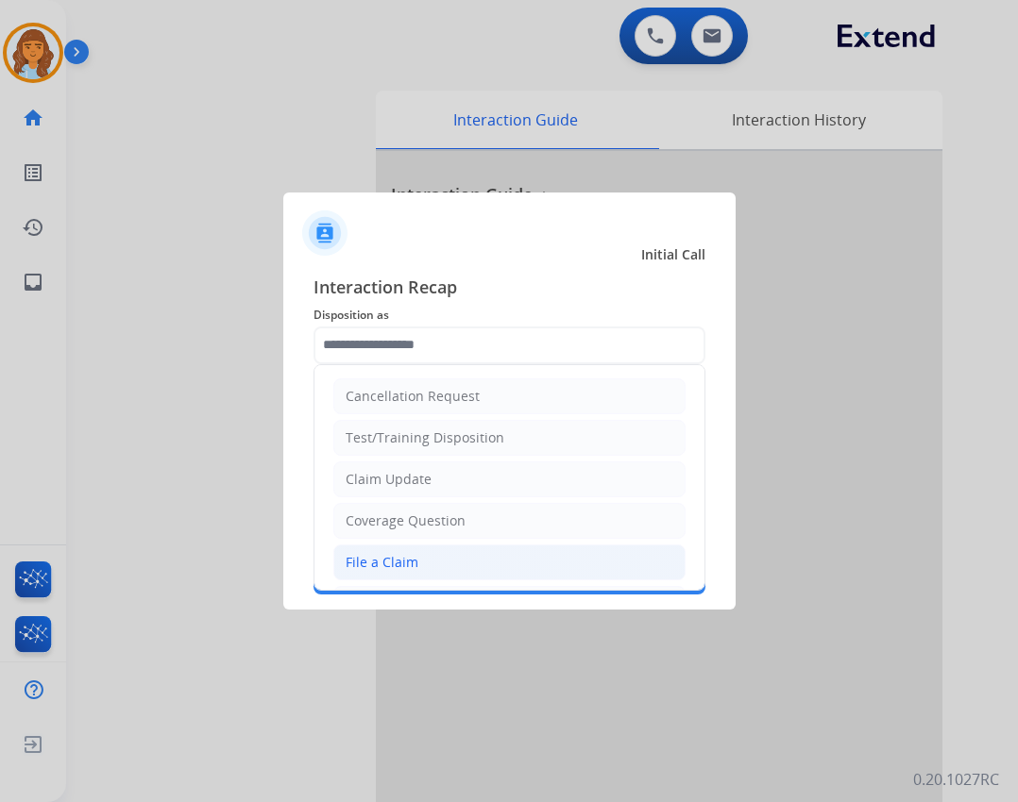
click at [489, 555] on li "File a Claim" at bounding box center [509, 563] width 352 height 36
type input "**********"
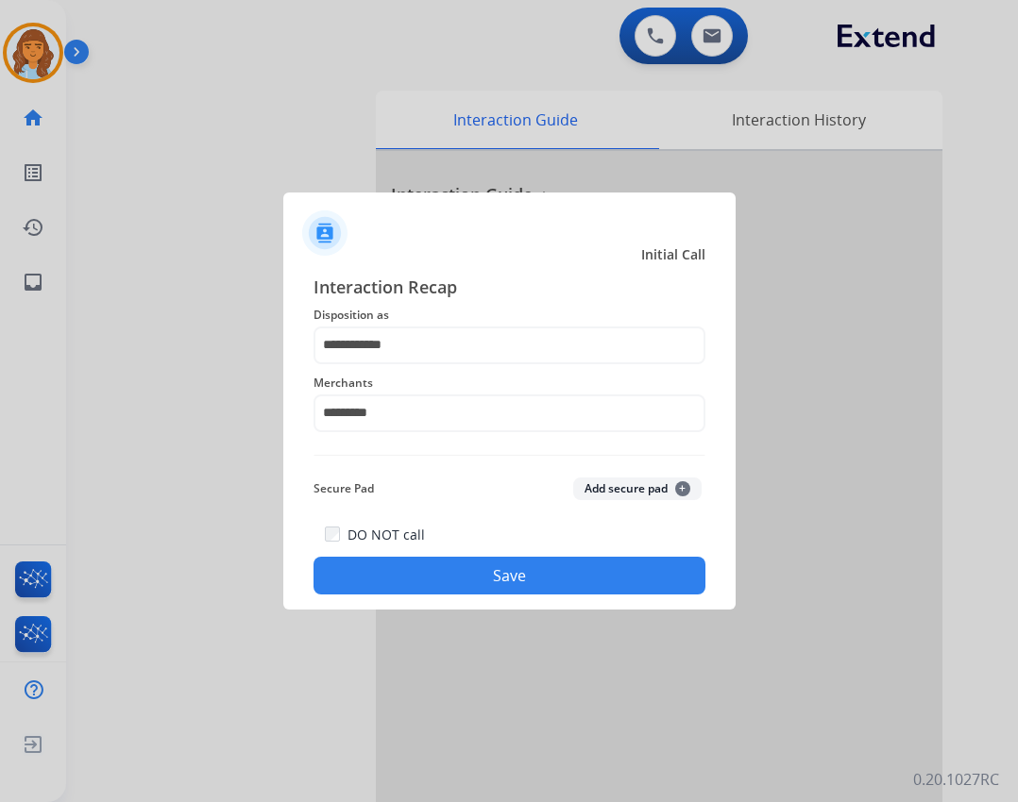
click at [510, 580] on button "Save" at bounding box center [509, 576] width 392 height 38
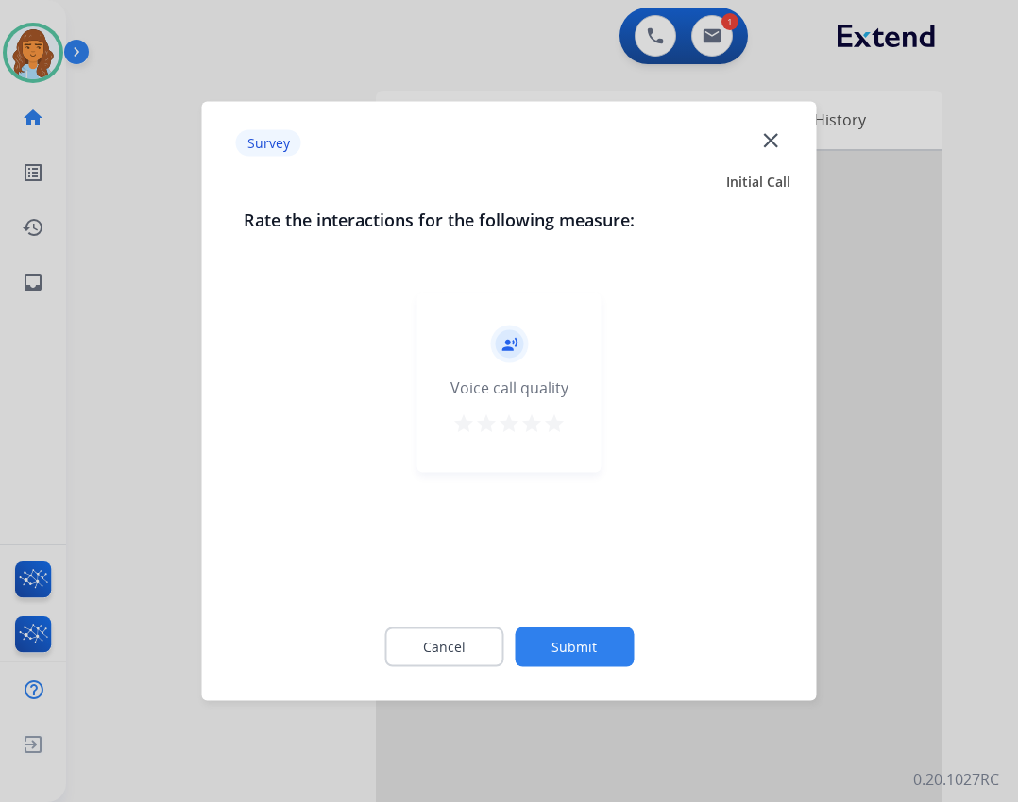
click at [564, 633] on button "Submit" at bounding box center [573, 648] width 119 height 40
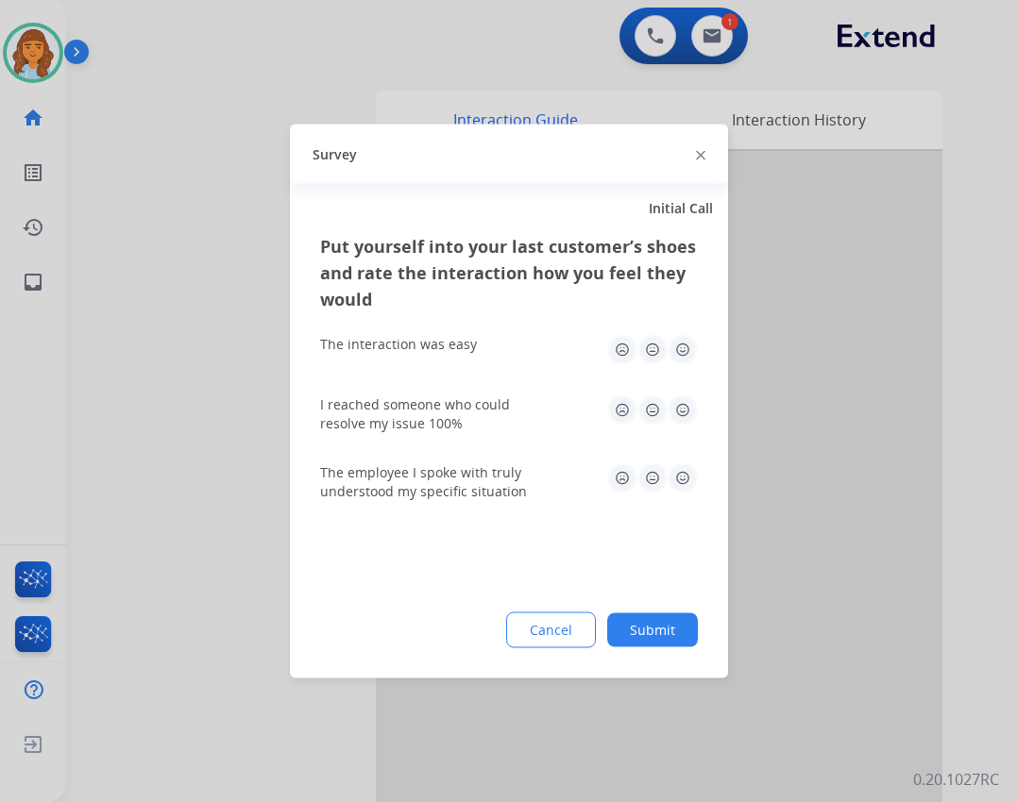
click at [646, 613] on div "Cancel Submit" at bounding box center [509, 631] width 378 height 36
click at [689, 623] on button "Submit" at bounding box center [652, 631] width 91 height 34
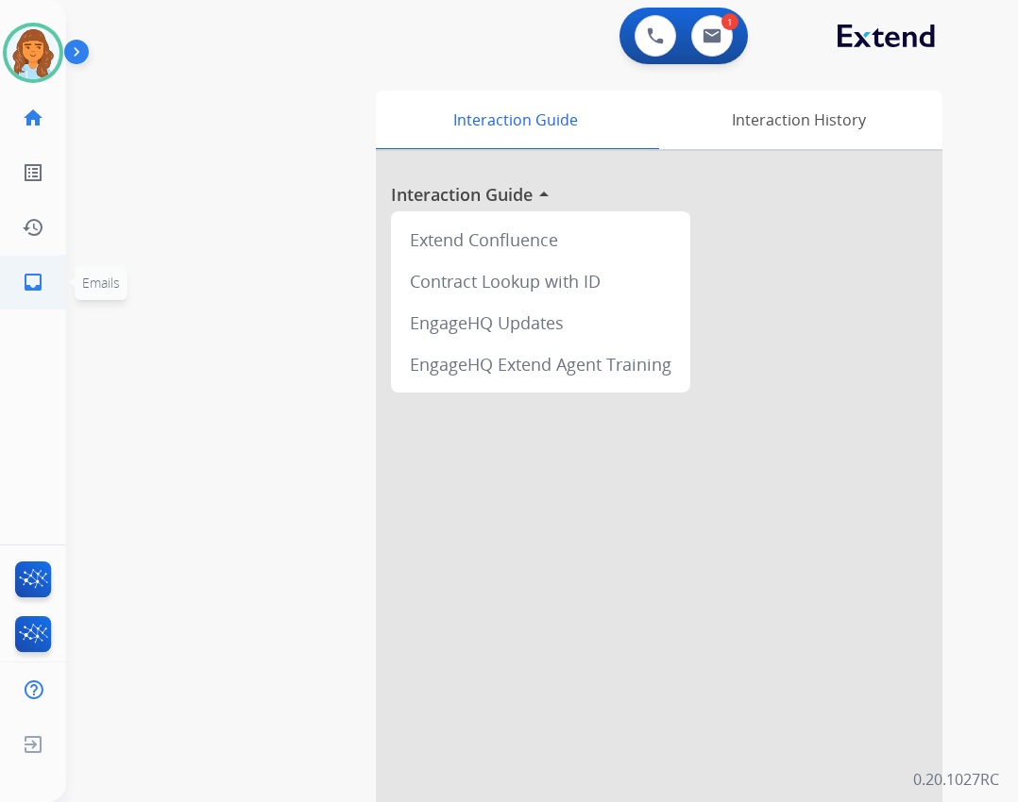
click at [37, 278] on mat-icon "inbox" at bounding box center [33, 282] width 23 height 23
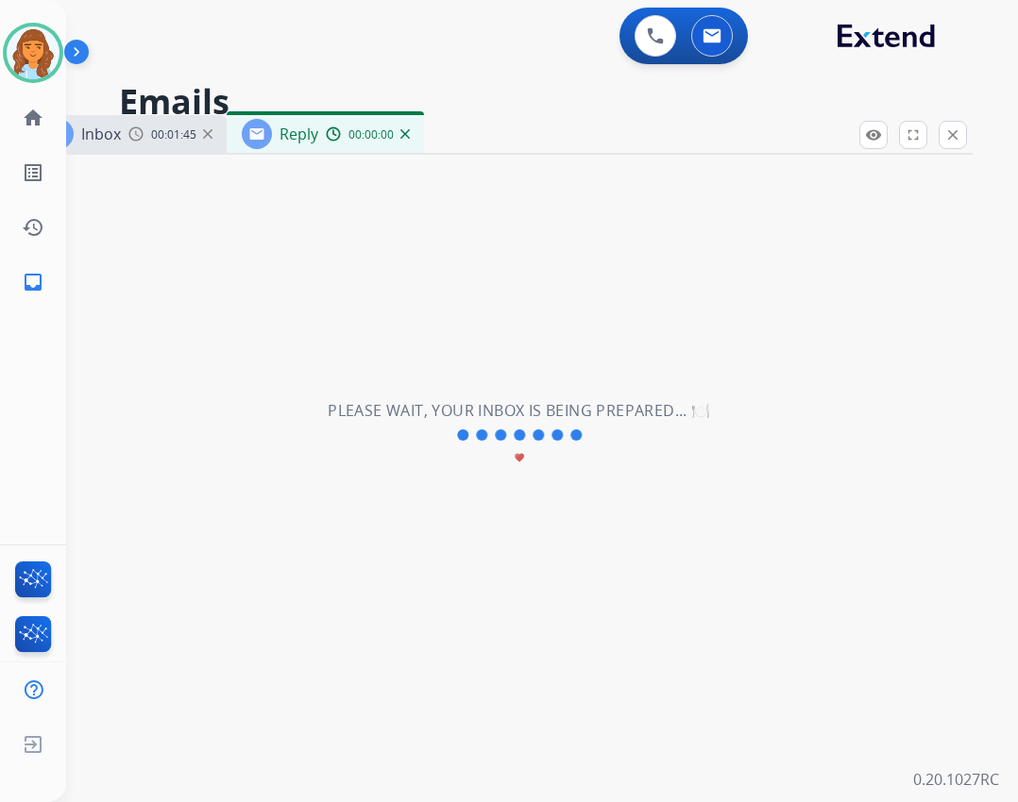
select select "**********"
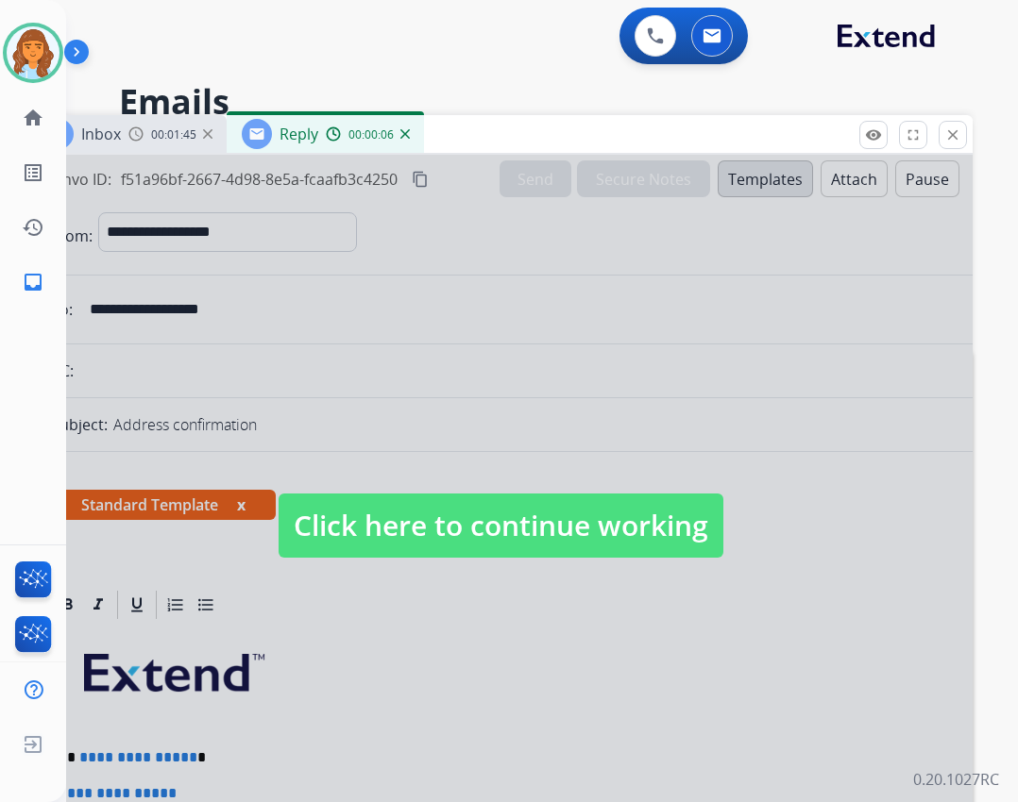
click at [428, 533] on span "Click here to continue working" at bounding box center [500, 526] width 445 height 64
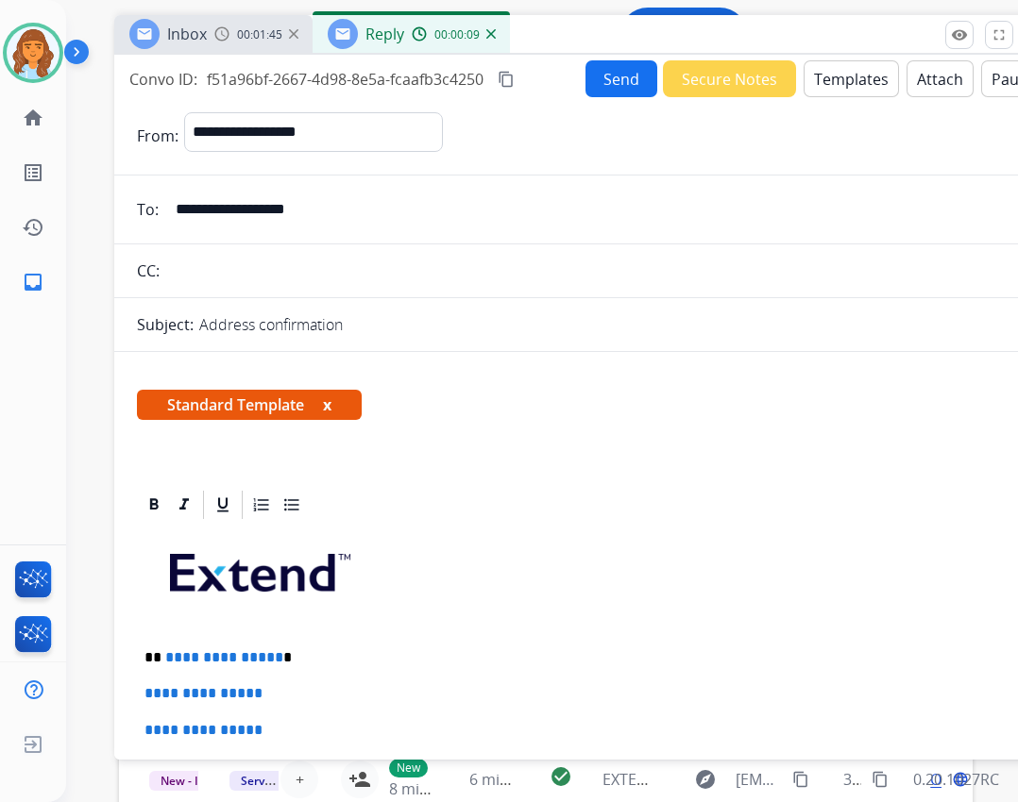
drag, startPoint x: 519, startPoint y: 152, endPoint x: 597, endPoint y: 57, distance: 122.8
click at [604, 52] on div "Inbox 00:01:45 Reply 00:00:09" at bounding box center [586, 35] width 944 height 40
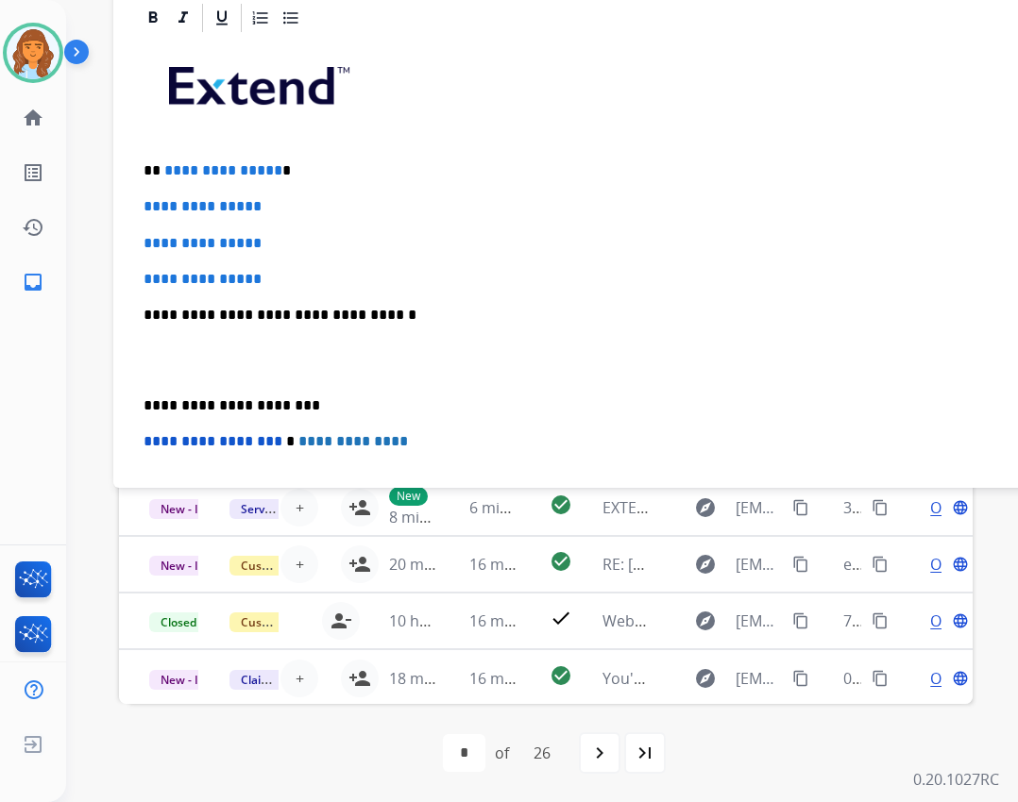
scroll to position [145, 0]
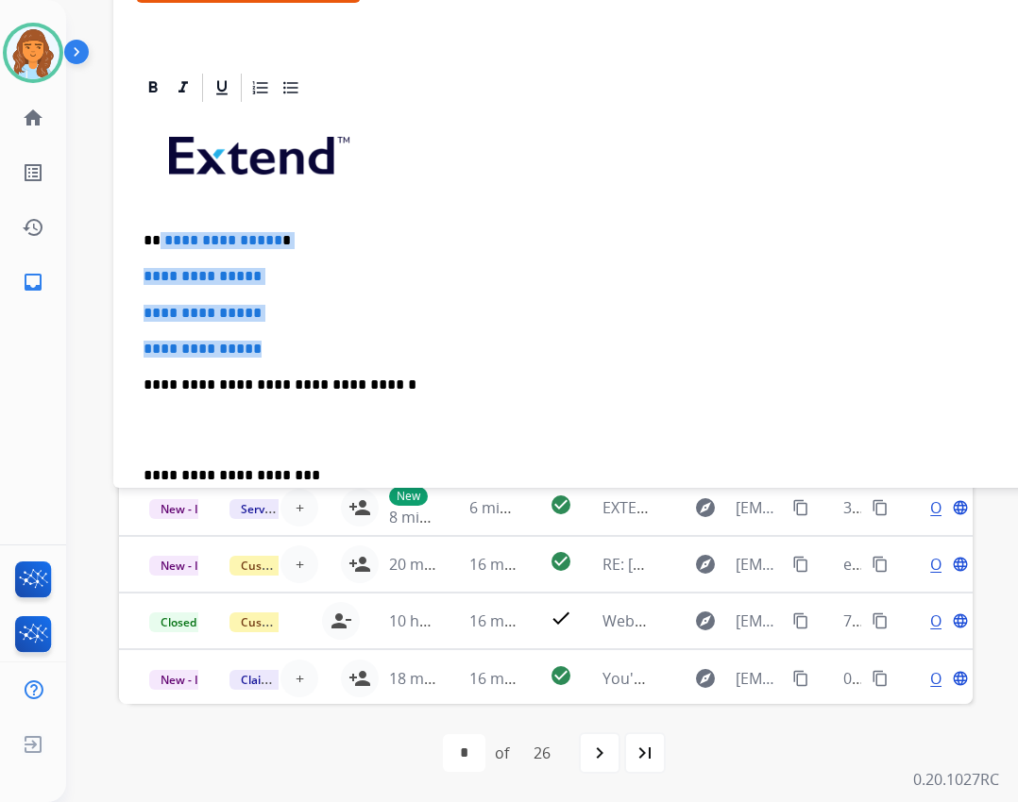
drag, startPoint x: 161, startPoint y: 244, endPoint x: 285, endPoint y: 345, distance: 159.7
click at [285, 345] on div "**********" at bounding box center [585, 429] width 899 height 649
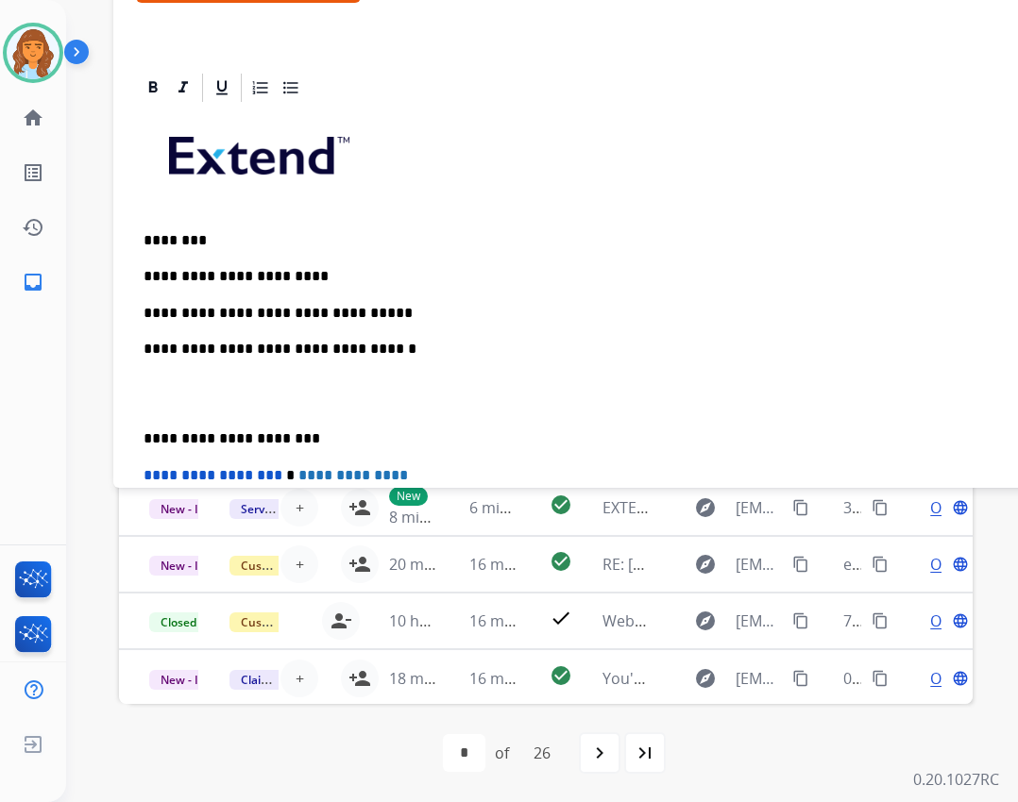
click at [142, 426] on div "**********" at bounding box center [585, 412] width 899 height 614
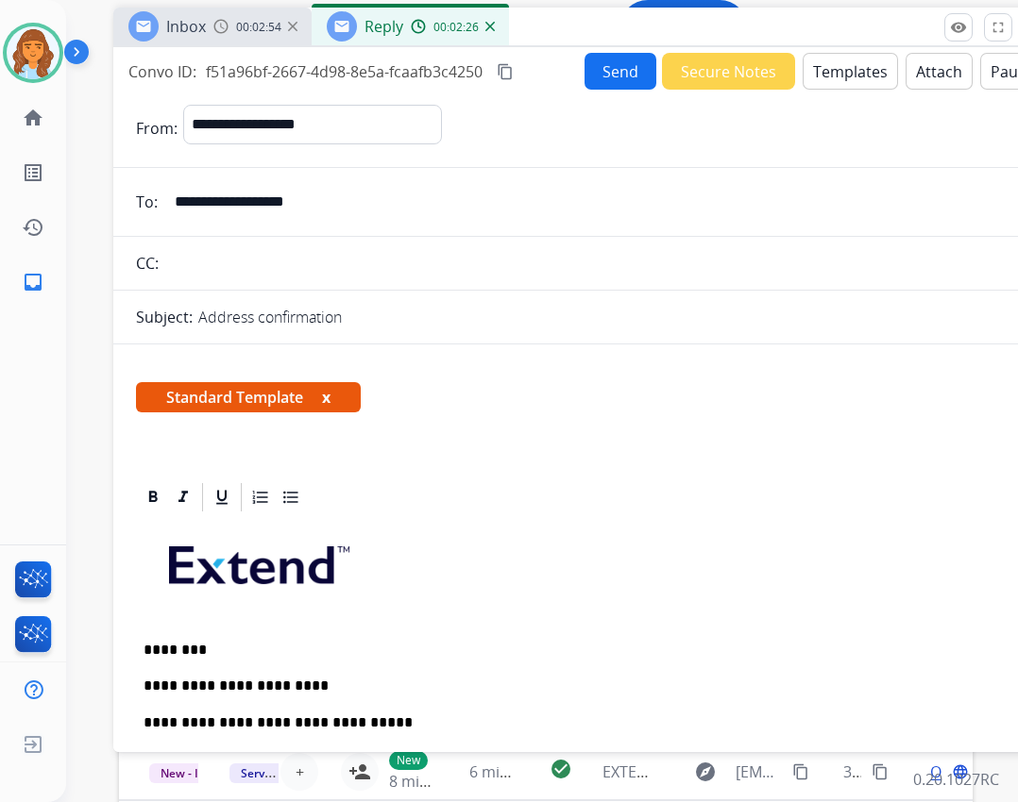
scroll to position [0, 0]
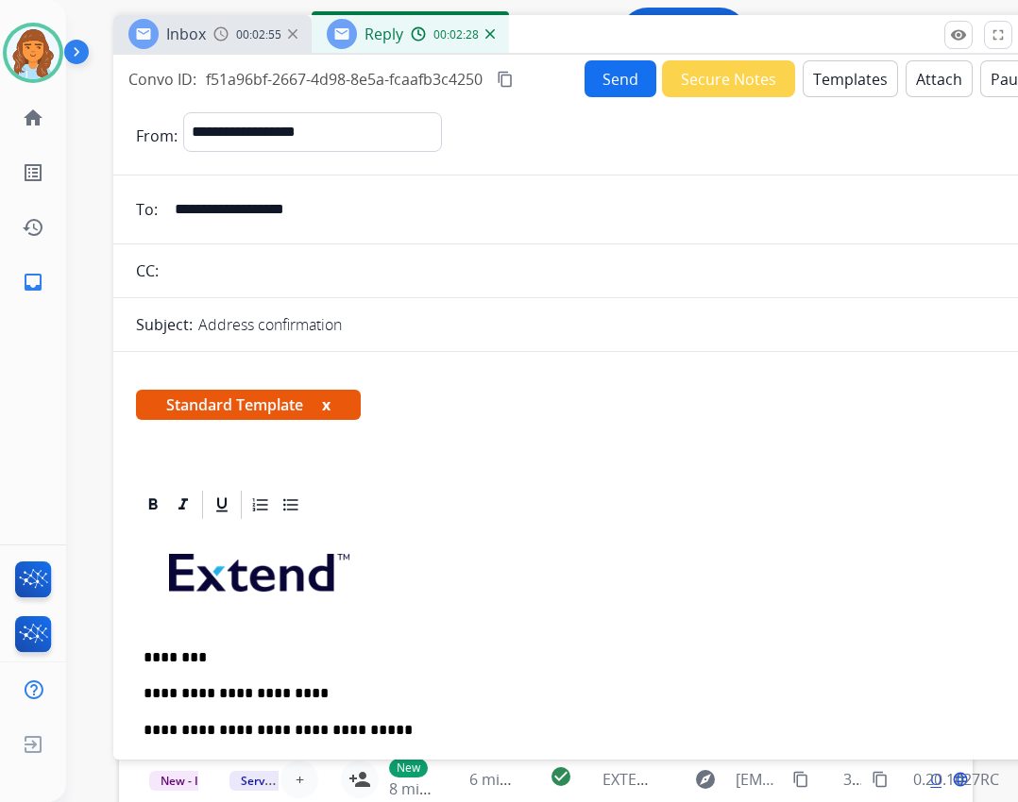
click at [612, 78] on button "Send" at bounding box center [620, 78] width 72 height 37
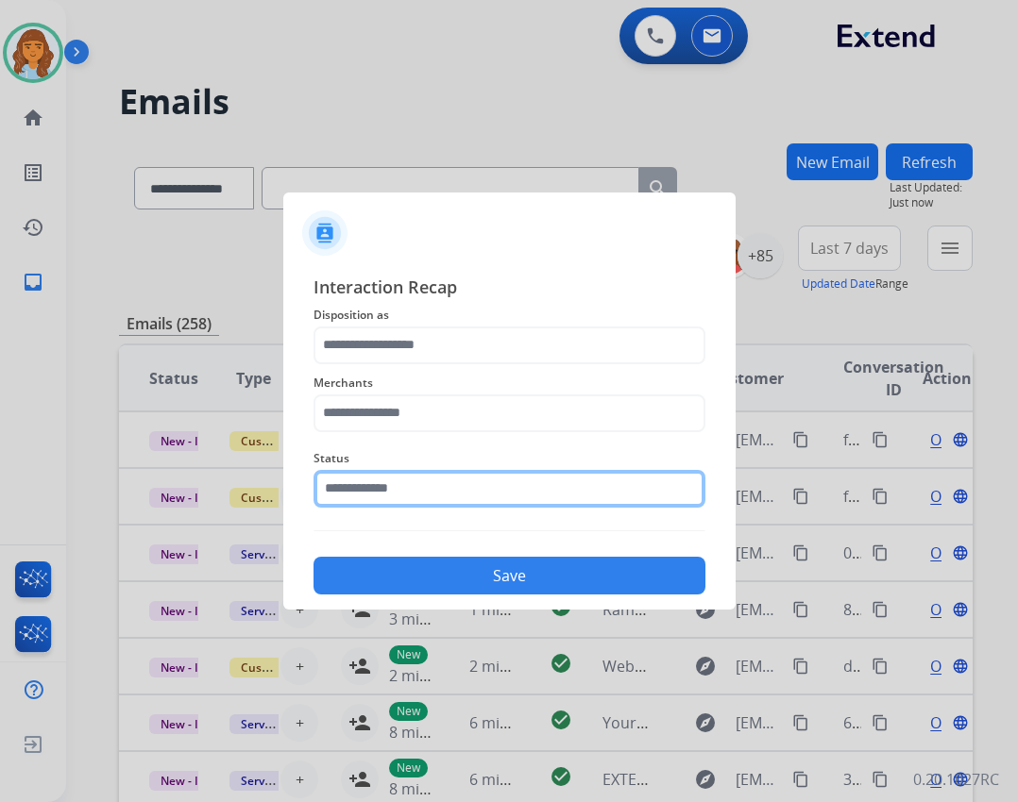
click at [399, 497] on input "text" at bounding box center [509, 489] width 392 height 38
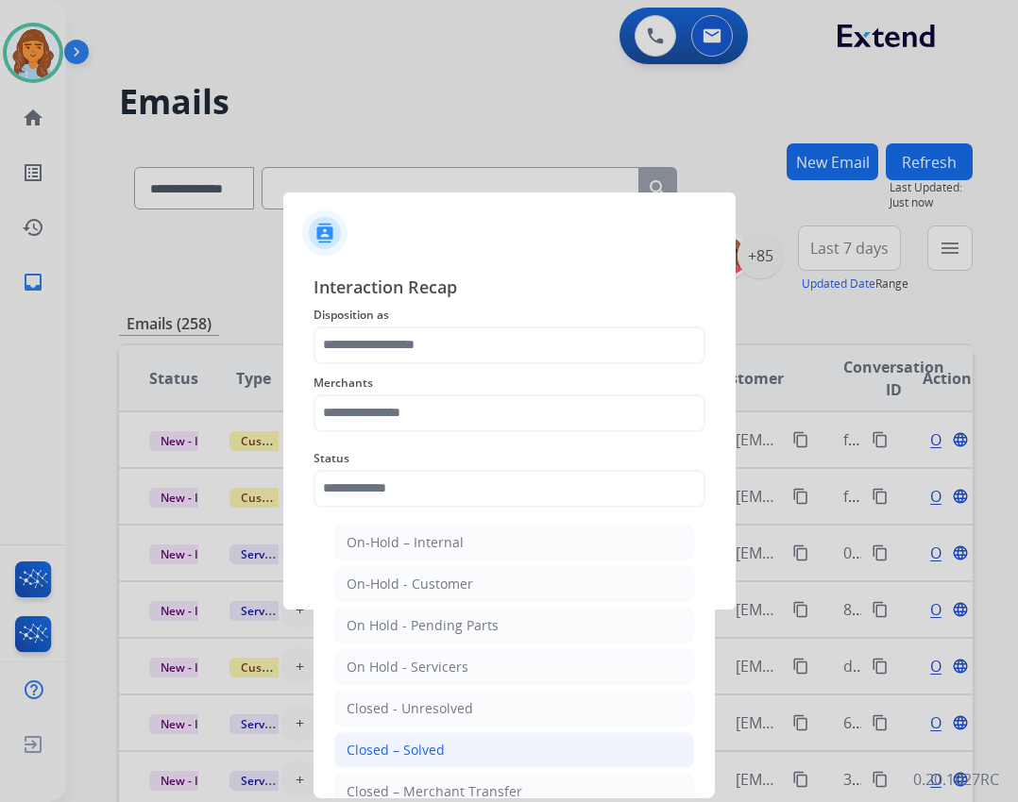
click at [391, 751] on div "Closed – Solved" at bounding box center [395, 750] width 98 height 19
type input "**********"
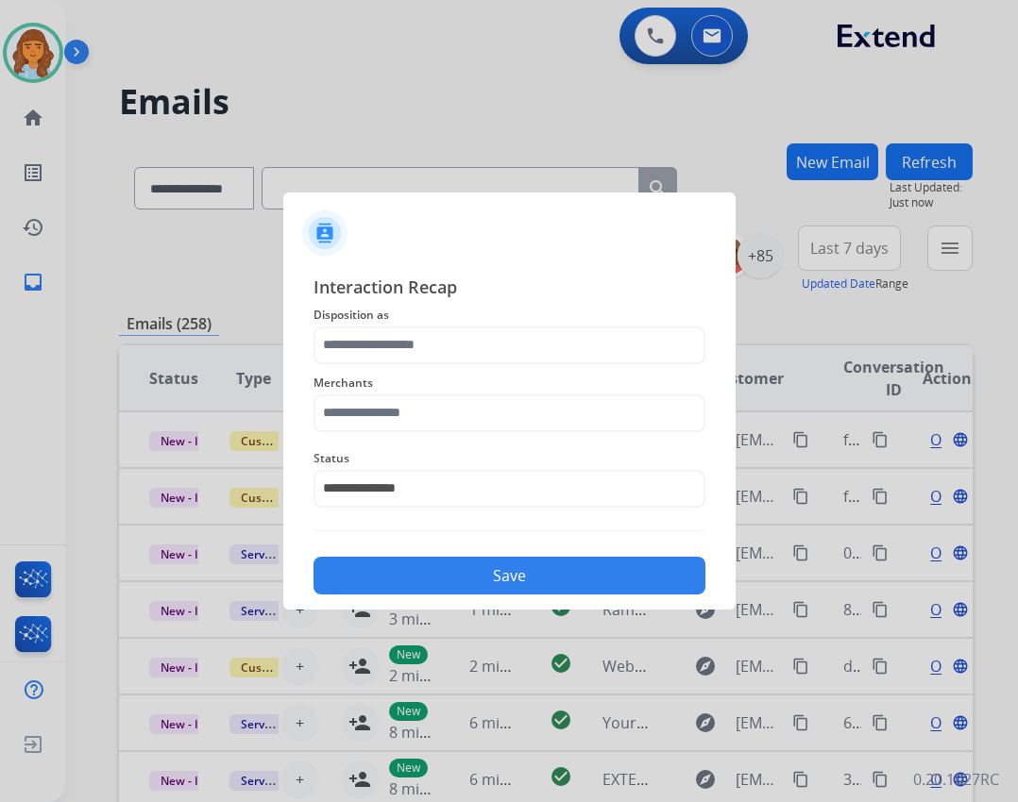
click at [419, 391] on span "Merchants" at bounding box center [509, 383] width 392 height 23
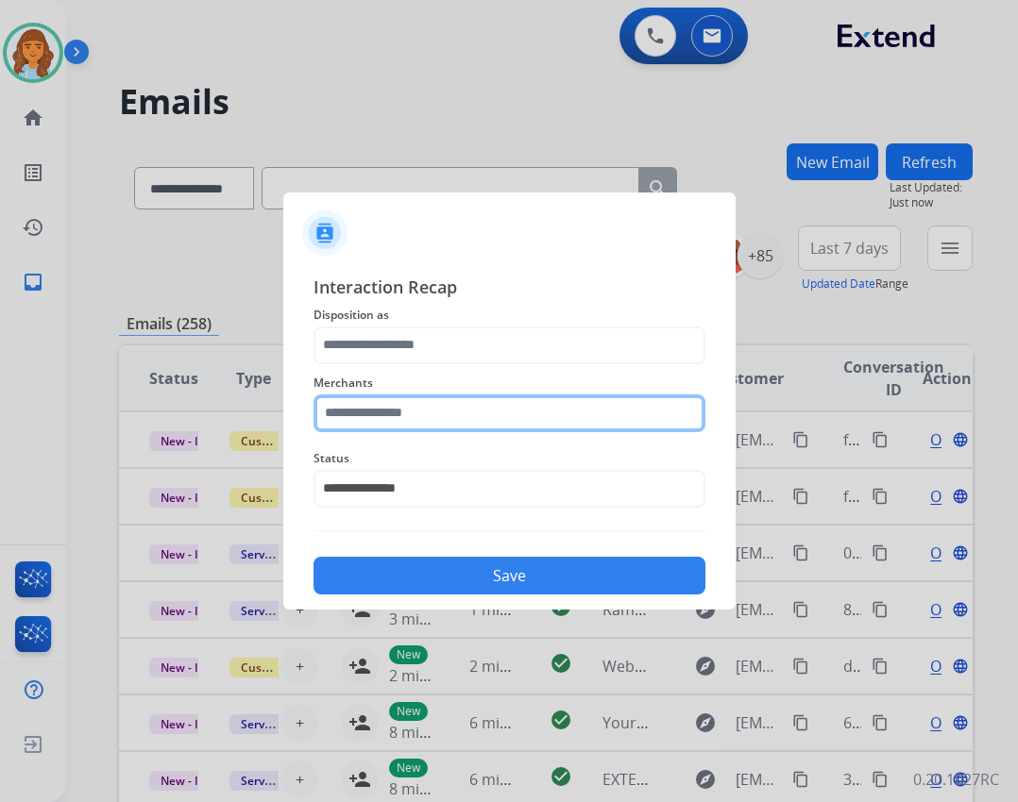
click at [413, 403] on input "text" at bounding box center [509, 414] width 392 height 38
click at [413, 427] on input "text" at bounding box center [509, 414] width 392 height 38
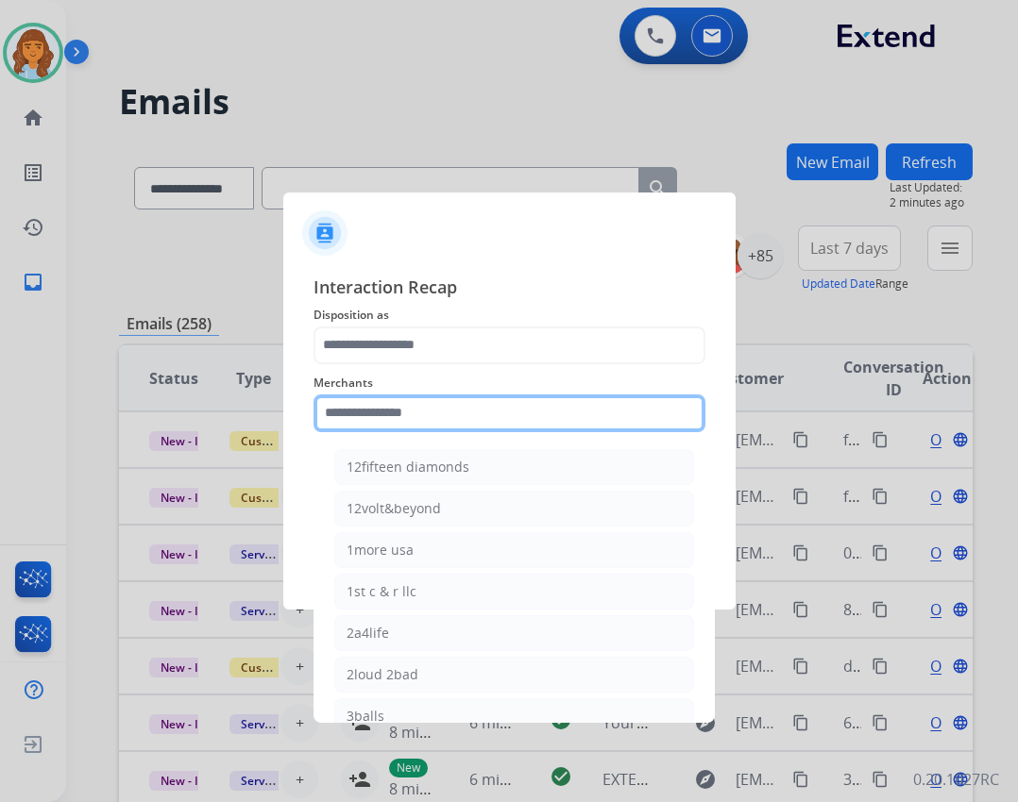
type input "*"
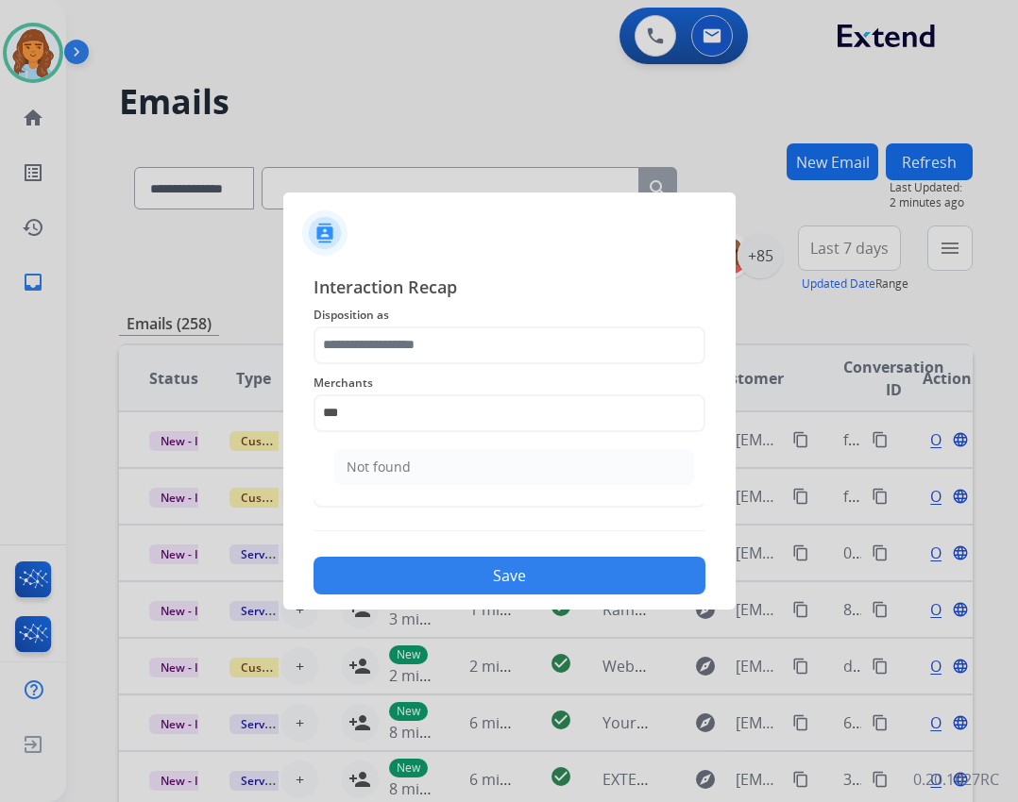
drag, startPoint x: 424, startPoint y: 467, endPoint x: 436, endPoint y: 438, distance: 31.7
click at [429, 466] on li "Not found" at bounding box center [514, 467] width 360 height 36
type input "*********"
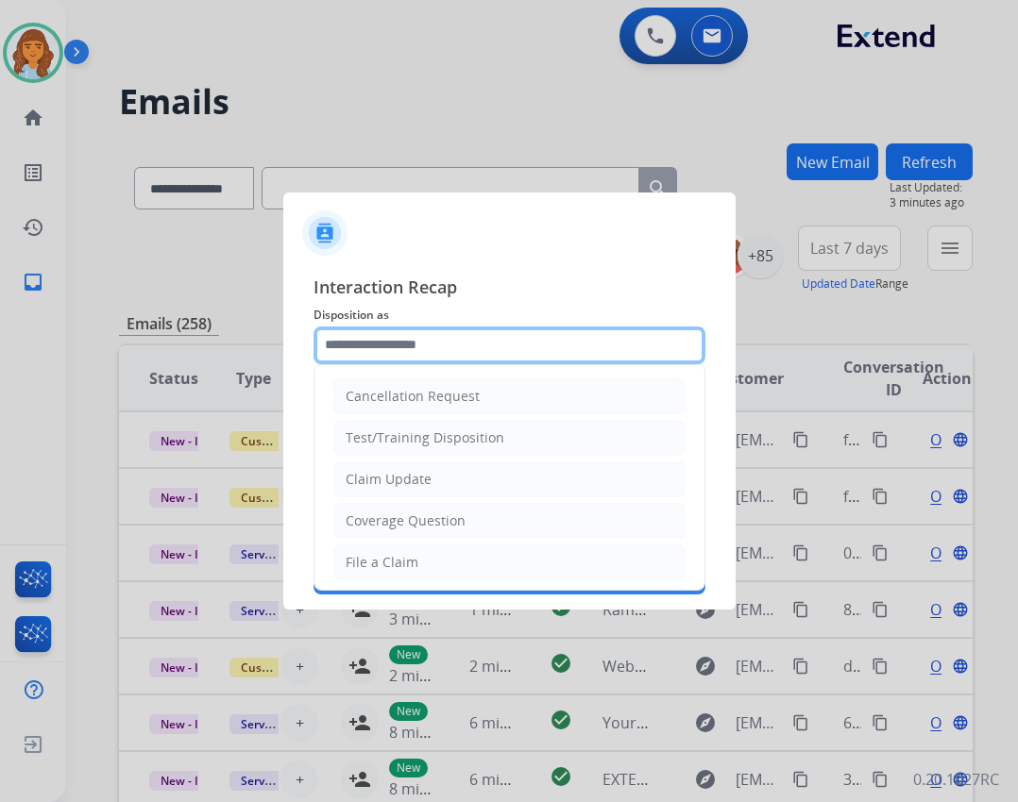
click at [446, 348] on input "text" at bounding box center [509, 346] width 392 height 38
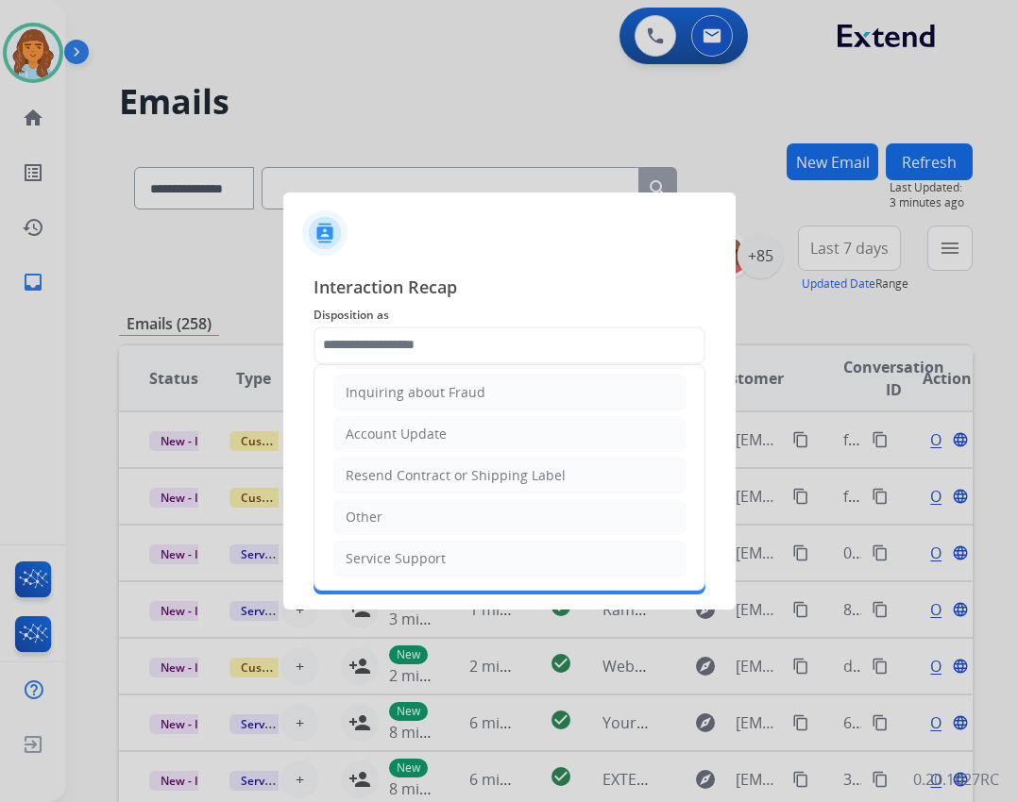
drag, startPoint x: 435, startPoint y: 429, endPoint x: 431, endPoint y: 463, distance: 34.2
click at [435, 432] on div "Account Update" at bounding box center [395, 434] width 101 height 19
type input "**********"
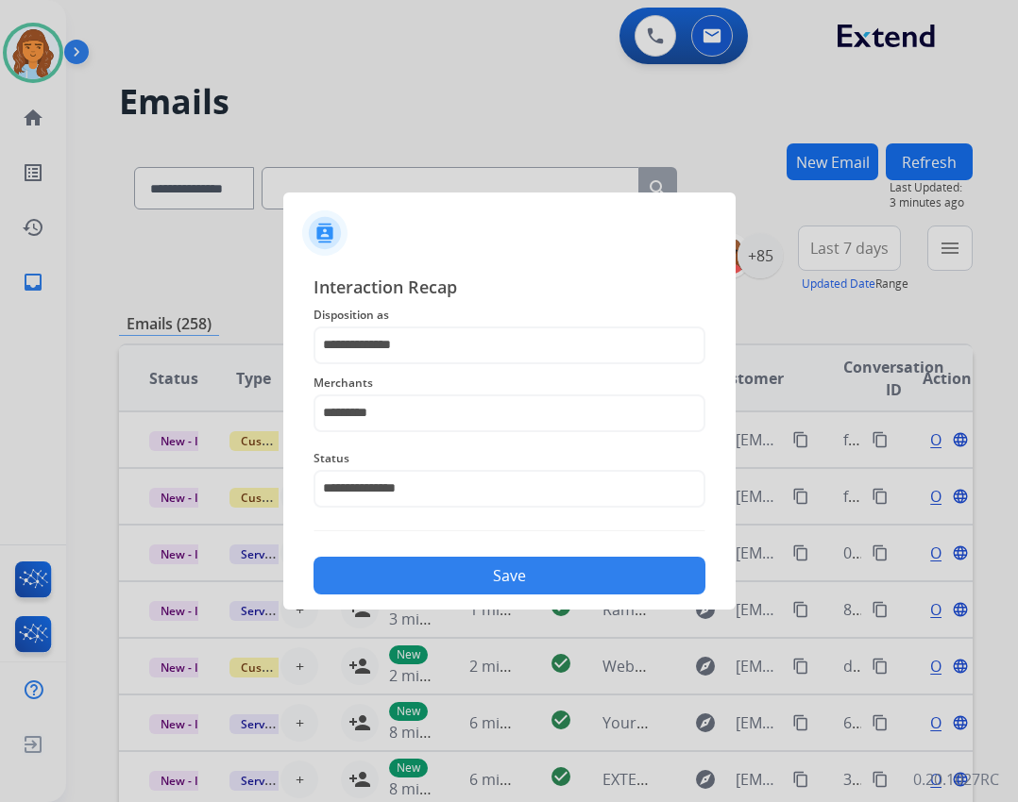
click at [478, 562] on button "Save" at bounding box center [509, 576] width 392 height 38
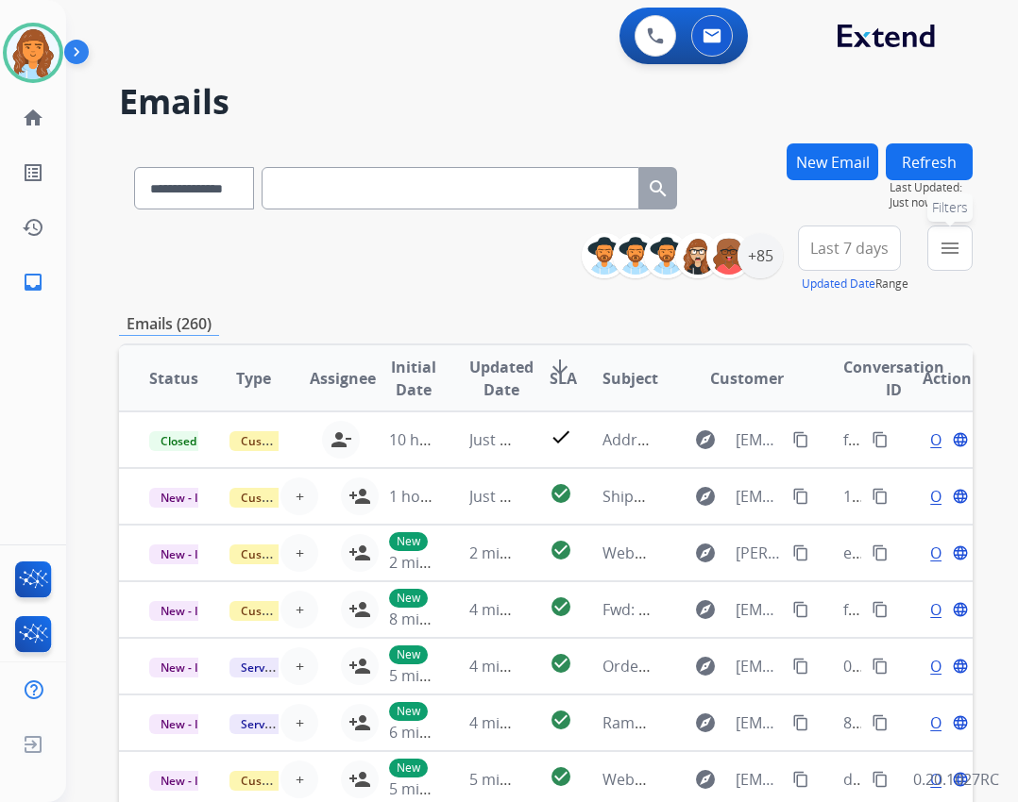
click at [928, 256] on button "menu Filters" at bounding box center [949, 248] width 45 height 45
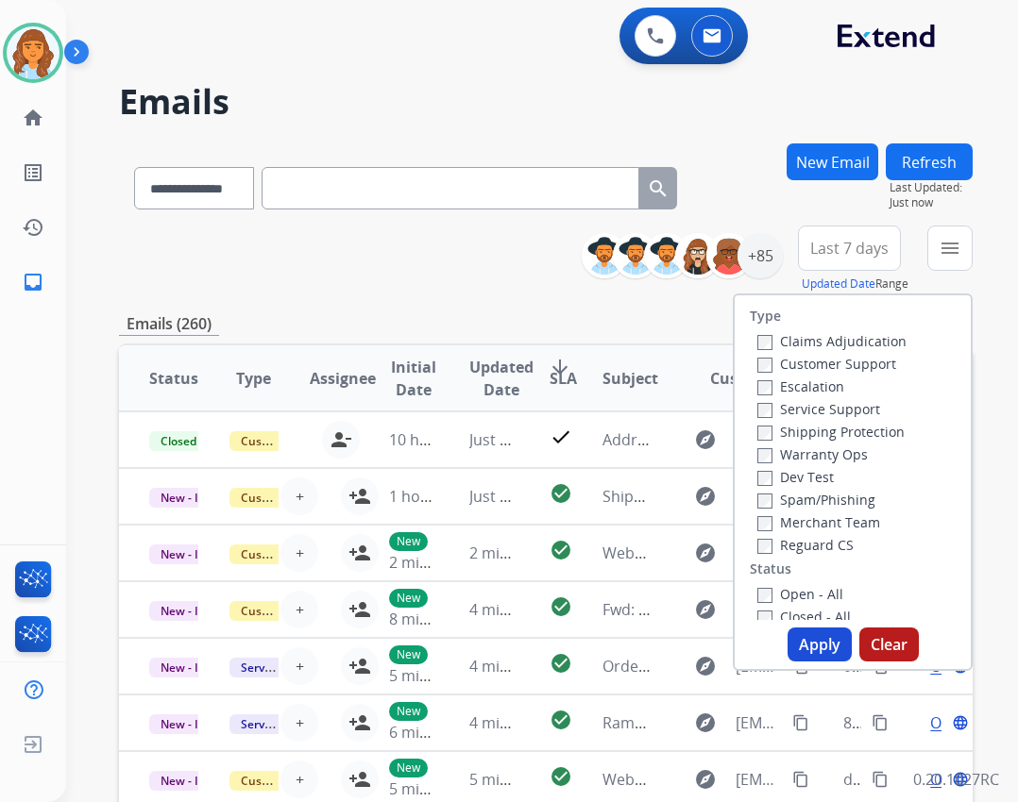
click at [817, 549] on label "Reguard CS" at bounding box center [805, 545] width 96 height 18
click at [799, 589] on label "Open - All" at bounding box center [800, 594] width 86 height 18
click at [819, 434] on label "Shipping Protection" at bounding box center [830, 432] width 147 height 18
click at [826, 367] on label "Customer Support" at bounding box center [826, 364] width 139 height 18
click at [793, 645] on button "Apply" at bounding box center [819, 645] width 64 height 34
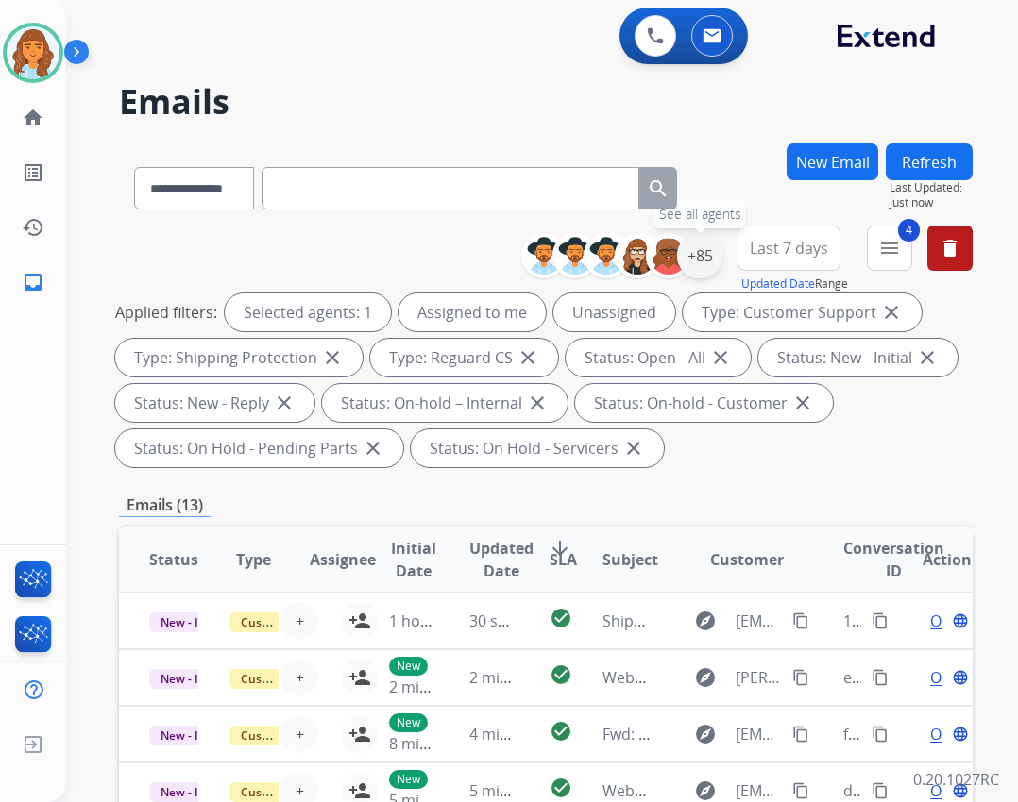
click at [705, 247] on div "+85" at bounding box center [699, 255] width 45 height 45
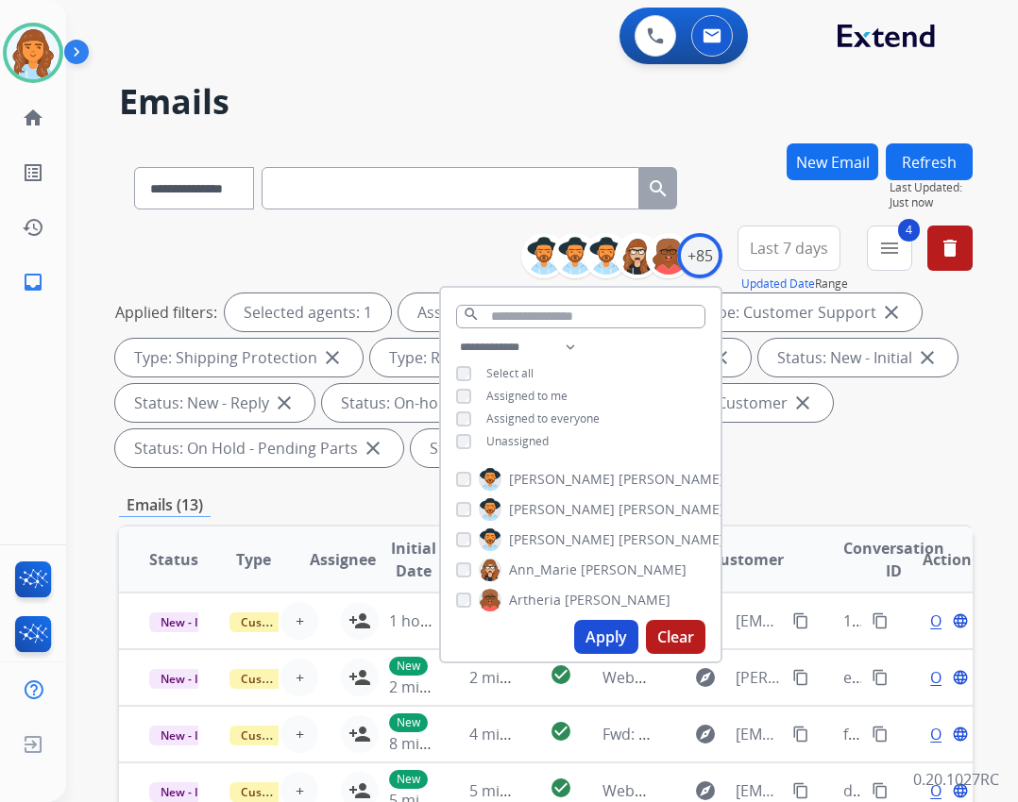
click at [518, 439] on span "Unassigned" at bounding box center [517, 441] width 62 height 16
click at [588, 646] on button "Apply" at bounding box center [606, 637] width 64 height 34
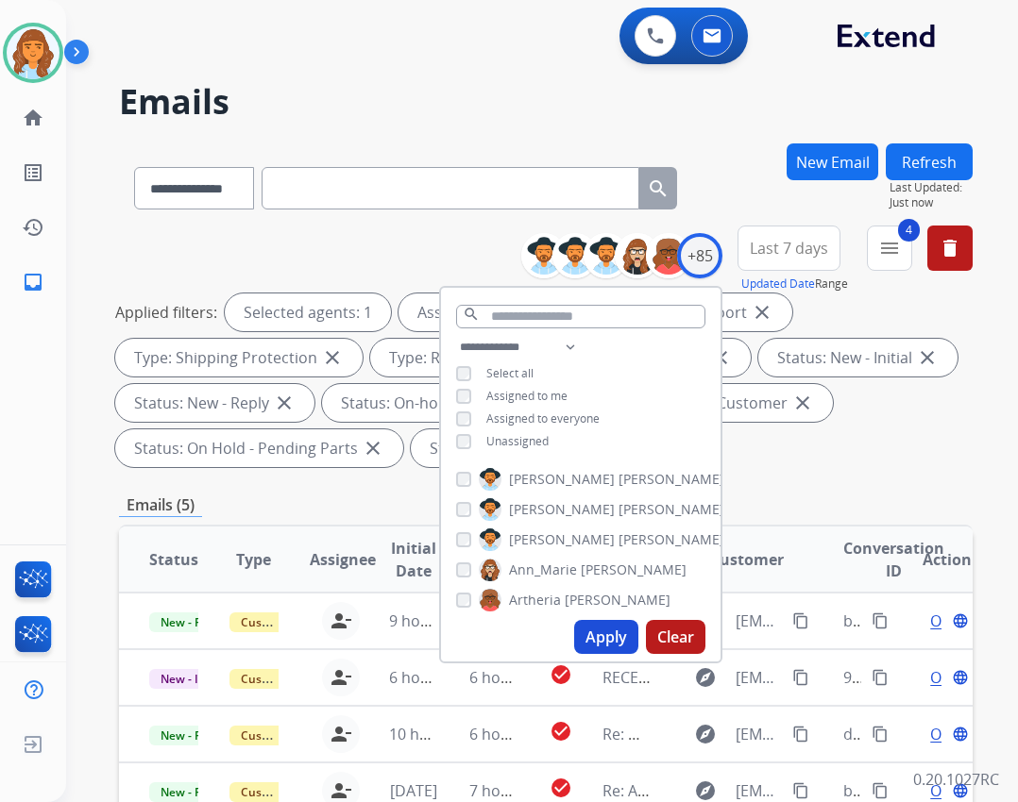
click at [810, 435] on div "Applied filters: Selected agents: 1 Assigned to me Type: Customer Support close…" at bounding box center [541, 381] width 853 height 174
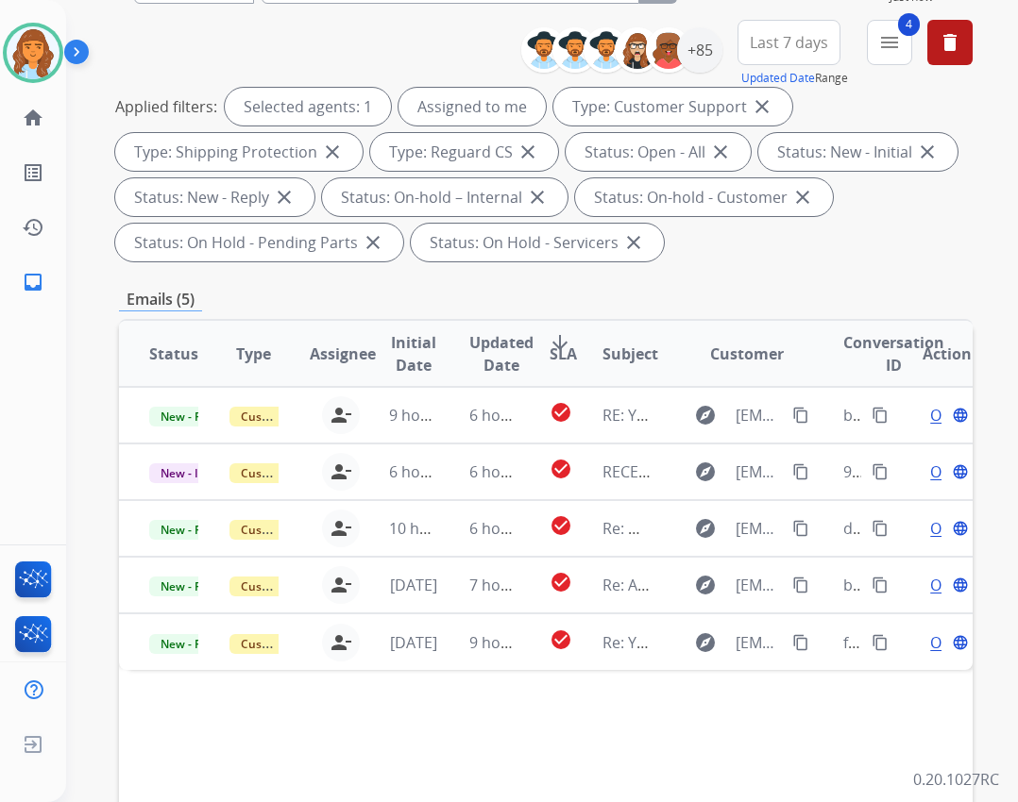
scroll to position [378, 0]
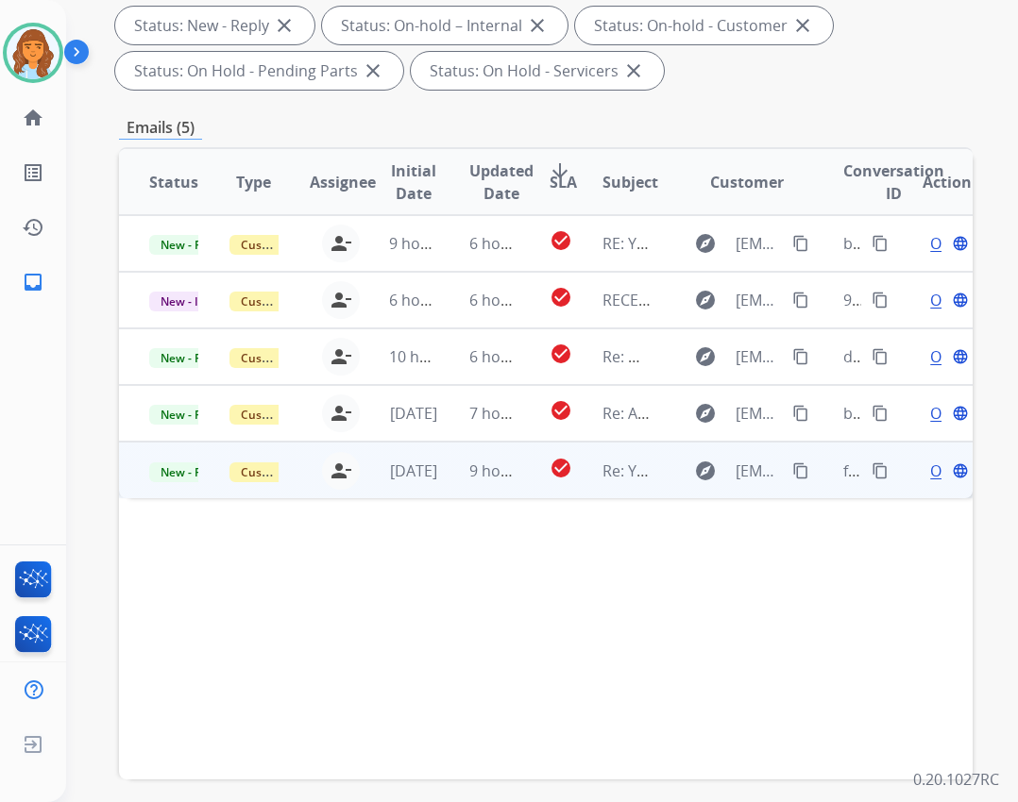
click at [615, 495] on td "Re: Your Claim" at bounding box center [612, 470] width 80 height 57
click at [930, 472] on span "Open" at bounding box center [949, 470] width 39 height 23
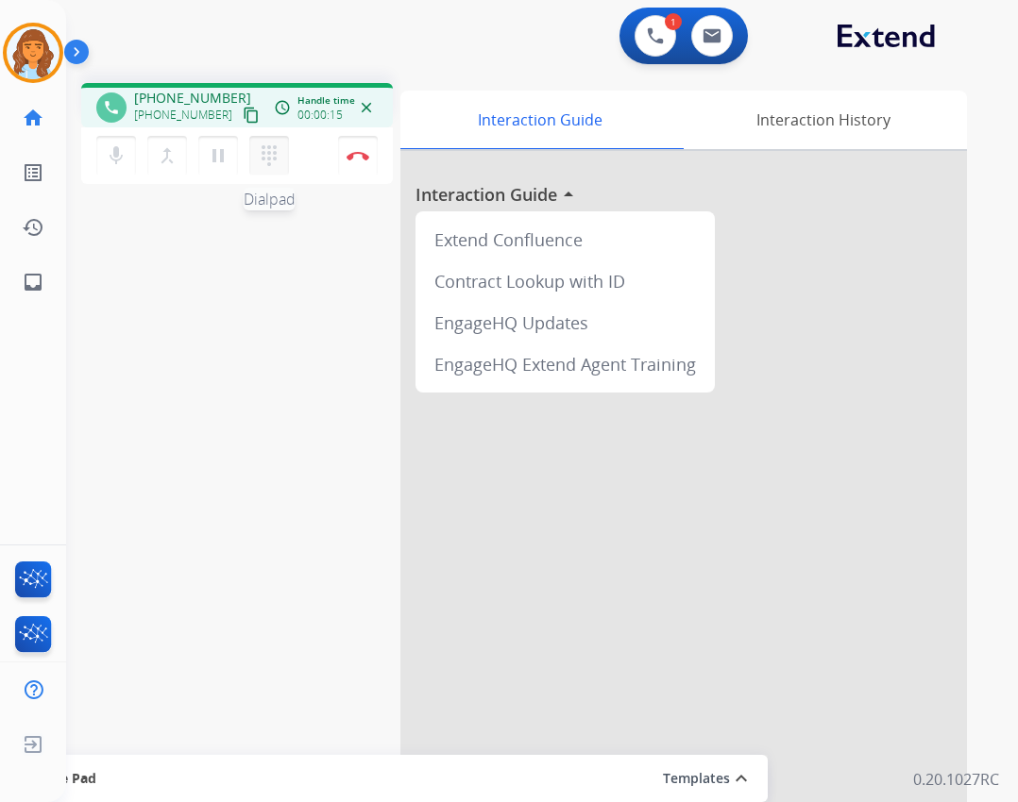
click at [274, 154] on mat-icon "dialpad" at bounding box center [269, 155] width 23 height 23
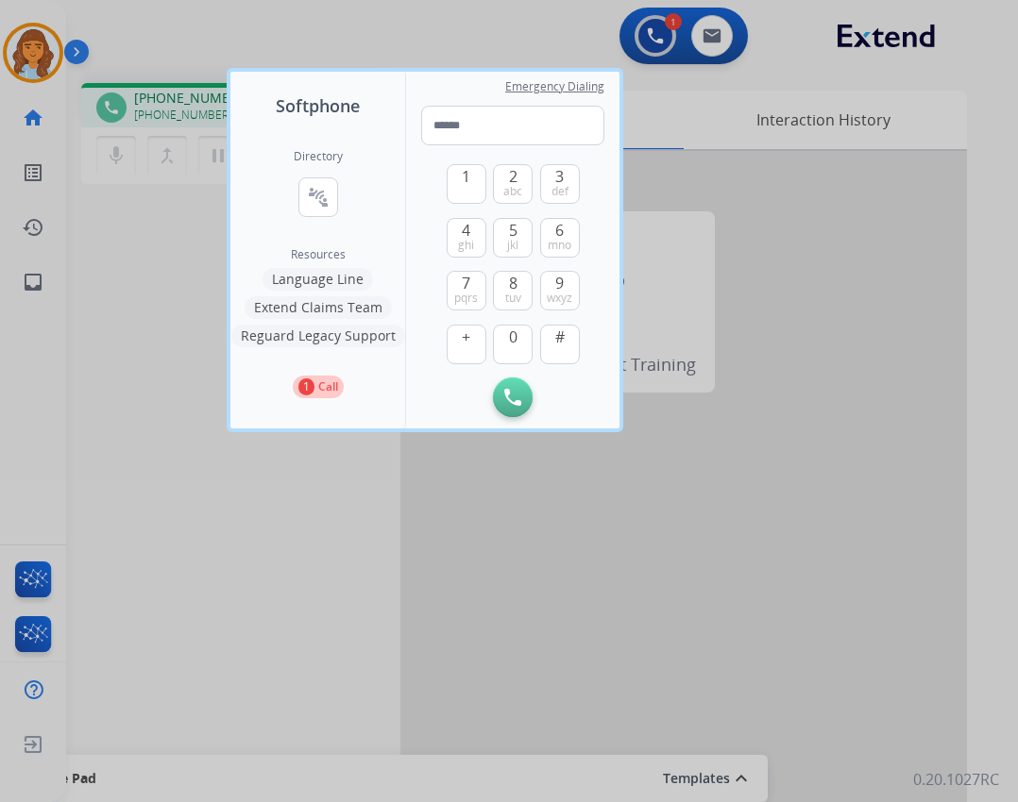
click at [325, 273] on button "Language Line" at bounding box center [317, 279] width 110 height 23
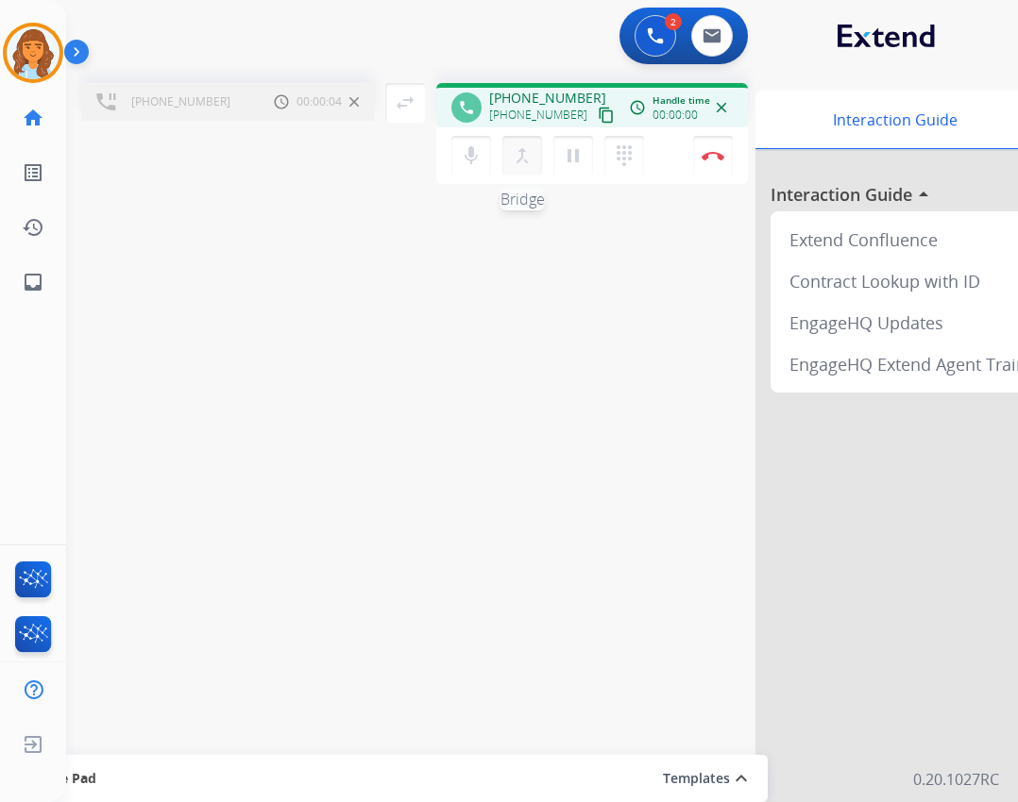
click at [534, 164] on button "merge_type Bridge" at bounding box center [522, 156] width 40 height 40
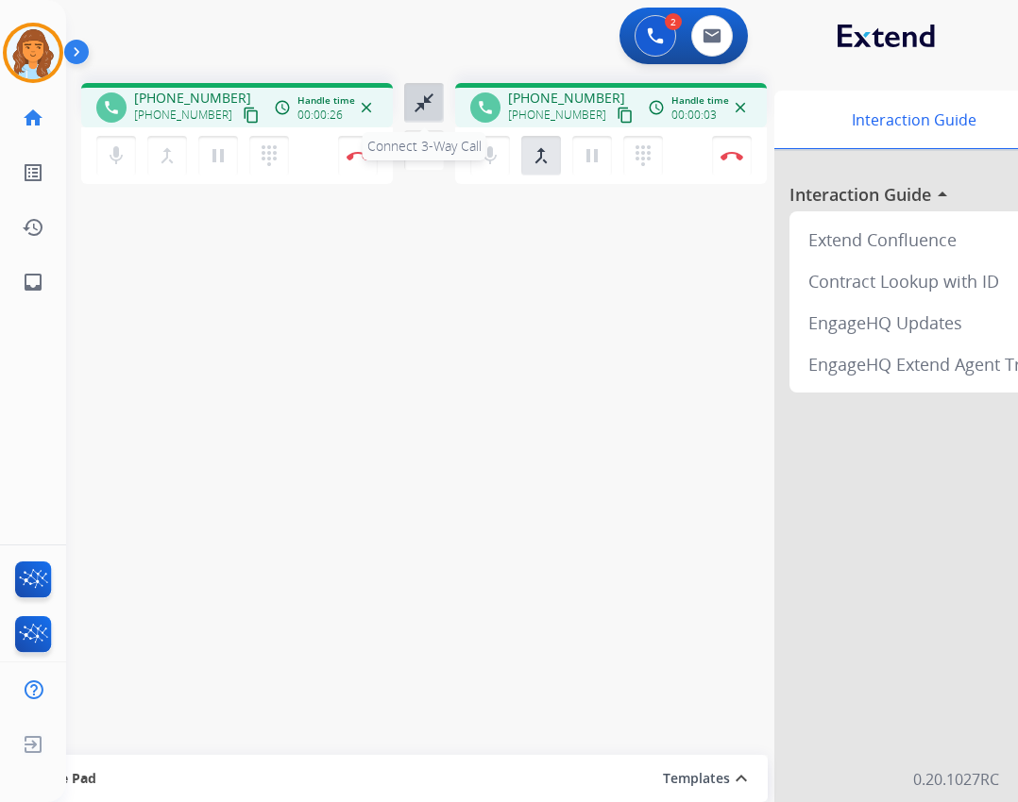
click at [426, 109] on mat-icon "close_fullscreen" at bounding box center [424, 103] width 23 height 23
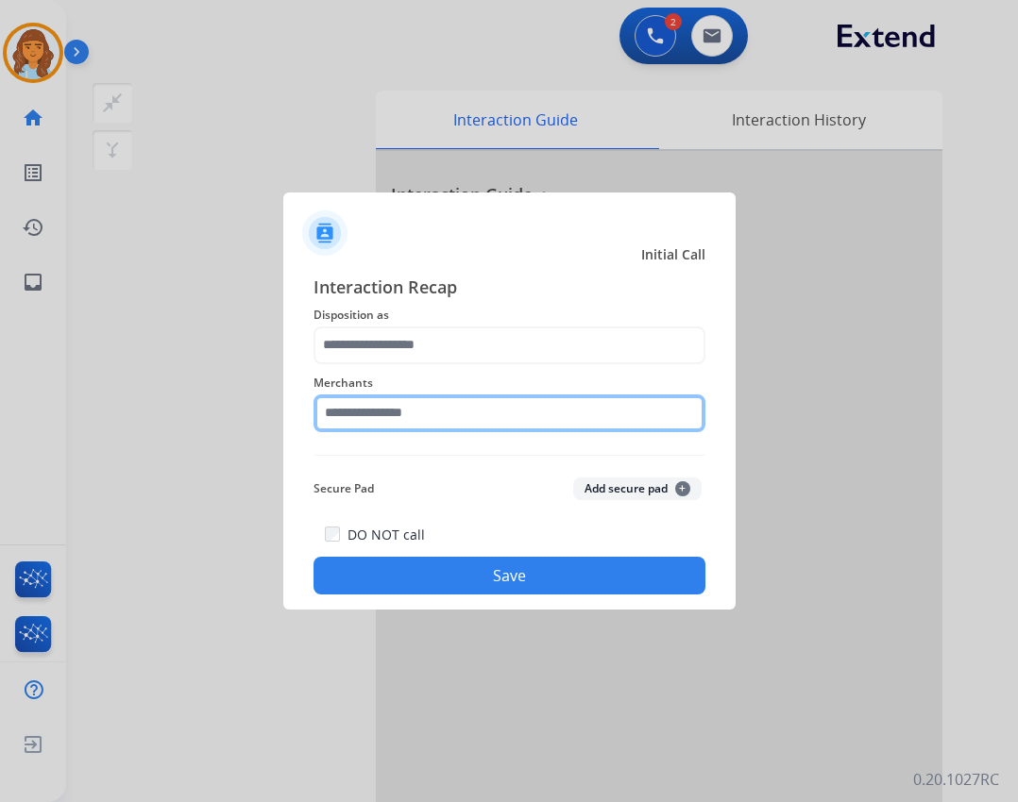
click at [585, 415] on input "text" at bounding box center [509, 414] width 392 height 38
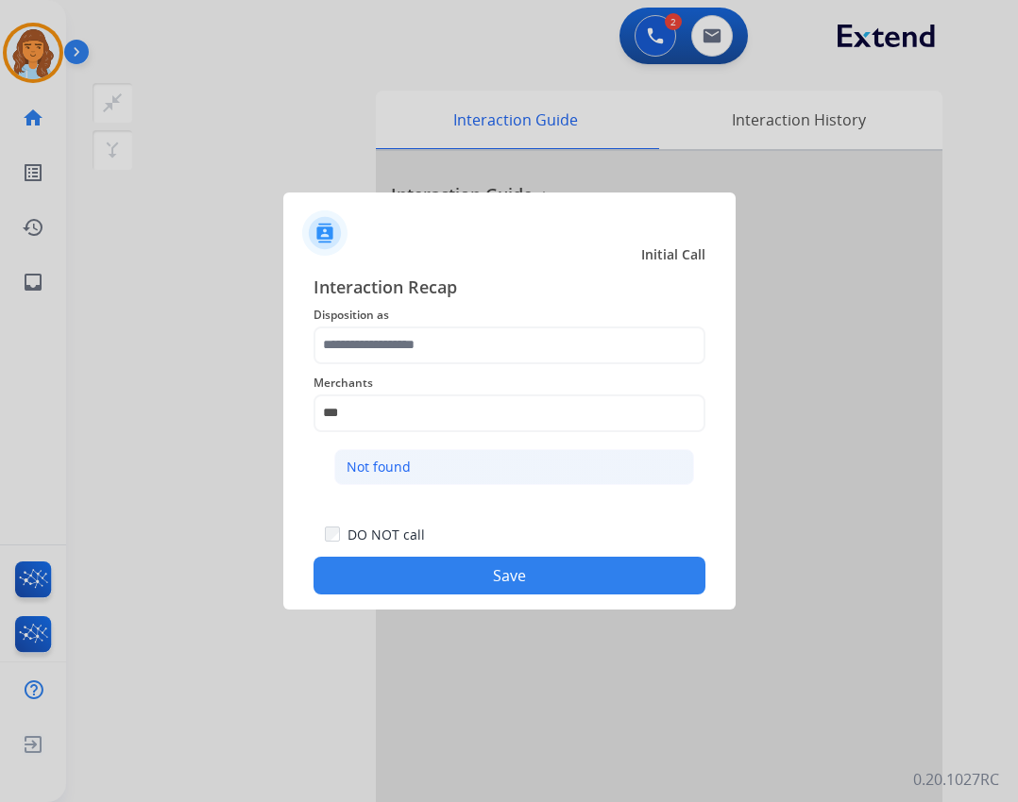
click at [538, 467] on li "Not found" at bounding box center [514, 467] width 360 height 36
type input "*********"
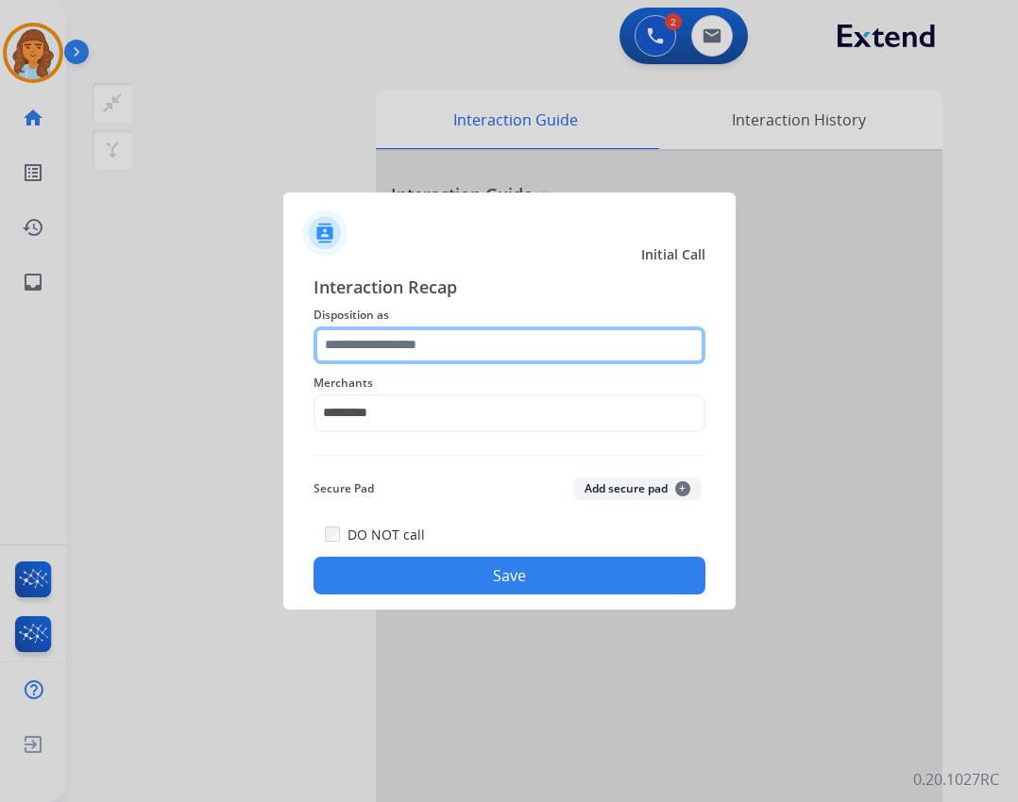
click at [397, 342] on input "text" at bounding box center [509, 346] width 392 height 38
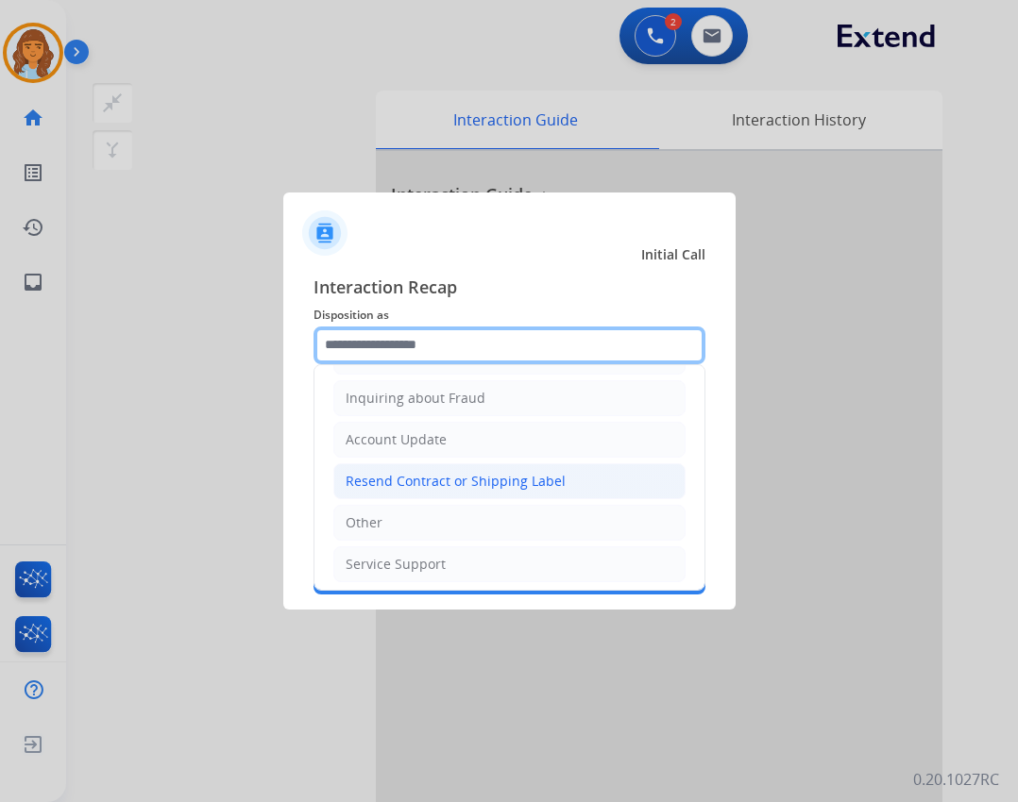
scroll to position [295, 0]
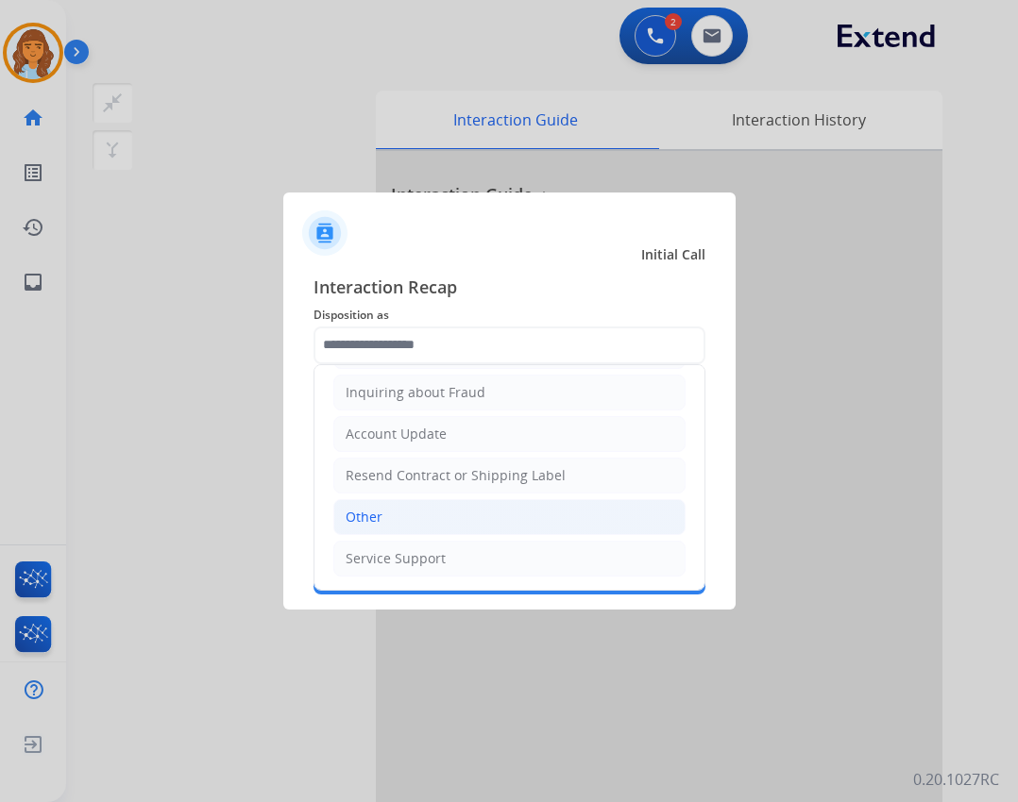
click at [468, 526] on li "Other" at bounding box center [509, 517] width 352 height 36
type input "*****"
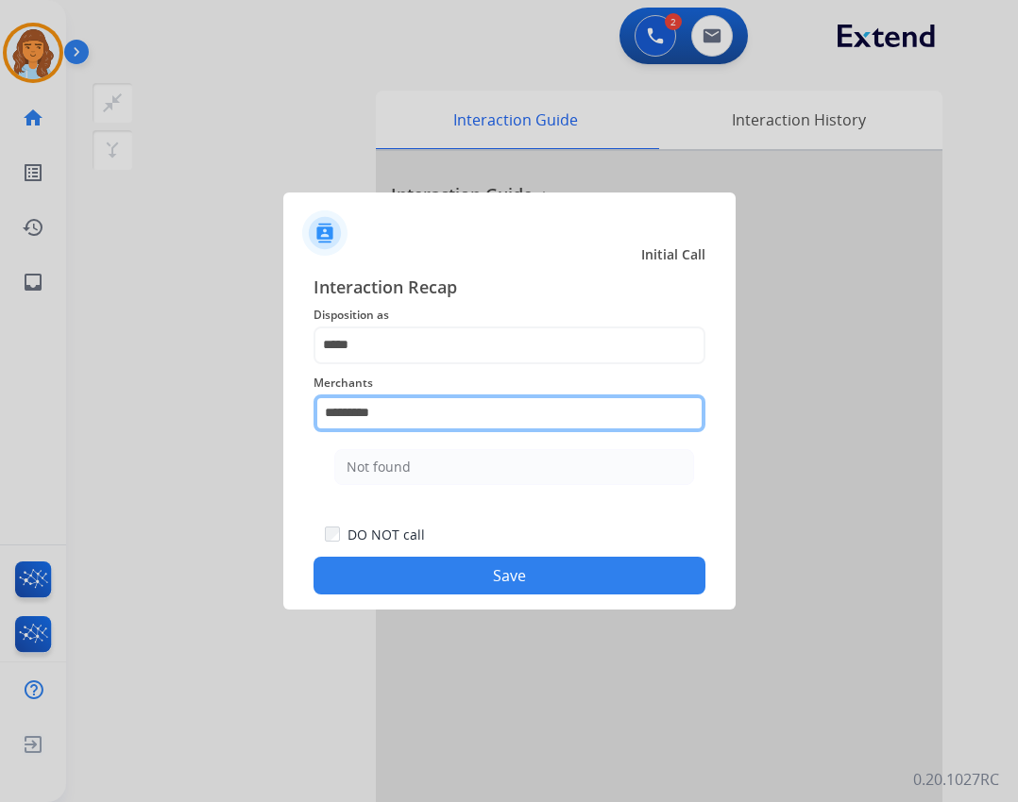
click at [506, 430] on input "*********" at bounding box center [509, 414] width 392 height 38
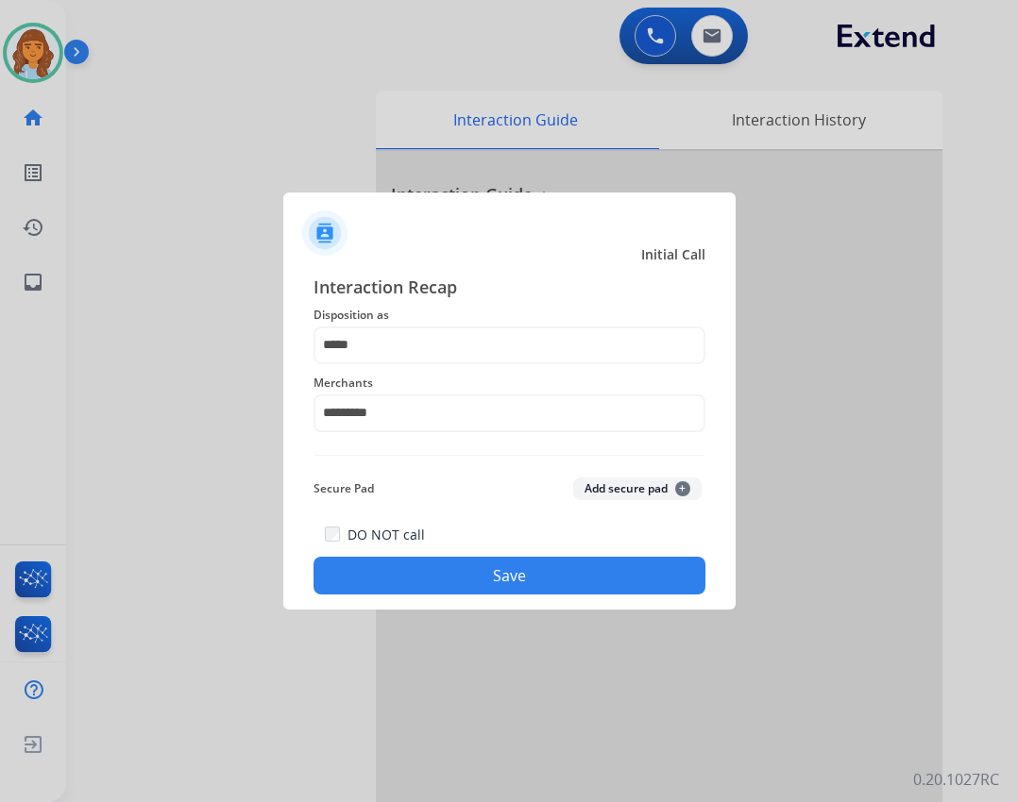
click at [430, 581] on button "Save" at bounding box center [509, 576] width 392 height 38
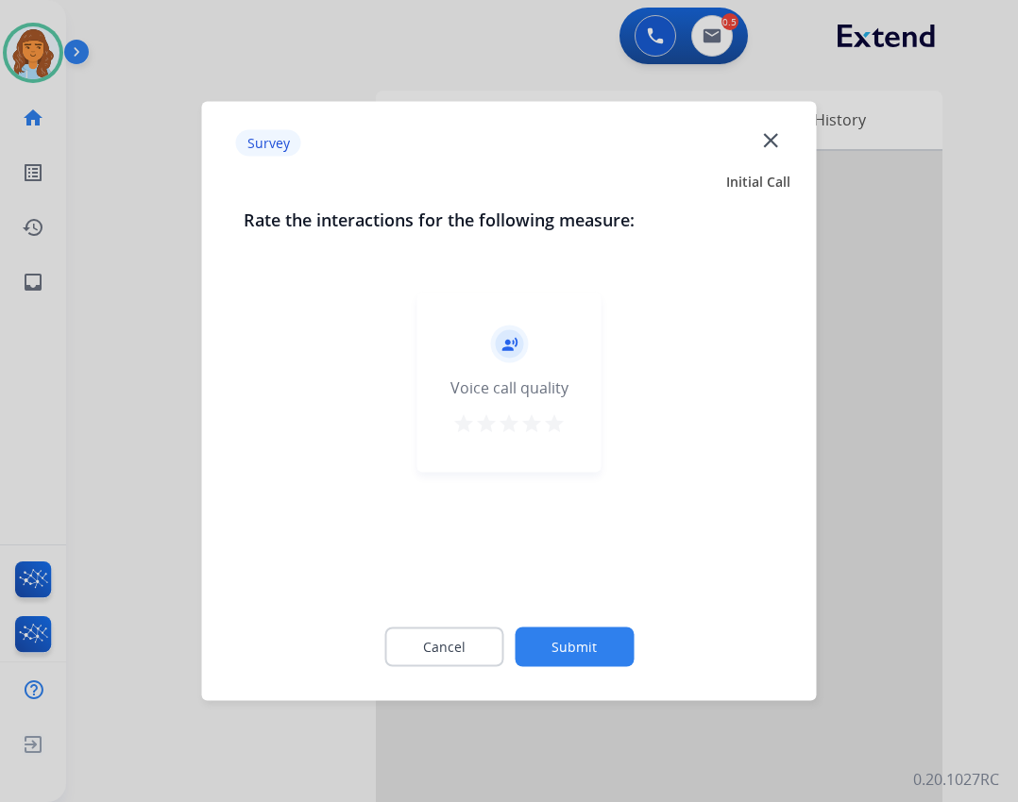
click at [556, 637] on button "Submit" at bounding box center [573, 648] width 119 height 40
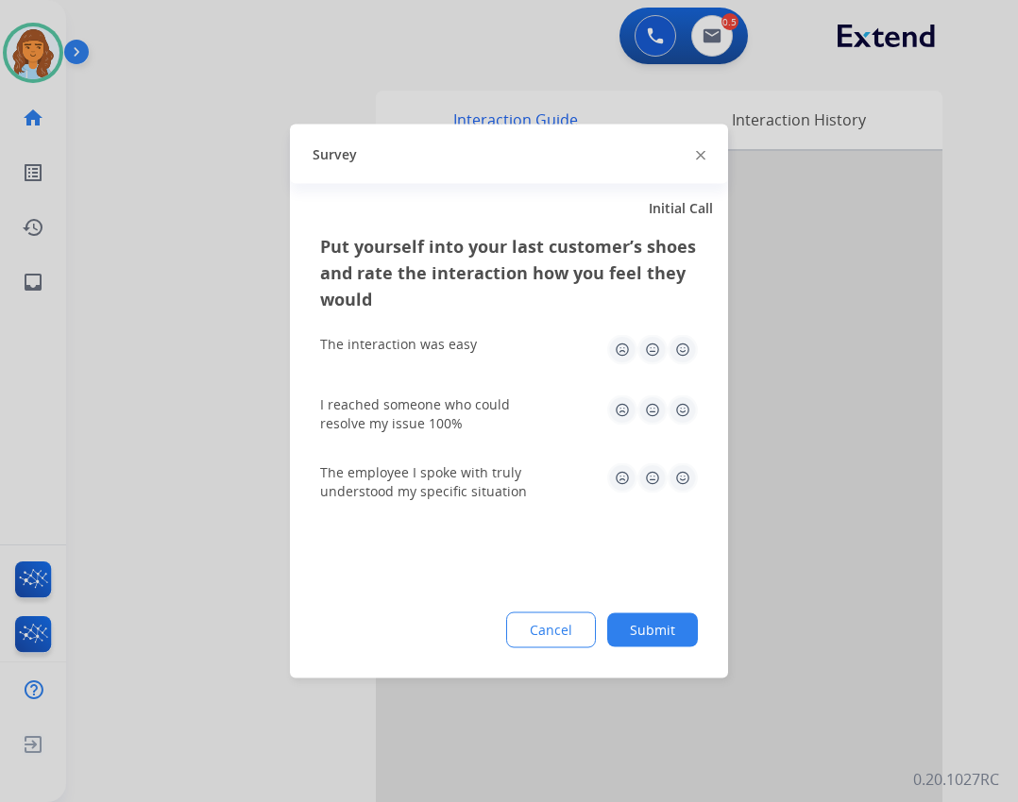
click at [639, 634] on button "Submit" at bounding box center [652, 631] width 91 height 34
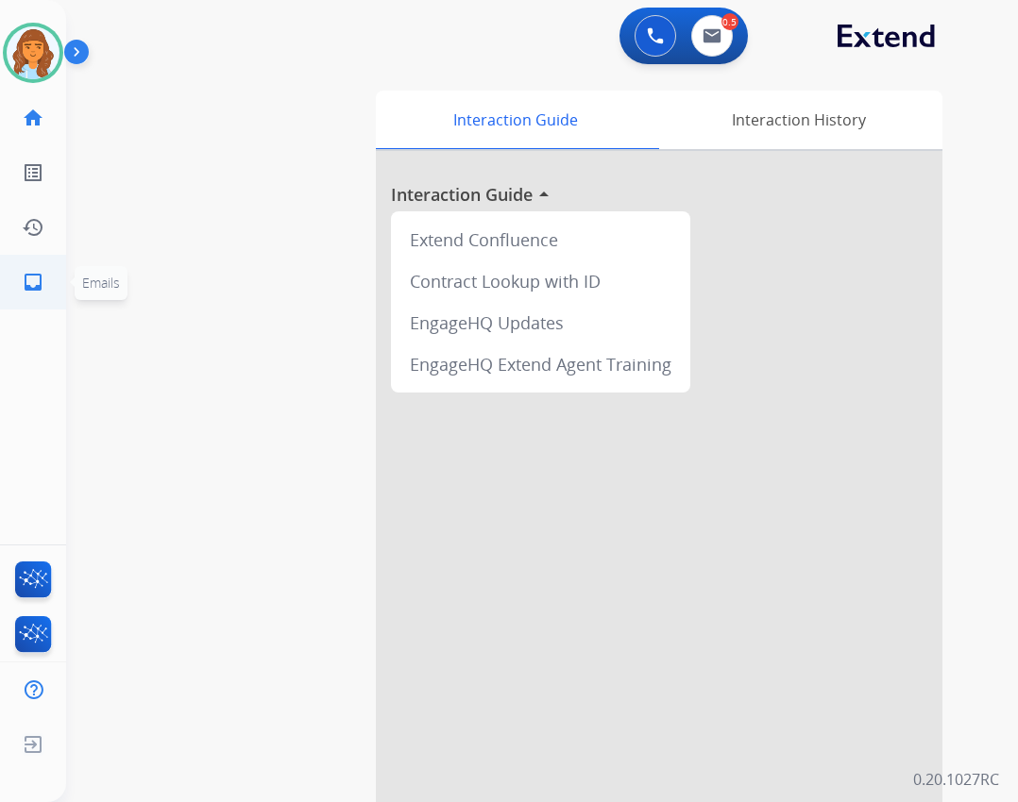
click at [39, 291] on link "inbox Emails" at bounding box center [33, 282] width 53 height 53
select select "**********"
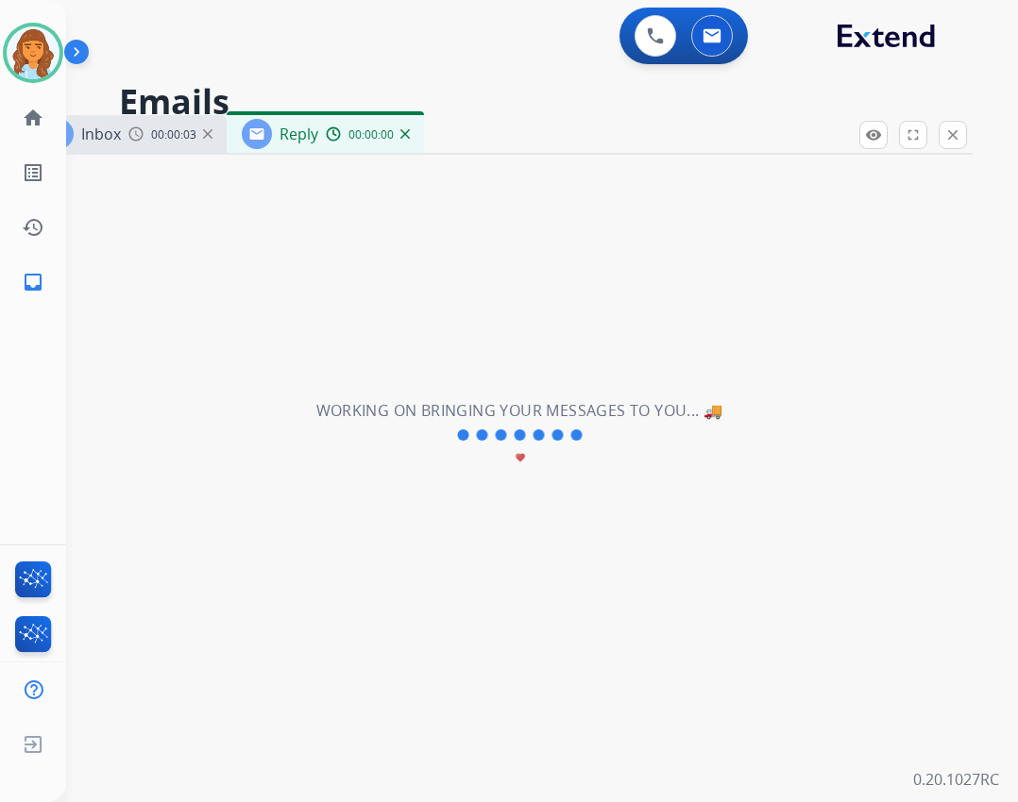
select select "**********"
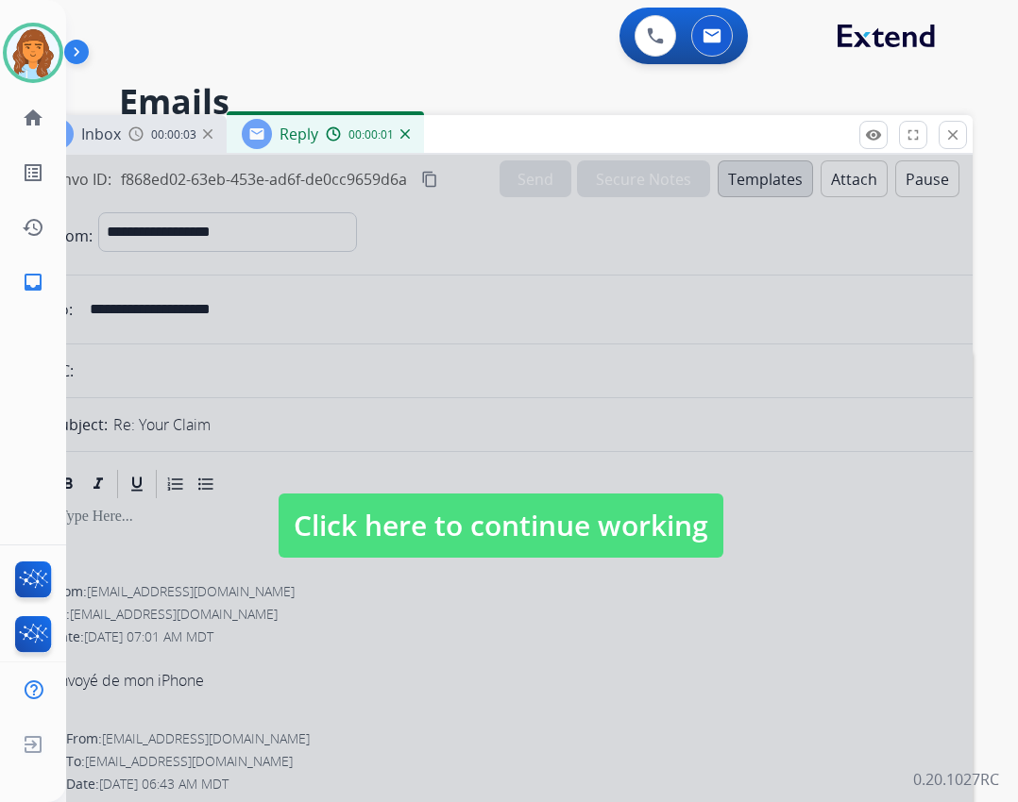
click at [550, 540] on span "Click here to continue working" at bounding box center [500, 526] width 445 height 64
select select
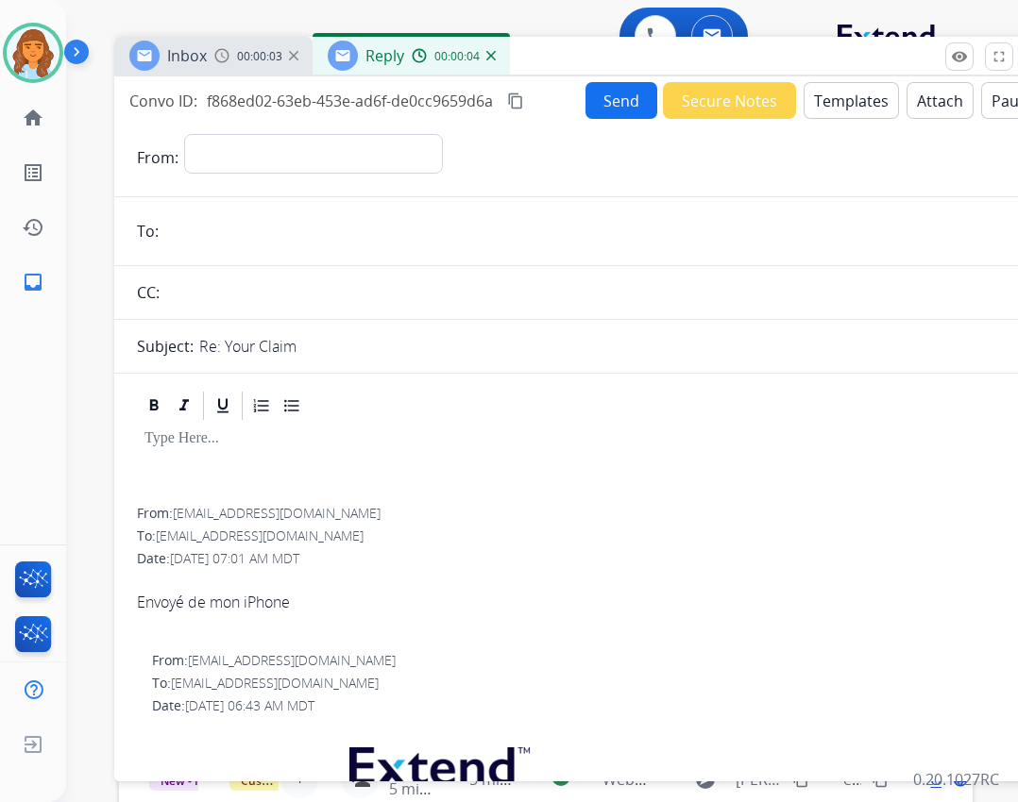
drag, startPoint x: 485, startPoint y: 133, endPoint x: 565, endPoint y: 52, distance: 114.1
click at [565, 52] on div "Inbox 00:00:03 Reply 00:00:04" at bounding box center [586, 57] width 944 height 40
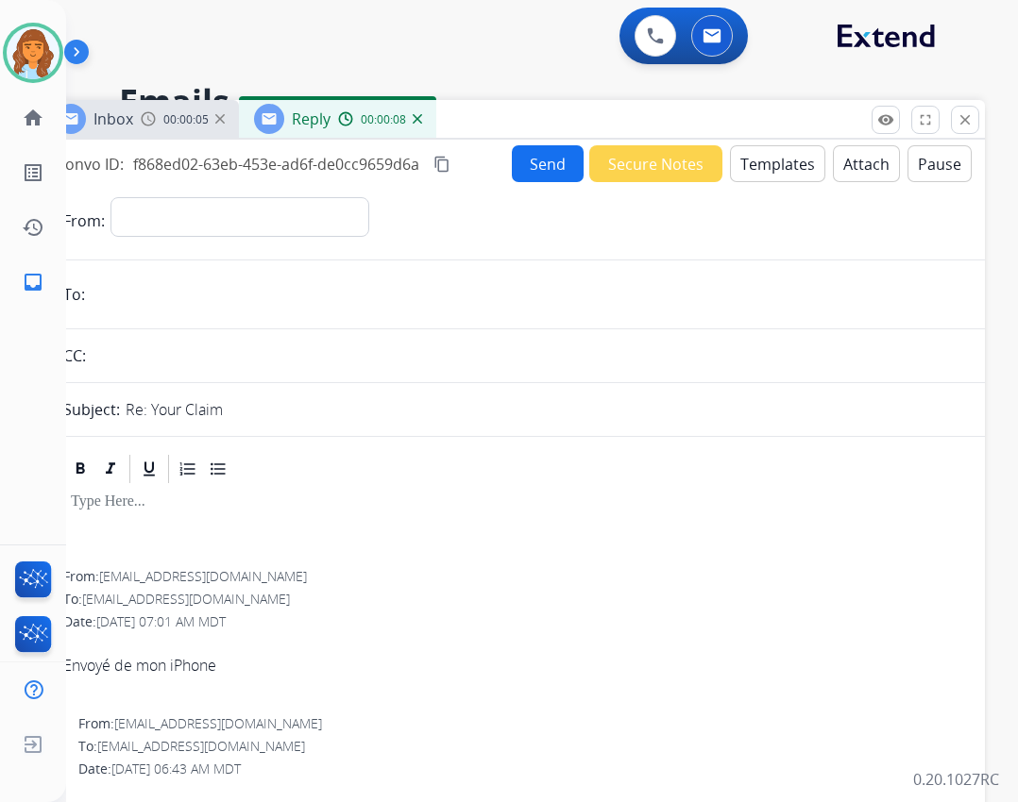
drag, startPoint x: 876, startPoint y: 57, endPoint x: 771, endPoint y: 160, distance: 146.8
click at [771, 140] on div "Inbox 00:00:05 Reply 00:00:08" at bounding box center [513, 120] width 944 height 40
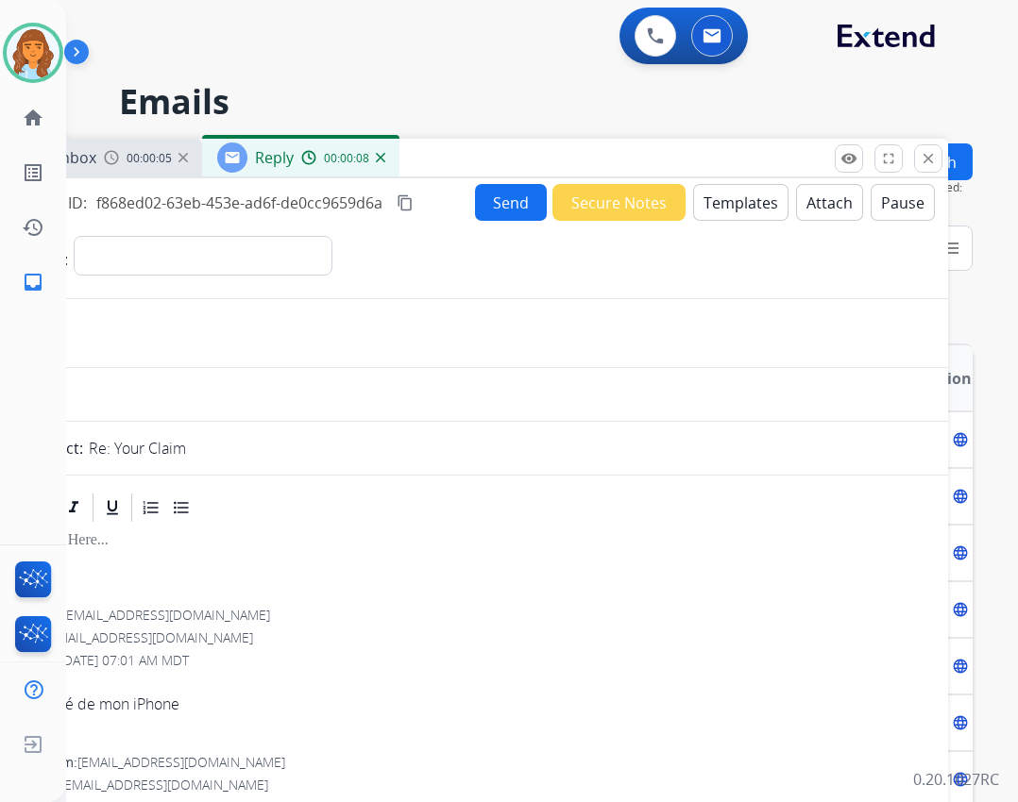
click at [931, 157] on mat-icon "close" at bounding box center [927, 158] width 17 height 17
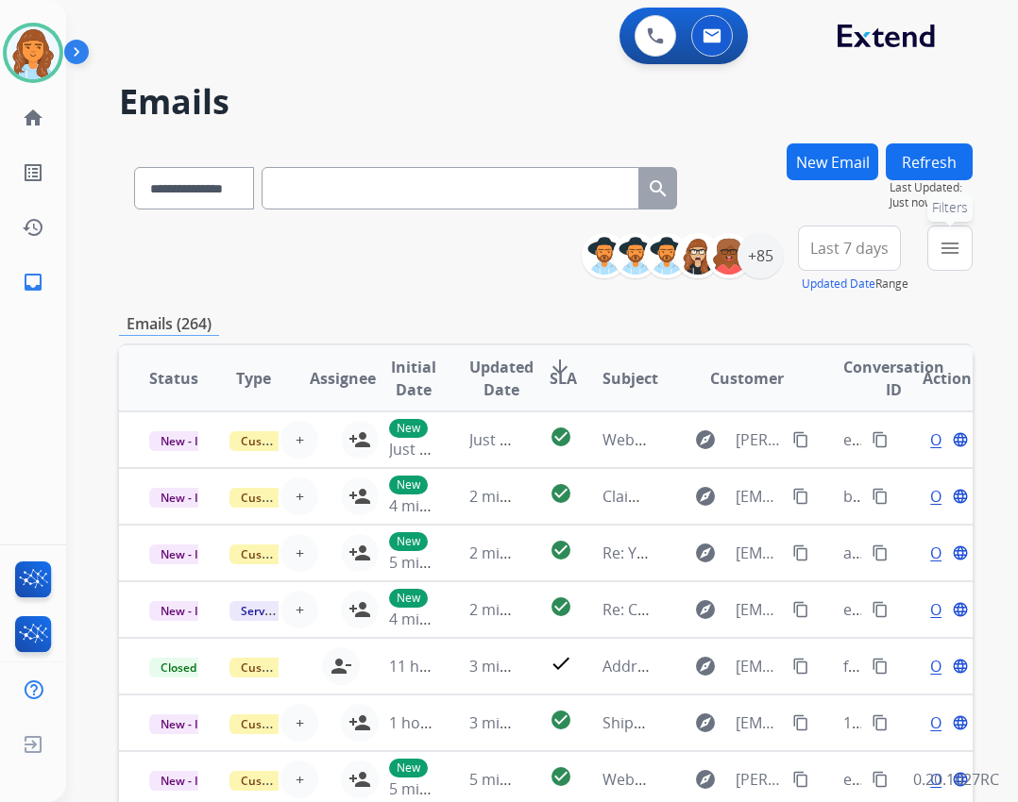
click at [931, 258] on button "menu Filters" at bounding box center [949, 248] width 45 height 45
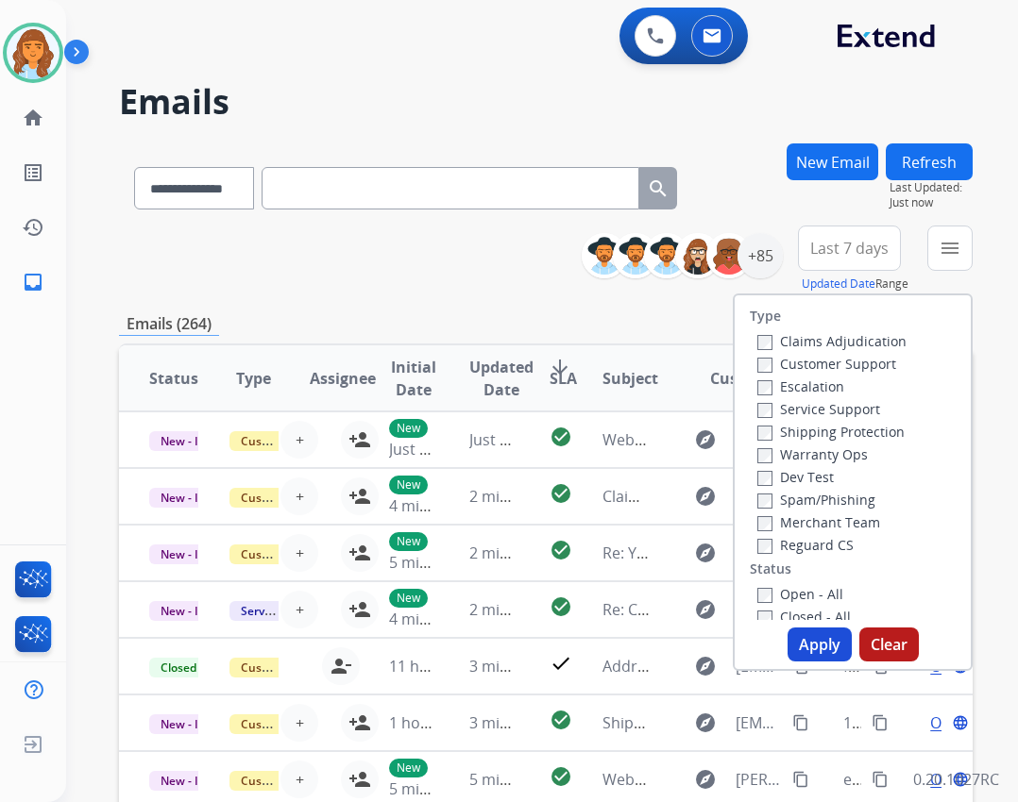
click at [818, 594] on label "Open - All" at bounding box center [800, 594] width 86 height 18
click at [838, 432] on label "Shipping Protection" at bounding box center [830, 432] width 147 height 18
click at [825, 357] on label "Customer Support" at bounding box center [826, 364] width 139 height 18
click at [783, 541] on label "Reguard CS" at bounding box center [805, 545] width 96 height 18
click at [802, 659] on button "Apply" at bounding box center [819, 645] width 64 height 34
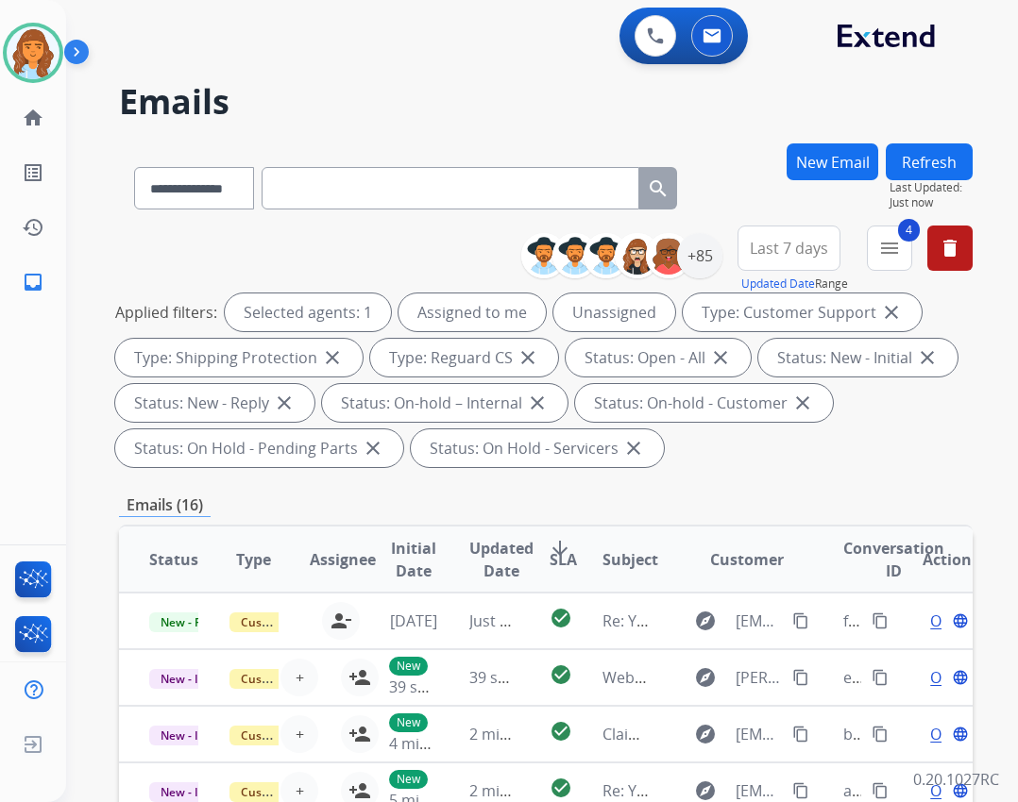
click at [724, 264] on div "**********" at bounding box center [753, 260] width 437 height 68
click at [712, 266] on div "+85" at bounding box center [699, 255] width 45 height 45
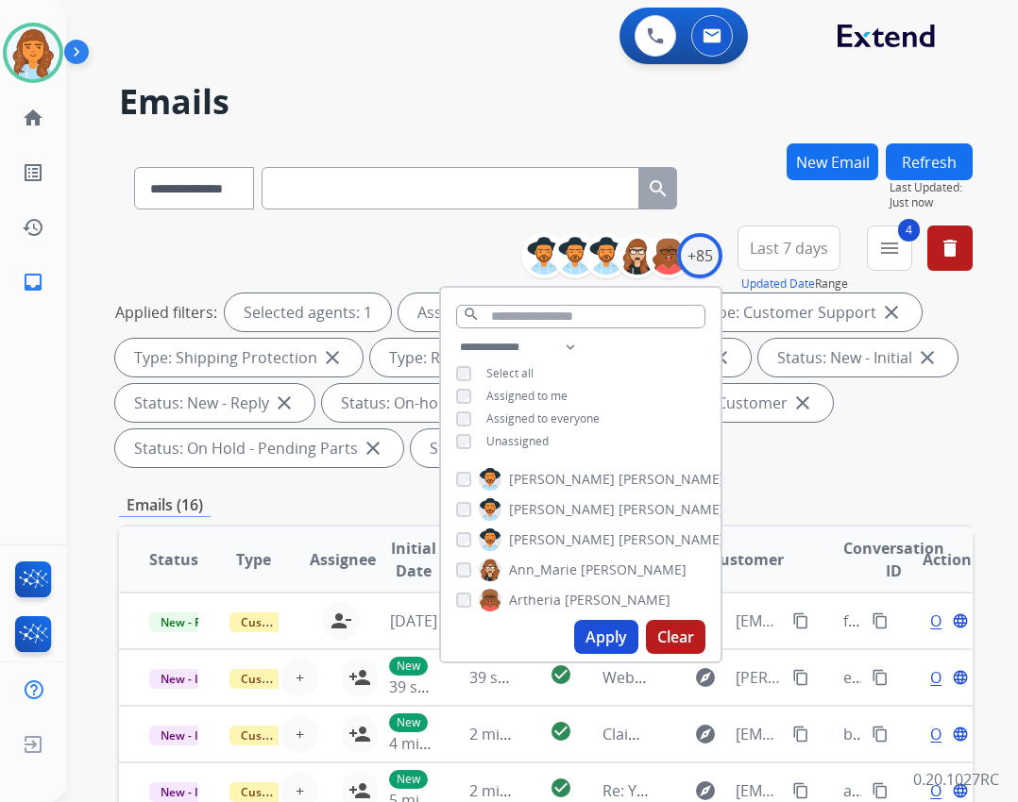
click at [505, 440] on span "Unassigned" at bounding box center [517, 441] width 62 height 16
click at [606, 643] on button "Apply" at bounding box center [606, 637] width 64 height 34
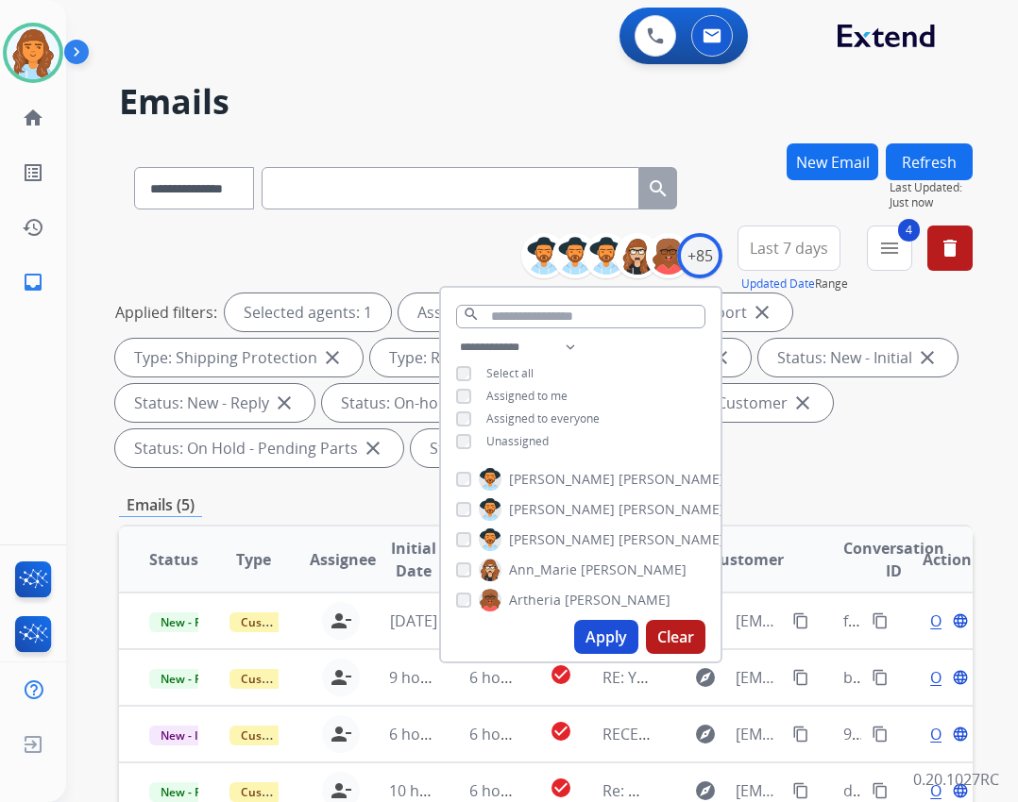
click at [754, 479] on div "**********" at bounding box center [545, 699] width 853 height 1112
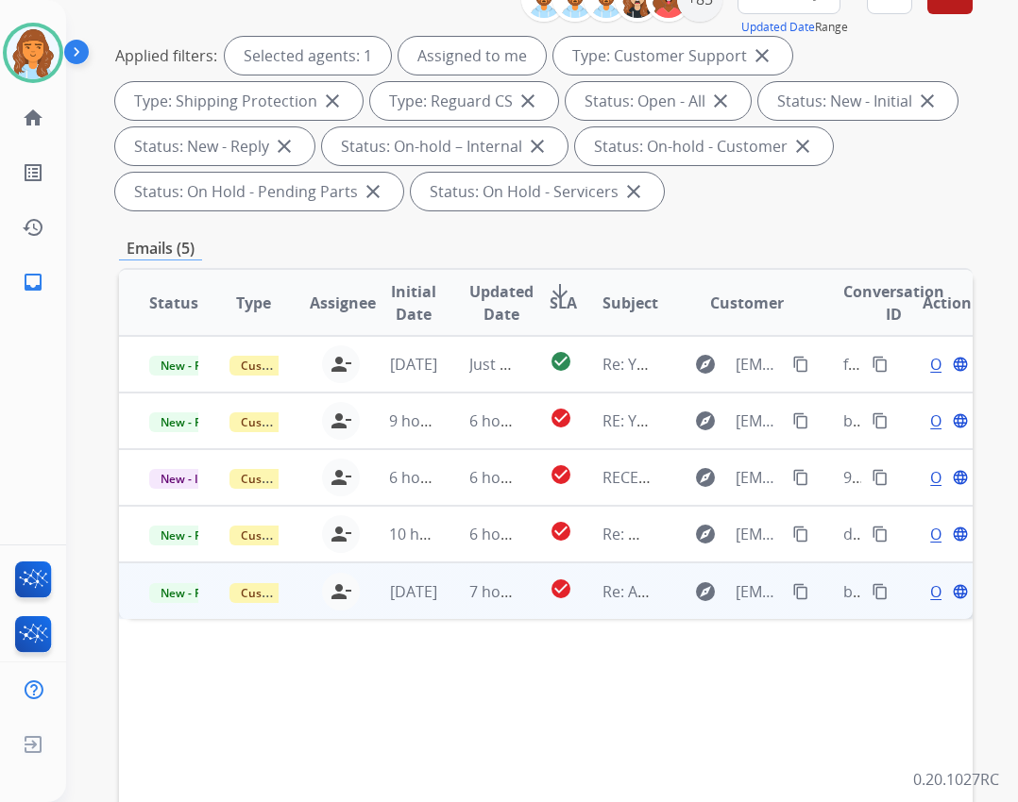
scroll to position [283, 0]
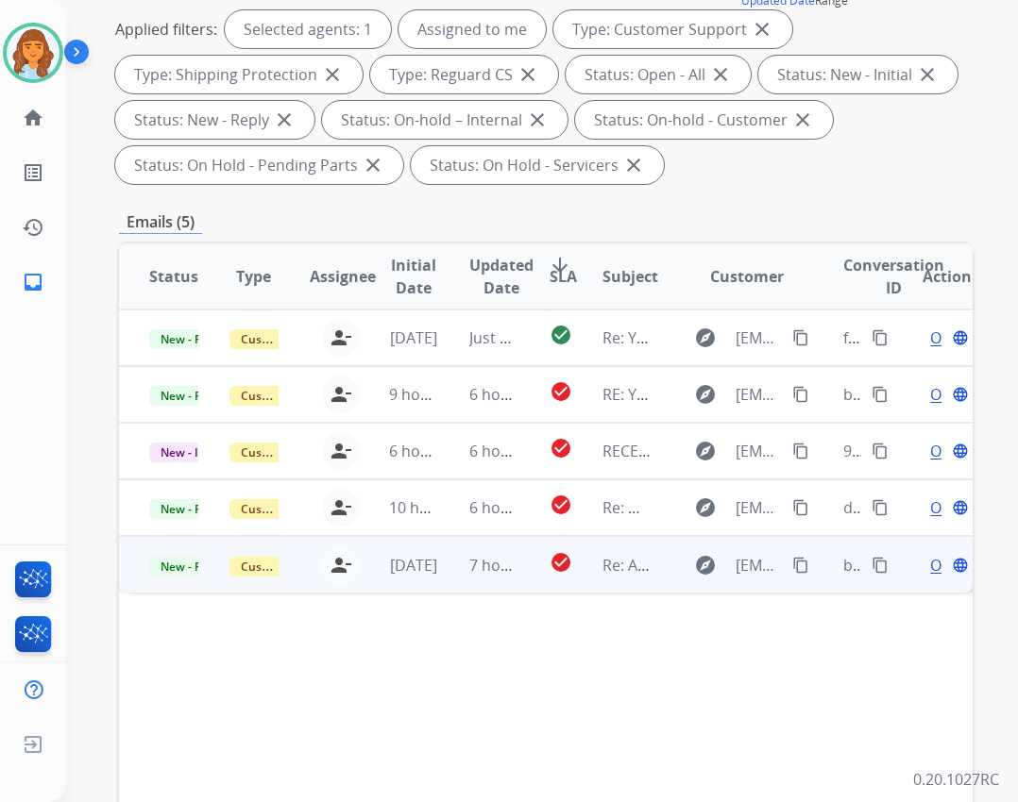
click at [792, 564] on mat-icon "content_copy" at bounding box center [800, 565] width 17 height 17
click at [930, 575] on span "Open" at bounding box center [949, 565] width 39 height 23
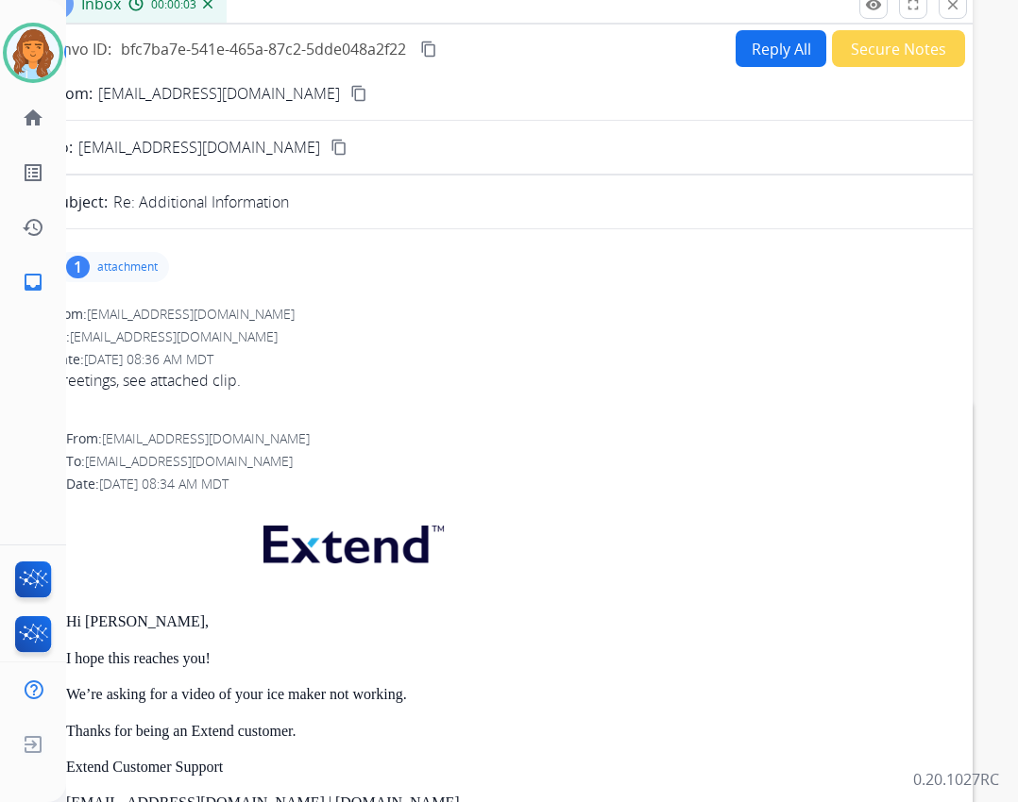
scroll to position [94, 0]
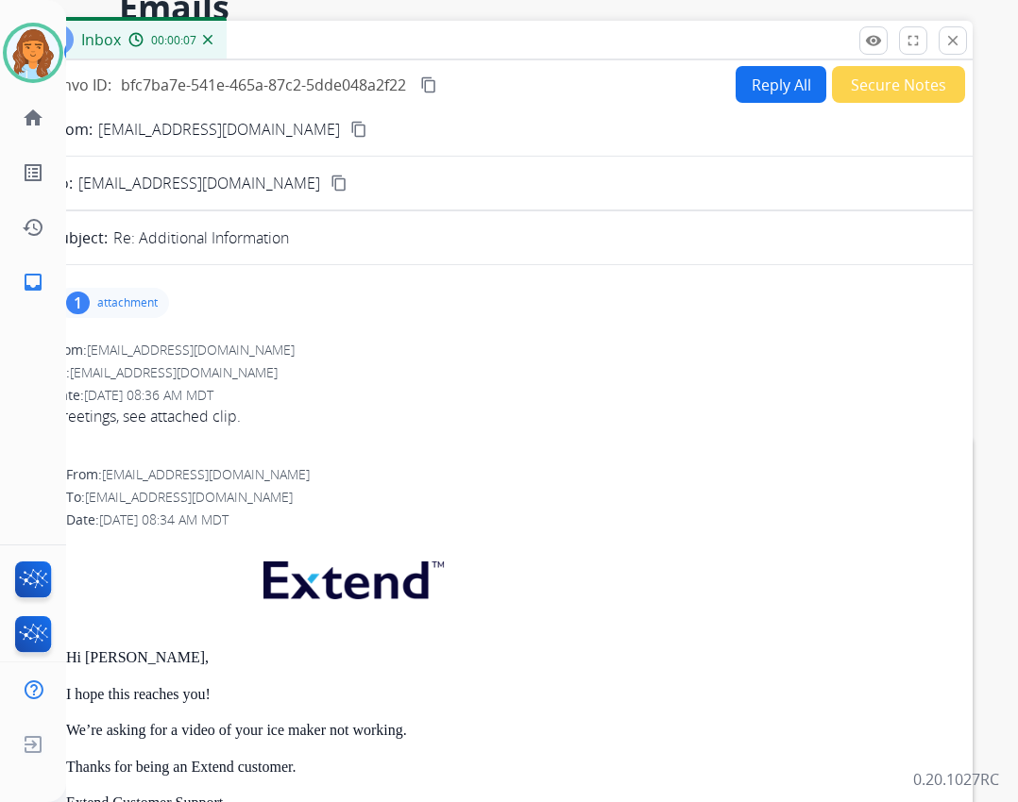
click at [148, 305] on p "attachment" at bounding box center [127, 302] width 60 height 15
click at [196, 343] on p "IMG_3248.mp4" at bounding box center [216, 351] width 105 height 23
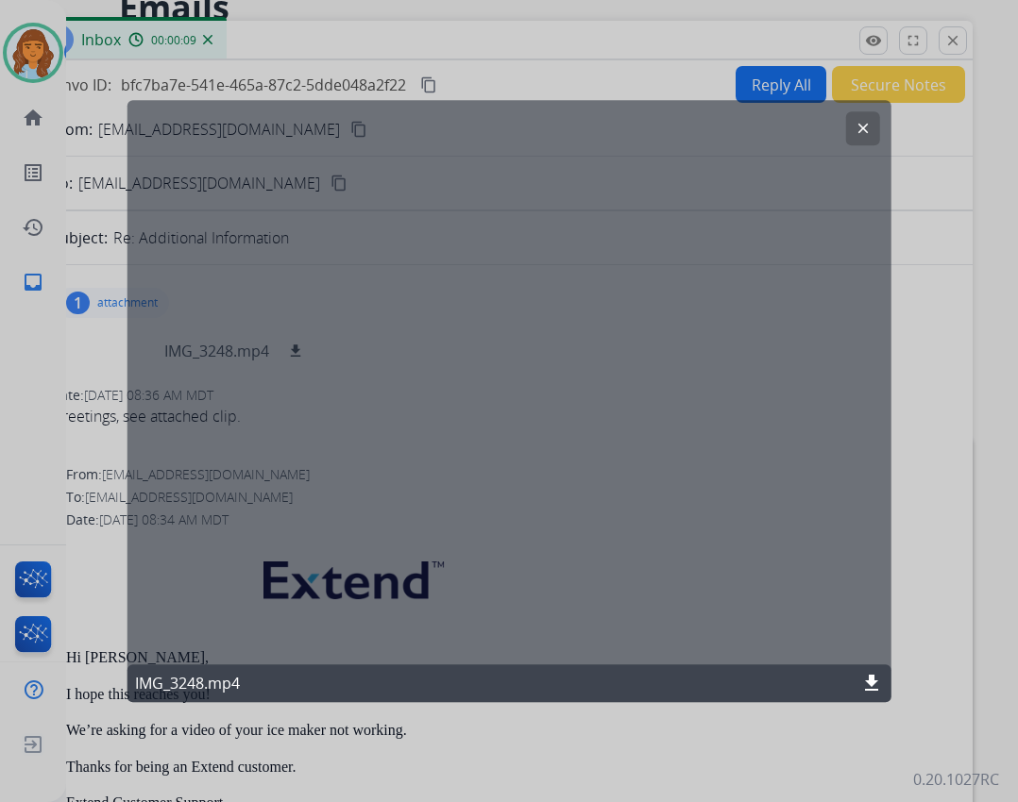
click at [875, 675] on mat-icon "download" at bounding box center [871, 683] width 23 height 23
click at [863, 122] on mat-icon "clear" at bounding box center [861, 128] width 17 height 17
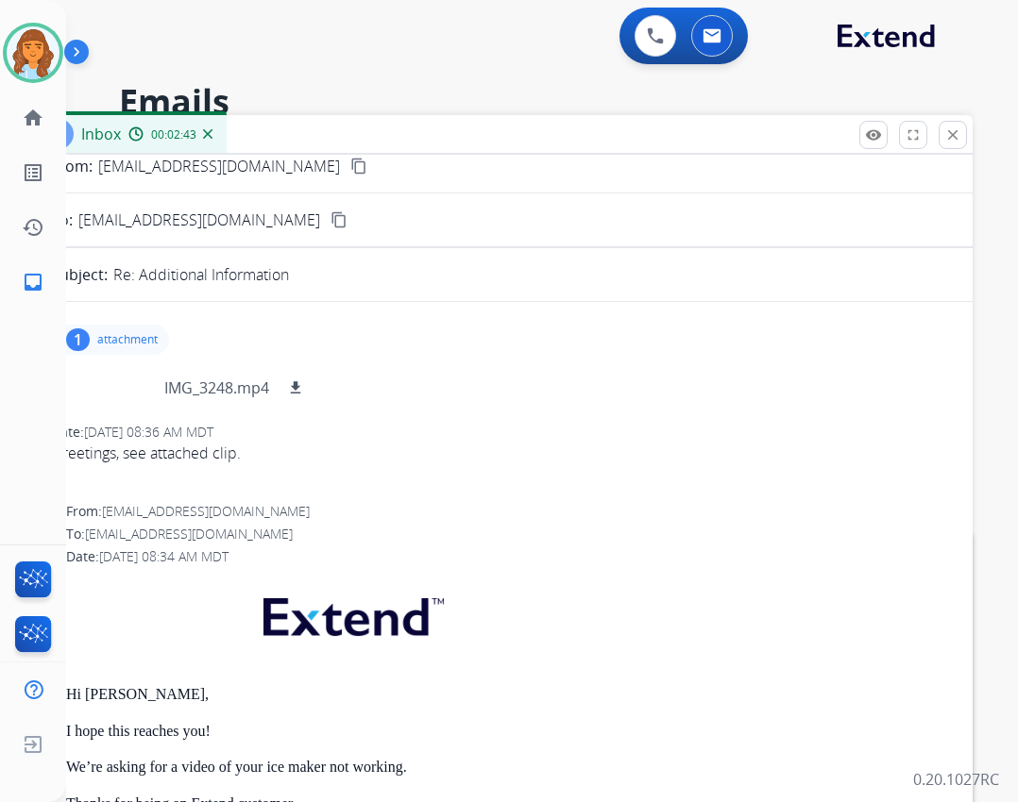
scroll to position [0, 0]
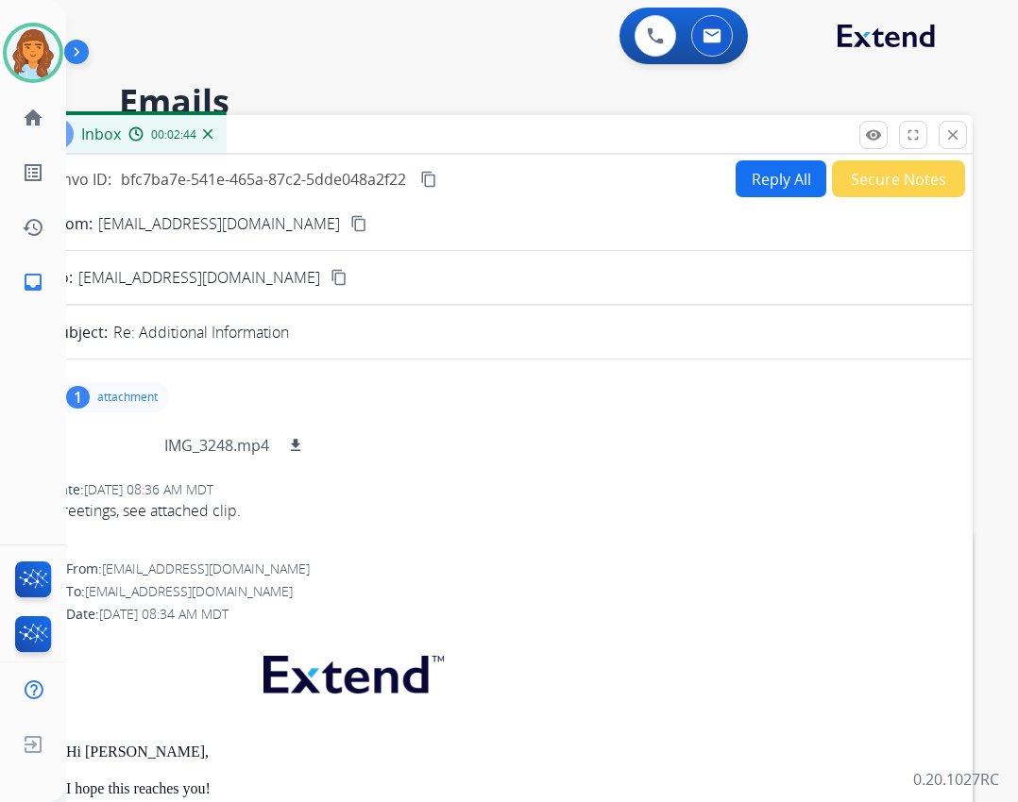
click at [774, 181] on button "Reply All" at bounding box center [780, 178] width 91 height 37
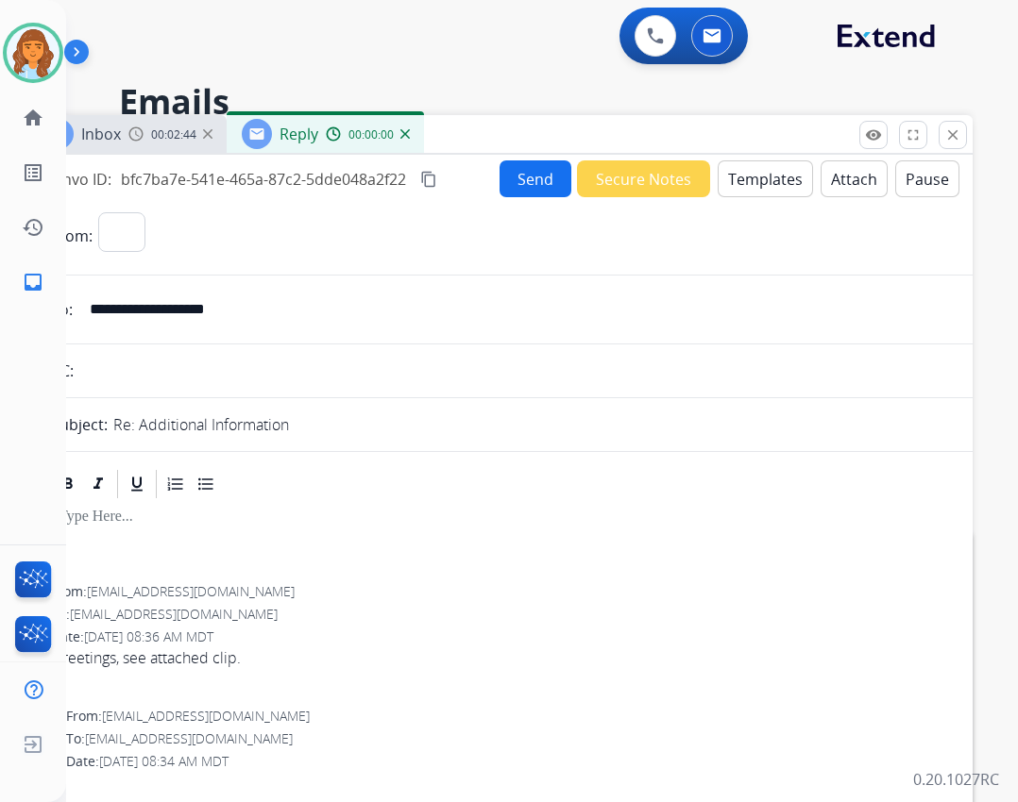
select select "**********"
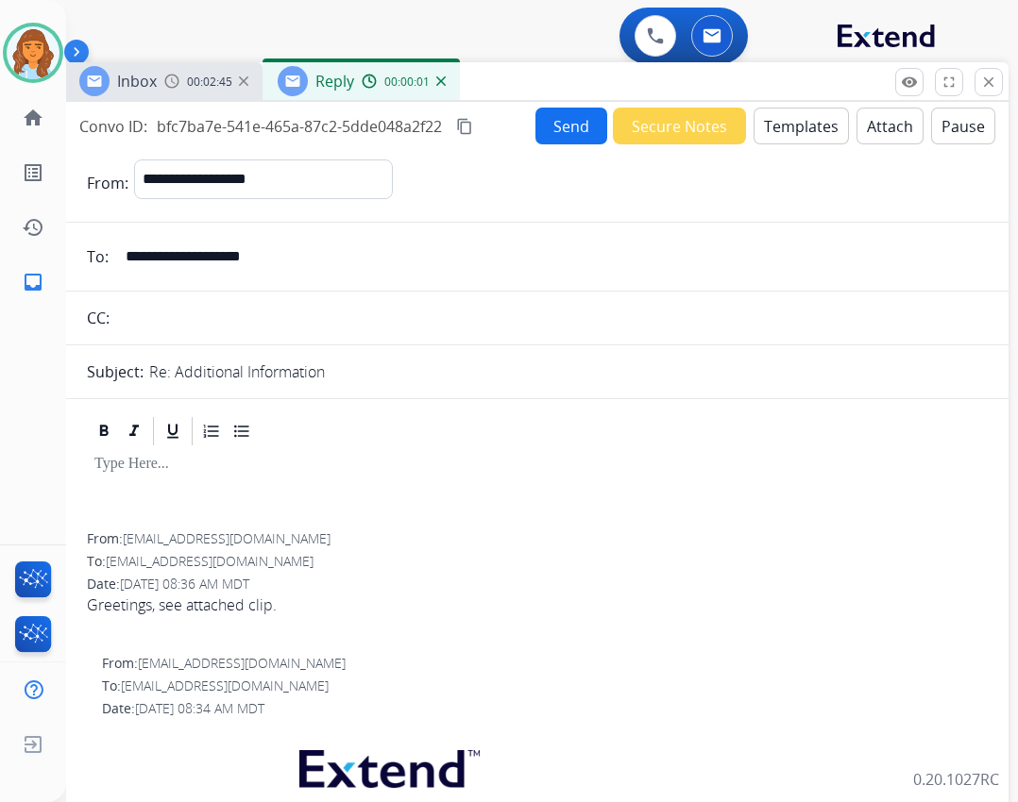
drag, startPoint x: 786, startPoint y: 133, endPoint x: 822, endPoint y: 80, distance: 63.9
click at [822, 80] on div "Inbox 00:02:45 Reply 00:00:01" at bounding box center [536, 82] width 944 height 40
click at [817, 127] on button "Templates" at bounding box center [800, 126] width 95 height 37
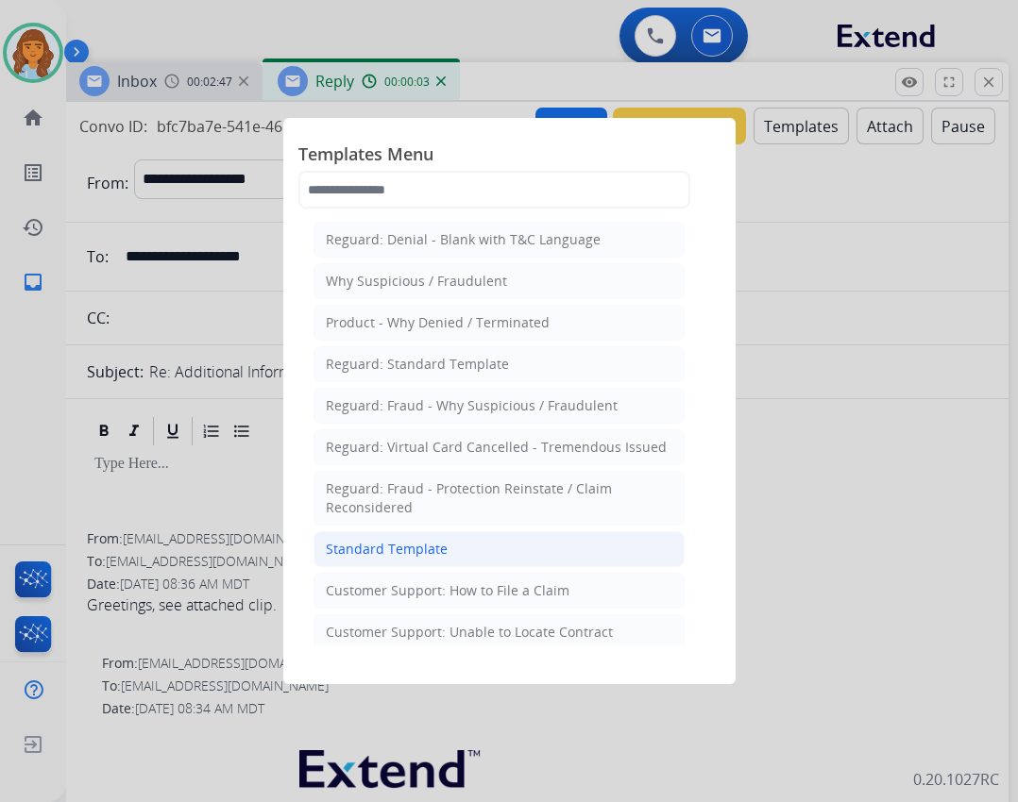
click at [524, 562] on li "Standard Template" at bounding box center [498, 549] width 371 height 36
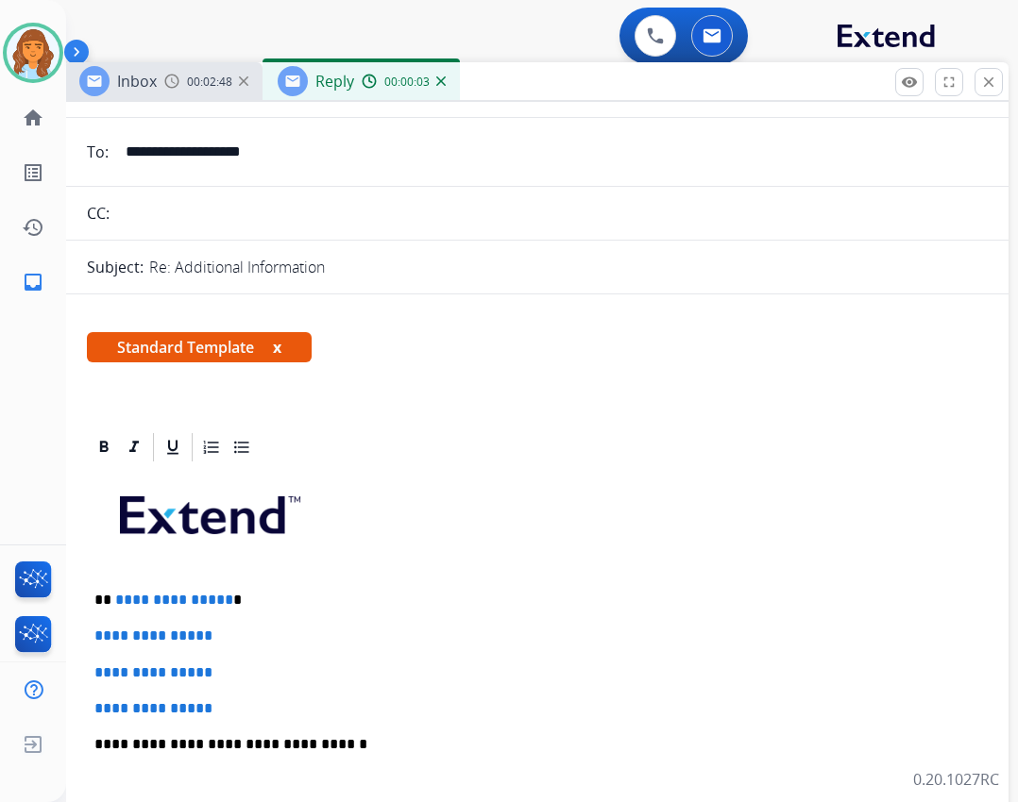
scroll to position [189, 0]
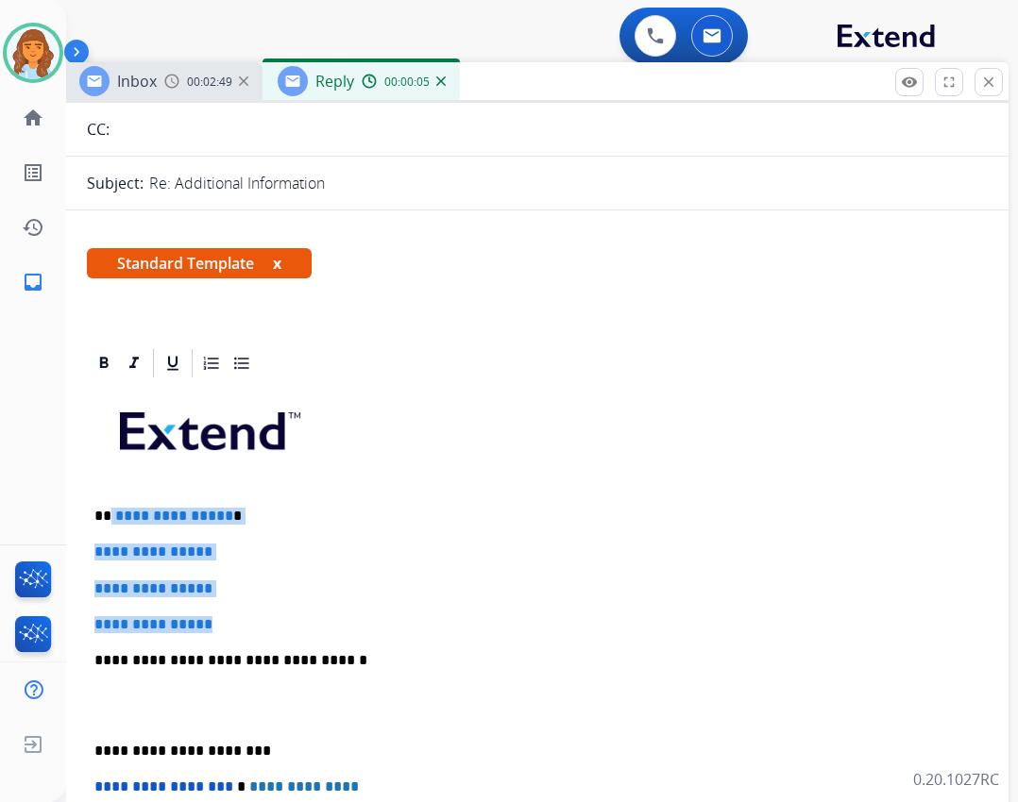
drag, startPoint x: 116, startPoint y: 517, endPoint x: 240, endPoint y: 628, distance: 165.8
click at [240, 628] on div "**********" at bounding box center [536, 704] width 899 height 649
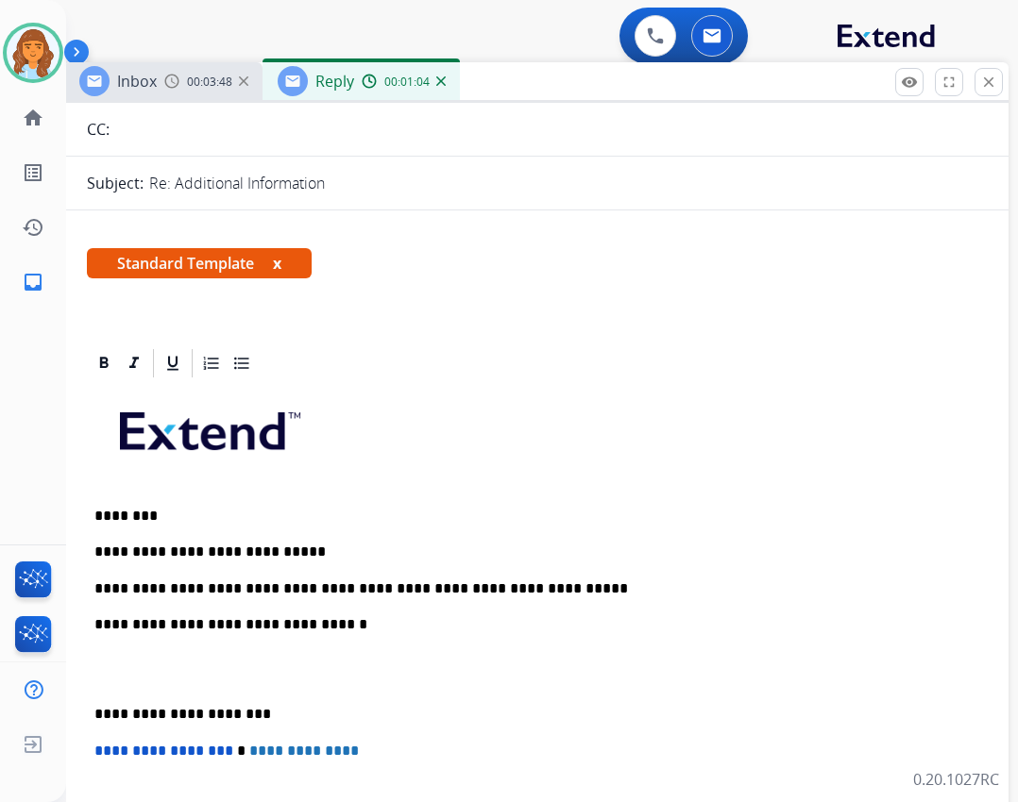
click at [524, 594] on p "**********" at bounding box center [528, 589] width 868 height 17
drag, startPoint x: 93, startPoint y: 716, endPoint x: 210, endPoint y: 693, distance: 119.2
click at [92, 713] on div "**********" at bounding box center [536, 687] width 899 height 614
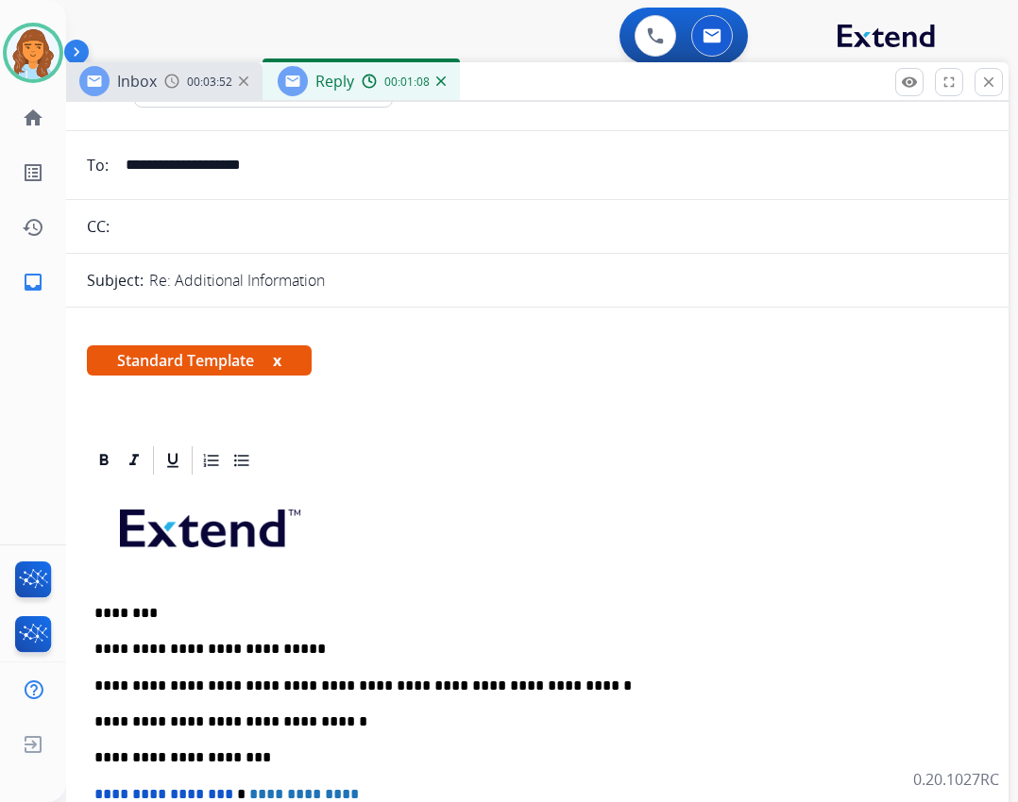
scroll to position [0, 0]
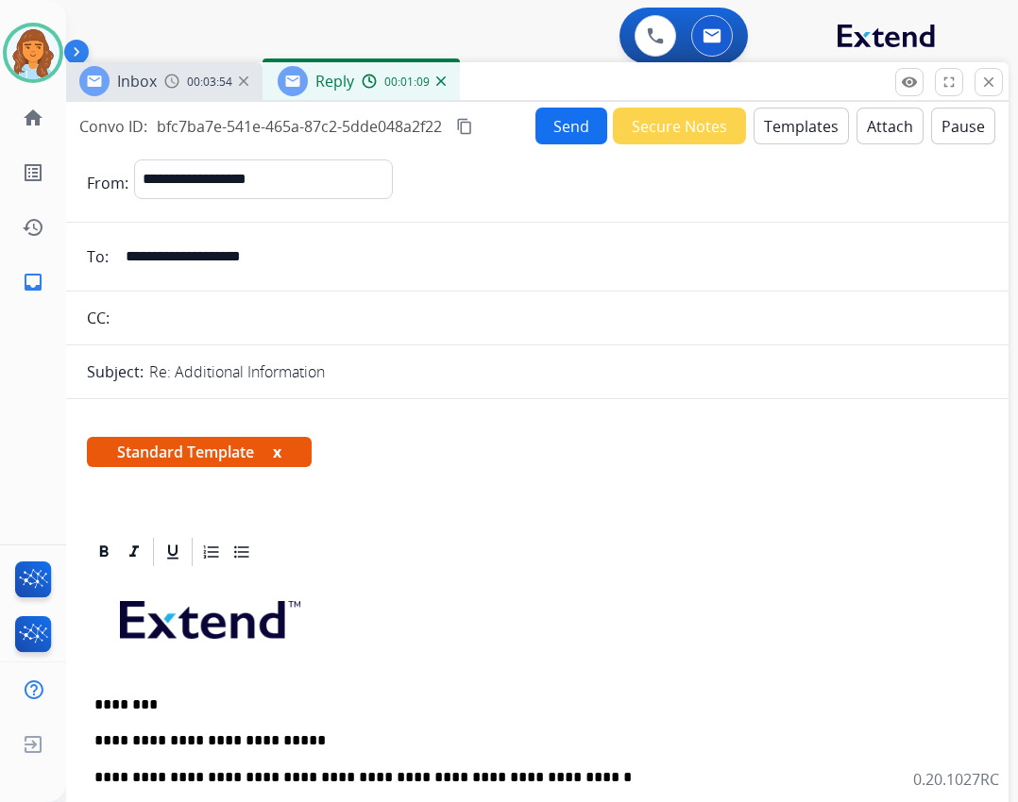
click at [548, 116] on button "Send" at bounding box center [571, 126] width 72 height 37
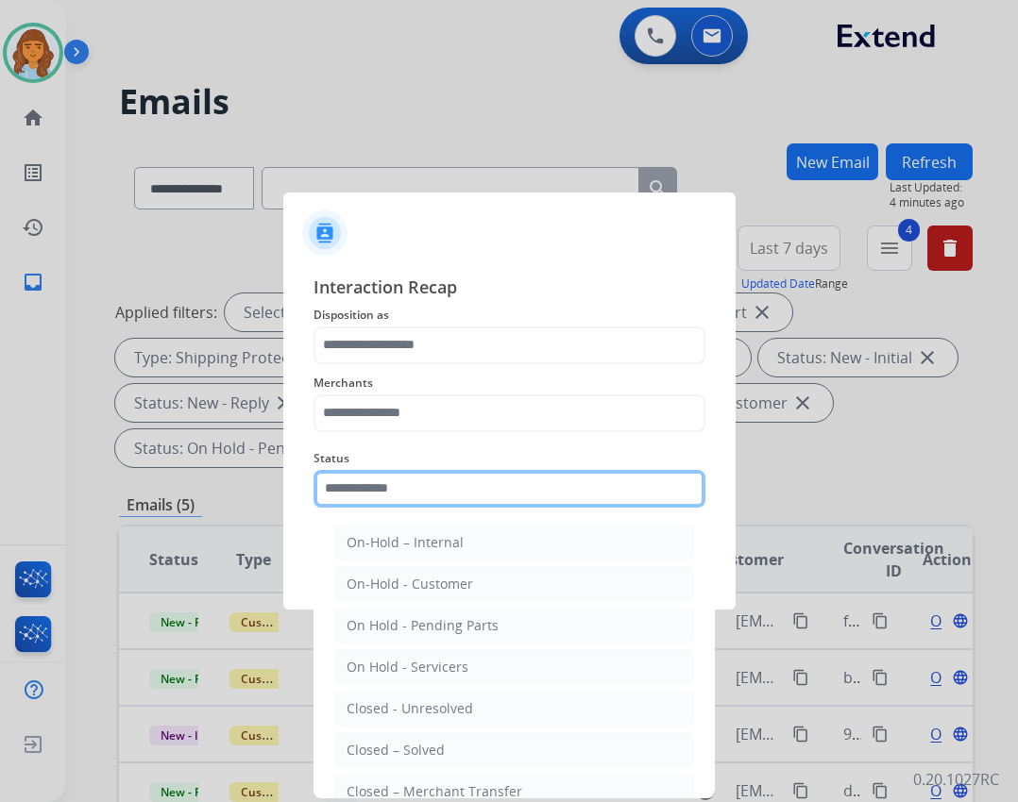
click at [370, 486] on input "text" at bounding box center [509, 489] width 392 height 38
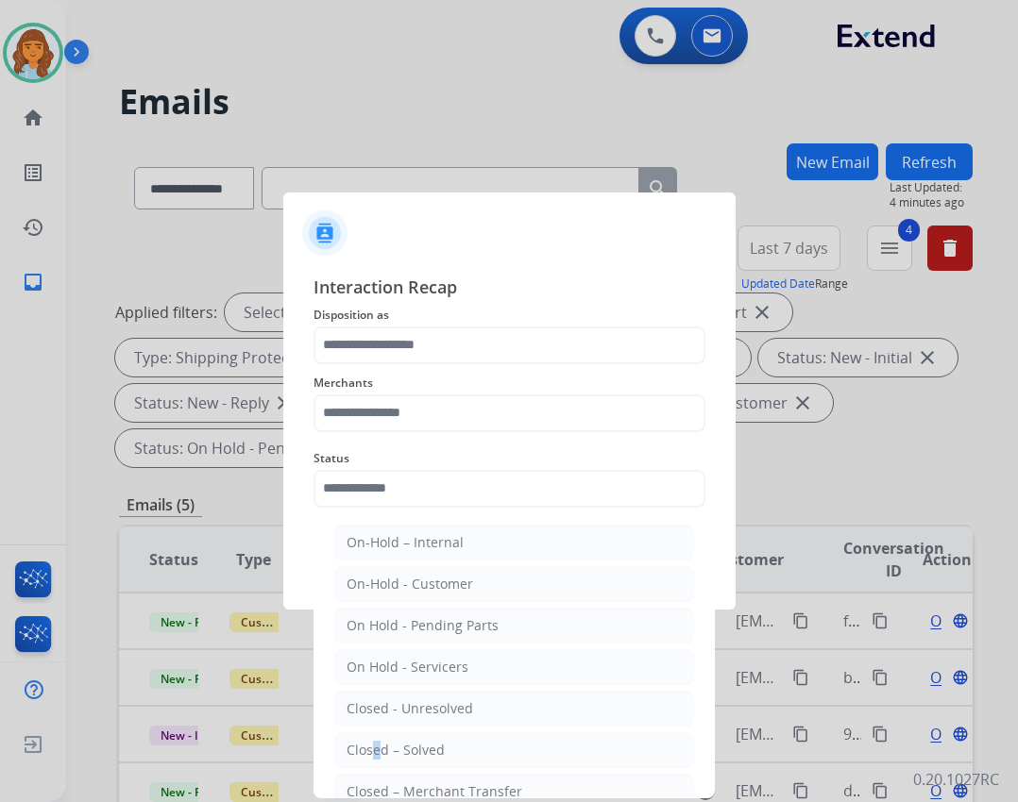
click at [372, 756] on li "Closed – Solved" at bounding box center [514, 750] width 360 height 36
type input "**********"
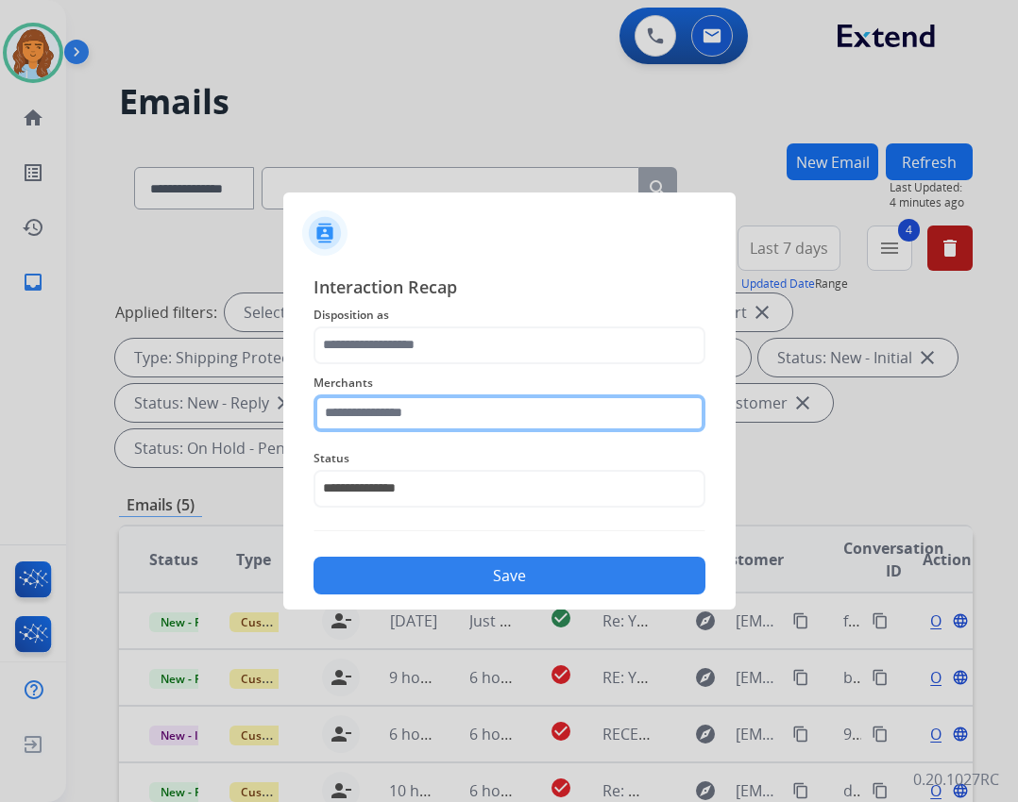
click at [531, 429] on input "text" at bounding box center [509, 414] width 392 height 38
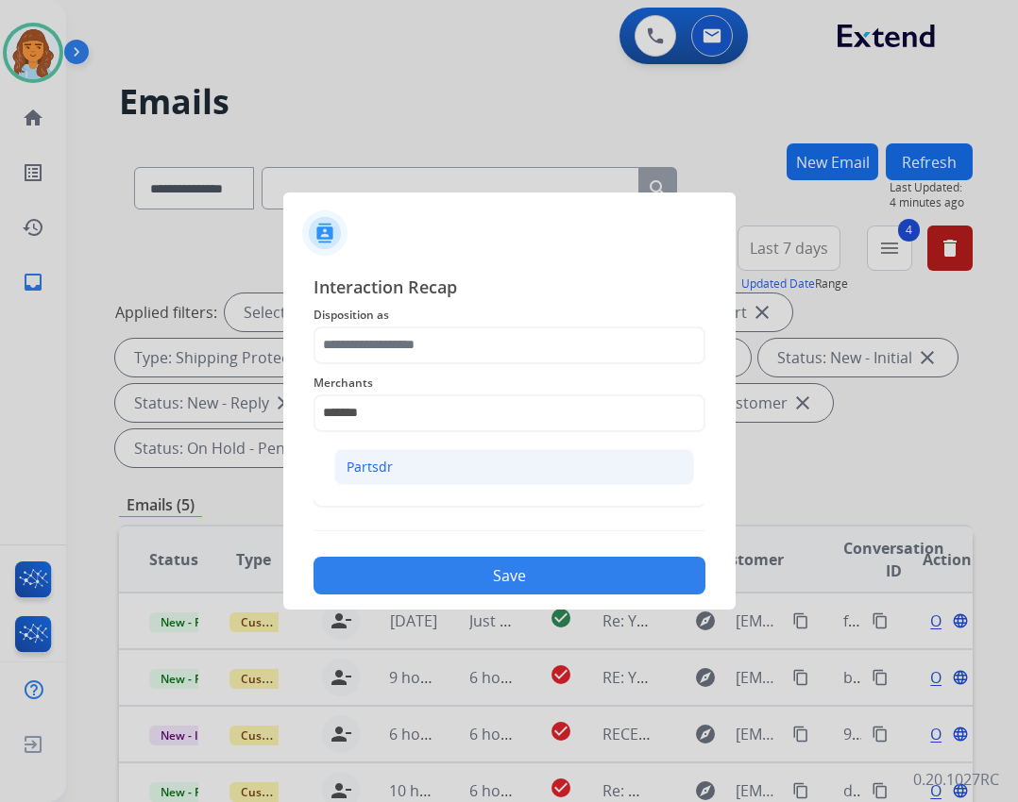
click at [467, 480] on li "Partsdr" at bounding box center [514, 467] width 360 height 36
type input "*******"
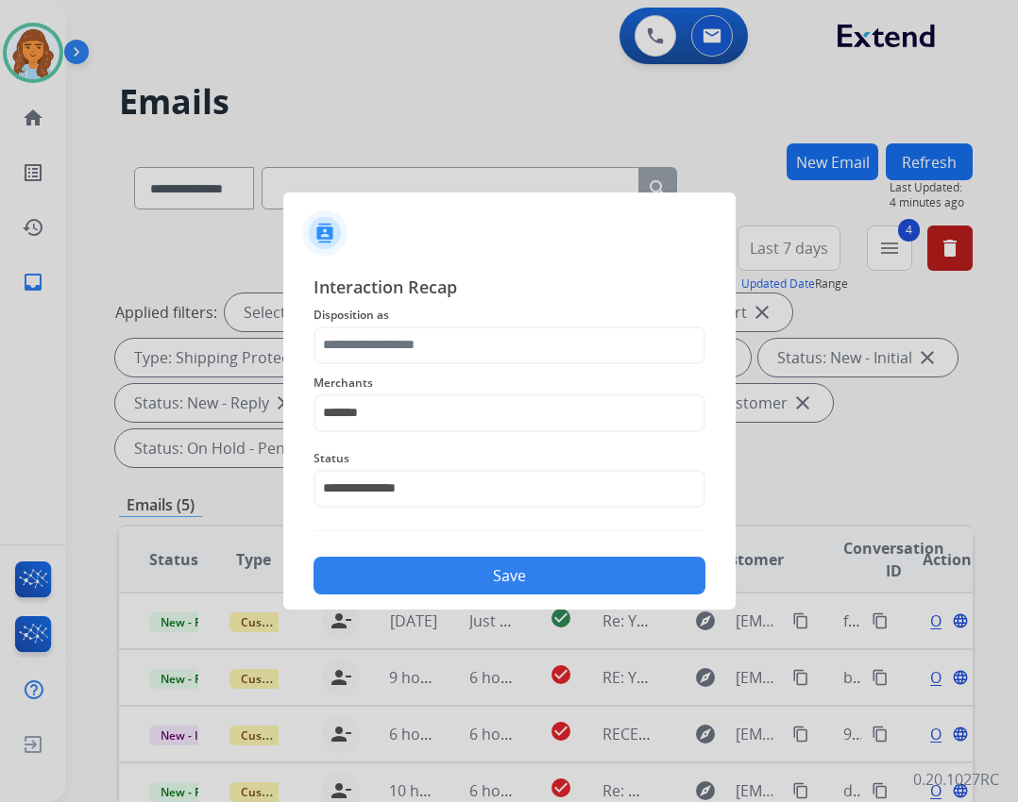
click at [468, 364] on div "Merchants *******" at bounding box center [509, 402] width 392 height 76
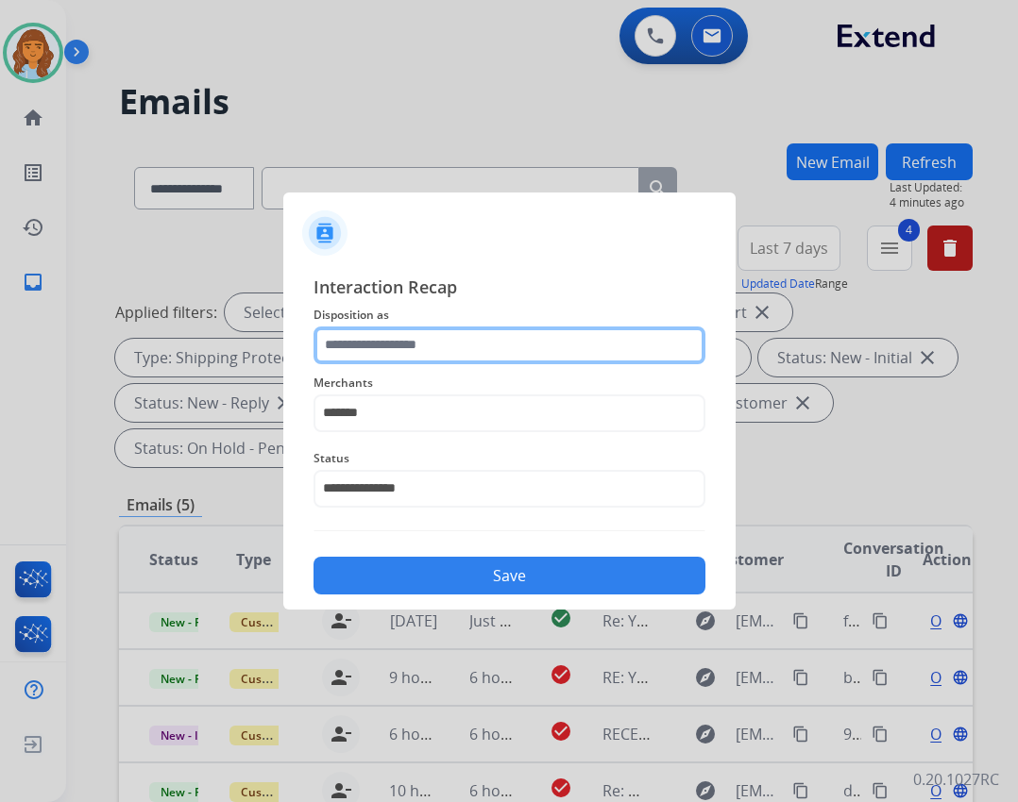
click at [481, 346] on input "text" at bounding box center [509, 346] width 392 height 38
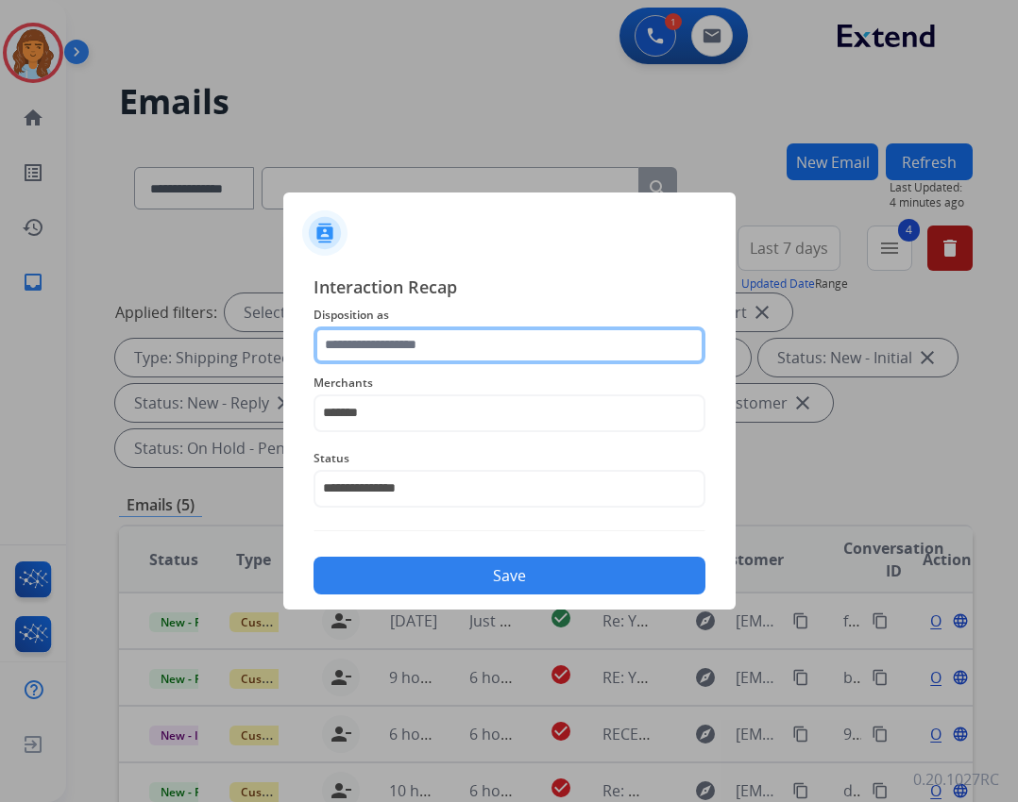
click at [433, 347] on input "text" at bounding box center [509, 346] width 392 height 38
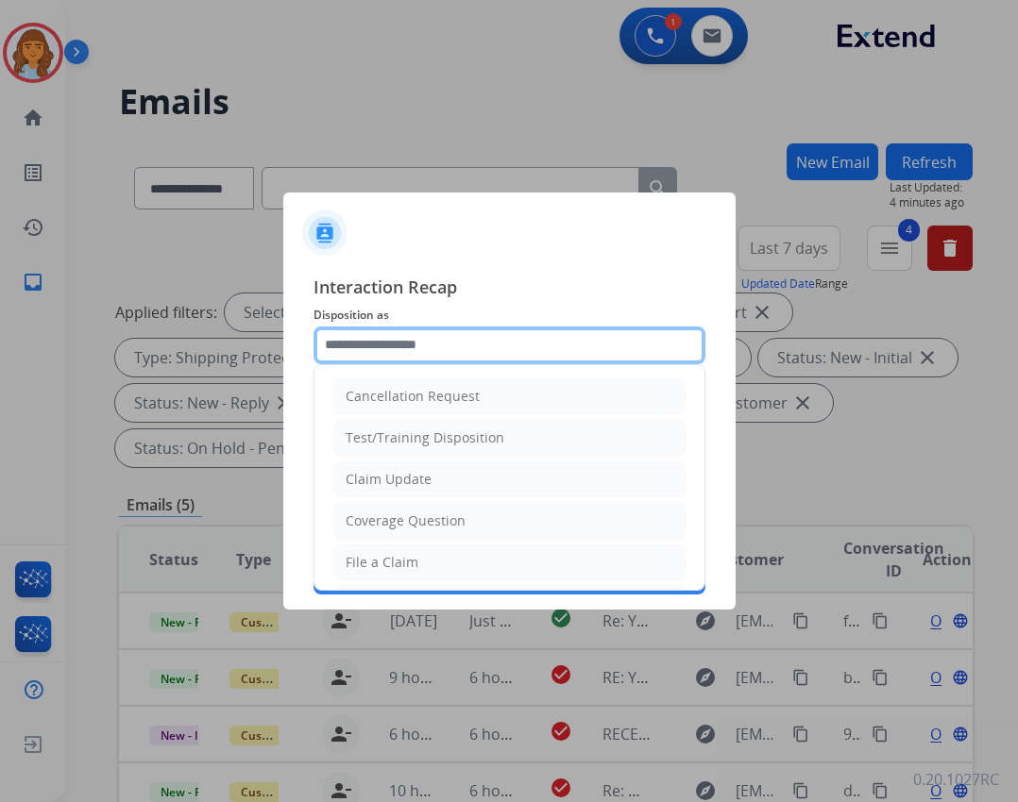
click at [403, 356] on input "text" at bounding box center [509, 346] width 392 height 38
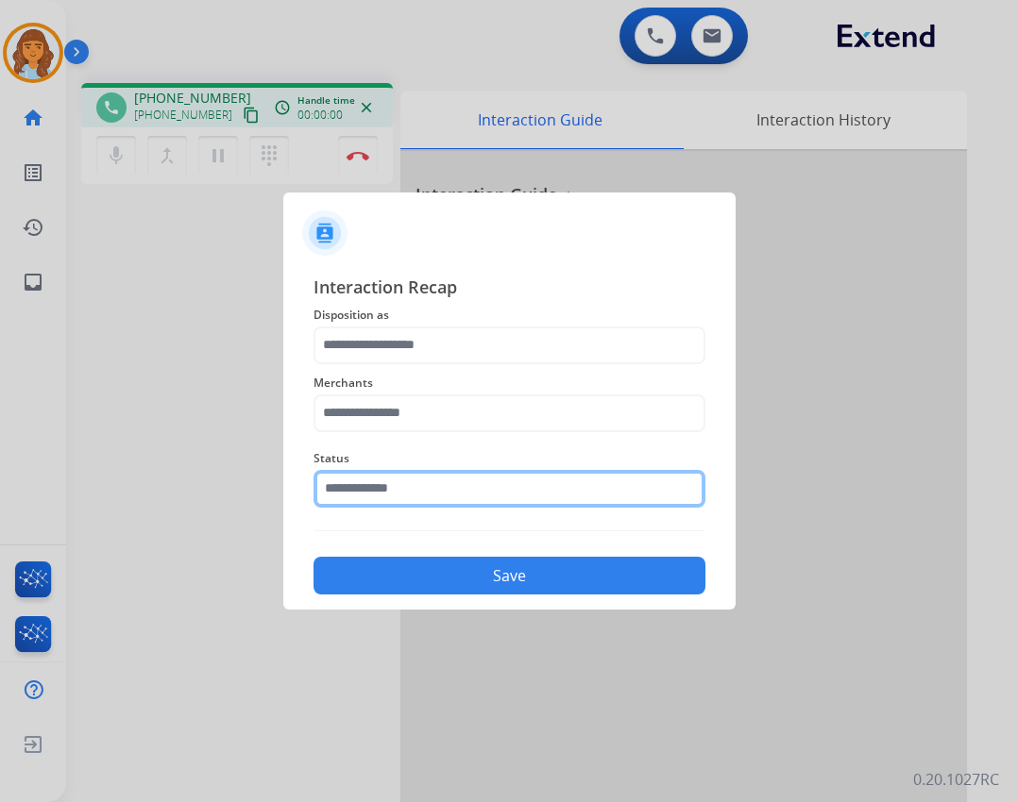
click at [448, 494] on input "text" at bounding box center [509, 489] width 392 height 38
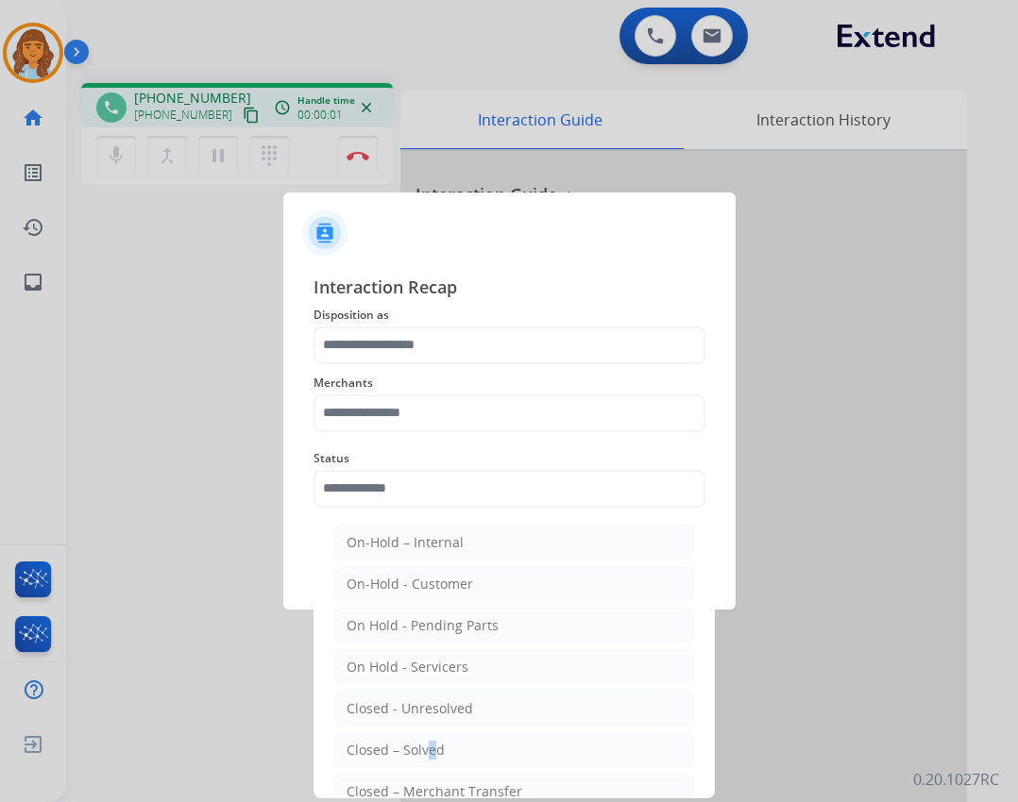
drag, startPoint x: 422, startPoint y: 740, endPoint x: 455, endPoint y: 692, distance: 58.4
click at [428, 741] on div "Closed – Solved" at bounding box center [395, 750] width 98 height 19
type input "**********"
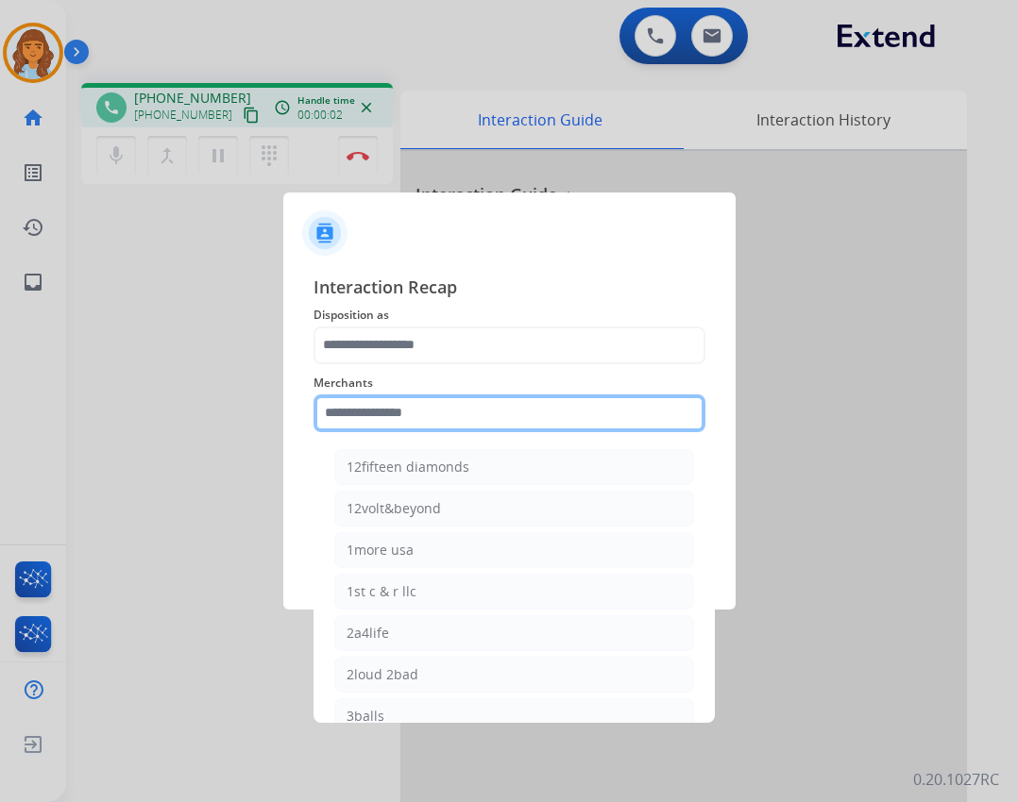
click at [423, 406] on input "text" at bounding box center [509, 414] width 392 height 38
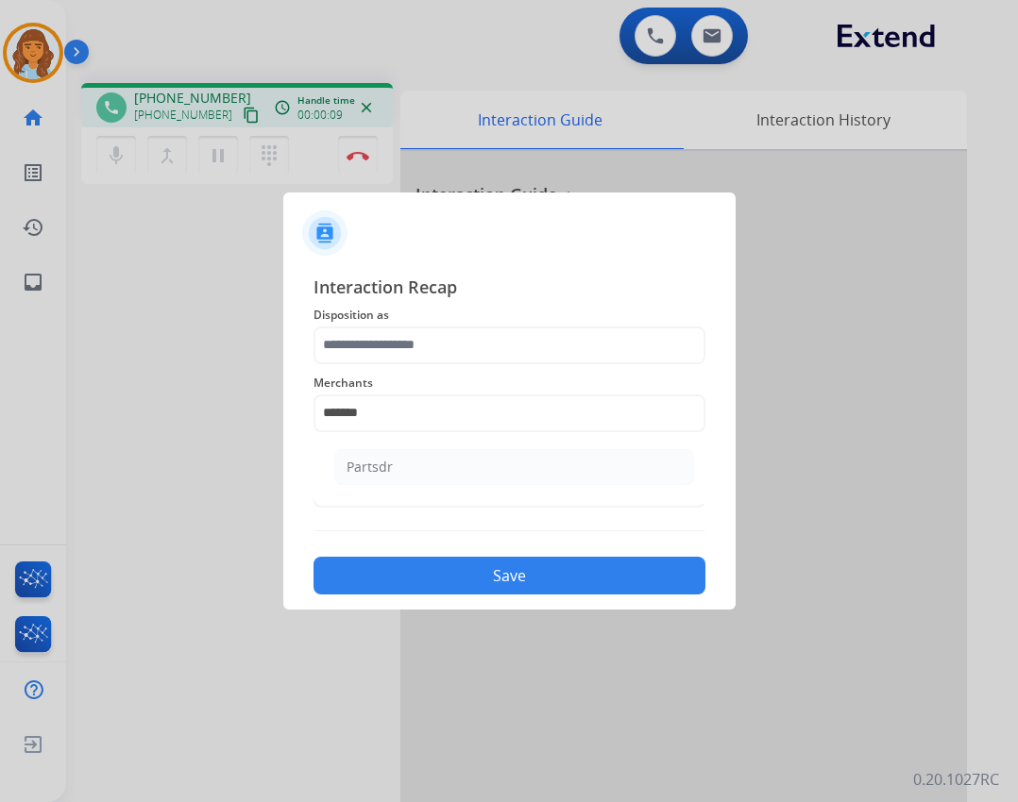
click at [404, 463] on li "Partsdr" at bounding box center [514, 467] width 360 height 36
type input "*******"
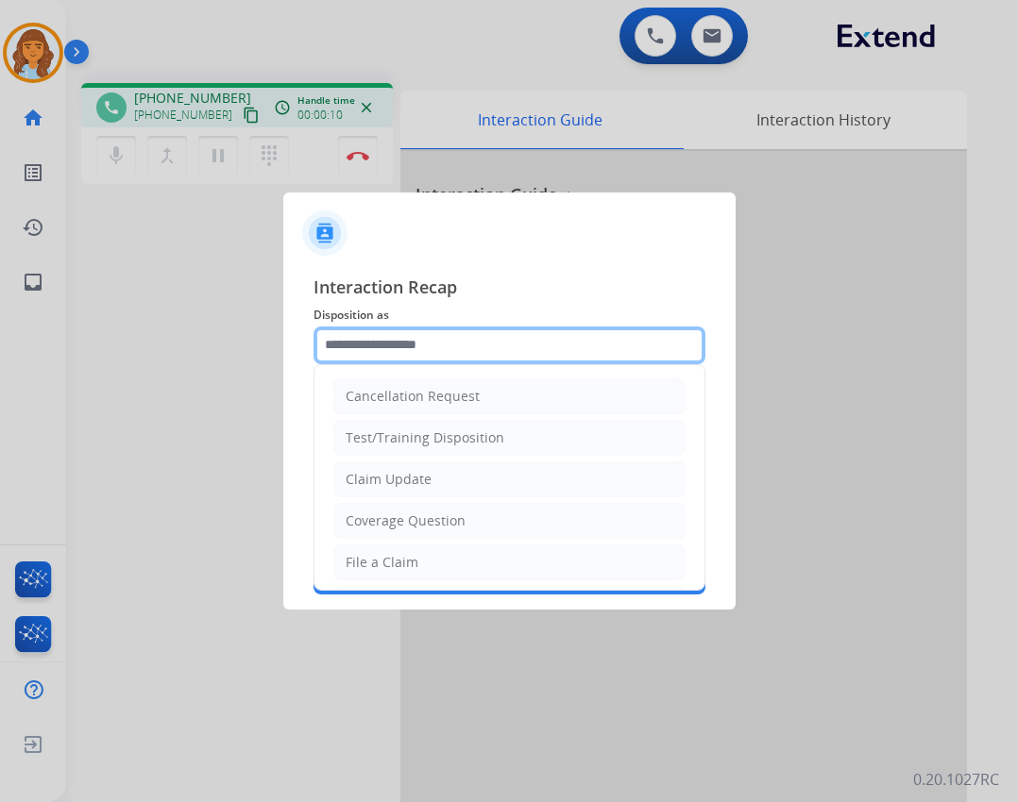
click at [382, 362] on input "text" at bounding box center [509, 346] width 392 height 38
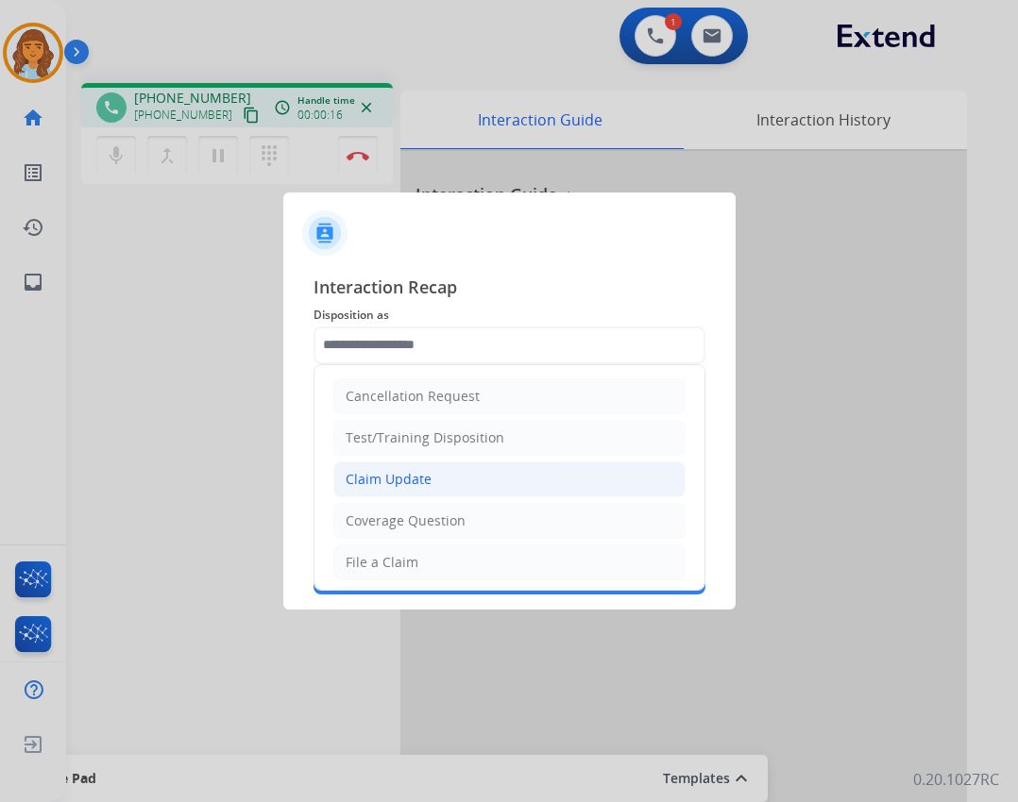
click at [456, 483] on li "Claim Update" at bounding box center [509, 480] width 352 height 36
type input "**********"
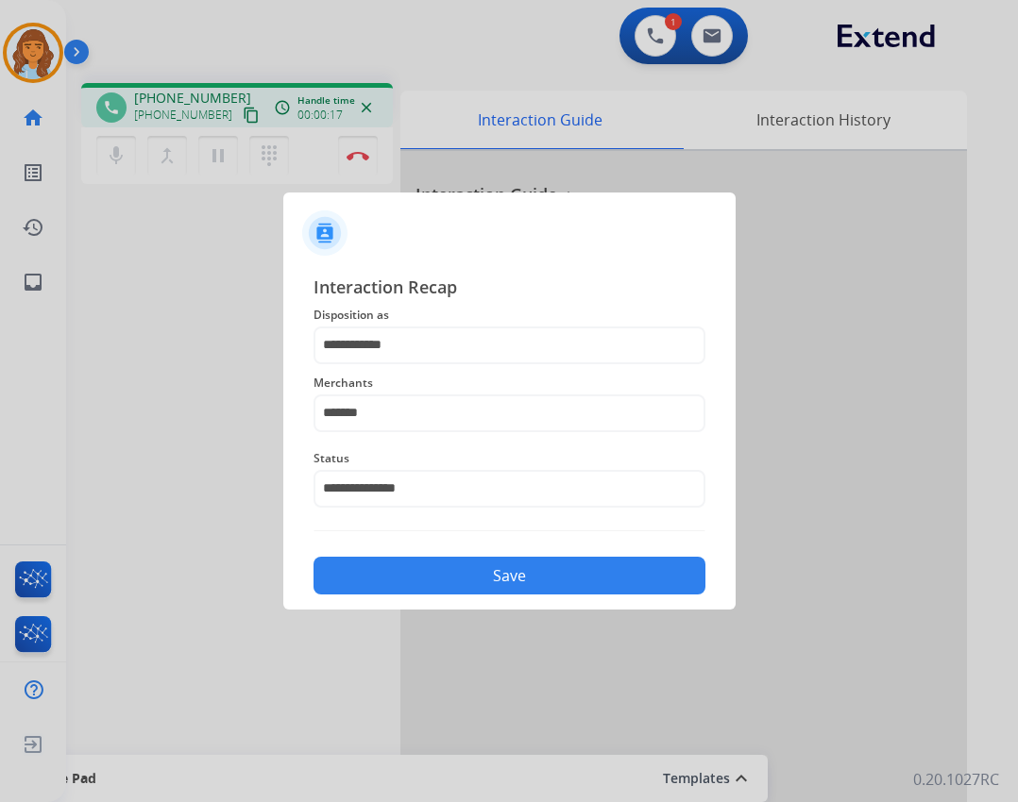
click at [508, 552] on div "Save" at bounding box center [509, 570] width 392 height 49
click at [500, 583] on button "Save" at bounding box center [509, 576] width 392 height 38
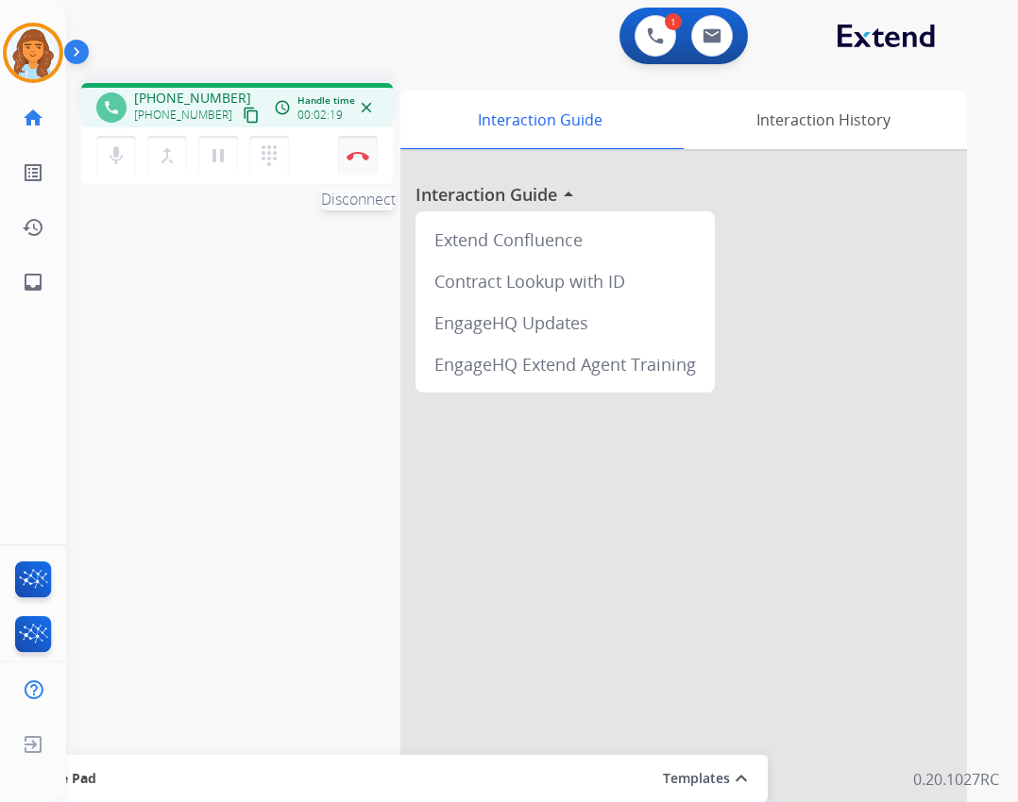
click at [367, 165] on button "Disconnect" at bounding box center [358, 156] width 40 height 40
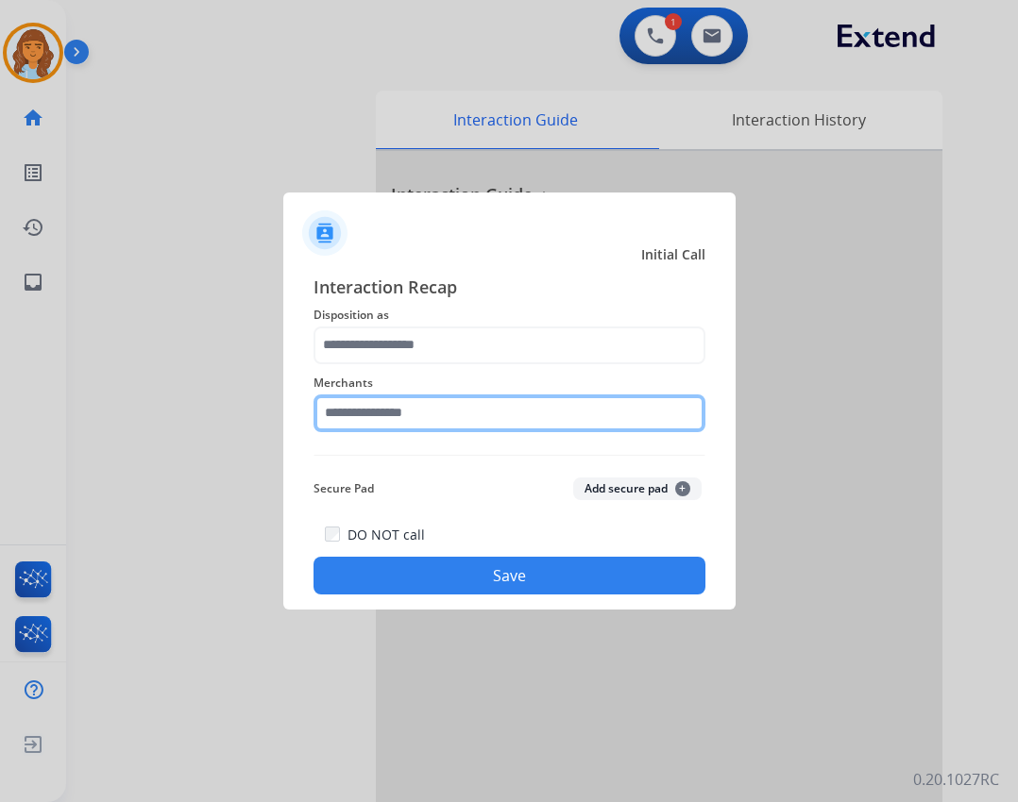
click at [382, 425] on input "text" at bounding box center [509, 414] width 392 height 38
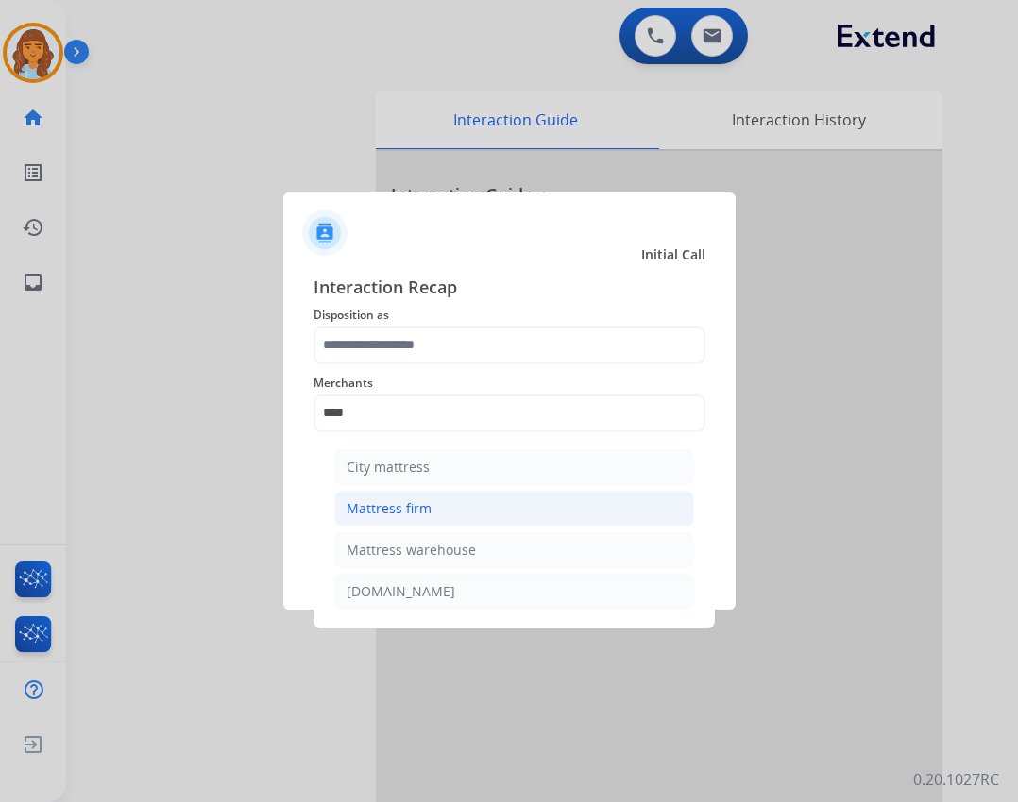
click at [373, 512] on div "Mattress firm" at bounding box center [388, 508] width 85 height 19
type input "**********"
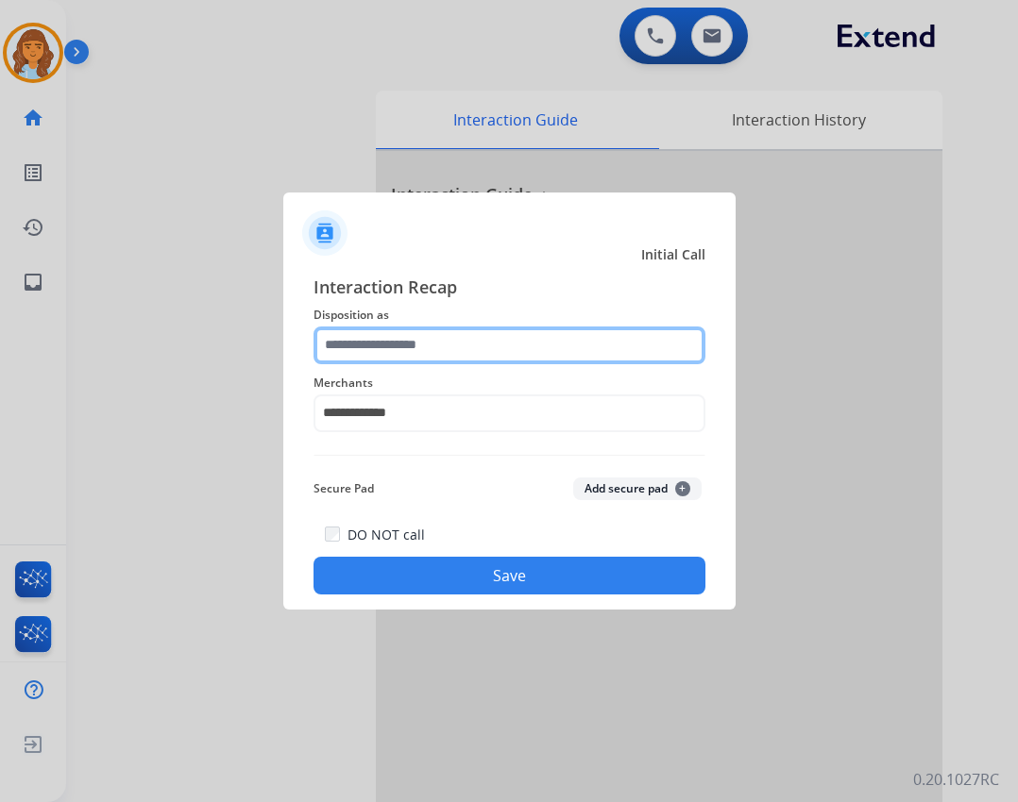
drag, startPoint x: 456, startPoint y: 353, endPoint x: 442, endPoint y: 353, distance: 14.2
click at [451, 353] on input "text" at bounding box center [509, 346] width 392 height 38
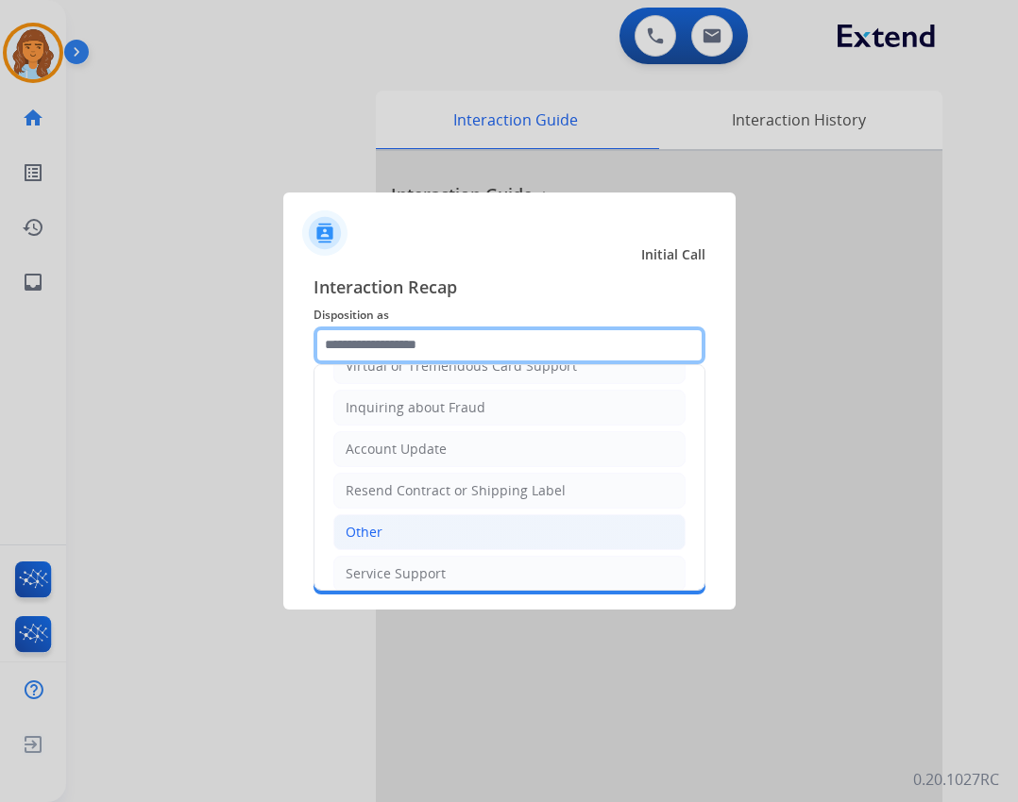
scroll to position [295, 0]
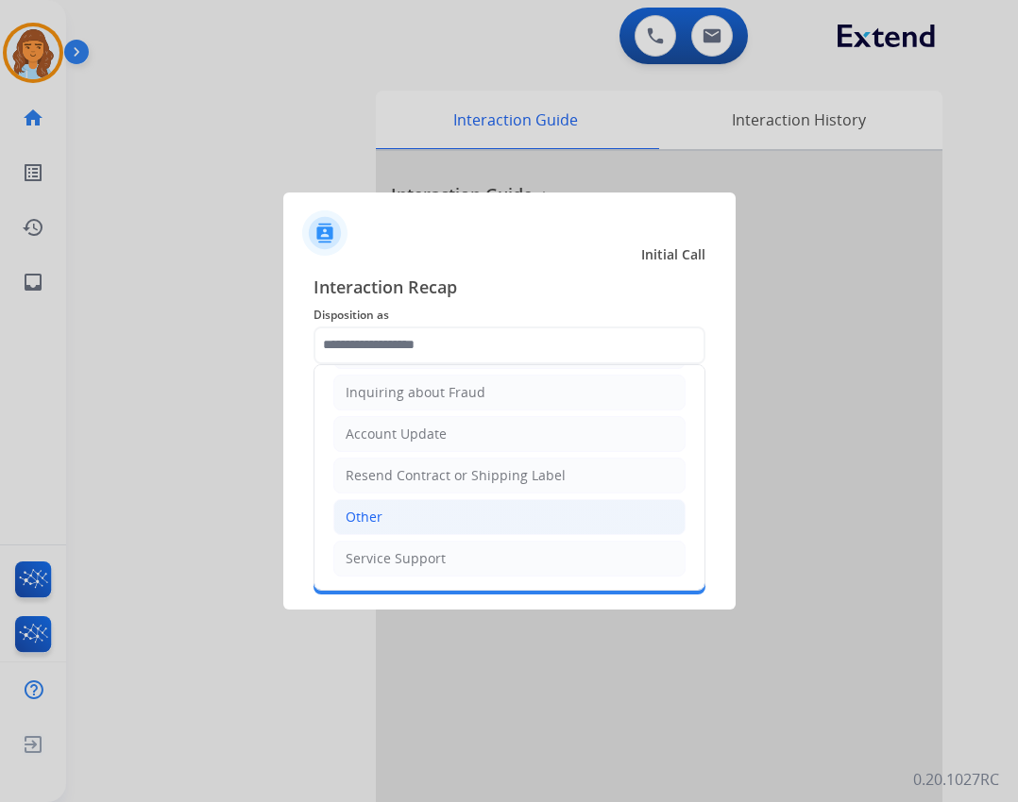
click at [492, 528] on li "Other" at bounding box center [509, 517] width 352 height 36
type input "*****"
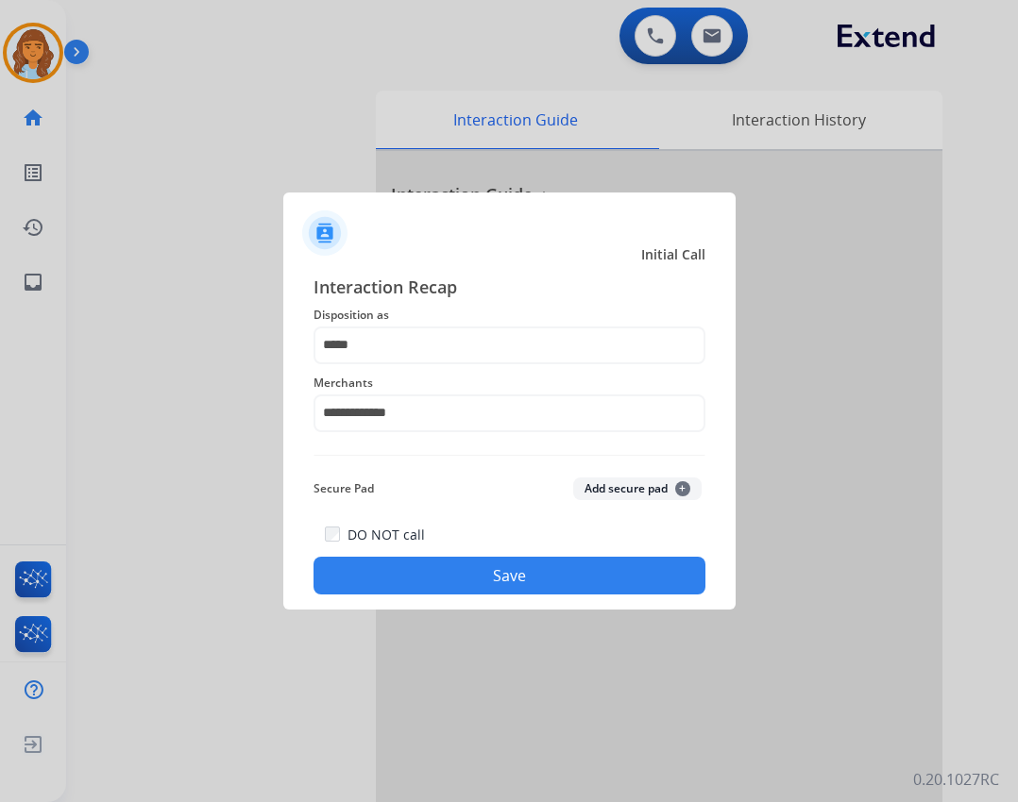
click at [505, 565] on button "Save" at bounding box center [509, 576] width 392 height 38
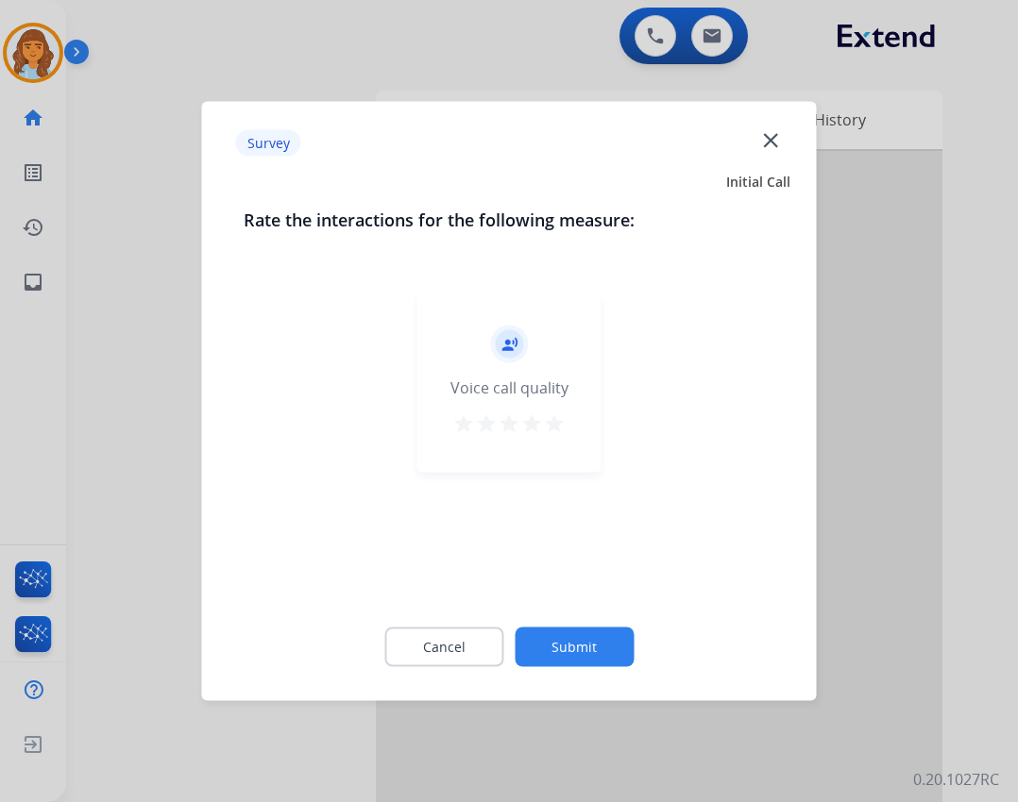
click at [536, 621] on div "Cancel Submit" at bounding box center [509, 647] width 531 height 85
click at [552, 646] on button "Submit" at bounding box center [573, 648] width 119 height 40
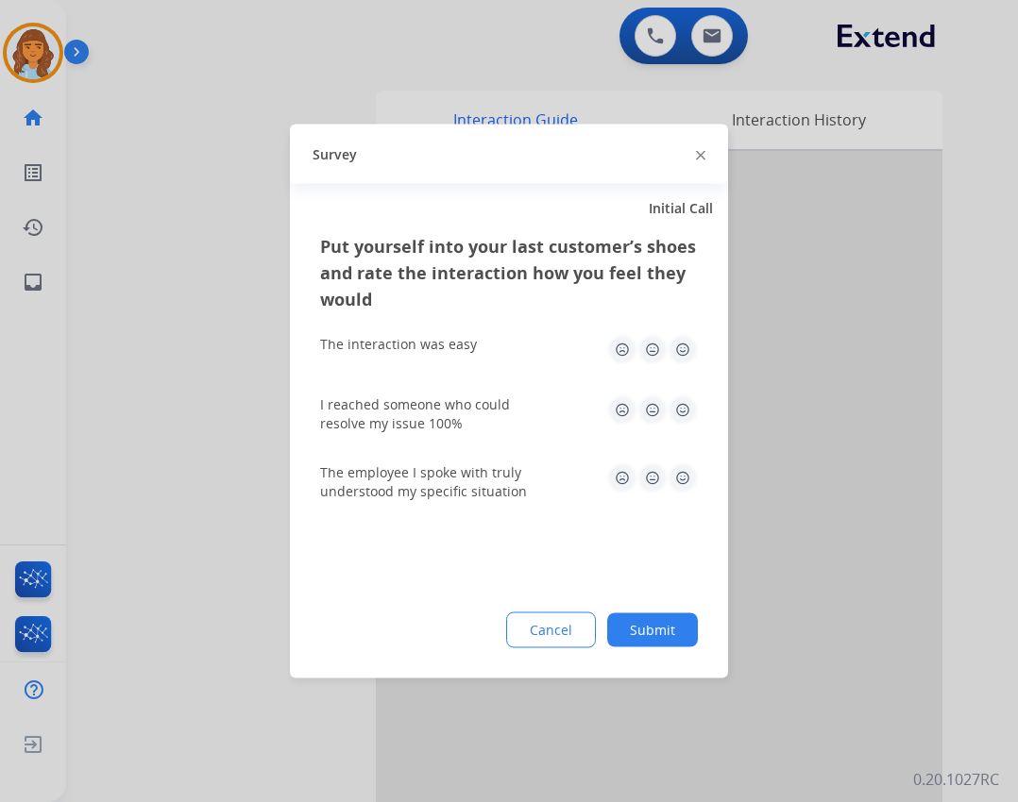
click at [648, 651] on div "Put yourself into your last customer’s shoes and rate the interaction how you f…" at bounding box center [509, 456] width 438 height 446
click at [648, 647] on div "Cancel Submit" at bounding box center [509, 631] width 378 height 36
click at [656, 629] on button "Submit" at bounding box center [652, 631] width 91 height 34
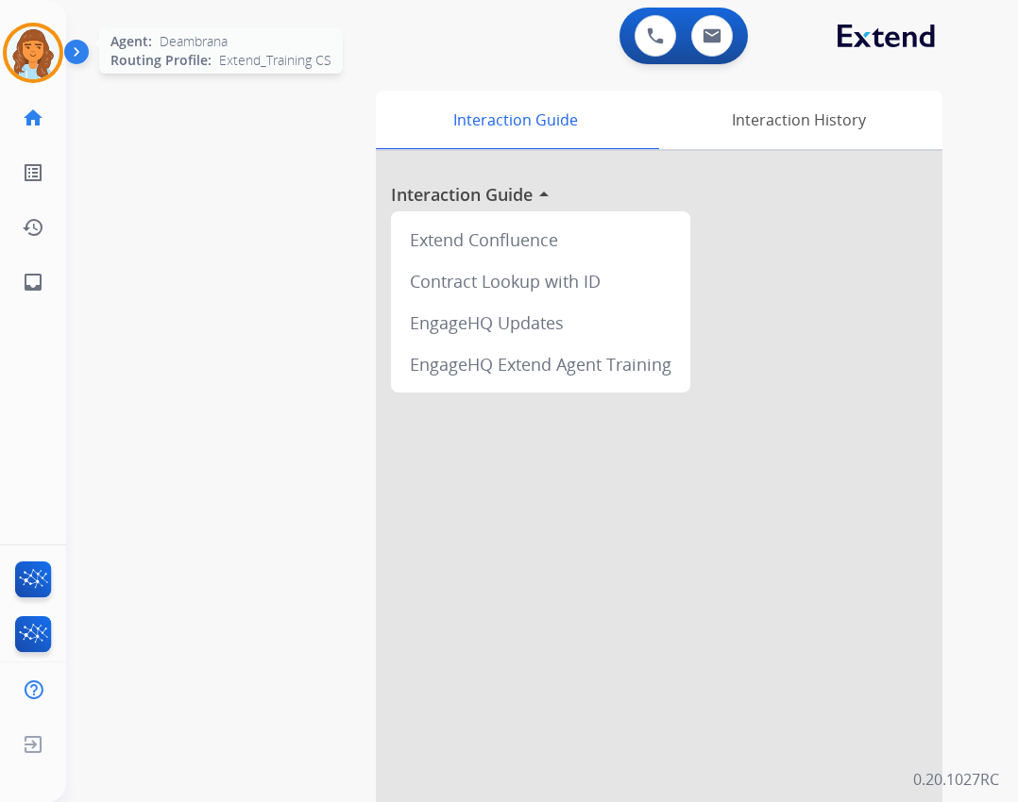
drag, startPoint x: 62, startPoint y: 43, endPoint x: 58, endPoint y: 60, distance: 17.6
click at [59, 44] on div "Agent: Deambrana Routing Profile: Extend_Training CS" at bounding box center [33, 53] width 60 height 60
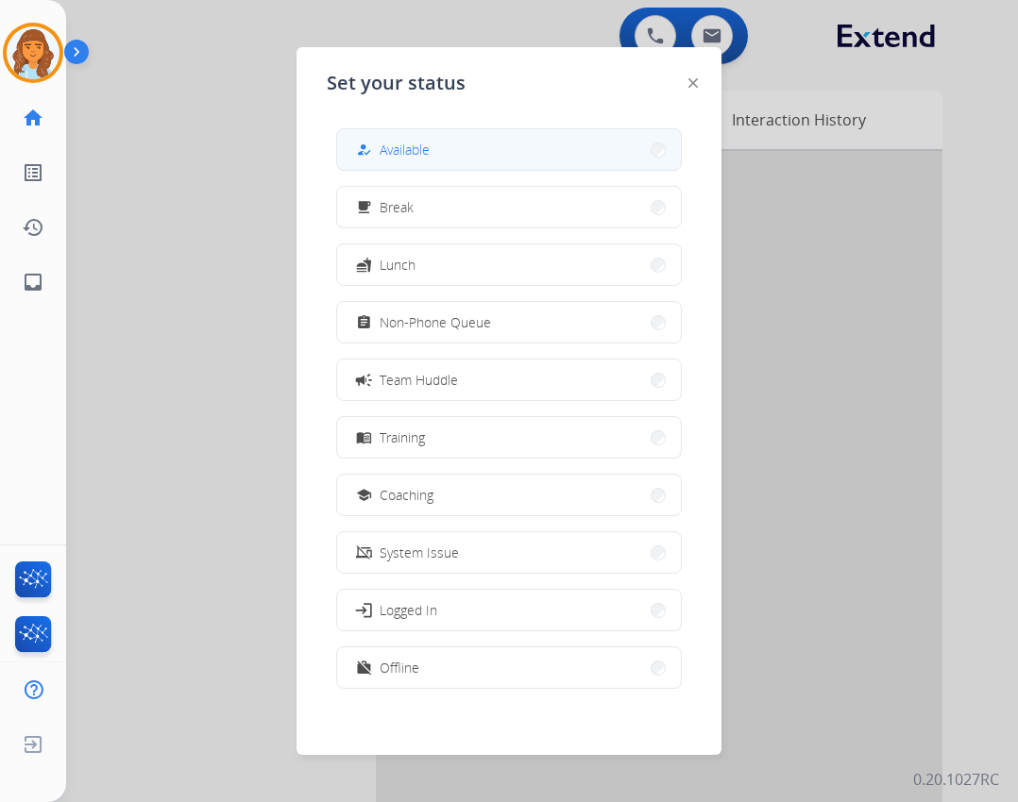
click at [401, 140] on span "Available" at bounding box center [404, 150] width 50 height 20
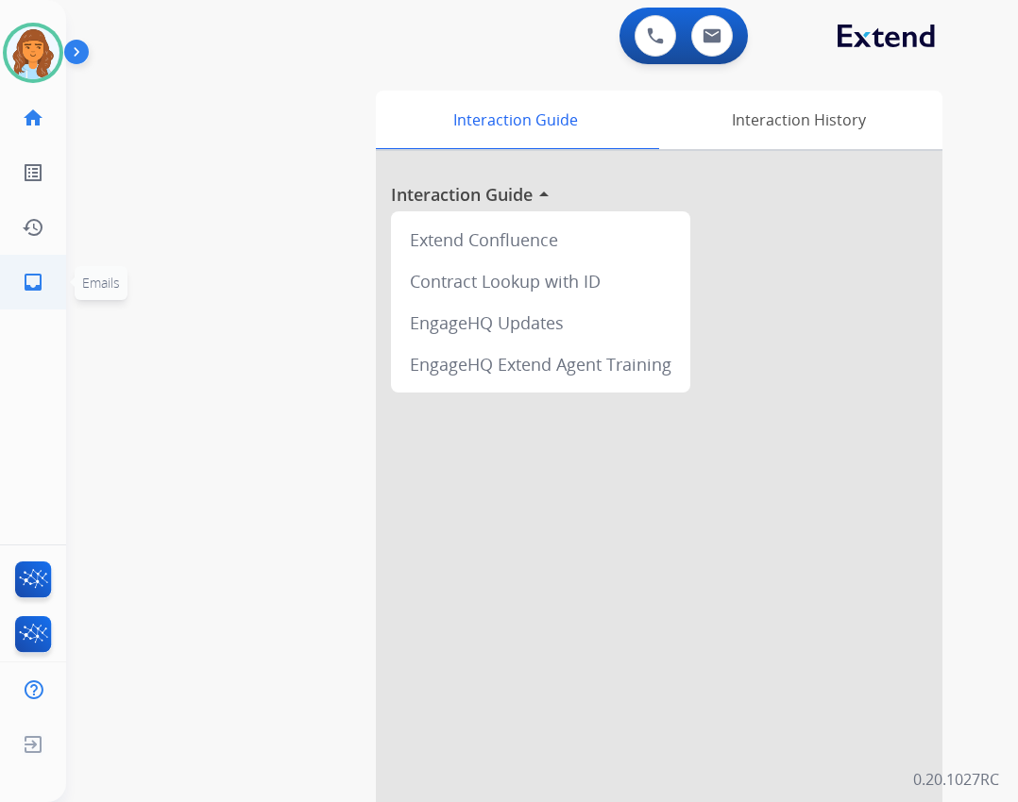
click at [28, 273] on mat-icon "inbox" at bounding box center [33, 282] width 23 height 23
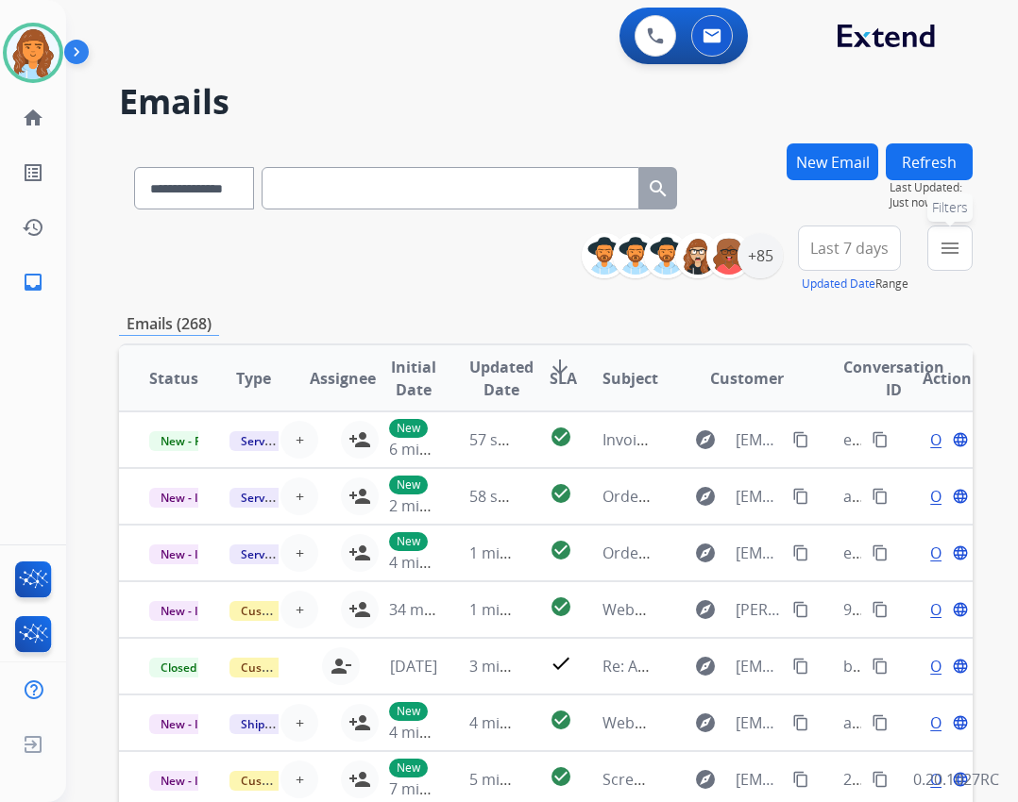
click at [940, 236] on button "menu Filters" at bounding box center [949, 248] width 45 height 45
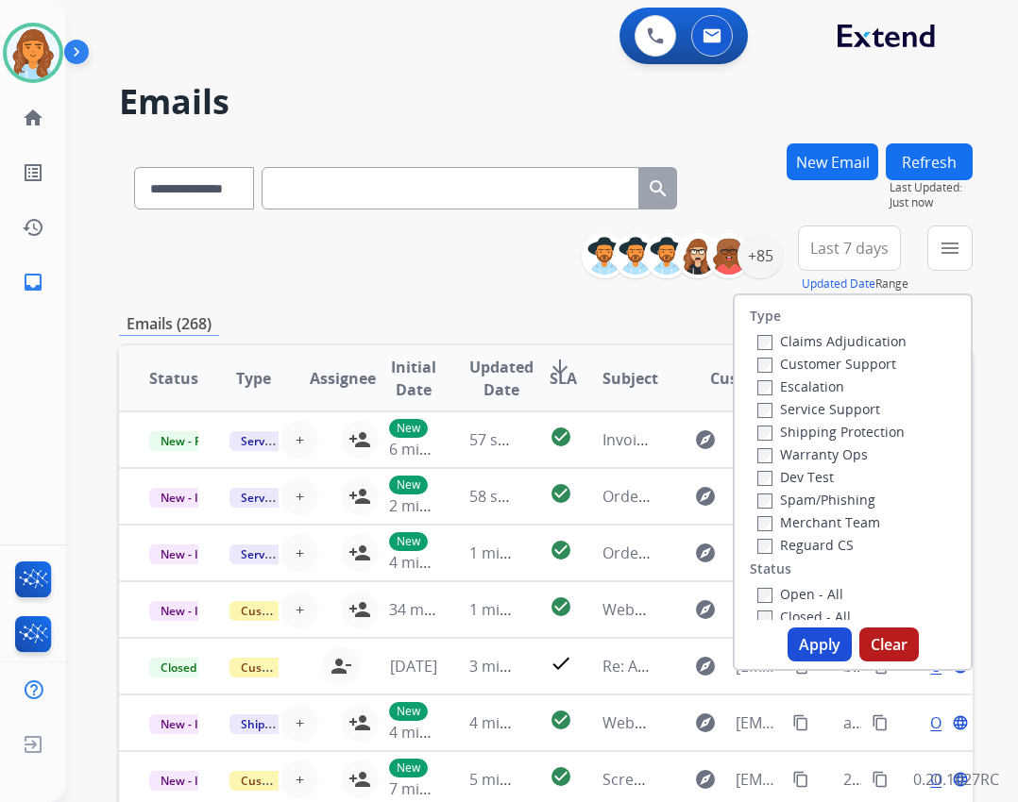
click at [811, 551] on label "Reguard CS" at bounding box center [805, 545] width 96 height 18
click at [805, 437] on label "Shipping Protection" at bounding box center [830, 432] width 147 height 18
click at [809, 359] on label "Customer Support" at bounding box center [826, 364] width 139 height 18
click at [768, 598] on label "Open - All" at bounding box center [800, 594] width 86 height 18
click at [811, 649] on button "Apply" at bounding box center [819, 645] width 64 height 34
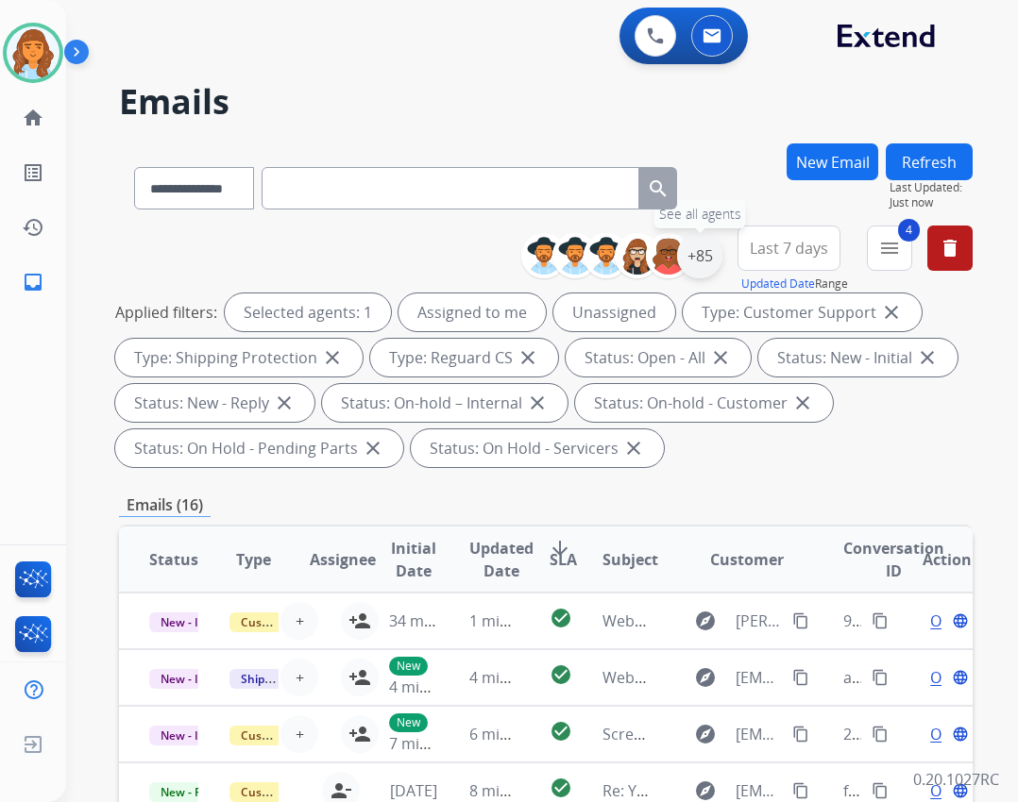
click at [688, 263] on div "+85" at bounding box center [699, 255] width 45 height 45
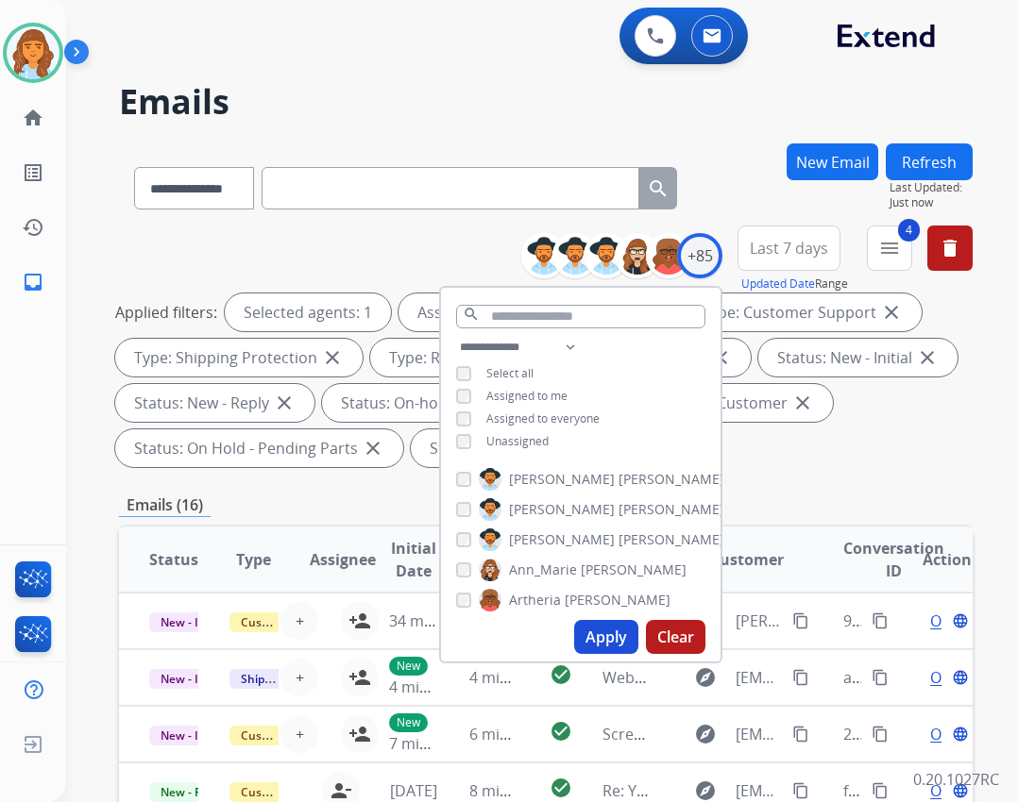
click at [531, 440] on span "Unassigned" at bounding box center [517, 441] width 62 height 16
click at [593, 631] on button "Apply" at bounding box center [606, 637] width 64 height 34
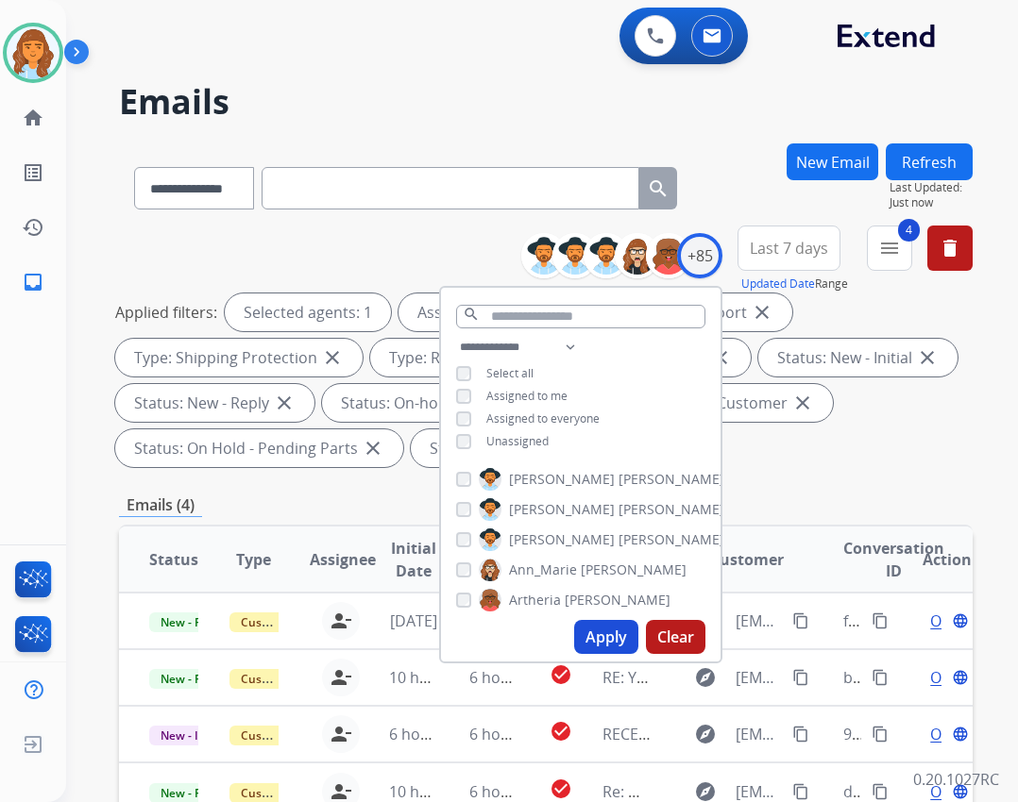
click at [838, 509] on div "Emails (4)" at bounding box center [545, 506] width 853 height 24
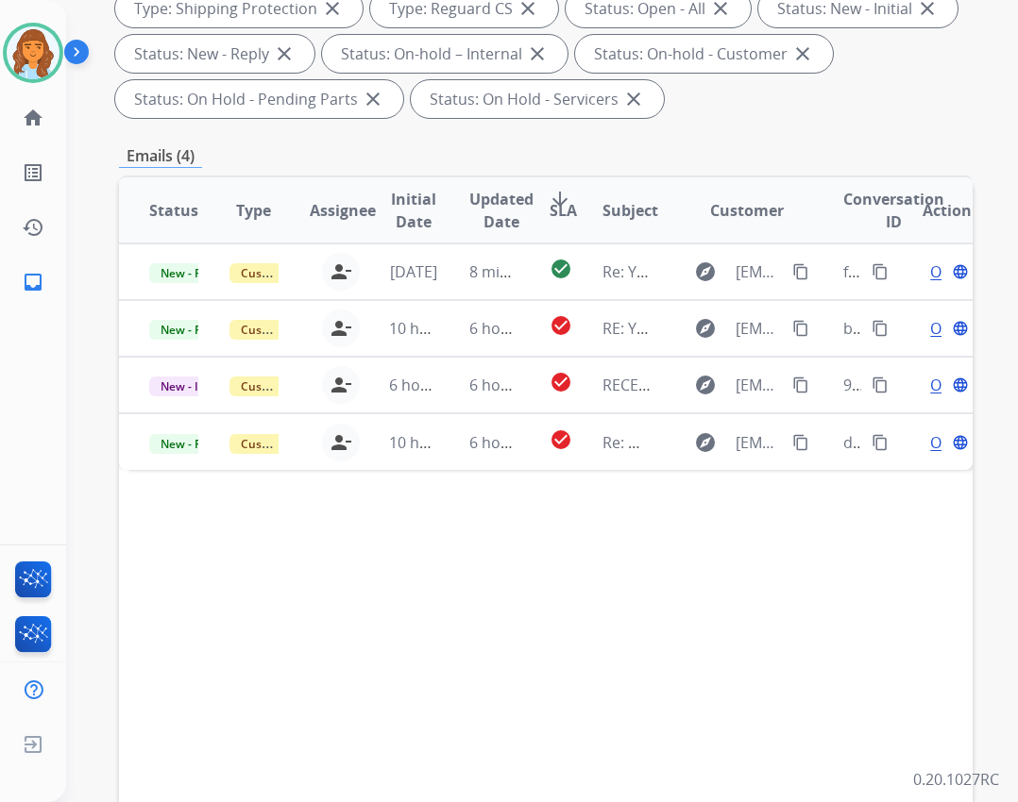
scroll to position [378, 0]
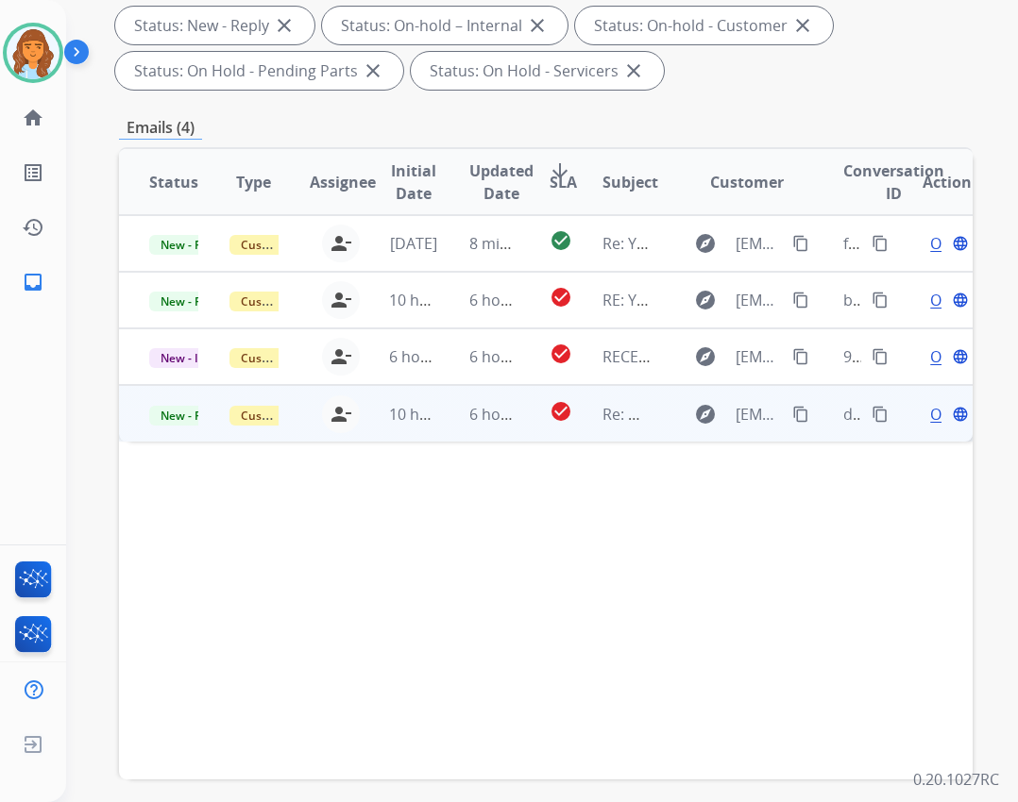
click at [589, 424] on td "Re: Webform from amberddaust@gmail.com on 08/27/2025" at bounding box center [612, 413] width 80 height 57
click at [930, 413] on span "Open" at bounding box center [949, 413] width 39 height 23
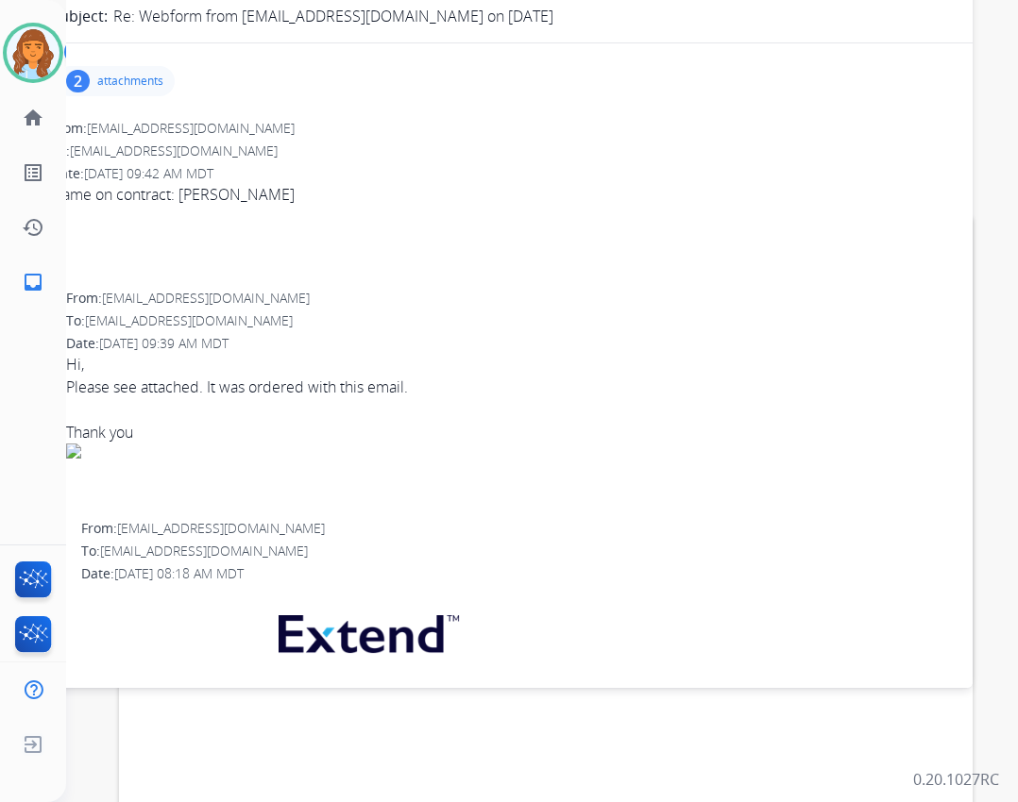
scroll to position [283, 0]
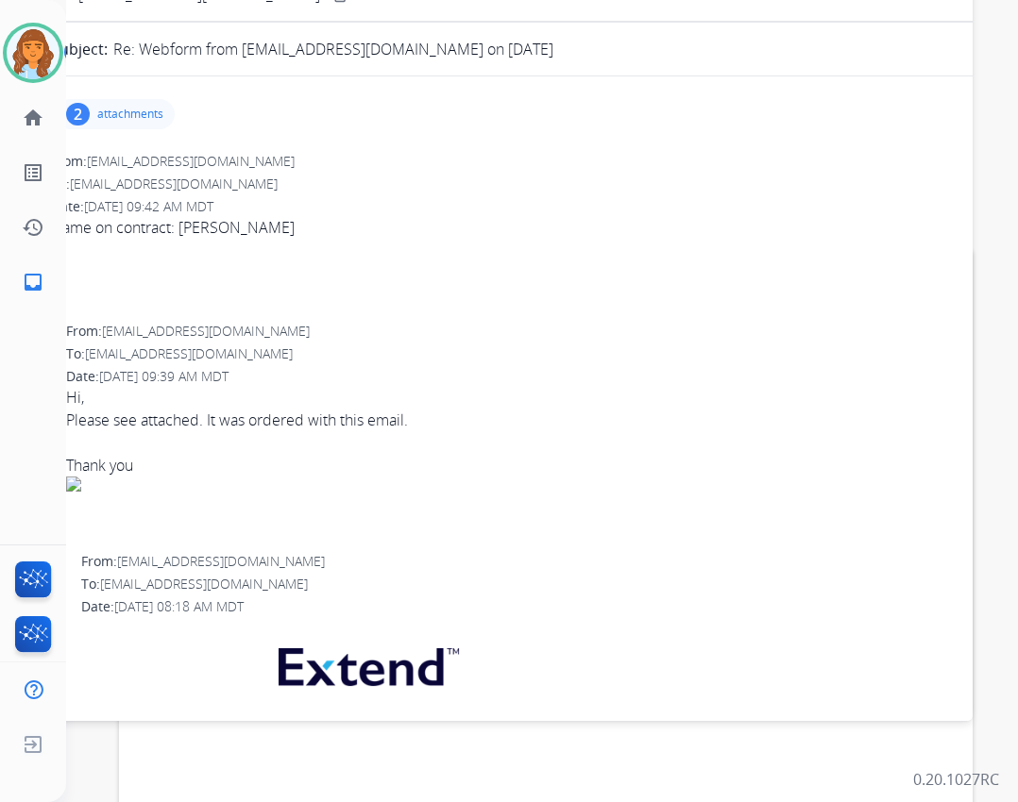
click at [120, 116] on p "attachments" at bounding box center [130, 114] width 66 height 15
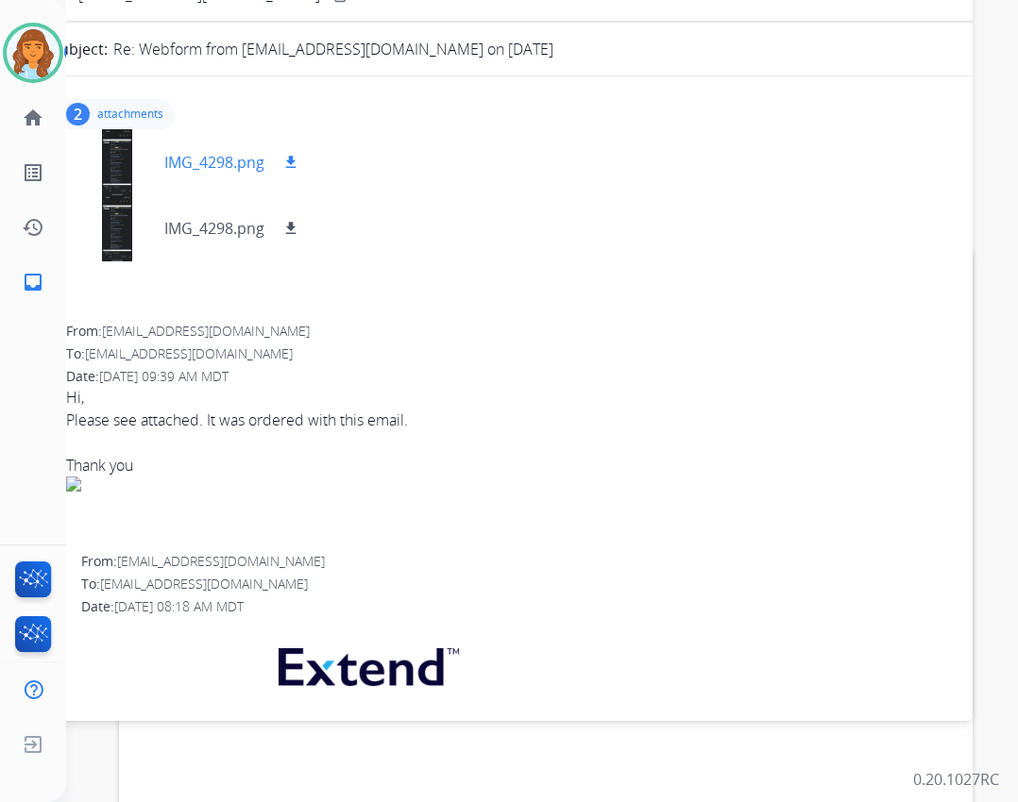
click at [136, 163] on div at bounding box center [117, 162] width 94 height 66
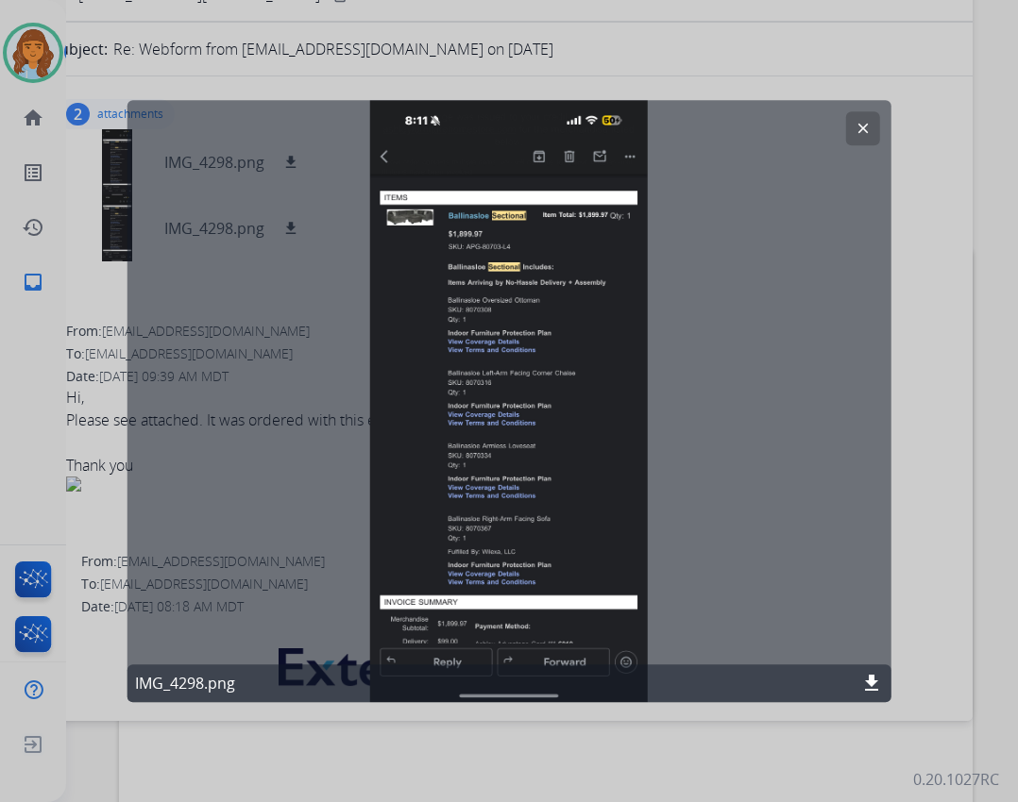
click at [554, 622] on div "clear IMG_4298.png download" at bounding box center [509, 401] width 764 height 602
click at [869, 126] on mat-icon "clear" at bounding box center [861, 128] width 17 height 17
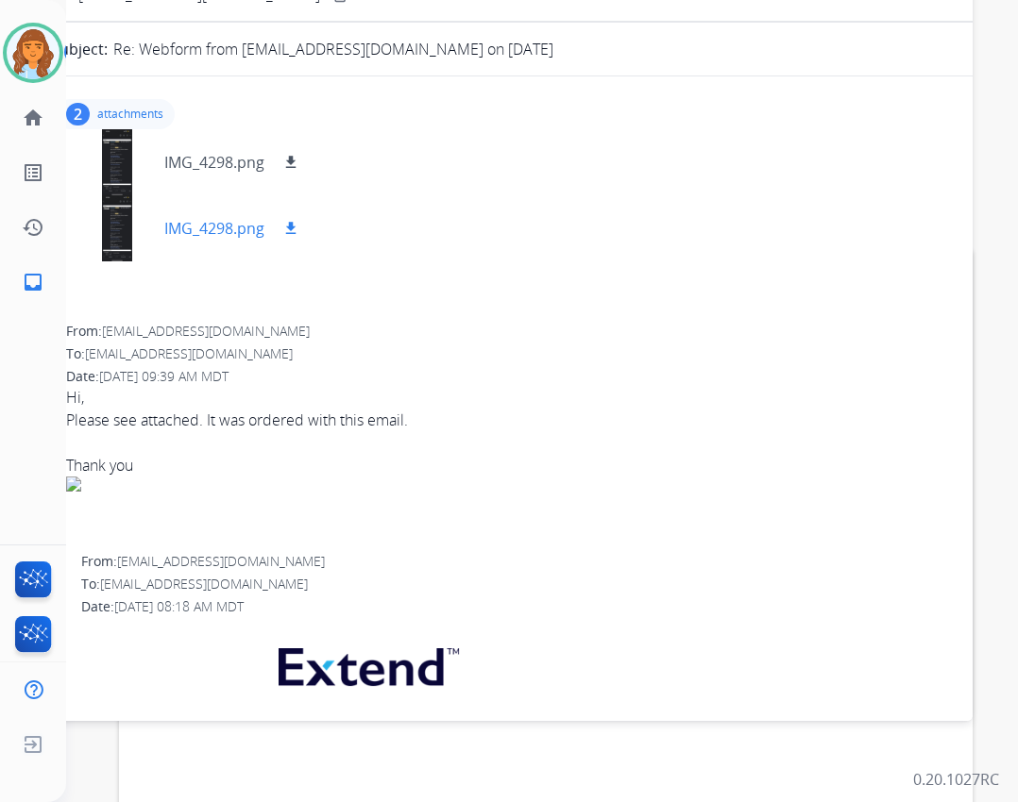
click at [138, 241] on div at bounding box center [117, 228] width 94 height 66
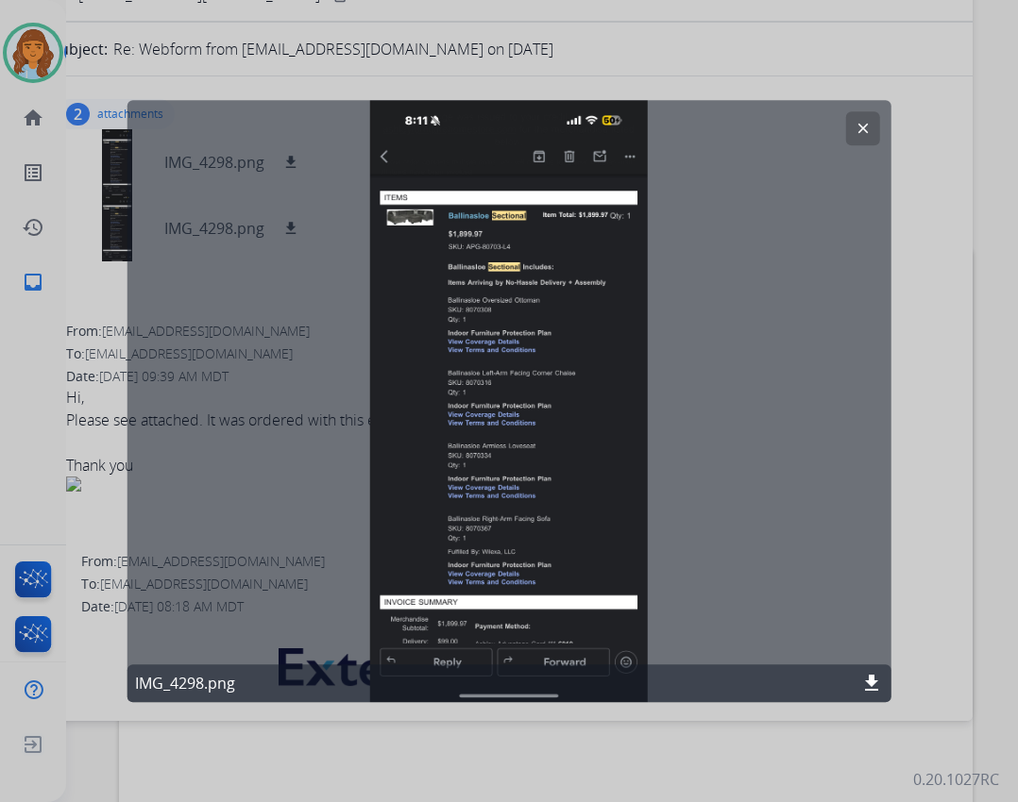
click at [871, 148] on div "clear IMG_4298.png download" at bounding box center [509, 401] width 764 height 602
click at [864, 137] on button "clear" at bounding box center [862, 128] width 34 height 34
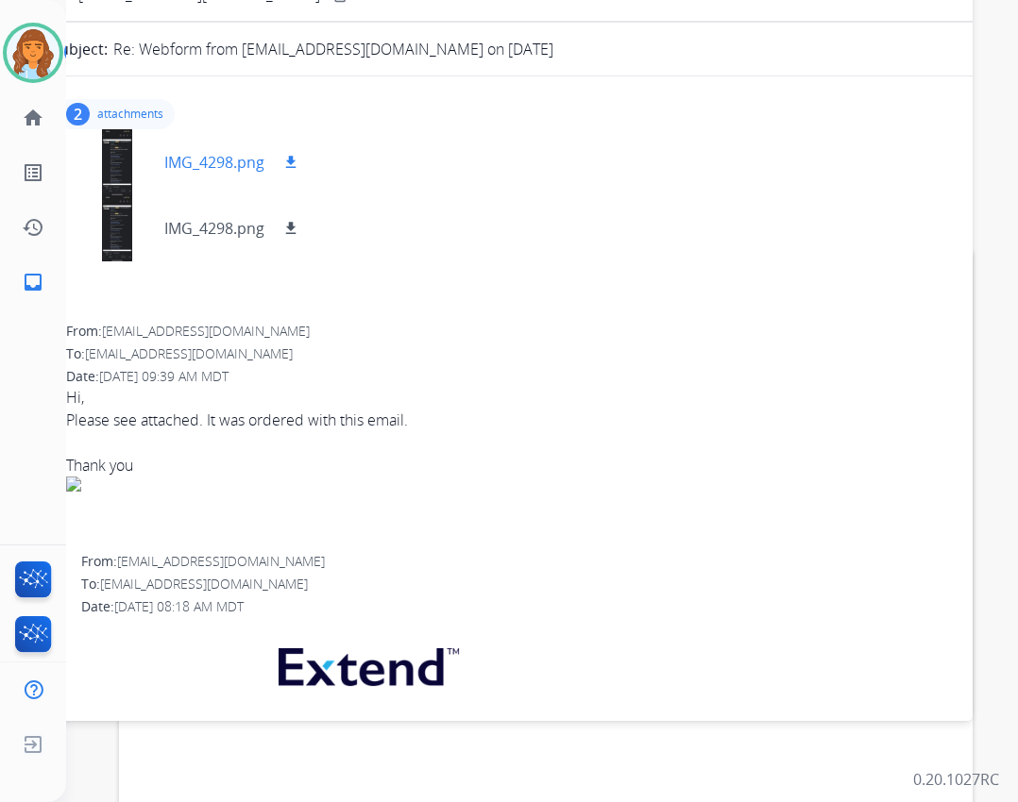
click at [114, 169] on div at bounding box center [117, 162] width 94 height 66
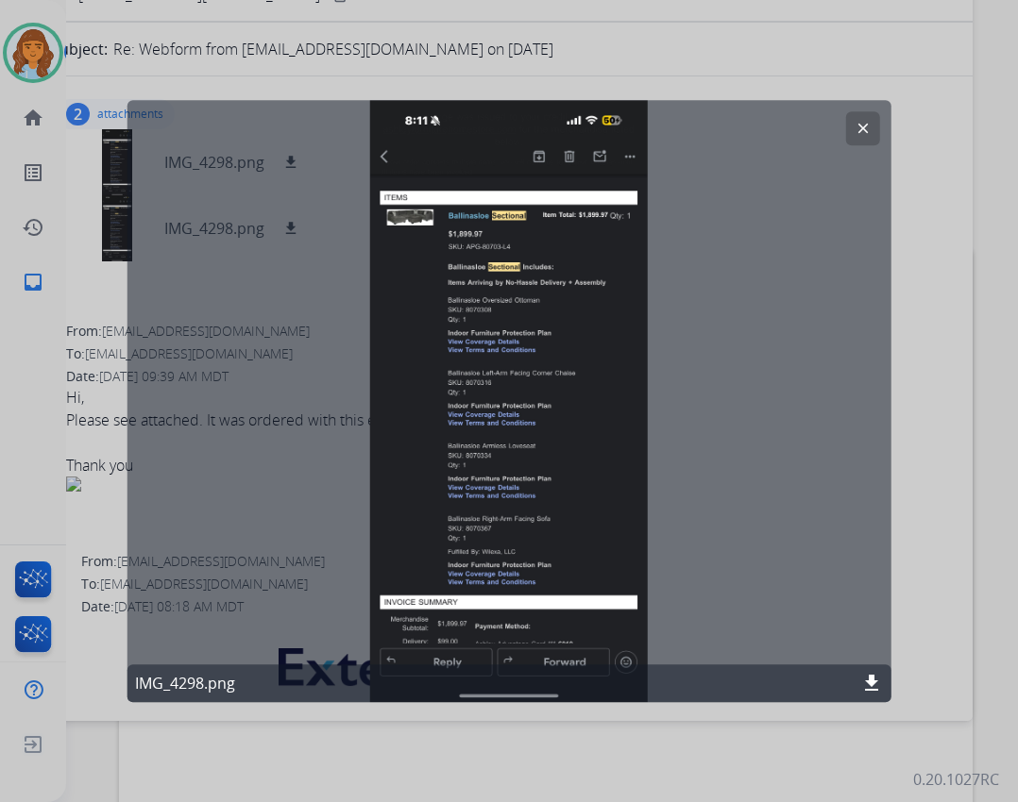
click at [536, 612] on div "clear IMG_4298.png download" at bounding box center [509, 401] width 764 height 602
click at [901, 146] on div at bounding box center [509, 401] width 1018 height 802
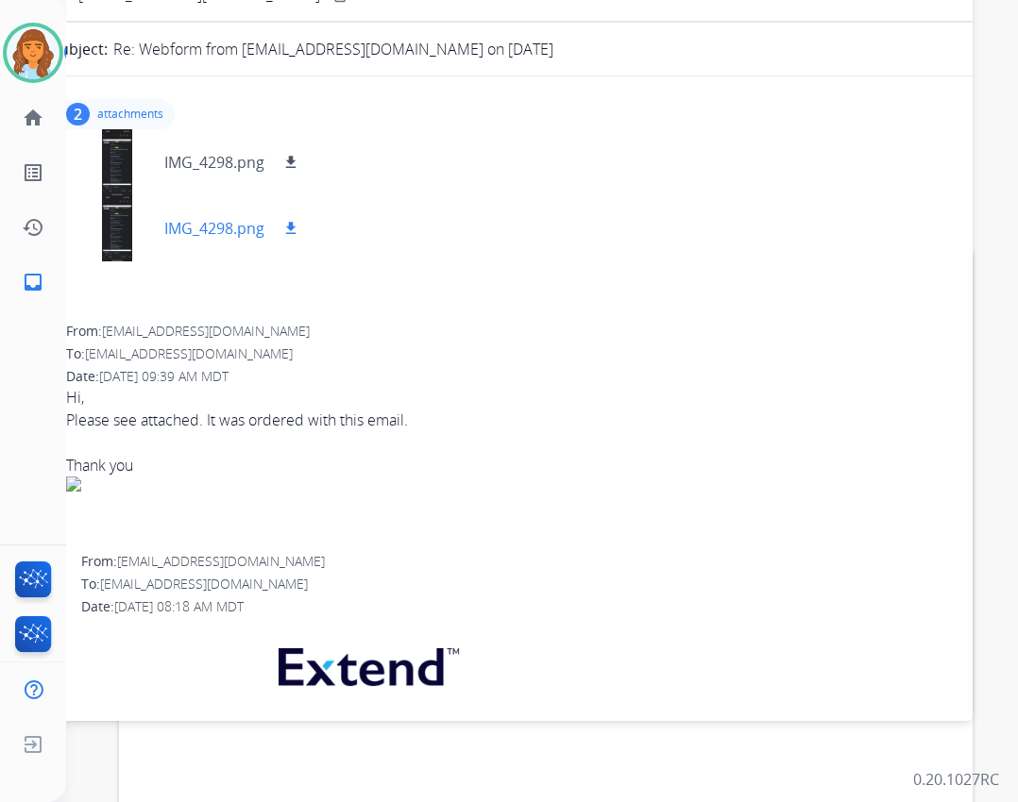
click at [120, 227] on div at bounding box center [117, 228] width 94 height 66
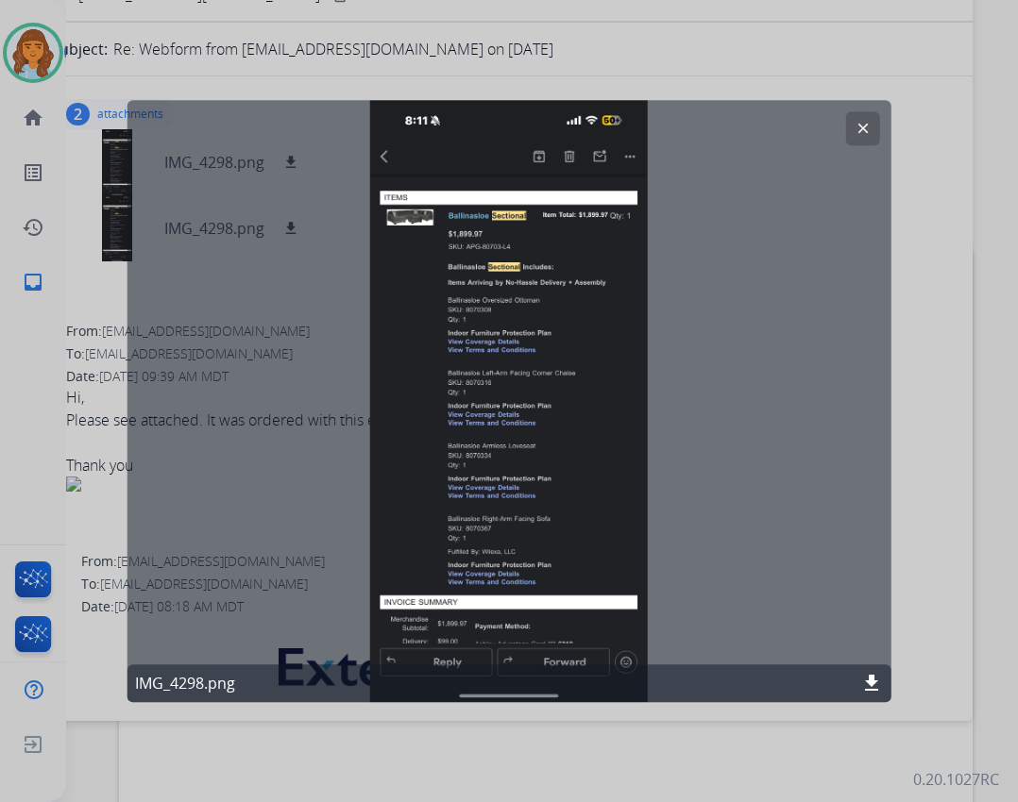
click at [471, 309] on div "clear IMG_4298.png download" at bounding box center [509, 401] width 764 height 602
drag, startPoint x: 465, startPoint y: 307, endPoint x: 475, endPoint y: 305, distance: 9.6
click at [478, 322] on div "clear IMG_4298.png download" at bounding box center [509, 401] width 764 height 602
click at [863, 693] on mat-icon "download" at bounding box center [871, 683] width 23 height 23
click at [615, 27] on div at bounding box center [509, 401] width 1018 height 802
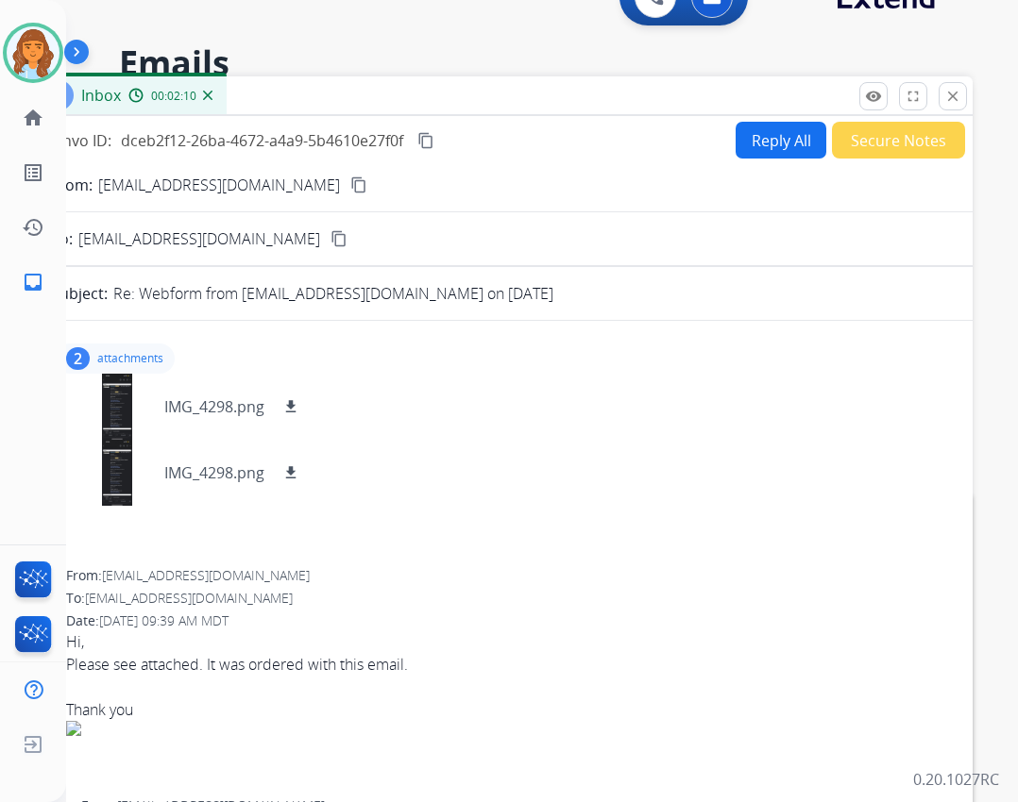
scroll to position [0, 0]
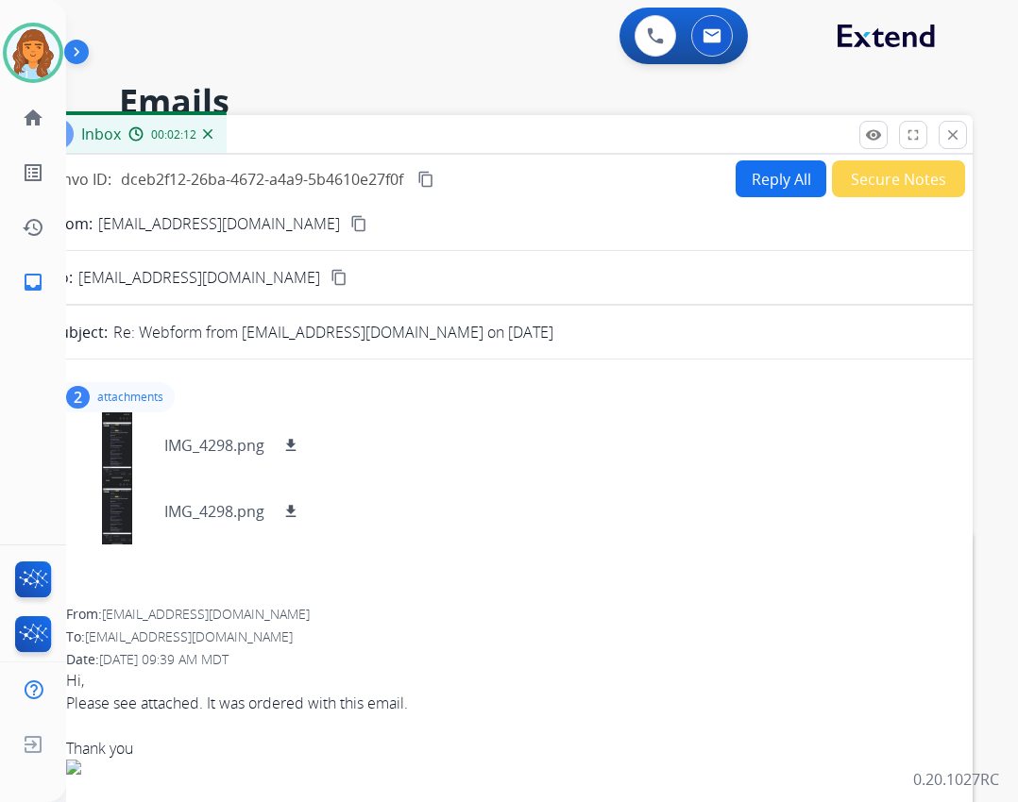
click at [779, 179] on button "Reply All" at bounding box center [780, 178] width 91 height 37
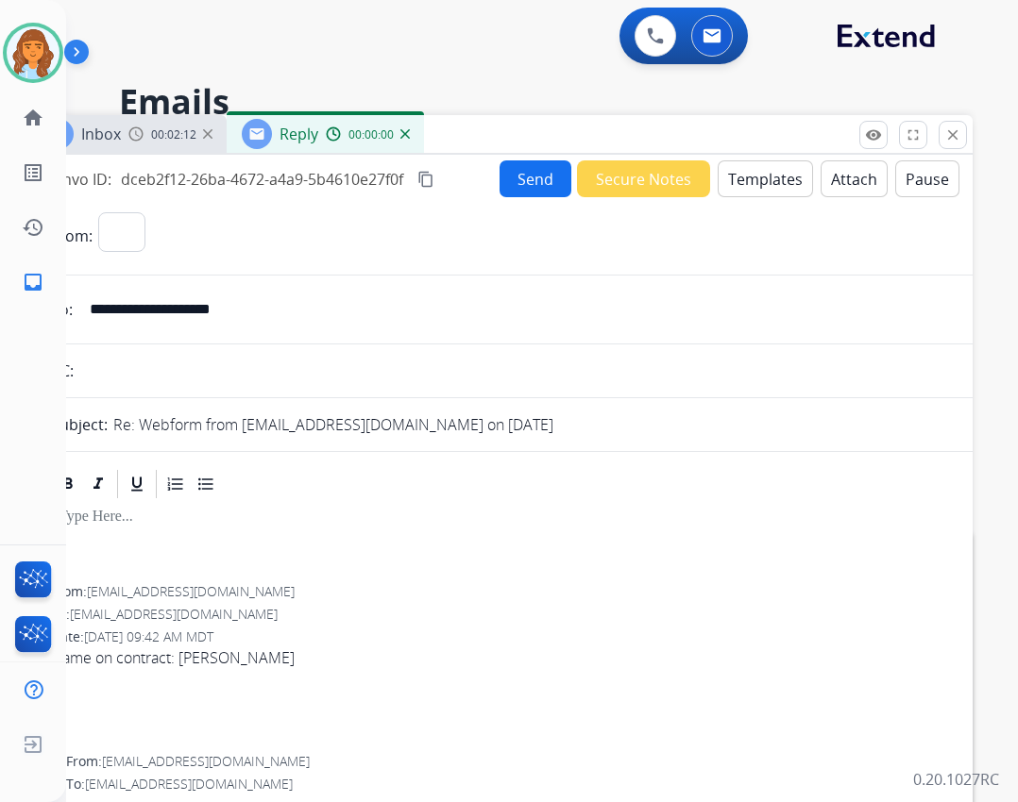
select select "**********"
click at [741, 179] on button "Templates" at bounding box center [764, 178] width 95 height 37
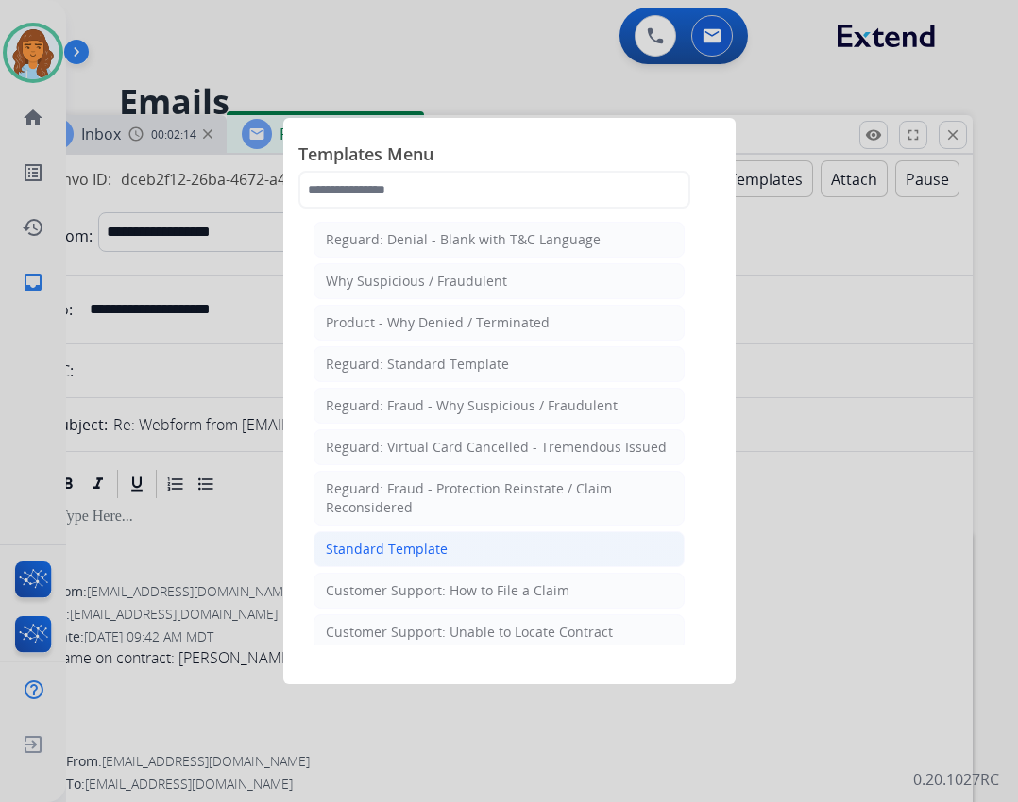
click at [432, 546] on div "Standard Template" at bounding box center [387, 549] width 122 height 19
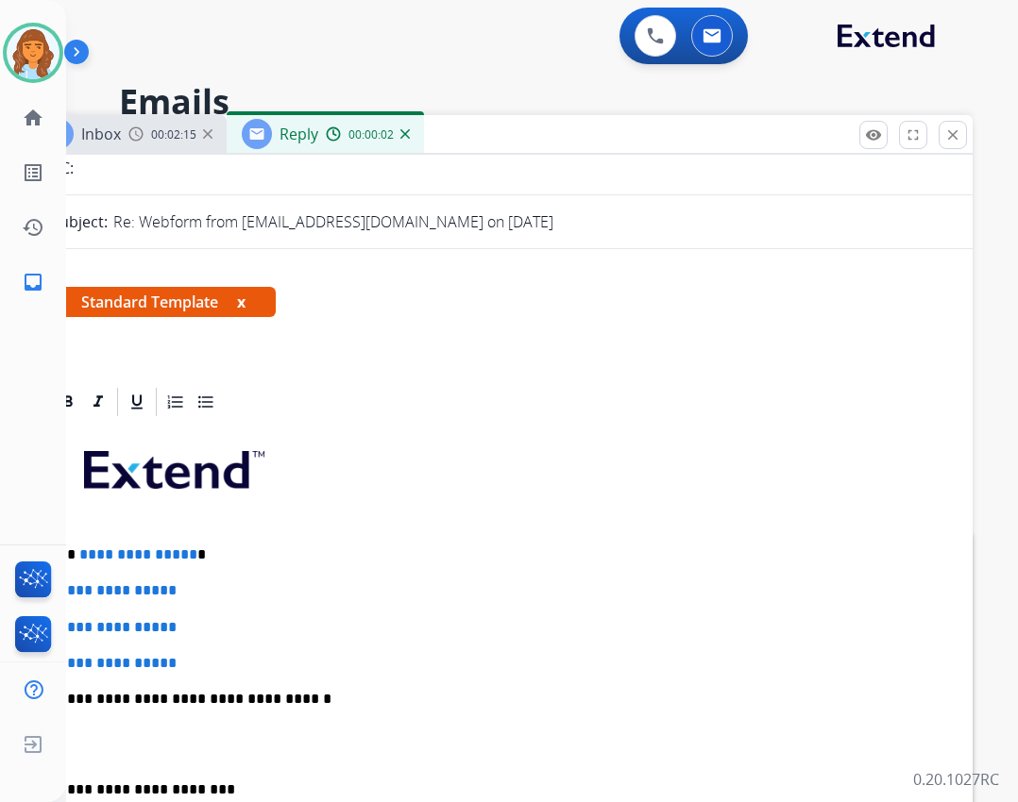
scroll to position [283, 0]
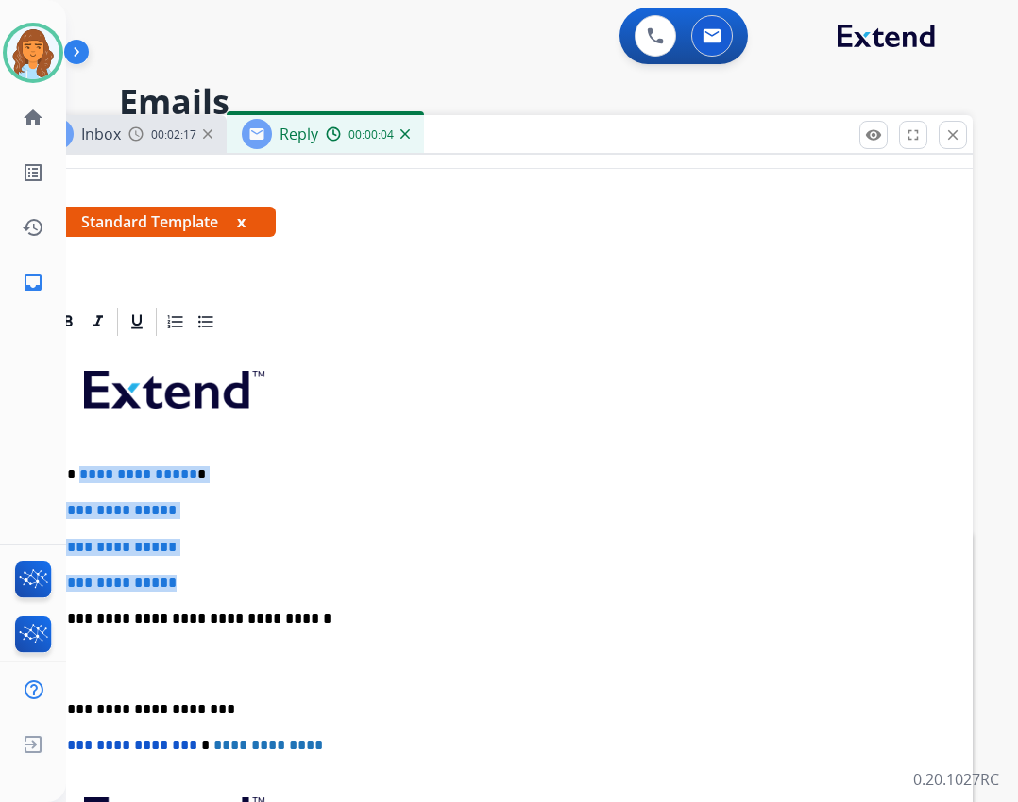
drag, startPoint x: 76, startPoint y: 471, endPoint x: 205, endPoint y: 574, distance: 164.5
click at [205, 574] on div "**********" at bounding box center [500, 663] width 899 height 649
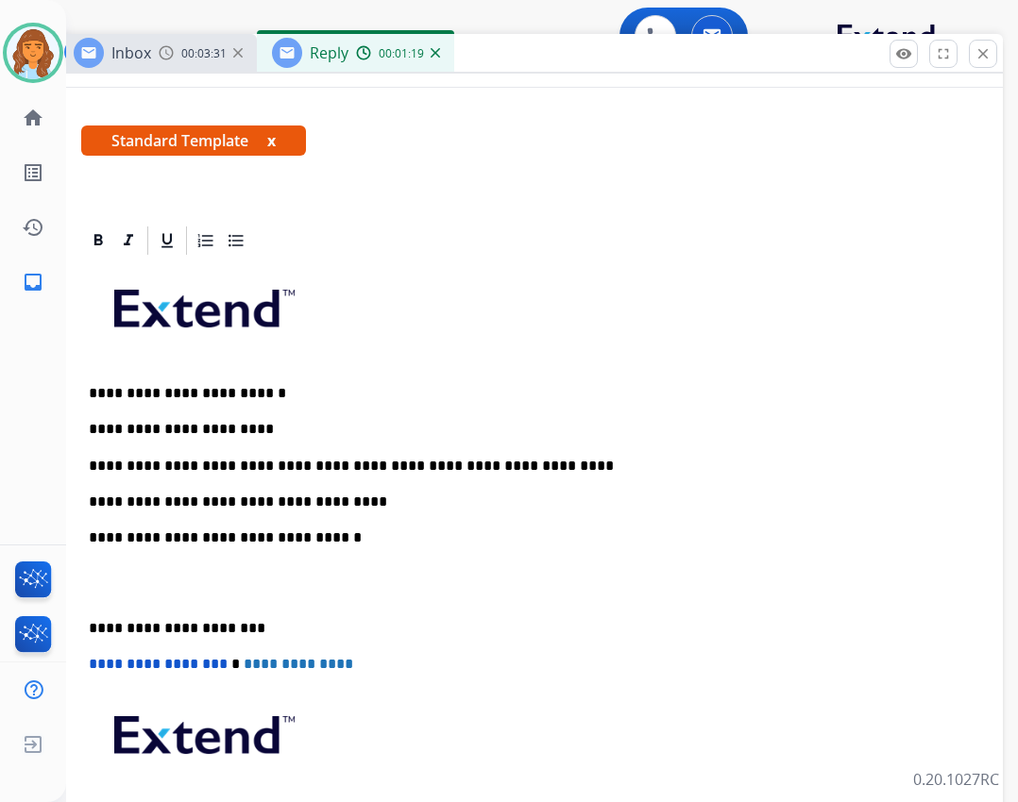
drag, startPoint x: 458, startPoint y: 140, endPoint x: 478, endPoint y: 64, distance: 78.1
click at [482, 61] on div "Inbox 00:03:31 Reply 00:01:19" at bounding box center [531, 54] width 944 height 40
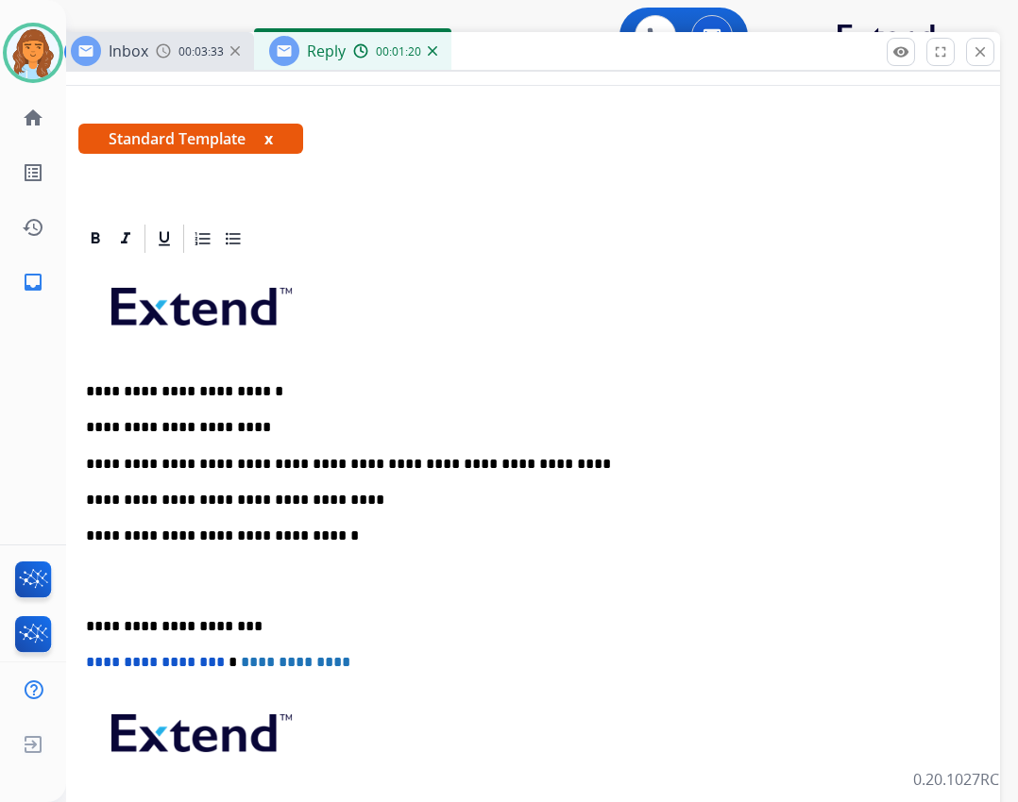
click at [78, 613] on div "**********" at bounding box center [527, 580] width 899 height 649
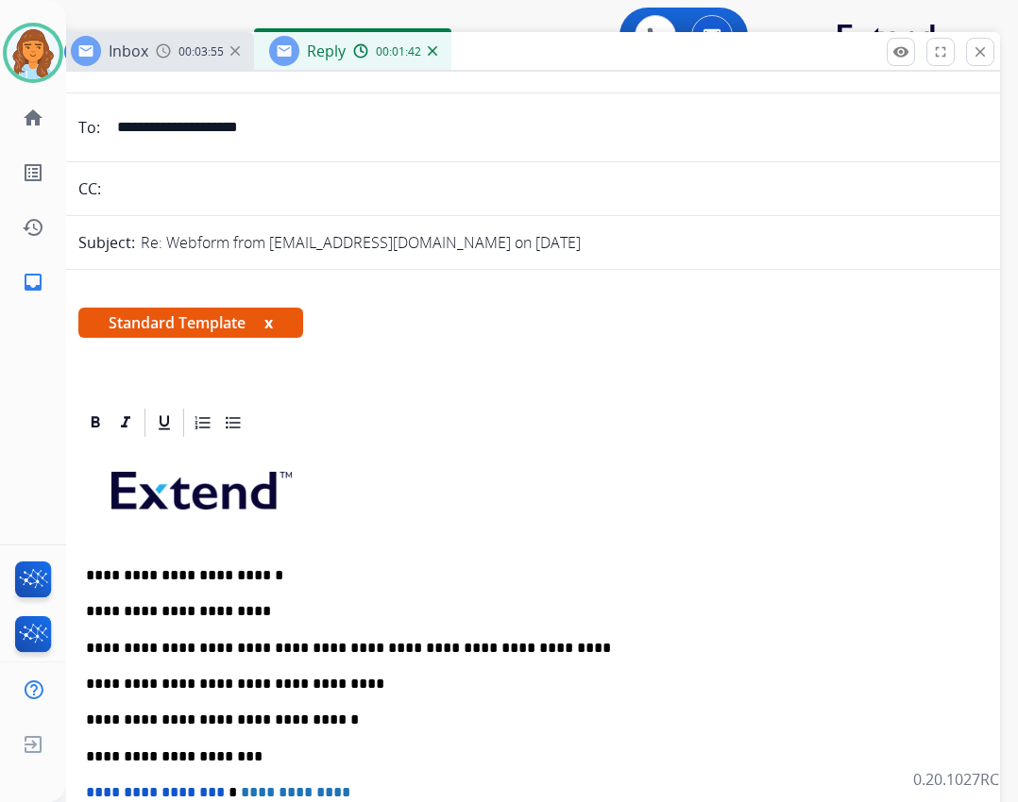
scroll to position [0, 0]
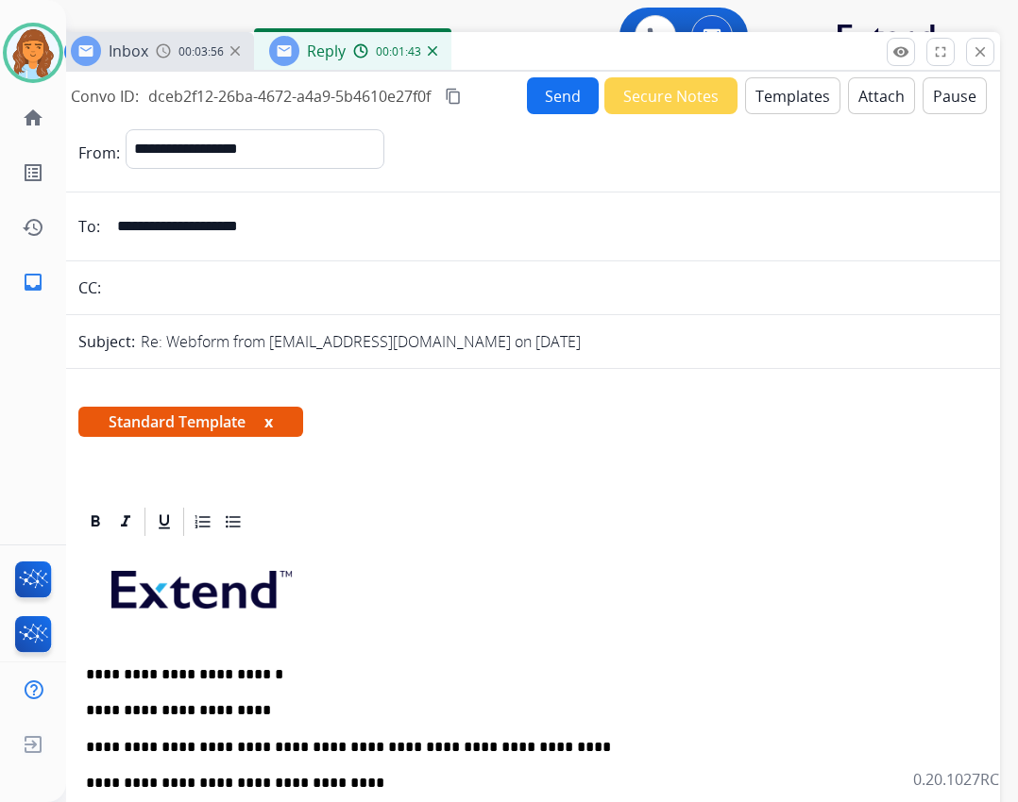
click at [549, 112] on button "Send" at bounding box center [563, 95] width 72 height 37
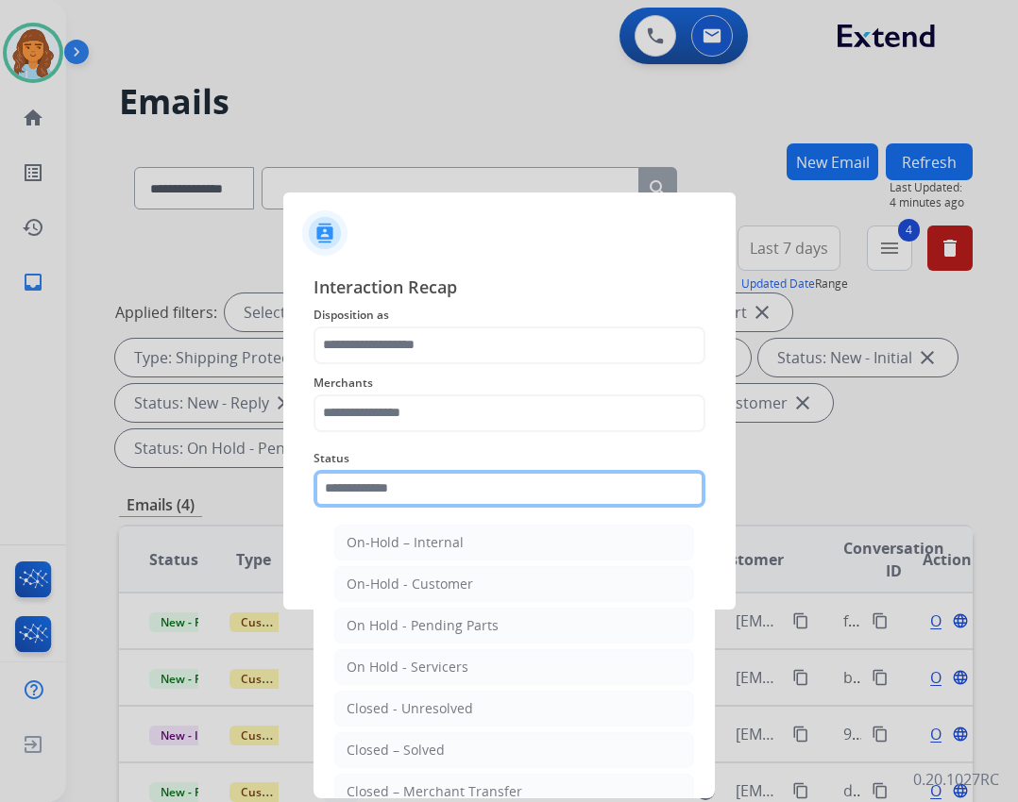
click at [506, 491] on input "text" at bounding box center [509, 489] width 392 height 38
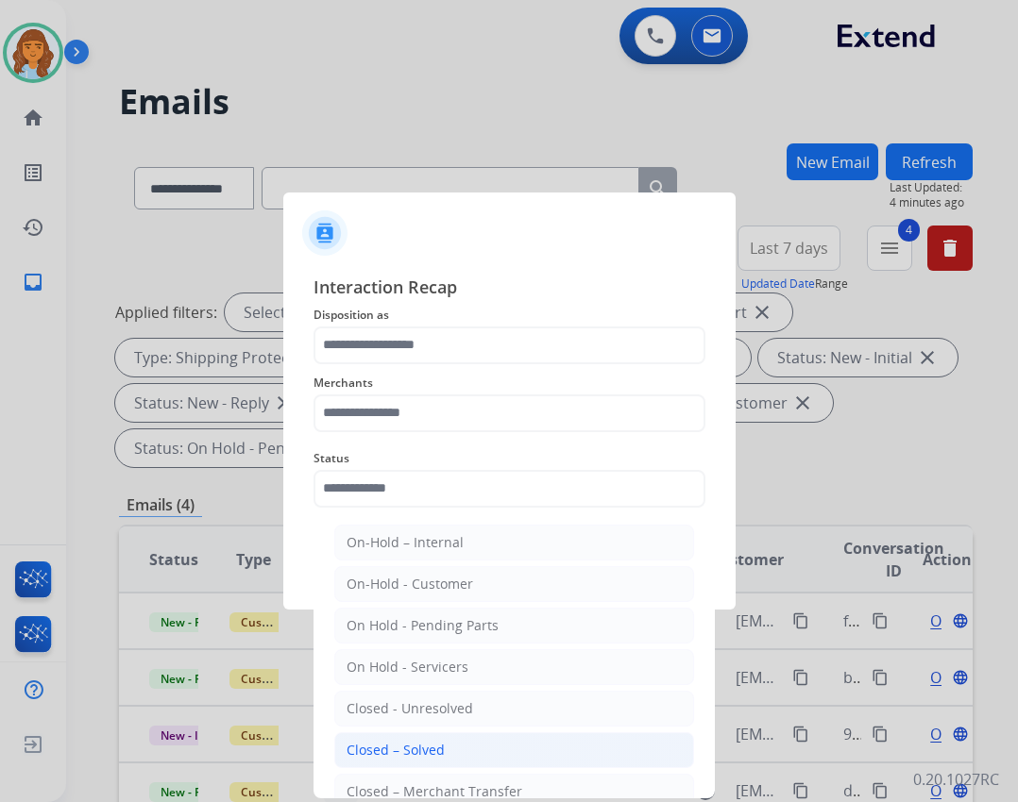
click at [419, 748] on div "Closed – Solved" at bounding box center [395, 750] width 98 height 19
type input "**********"
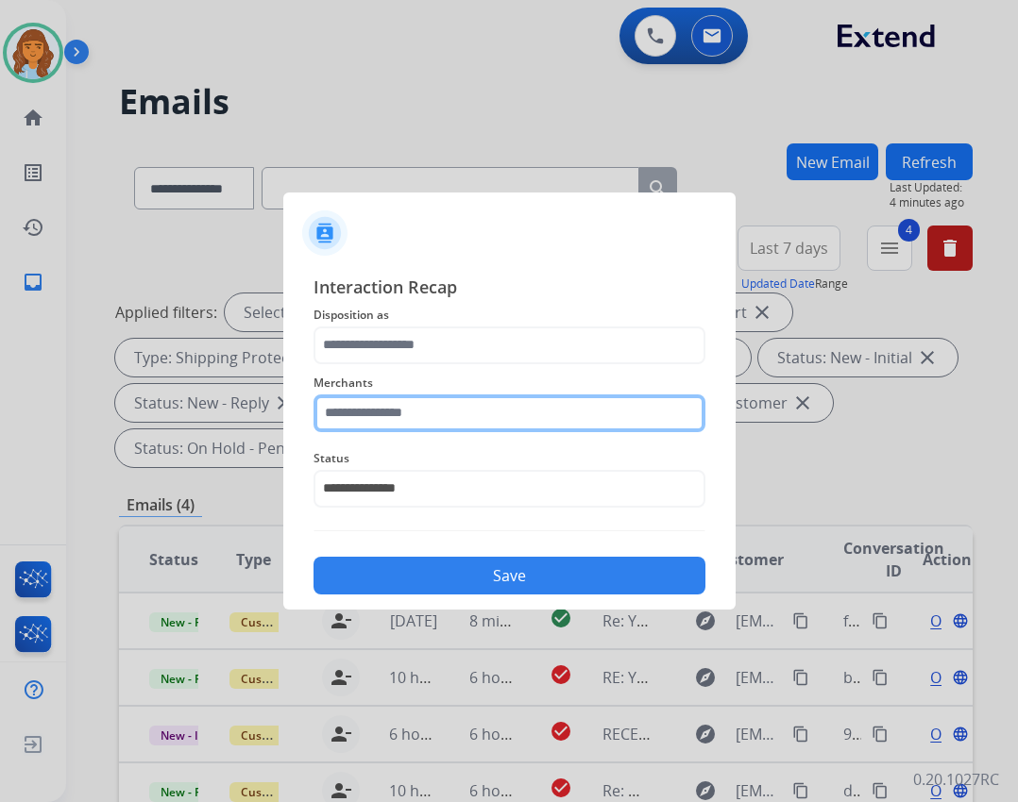
click at [426, 430] on input "text" at bounding box center [509, 414] width 392 height 38
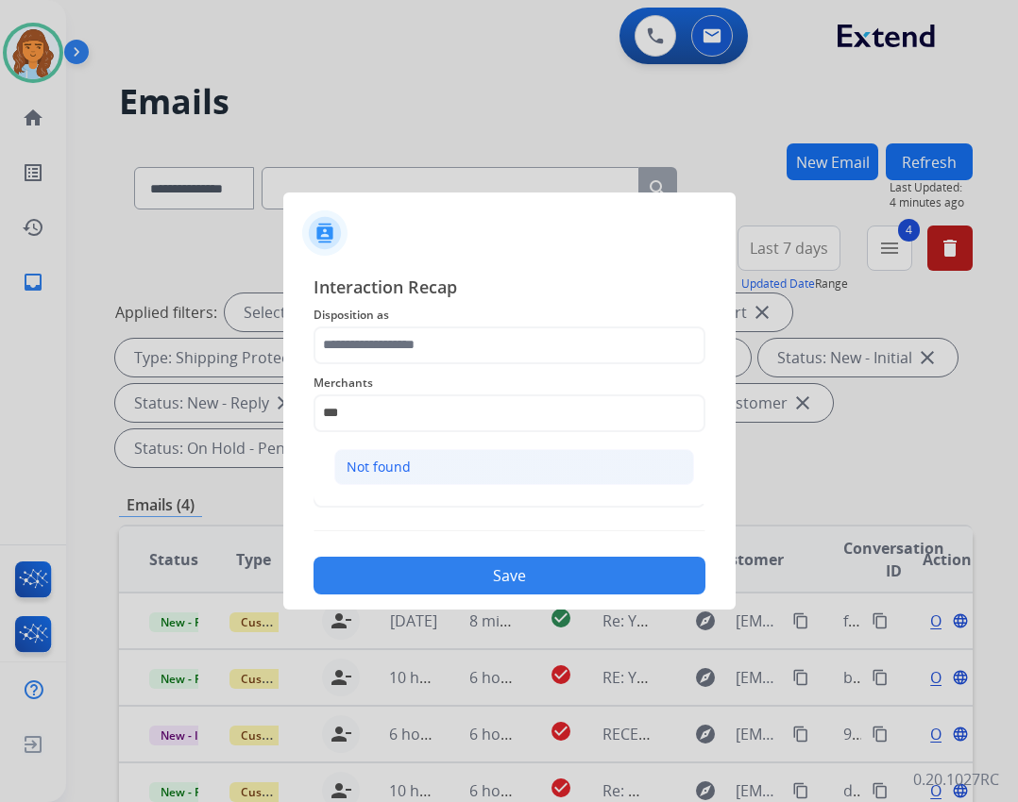
click at [471, 470] on li "Not found" at bounding box center [514, 467] width 360 height 36
type input "*********"
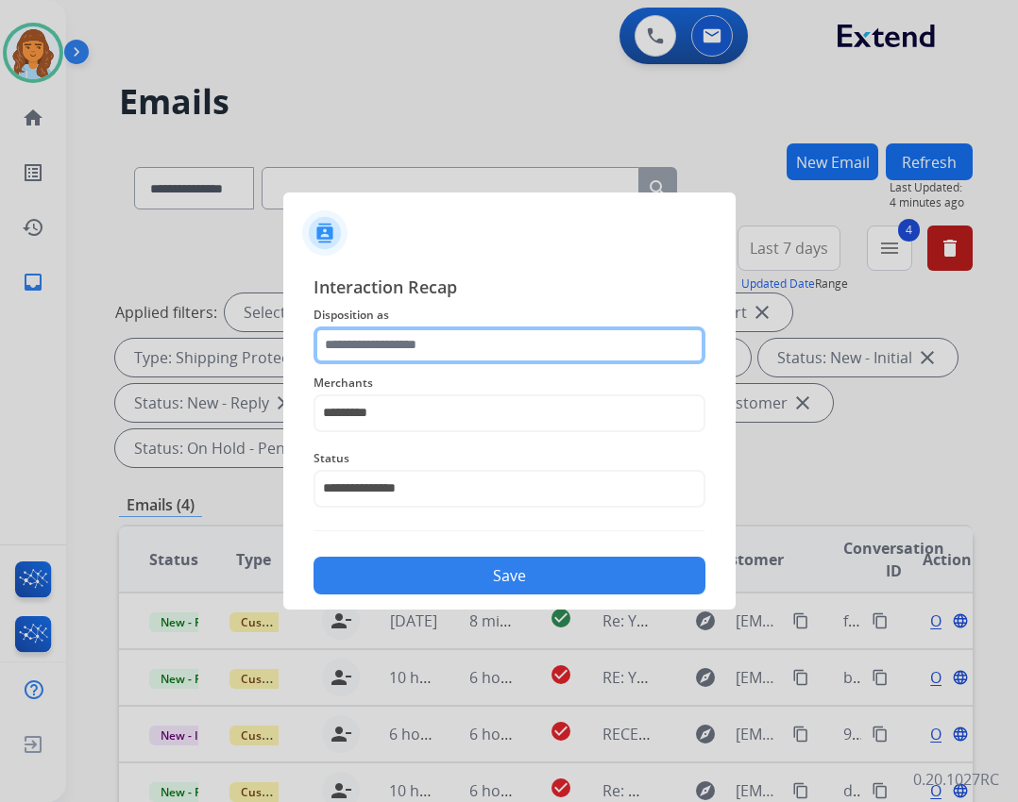
click at [485, 342] on input "text" at bounding box center [509, 346] width 392 height 38
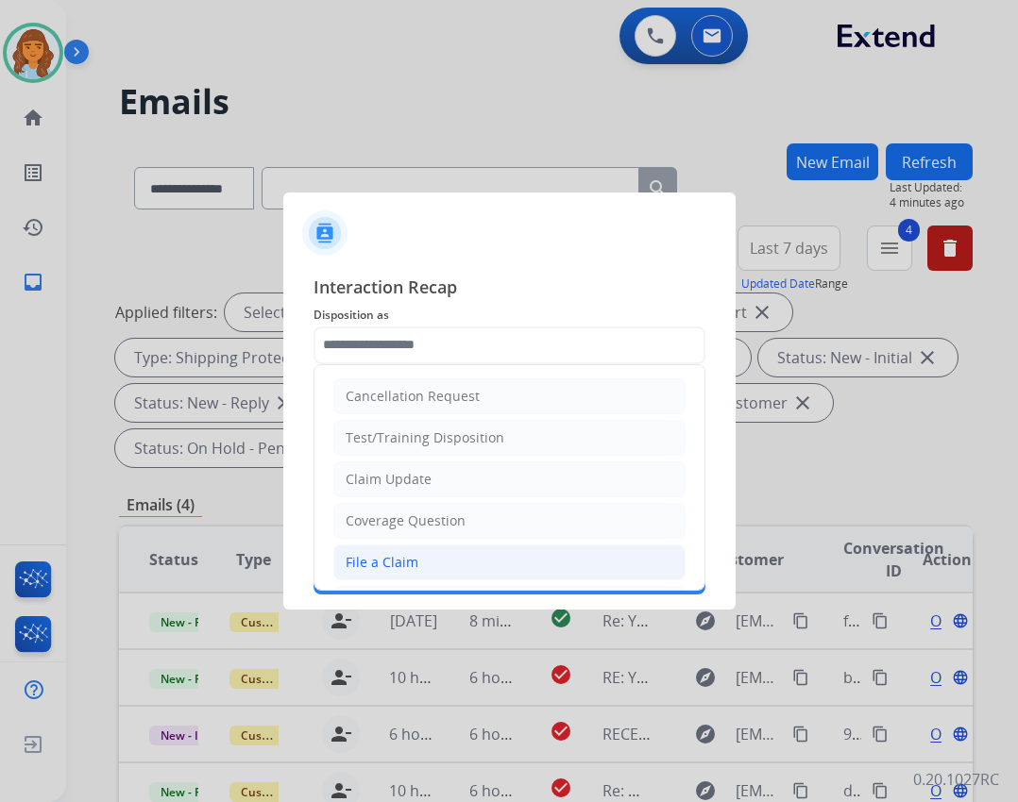
click at [411, 572] on li "File a Claim" at bounding box center [509, 563] width 352 height 36
type input "**********"
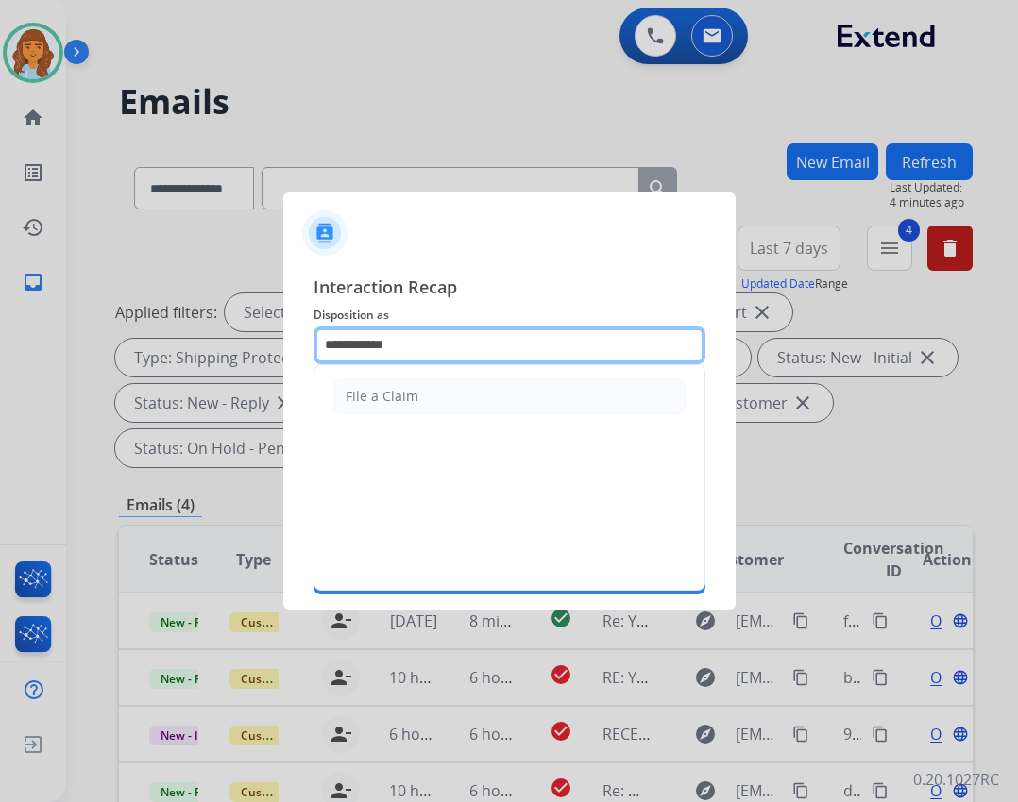
drag, startPoint x: 430, startPoint y: 341, endPoint x: 307, endPoint y: 329, distance: 124.2
click at [307, 329] on div "**********" at bounding box center [509, 435] width 452 height 352
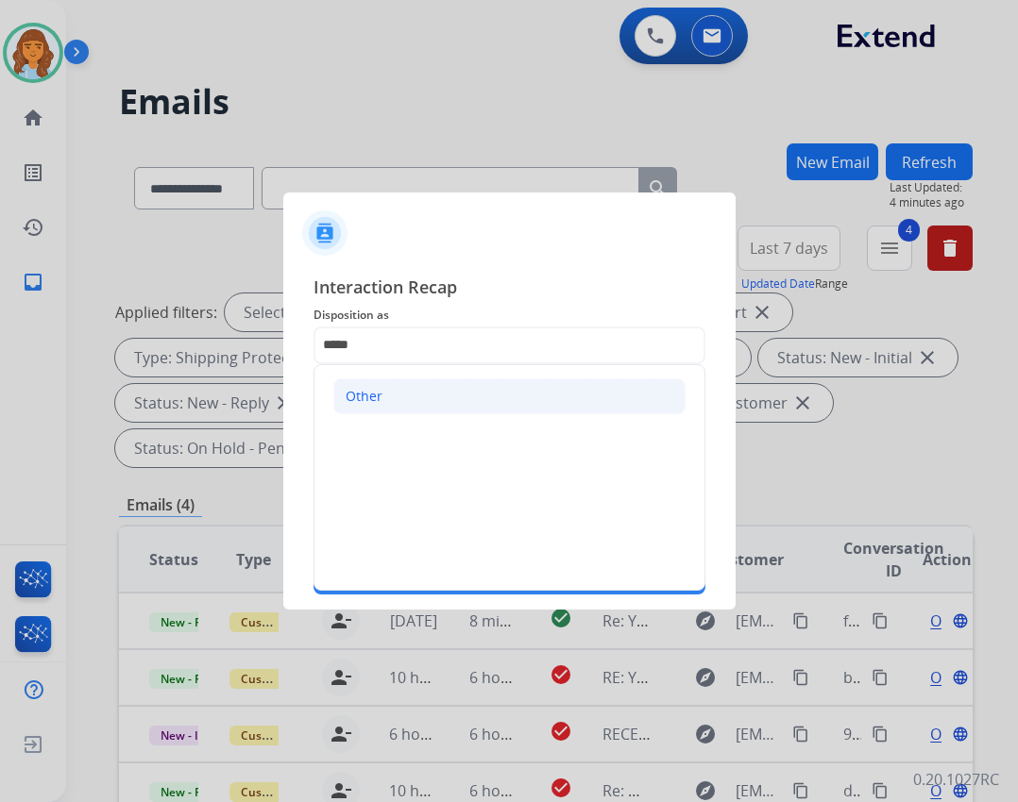
click at [386, 402] on li "Other" at bounding box center [509, 397] width 352 height 36
type input "*****"
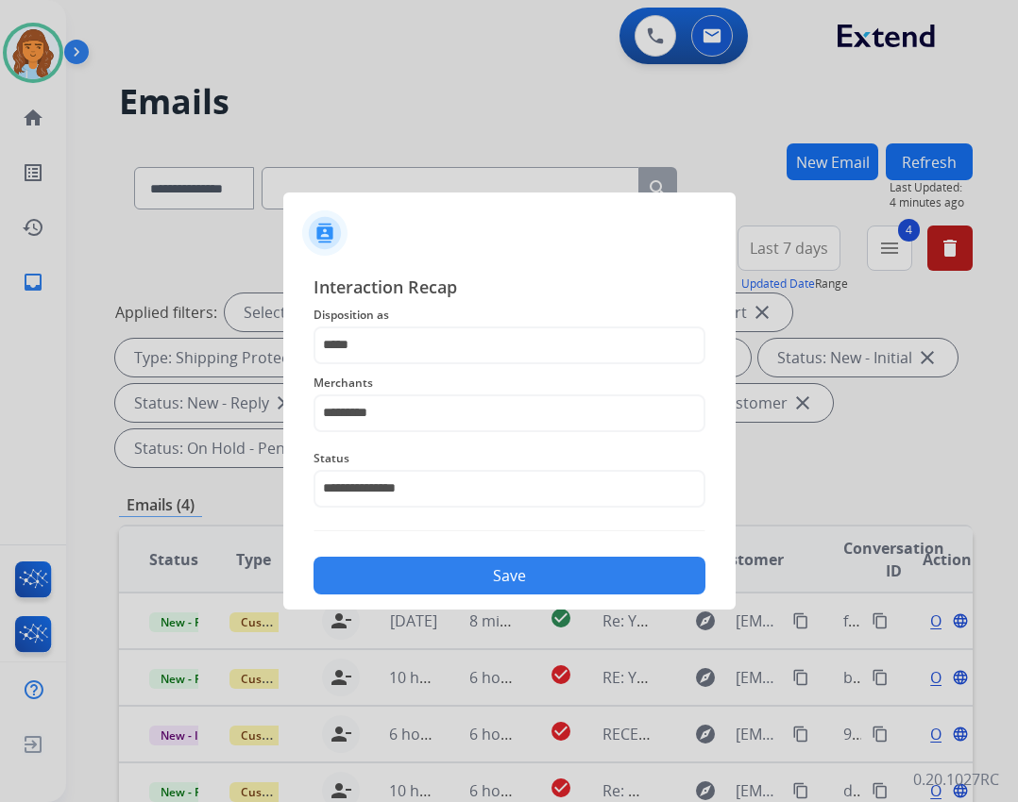
click at [565, 561] on button "Save" at bounding box center [509, 576] width 392 height 38
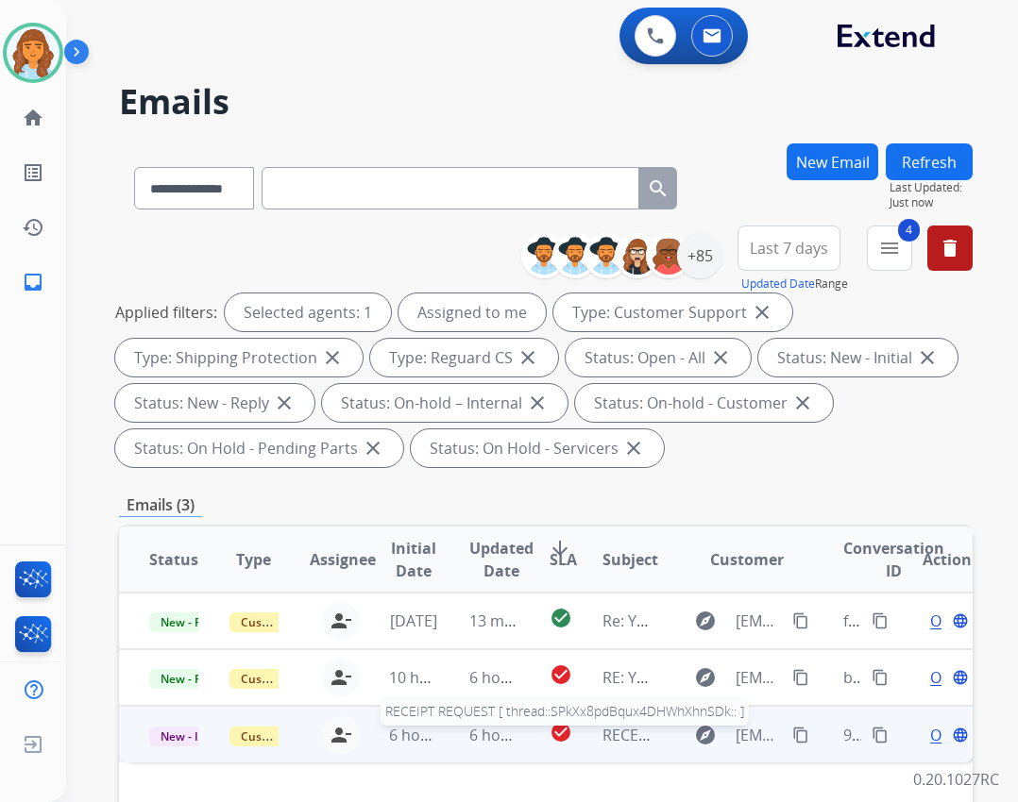
drag, startPoint x: 641, startPoint y: 732, endPoint x: 649, endPoint y: 719, distance: 14.9
click at [644, 731] on tr "New - Initial Customer Support deambrana.smith@eccogroupusa.com person_remove U…" at bounding box center [545, 734] width 853 height 57
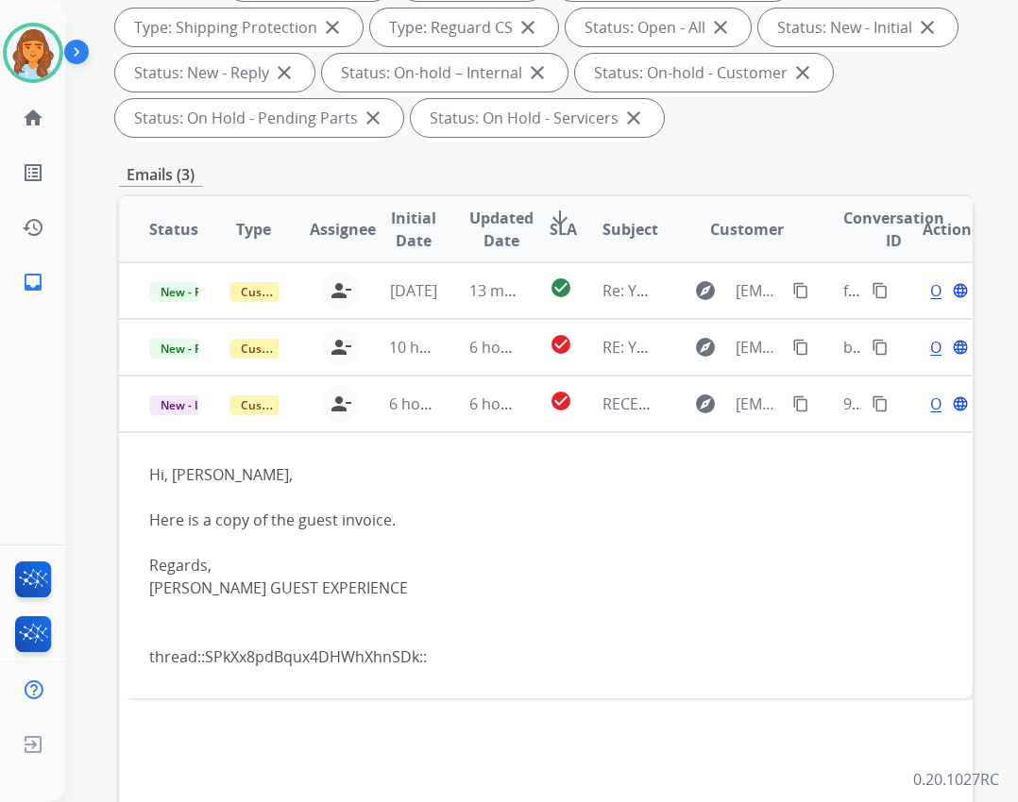
scroll to position [378, 0]
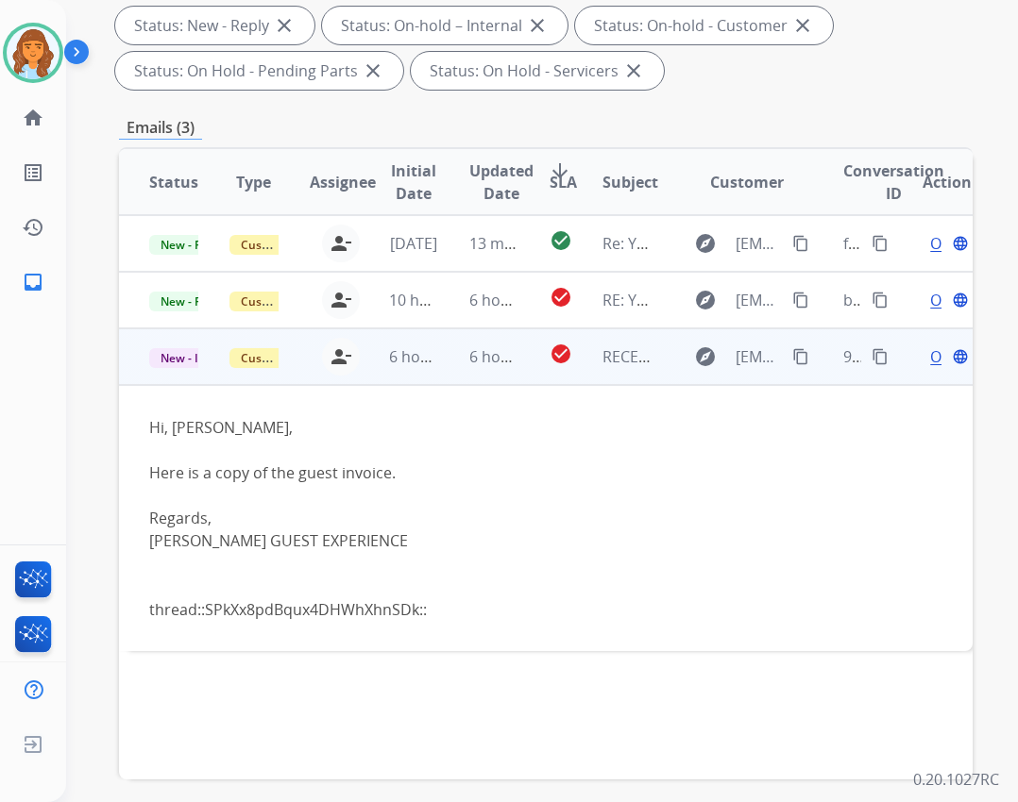
click at [905, 362] on td "Open language" at bounding box center [932, 356] width 80 height 57
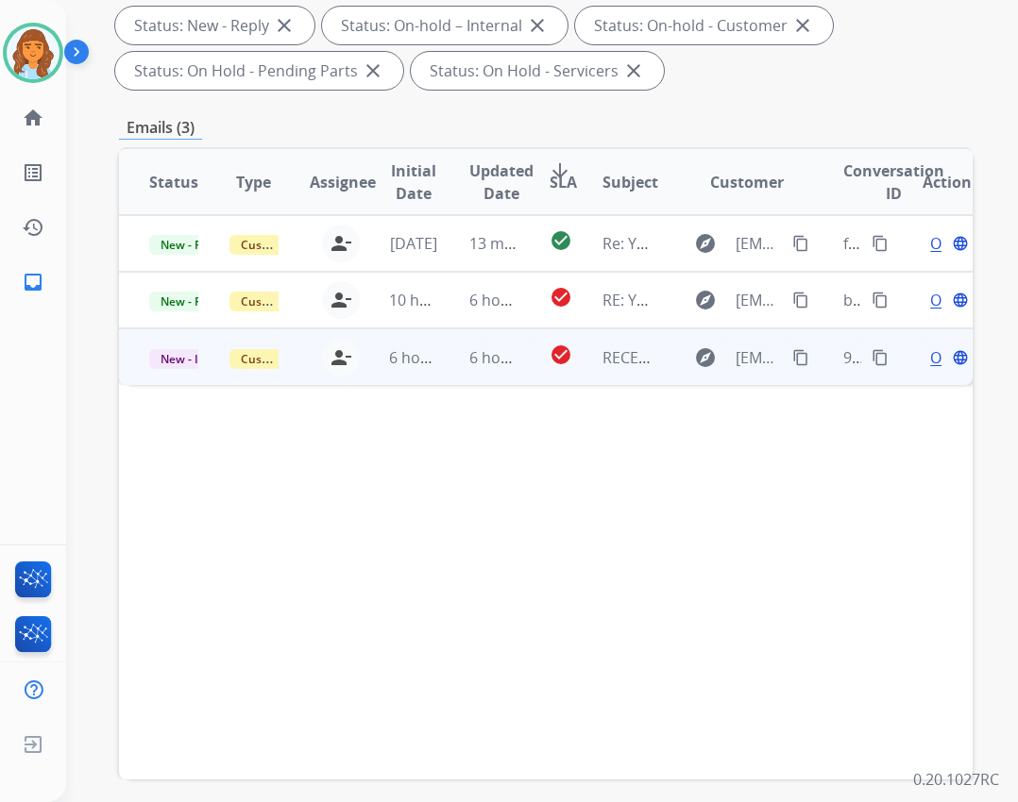
click at [922, 362] on div "Open language" at bounding box center [946, 357] width 49 height 23
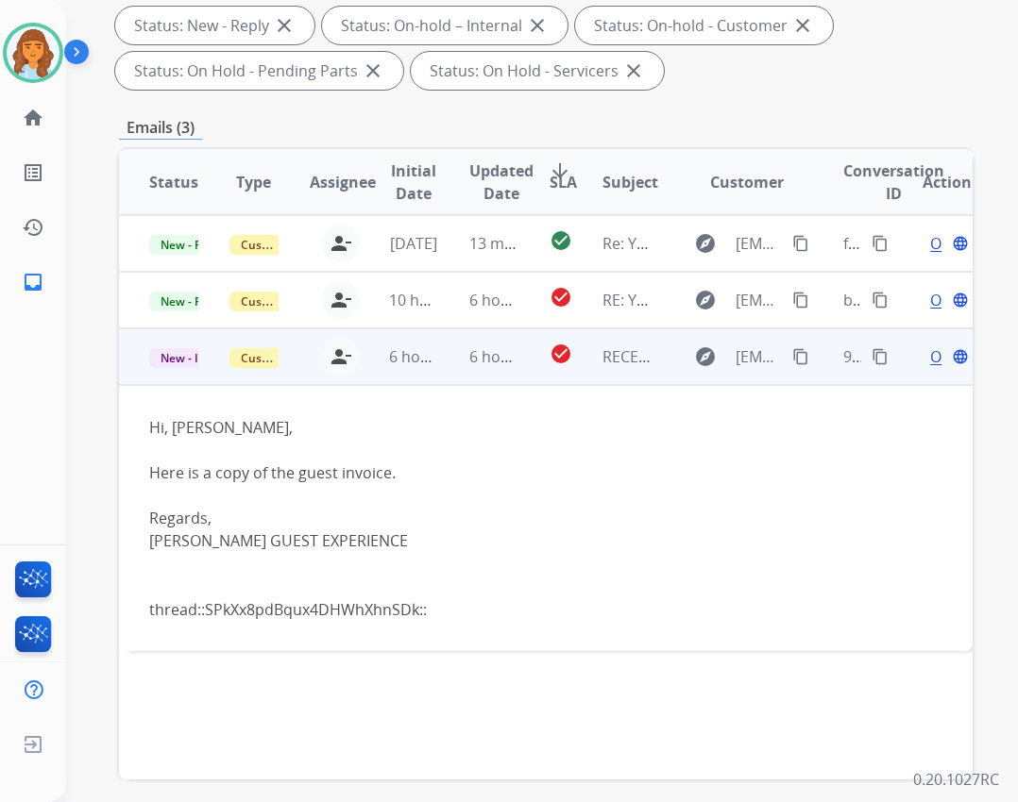
click at [930, 362] on span "Open" at bounding box center [949, 356] width 39 height 23
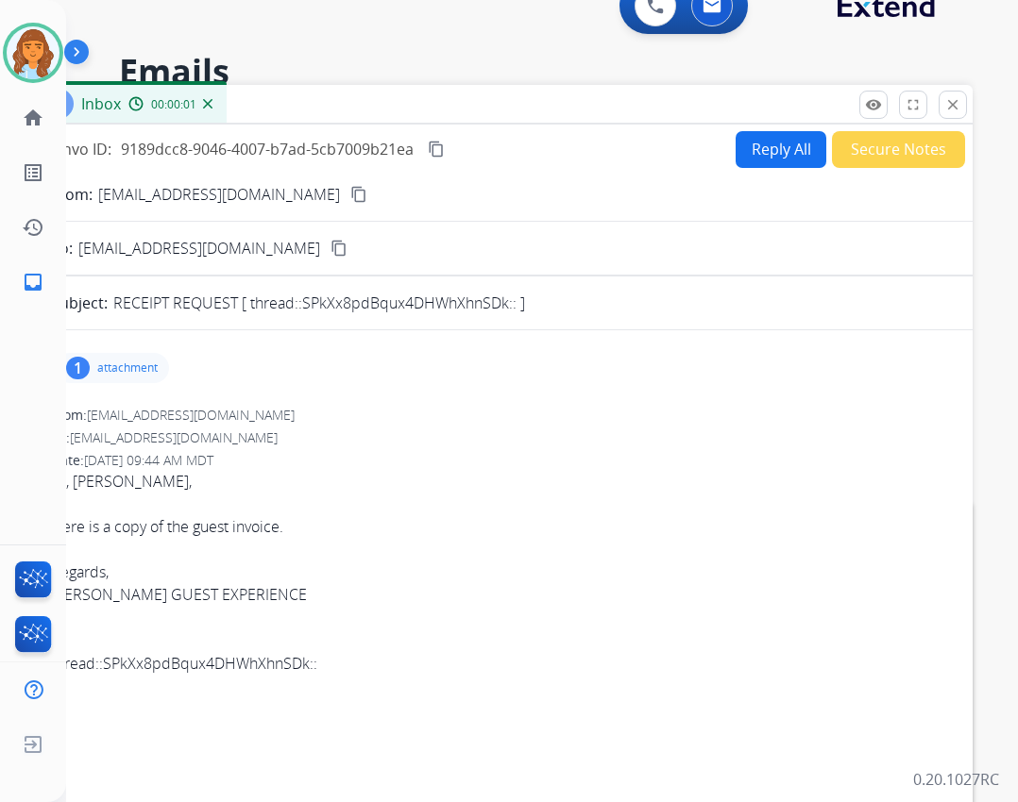
scroll to position [0, 0]
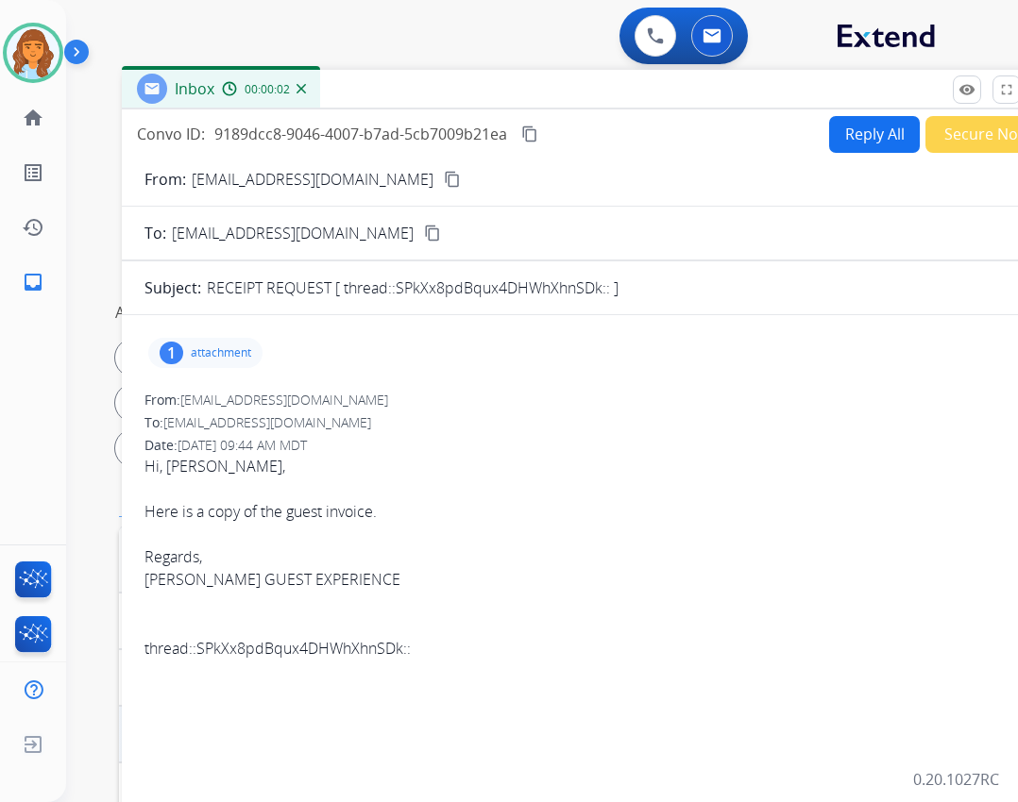
drag, startPoint x: 570, startPoint y: 137, endPoint x: 668, endPoint y: 84, distance: 111.5
click at [668, 84] on div "Inbox 00:00:02" at bounding box center [594, 90] width 944 height 40
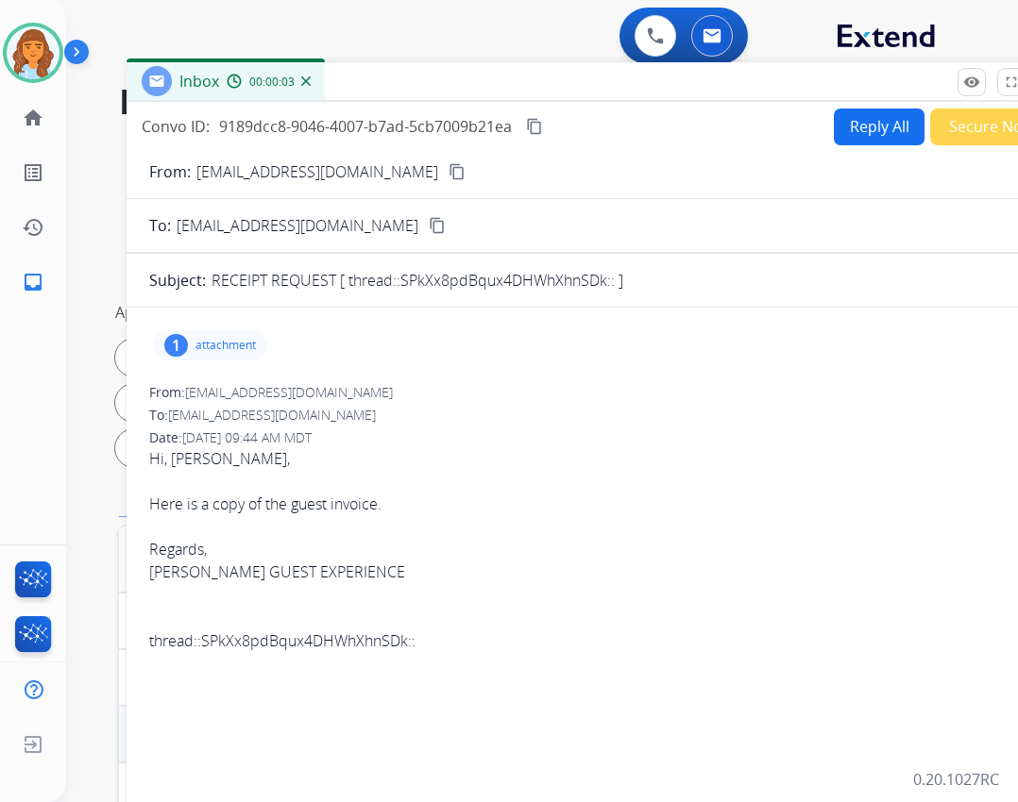
click at [223, 350] on p "attachment" at bounding box center [225, 345] width 60 height 15
click at [275, 387] on p "711828180_DUARCLA_20240507.pdf" at bounding box center [294, 393] width 253 height 23
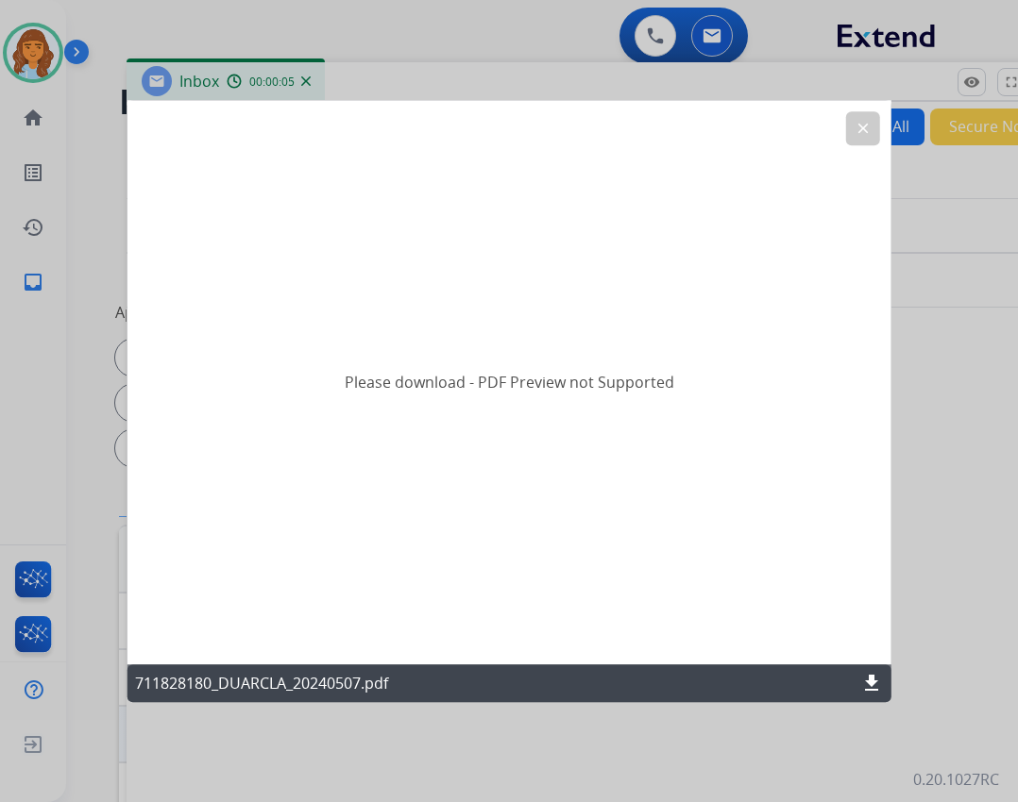
click at [867, 681] on mat-icon "download" at bounding box center [871, 683] width 23 height 23
click at [866, 128] on mat-icon "clear" at bounding box center [861, 128] width 17 height 17
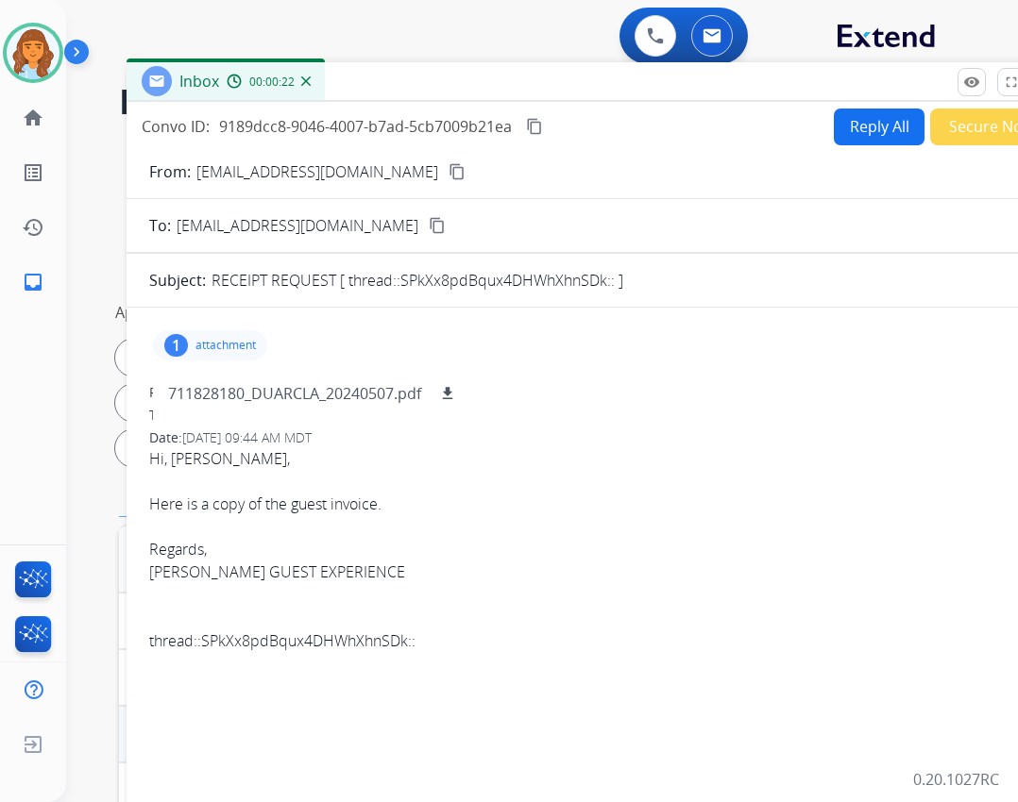
click at [837, 129] on button "Reply All" at bounding box center [879, 127] width 91 height 37
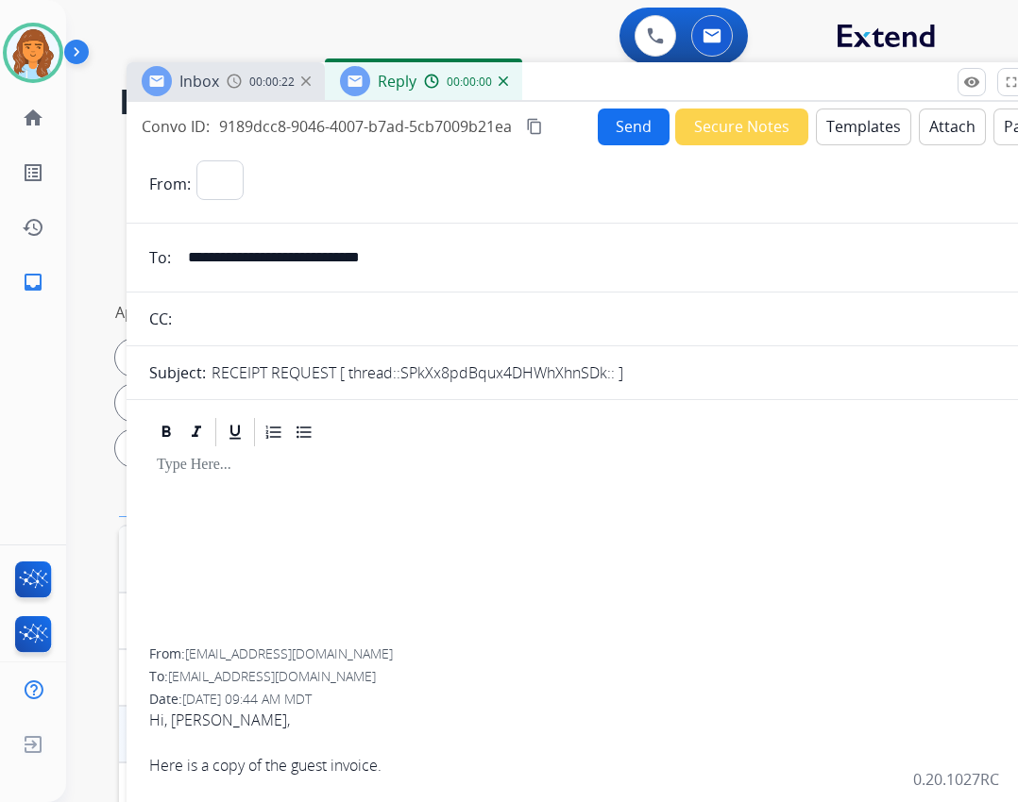
select select "**********"
click at [761, 127] on button "Secure Notes" at bounding box center [741, 127] width 133 height 37
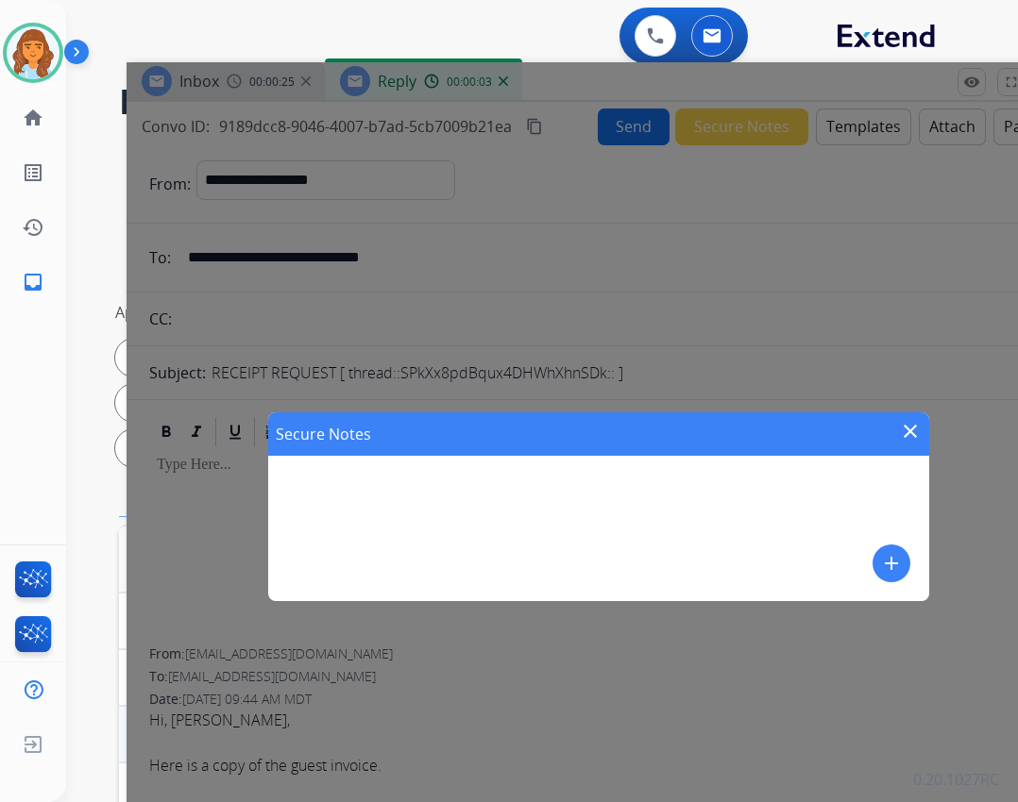
click at [901, 566] on mat-icon "add" at bounding box center [891, 563] width 23 height 23
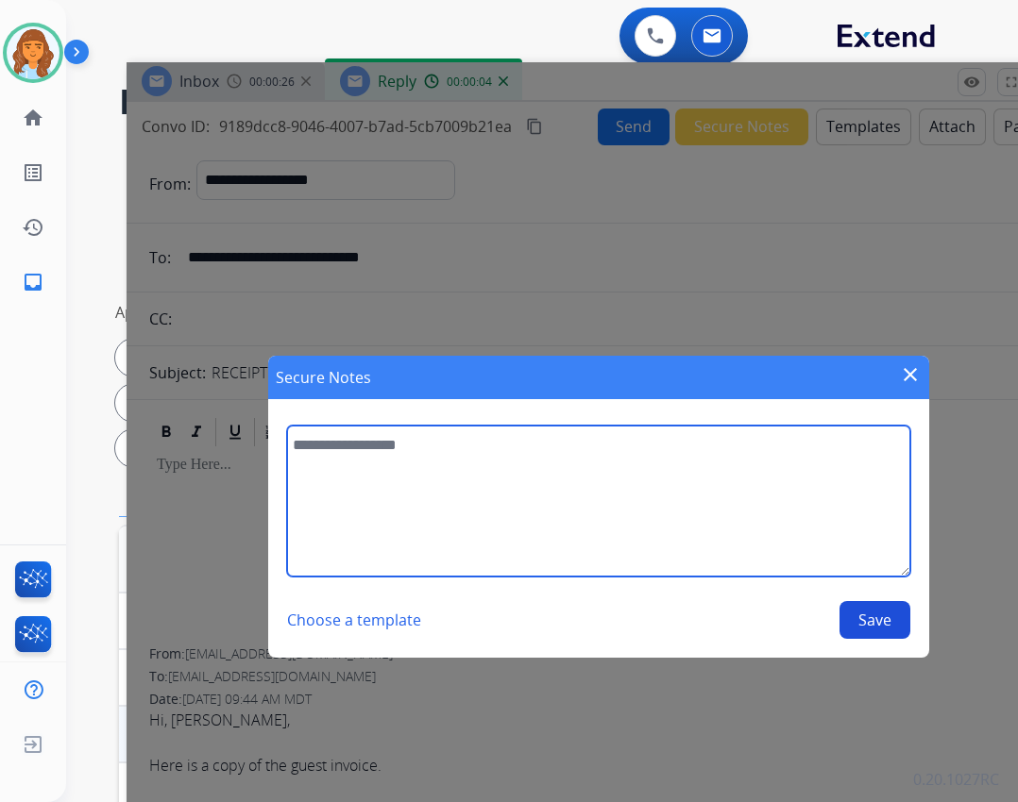
click at [701, 442] on textarea at bounding box center [598, 501] width 623 height 151
type textarea "*"
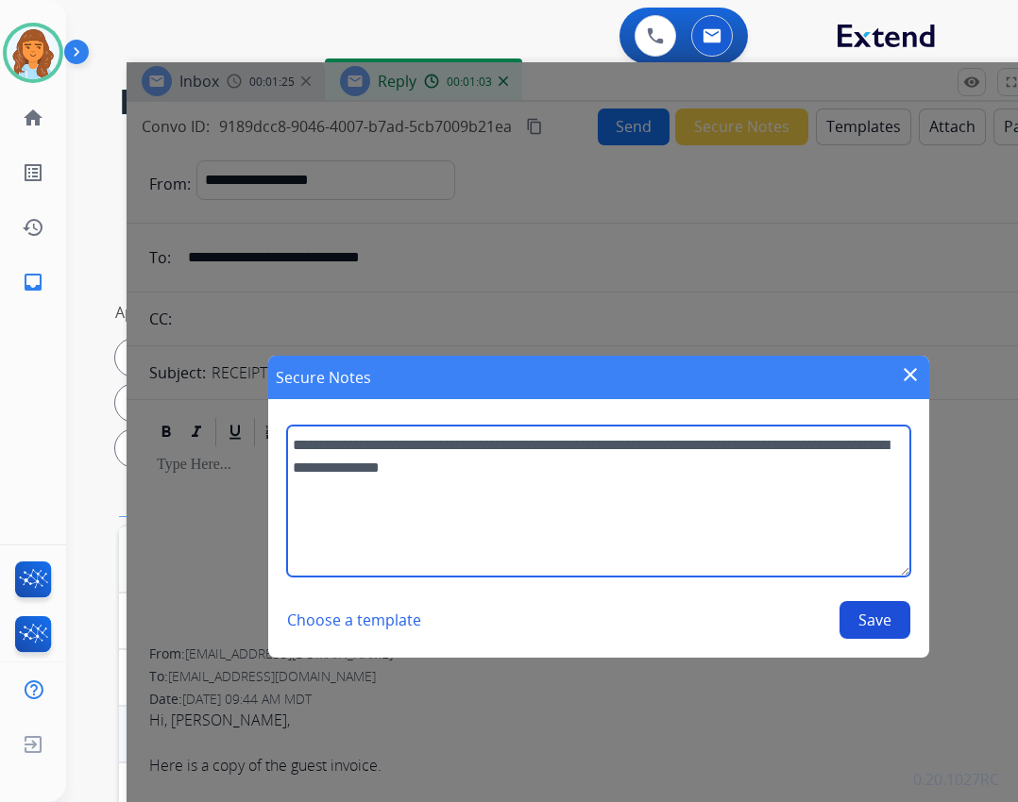
type textarea "**********"
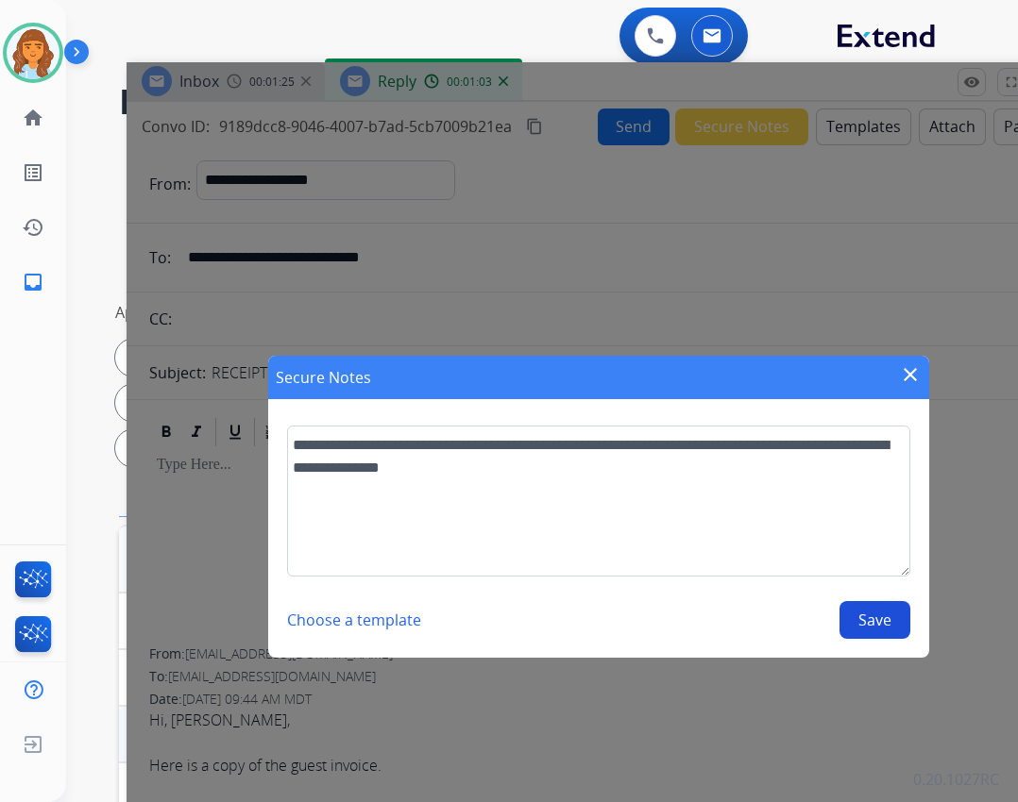
click at [849, 616] on button "Save" at bounding box center [874, 620] width 71 height 38
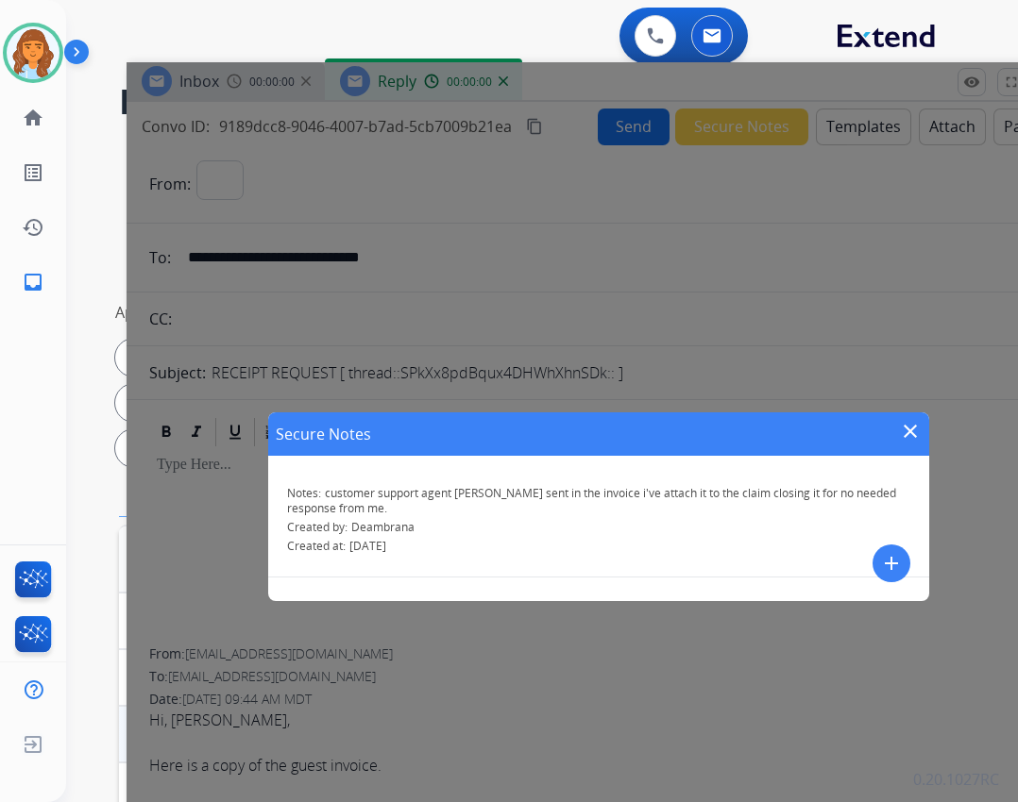
select select "**********"
click at [855, 616] on div "Secure Notes close Notes: customer support agent ashley sent in the invoice i'v…" at bounding box center [598, 506] width 944 height 889
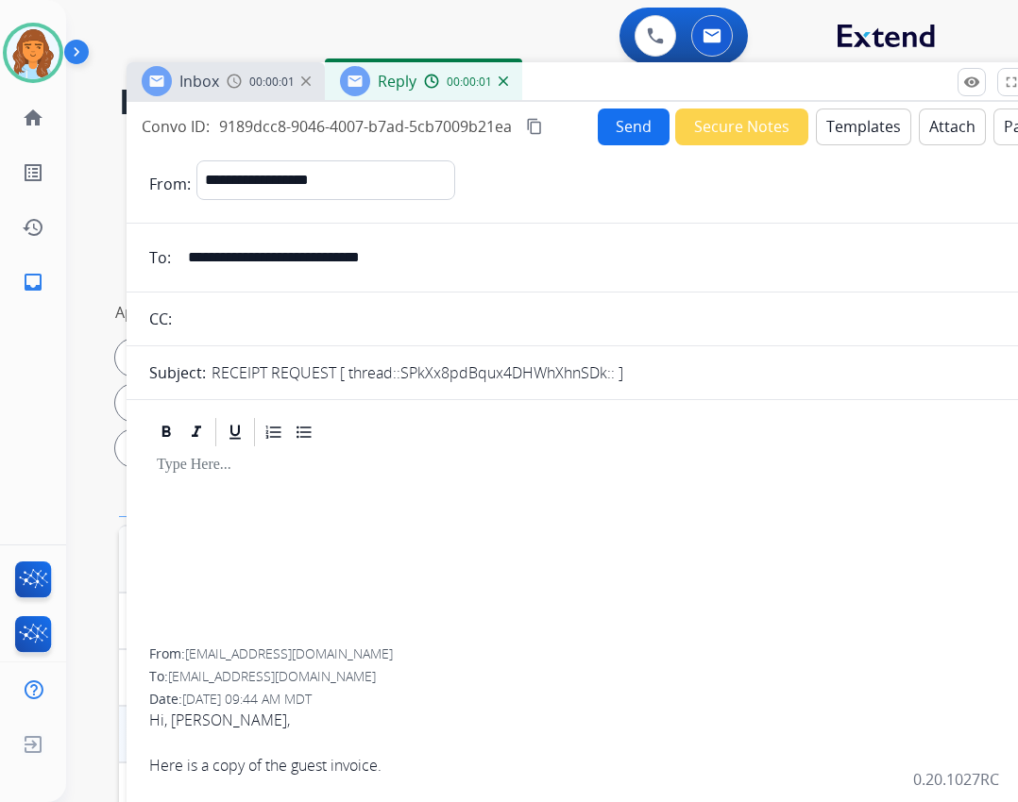
click at [604, 143] on button "Send" at bounding box center [634, 127] width 72 height 37
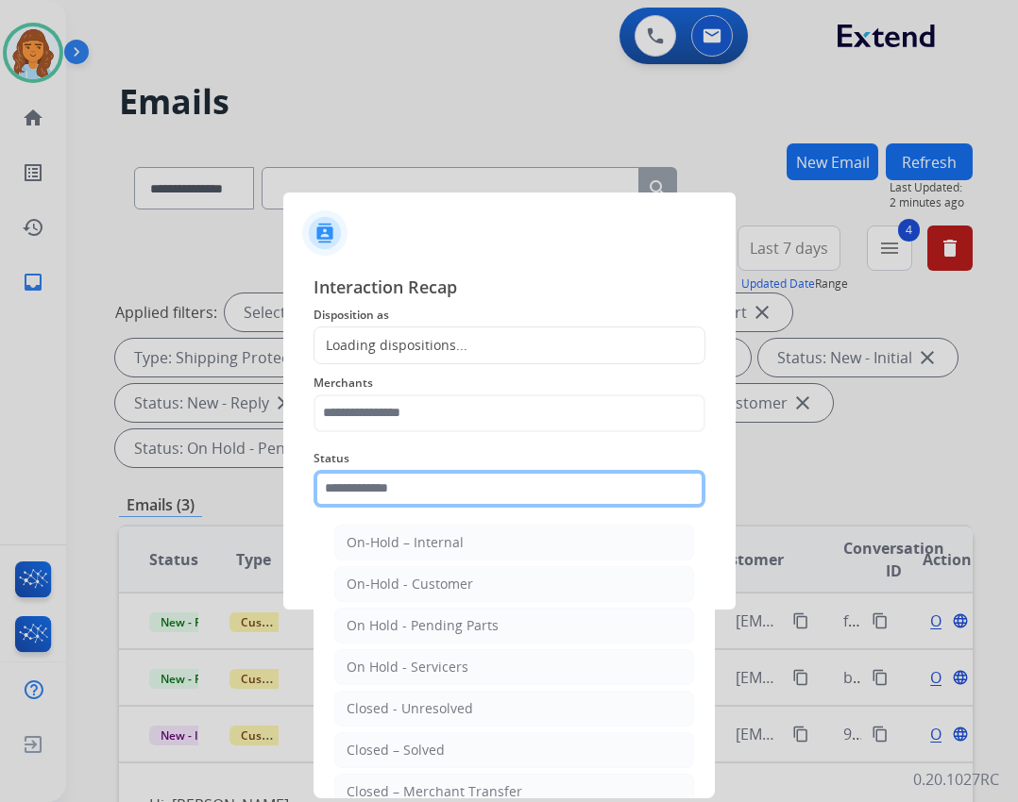
click at [371, 495] on input "text" at bounding box center [509, 489] width 392 height 38
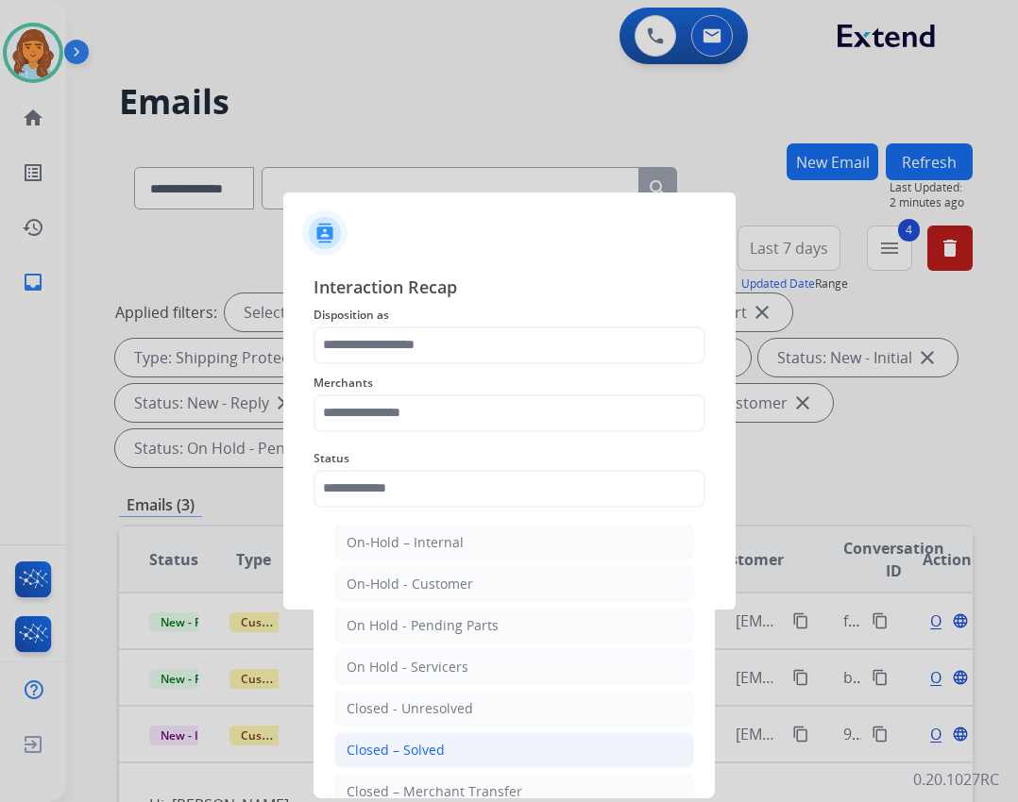
click at [436, 745] on div "Closed – Solved" at bounding box center [395, 750] width 98 height 19
type input "**********"
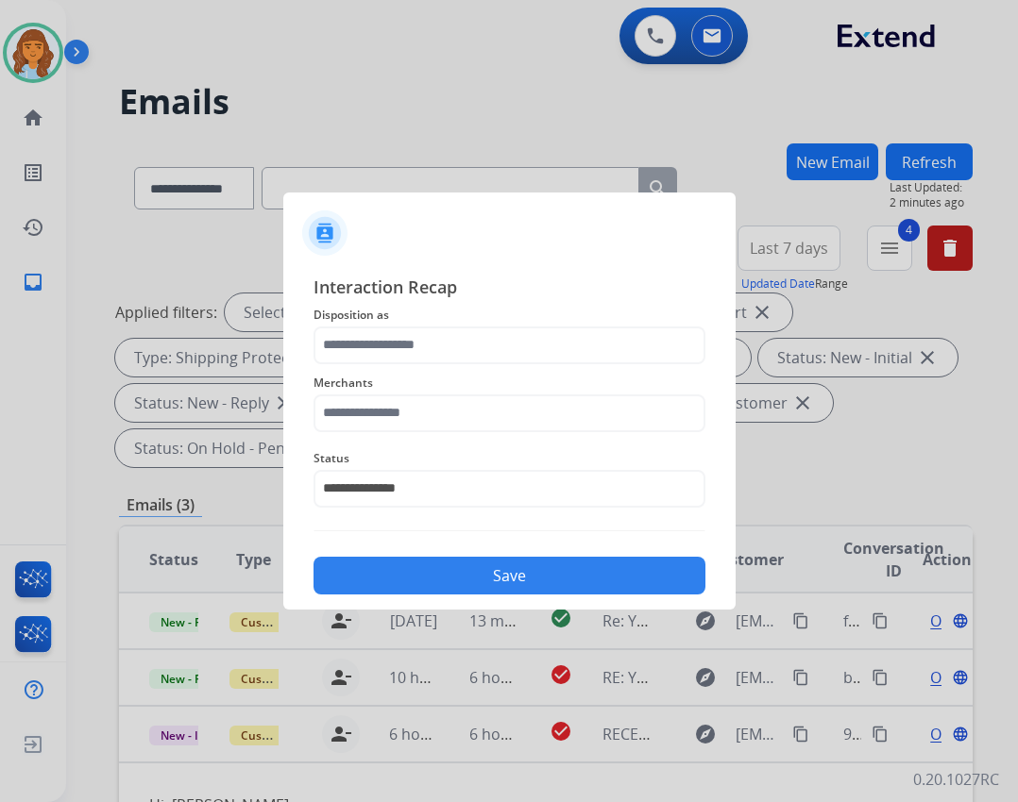
click at [394, 435] on div "Merchants" at bounding box center [509, 402] width 392 height 76
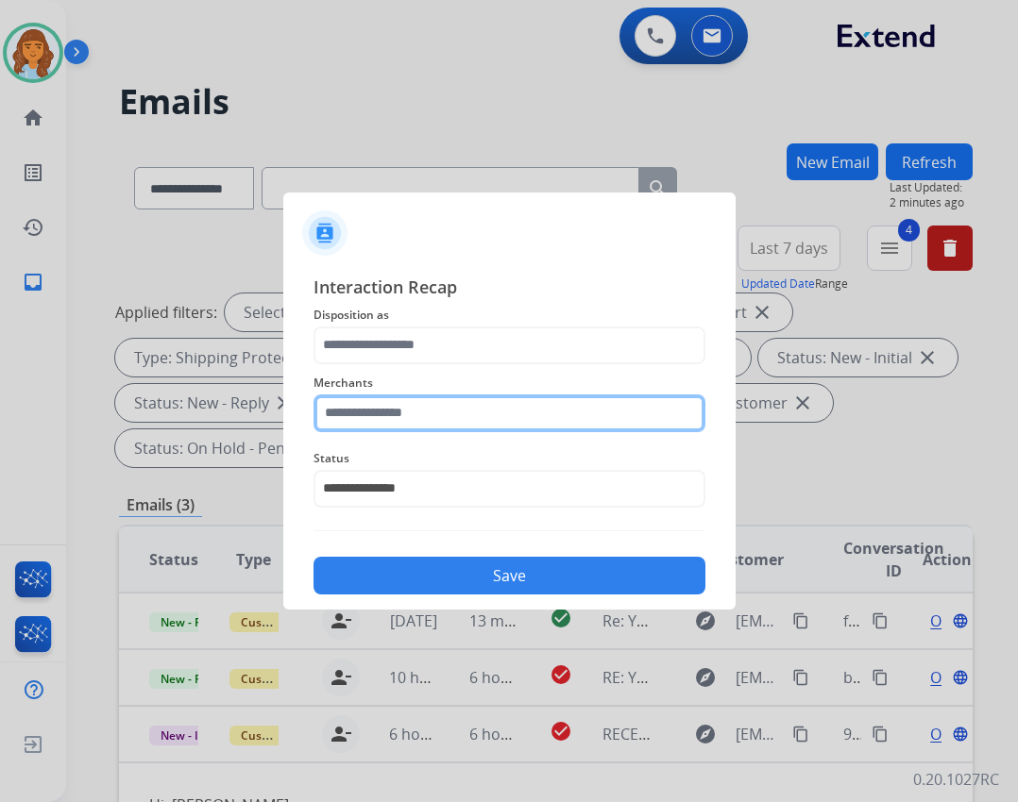
click at [394, 410] on input "text" at bounding box center [509, 414] width 392 height 38
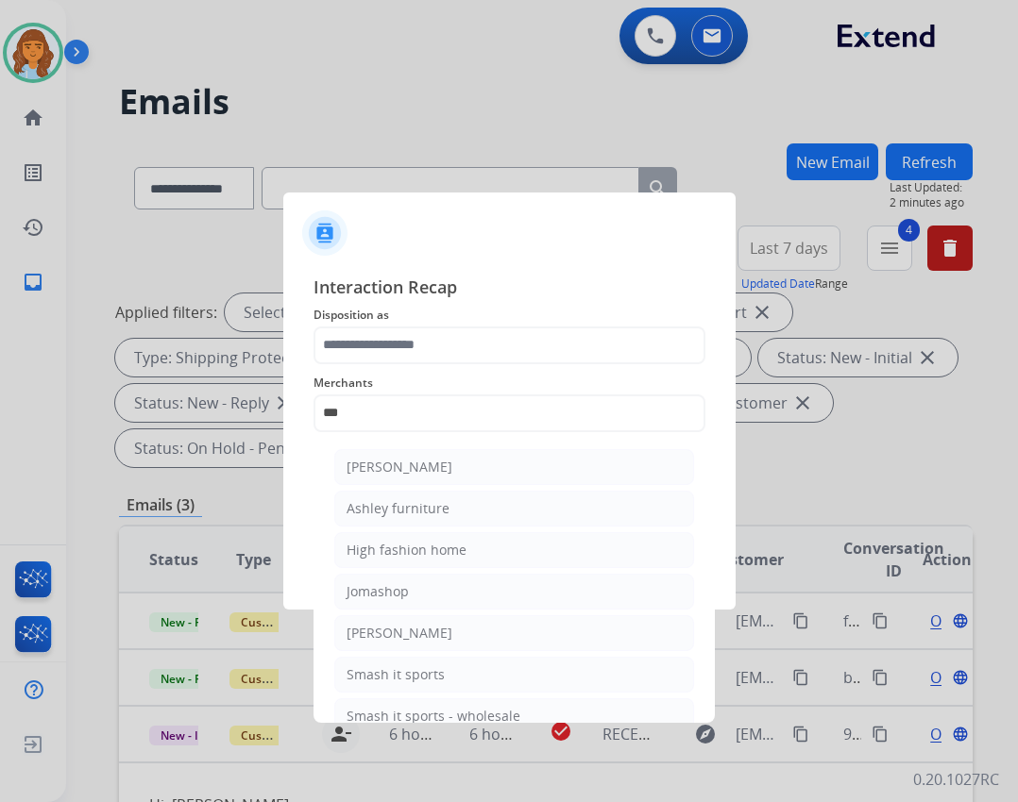
click at [418, 519] on li "Ashley furniture" at bounding box center [514, 509] width 360 height 36
type input "**********"
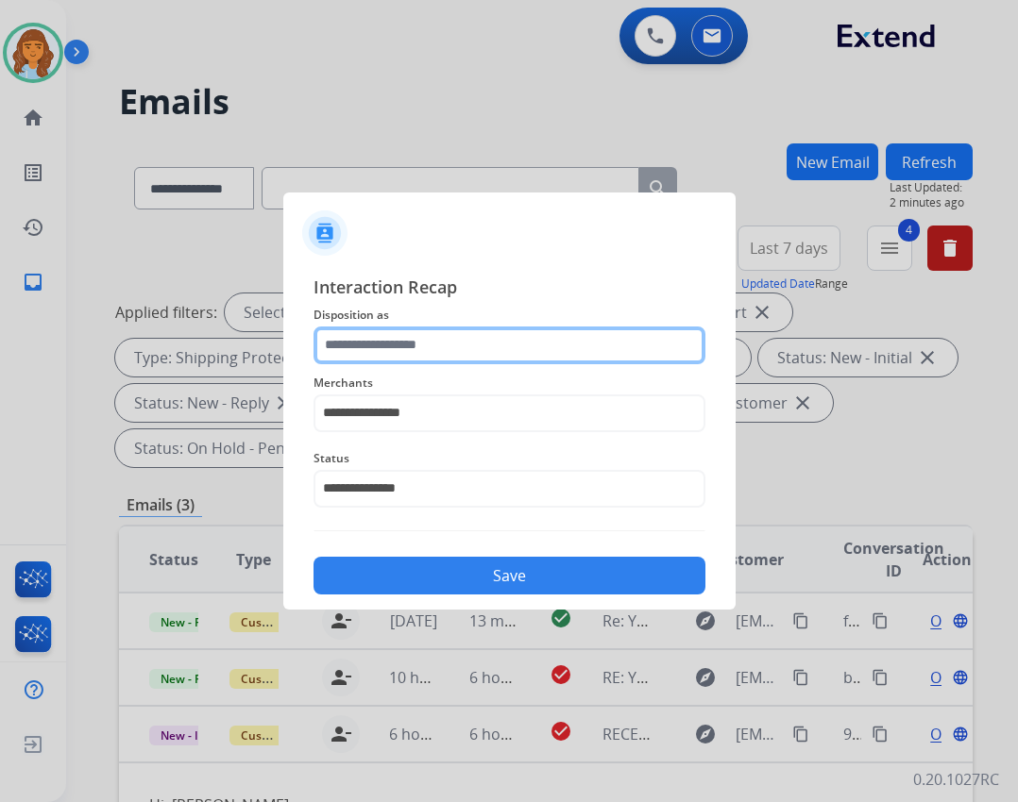
drag, startPoint x: 404, startPoint y: 352, endPoint x: 396, endPoint y: 362, distance: 12.1
click at [398, 360] on input "text" at bounding box center [509, 346] width 392 height 38
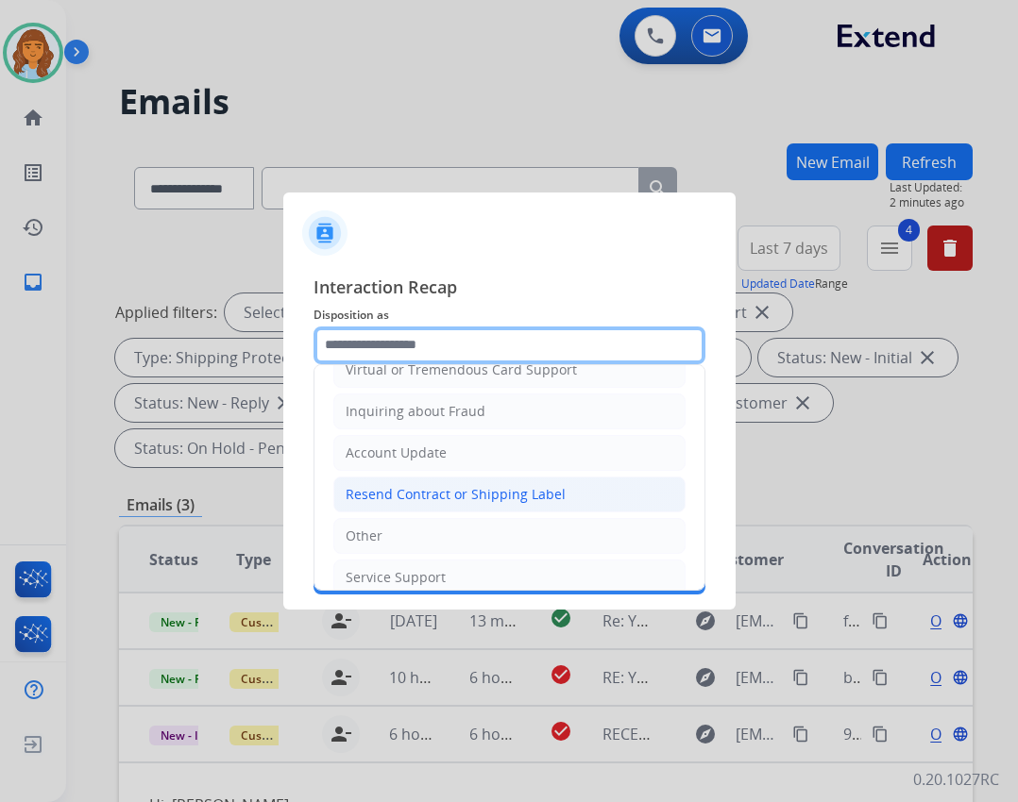
scroll to position [295, 0]
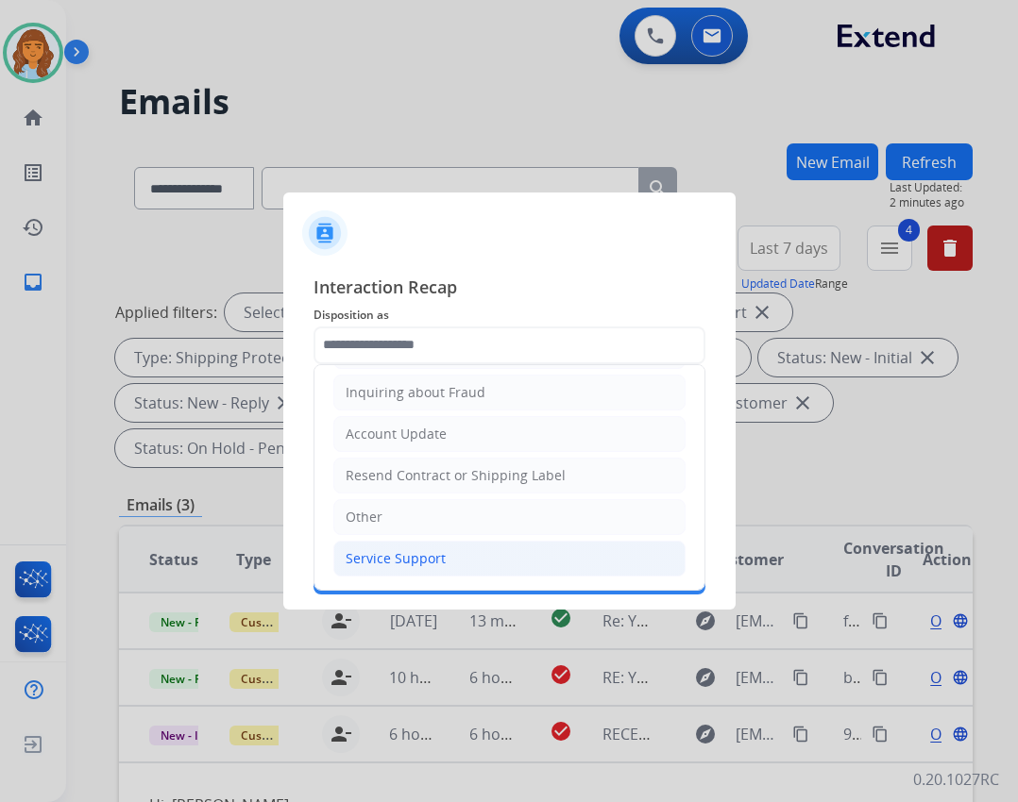
click at [498, 569] on li "Service Support" at bounding box center [509, 559] width 352 height 36
type input "**********"
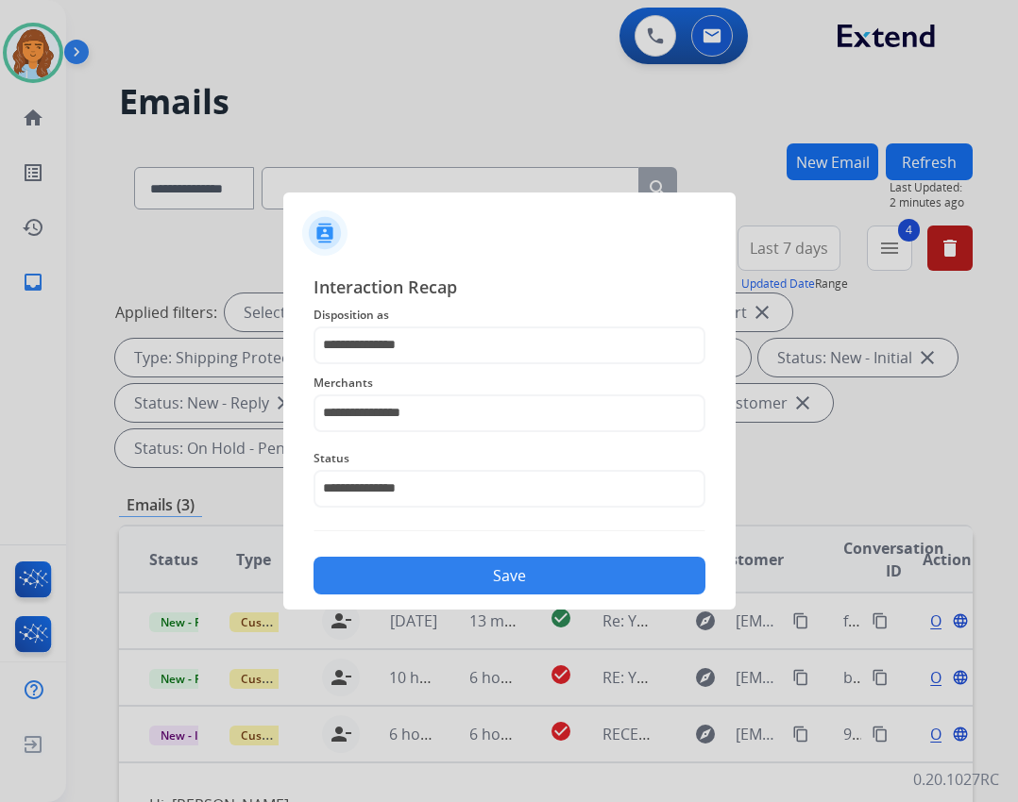
click at [511, 562] on button "Save" at bounding box center [509, 576] width 392 height 38
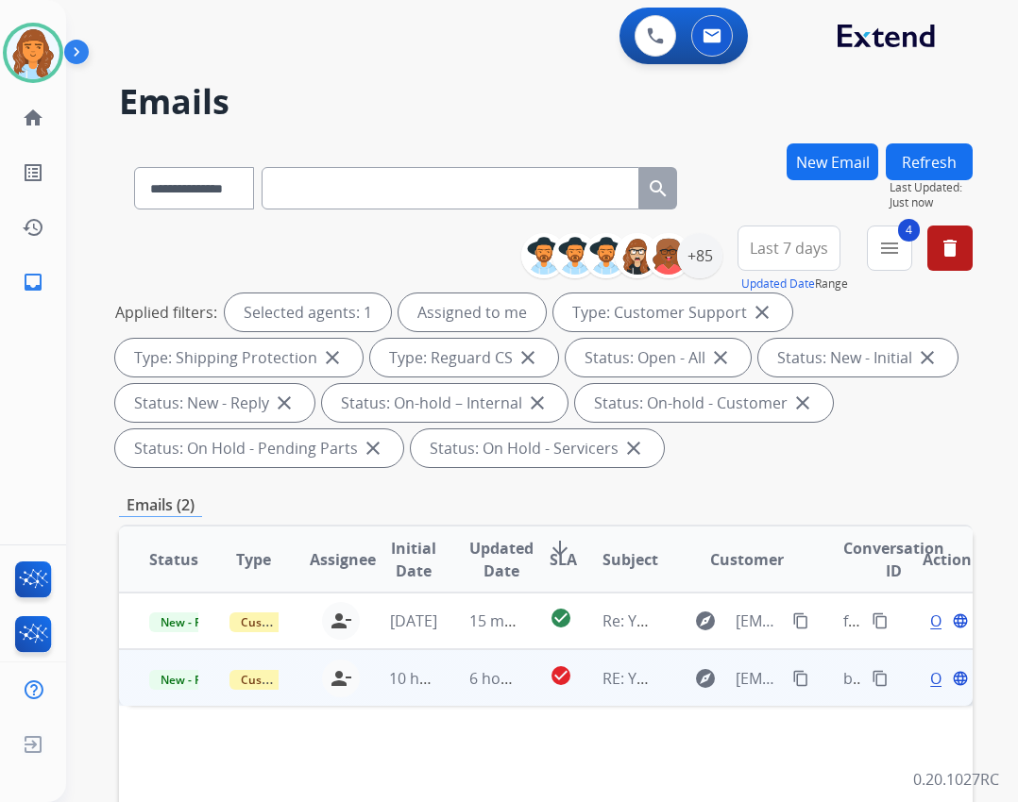
click at [572, 674] on td "RE: Your Extend claim is approved" at bounding box center [612, 677] width 80 height 57
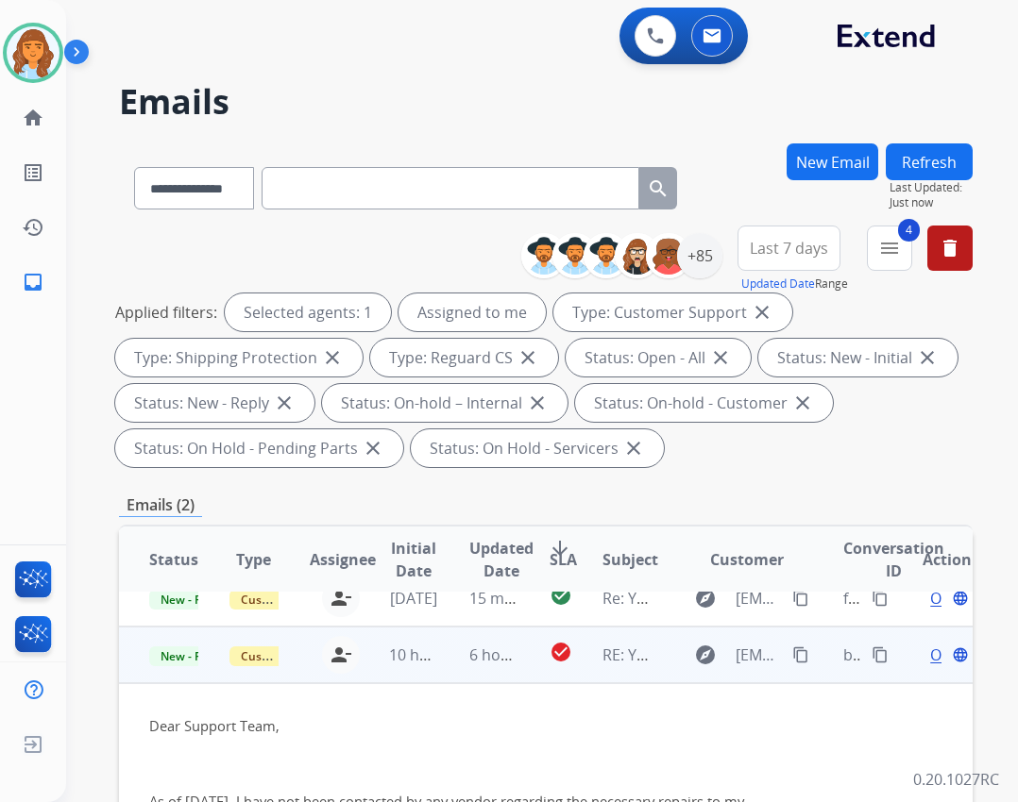
scroll to position [0, 0]
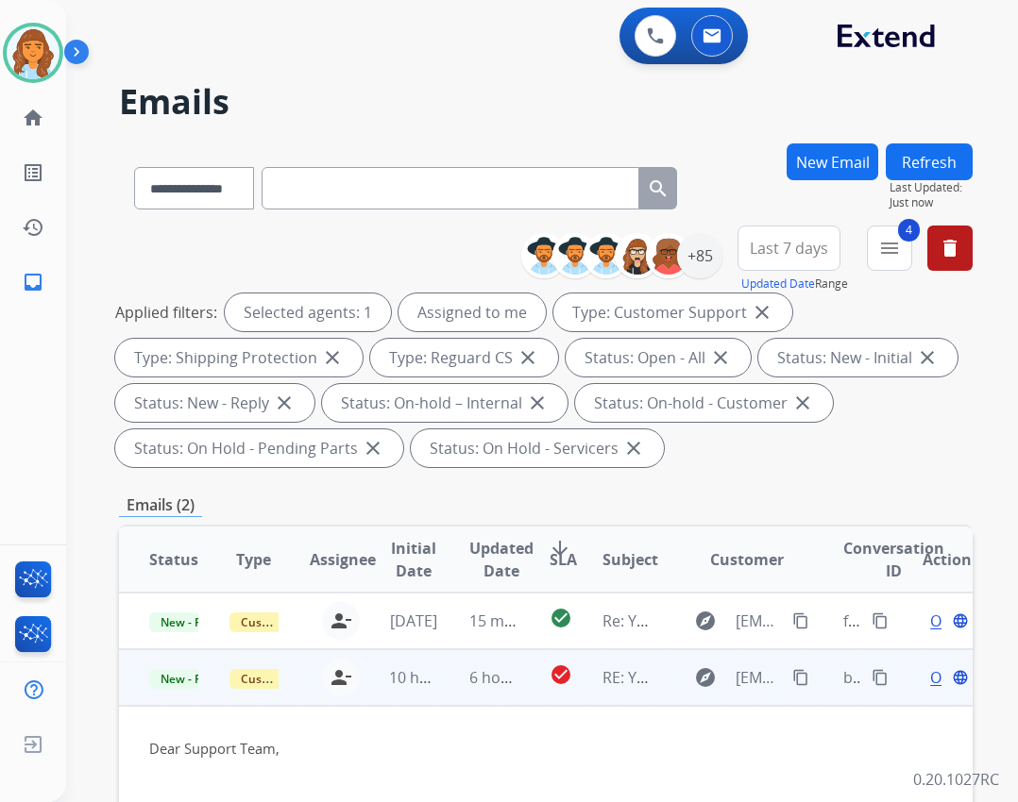
click at [792, 678] on mat-icon "content_copy" at bounding box center [800, 677] width 17 height 17
click at [930, 684] on span "Open" at bounding box center [949, 677] width 39 height 23
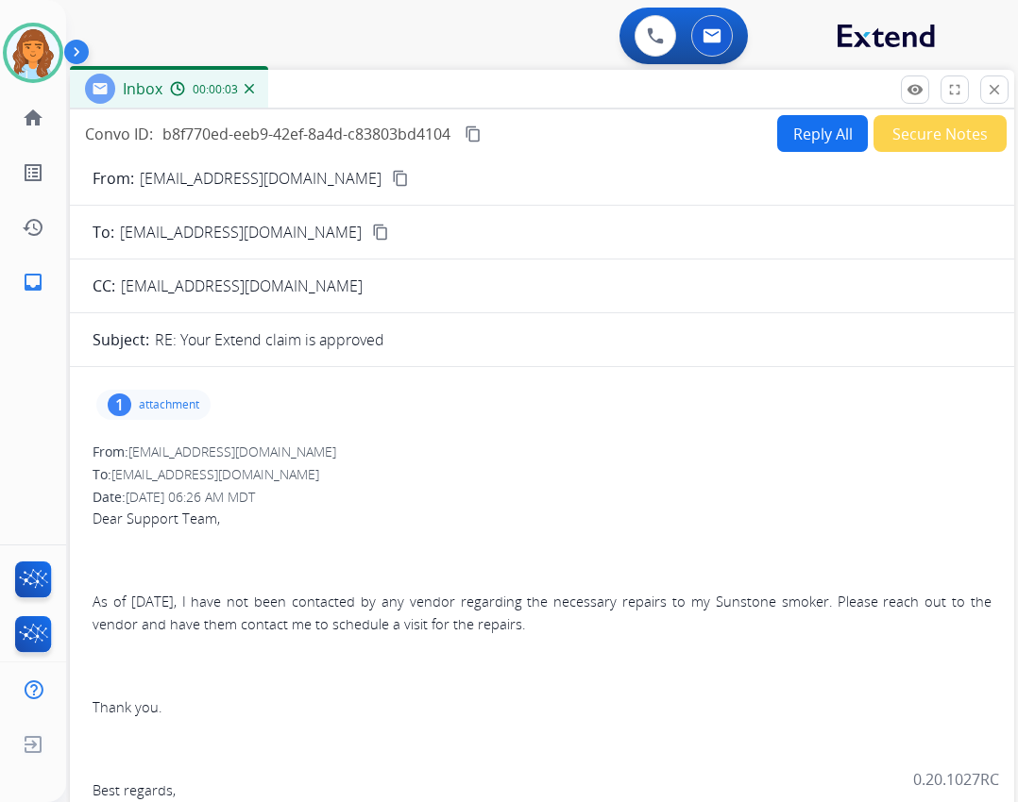
drag, startPoint x: 506, startPoint y: 133, endPoint x: 547, endPoint y: 88, distance: 61.5
click at [547, 88] on div "Inbox 00:00:03" at bounding box center [542, 90] width 944 height 40
click at [813, 141] on button "Reply All" at bounding box center [822, 133] width 91 height 37
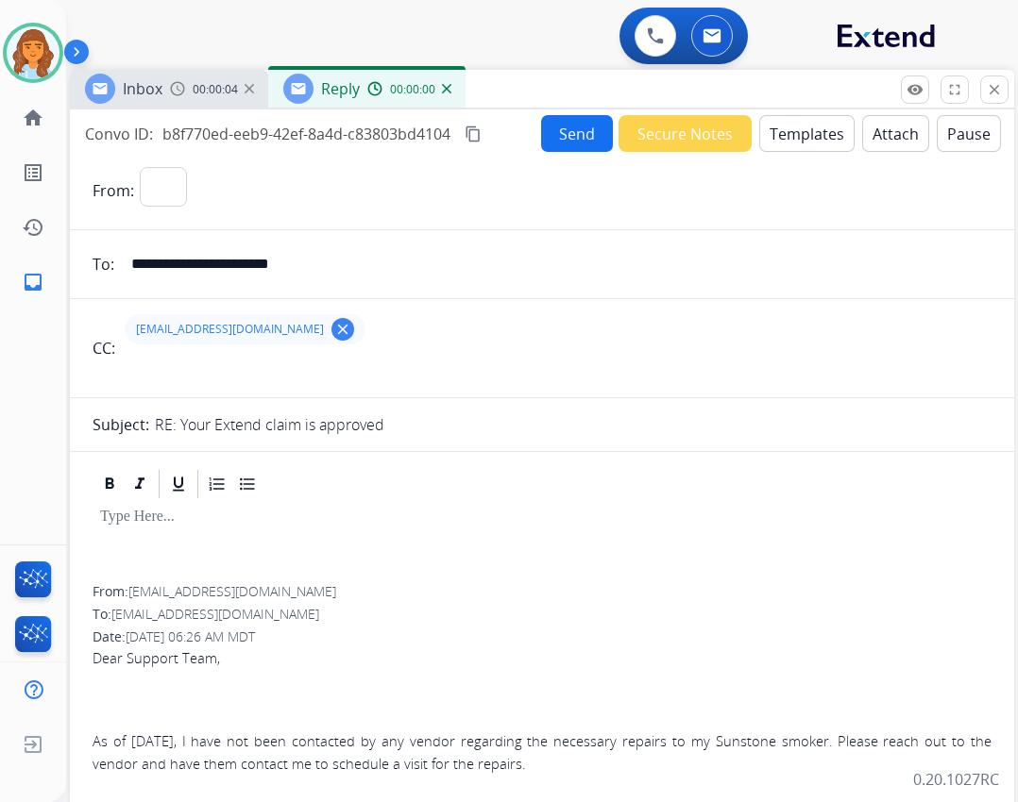
select select "**********"
click at [769, 142] on button "Templates" at bounding box center [806, 133] width 95 height 37
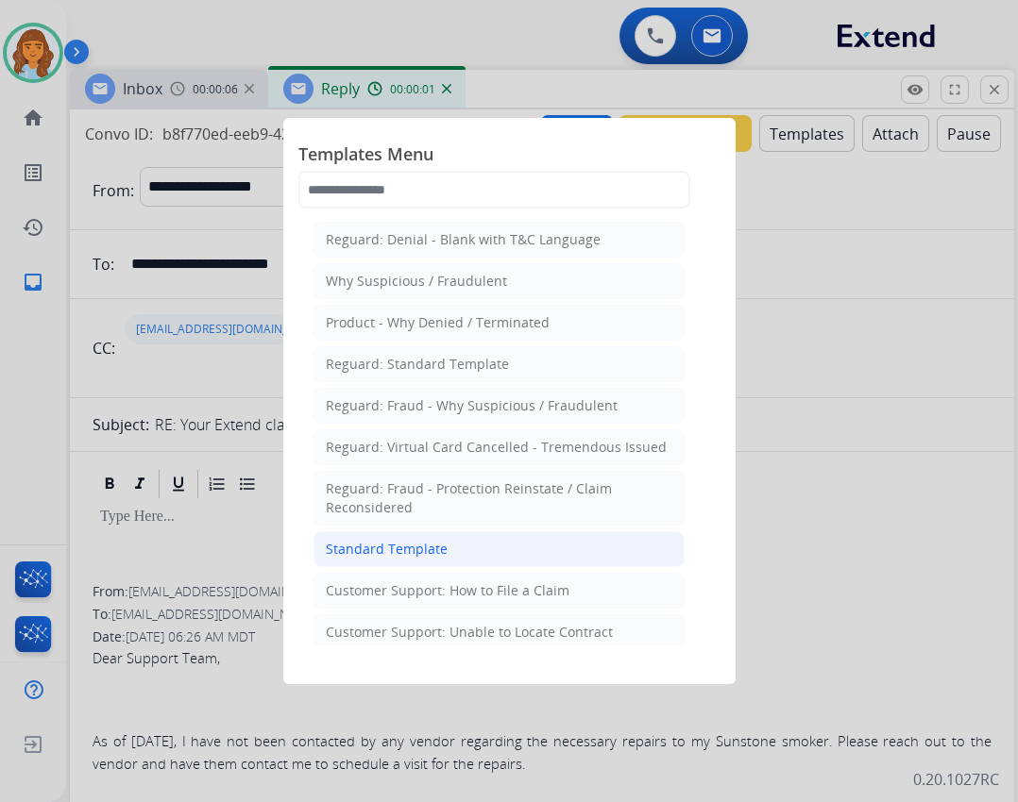
click at [416, 556] on div "Standard Template" at bounding box center [387, 549] width 122 height 19
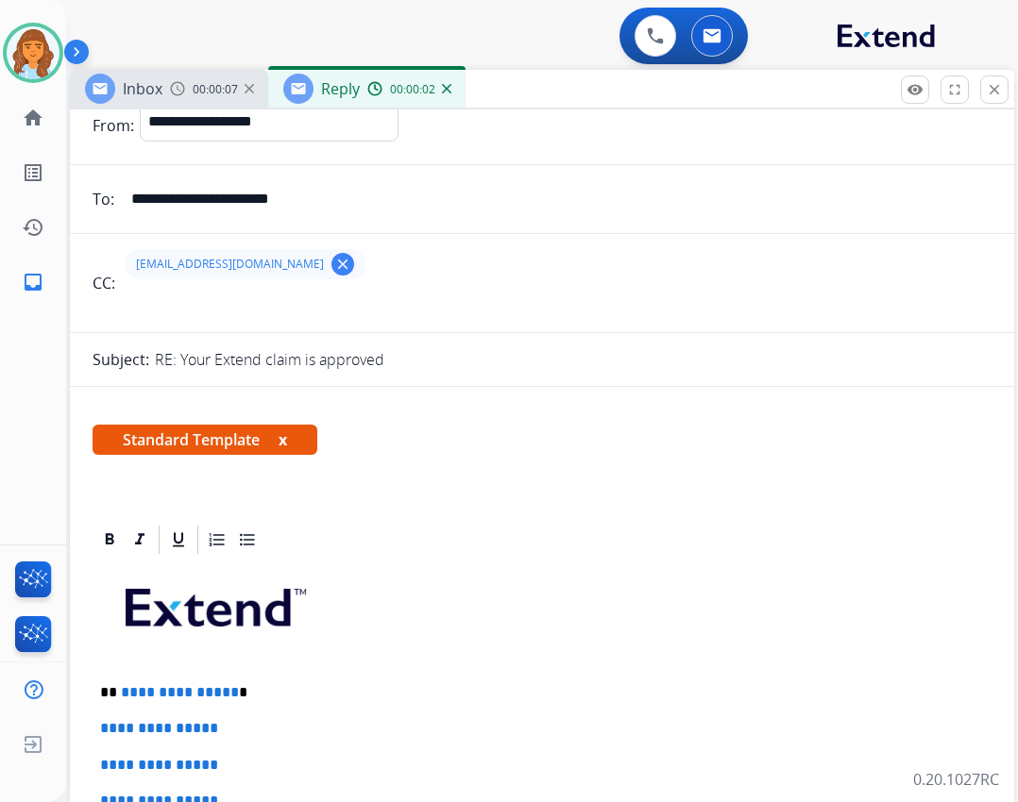
scroll to position [189, 0]
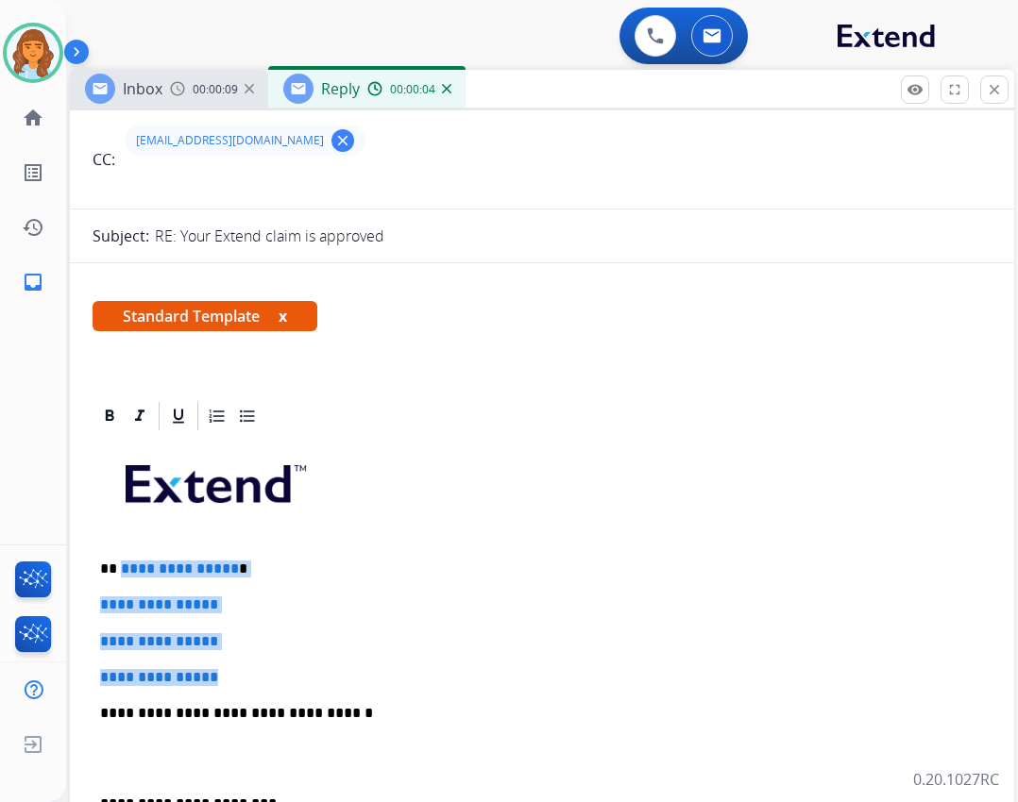
drag, startPoint x: 119, startPoint y: 565, endPoint x: 254, endPoint y: 664, distance: 166.9
click at [254, 664] on div "**********" at bounding box center [542, 757] width 899 height 649
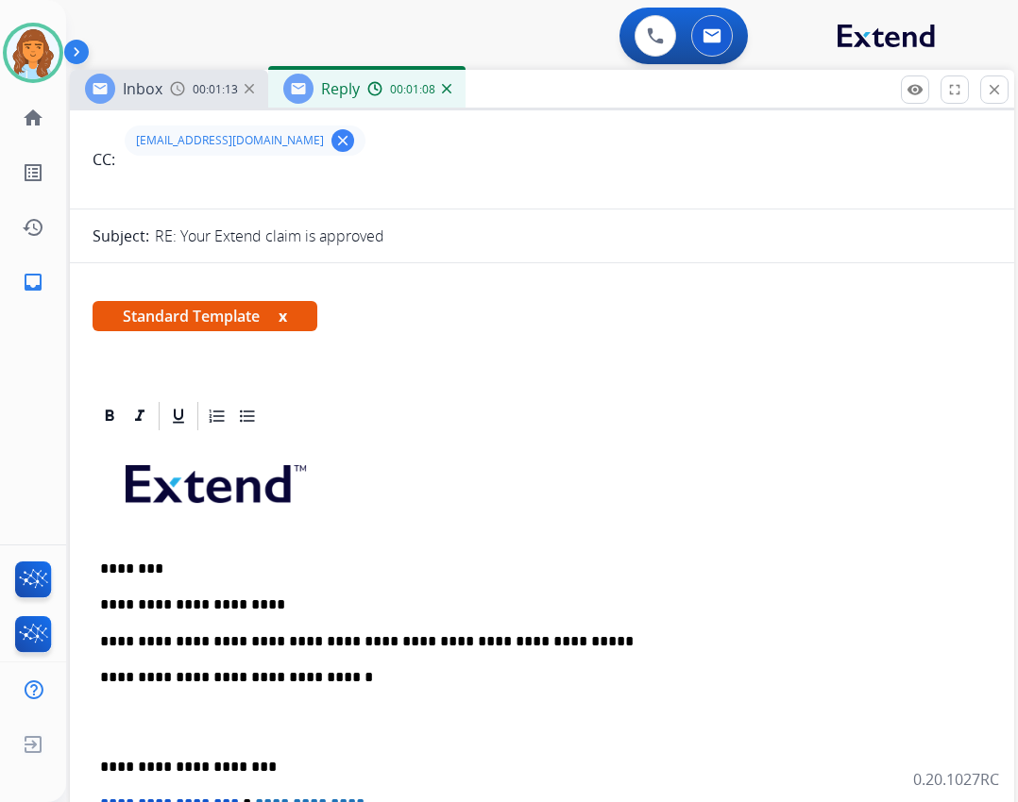
click at [100, 767] on p "**********" at bounding box center [534, 767] width 868 height 17
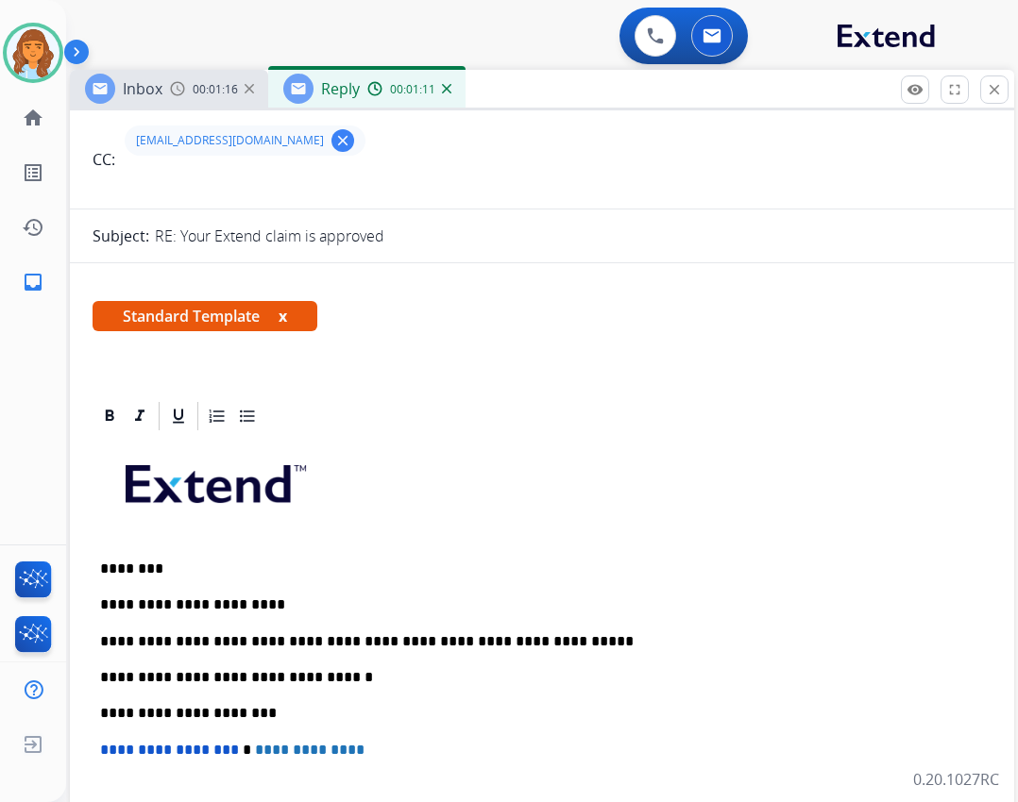
click at [624, 642] on p "**********" at bounding box center [534, 641] width 868 height 17
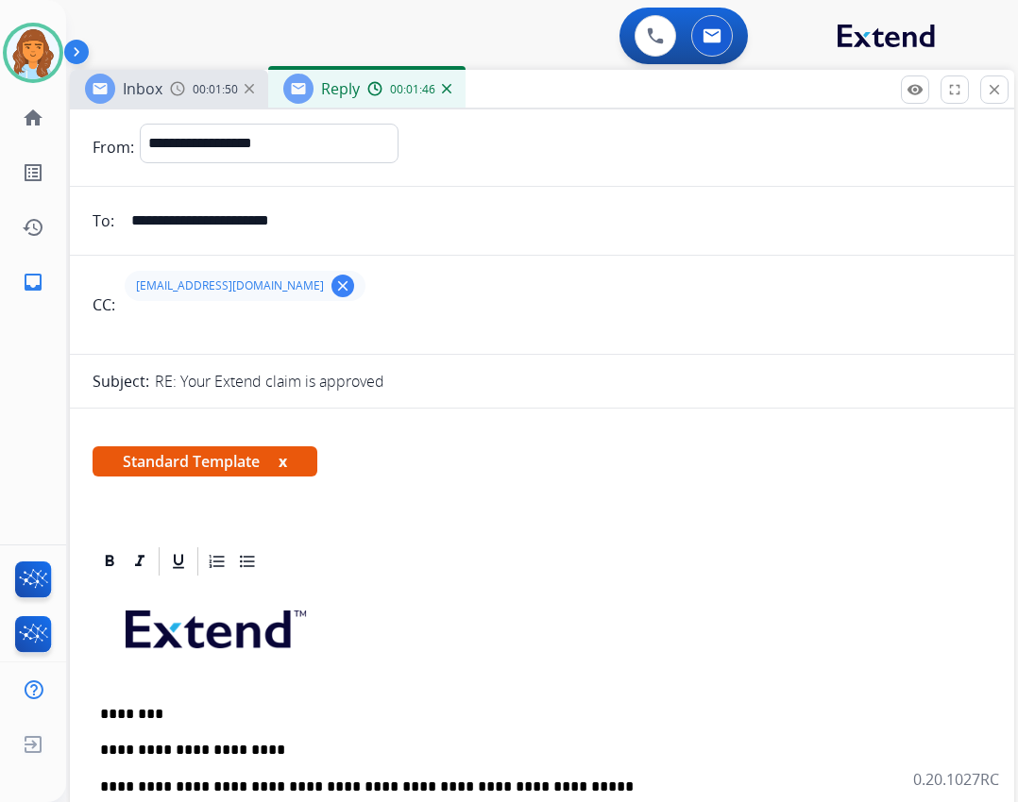
scroll to position [0, 0]
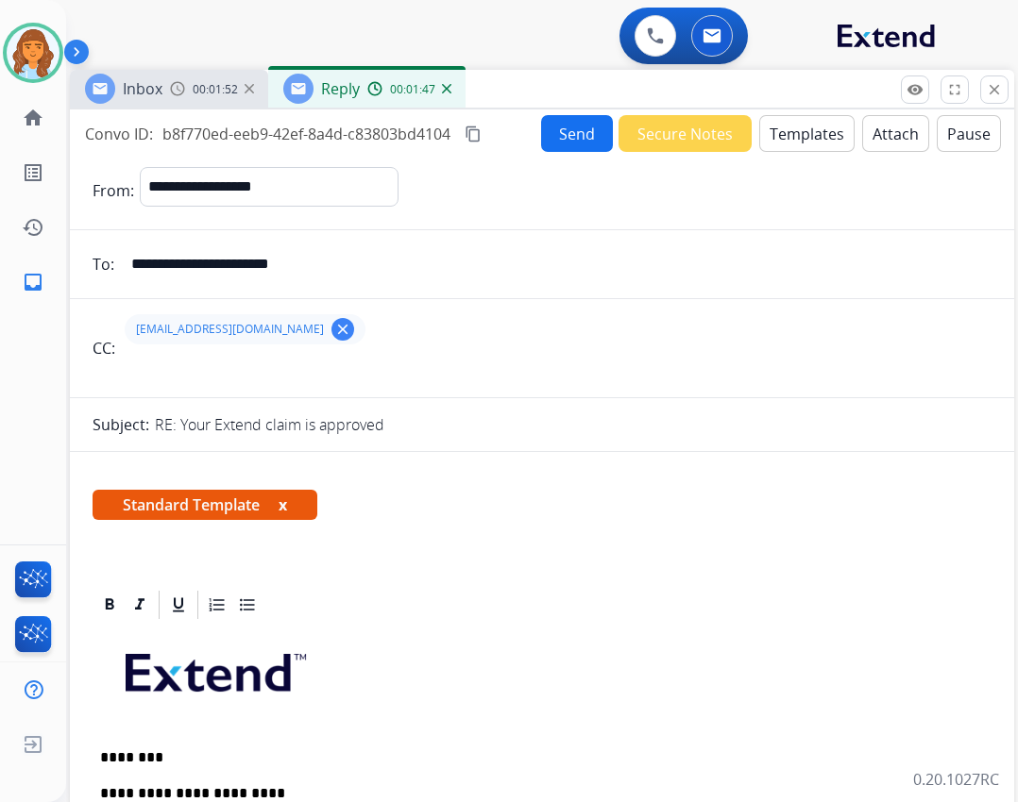
click at [588, 134] on button "Send" at bounding box center [577, 133] width 72 height 37
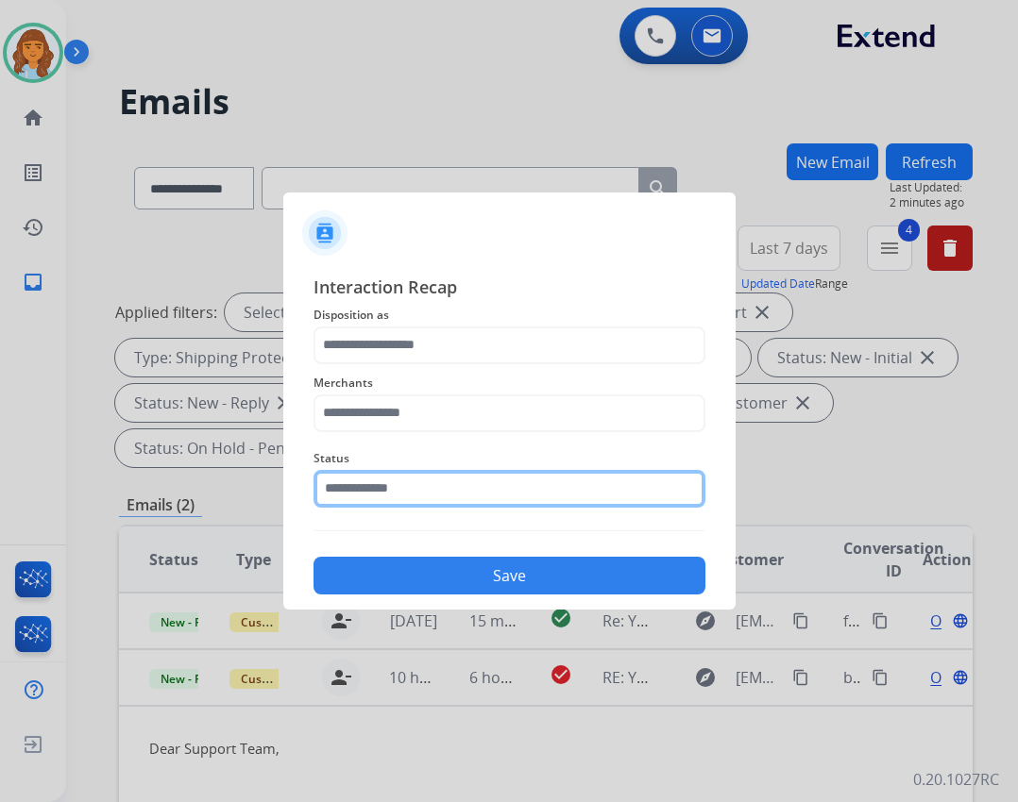
click at [499, 498] on input "text" at bounding box center [509, 489] width 392 height 38
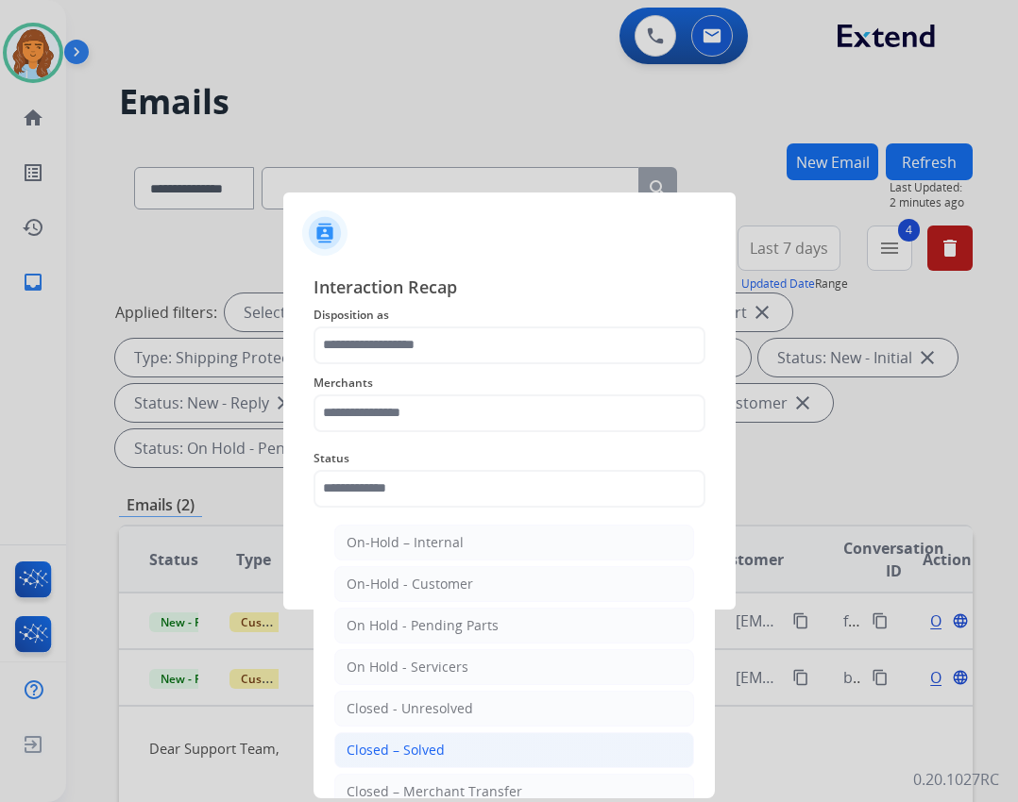
click at [441, 738] on li "Closed – Solved" at bounding box center [514, 750] width 360 height 36
type input "**********"
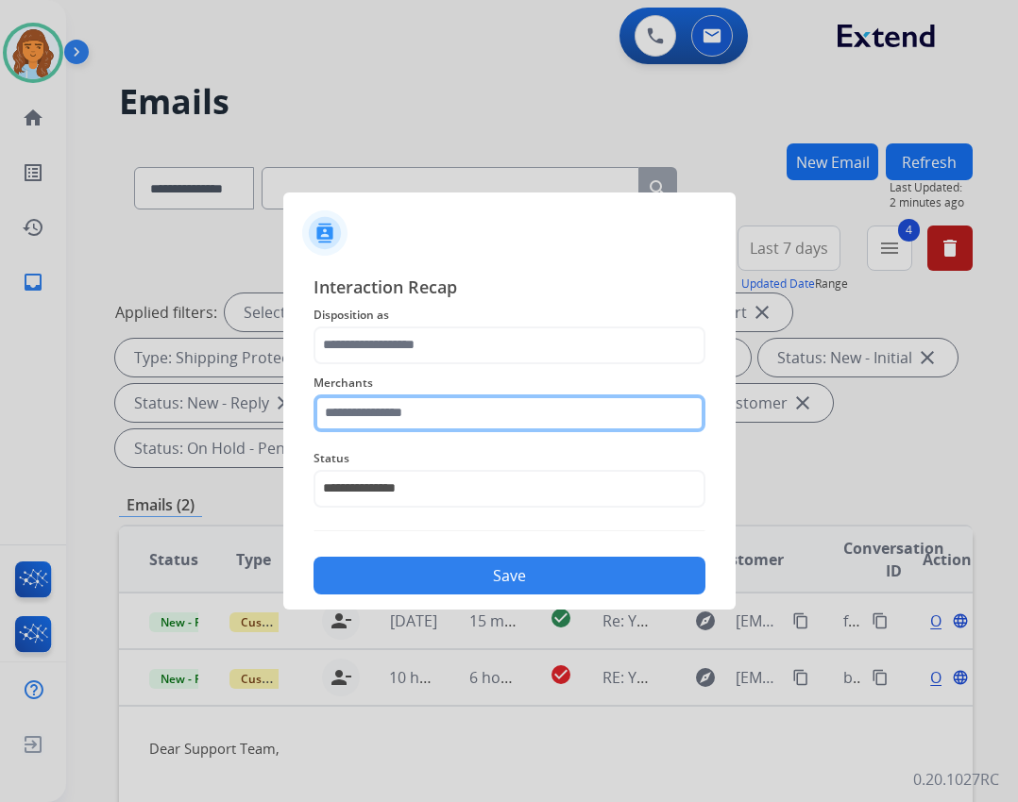
click at [469, 412] on input "text" at bounding box center [509, 414] width 392 height 38
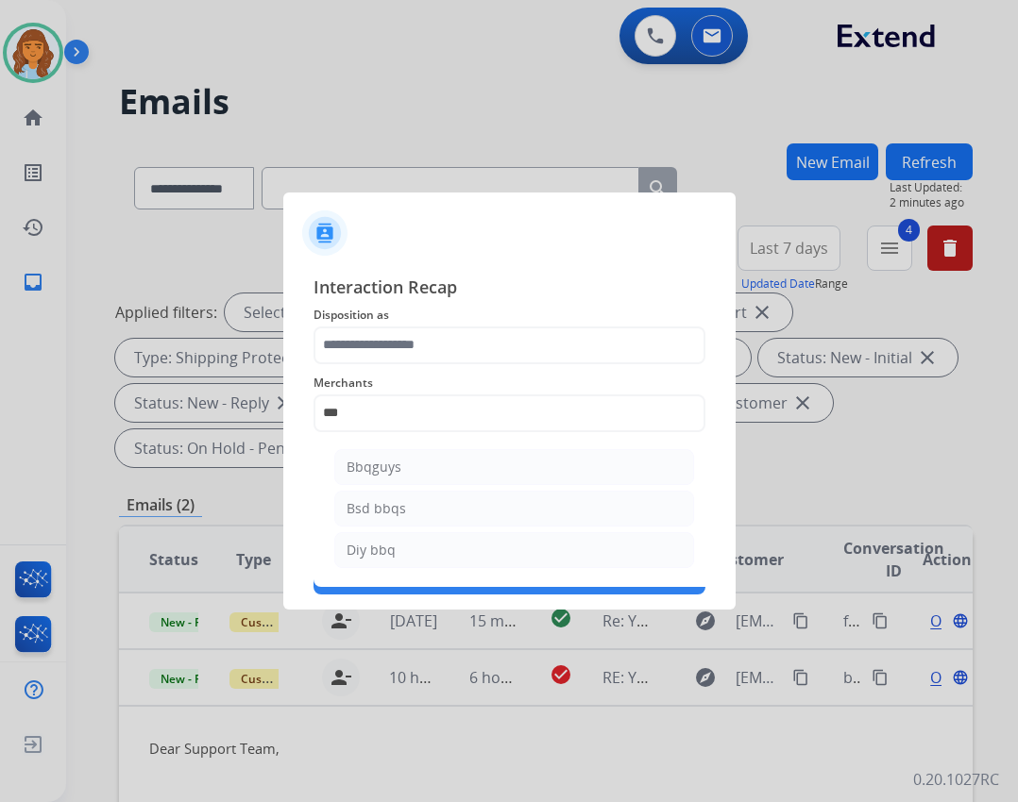
click at [519, 478] on li "Bbqguys" at bounding box center [514, 467] width 360 height 36
type input "*******"
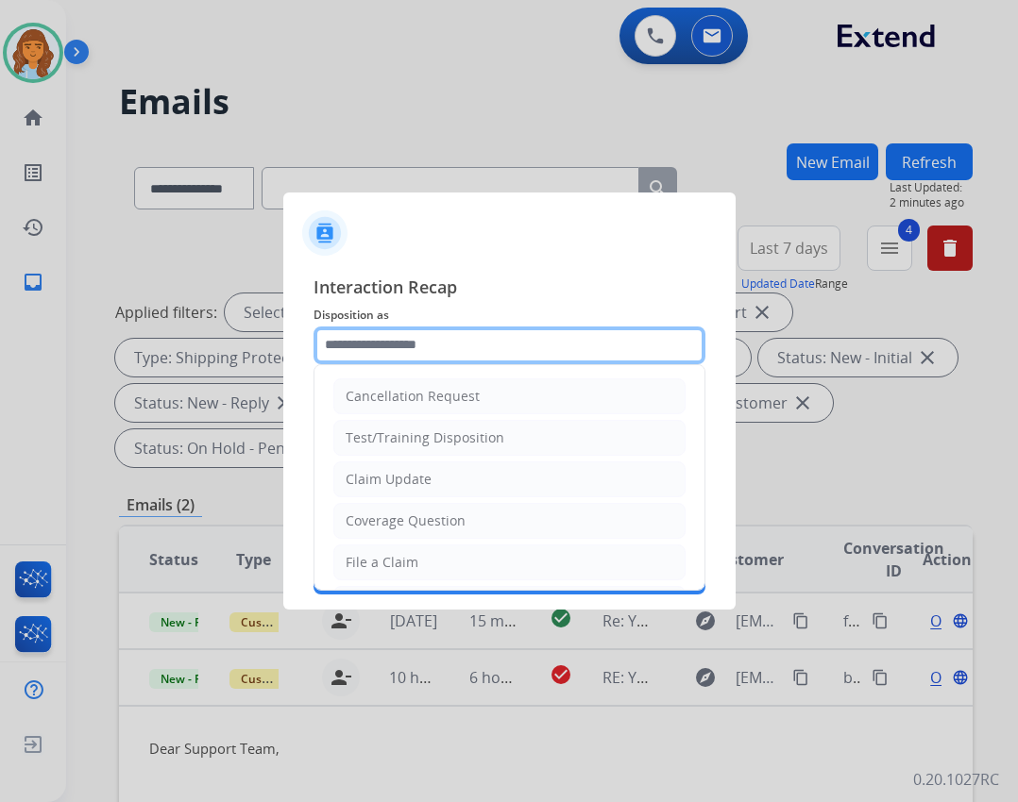
drag, startPoint x: 504, startPoint y: 361, endPoint x: 524, endPoint y: 351, distance: 22.0
click at [514, 355] on input "text" at bounding box center [509, 346] width 392 height 38
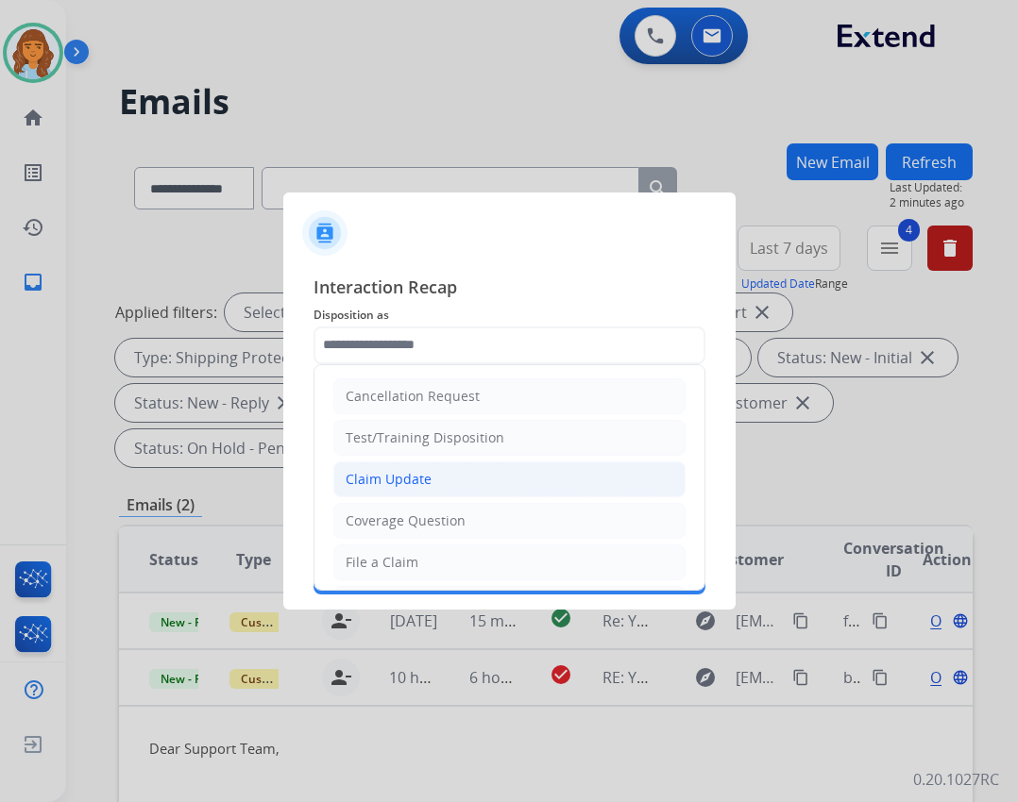
click at [457, 492] on li "Claim Update" at bounding box center [509, 480] width 352 height 36
type input "**********"
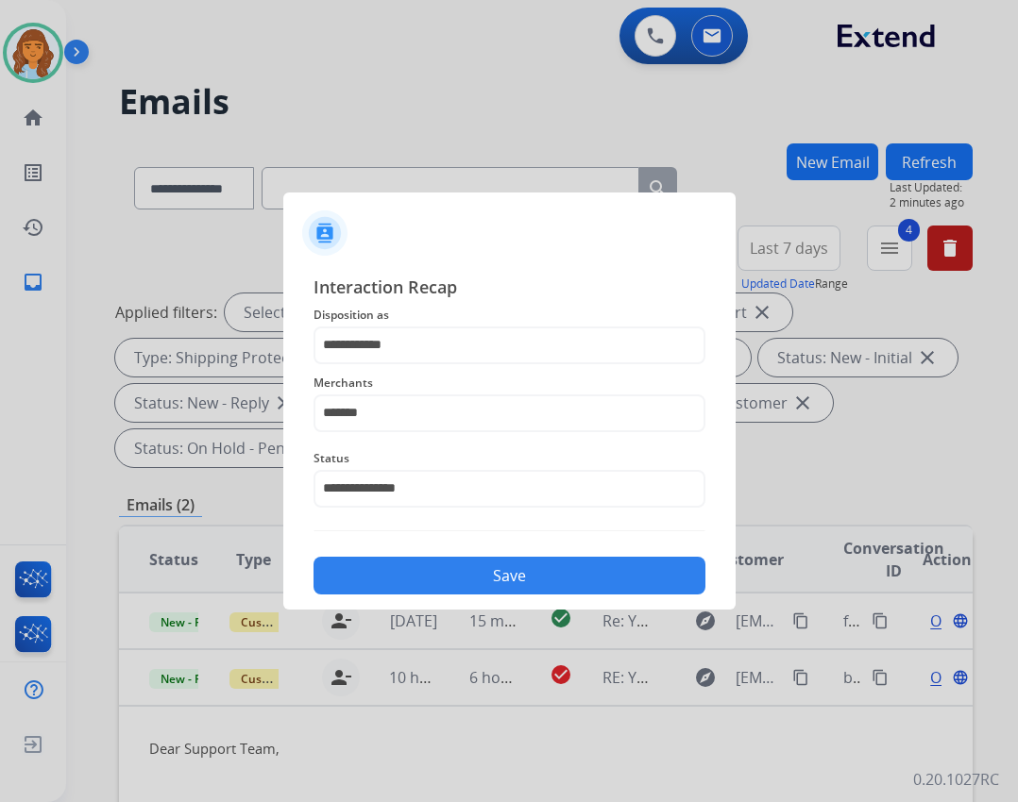
click at [481, 572] on button "Save" at bounding box center [509, 576] width 392 height 38
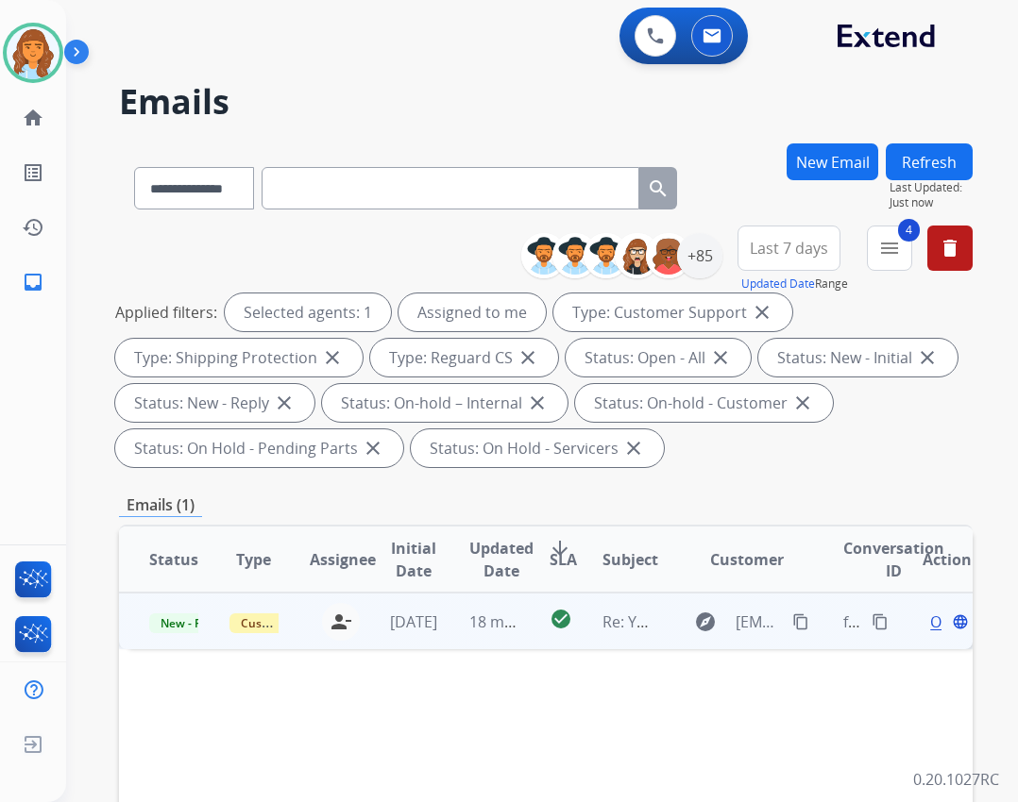
click at [538, 632] on td "check_circle" at bounding box center [546, 621] width 54 height 57
click at [905, 618] on td "Open language" at bounding box center [932, 621] width 80 height 57
click at [922, 622] on div "Open language" at bounding box center [946, 622] width 49 height 23
click at [930, 620] on span "Open" at bounding box center [949, 621] width 39 height 23
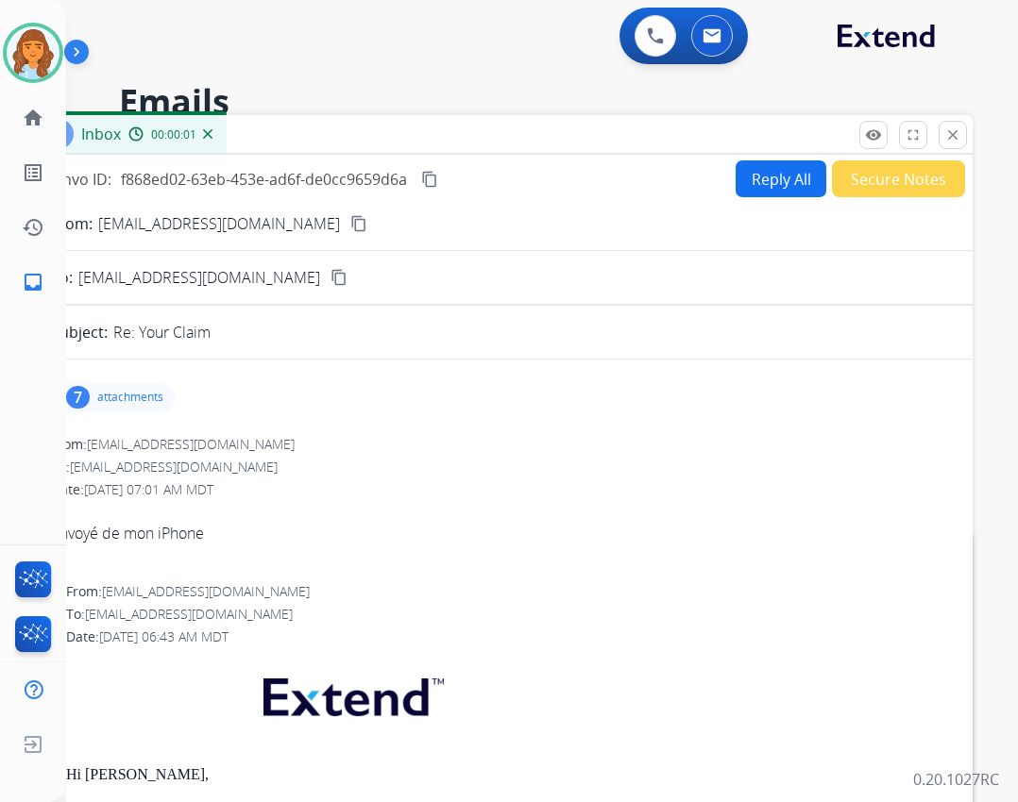
click at [138, 400] on p "attachments" at bounding box center [130, 397] width 66 height 15
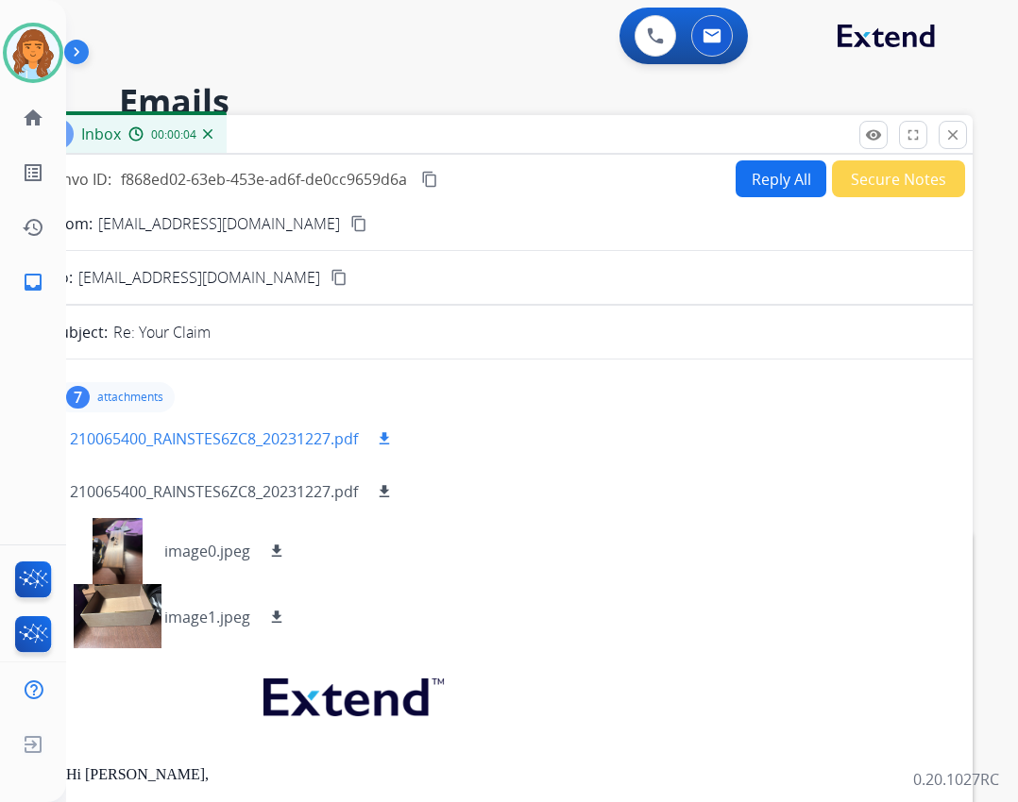
click at [244, 445] on p "210065400_RAINSTES6ZC8_20231227.pdf" at bounding box center [214, 439] width 288 height 23
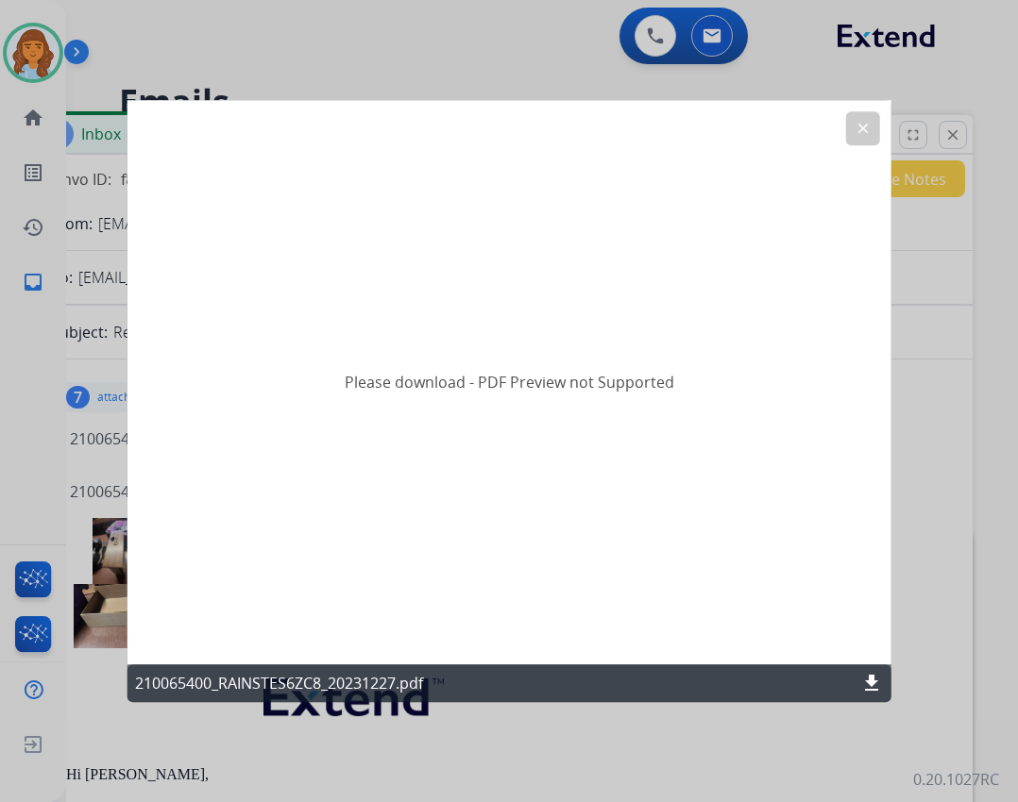
drag, startPoint x: 866, startPoint y: 677, endPoint x: 865, endPoint y: 687, distance: 10.4
click at [866, 685] on mat-icon "download" at bounding box center [871, 683] width 23 height 23
click at [860, 126] on mat-icon "clear" at bounding box center [861, 128] width 17 height 17
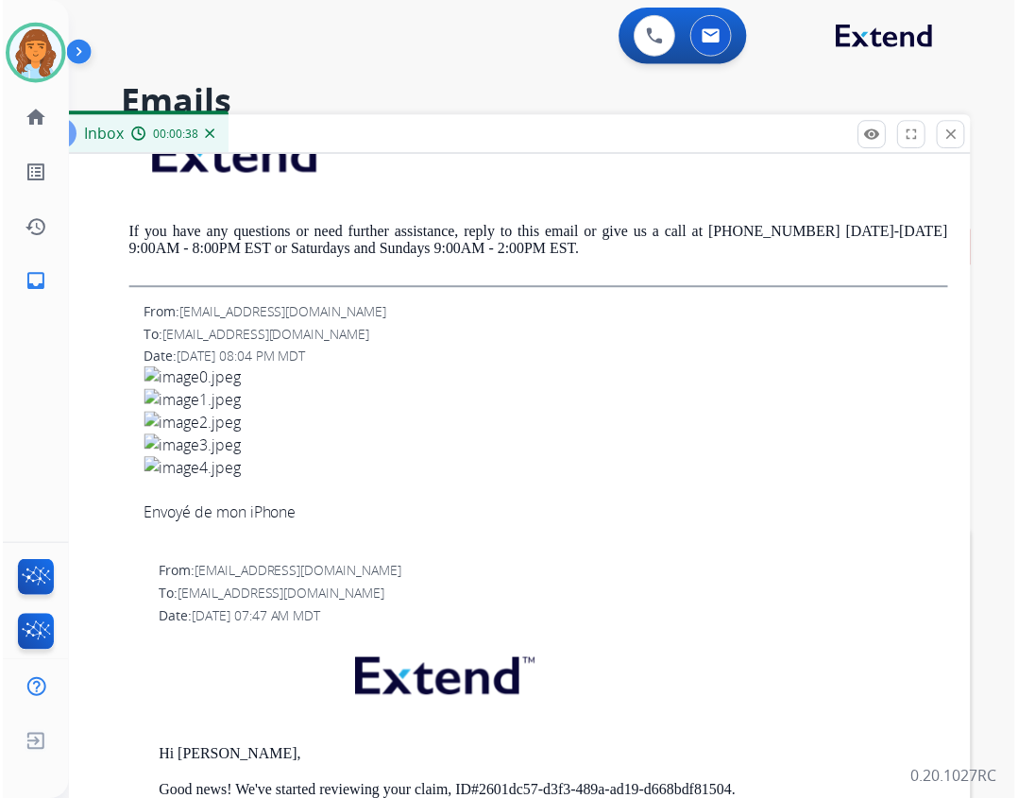
scroll to position [2643, 0]
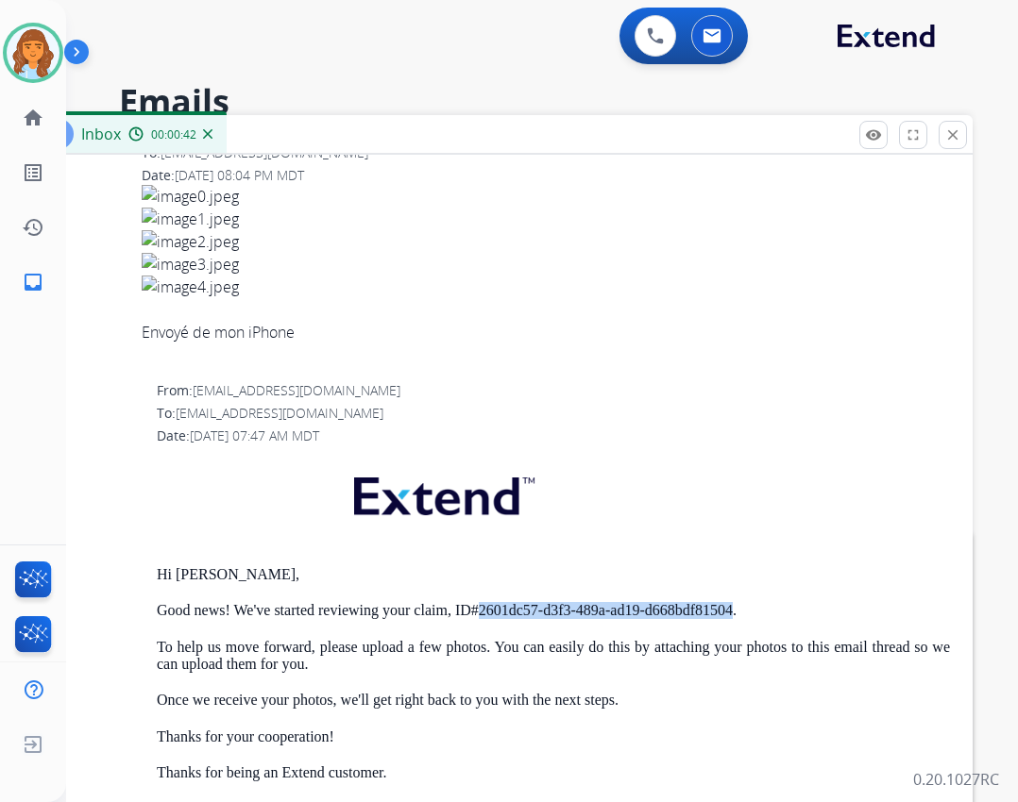
drag, startPoint x: 478, startPoint y: 606, endPoint x: 732, endPoint y: 618, distance: 255.2
click at [732, 618] on p "Good news! We've started reviewing your claim, ID#2601dc57-d3f3-489a-ad19-d668b…" at bounding box center [553, 610] width 793 height 17
copy p "2601dc57-d3f3-489a-ad19-d668bdf81504"
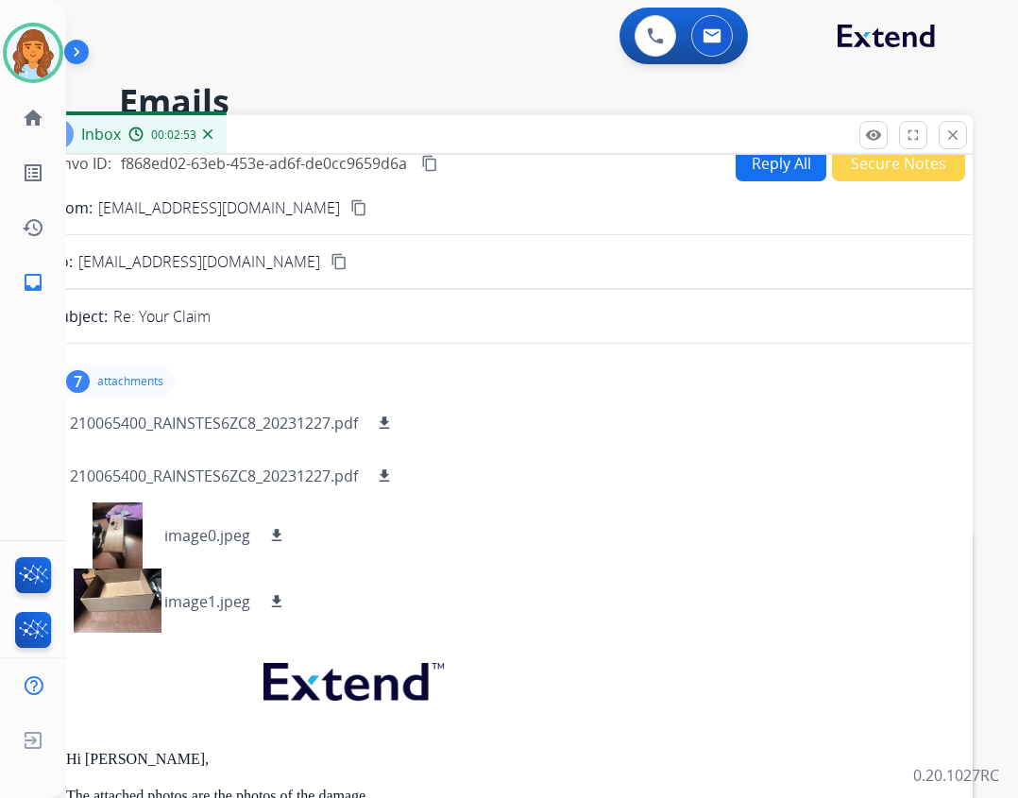
scroll to position [0, 0]
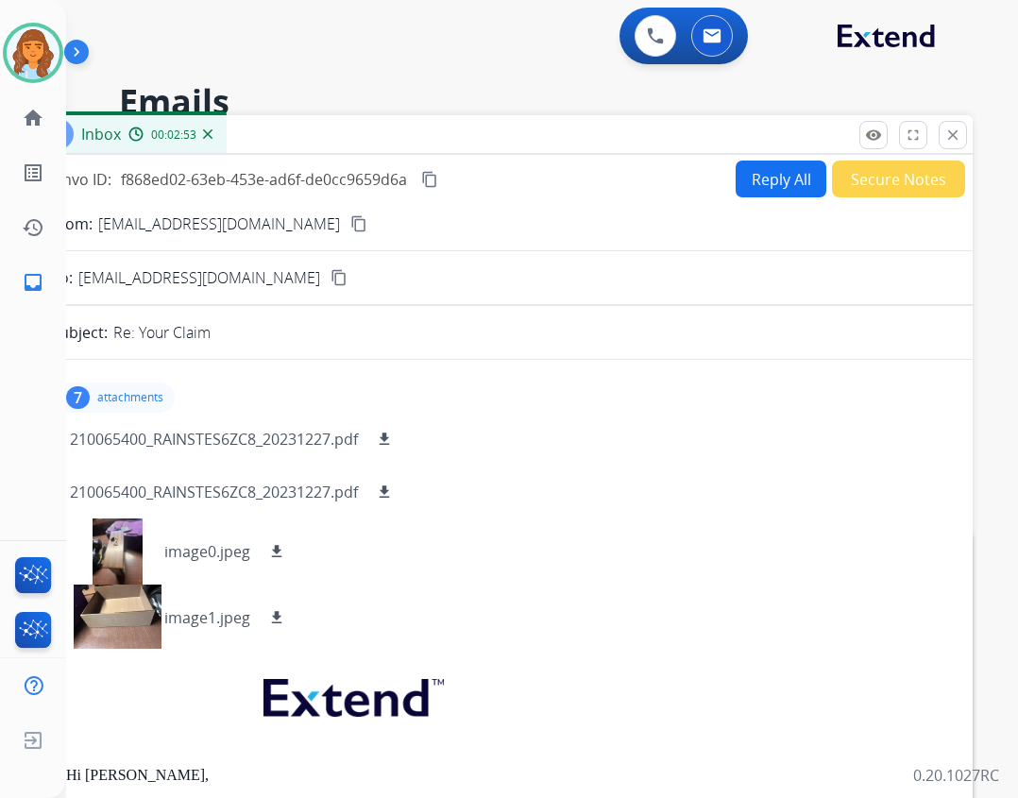
click at [767, 196] on div "Convo ID: f868ed02-63eb-453e-ad6f-de0cc9659d6a content_copy Reply All Secure No…" at bounding box center [500, 576] width 944 height 842
click at [746, 162] on button "Reply All" at bounding box center [780, 178] width 91 height 37
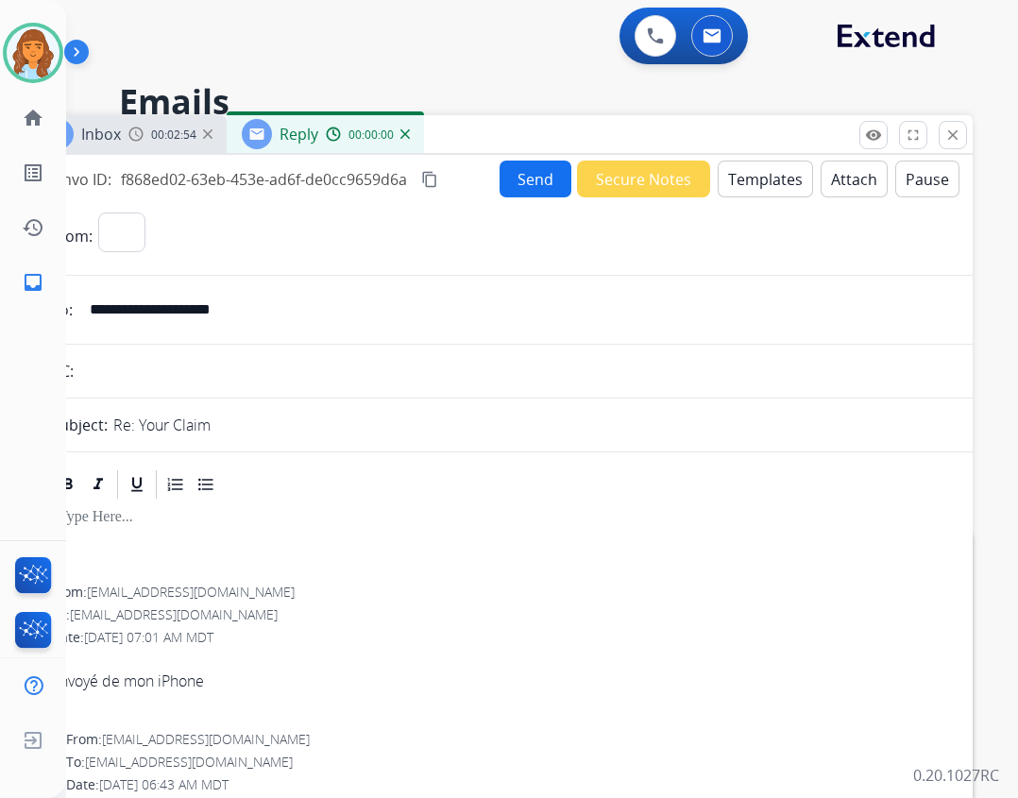
select select "**********"
click at [719, 179] on button "Templates" at bounding box center [764, 178] width 95 height 37
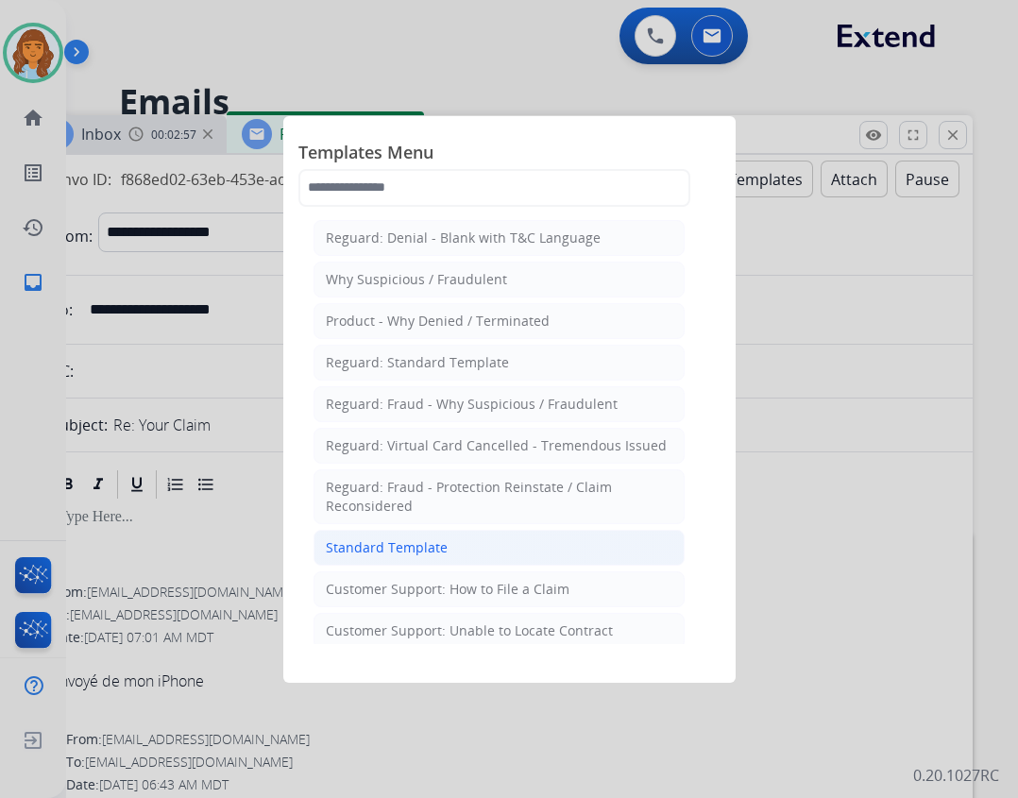
click at [487, 556] on li "Standard Template" at bounding box center [498, 548] width 371 height 36
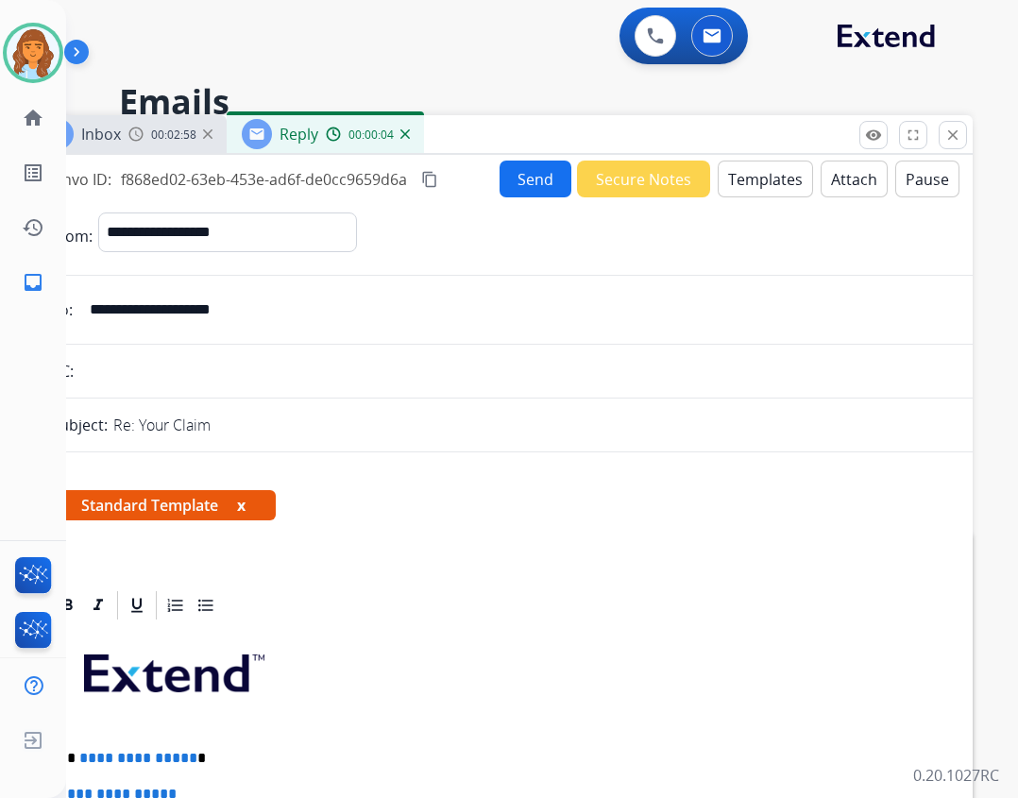
click at [781, 177] on button "Templates" at bounding box center [764, 178] width 95 height 37
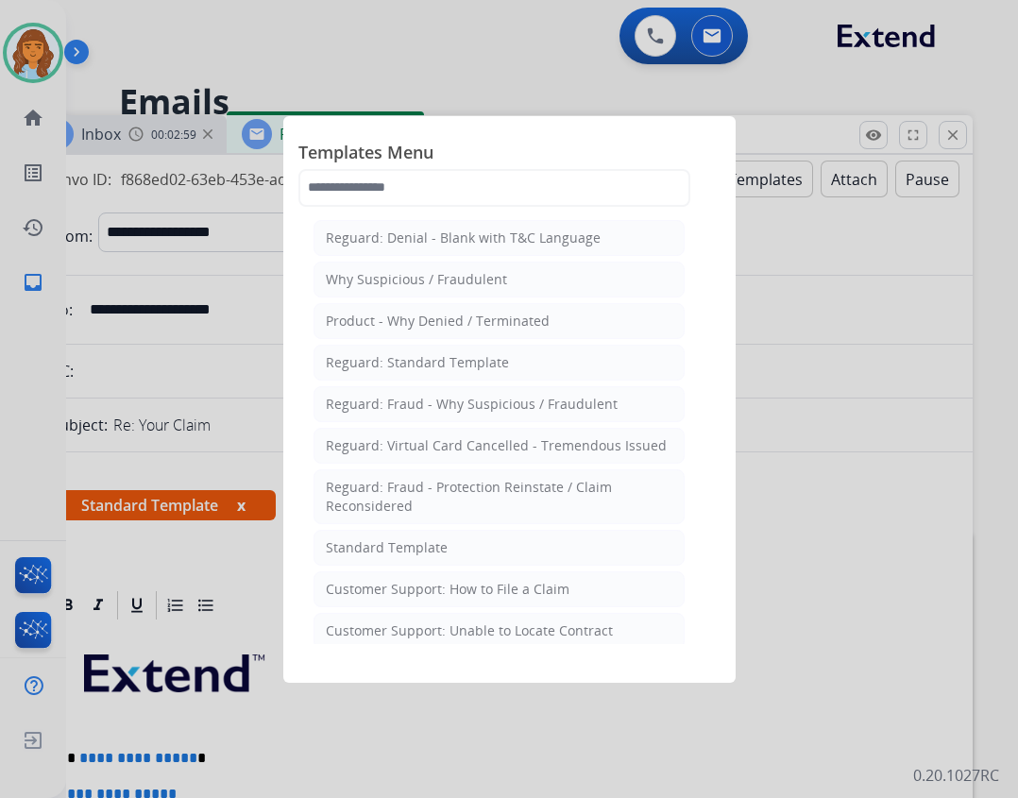
click at [870, 405] on div at bounding box center [509, 399] width 1018 height 798
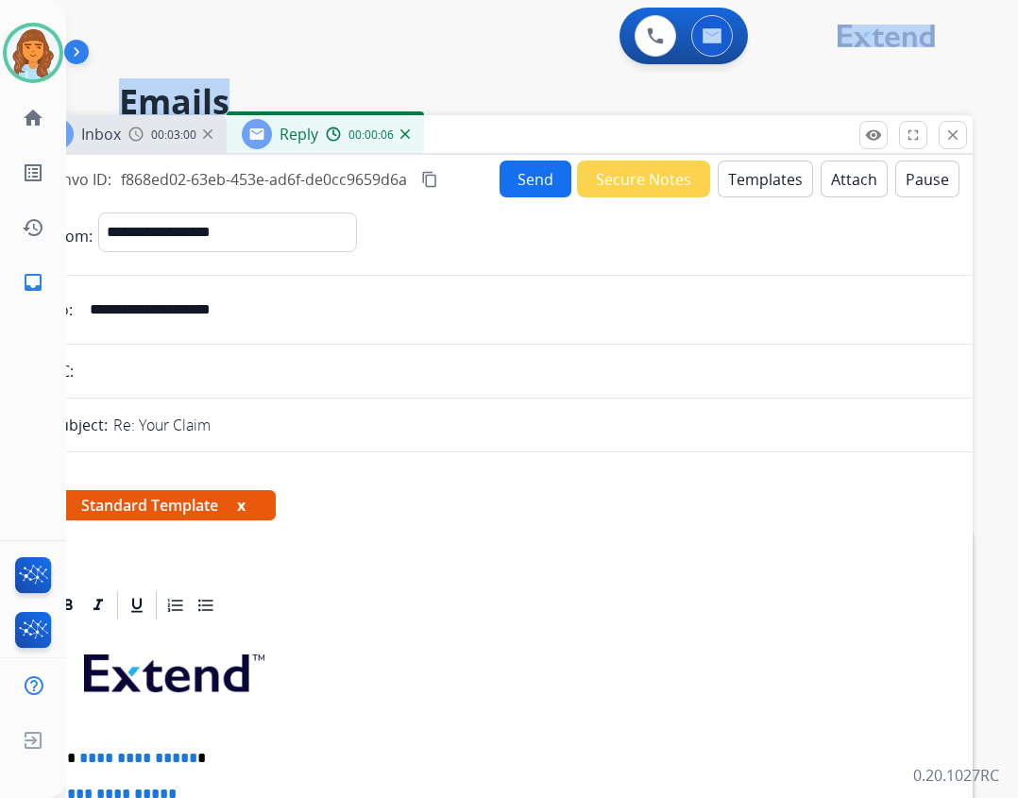
drag, startPoint x: 662, startPoint y: 113, endPoint x: 741, endPoint y: 36, distance: 110.8
click at [741, 36] on div "**********" at bounding box center [541, 399] width 951 height 798
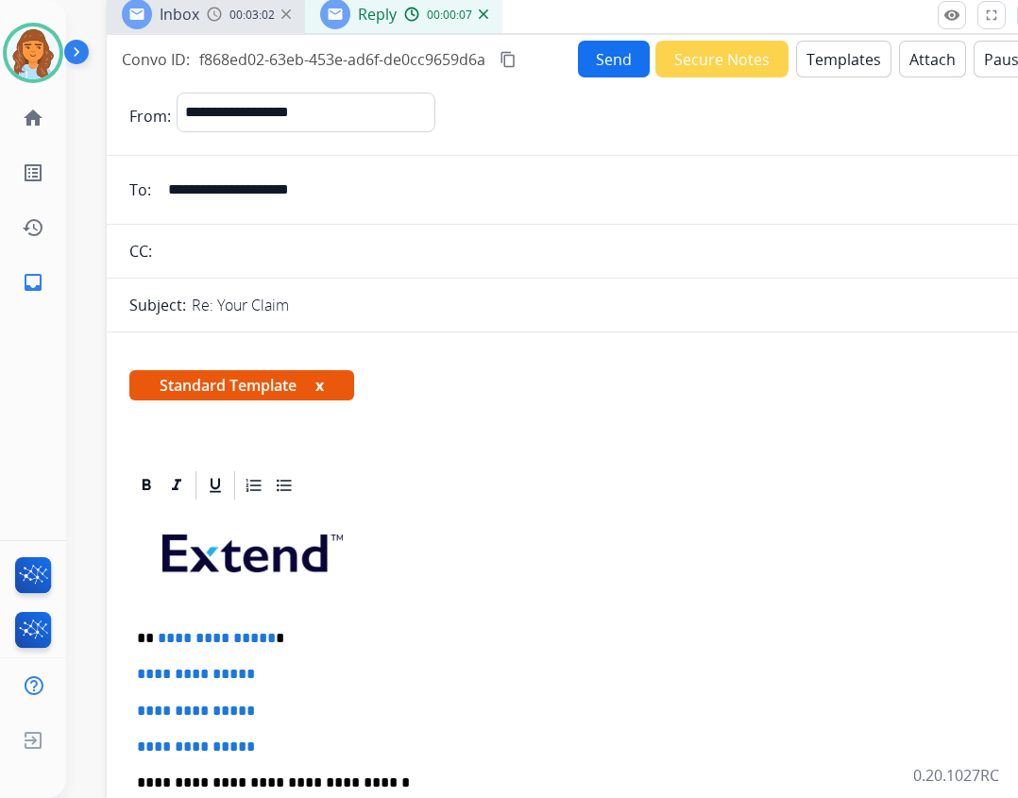
drag, startPoint x: 703, startPoint y: 136, endPoint x: 782, endPoint y: 16, distance: 143.2
click at [782, 16] on div "Inbox 00:03:02 Reply 00:00:07" at bounding box center [579, 15] width 944 height 40
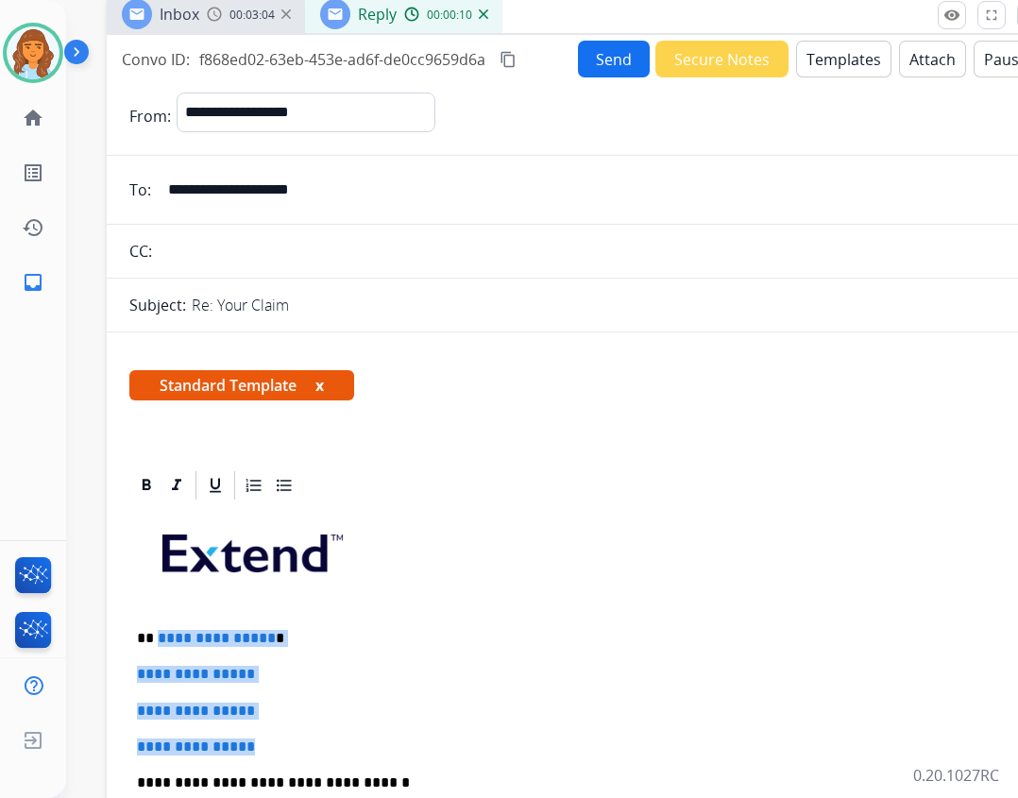
drag, startPoint x: 157, startPoint y: 639, endPoint x: 264, endPoint y: 727, distance: 138.9
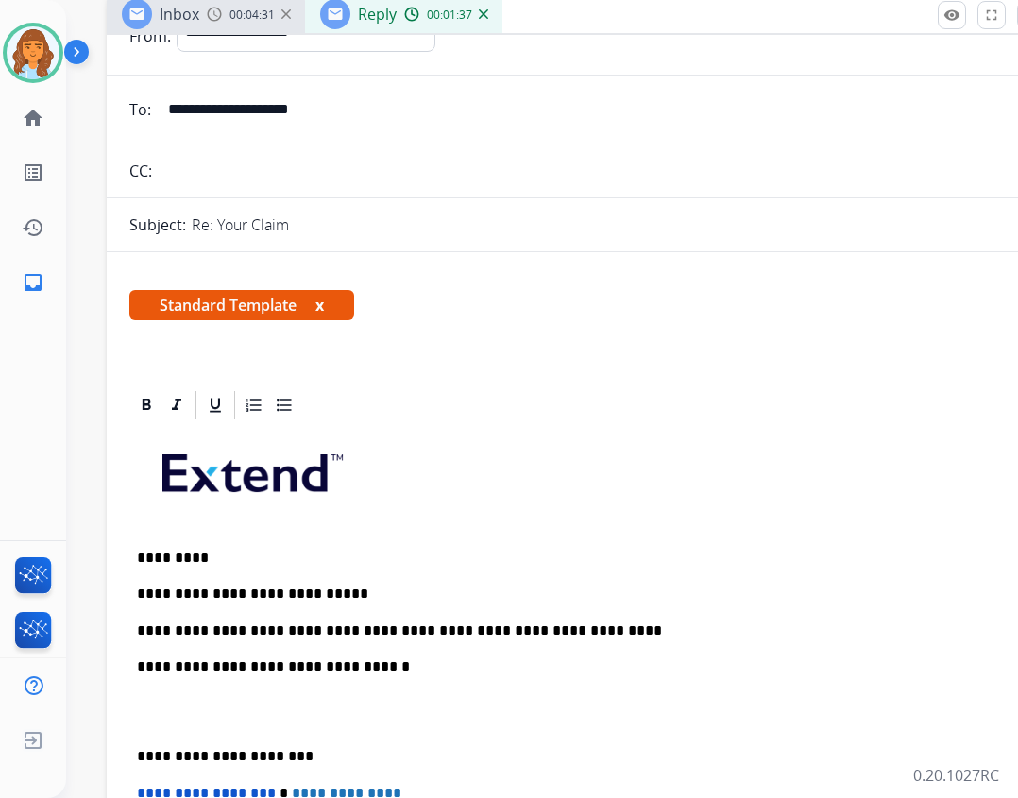
scroll to position [283, 0]
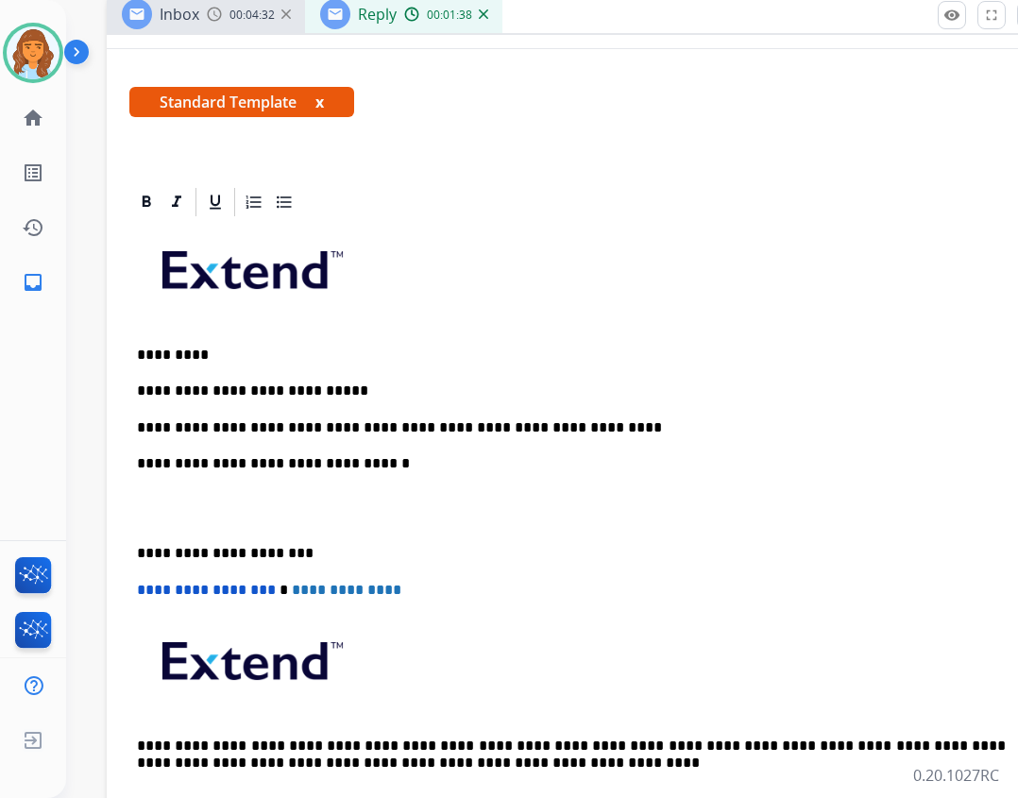
click at [136, 561] on div "**********" at bounding box center [578, 526] width 899 height 614
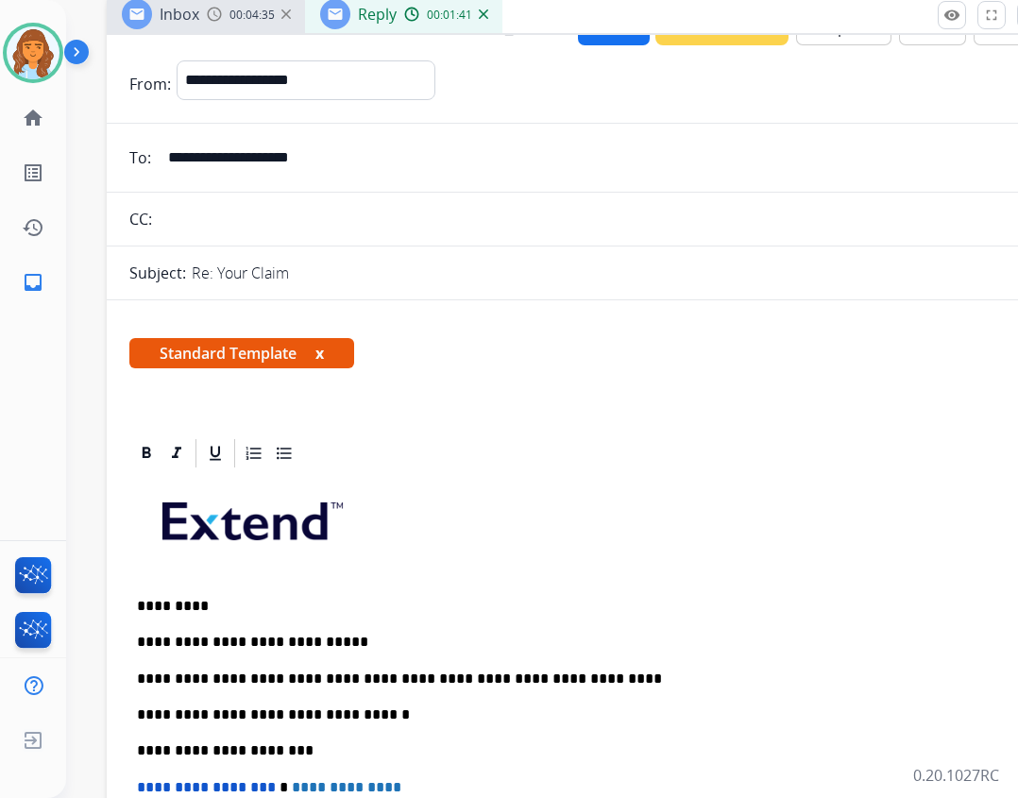
scroll to position [0, 0]
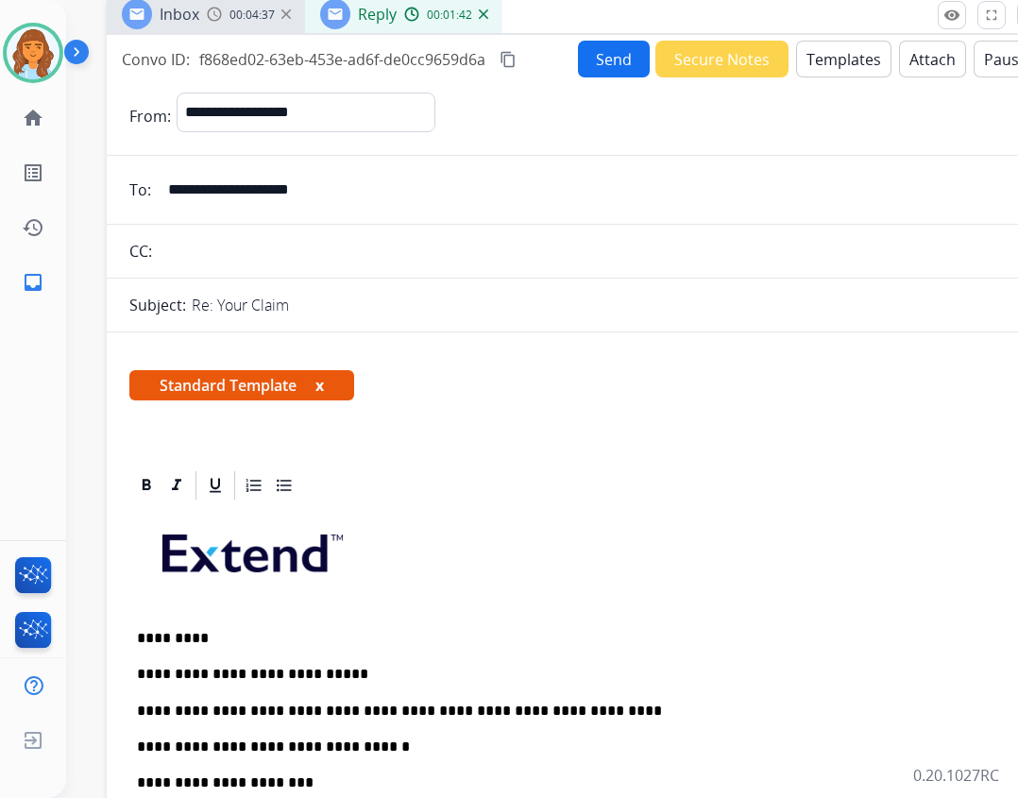
click at [602, 57] on button "Send" at bounding box center [614, 59] width 72 height 37
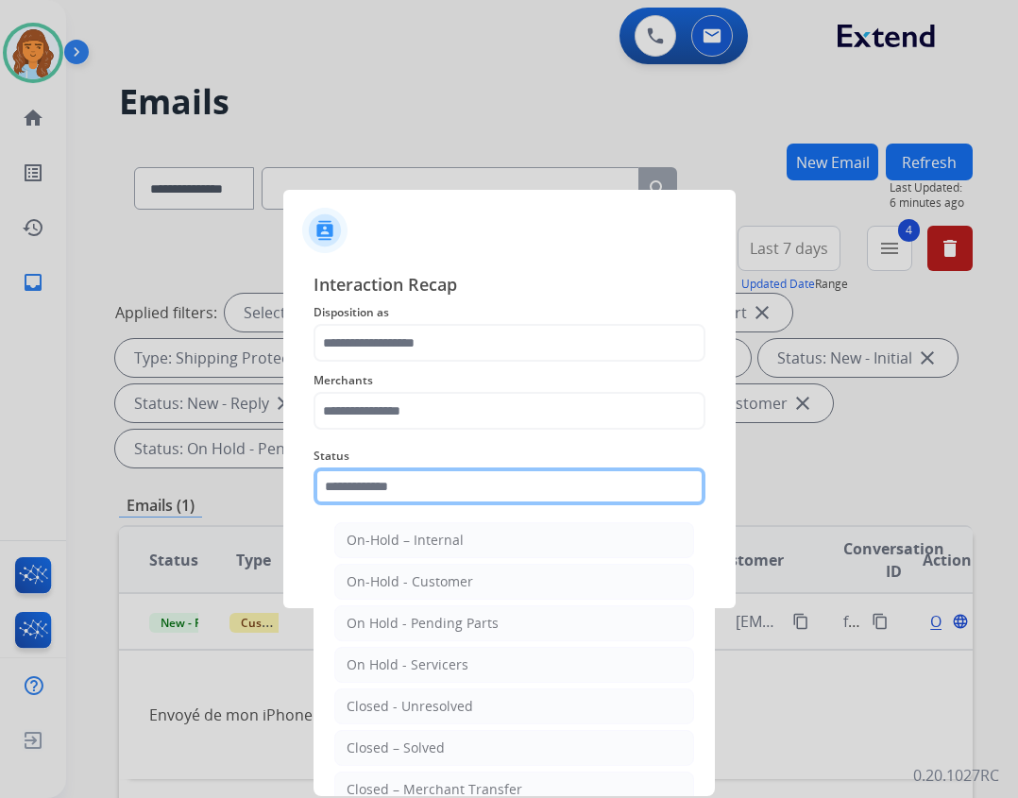
click at [453, 490] on input "text" at bounding box center [509, 486] width 392 height 38
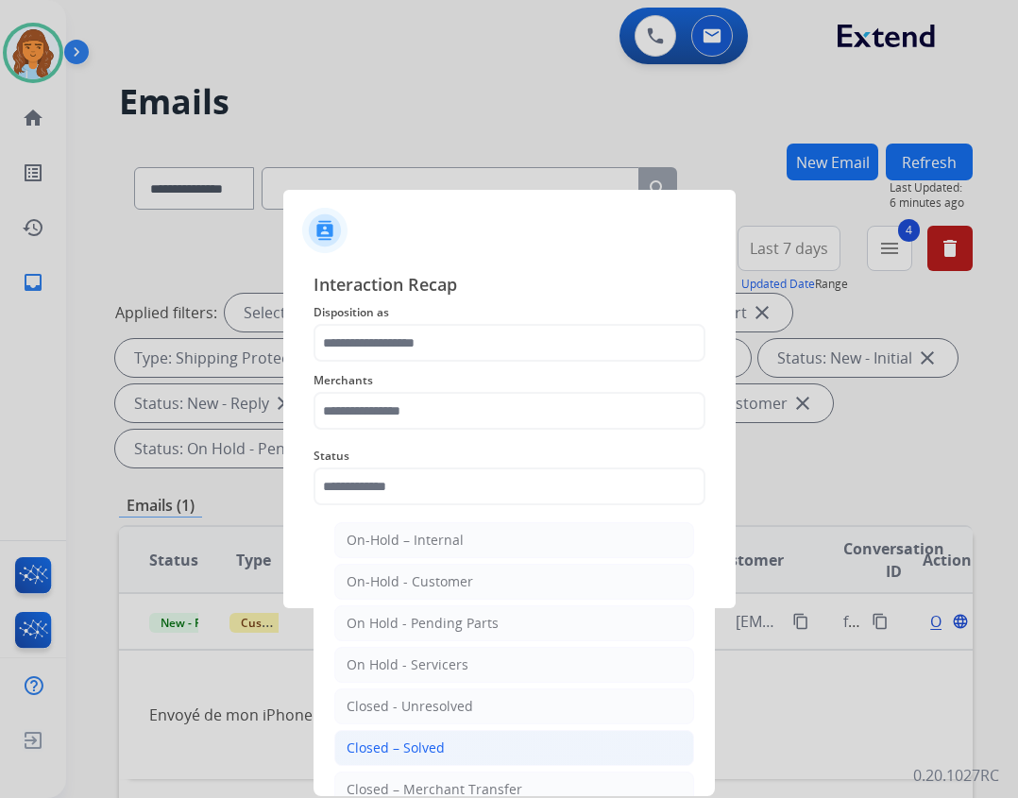
click at [432, 748] on div "Closed – Solved" at bounding box center [395, 747] width 98 height 19
type input "**********"
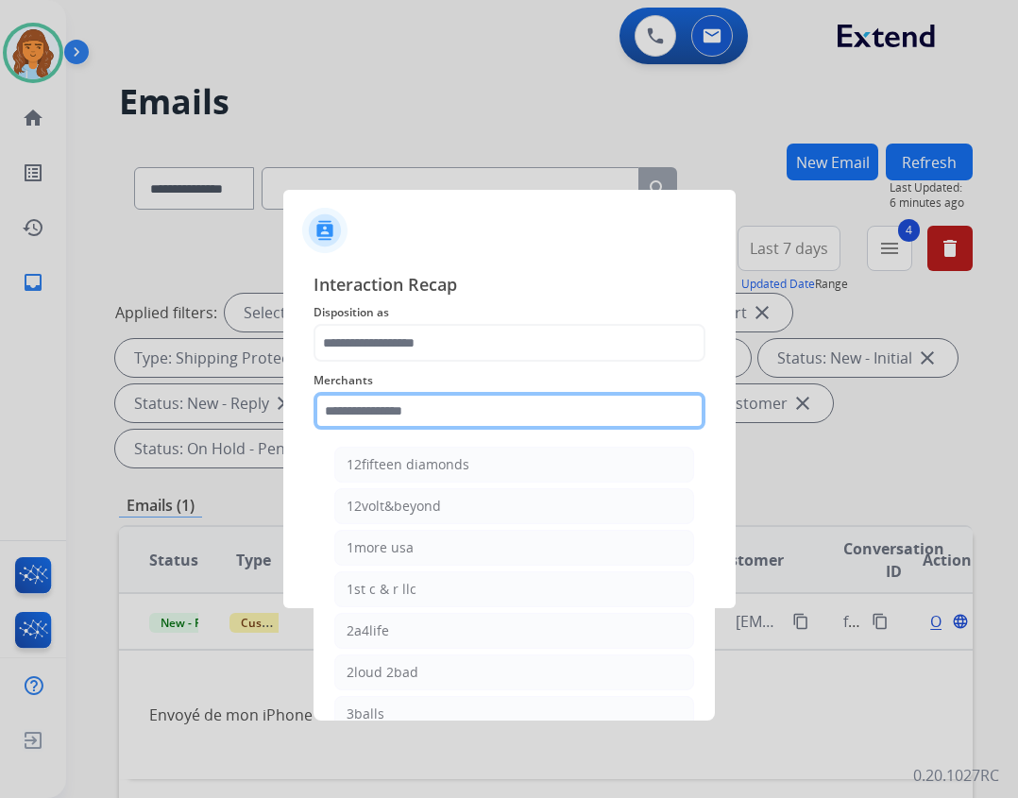
click at [480, 429] on input "text" at bounding box center [509, 411] width 392 height 38
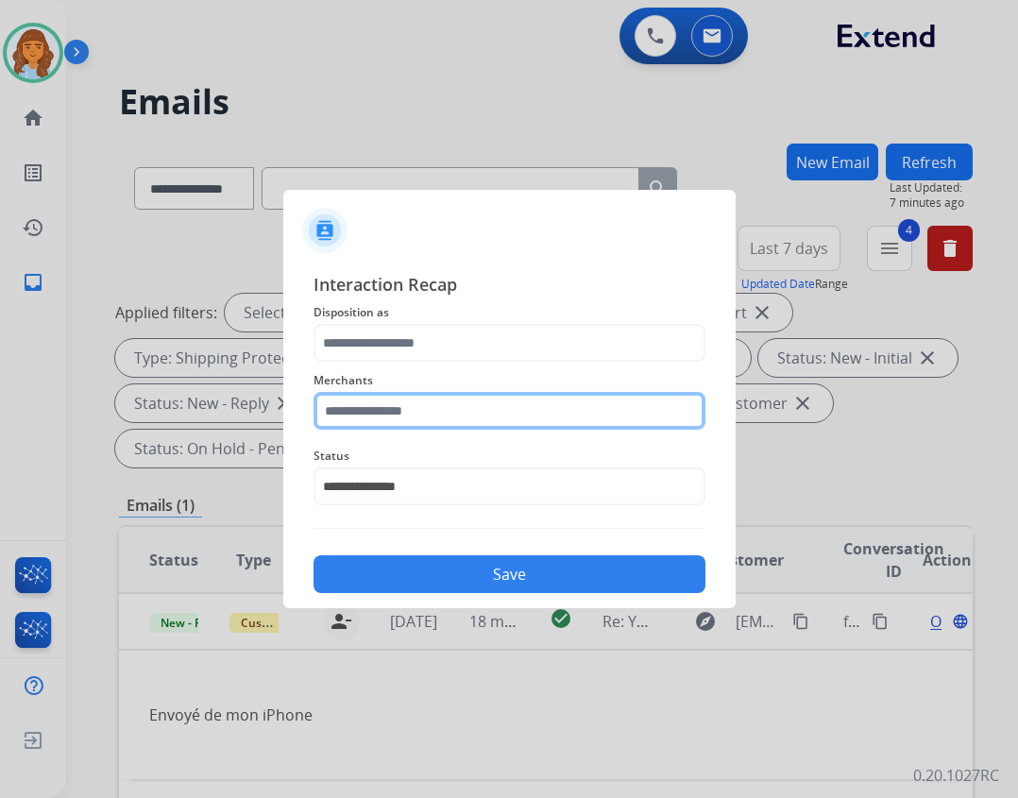
drag, startPoint x: 363, startPoint y: 417, endPoint x: 365, endPoint y: 408, distance: 9.6
click at [363, 418] on input "text" at bounding box center [509, 411] width 392 height 38
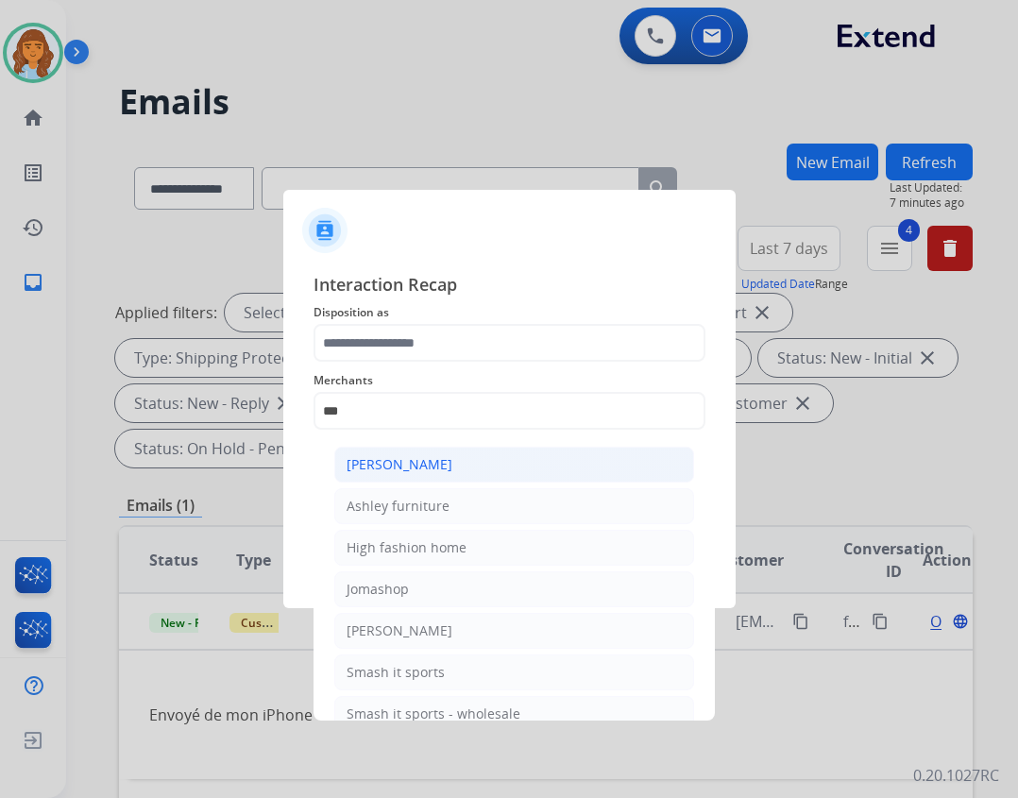
click at [542, 458] on li "Ashley - Reguard" at bounding box center [514, 464] width 360 height 36
type input "**********"
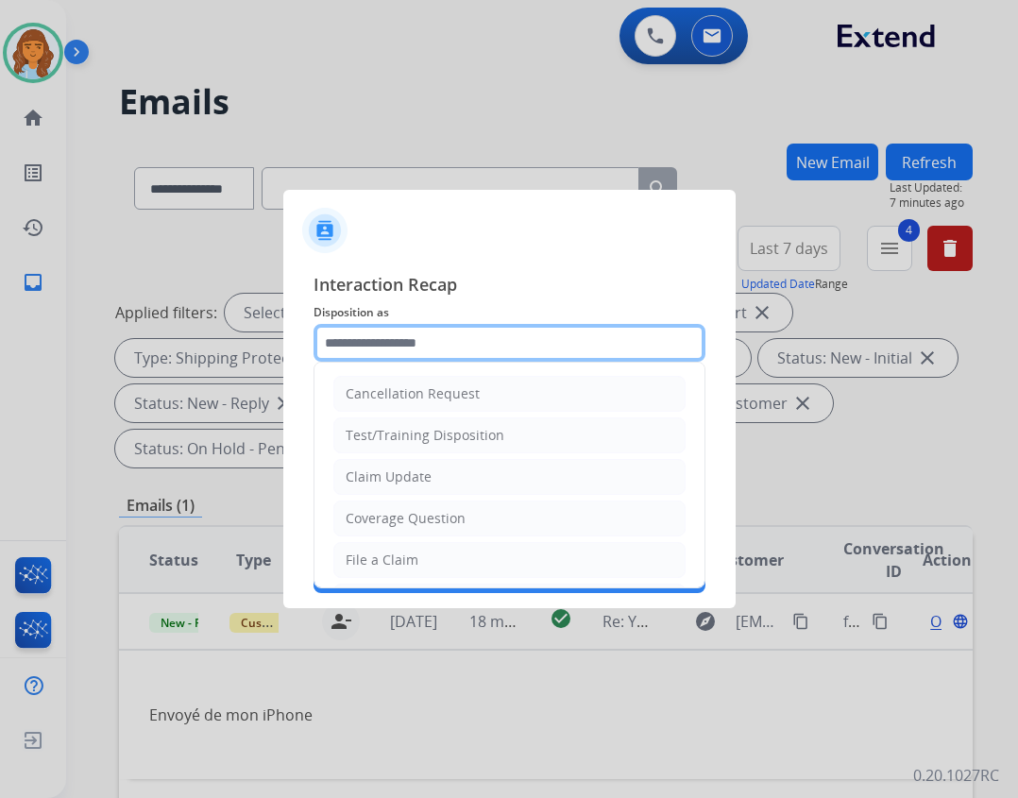
click at [520, 342] on input "text" at bounding box center [509, 343] width 392 height 38
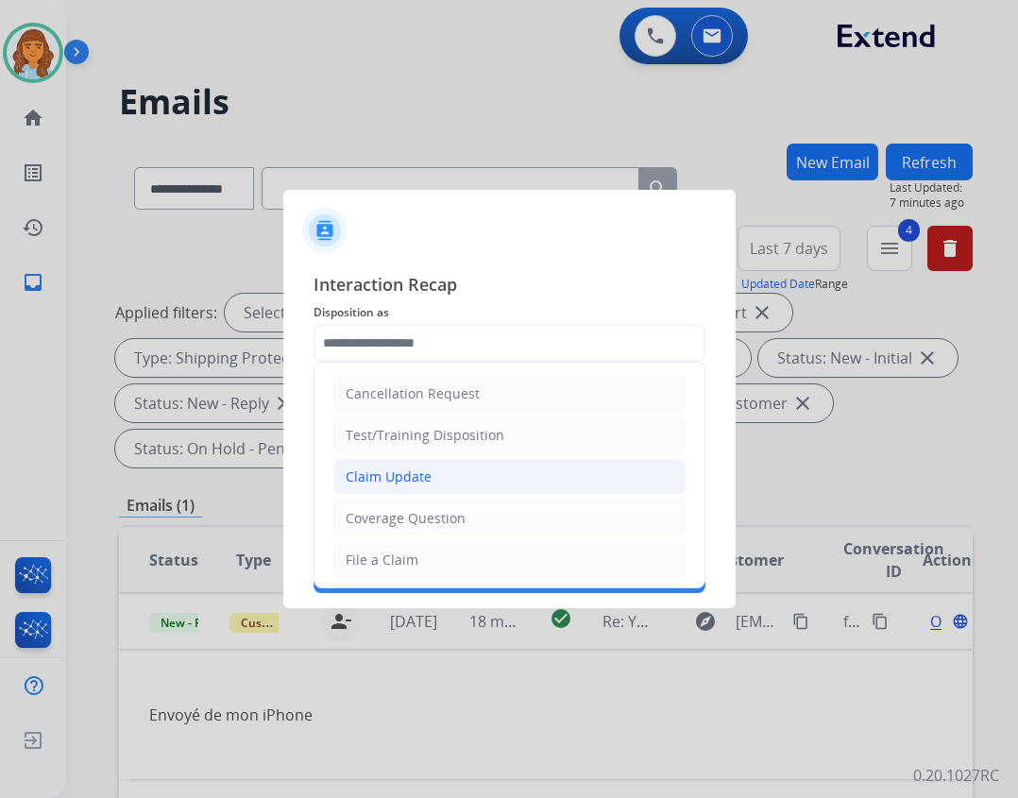
click at [463, 477] on li "Claim Update" at bounding box center [509, 477] width 352 height 36
type input "**********"
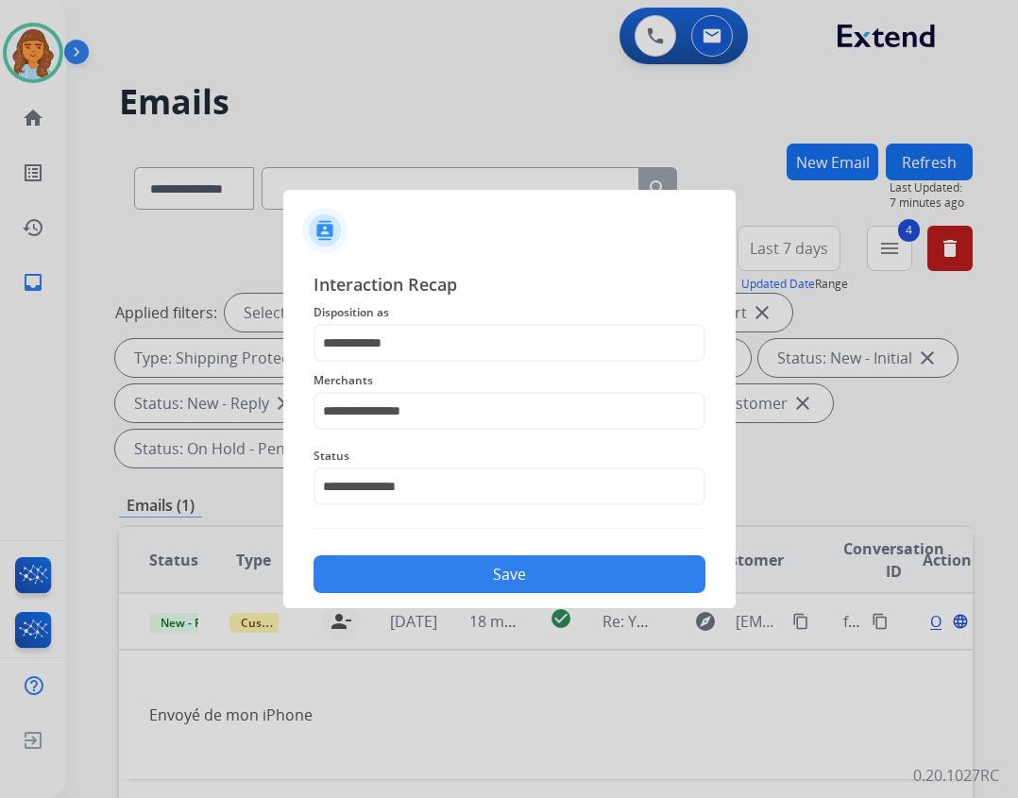
click at [497, 570] on button "Save" at bounding box center [509, 574] width 392 height 38
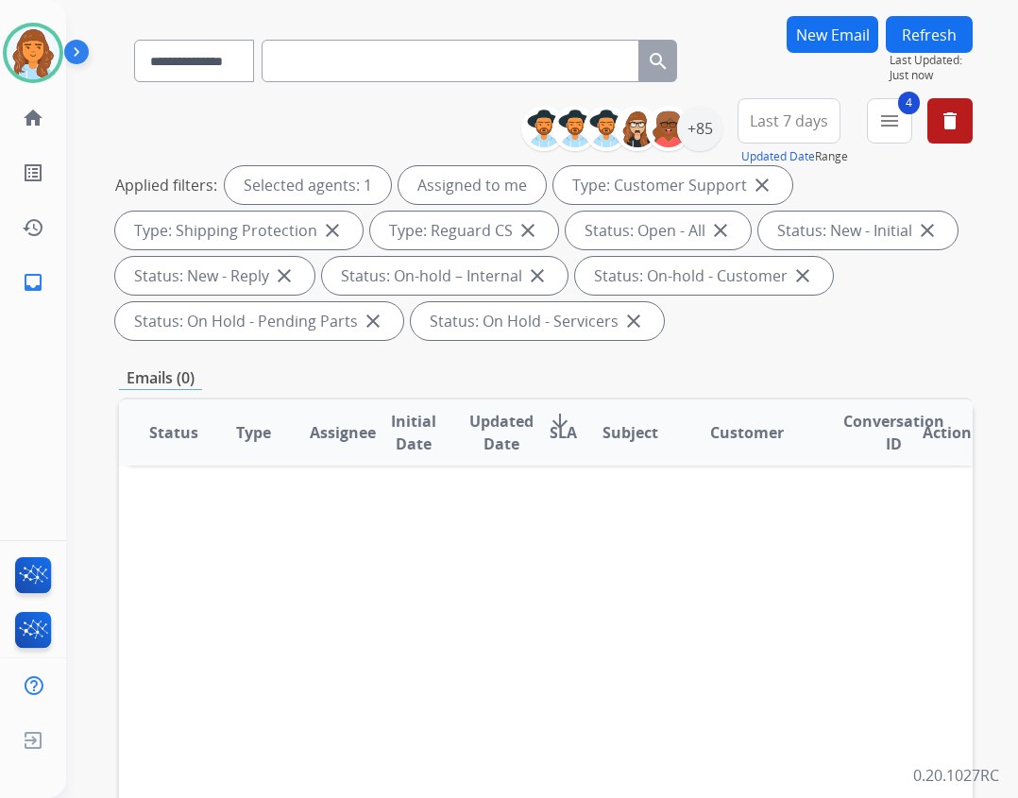
scroll to position [94, 0]
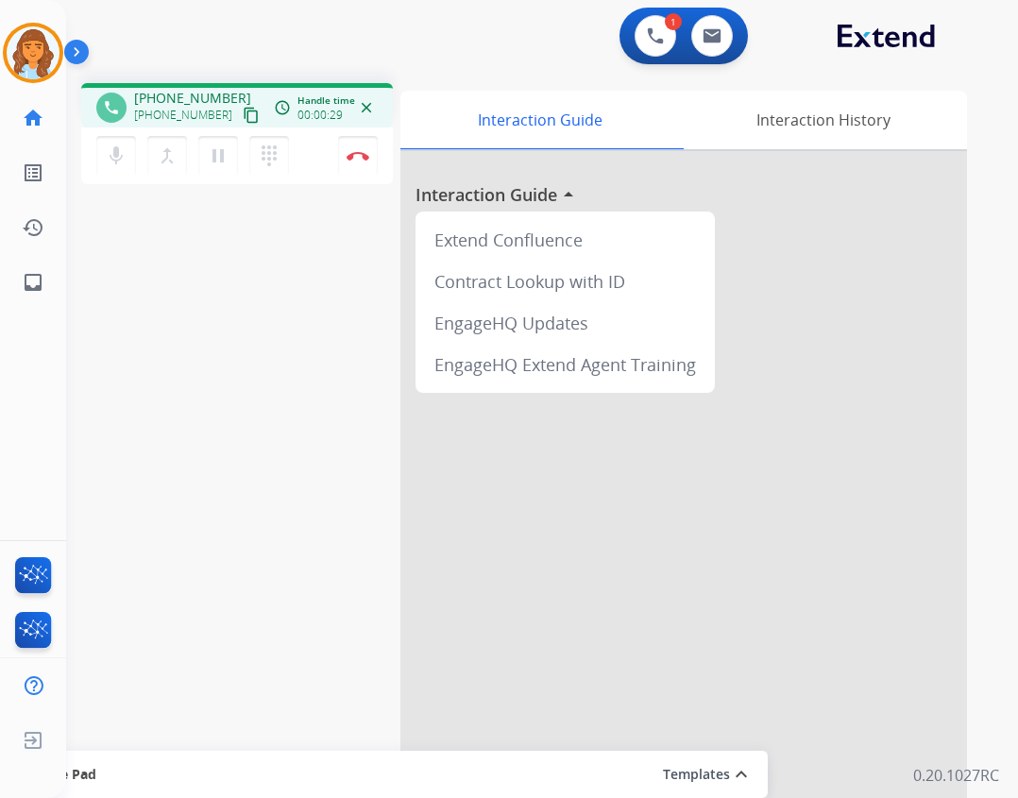
click at [243, 108] on mat-icon "content_copy" at bounding box center [251, 115] width 17 height 17
click at [363, 152] on img at bounding box center [357, 155] width 23 height 9
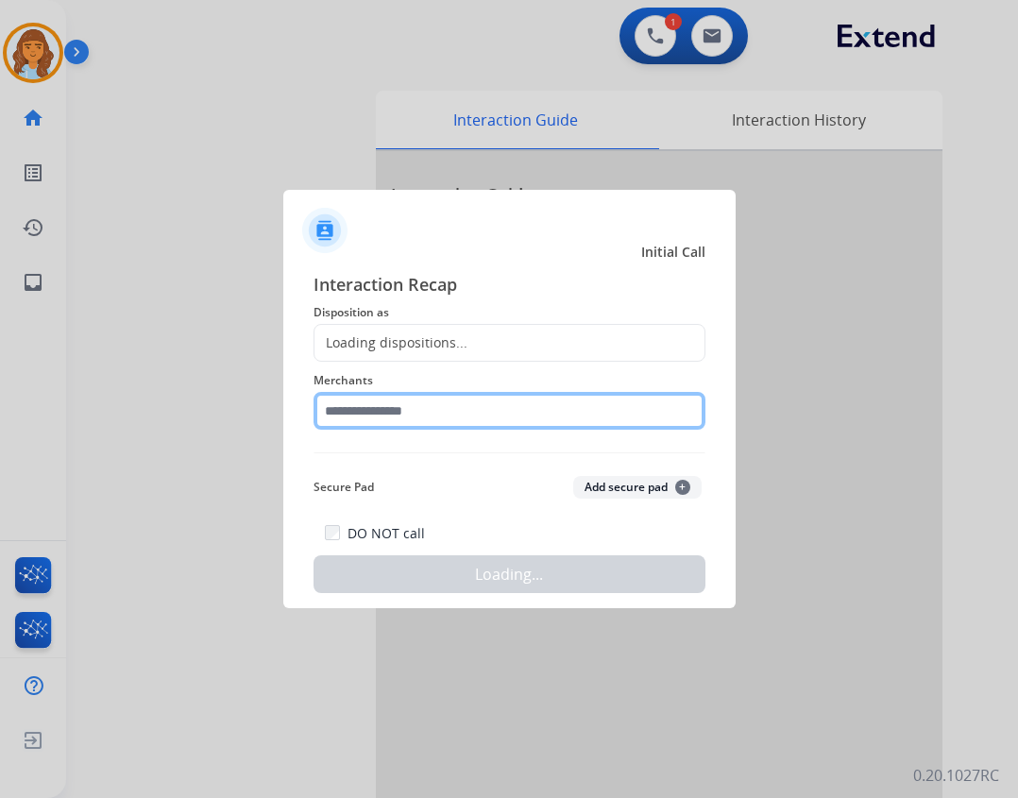
click at [445, 402] on input "text" at bounding box center [509, 411] width 392 height 38
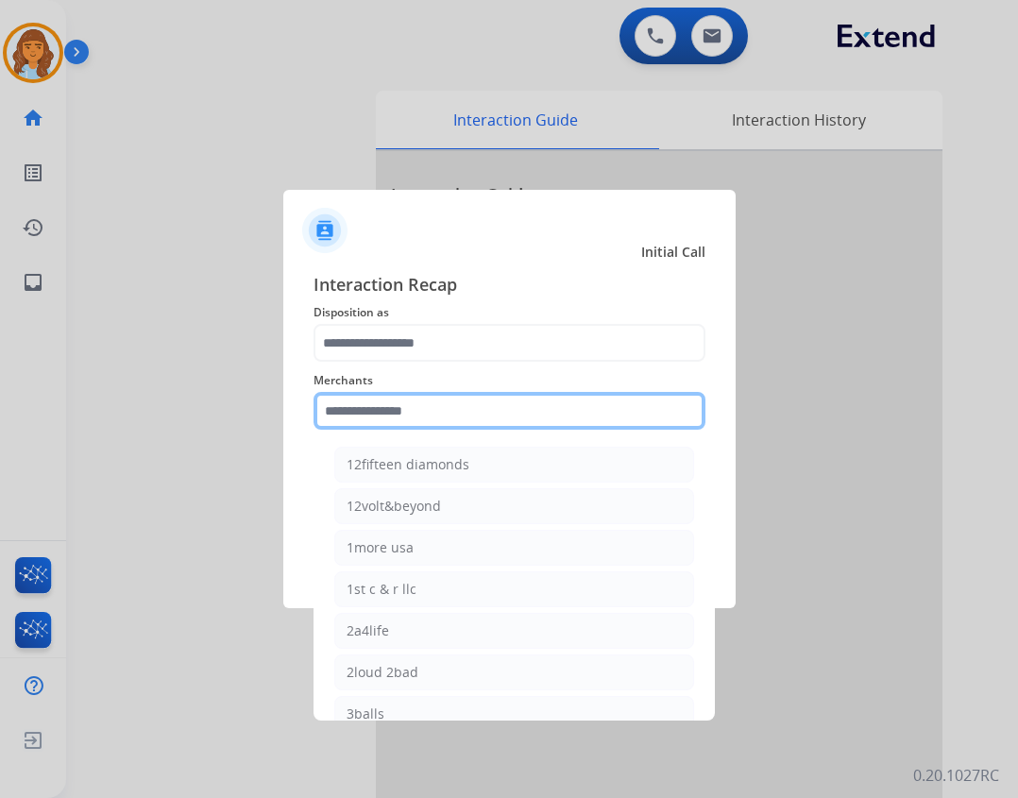
click at [390, 396] on input "text" at bounding box center [509, 411] width 392 height 38
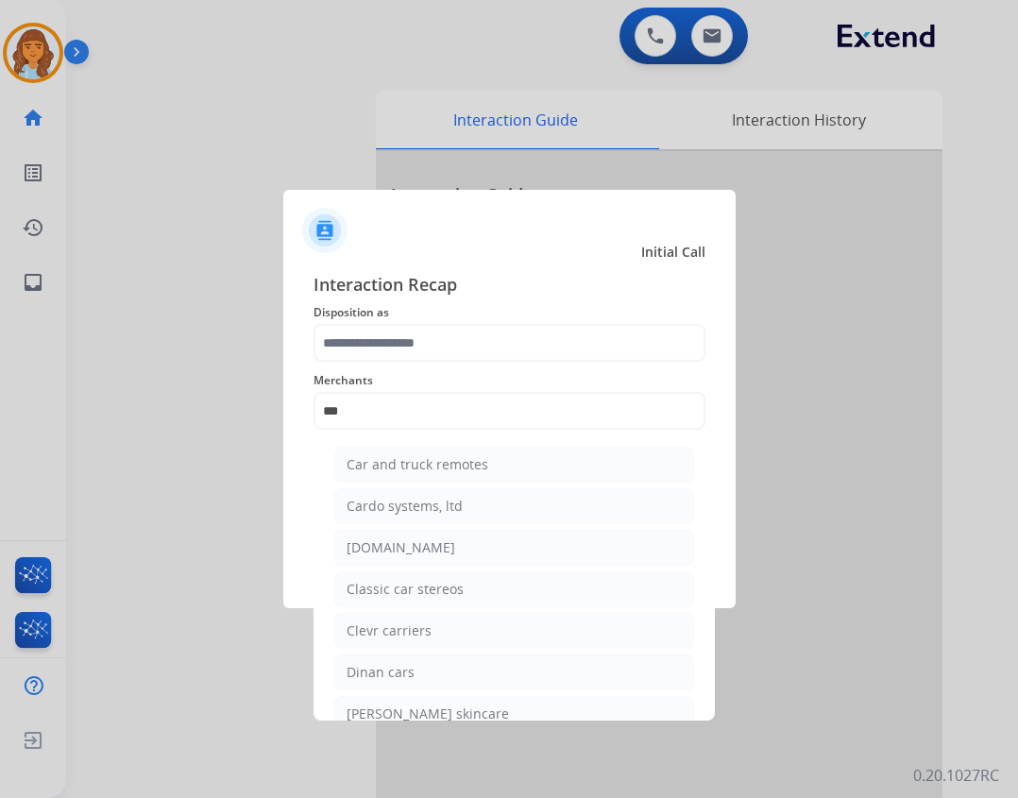
drag, startPoint x: 523, startPoint y: 538, endPoint x: 525, endPoint y: 525, distance: 13.3
click at [522, 536] on li "Carparts.com" at bounding box center [514, 548] width 360 height 36
type input "**********"
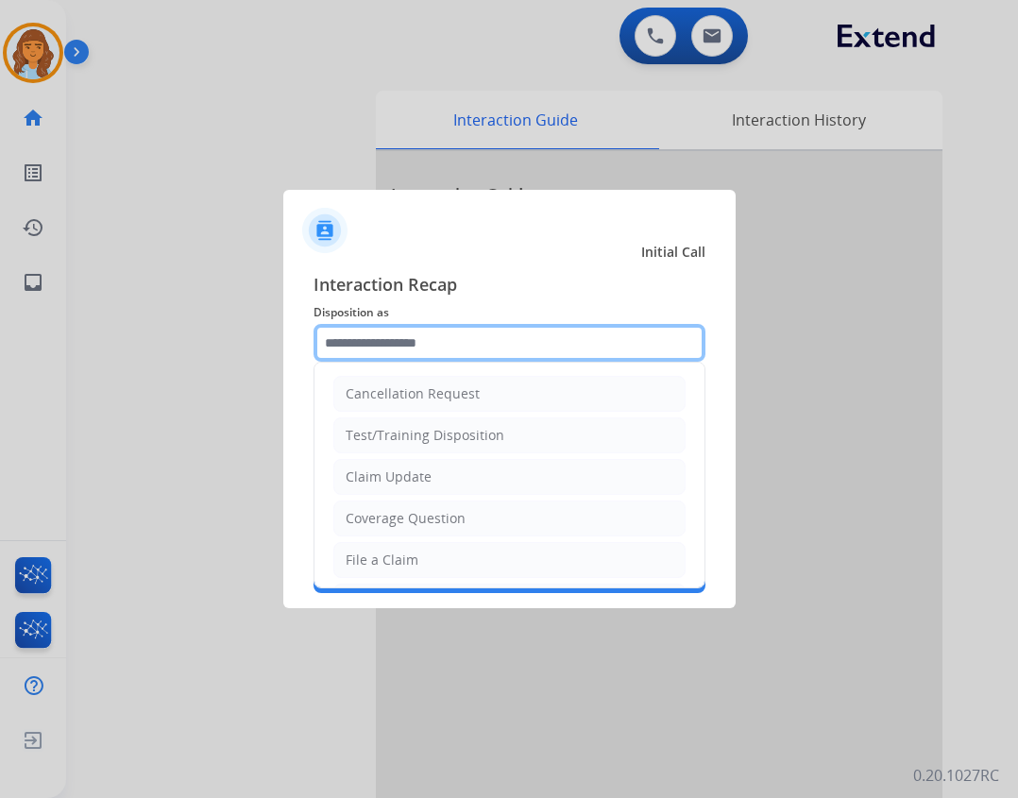
click at [551, 357] on input "text" at bounding box center [509, 343] width 392 height 38
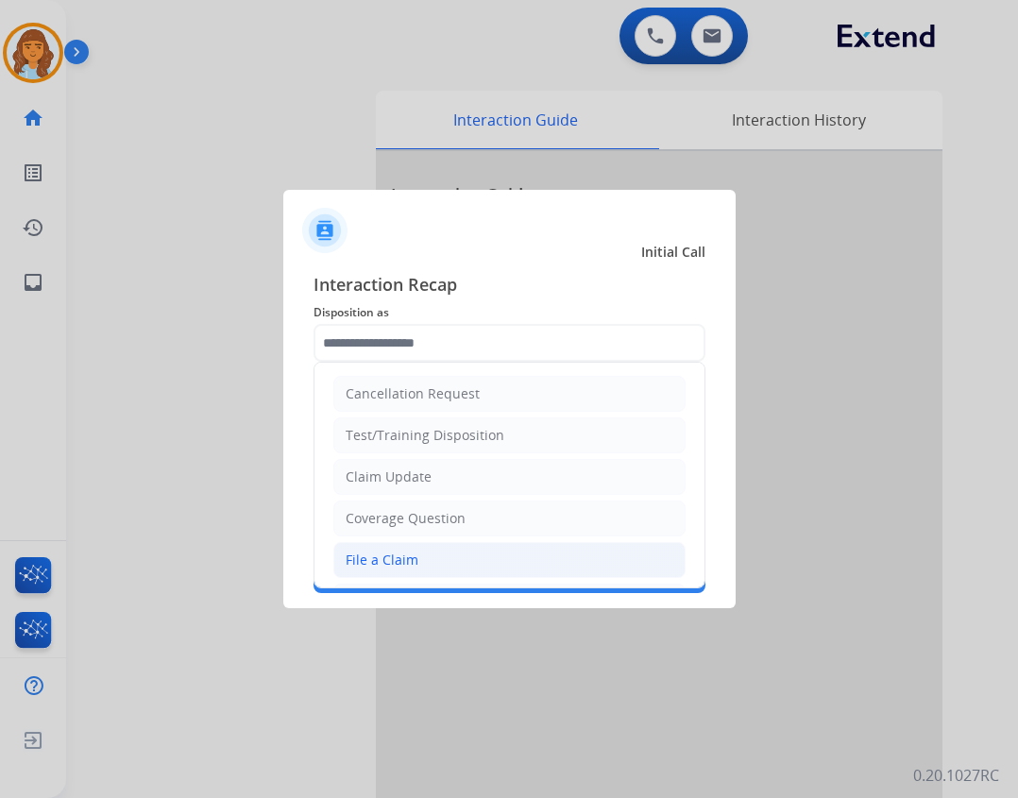
click at [476, 555] on li "File a Claim" at bounding box center [509, 560] width 352 height 36
type input "**********"
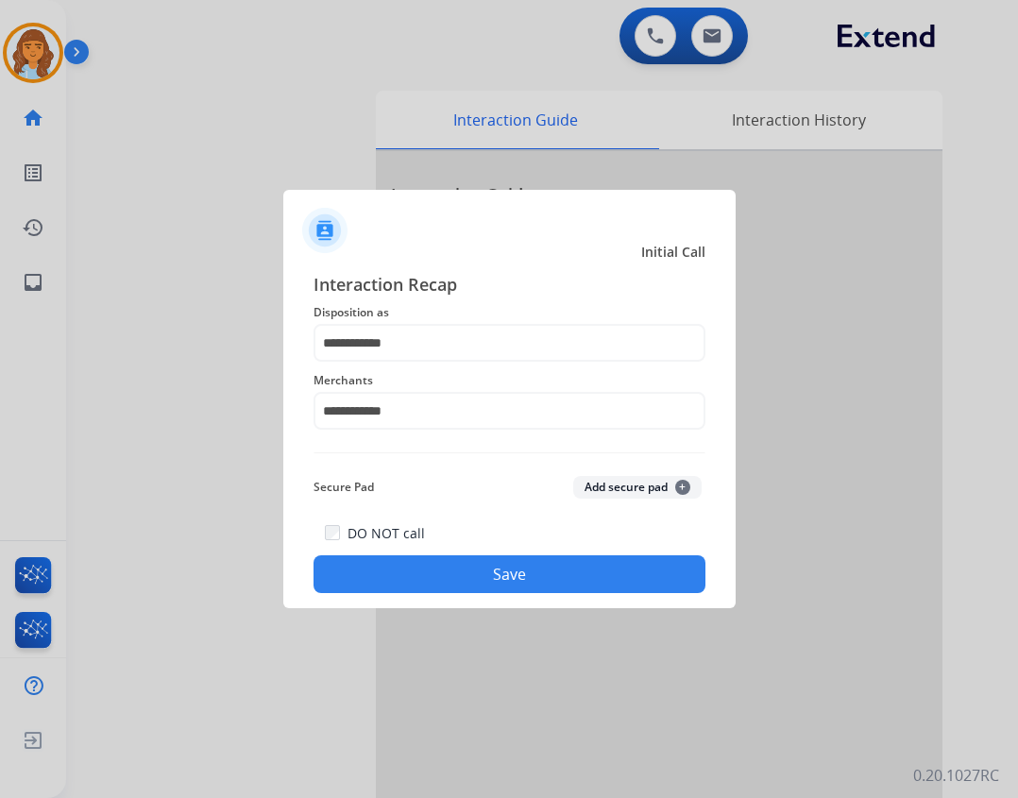
click at [509, 554] on div "DO NOT call Save" at bounding box center [509, 557] width 392 height 72
click at [518, 569] on button "Save" at bounding box center [509, 574] width 392 height 38
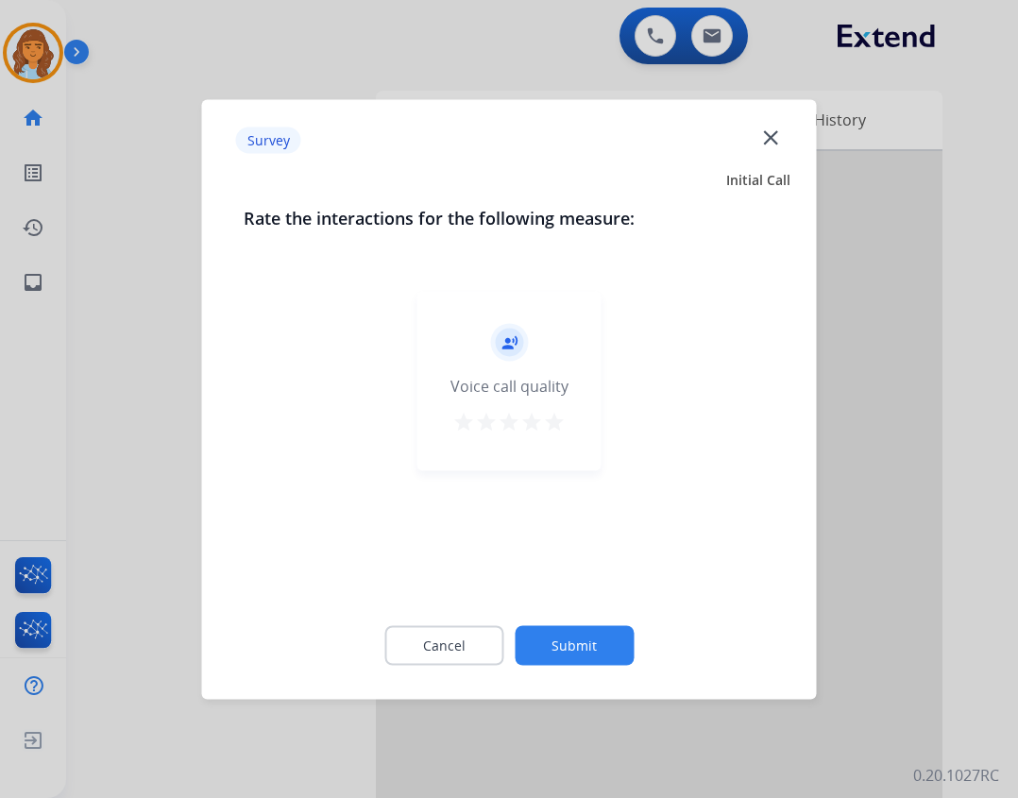
click at [551, 646] on button "Submit" at bounding box center [573, 645] width 119 height 40
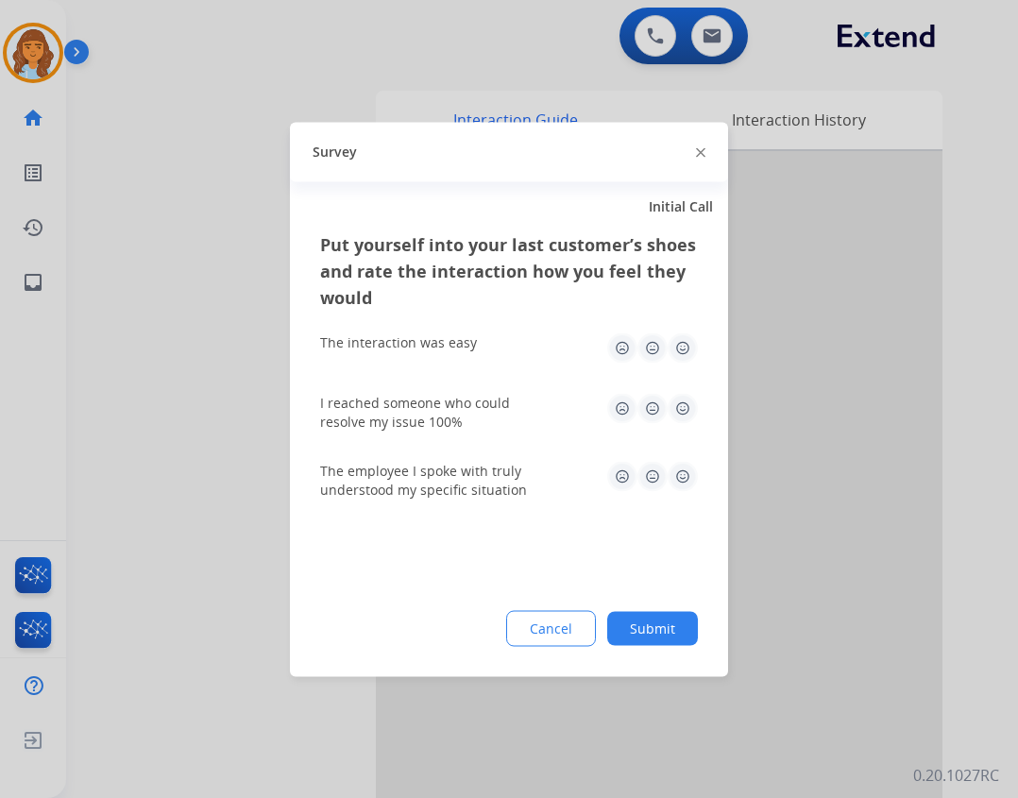
click at [636, 648] on div "Put yourself into your last customer’s shoes and rate the interaction how you f…" at bounding box center [509, 453] width 438 height 446
click at [647, 635] on button "Submit" at bounding box center [652, 628] width 91 height 34
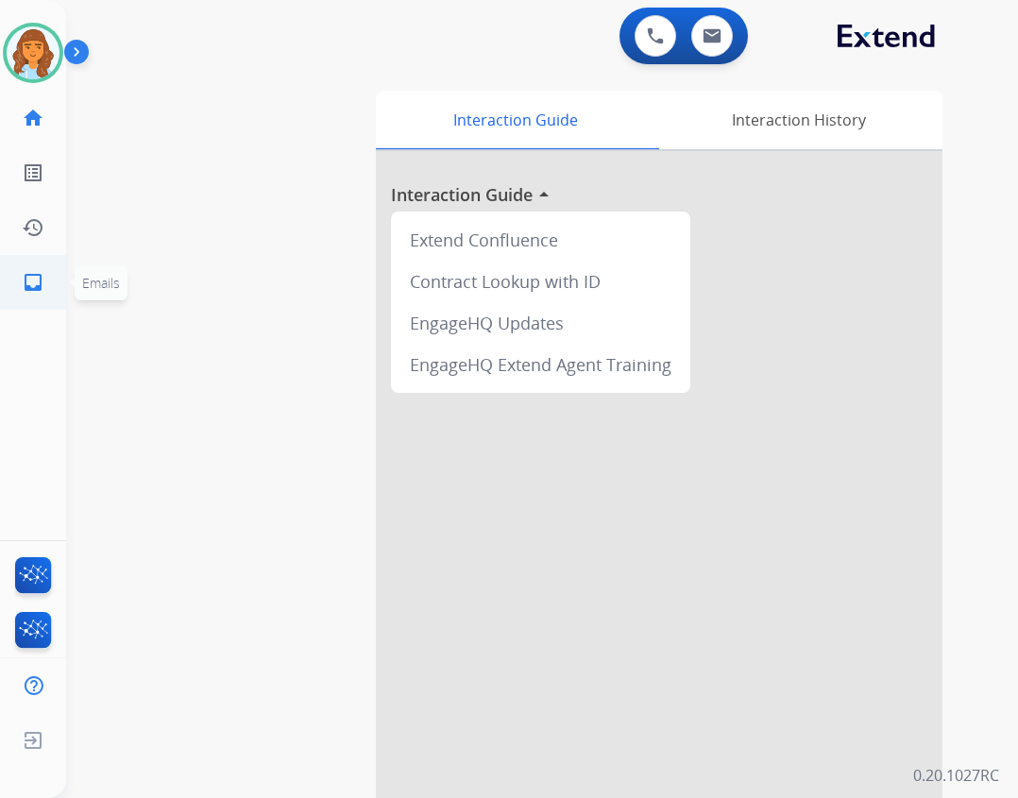
click at [39, 281] on mat-icon "inbox" at bounding box center [33, 282] width 23 height 23
select select "**********"
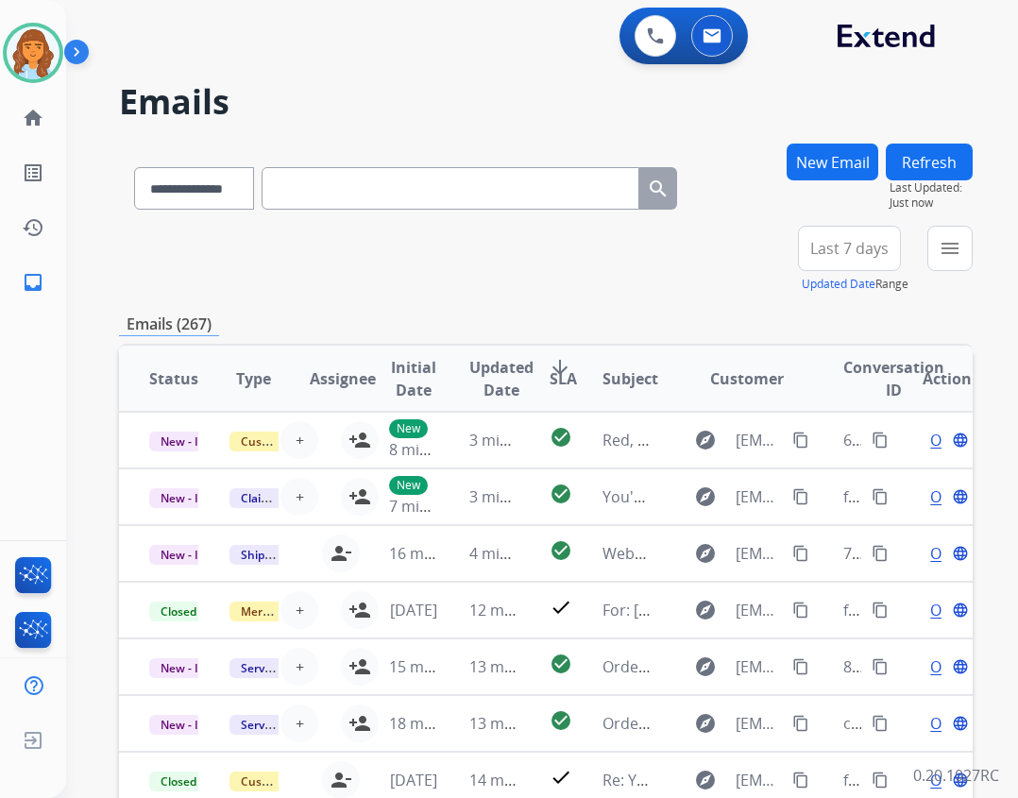
click at [916, 265] on div "**********" at bounding box center [878, 260] width 190 height 68
click at [922, 260] on div "**********" at bounding box center [878, 260] width 190 height 68
click at [772, 266] on div "+85" at bounding box center [759, 255] width 45 height 45
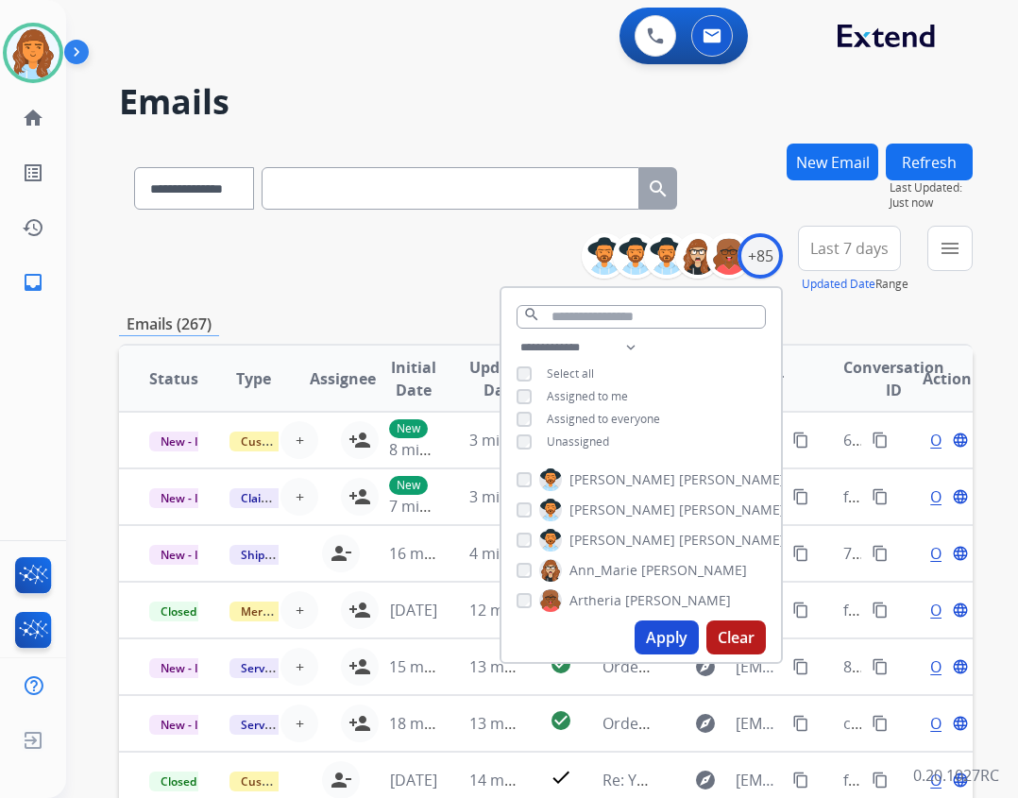
drag, startPoint x: 581, startPoint y: 436, endPoint x: 662, endPoint y: 416, distance: 83.6
click at [581, 437] on span "Unassigned" at bounding box center [578, 441] width 62 height 16
click at [951, 262] on button "menu Filters" at bounding box center [949, 248] width 45 height 45
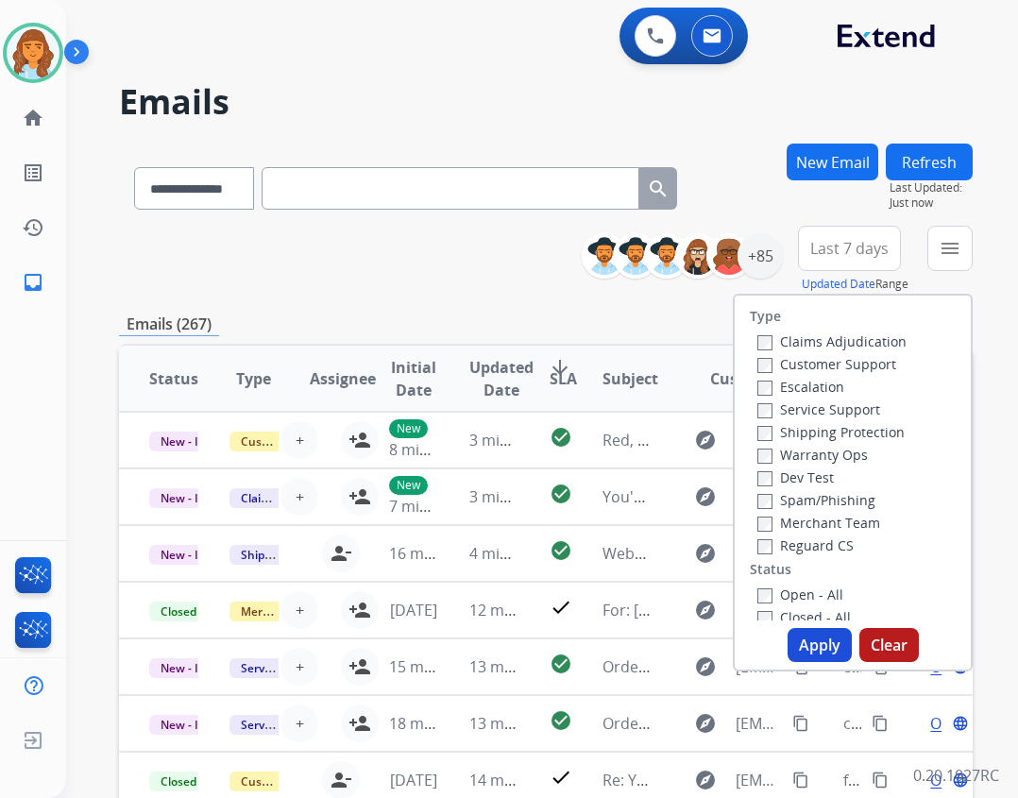
click at [798, 594] on label "Open - All" at bounding box center [800, 594] width 86 height 18
drag, startPoint x: 809, startPoint y: 547, endPoint x: 809, endPoint y: 493, distance: 54.7
click at [809, 547] on label "Reguard CS" at bounding box center [805, 545] width 96 height 18
drag, startPoint x: 815, startPoint y: 430, endPoint x: 819, endPoint y: 413, distance: 17.6
click at [816, 430] on label "Shipping Protection" at bounding box center [830, 432] width 147 height 18
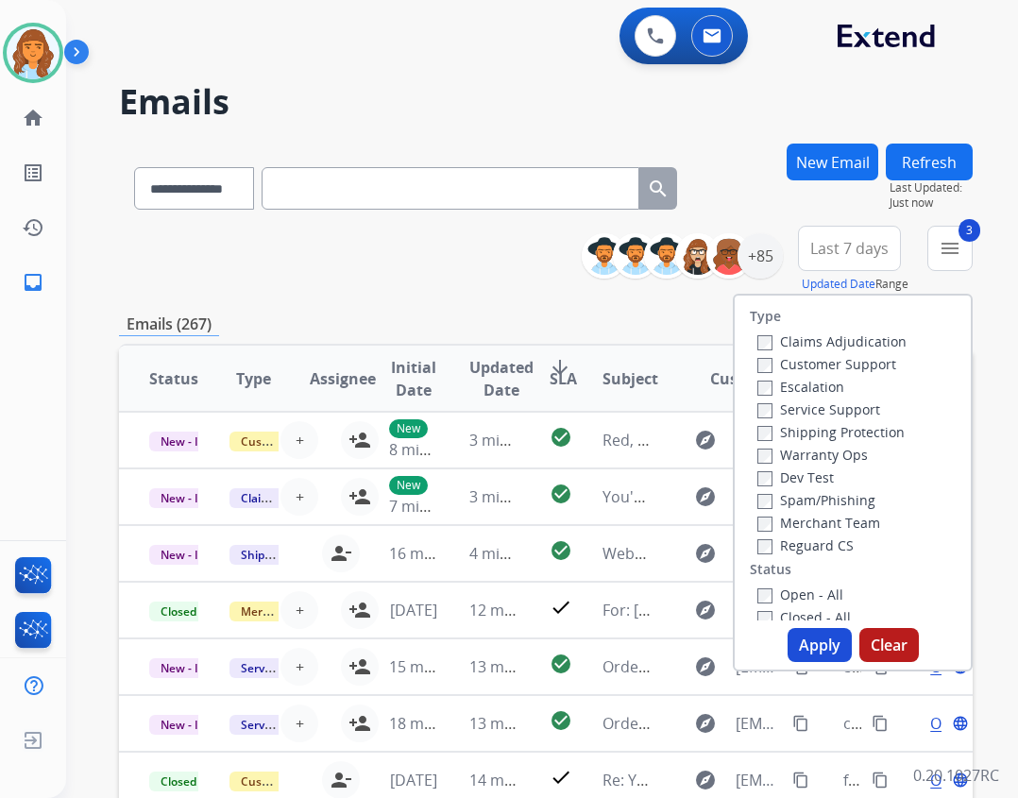
click at [823, 360] on label "Customer Support" at bounding box center [826, 364] width 139 height 18
click at [796, 661] on button "Apply" at bounding box center [819, 645] width 64 height 34
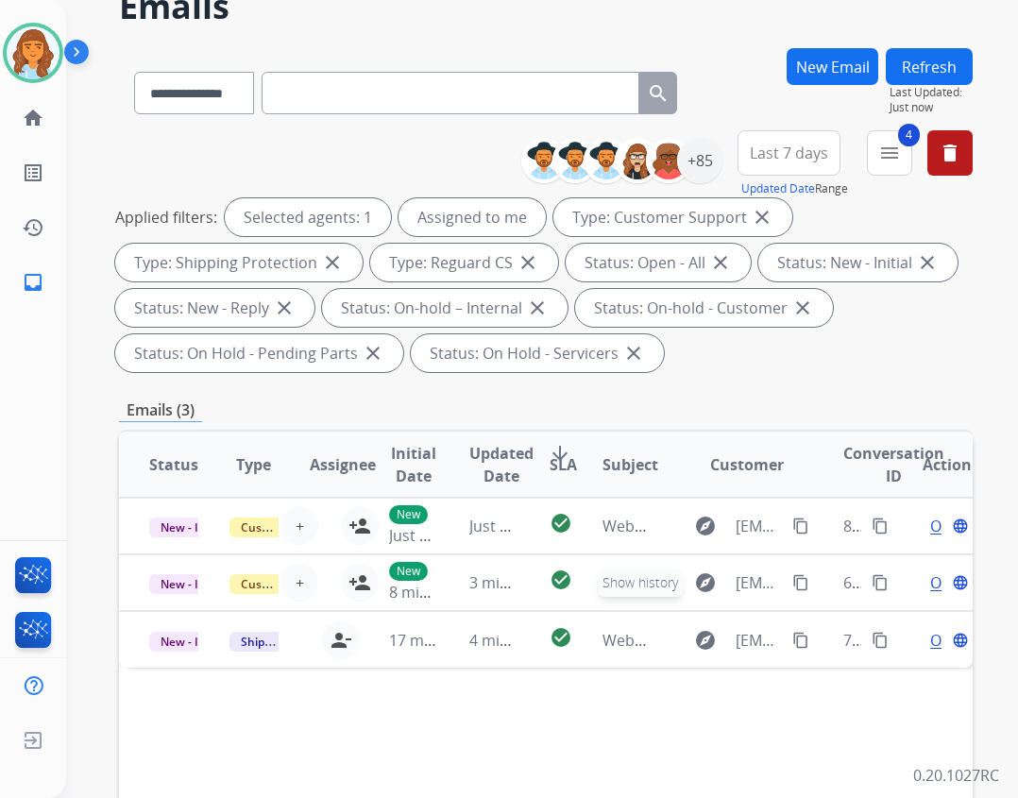
scroll to position [378, 0]
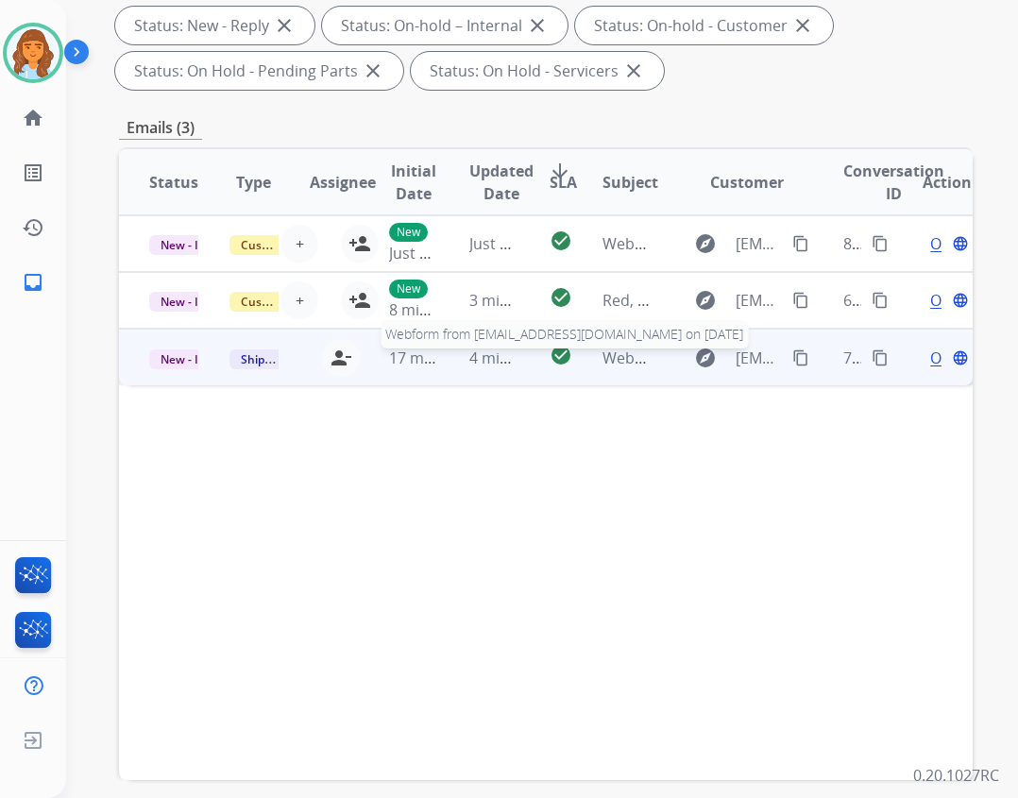
click at [611, 355] on span "Webform from illbedatbfg@gmail.com on 08/27/2025" at bounding box center [816, 357] width 428 height 21
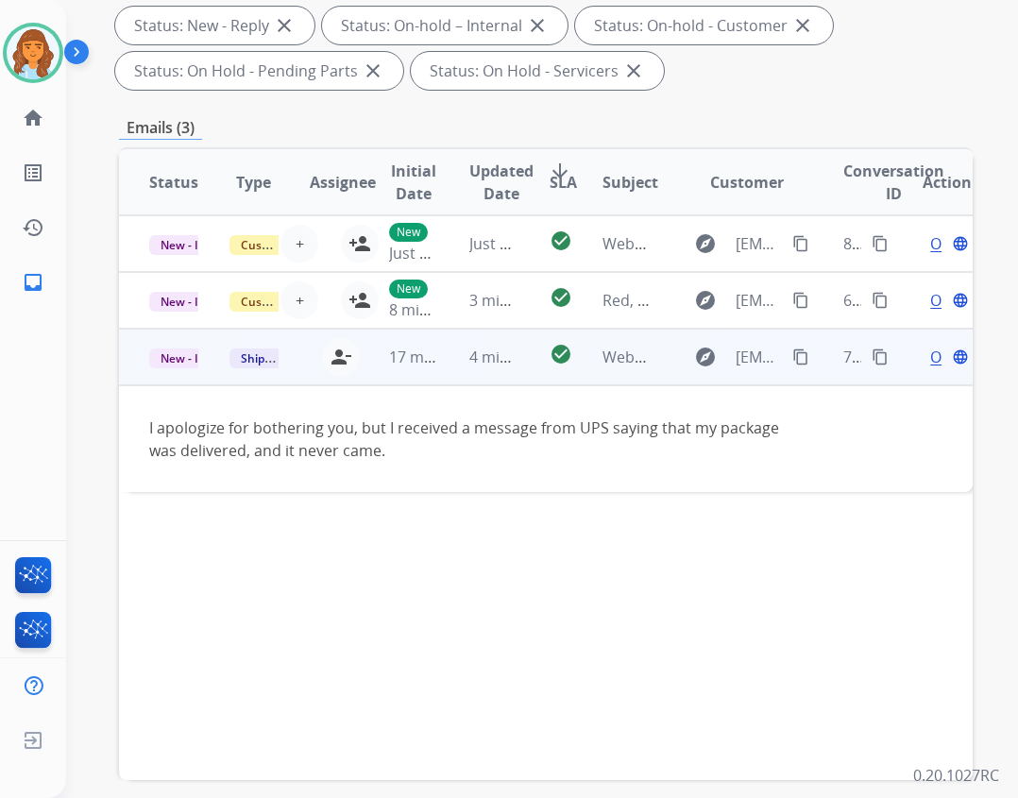
click at [930, 359] on span "Open" at bounding box center [949, 356] width 39 height 23
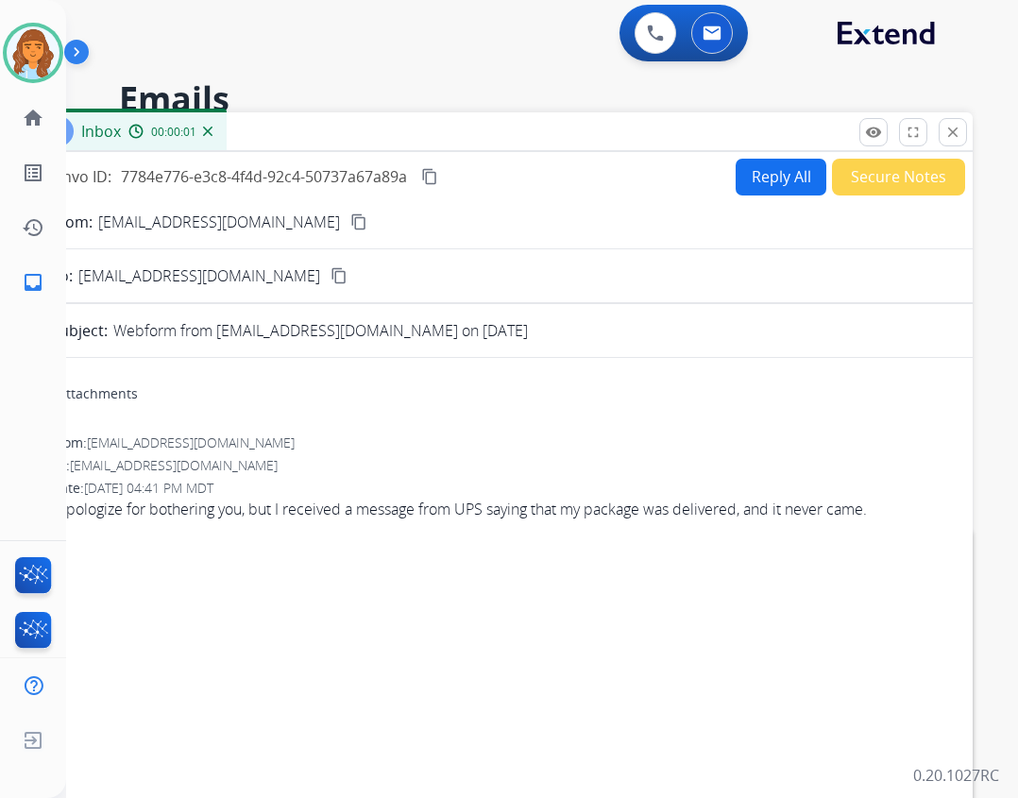
scroll to position [0, 0]
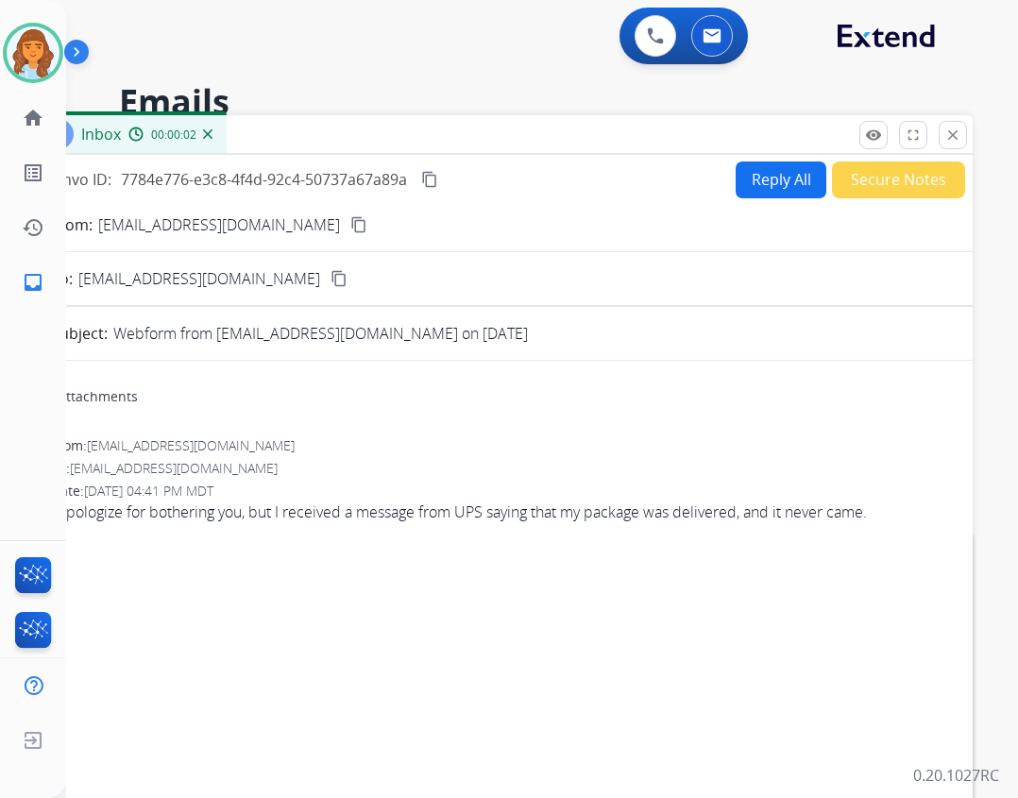
click at [769, 173] on button "Reply All" at bounding box center [780, 179] width 91 height 37
select select "**********"
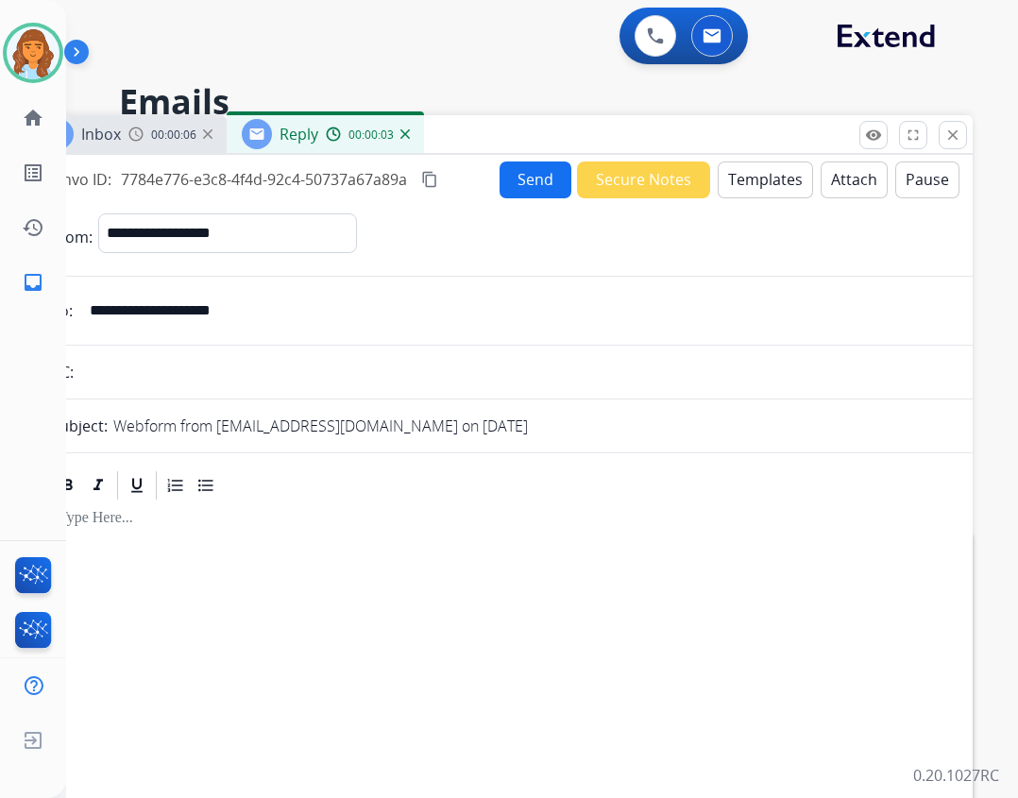
click at [724, 166] on button "Templates" at bounding box center [764, 179] width 95 height 37
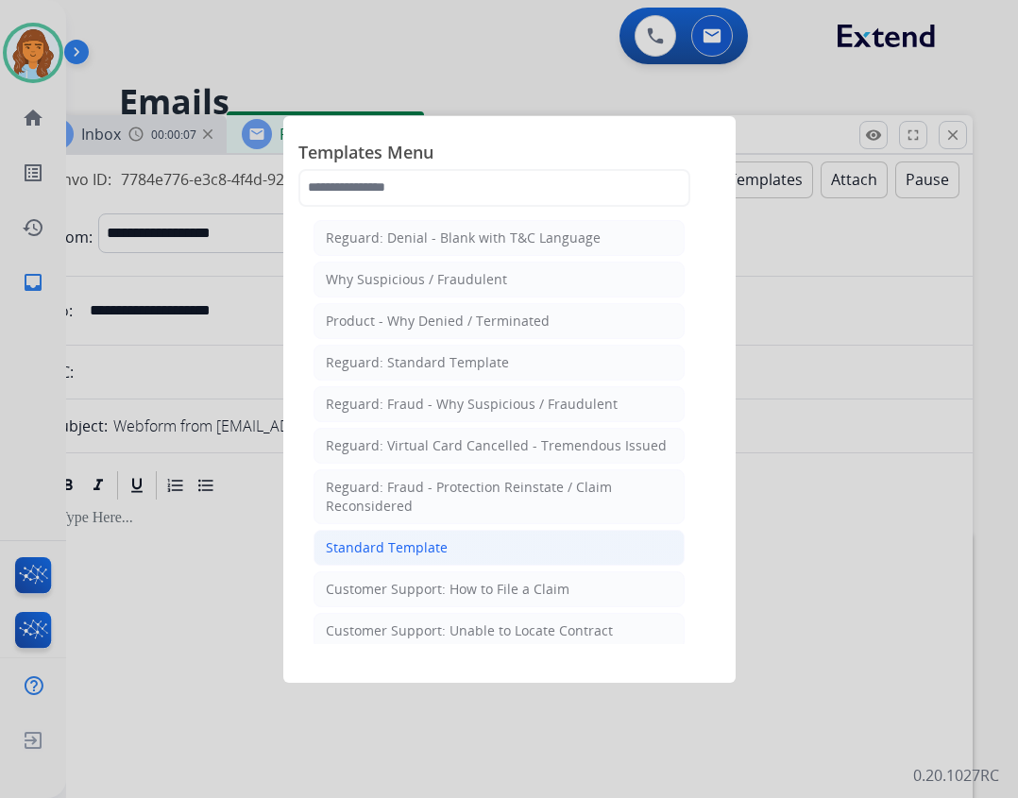
click at [394, 555] on div "Standard Template" at bounding box center [387, 547] width 122 height 19
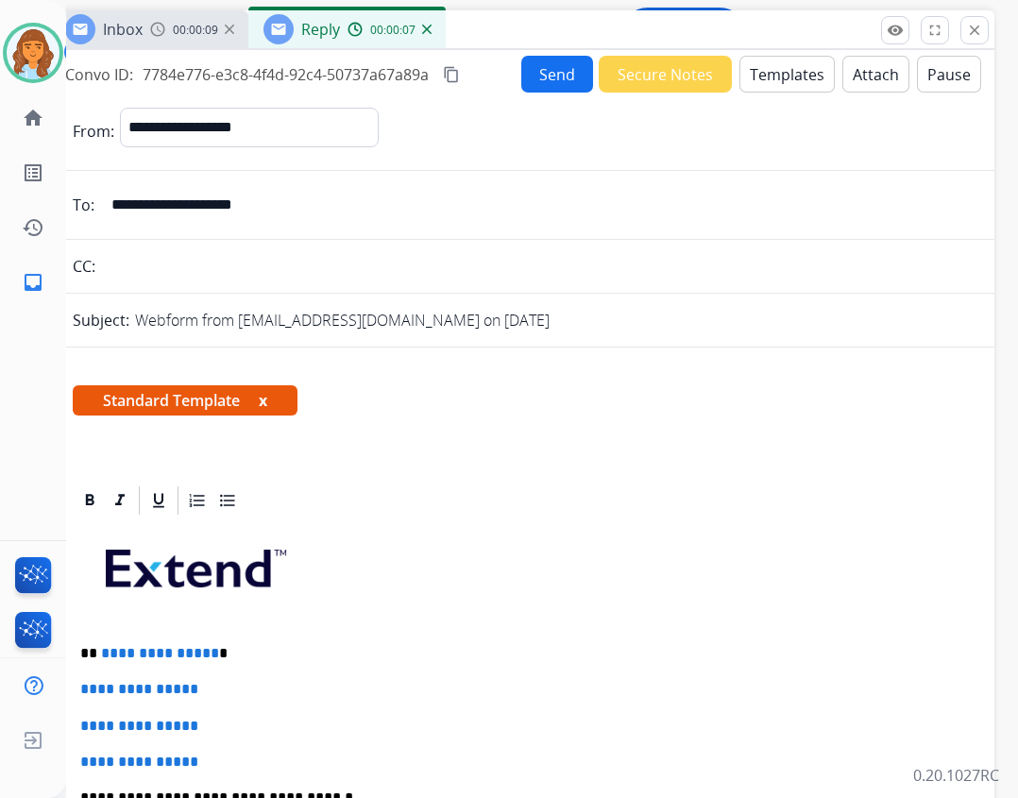
drag, startPoint x: 466, startPoint y: 139, endPoint x: 505, endPoint y: 38, distance: 108.2
click at [474, 31] on div "Inbox 00:00:09 Reply 00:00:07" at bounding box center [522, 30] width 944 height 40
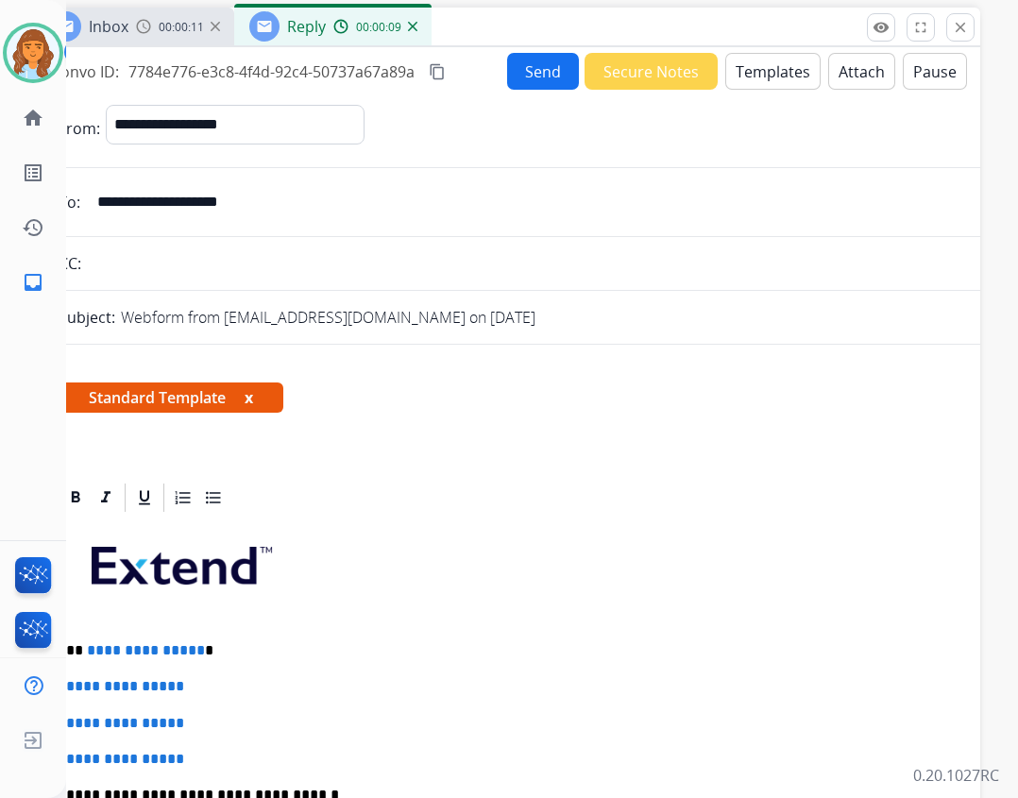
click at [725, 59] on button "Templates" at bounding box center [772, 71] width 95 height 37
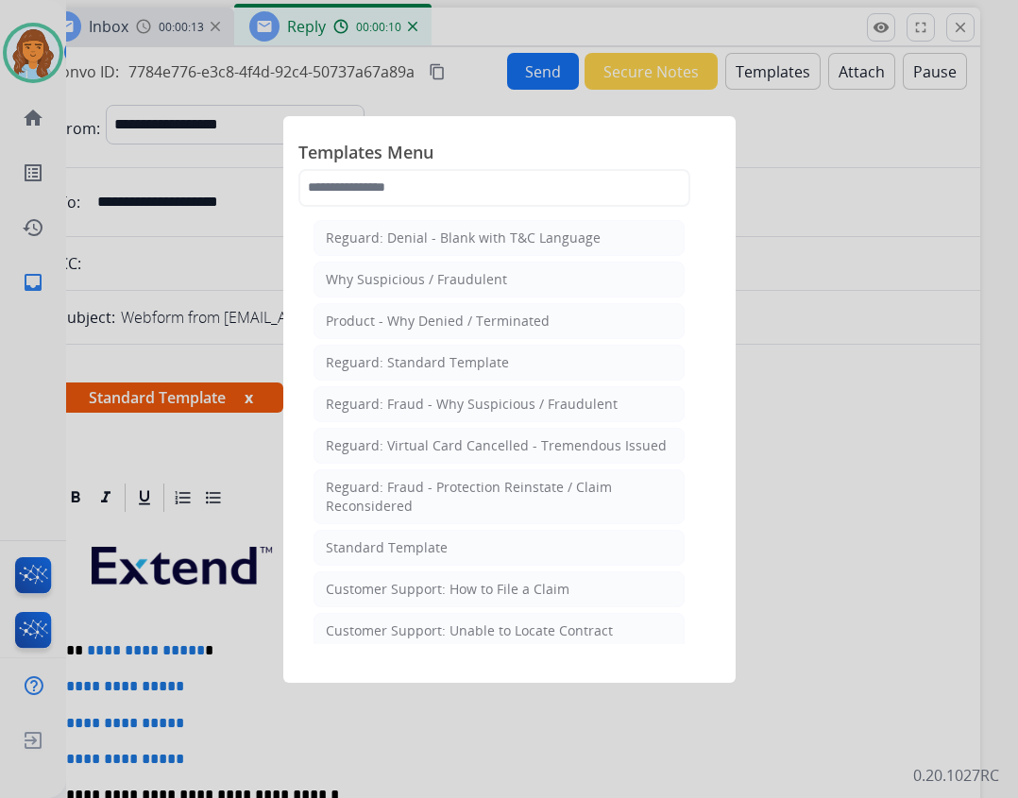
drag, startPoint x: 490, startPoint y: 588, endPoint x: 483, endPoint y: 597, distance: 10.8
click at [489, 587] on div "Customer Support: How to File a Claim" at bounding box center [448, 589] width 244 height 19
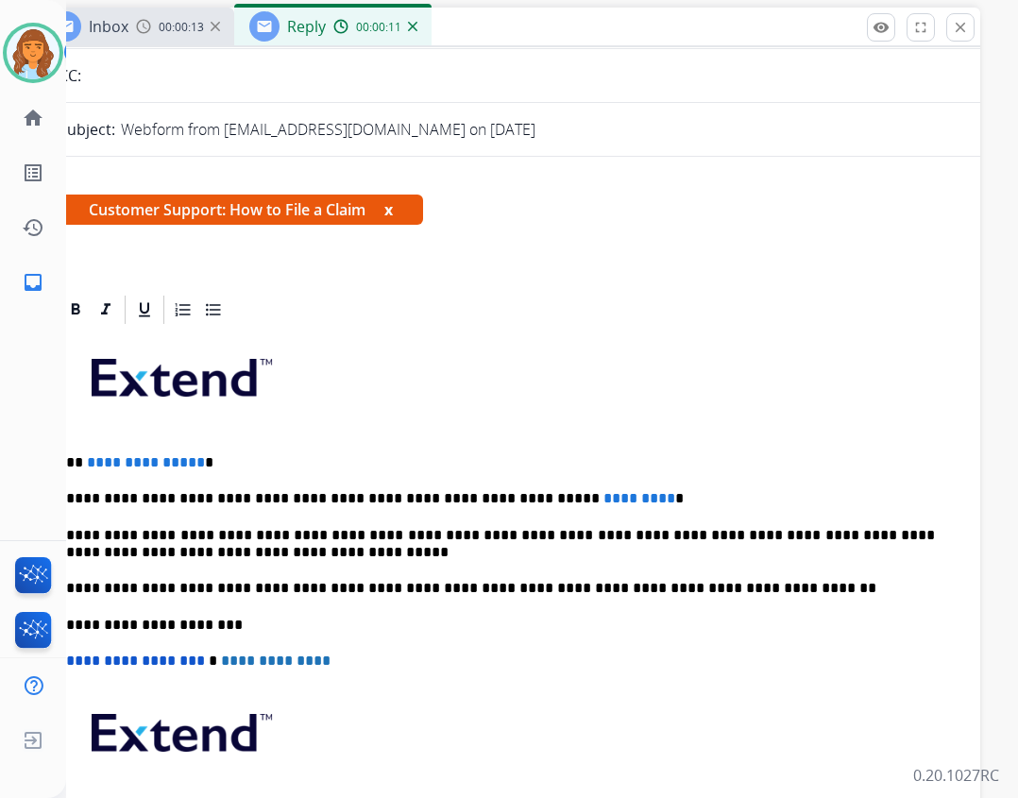
scroll to position [189, 0]
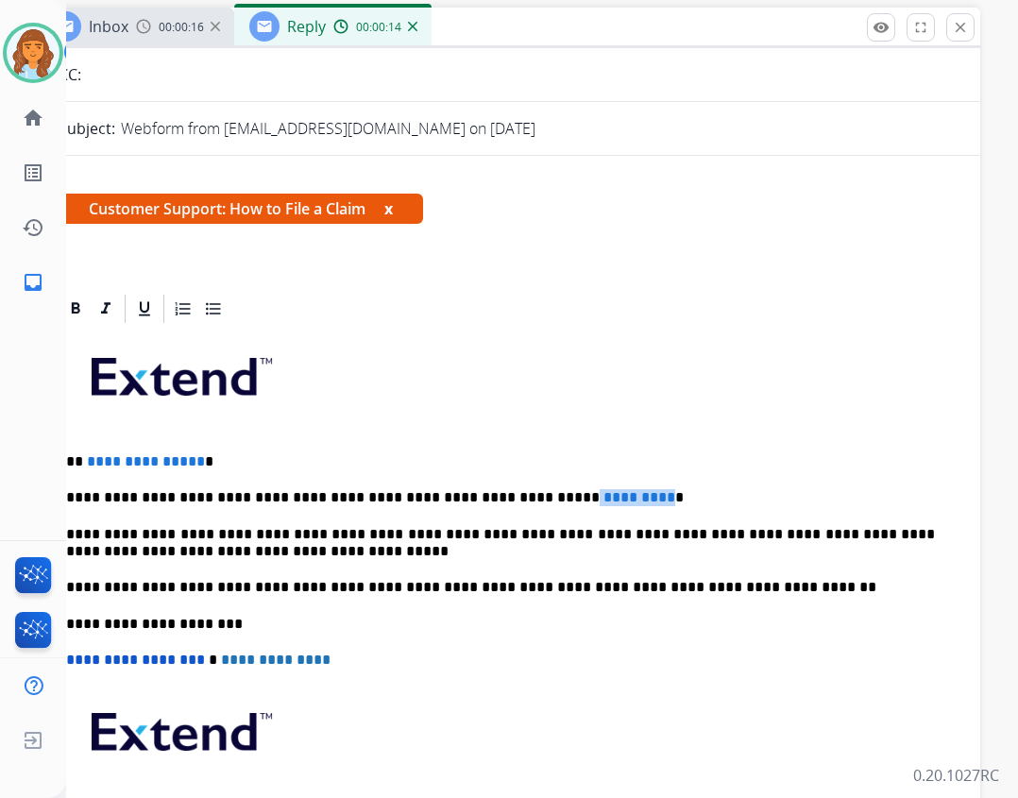
drag, startPoint x: 499, startPoint y: 497, endPoint x: 582, endPoint y: 490, distance: 83.3
click at [582, 491] on p "**********" at bounding box center [500, 497] width 868 height 17
drag, startPoint x: 82, startPoint y: 462, endPoint x: 199, endPoint y: 464, distance: 117.1
click at [199, 464] on p "**********" at bounding box center [500, 461] width 868 height 17
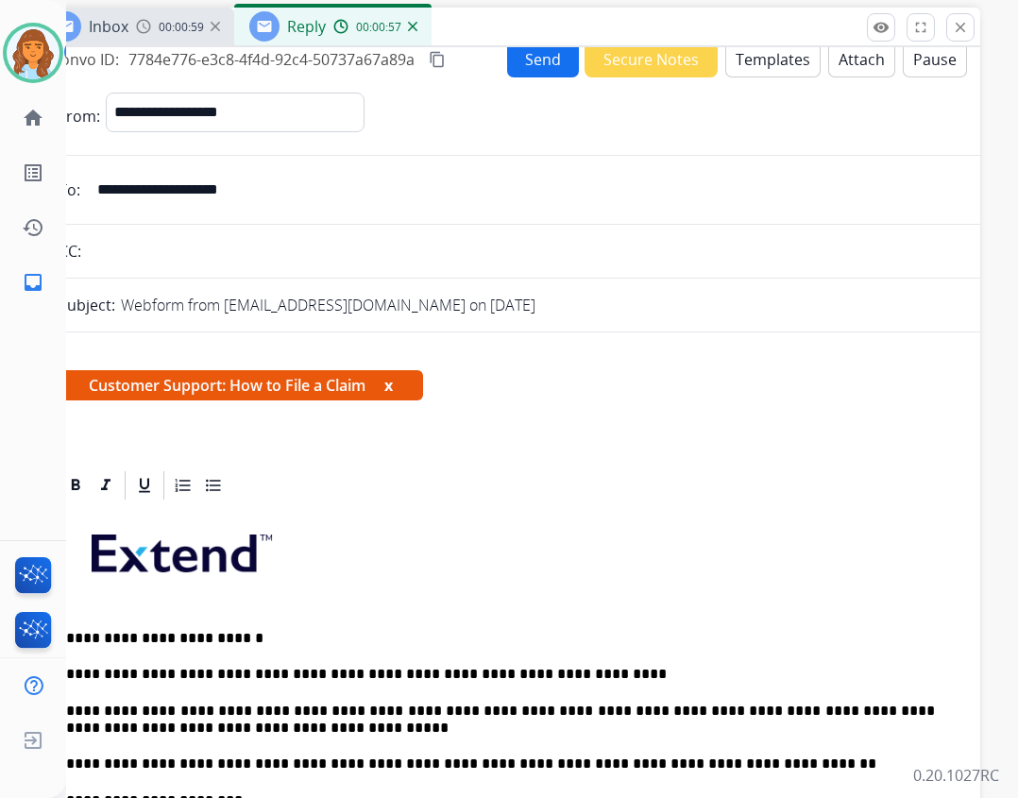
scroll to position [0, 0]
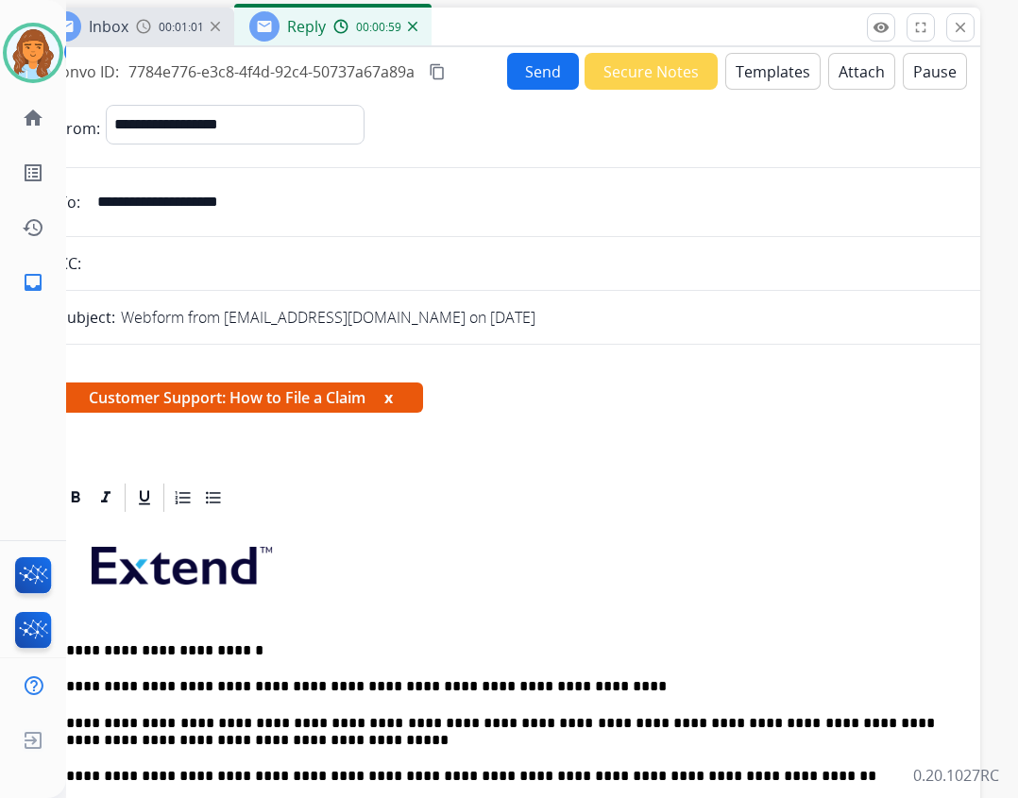
click at [530, 79] on button "Send" at bounding box center [543, 71] width 72 height 37
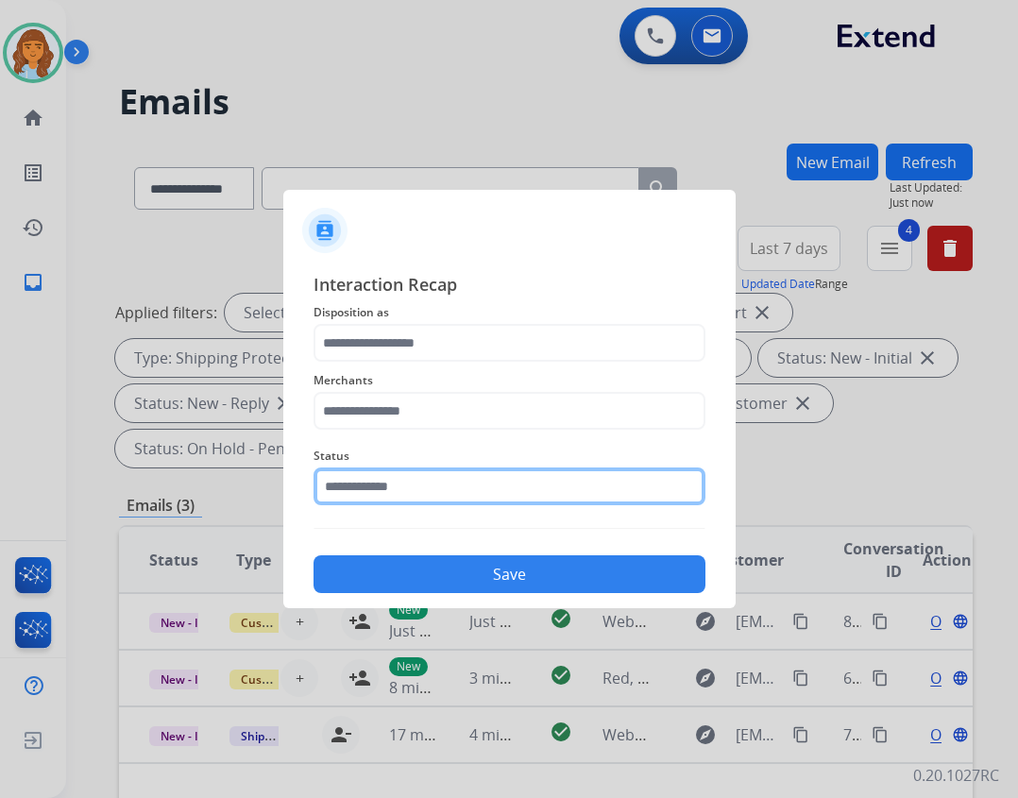
click at [470, 487] on input "text" at bounding box center [509, 486] width 392 height 38
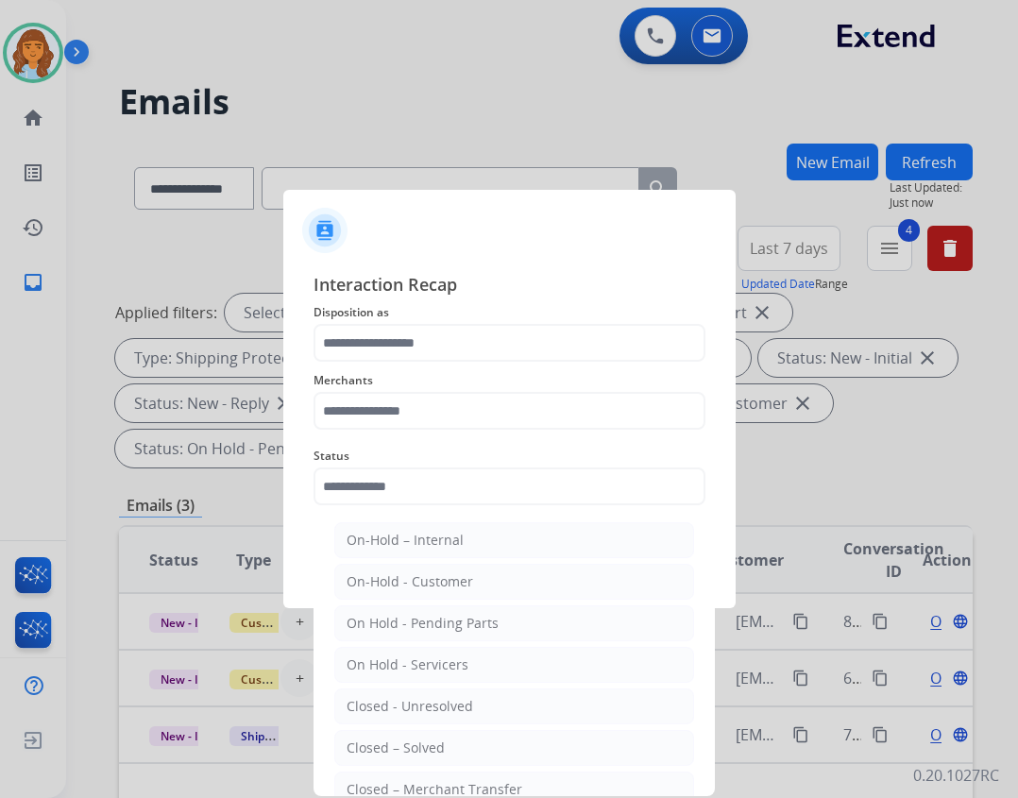
drag, startPoint x: 417, startPoint y: 752, endPoint x: 420, endPoint y: 741, distance: 11.7
click at [416, 752] on div "Closed – Solved" at bounding box center [395, 747] width 98 height 19
type input "**********"
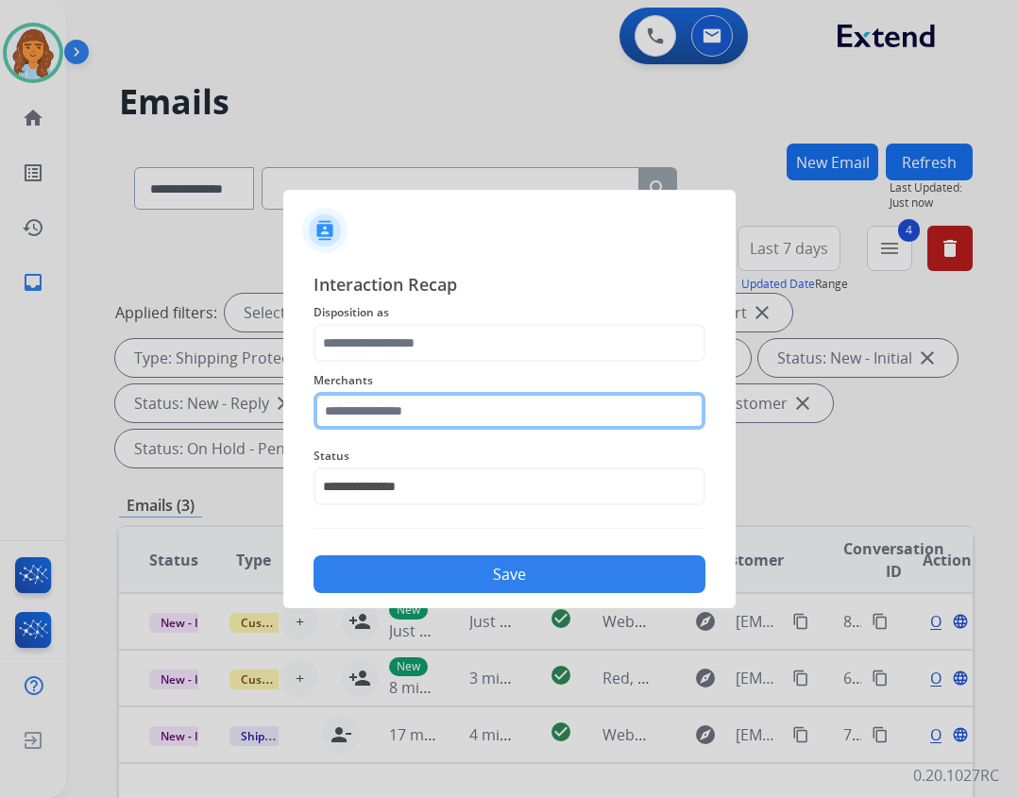
click at [426, 425] on input "text" at bounding box center [509, 411] width 392 height 38
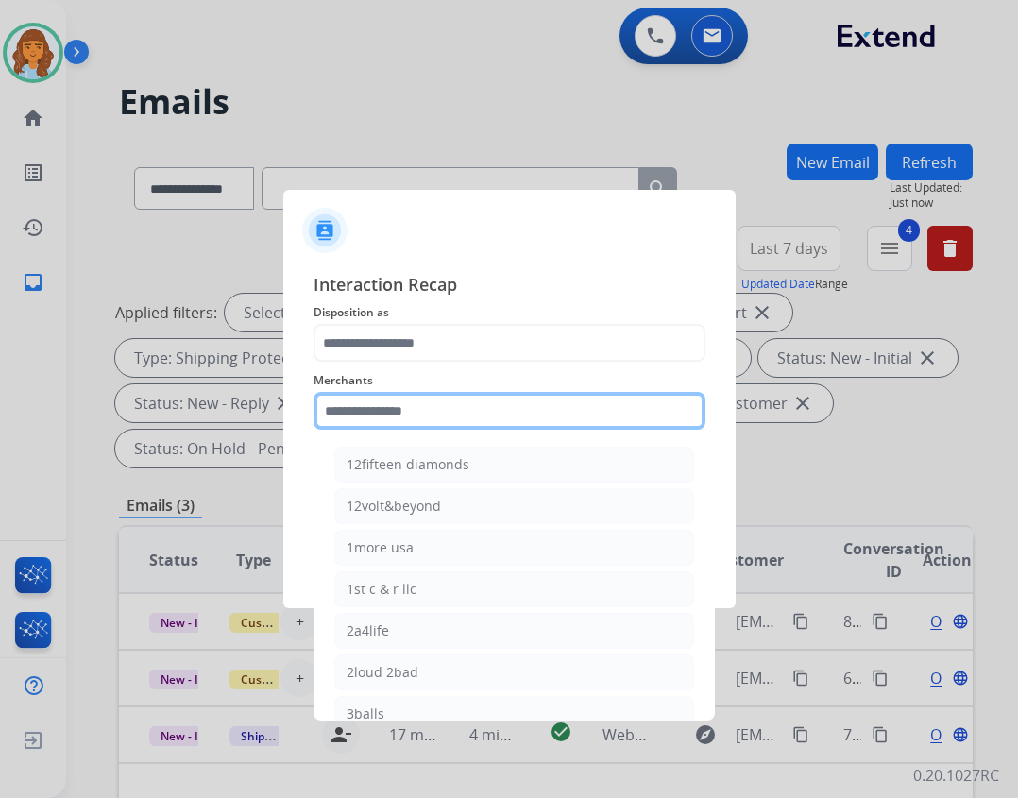
click at [468, 426] on input "text" at bounding box center [509, 411] width 392 height 38
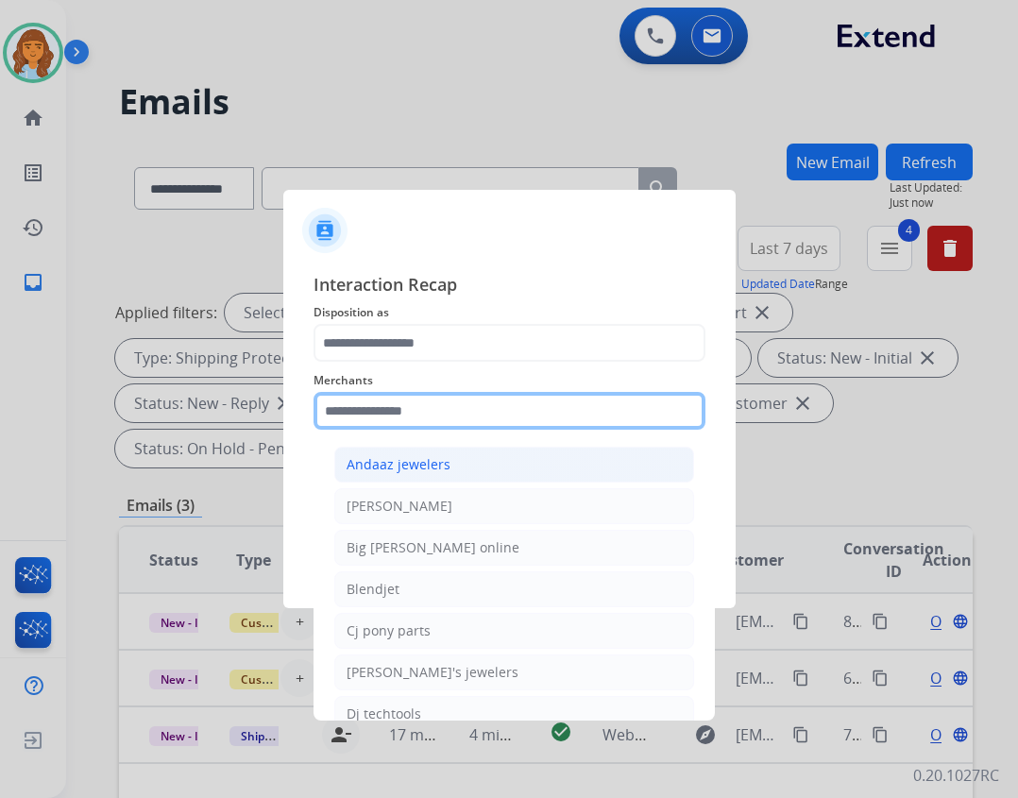
type input "*"
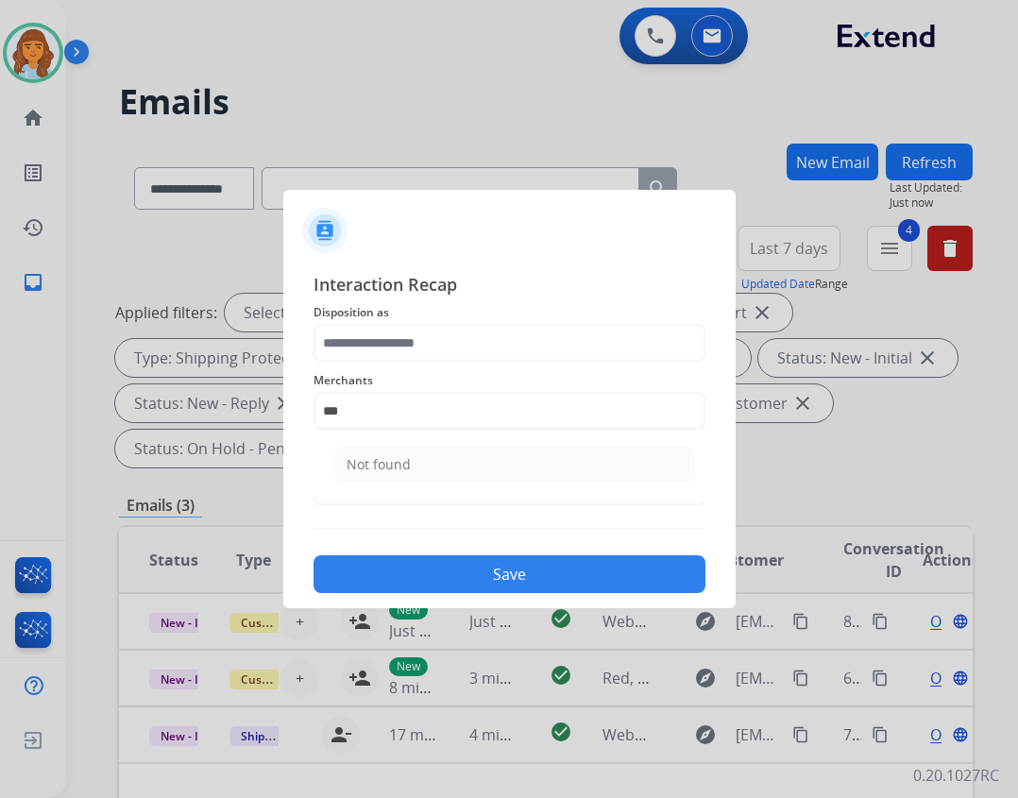
click at [531, 472] on li "Not found" at bounding box center [514, 464] width 360 height 36
type input "*********"
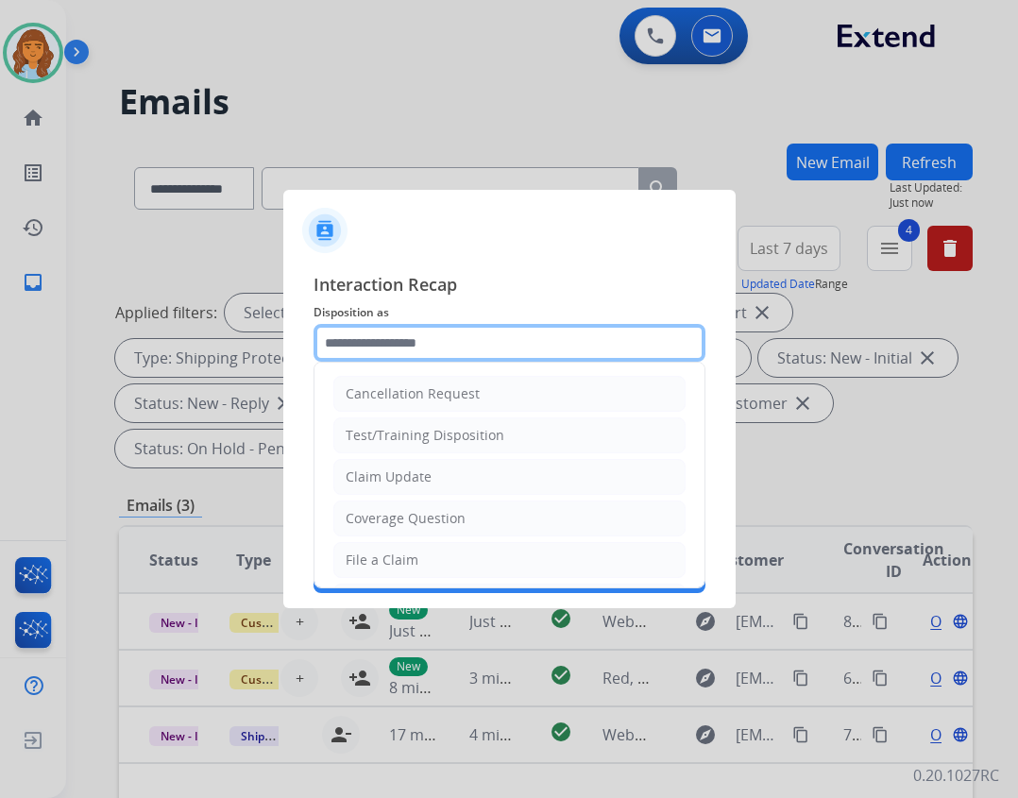
click at [506, 330] on input "text" at bounding box center [509, 343] width 392 height 38
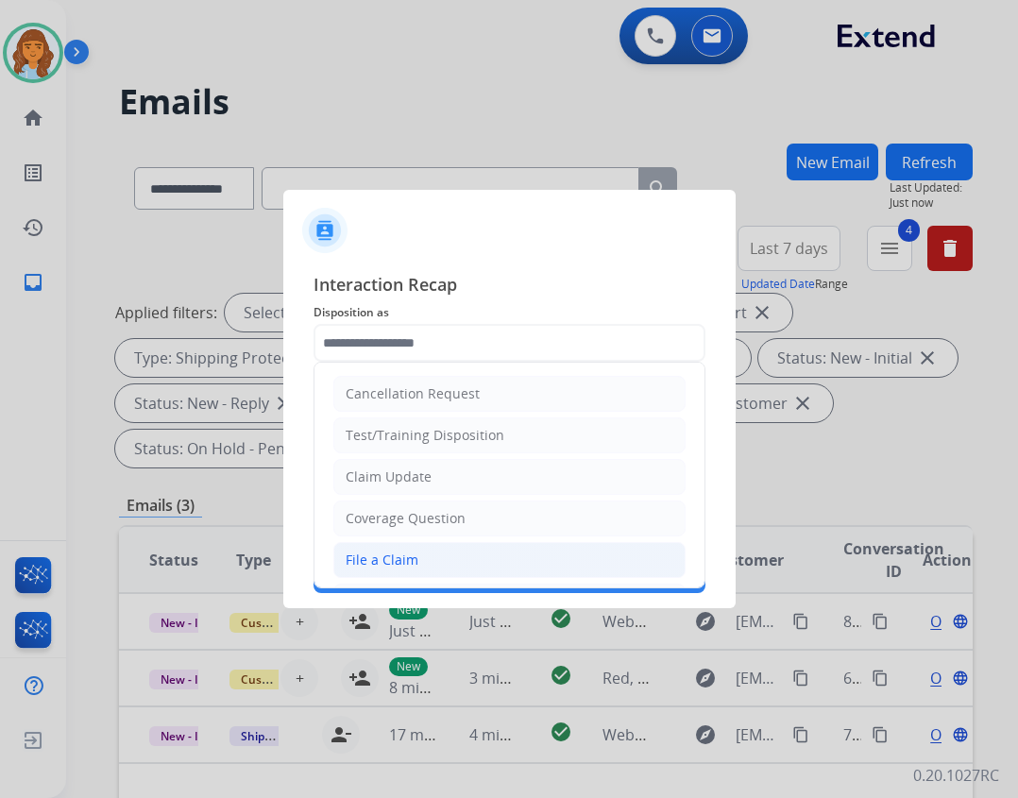
click at [507, 555] on li "File a Claim" at bounding box center [509, 560] width 352 height 36
type input "**********"
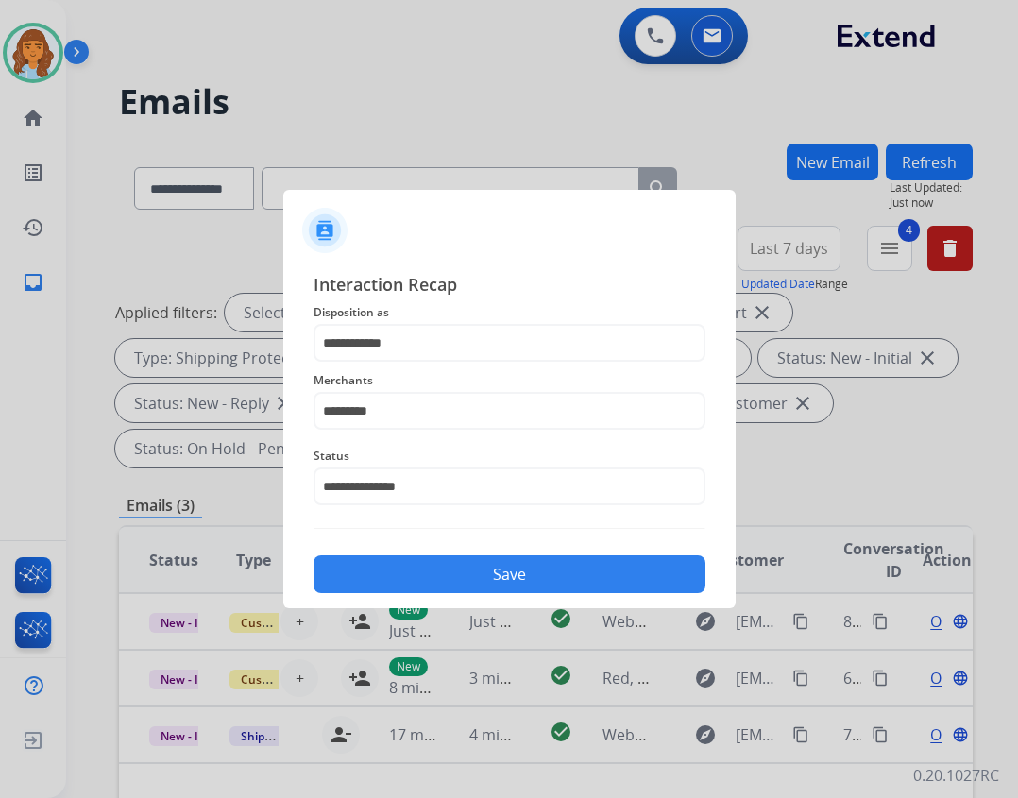
click at [519, 554] on div "Save" at bounding box center [509, 568] width 392 height 49
click at [520, 568] on button "Save" at bounding box center [509, 574] width 392 height 38
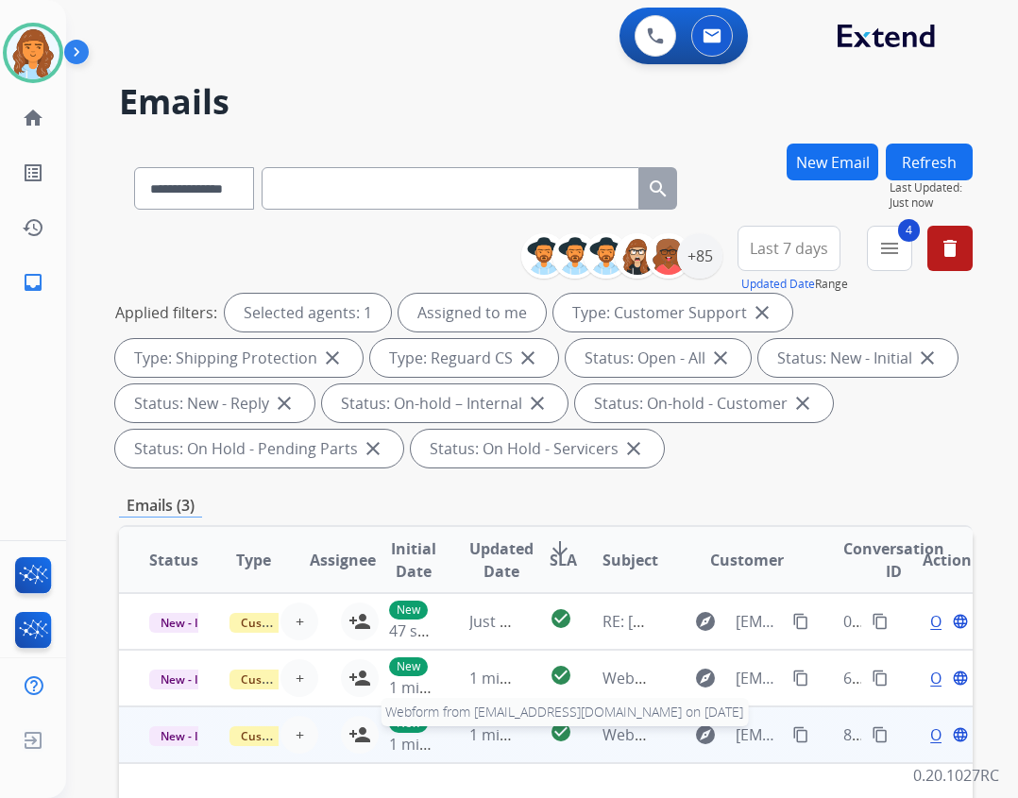
click at [602, 727] on span "Webform from alacarezeduardo@gmail.com on 08/27/2025" at bounding box center [816, 734] width 428 height 21
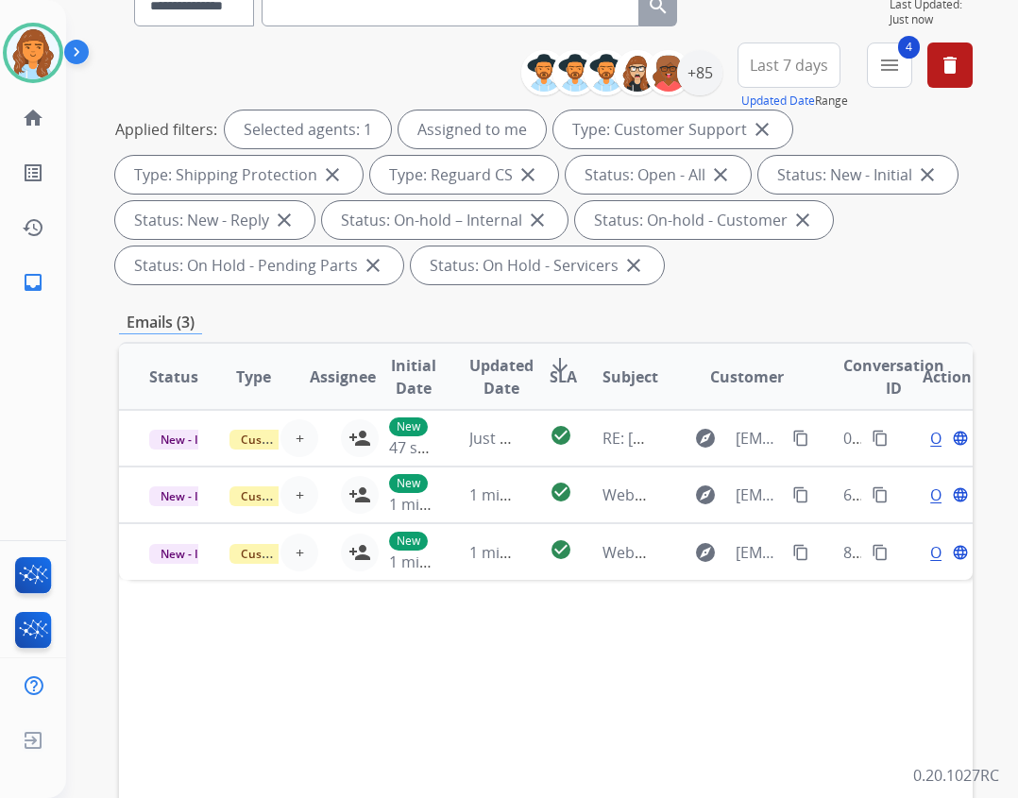
scroll to position [283, 0]
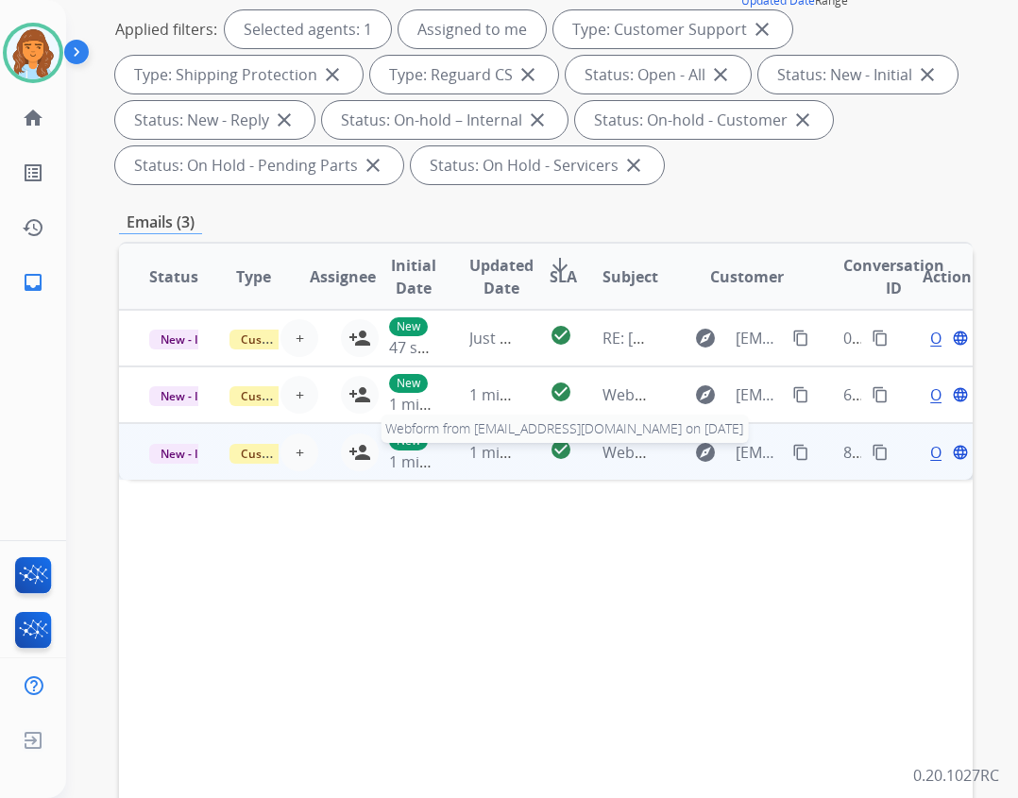
click at [641, 453] on span "Webform from alacarezeduardo@gmail.com on 08/27/2025" at bounding box center [816, 452] width 428 height 21
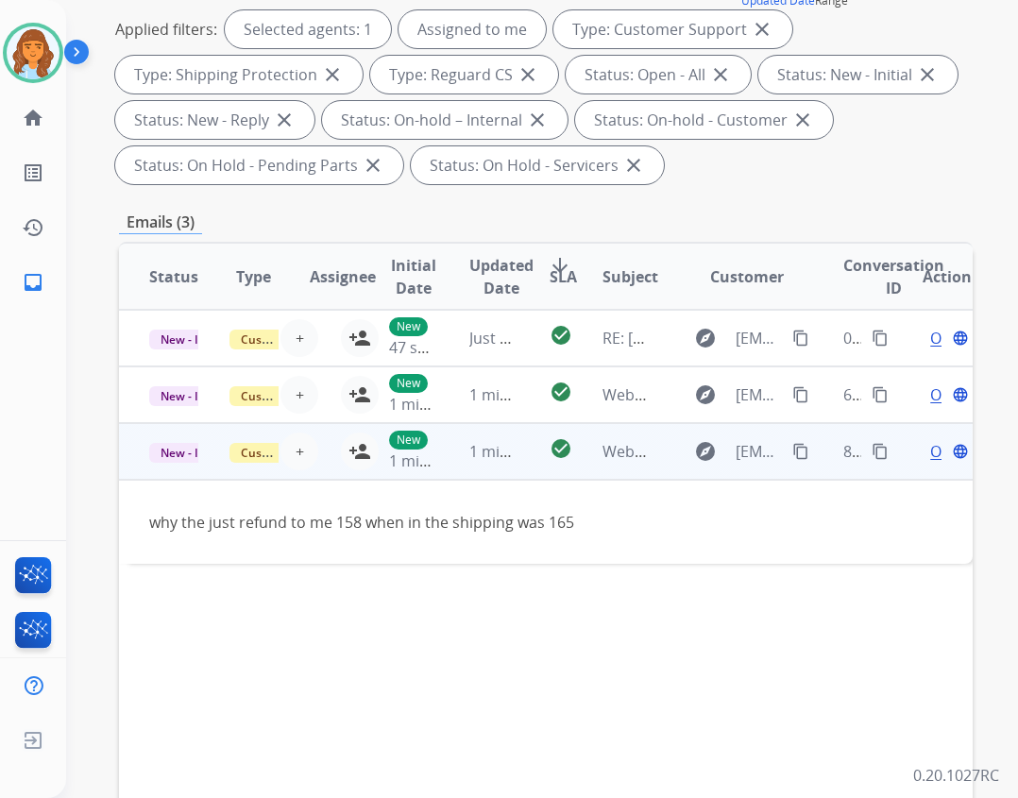
click at [792, 448] on mat-icon "content_copy" at bounding box center [800, 451] width 17 height 17
click at [926, 457] on div "Open language" at bounding box center [946, 451] width 49 height 23
click at [922, 453] on div "Open language" at bounding box center [946, 452] width 49 height 23
click at [930, 459] on span "Open" at bounding box center [949, 451] width 39 height 23
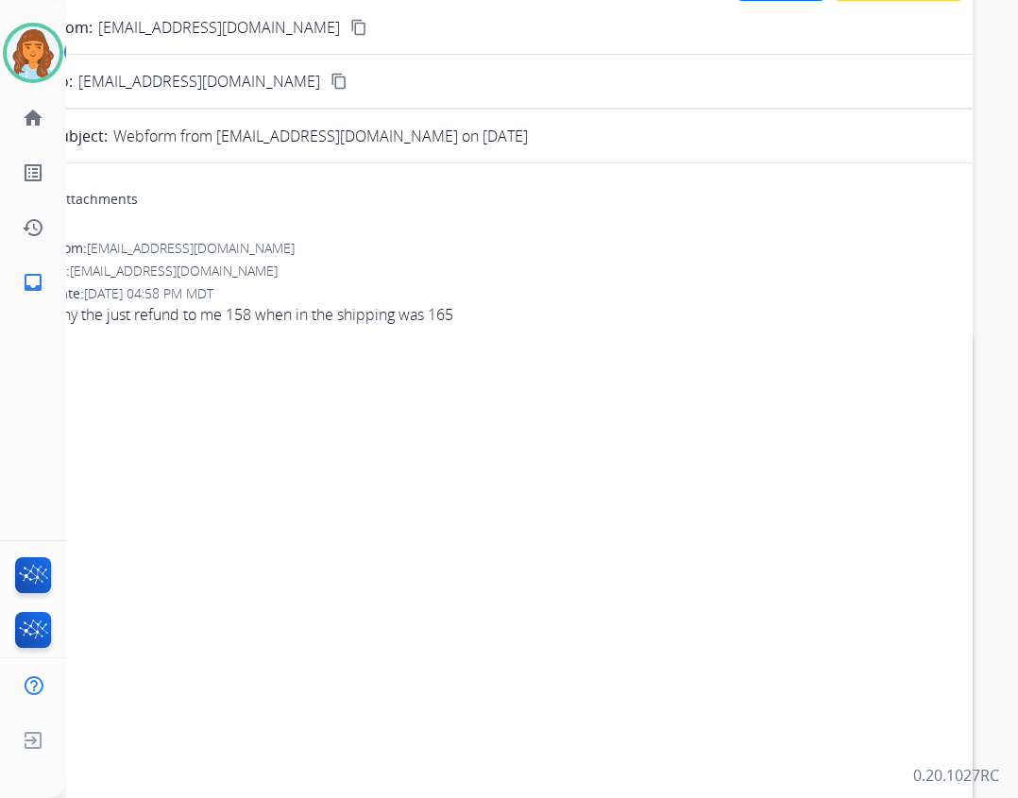
scroll to position [0, 0]
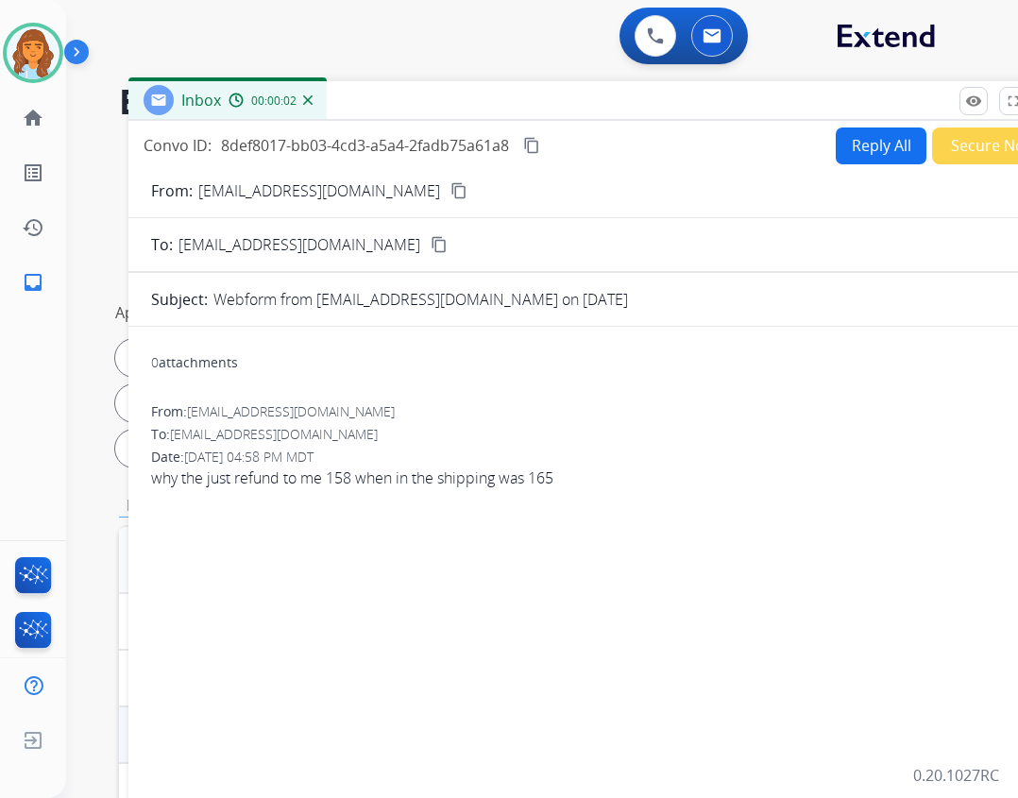
drag, startPoint x: 618, startPoint y: 131, endPoint x: 718, endPoint y: 97, distance: 105.7
click at [718, 97] on div "Inbox 00:00:02" at bounding box center [600, 101] width 944 height 40
click at [884, 158] on button "Reply All" at bounding box center [880, 145] width 91 height 37
select select "**********"
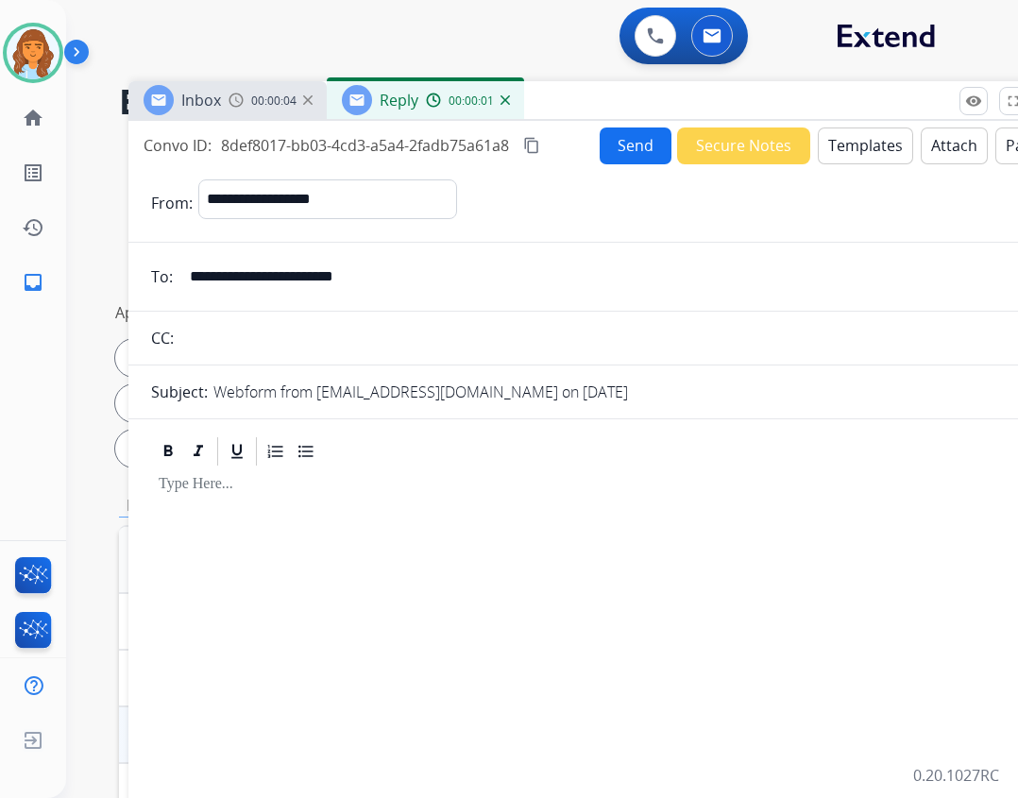
click at [821, 150] on button "Templates" at bounding box center [864, 145] width 95 height 37
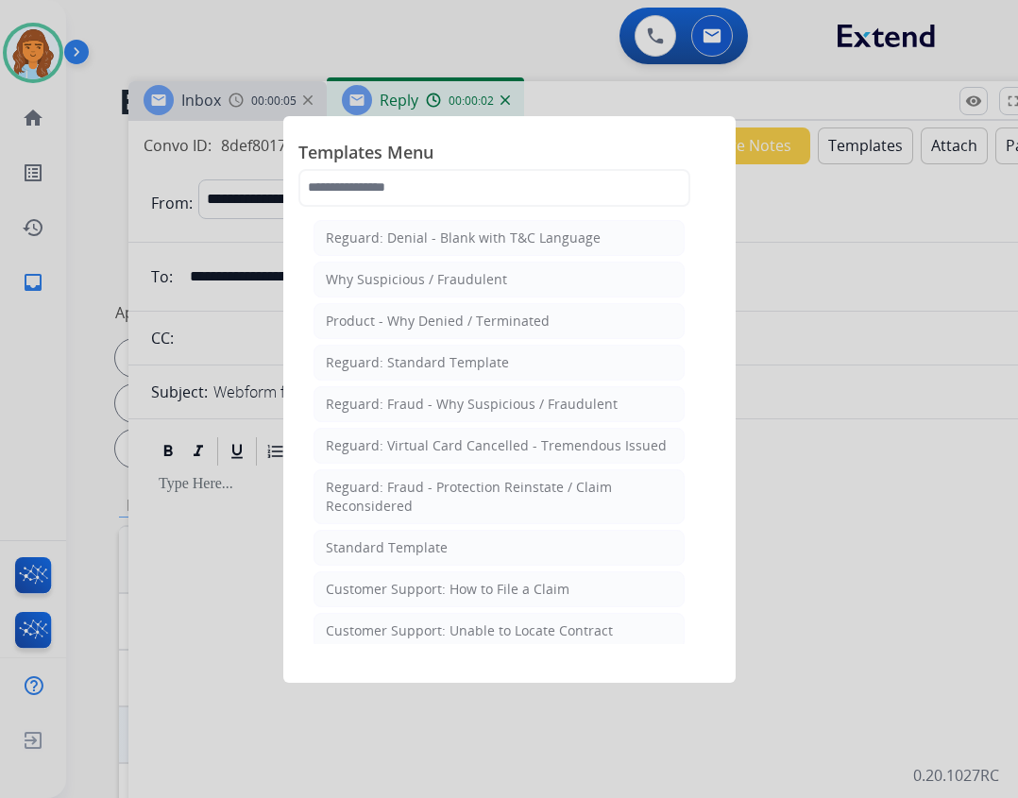
click at [557, 629] on div "Customer Support: Unable to Locate Contract" at bounding box center [469, 630] width 287 height 19
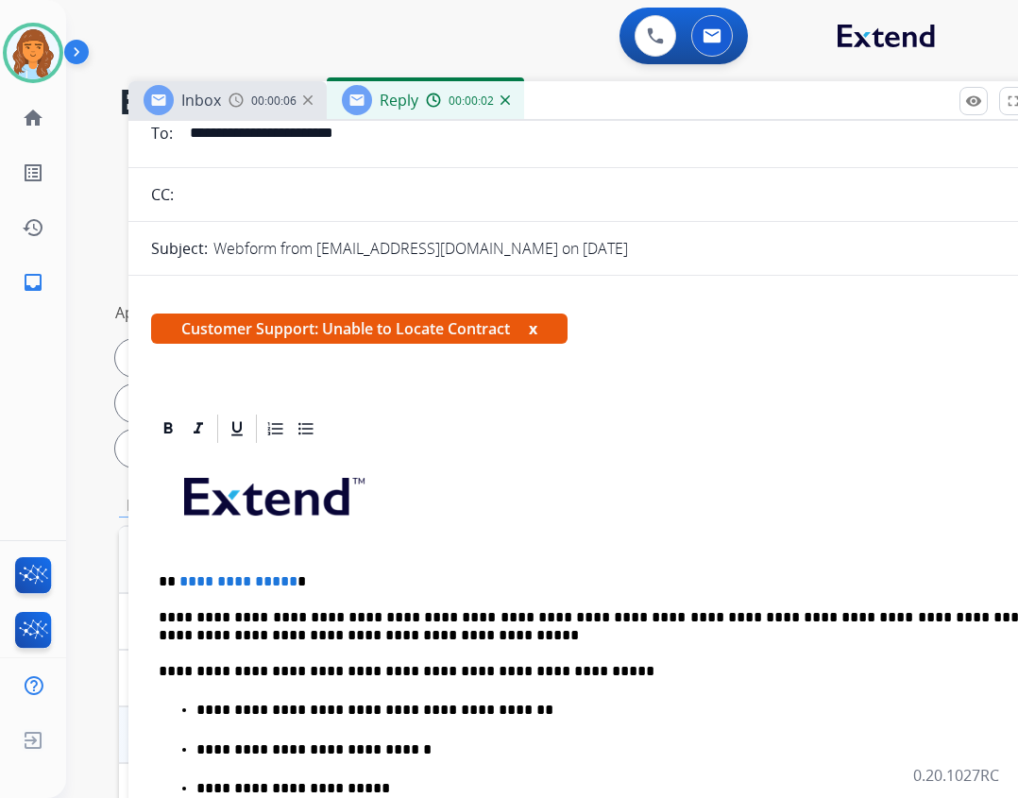
scroll to position [283, 0]
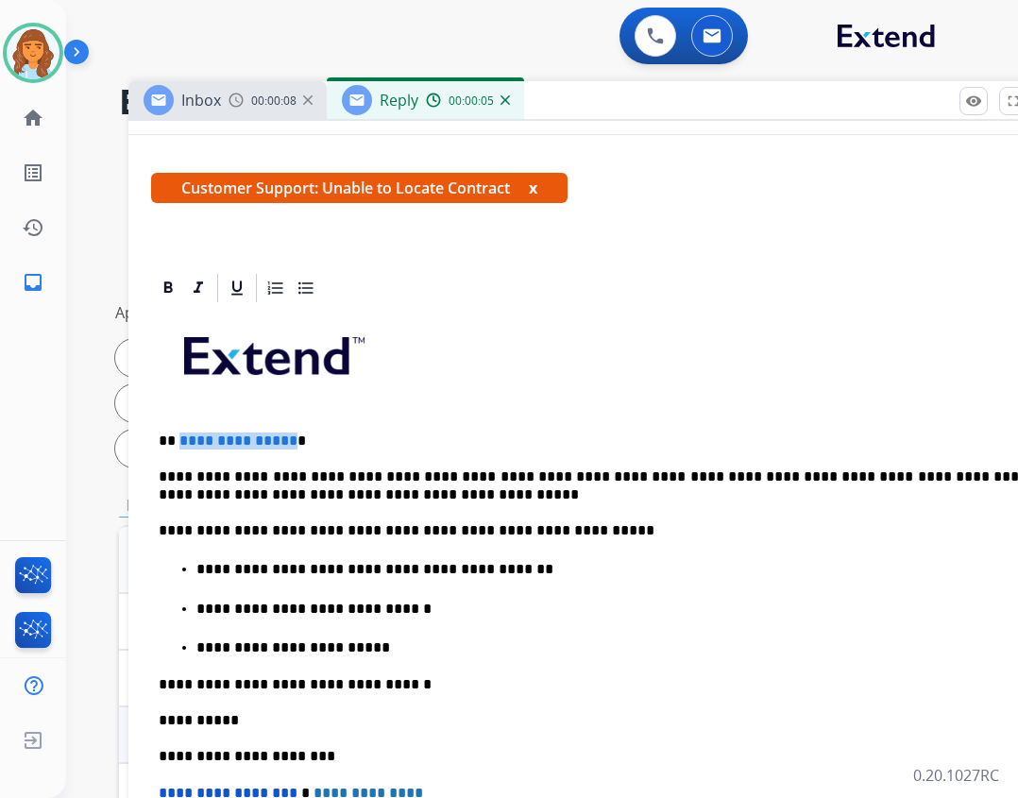
drag, startPoint x: 177, startPoint y: 440, endPoint x: 292, endPoint y: 436, distance: 114.3
click at [292, 436] on p "**********" at bounding box center [593, 440] width 868 height 17
click at [245, 432] on p "**********" at bounding box center [593, 440] width 868 height 17
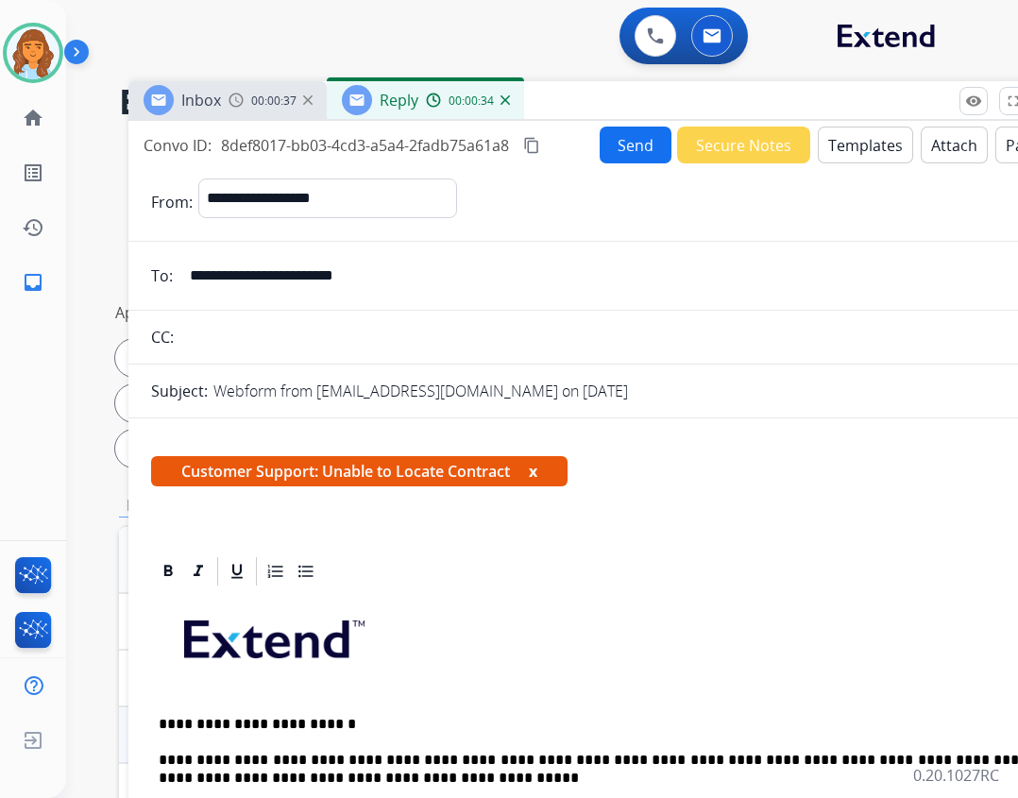
click at [614, 153] on button "Send" at bounding box center [635, 144] width 72 height 37
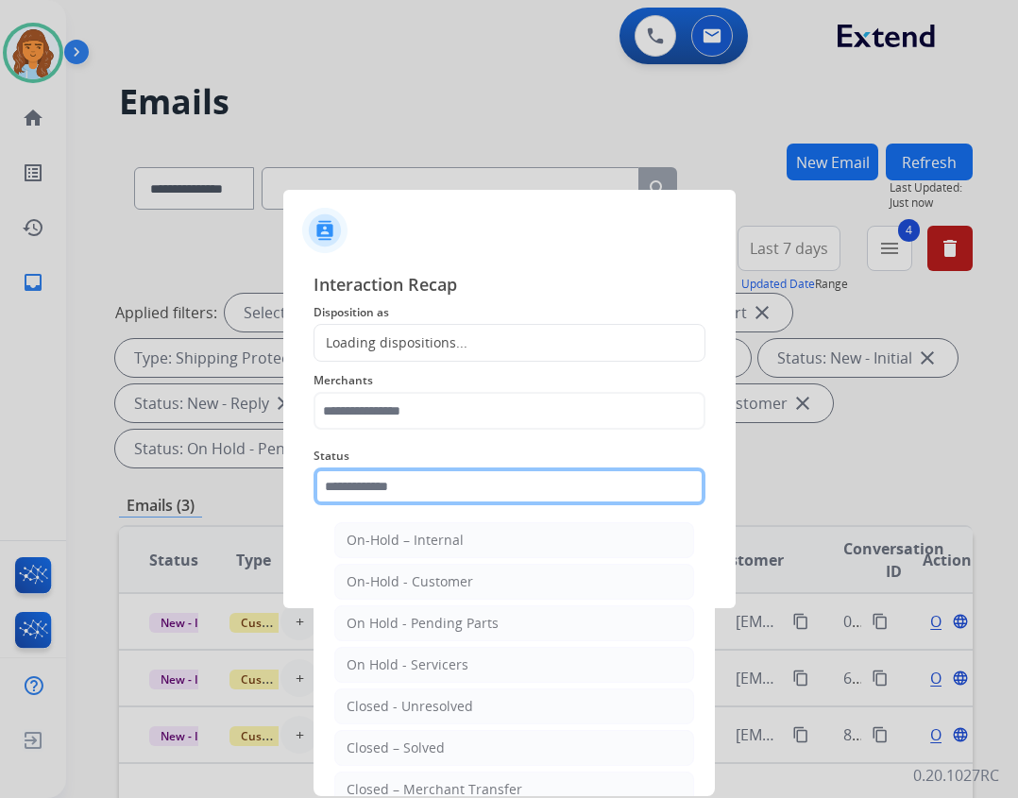
click at [513, 489] on input "text" at bounding box center [509, 486] width 392 height 38
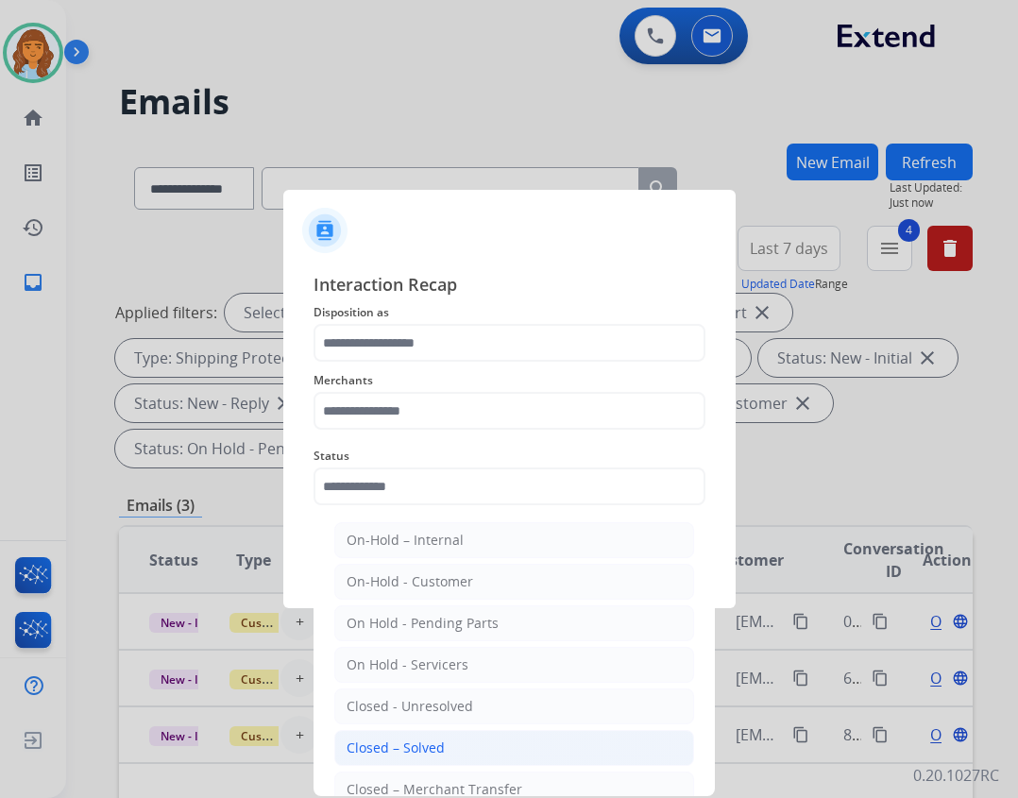
click at [411, 743] on div "Closed – Solved" at bounding box center [395, 747] width 98 height 19
type input "**********"
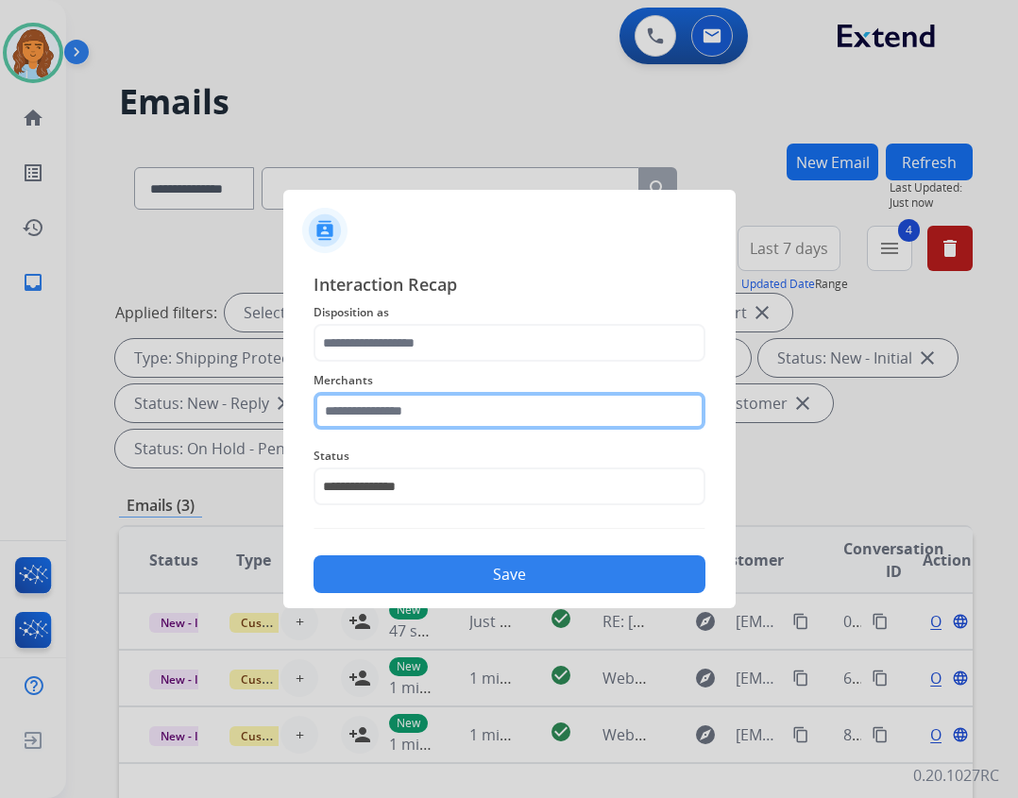
click at [441, 402] on input "text" at bounding box center [509, 411] width 392 height 38
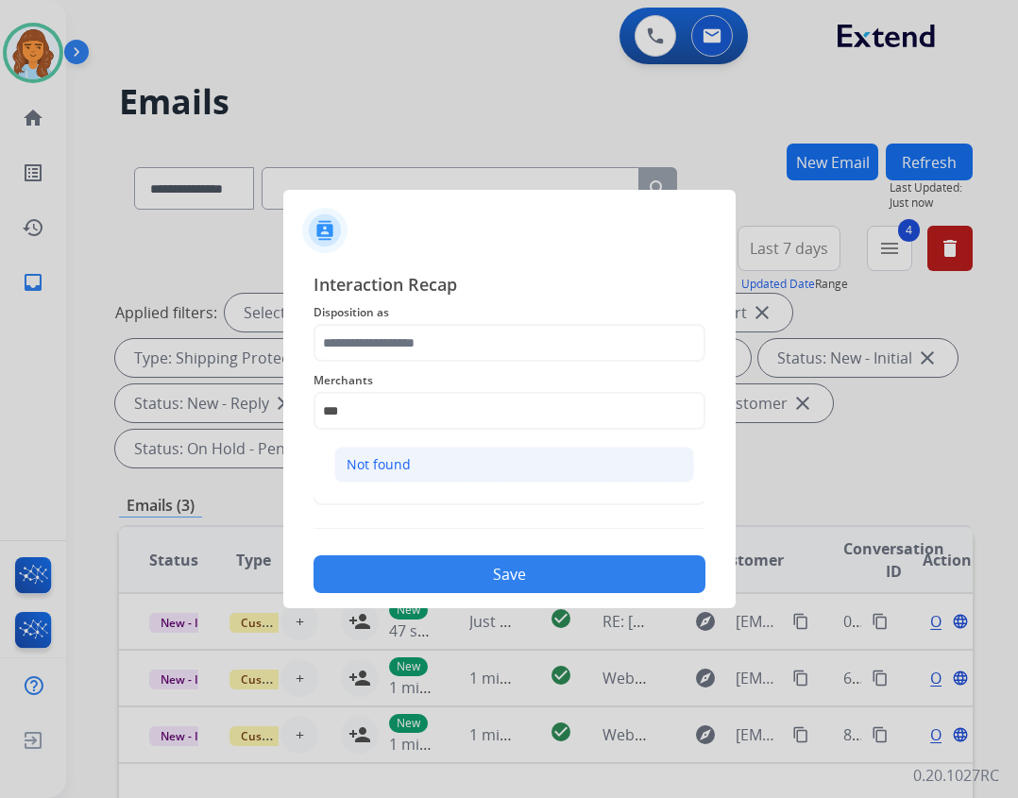
drag, startPoint x: 481, startPoint y: 446, endPoint x: 475, endPoint y: 464, distance: 20.0
click at [475, 464] on ul "Not found" at bounding box center [513, 469] width 371 height 64
click at [475, 464] on li "Not found" at bounding box center [514, 464] width 360 height 36
type input "*********"
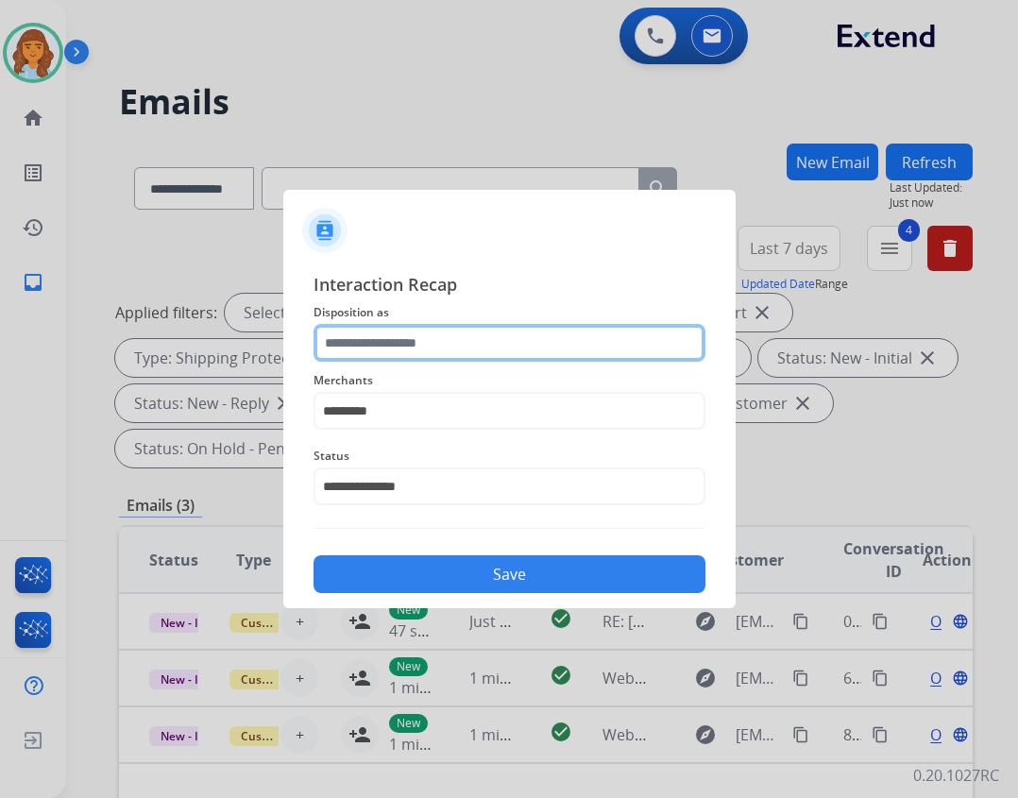
click at [474, 337] on input "text" at bounding box center [509, 343] width 392 height 38
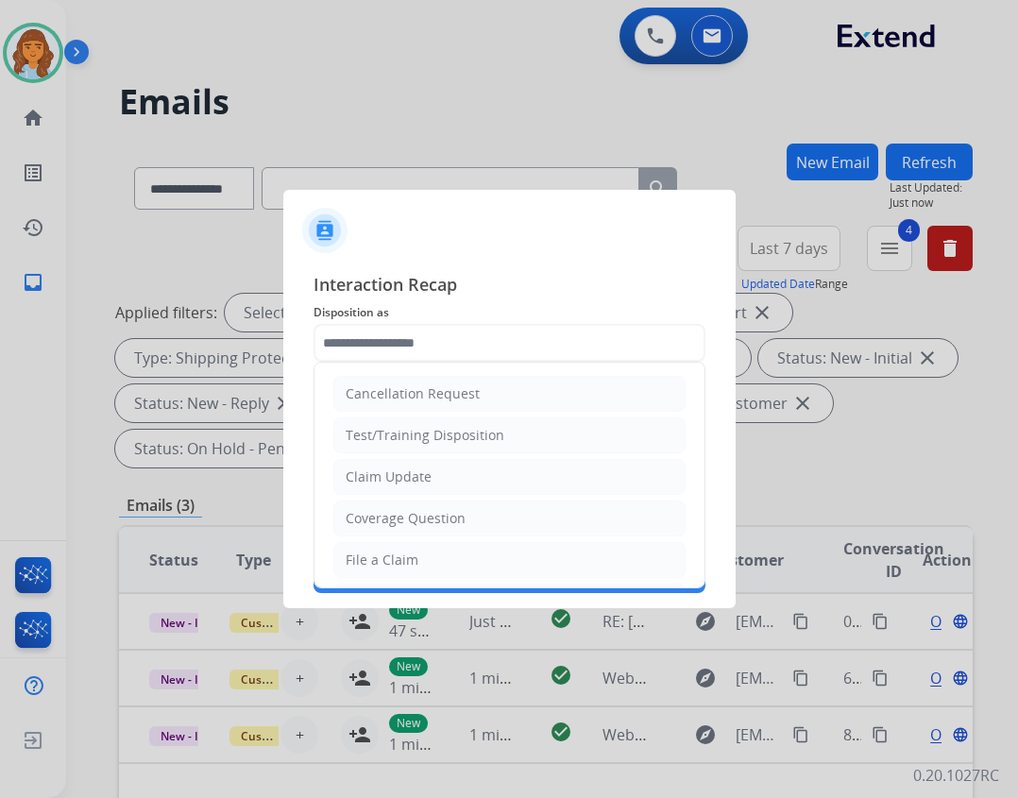
click at [460, 479] on li "Claim Update" at bounding box center [509, 477] width 352 height 36
type input "**********"
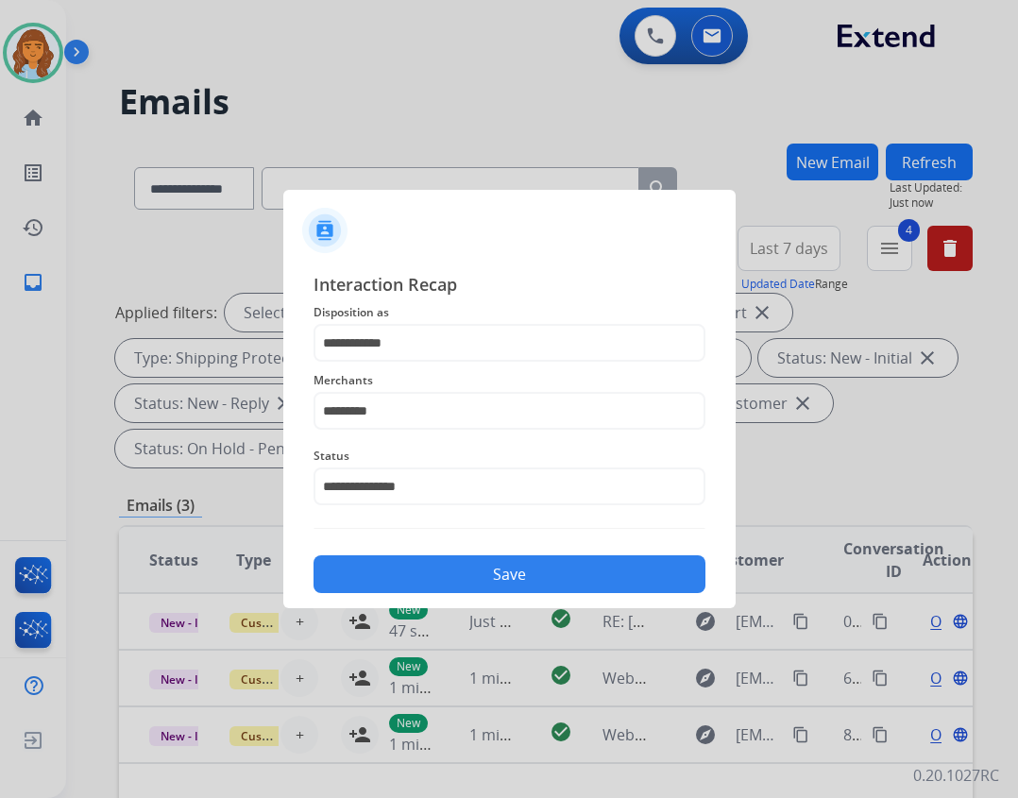
click at [482, 583] on button "Save" at bounding box center [509, 574] width 392 height 38
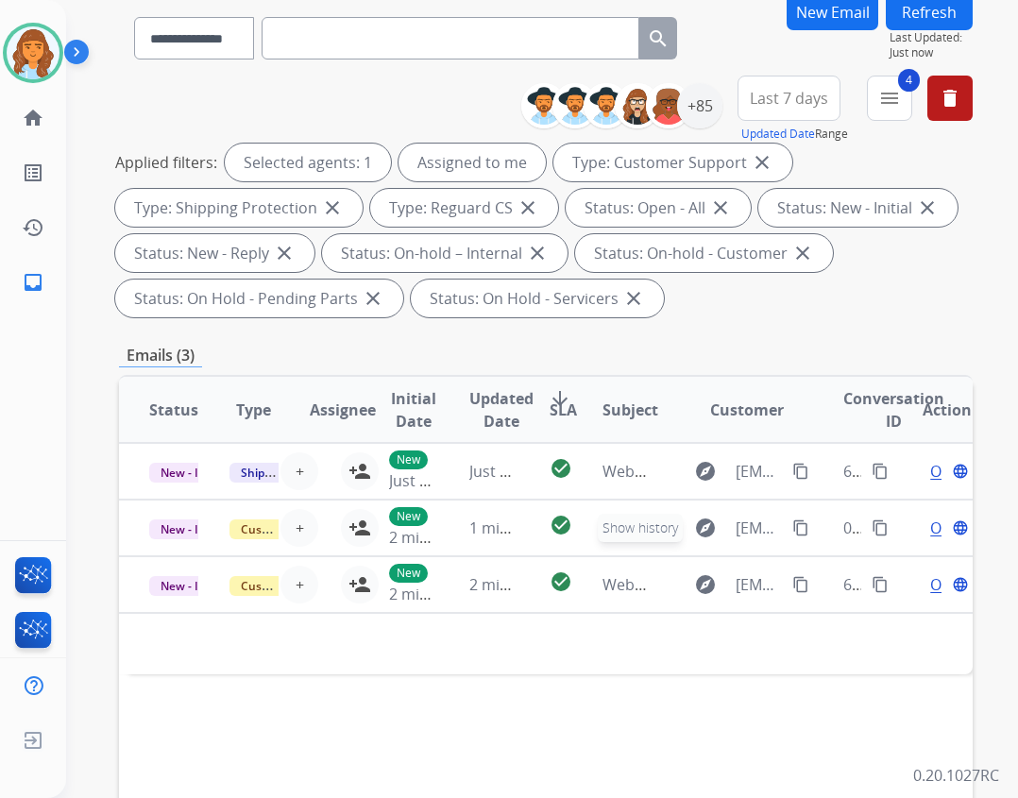
scroll to position [283, 0]
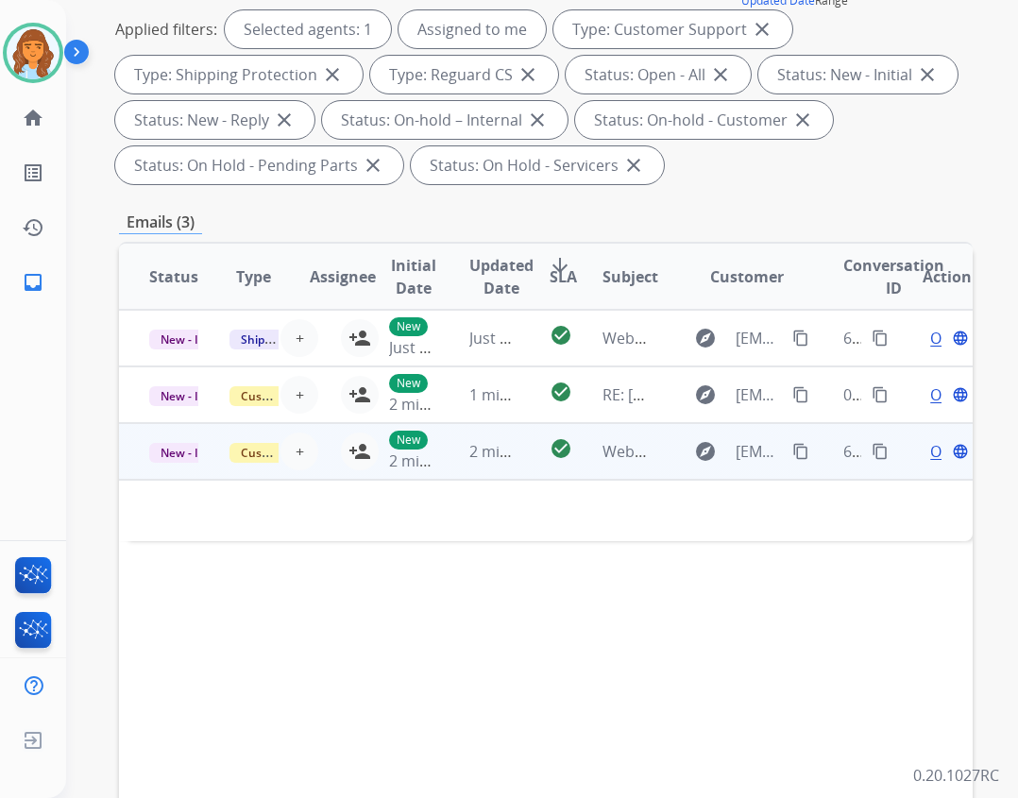
click at [652, 450] on td "explore lwmerkel@gmail.com content_copy" at bounding box center [732, 451] width 160 height 57
click at [652, 453] on td "explore lwmerkel@gmail.com content_copy" at bounding box center [732, 451] width 160 height 57
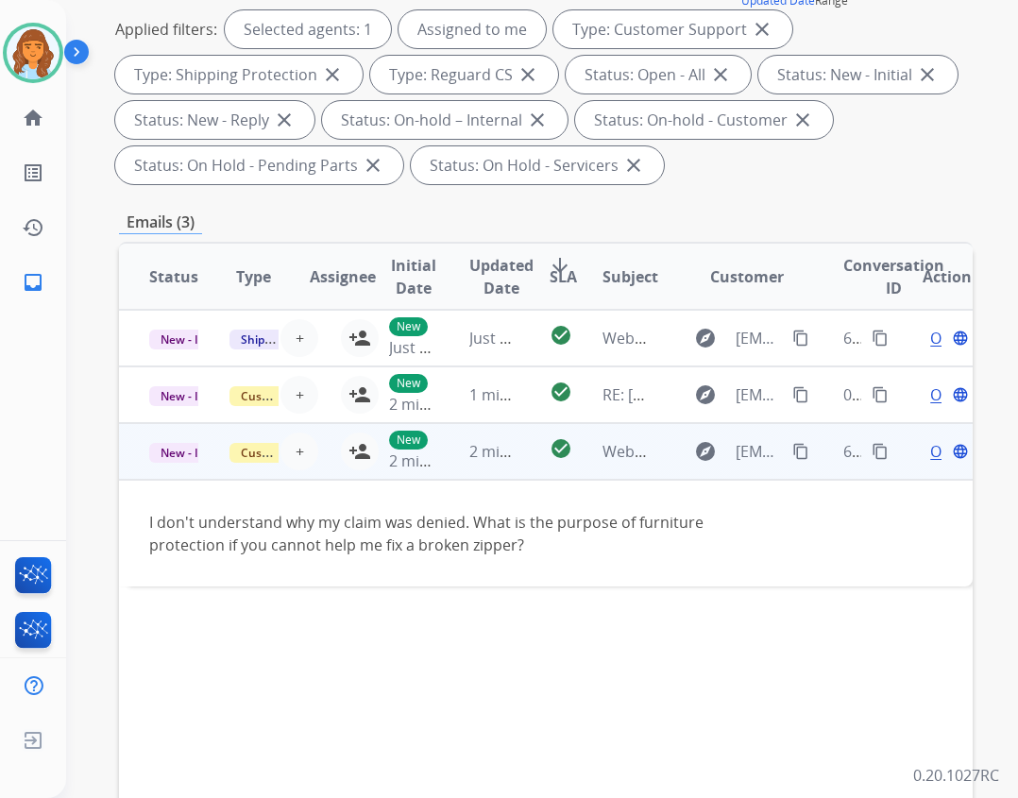
click at [792, 453] on mat-icon "content_copy" at bounding box center [800, 451] width 17 height 17
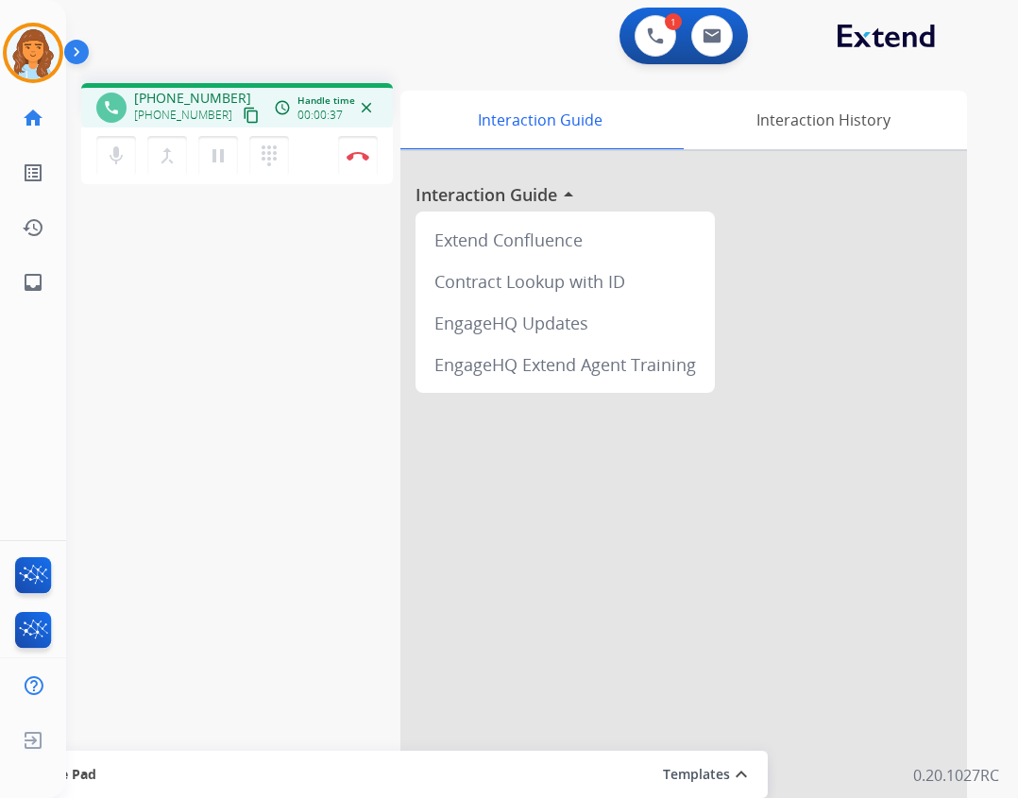
click at [240, 124] on button "content_copy" at bounding box center [251, 115] width 23 height 23
click at [363, 163] on button "Disconnect" at bounding box center [358, 156] width 40 height 40
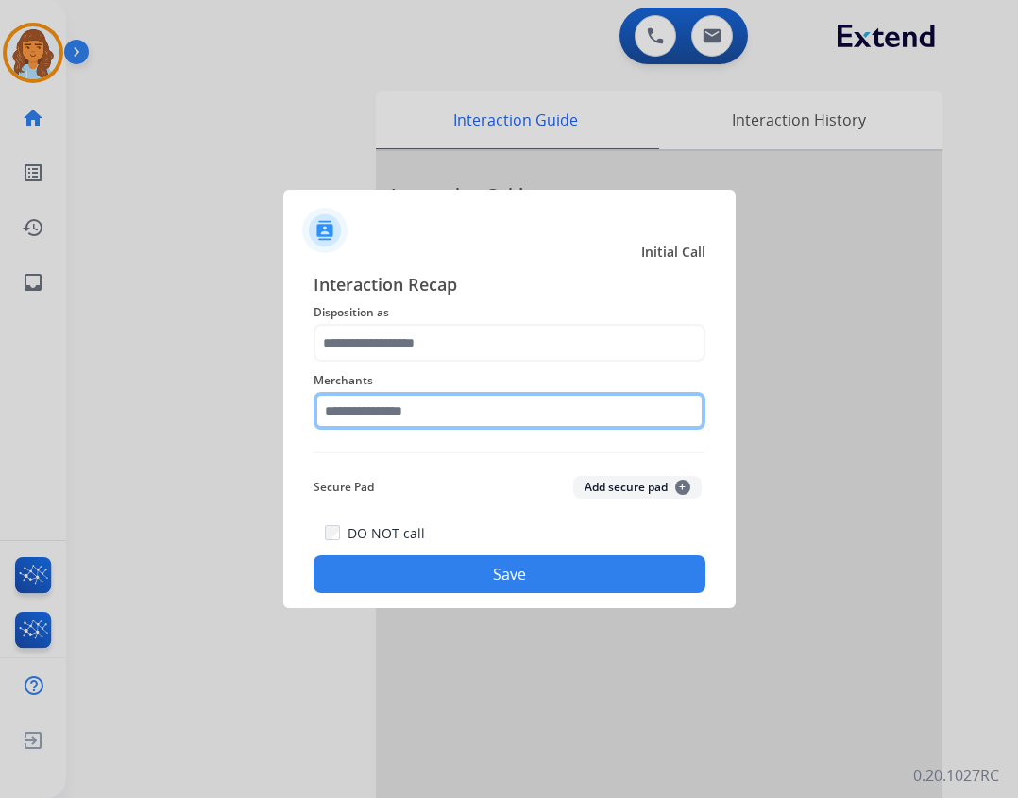
click at [420, 406] on input "text" at bounding box center [509, 411] width 392 height 38
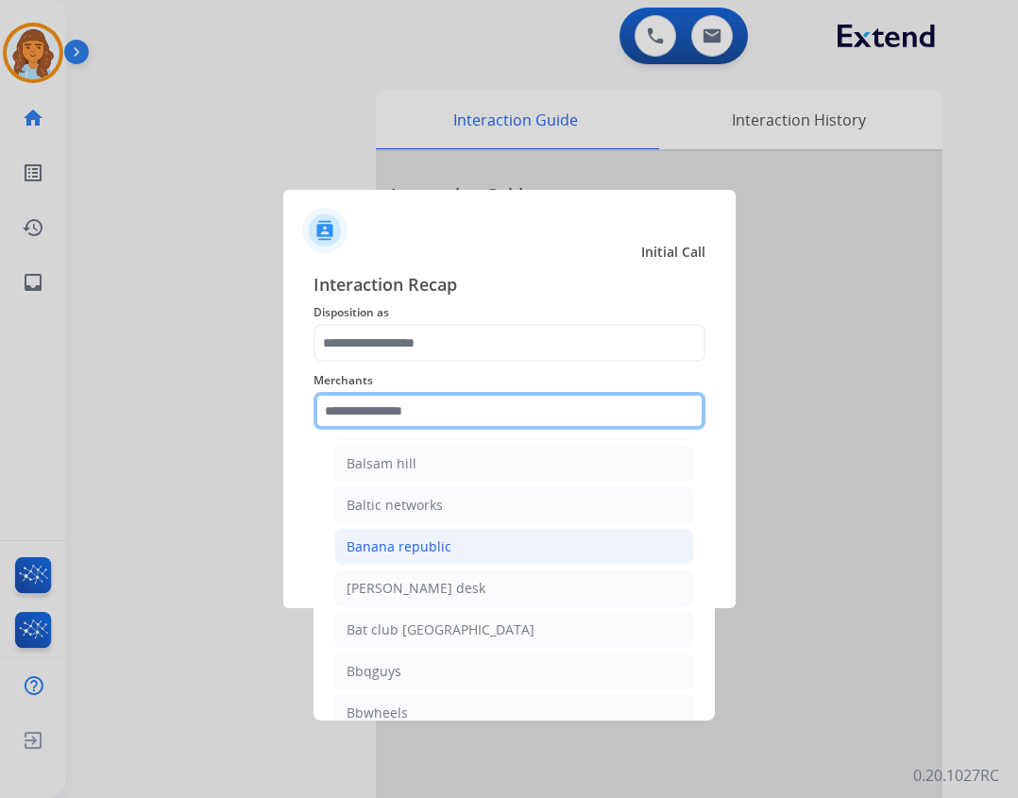
scroll to position [4153, 0]
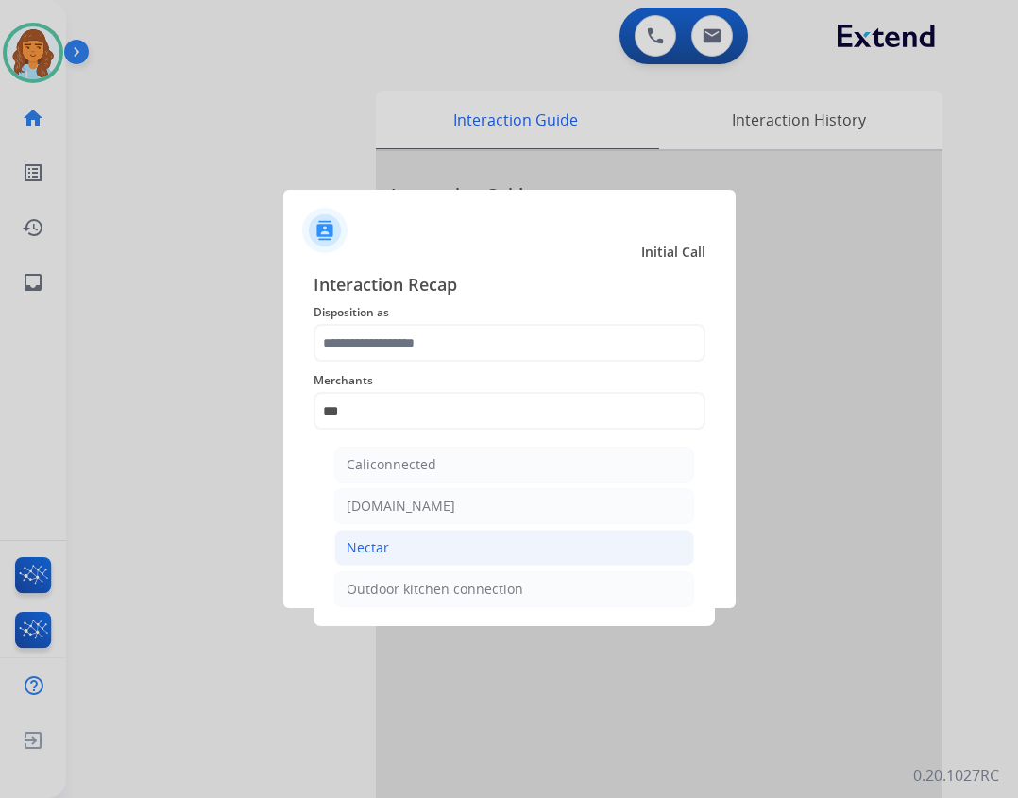
click at [381, 558] on li "Nectar" at bounding box center [514, 548] width 360 height 36
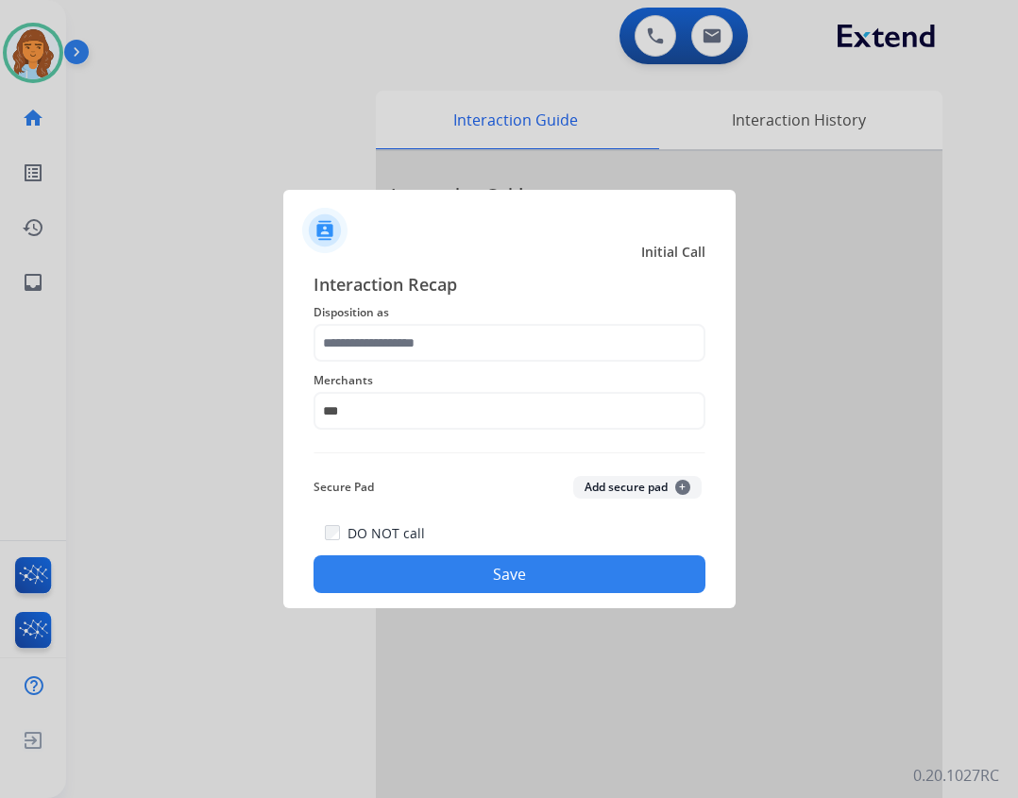
type input "******"
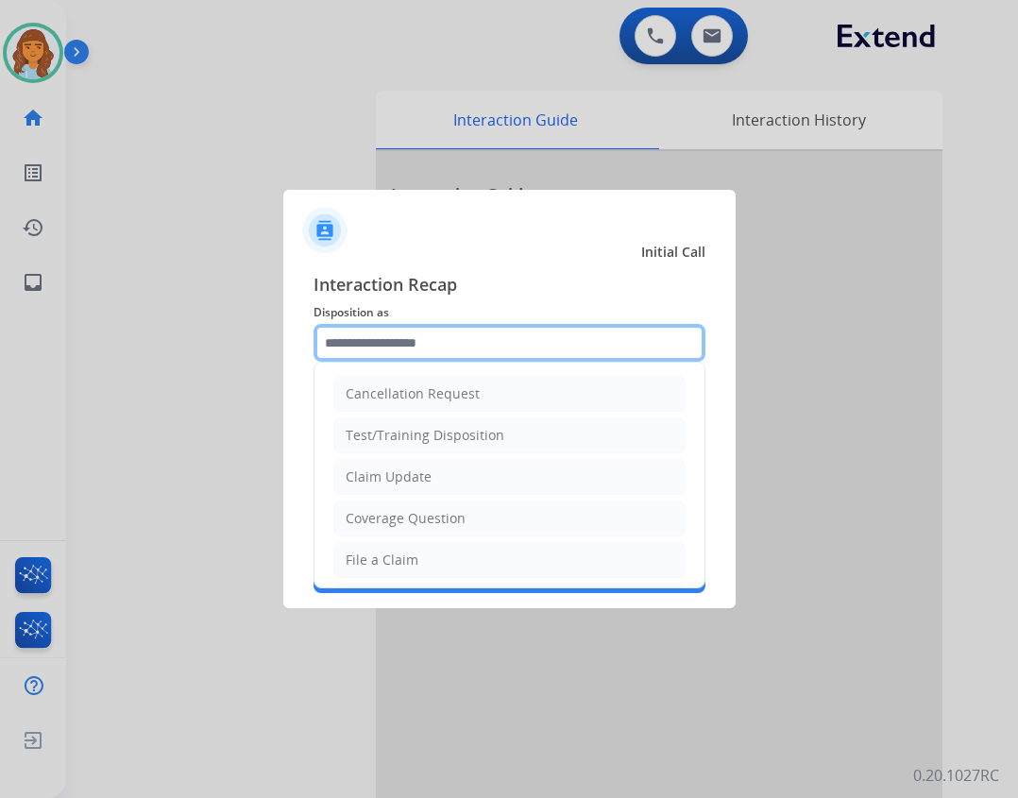
click at [413, 344] on input "text" at bounding box center [509, 343] width 392 height 38
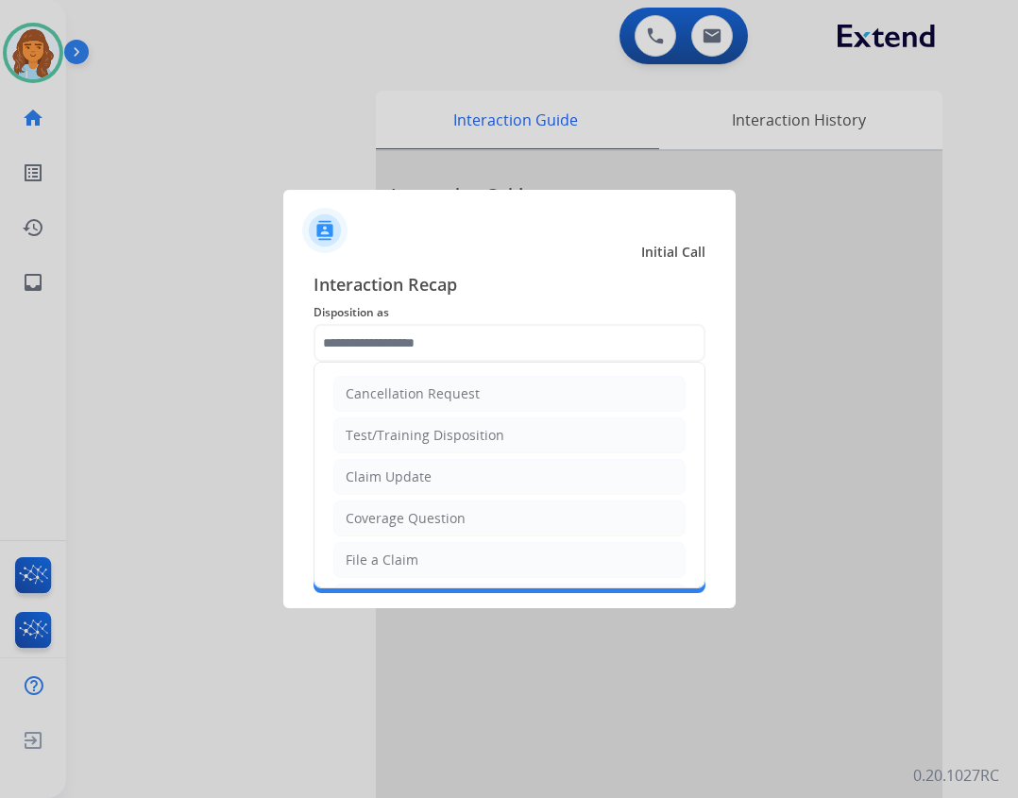
click at [379, 556] on div "File a Claim" at bounding box center [381, 559] width 73 height 19
type input "**********"
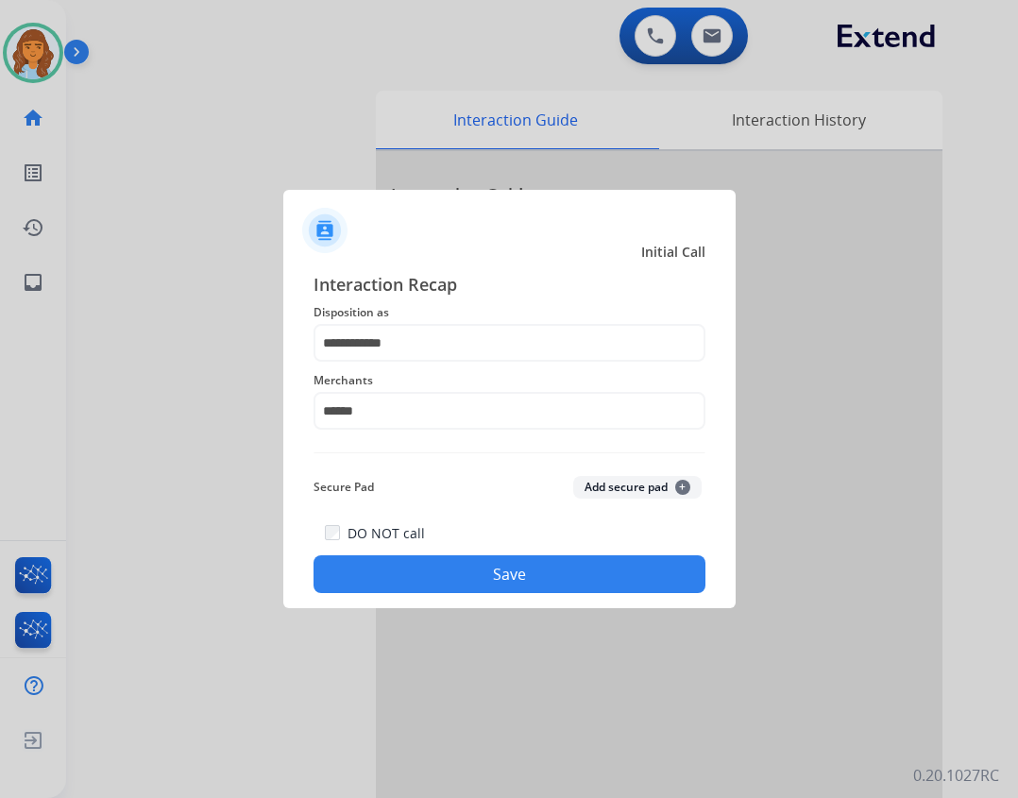
click at [481, 556] on button "Save" at bounding box center [509, 574] width 392 height 38
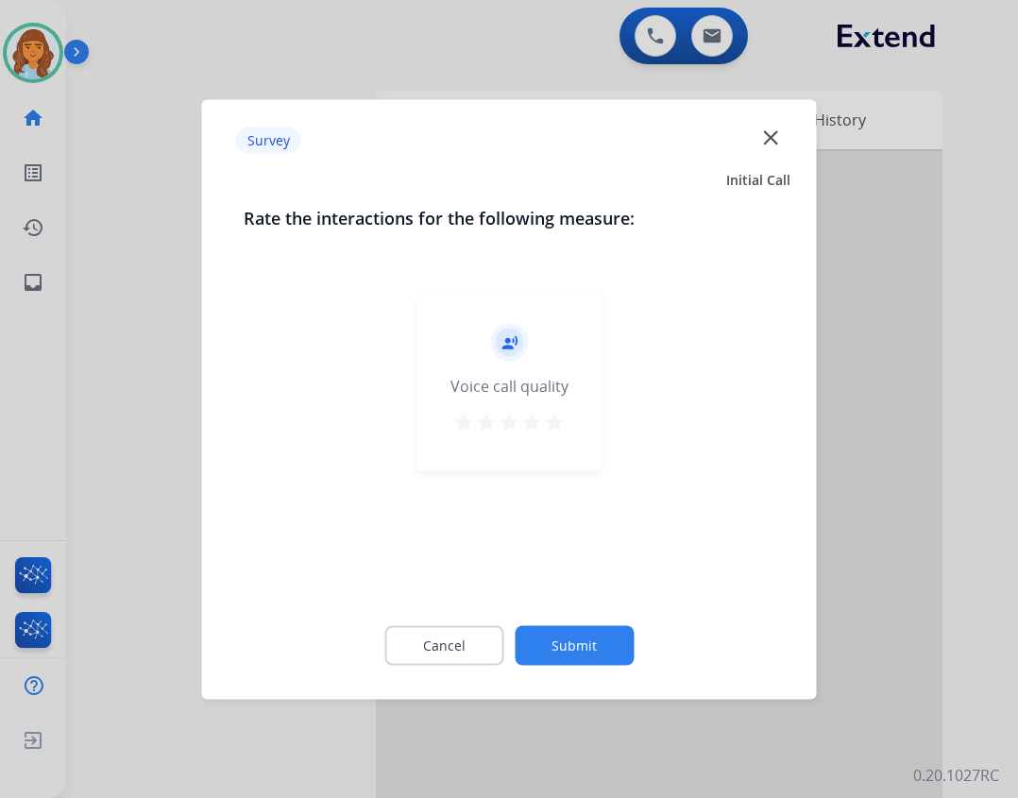
click at [561, 623] on div "Cancel Submit" at bounding box center [509, 644] width 531 height 85
click at [557, 643] on button "Submit" at bounding box center [573, 645] width 119 height 40
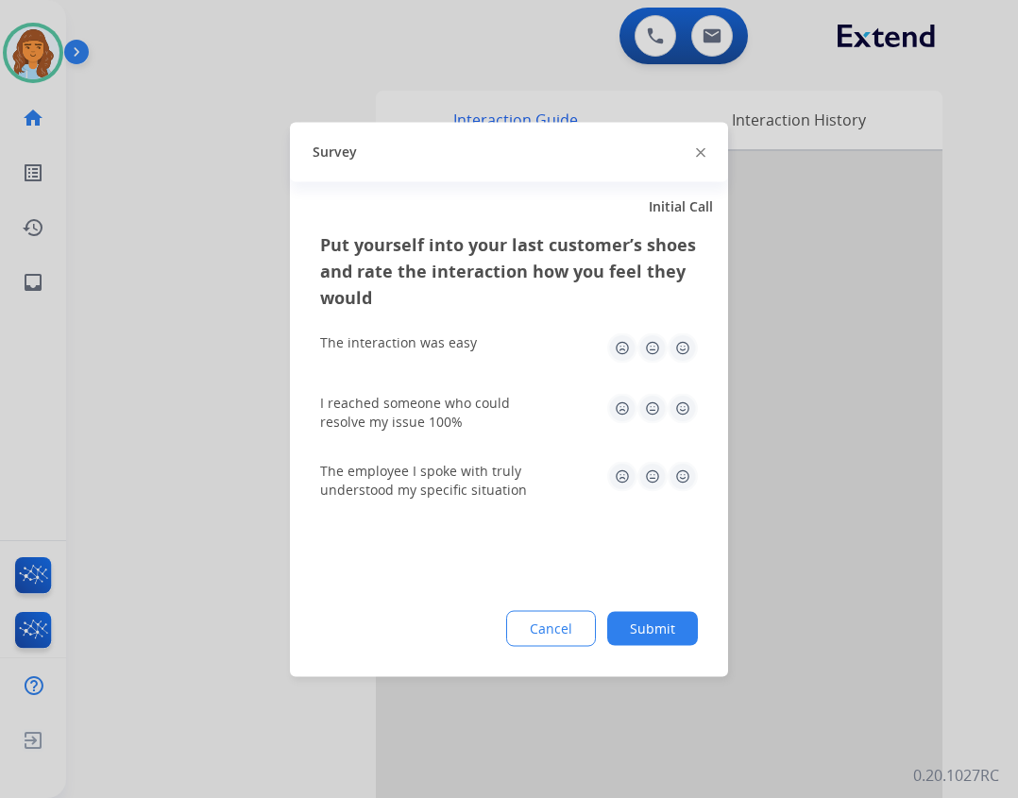
click at [693, 642] on button "Submit" at bounding box center [652, 628] width 91 height 34
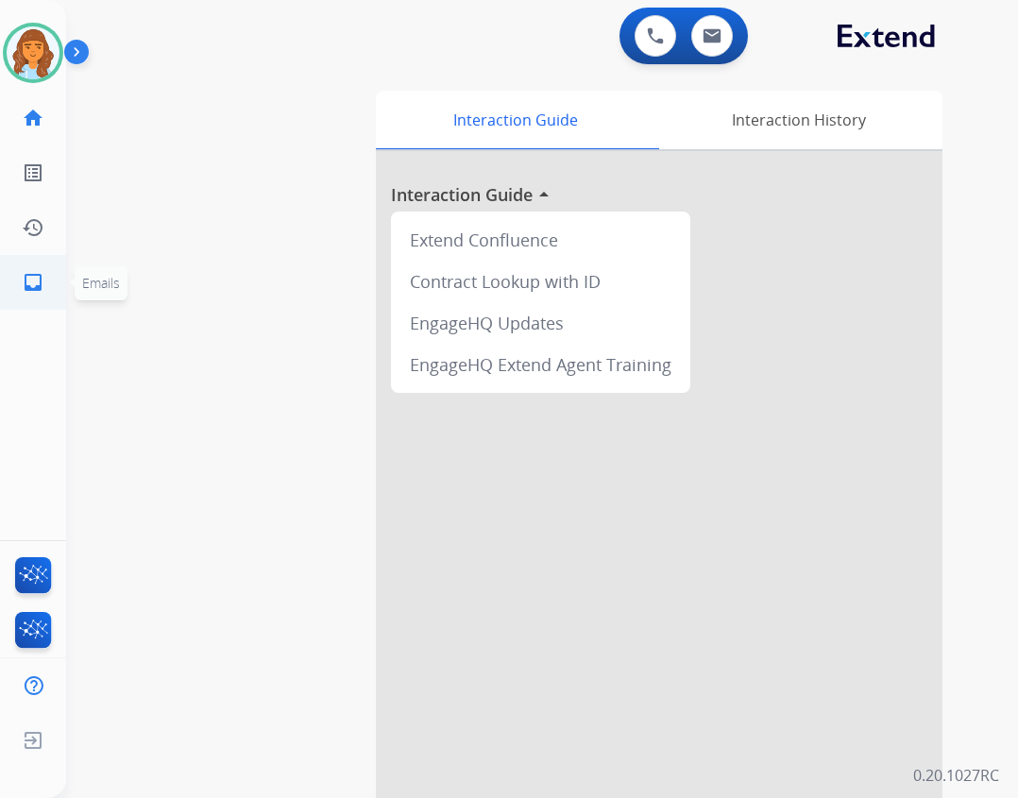
click at [16, 275] on link "inbox Emails" at bounding box center [33, 282] width 53 height 53
select select "**********"
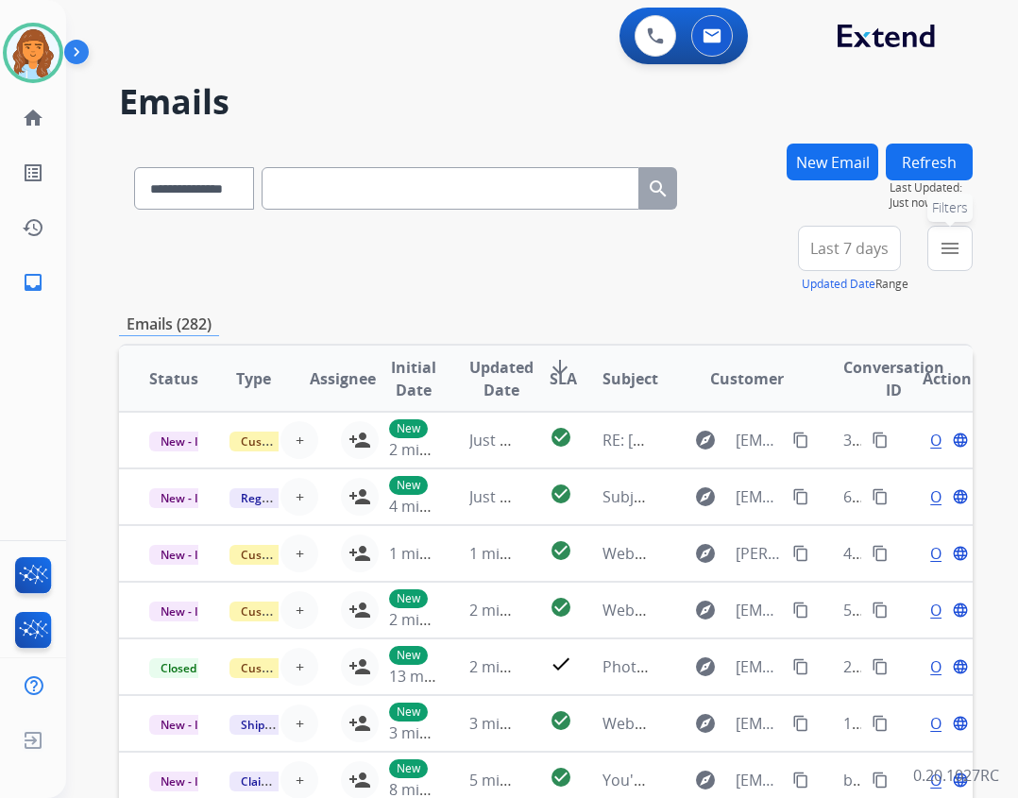
click at [941, 247] on mat-icon "menu" at bounding box center [949, 248] width 23 height 23
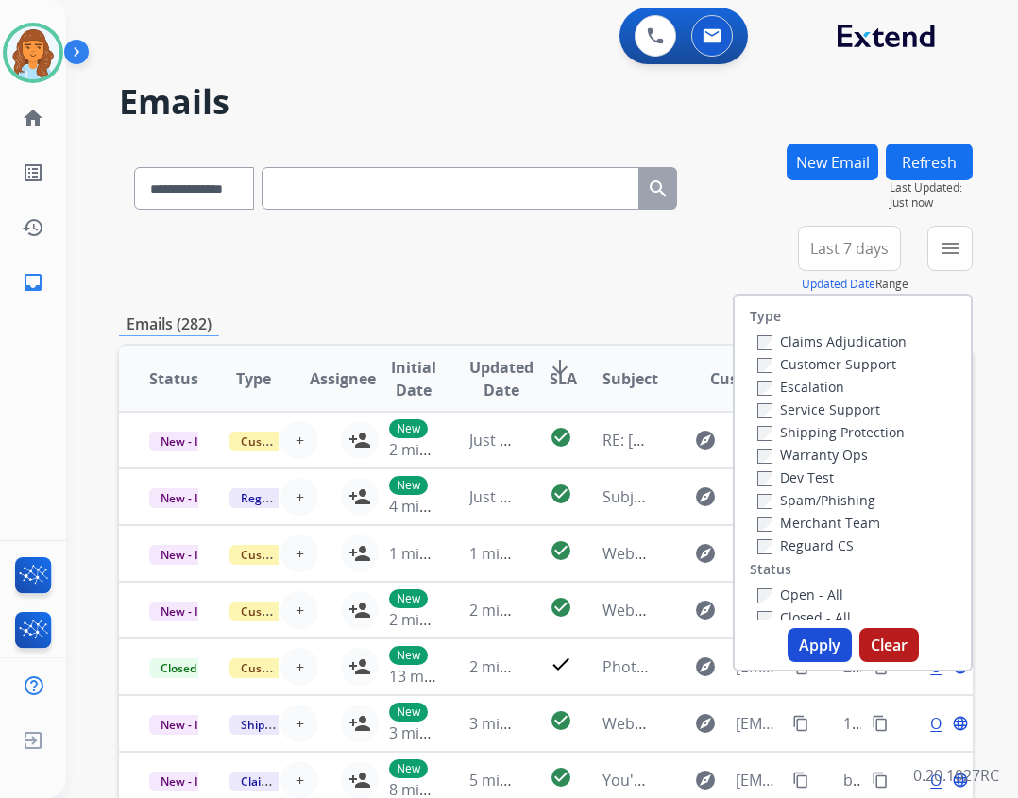
click at [823, 550] on label "Reguard CS" at bounding box center [805, 545] width 96 height 18
click at [837, 424] on label "Shipping Protection" at bounding box center [830, 432] width 147 height 18
click at [837, 369] on label "Customer Support" at bounding box center [826, 364] width 139 height 18
click at [796, 586] on label "Open - All" at bounding box center [800, 594] width 86 height 18
click at [802, 643] on button "Apply" at bounding box center [819, 645] width 64 height 34
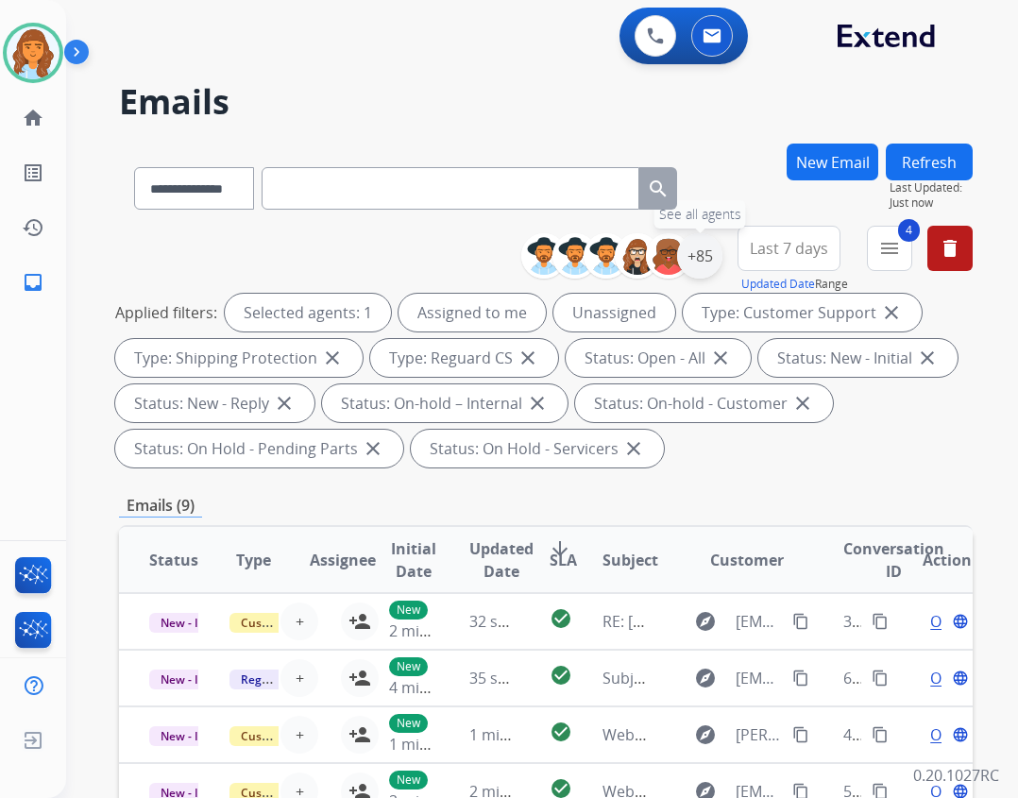
click at [700, 263] on div "+85" at bounding box center [699, 255] width 45 height 45
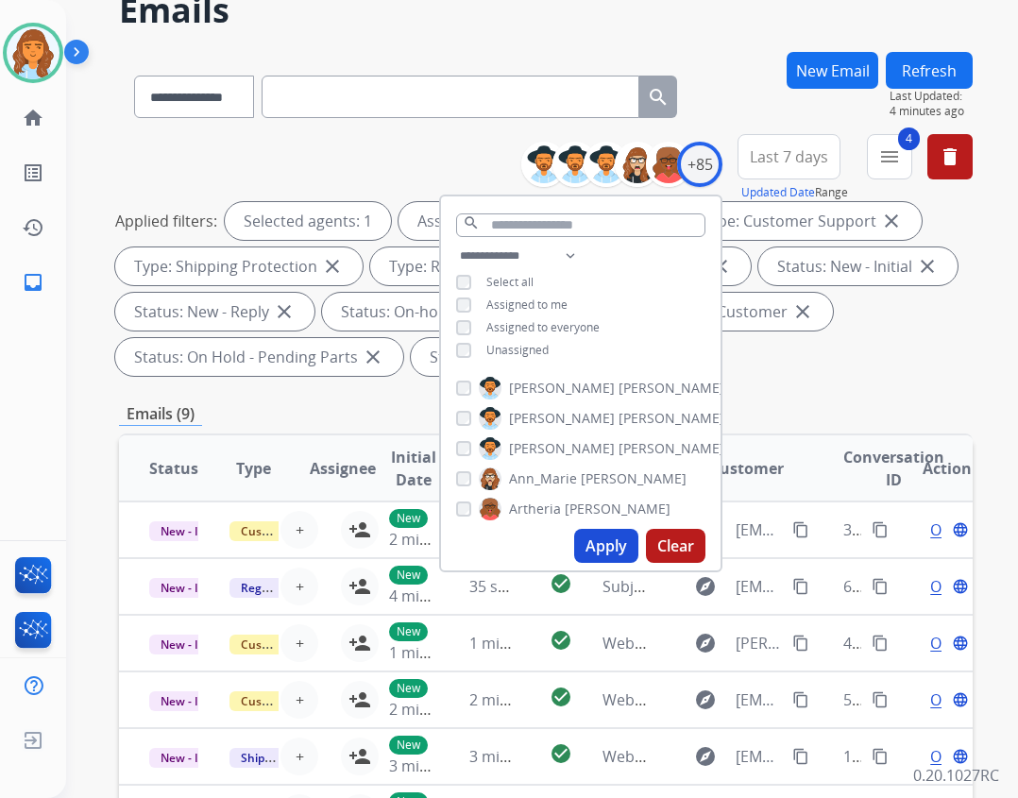
scroll to position [94, 0]
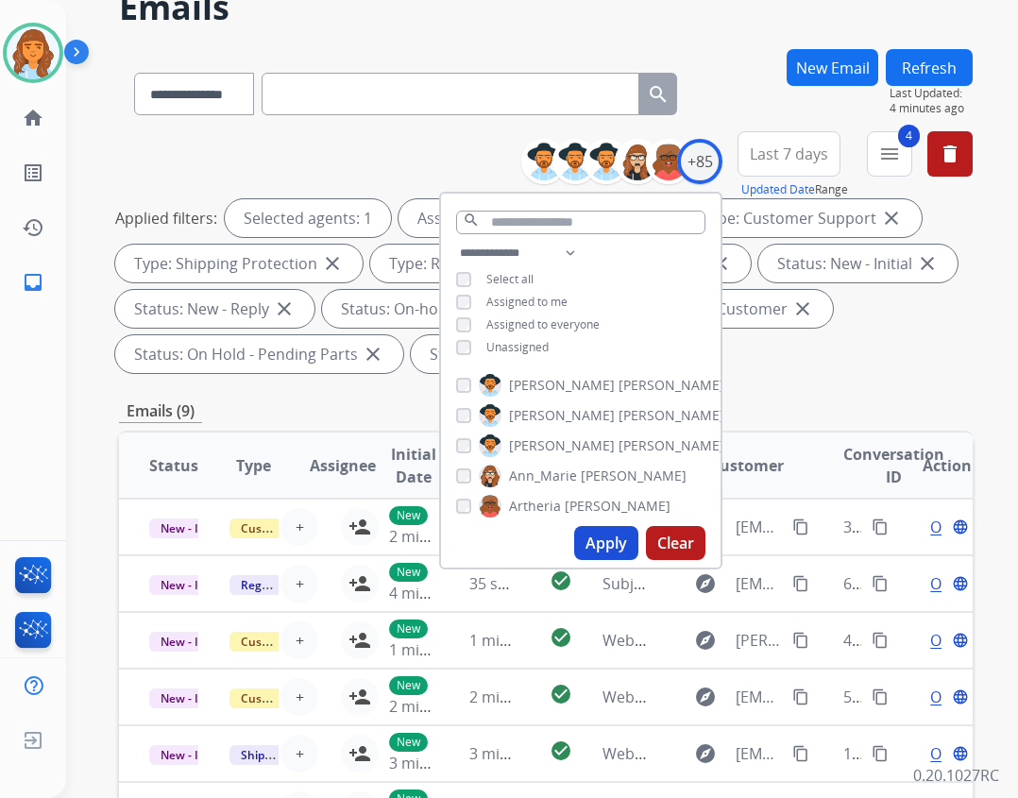
click at [489, 352] on span "Unassigned" at bounding box center [517, 347] width 62 height 16
click at [596, 553] on button "Apply" at bounding box center [606, 543] width 64 height 34
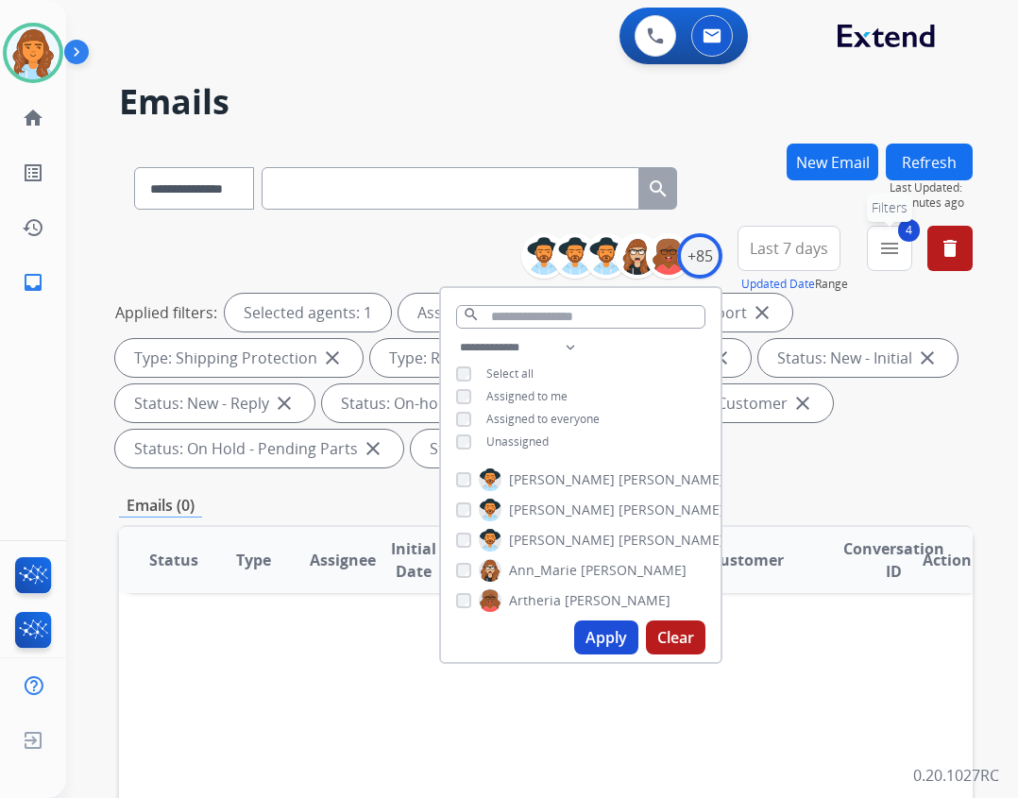
click at [901, 251] on button "4 menu Filters" at bounding box center [889, 248] width 45 height 45
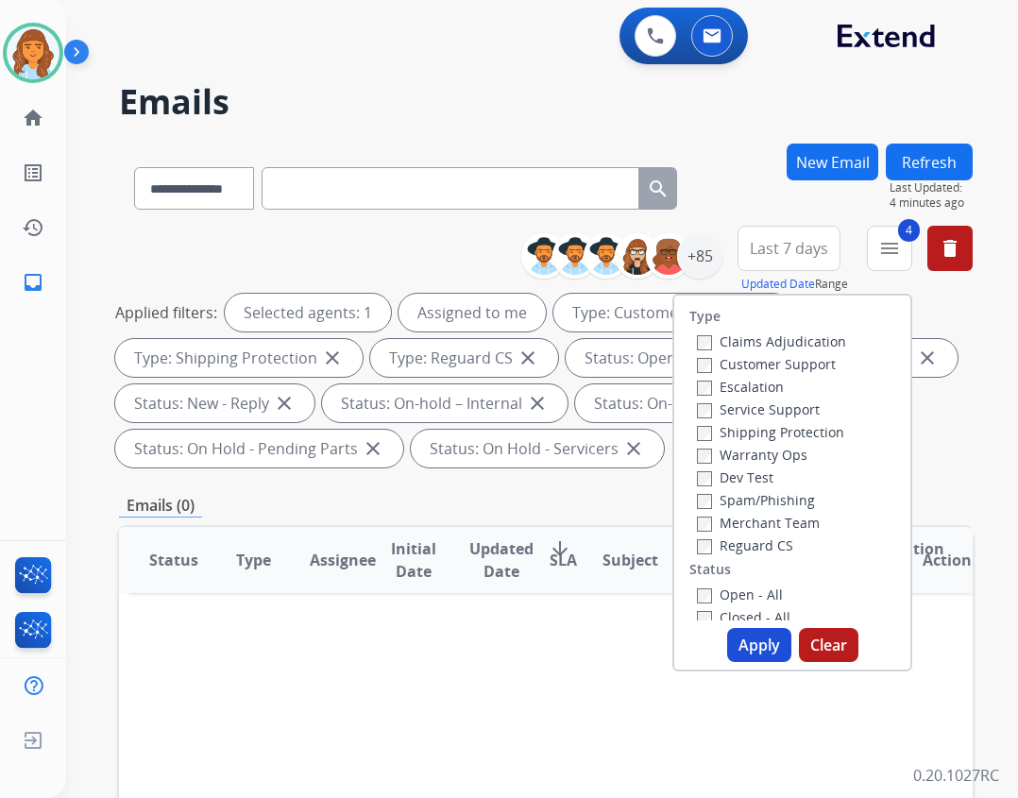
click at [768, 657] on button "Apply" at bounding box center [759, 645] width 64 height 34
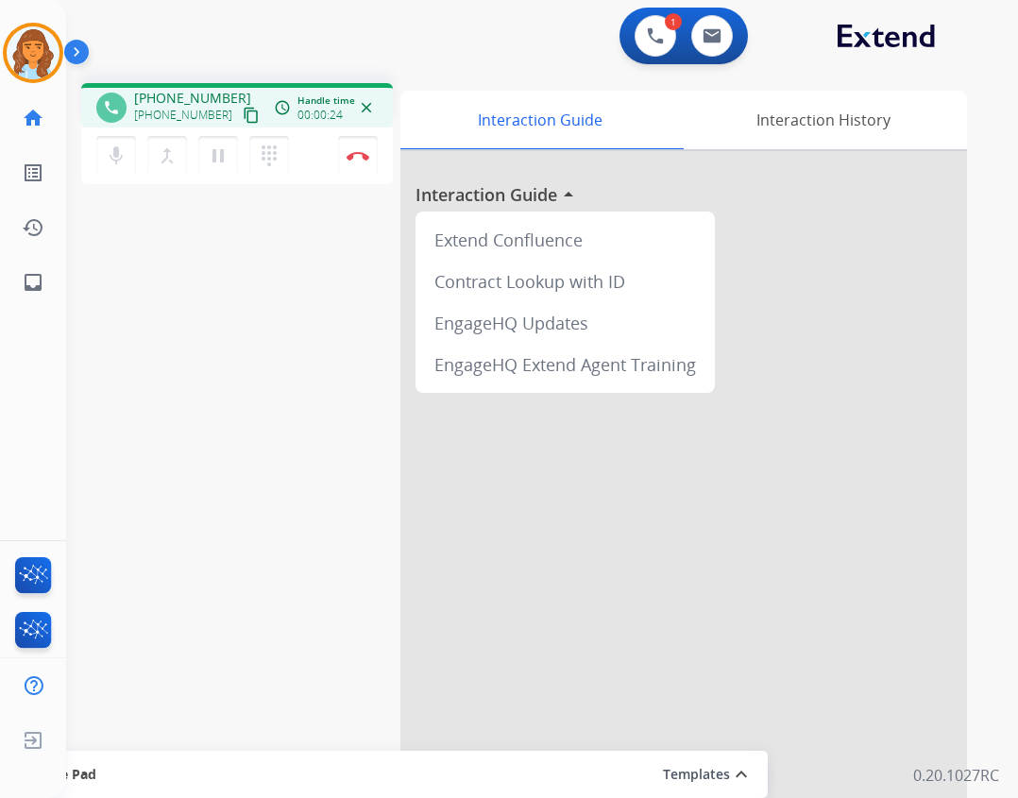
click at [243, 123] on mat-icon "content_copy" at bounding box center [251, 115] width 17 height 17
click at [341, 160] on button "Disconnect" at bounding box center [358, 156] width 40 height 40
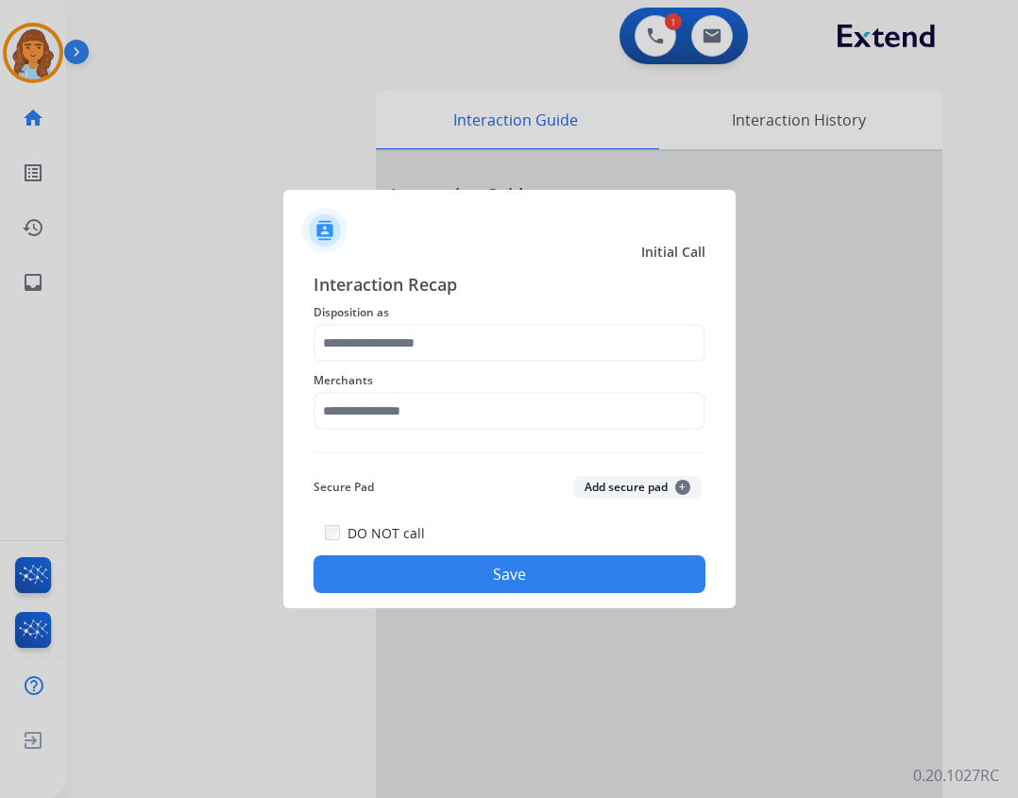
drag, startPoint x: 387, startPoint y: 387, endPoint x: 393, endPoint y: 409, distance: 22.4
click at [387, 395] on div "Merchants" at bounding box center [509, 400] width 392 height 76
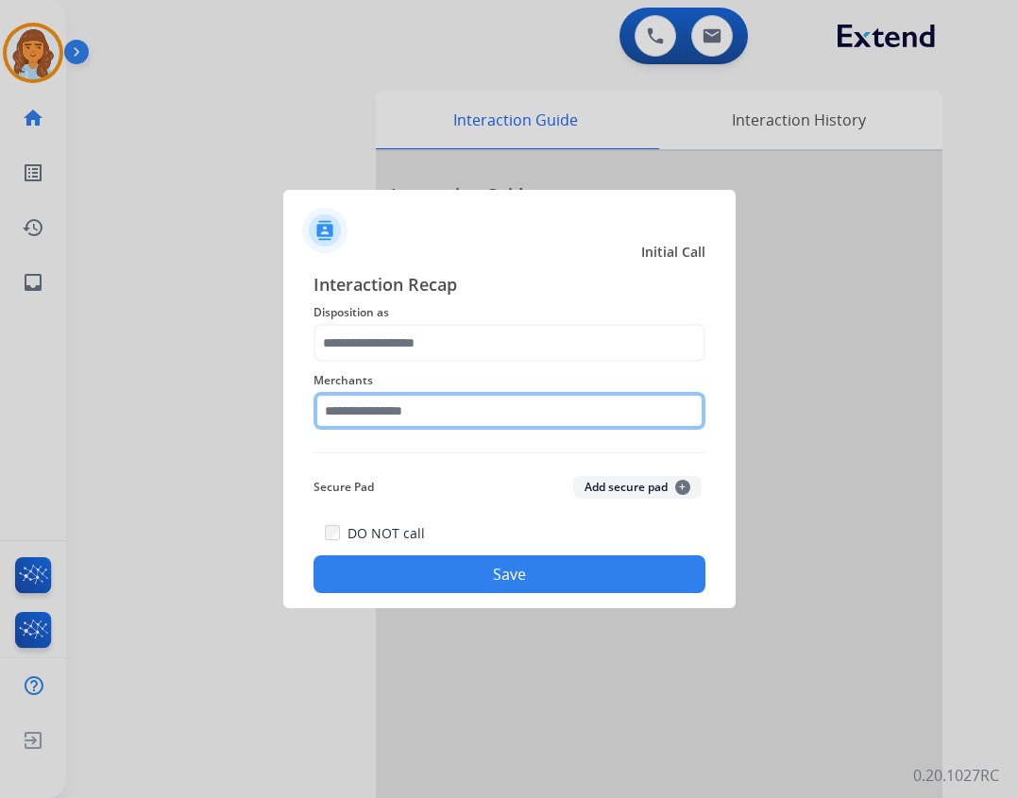
click at [393, 409] on input "text" at bounding box center [509, 411] width 392 height 38
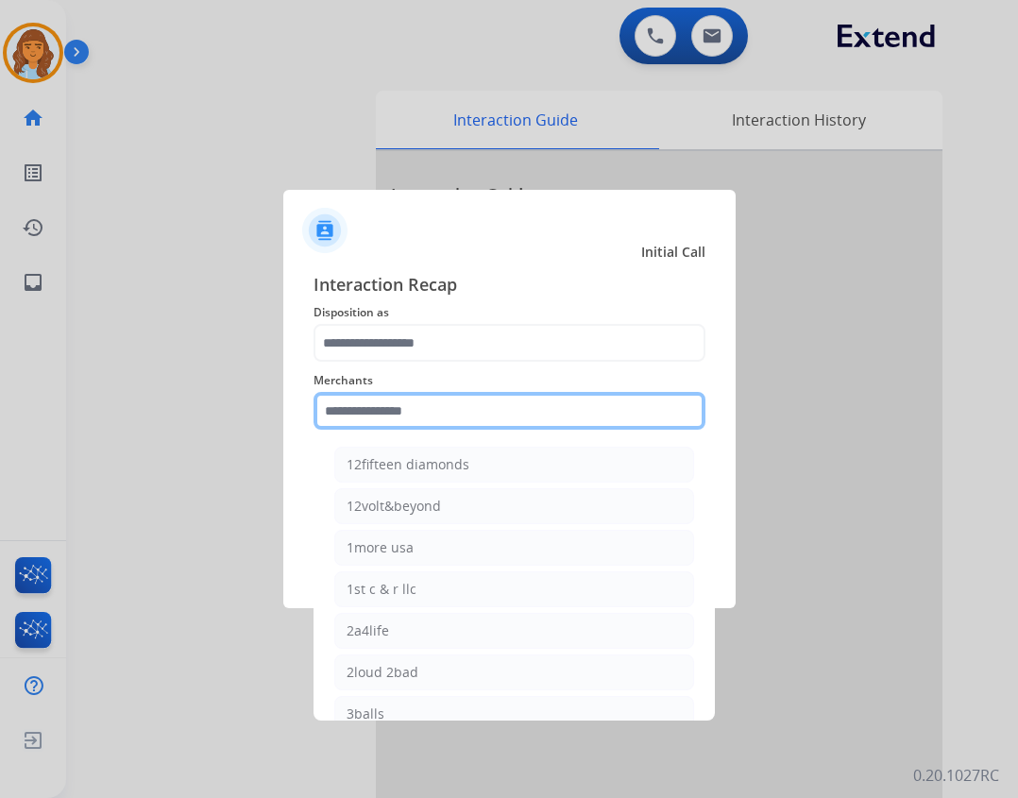
type input "*"
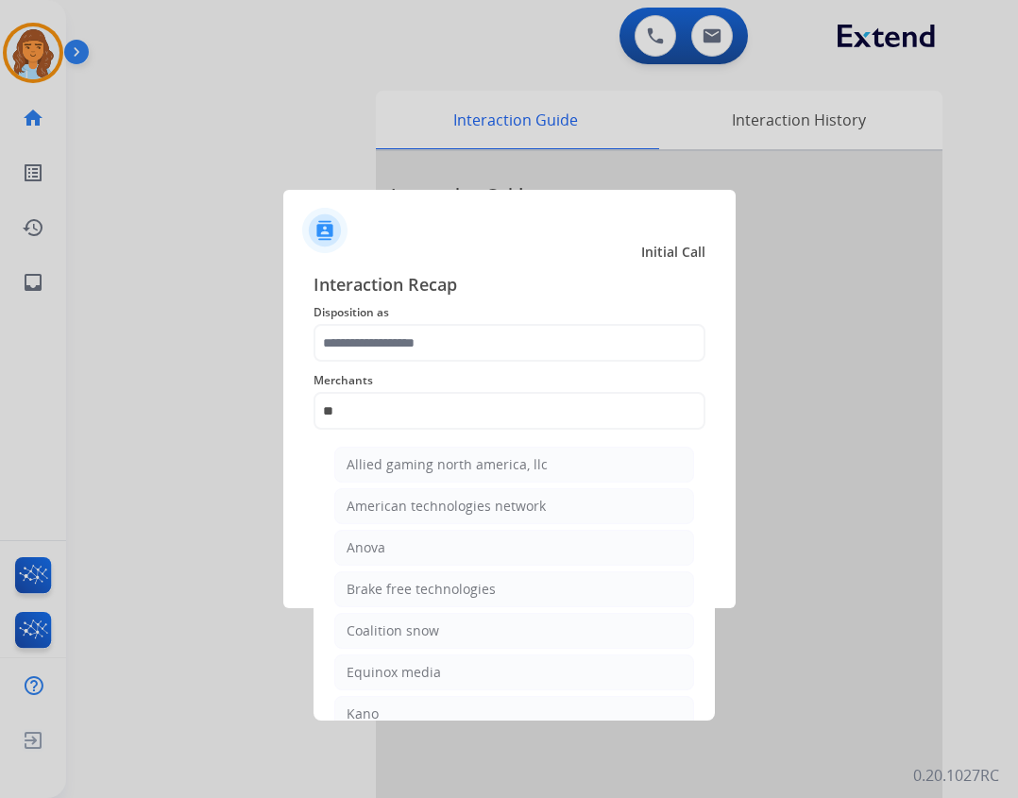
type input "*"
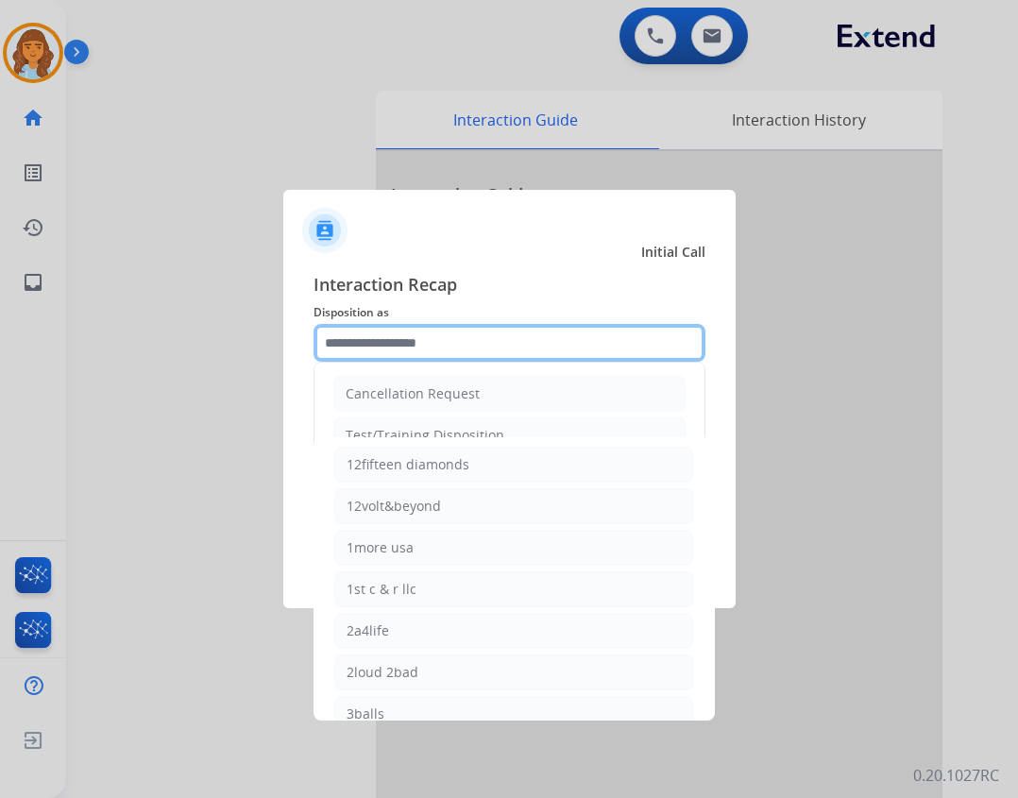
click at [454, 344] on input "text" at bounding box center [509, 343] width 392 height 38
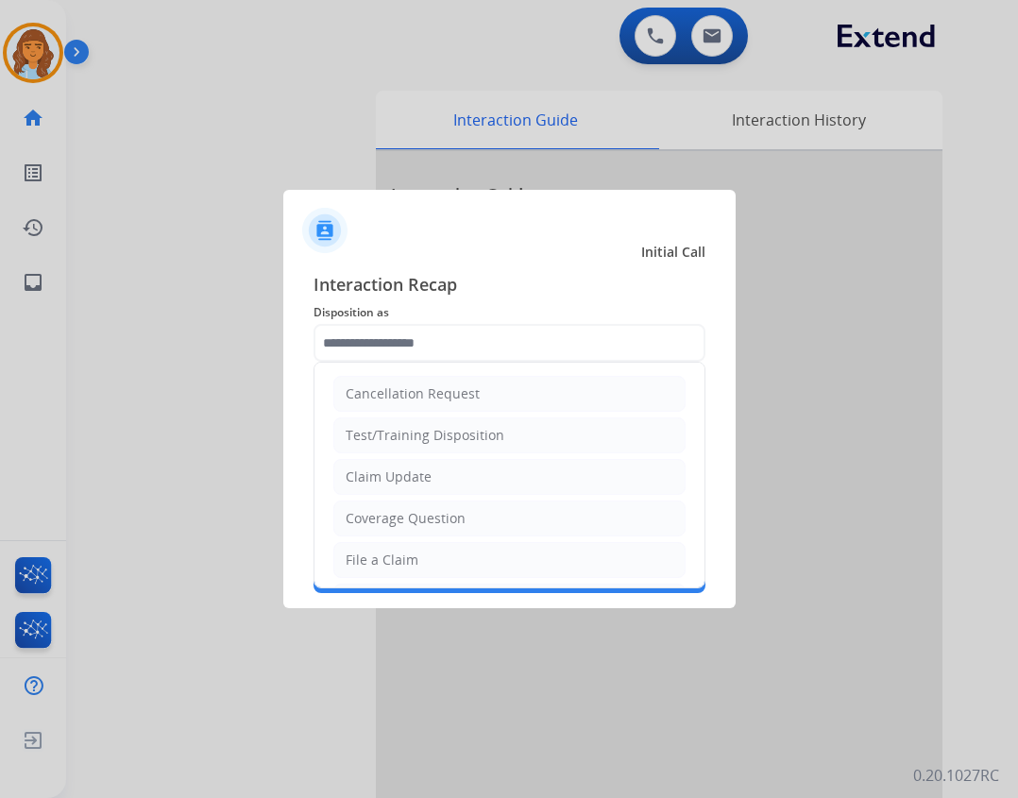
click at [307, 462] on div "Interaction Recap Disposition as Cancellation Request Test/Training Disposition…" at bounding box center [509, 432] width 452 height 352
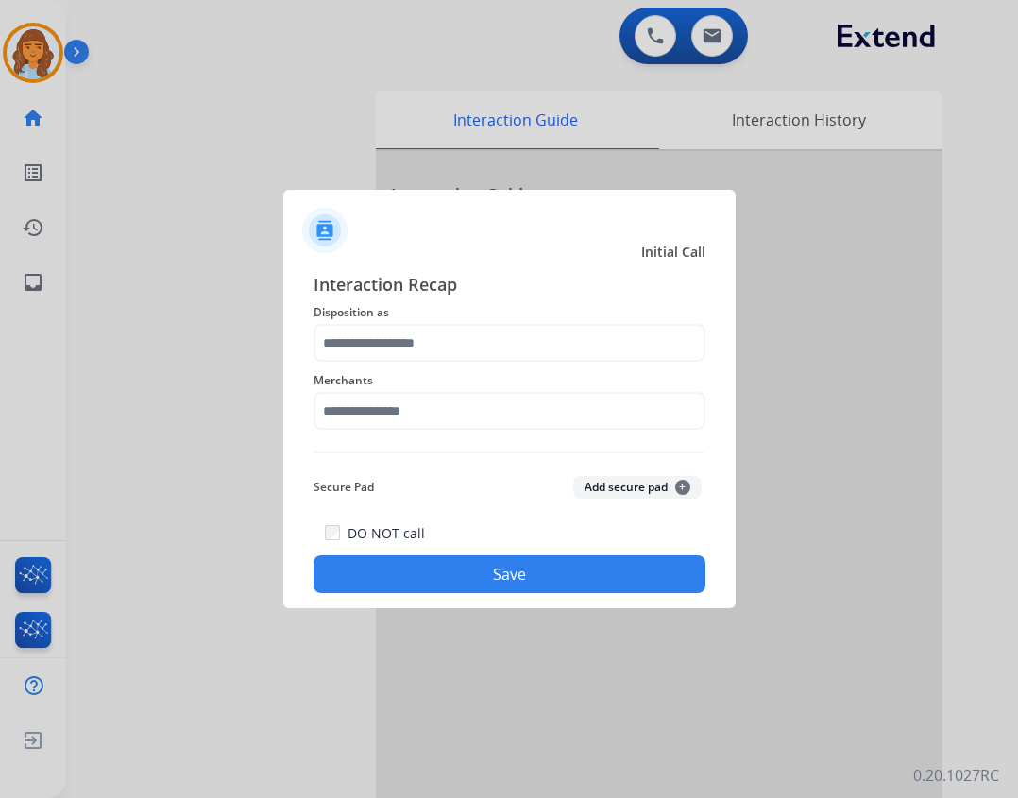
click at [342, 377] on span "Merchants" at bounding box center [509, 380] width 392 height 23
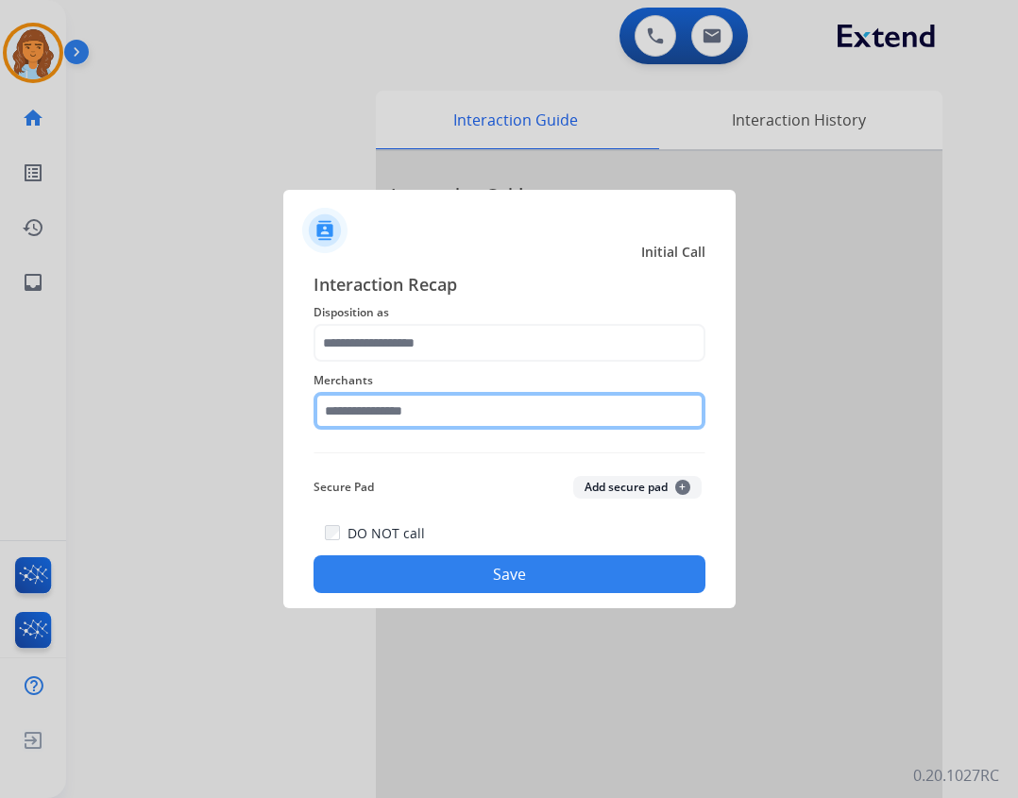
click at [558, 425] on input "text" at bounding box center [509, 411] width 392 height 38
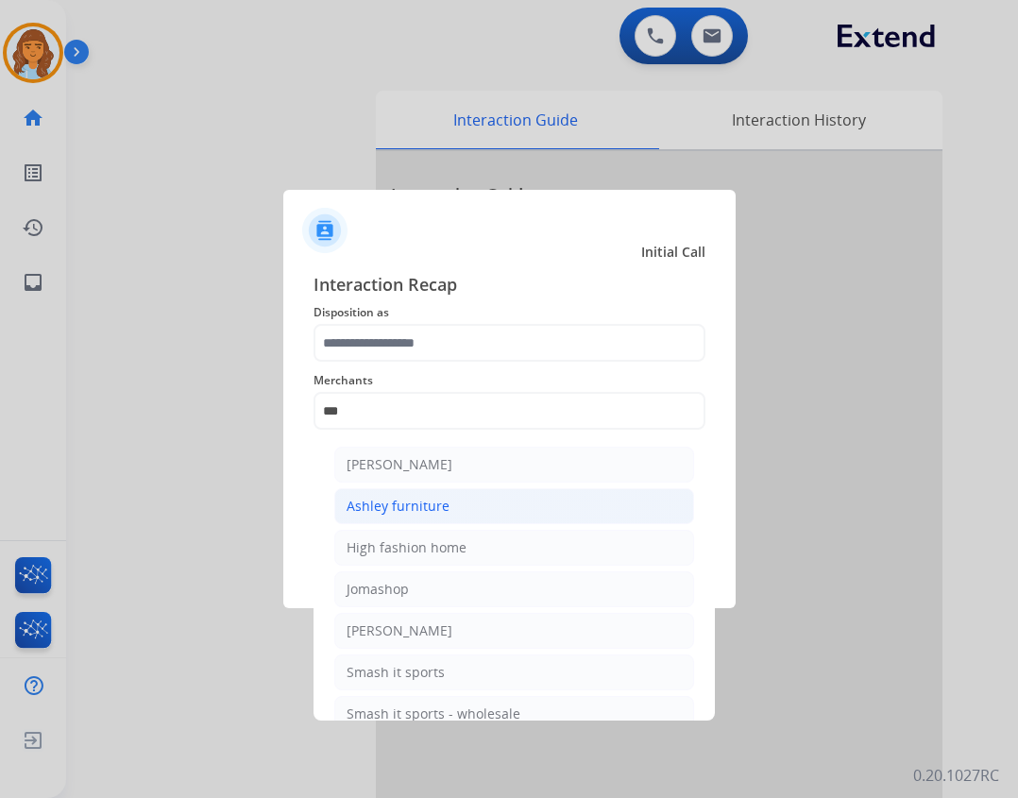
click at [420, 514] on div "Ashley furniture" at bounding box center [397, 506] width 103 height 19
type input "**********"
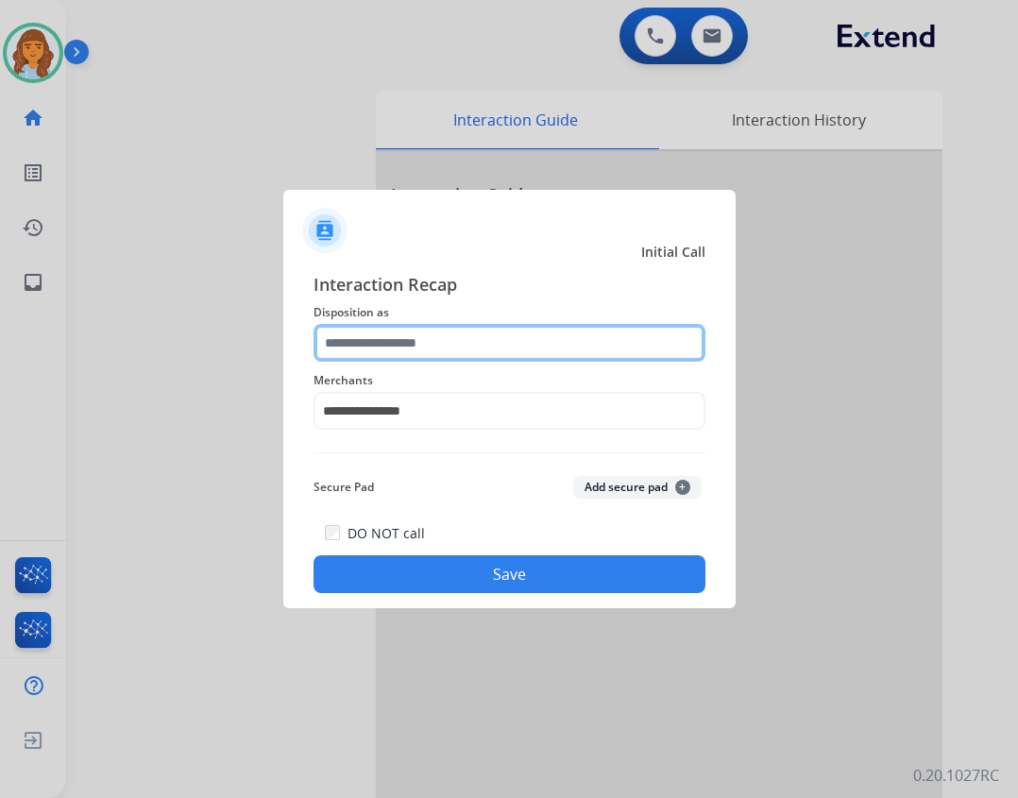
click at [375, 344] on input "text" at bounding box center [509, 343] width 392 height 38
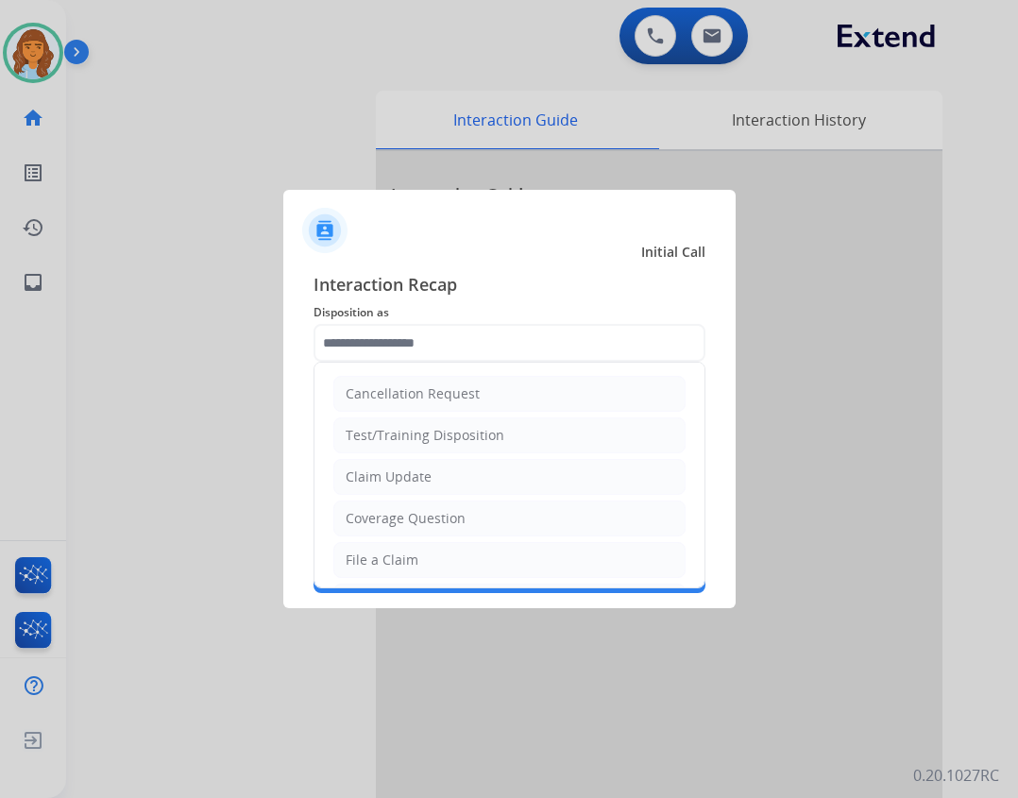
click at [412, 558] on div "File a Claim" at bounding box center [381, 559] width 73 height 19
type input "**********"
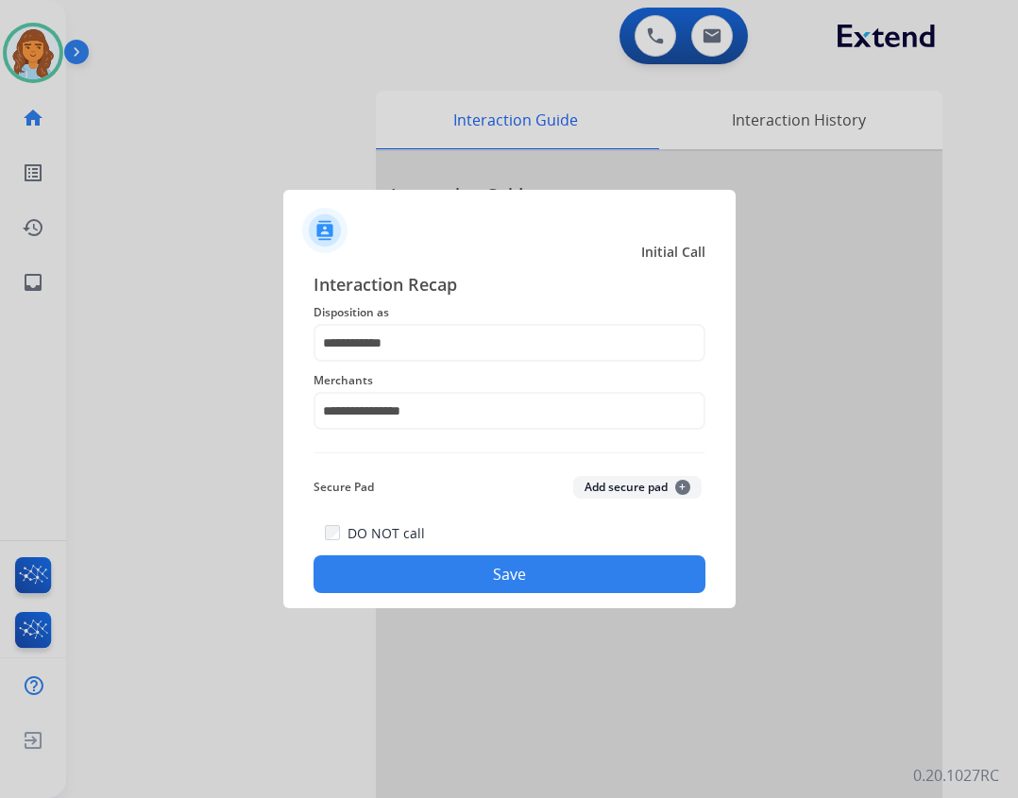
click at [431, 585] on button "Save" at bounding box center [509, 574] width 392 height 38
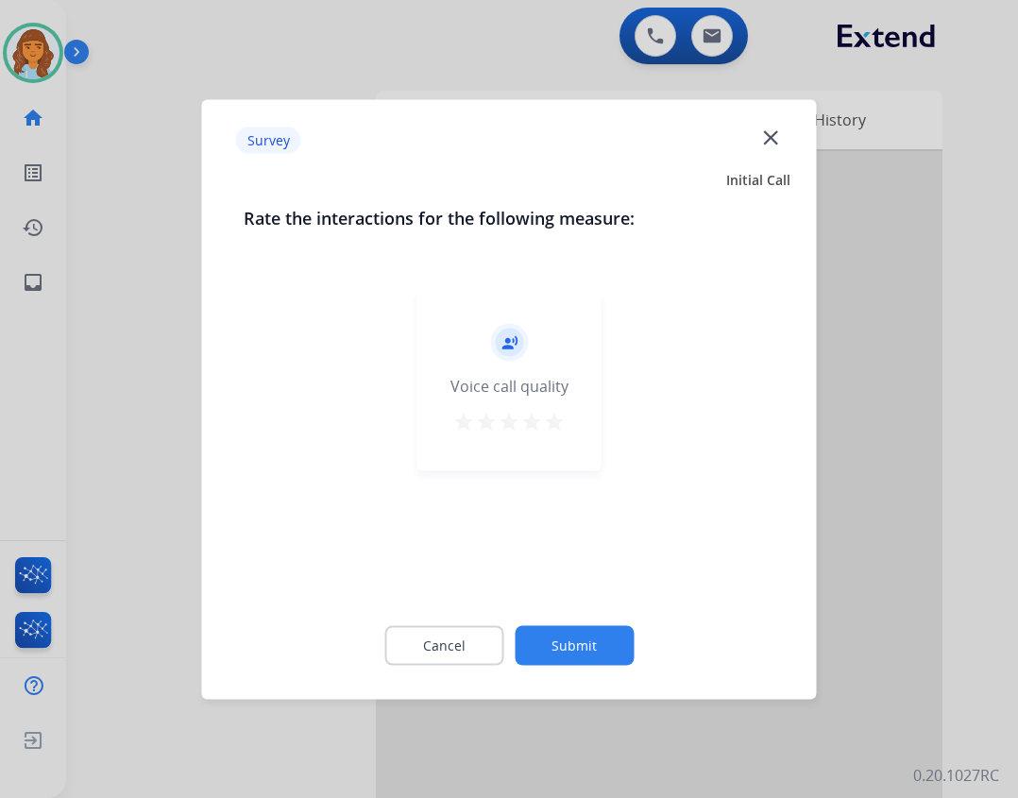
click at [571, 639] on button "Submit" at bounding box center [573, 645] width 119 height 40
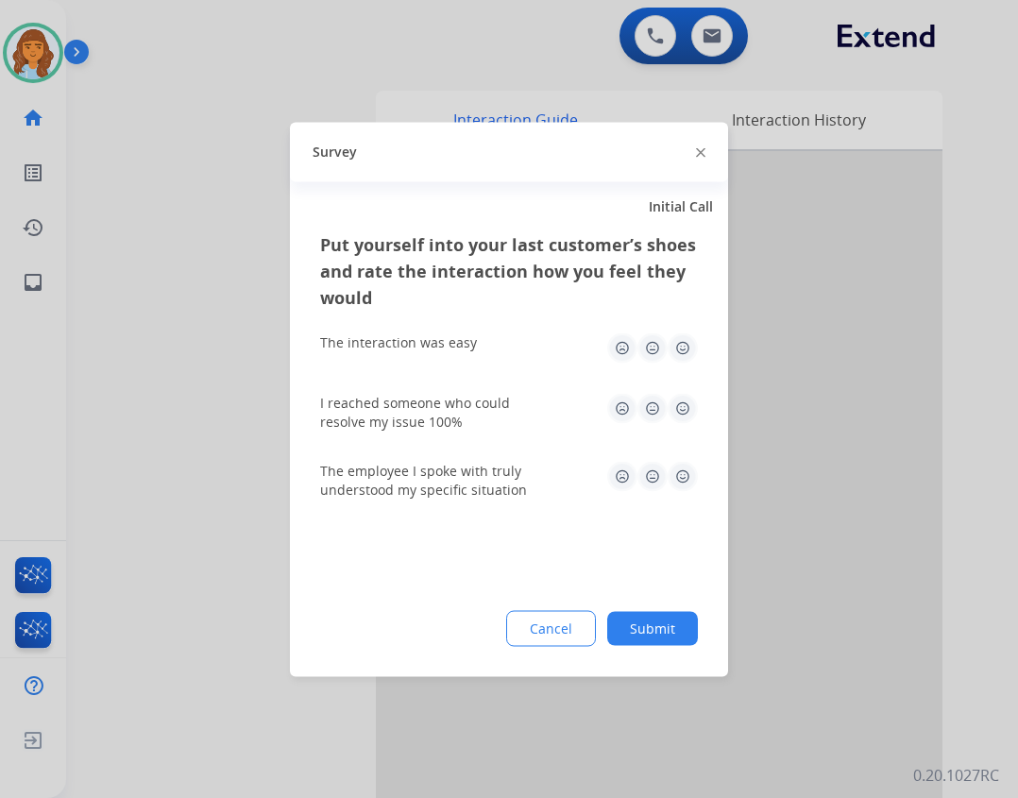
click at [682, 619] on button "Submit" at bounding box center [652, 628] width 91 height 34
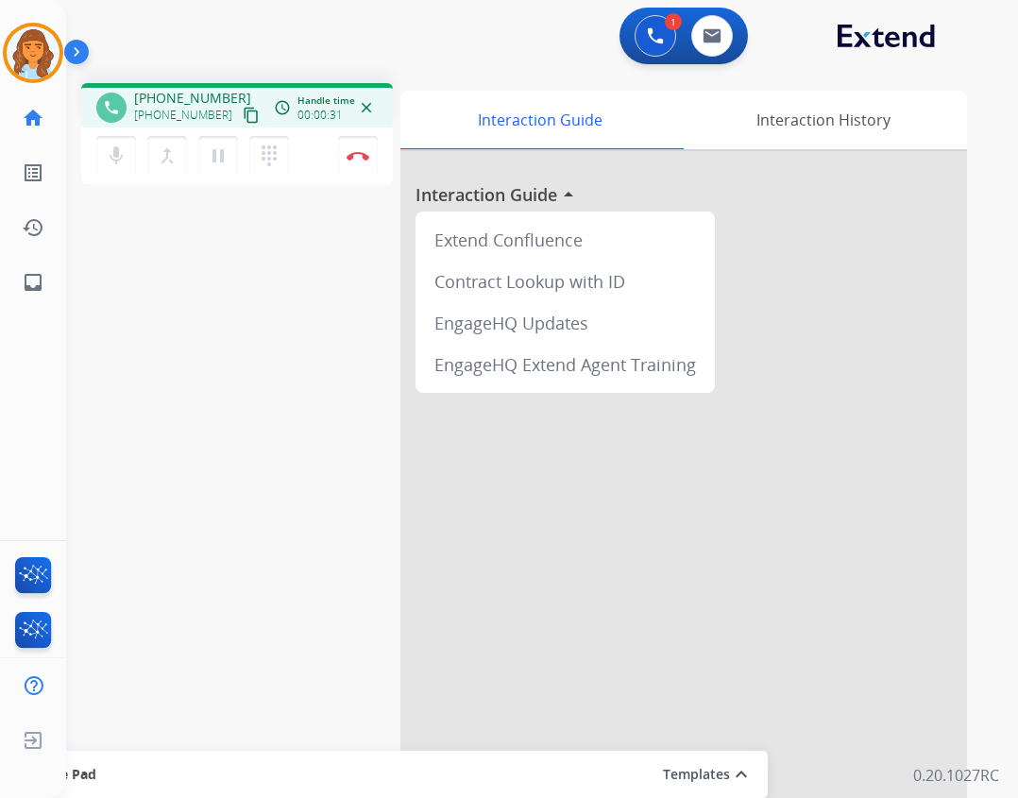
click at [240, 124] on button "content_copy" at bounding box center [251, 115] width 23 height 23
click at [358, 166] on button "Disconnect" at bounding box center [358, 156] width 40 height 40
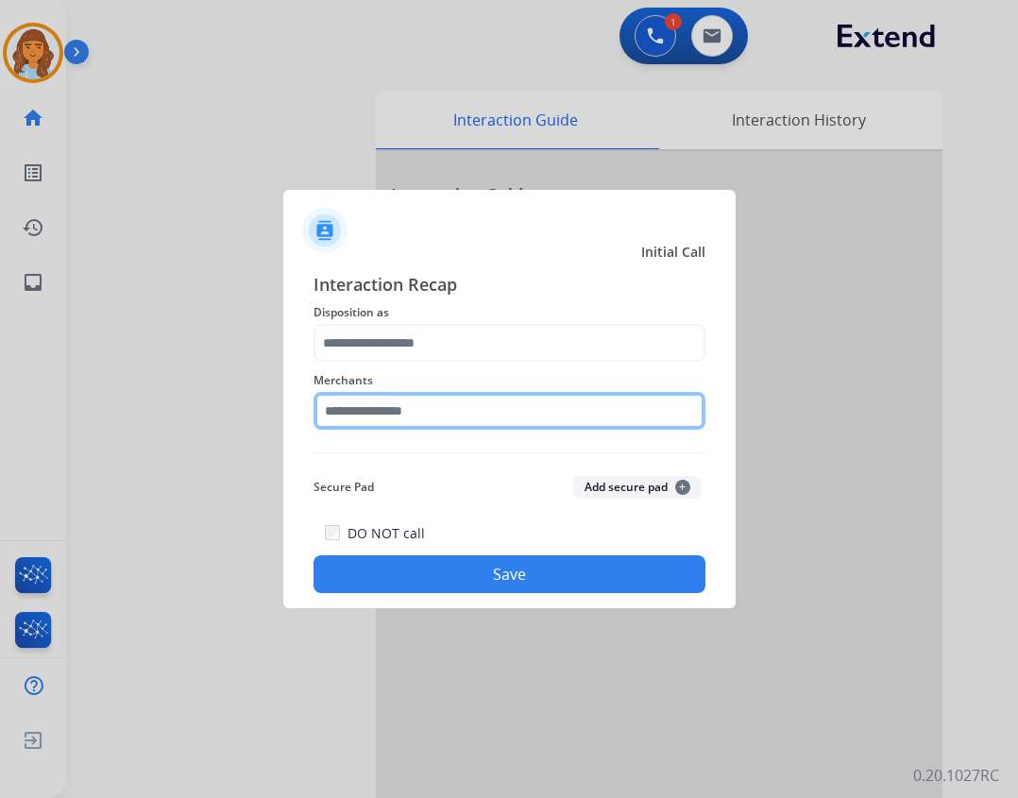
click at [398, 400] on input "text" at bounding box center [509, 411] width 392 height 38
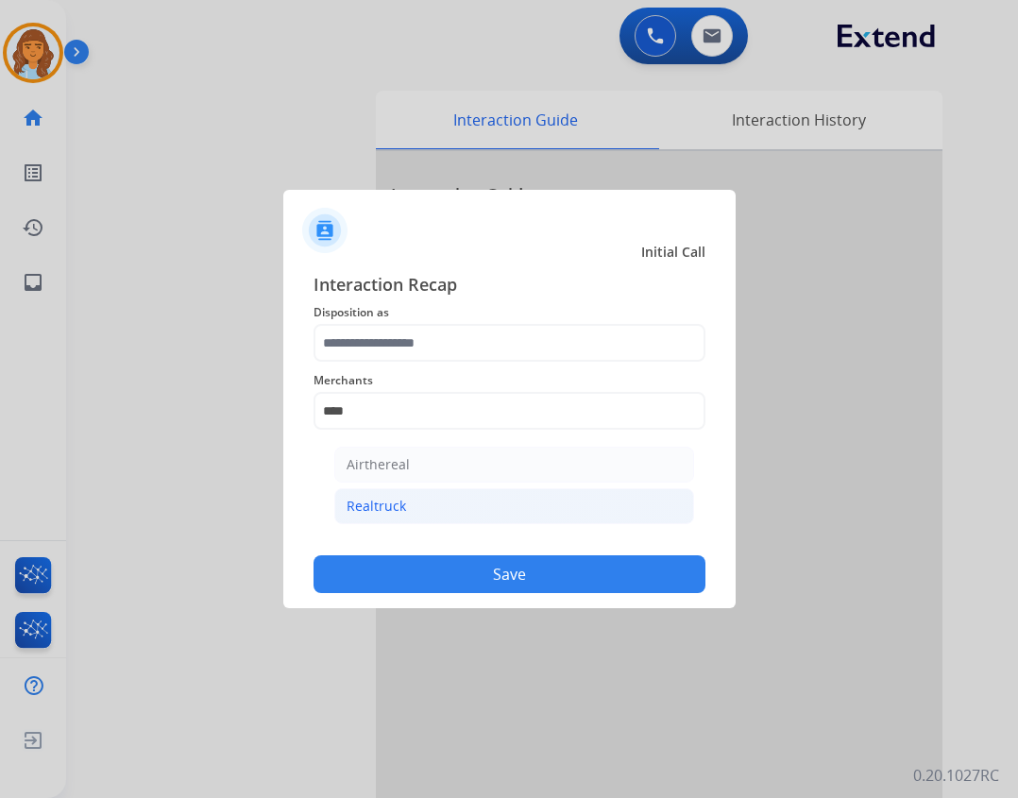
click at [391, 506] on div "Realtruck" at bounding box center [375, 506] width 59 height 19
type input "*********"
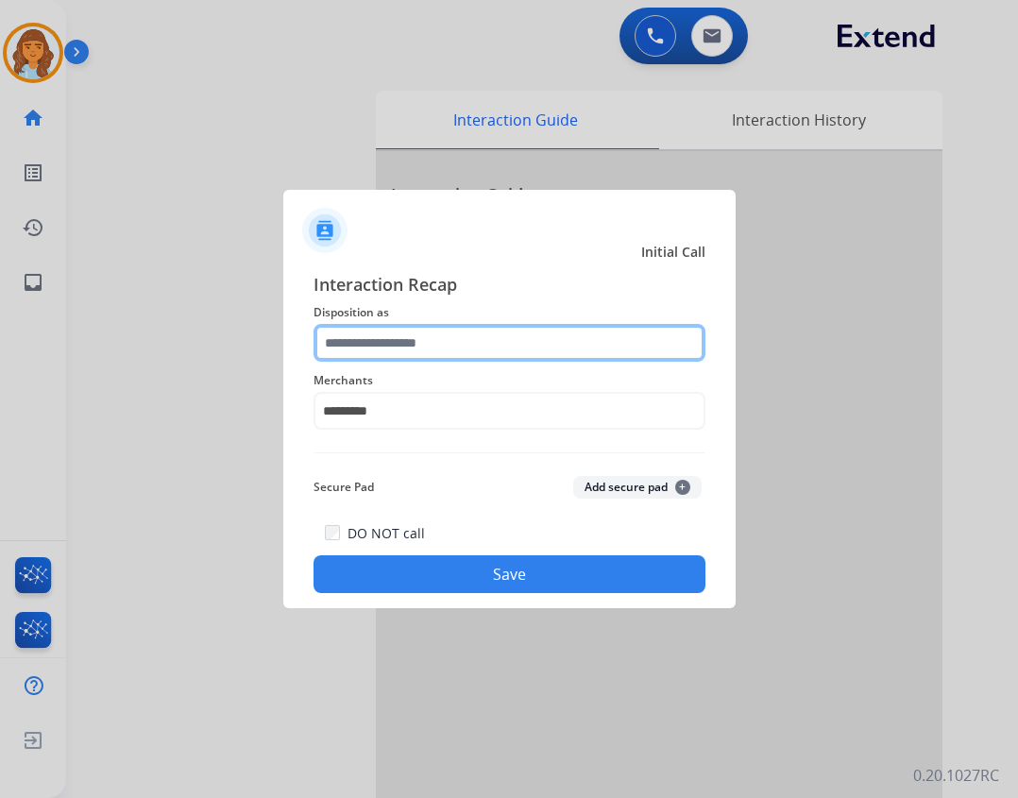
click at [383, 334] on input "text" at bounding box center [509, 343] width 392 height 38
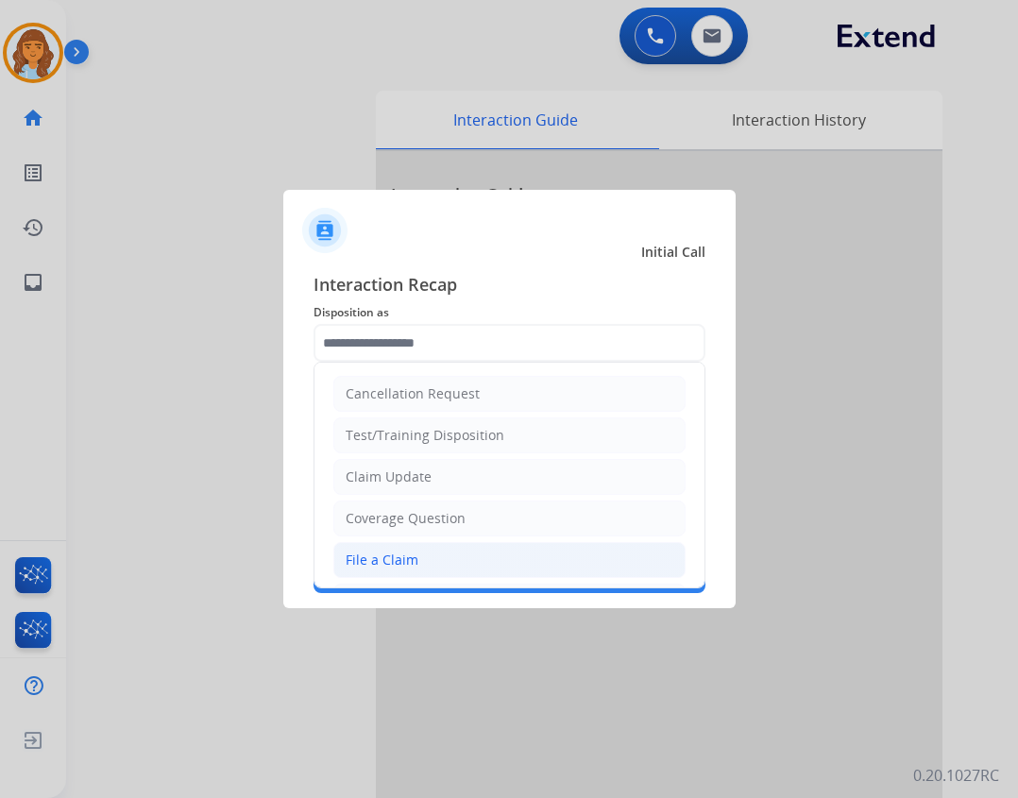
drag, startPoint x: 444, startPoint y: 556, endPoint x: 50, endPoint y: 477, distance: 401.5
click at [442, 556] on li "File a Claim" at bounding box center [509, 560] width 352 height 36
type input "**********"
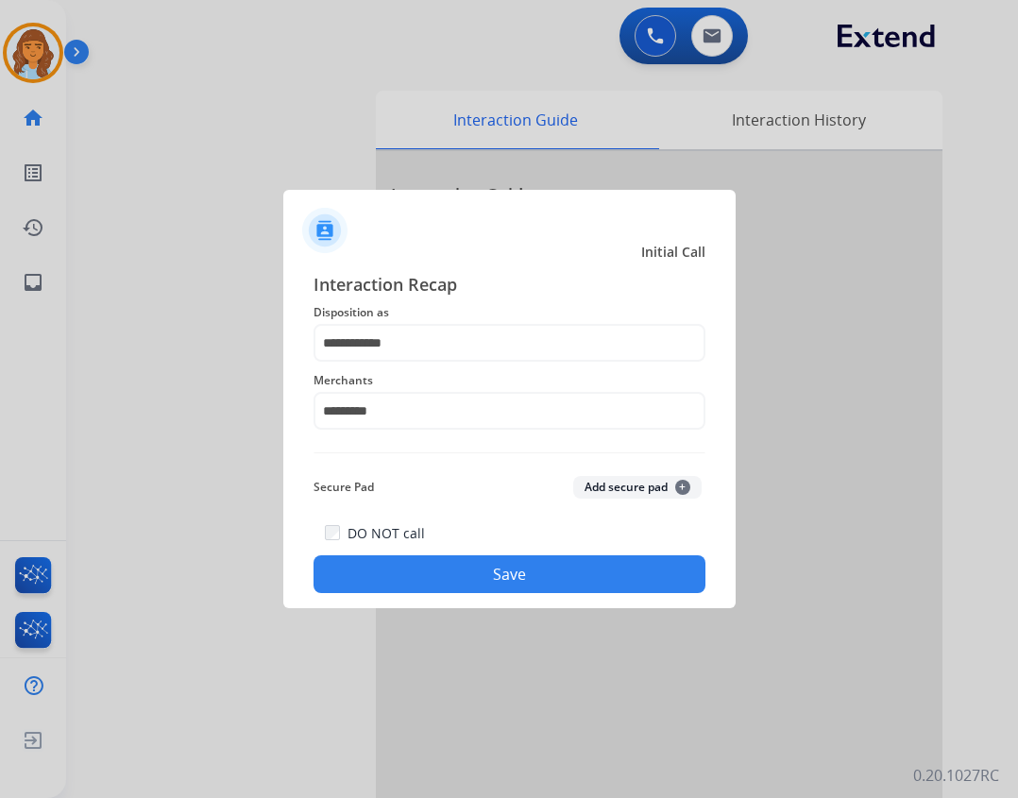
click at [432, 575] on button "Save" at bounding box center [509, 574] width 392 height 38
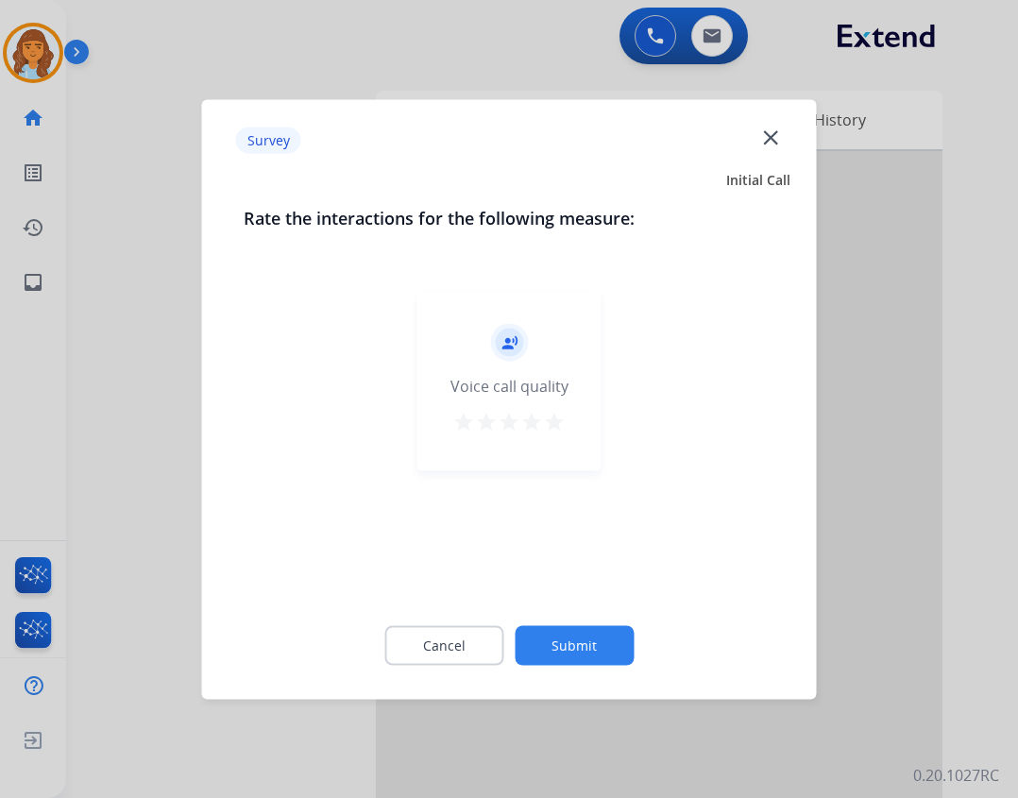
click at [575, 644] on button "Submit" at bounding box center [573, 645] width 119 height 40
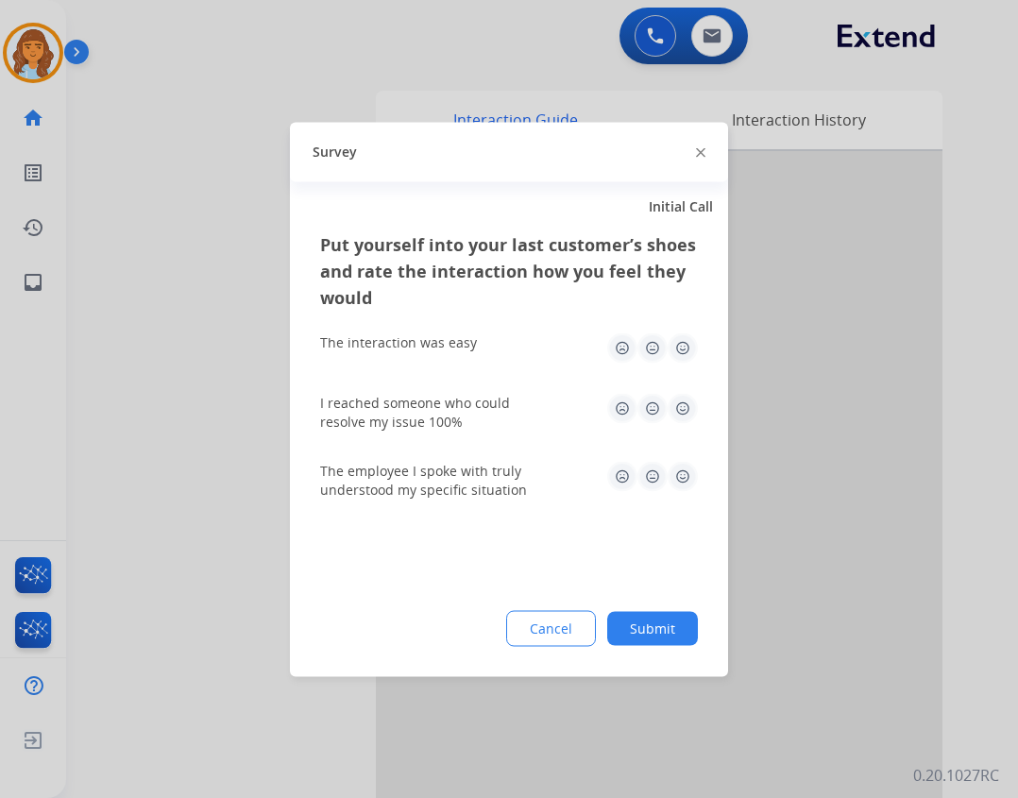
click at [696, 633] on div "Cancel Submit" at bounding box center [509, 628] width 378 height 36
drag, startPoint x: 648, startPoint y: 642, endPoint x: 652, endPoint y: 623, distance: 19.3
click at [648, 638] on button "Submit" at bounding box center [652, 628] width 91 height 34
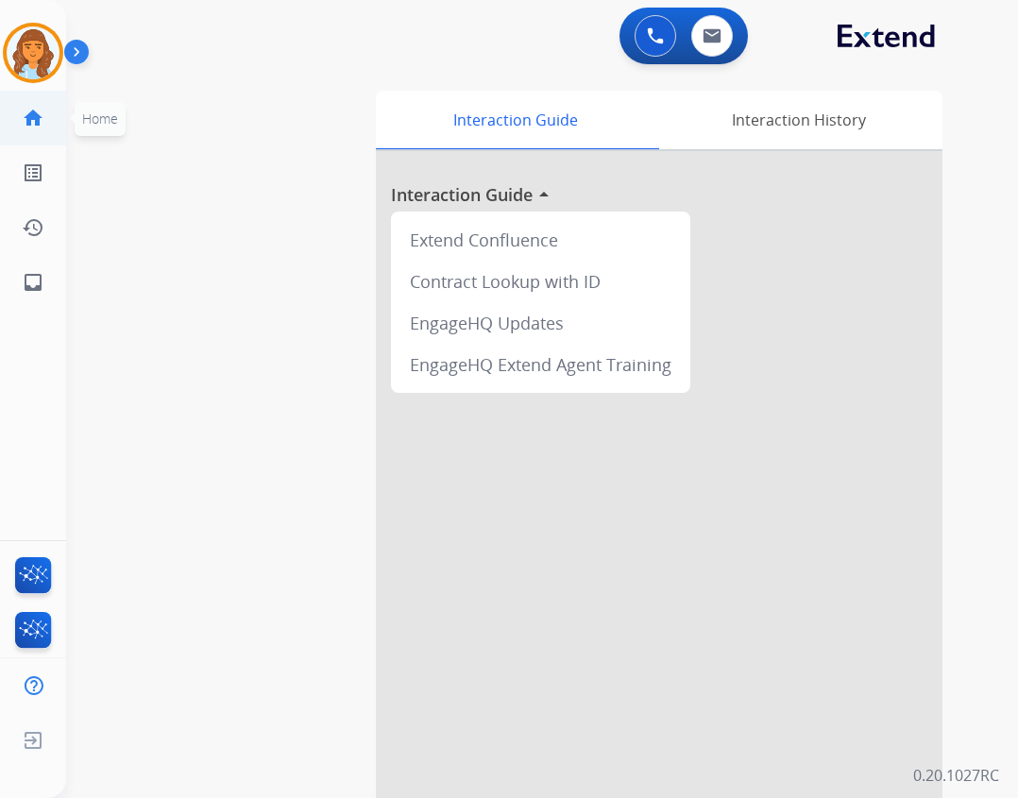
drag, startPoint x: 21, startPoint y: 47, endPoint x: 48, endPoint y: 118, distance: 75.9
click at [19, 50] on img at bounding box center [33, 52] width 53 height 53
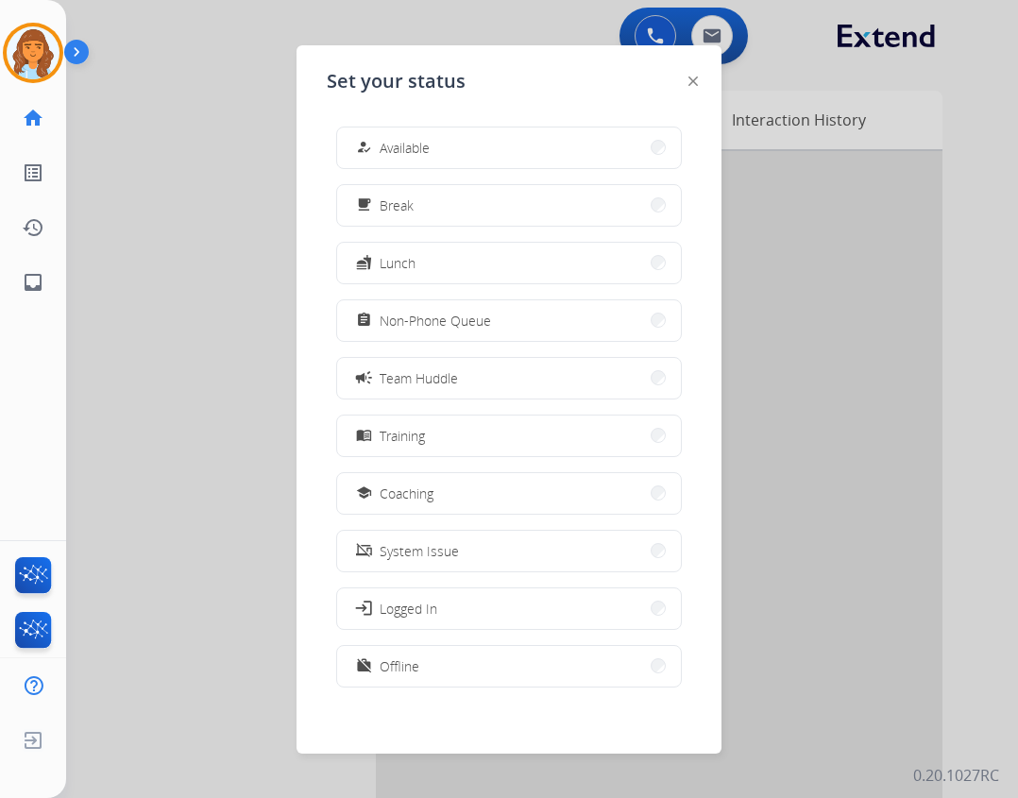
click at [447, 667] on button "work_off Offline" at bounding box center [509, 666] width 344 height 41
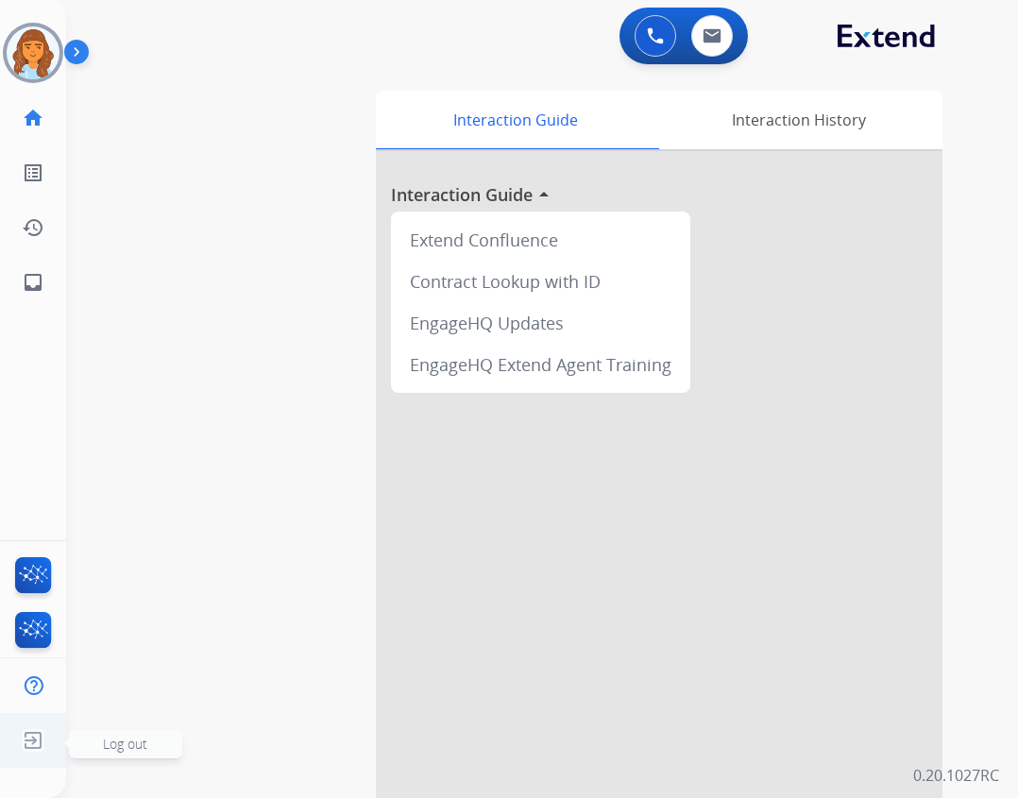
click at [38, 735] on img at bounding box center [33, 740] width 34 height 36
click at [42, 737] on img at bounding box center [33, 740] width 34 height 36
drag, startPoint x: 123, startPoint y: 737, endPoint x: 59, endPoint y: 747, distance: 64.9
click at [122, 740] on div "swap_horiz Break voice bridge close_fullscreen Connect 3-Way Call merge_type Se…" at bounding box center [519, 461] width 906 height 787
